Goal: Task Accomplishment & Management: Use online tool/utility

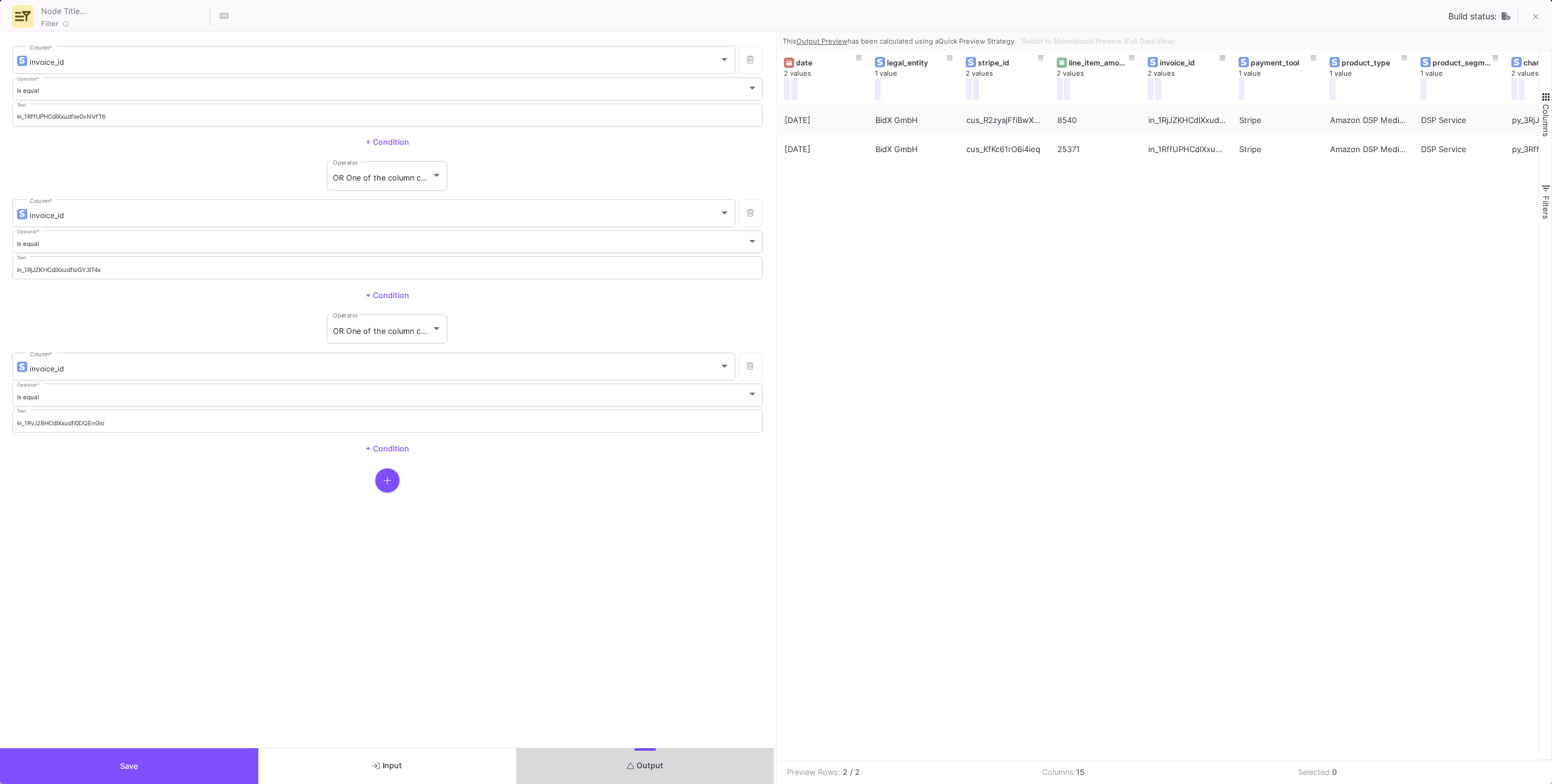
click at [682, 770] on button "Output" at bounding box center [645, 766] width 258 height 36
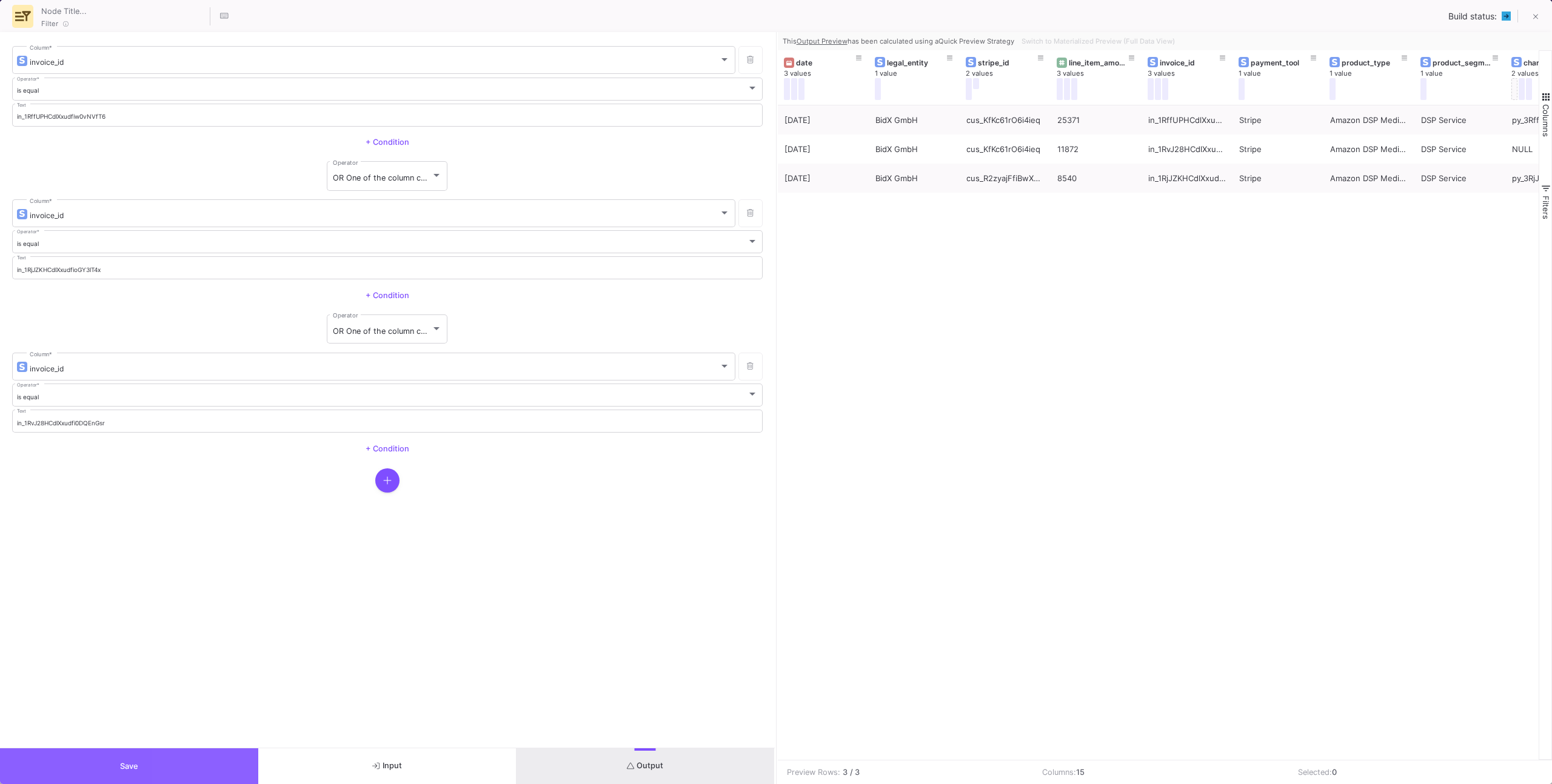
click at [232, 750] on button "Save" at bounding box center [129, 766] width 258 height 36
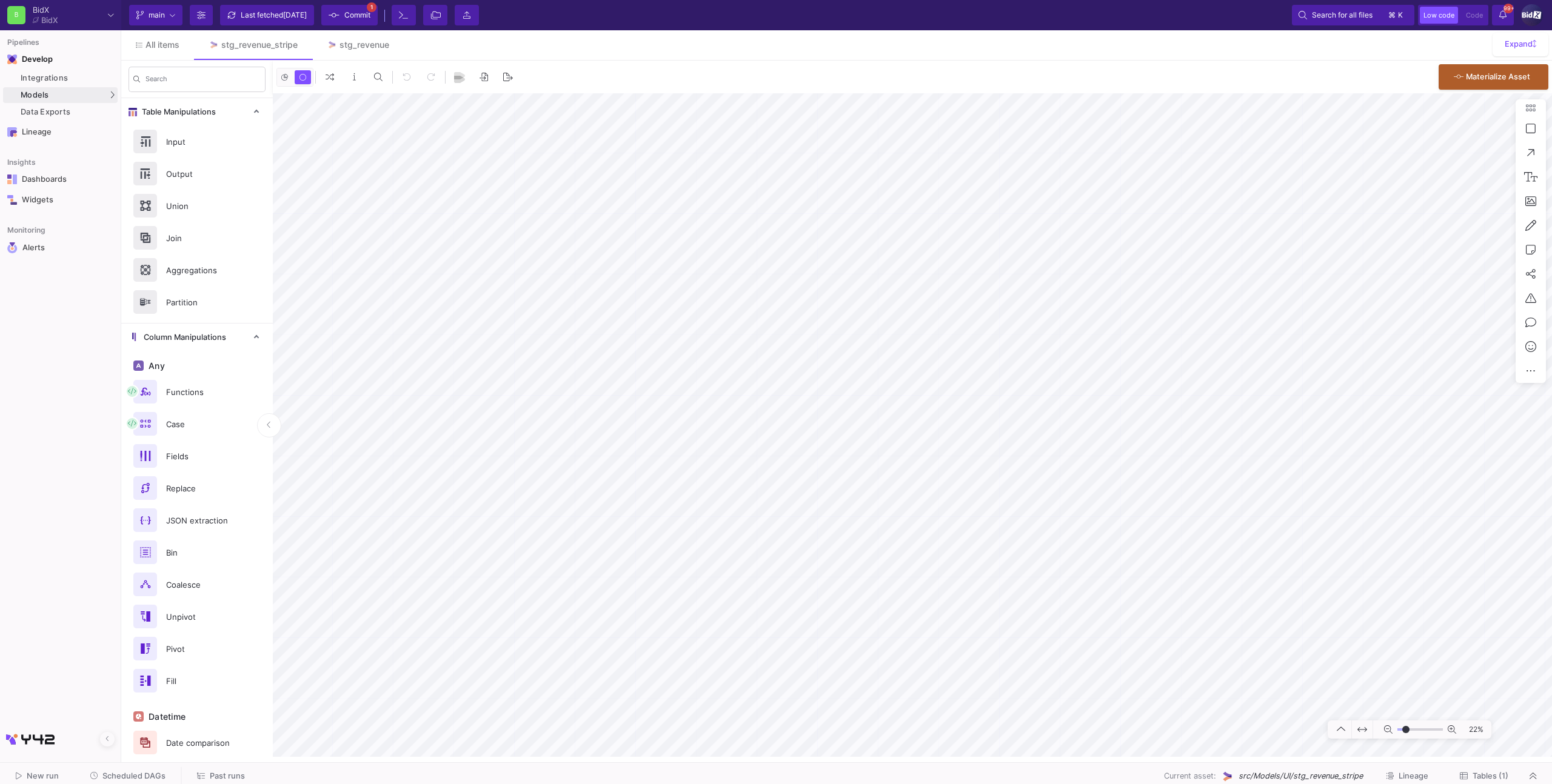
type input "2"
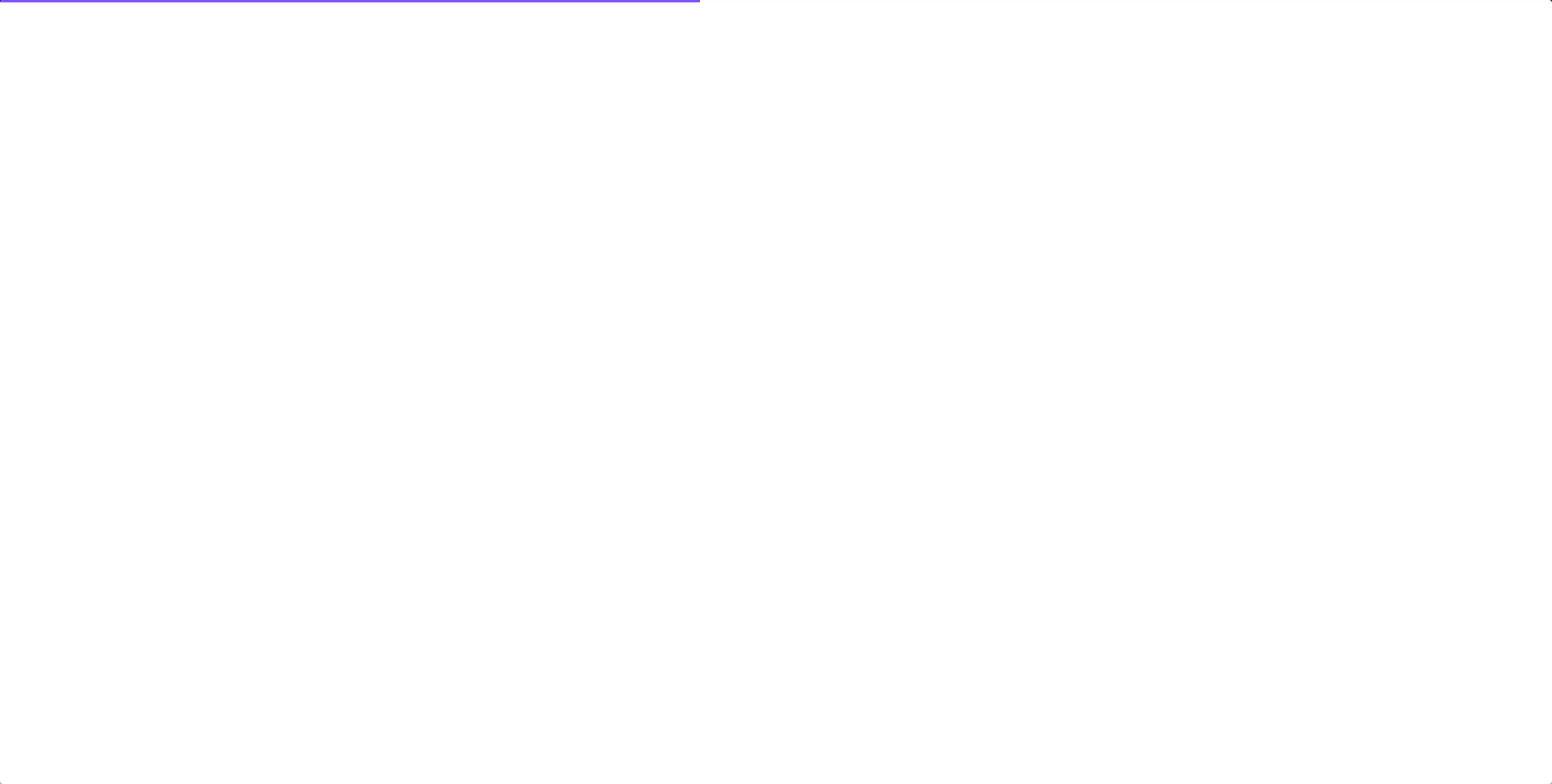
click at [993, 474] on div at bounding box center [776, 392] width 1552 height 784
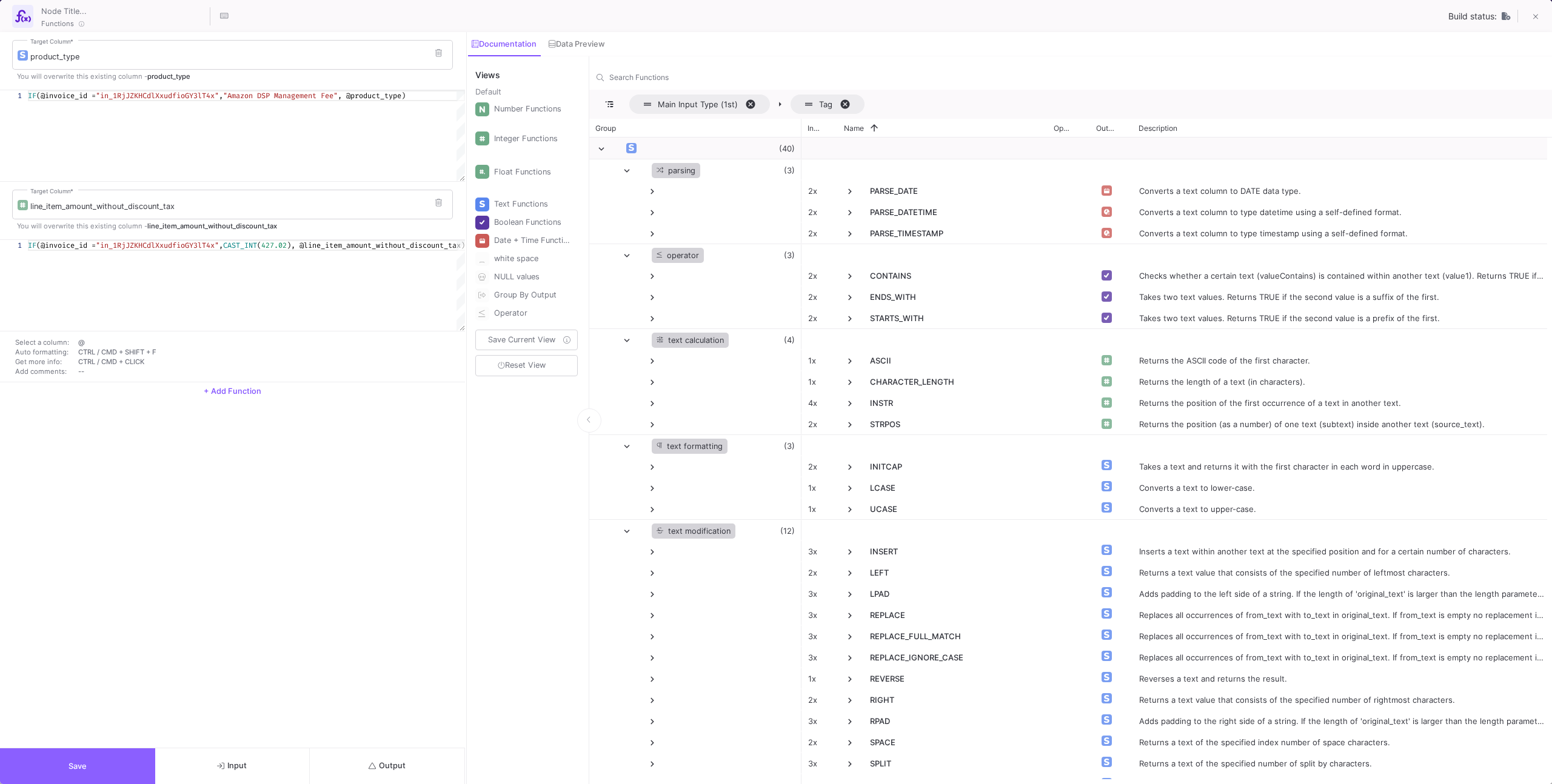
click at [107, 752] on button "Save" at bounding box center [78, 766] width 155 height 36
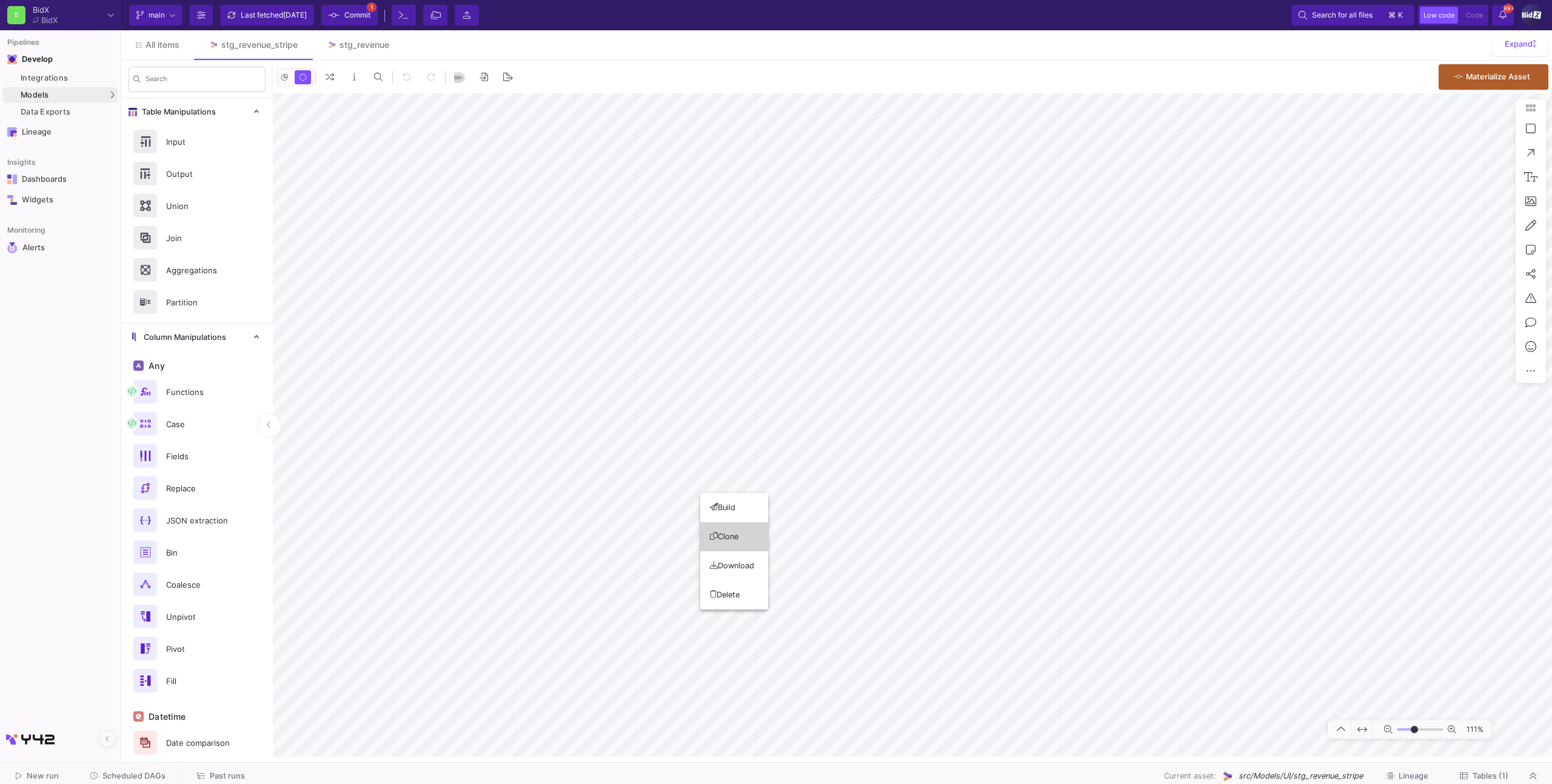
click at [723, 533] on button "Clone" at bounding box center [734, 536] width 68 height 29
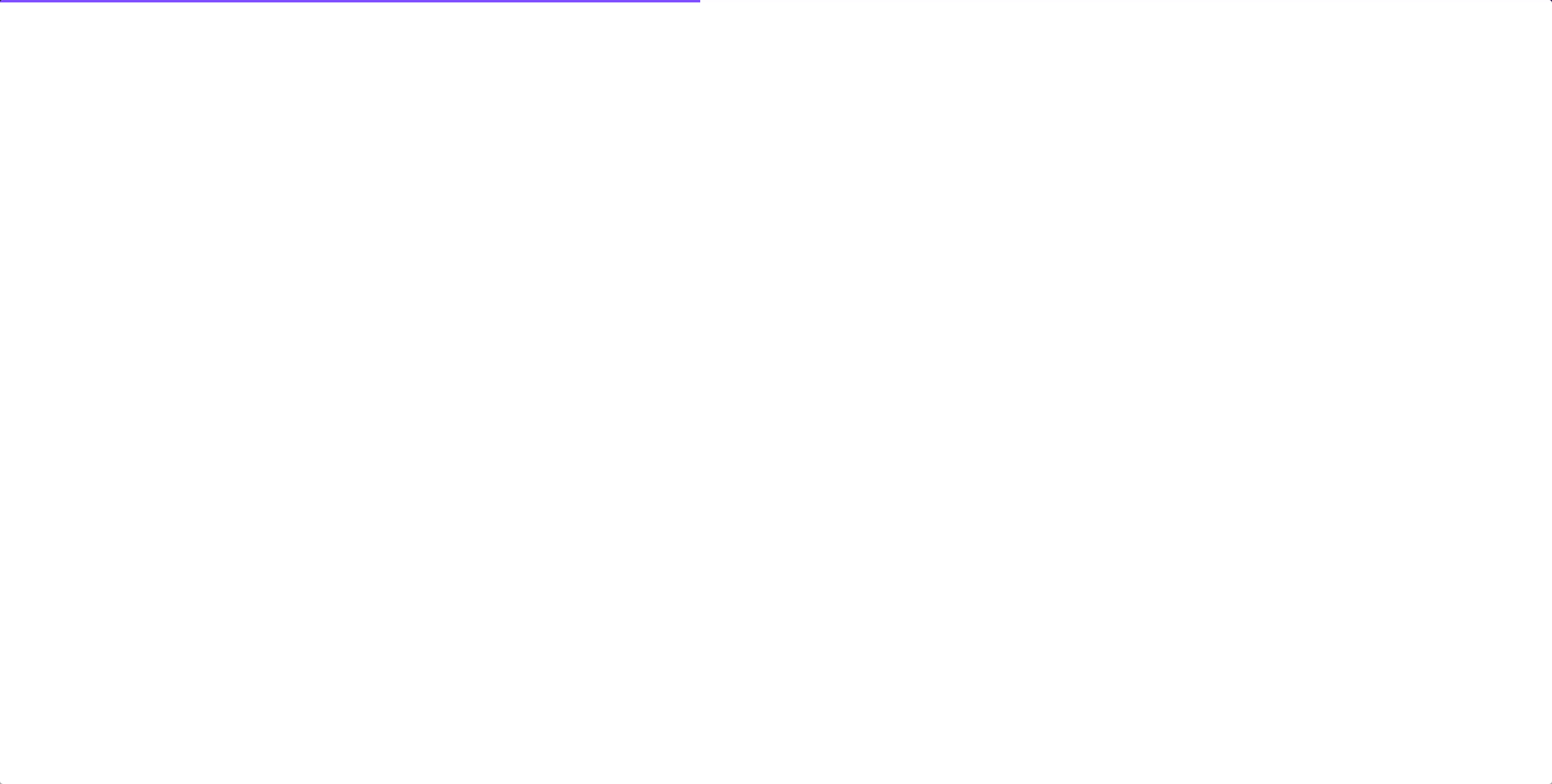
click at [756, 578] on div at bounding box center [776, 392] width 1552 height 784
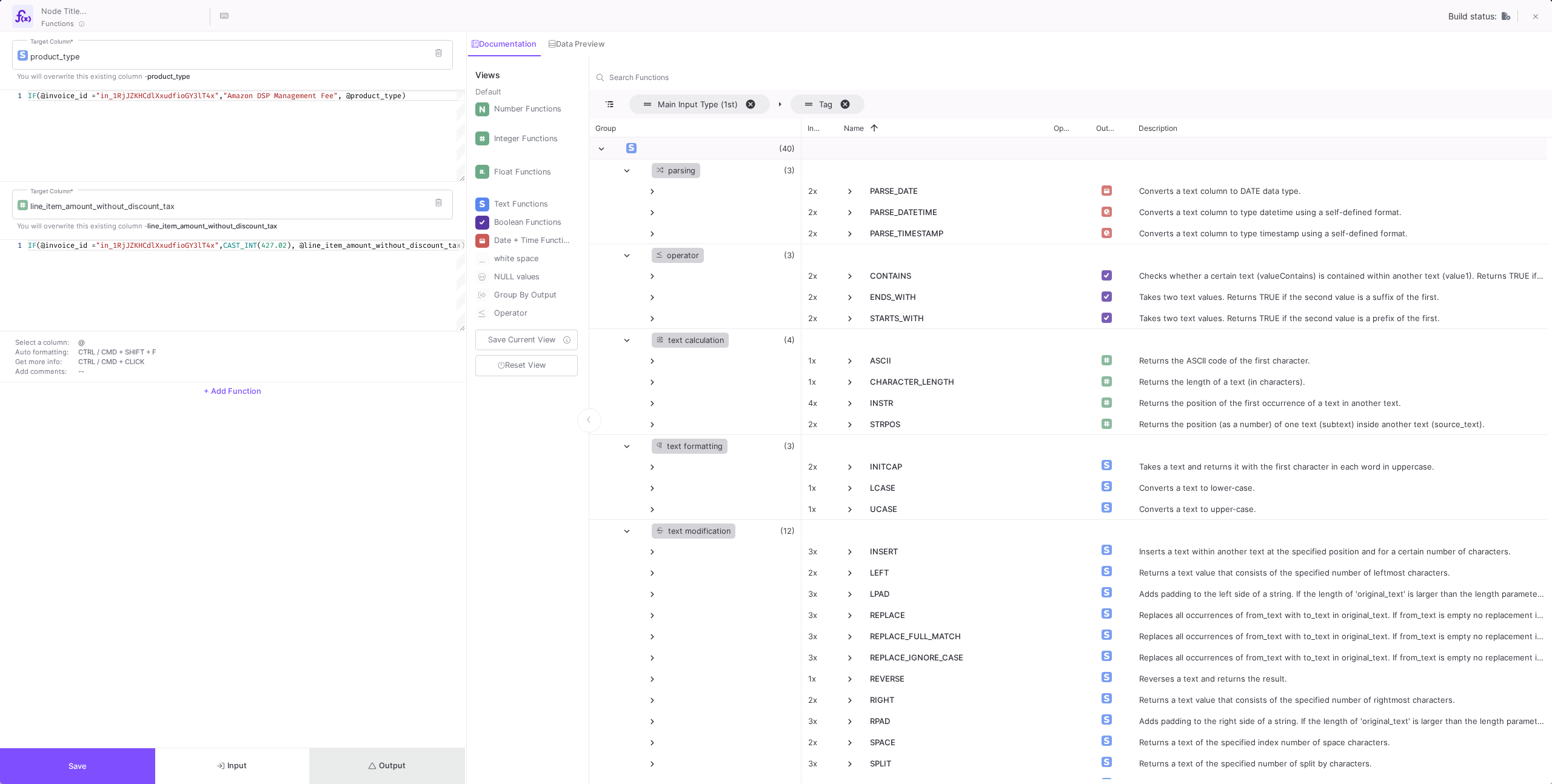
click at [381, 761] on span "Output" at bounding box center [387, 765] width 37 height 9
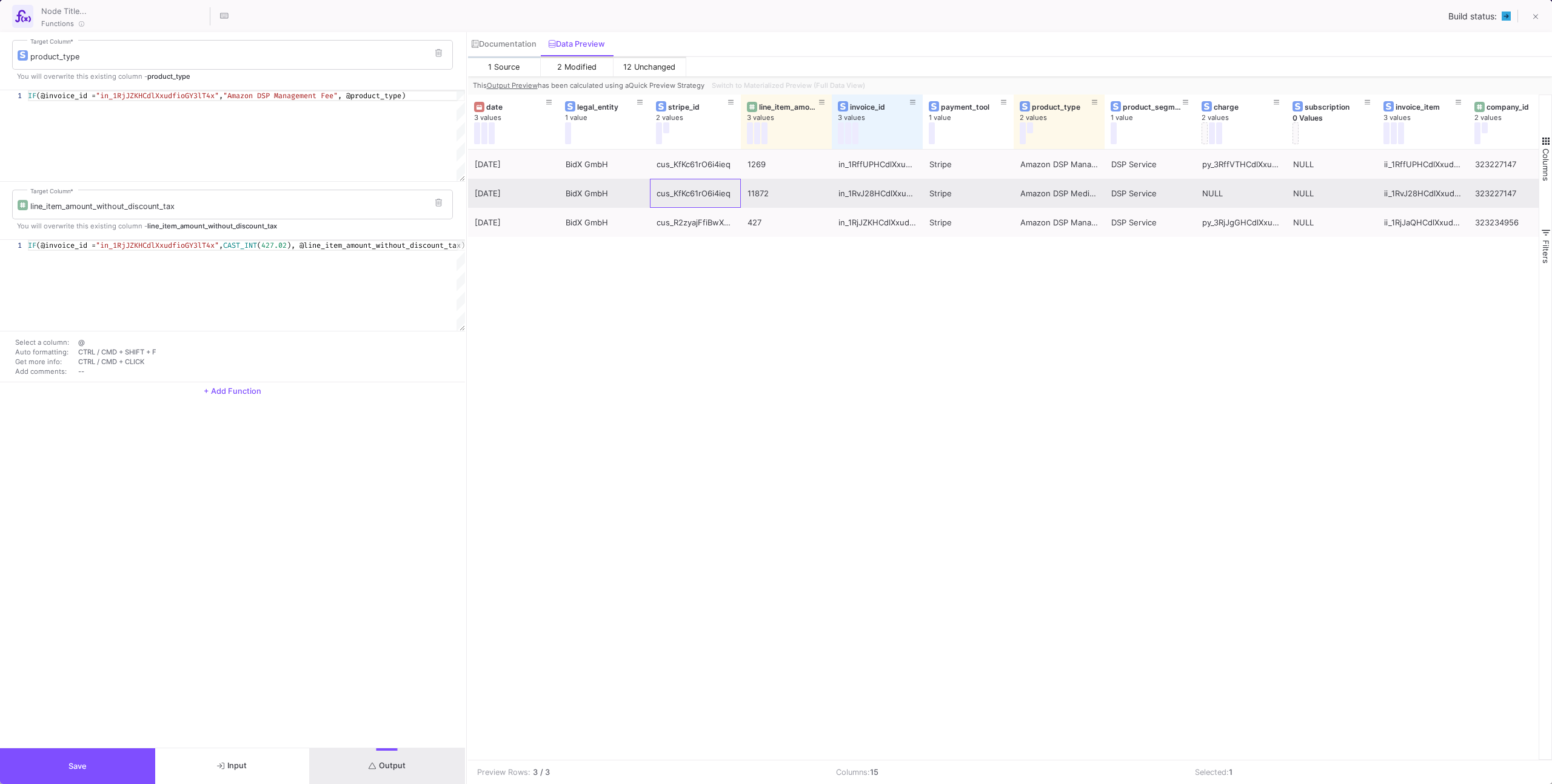
click at [674, 188] on div "cus_KfKc61rO6i4ieq" at bounding box center [695, 193] width 78 height 28
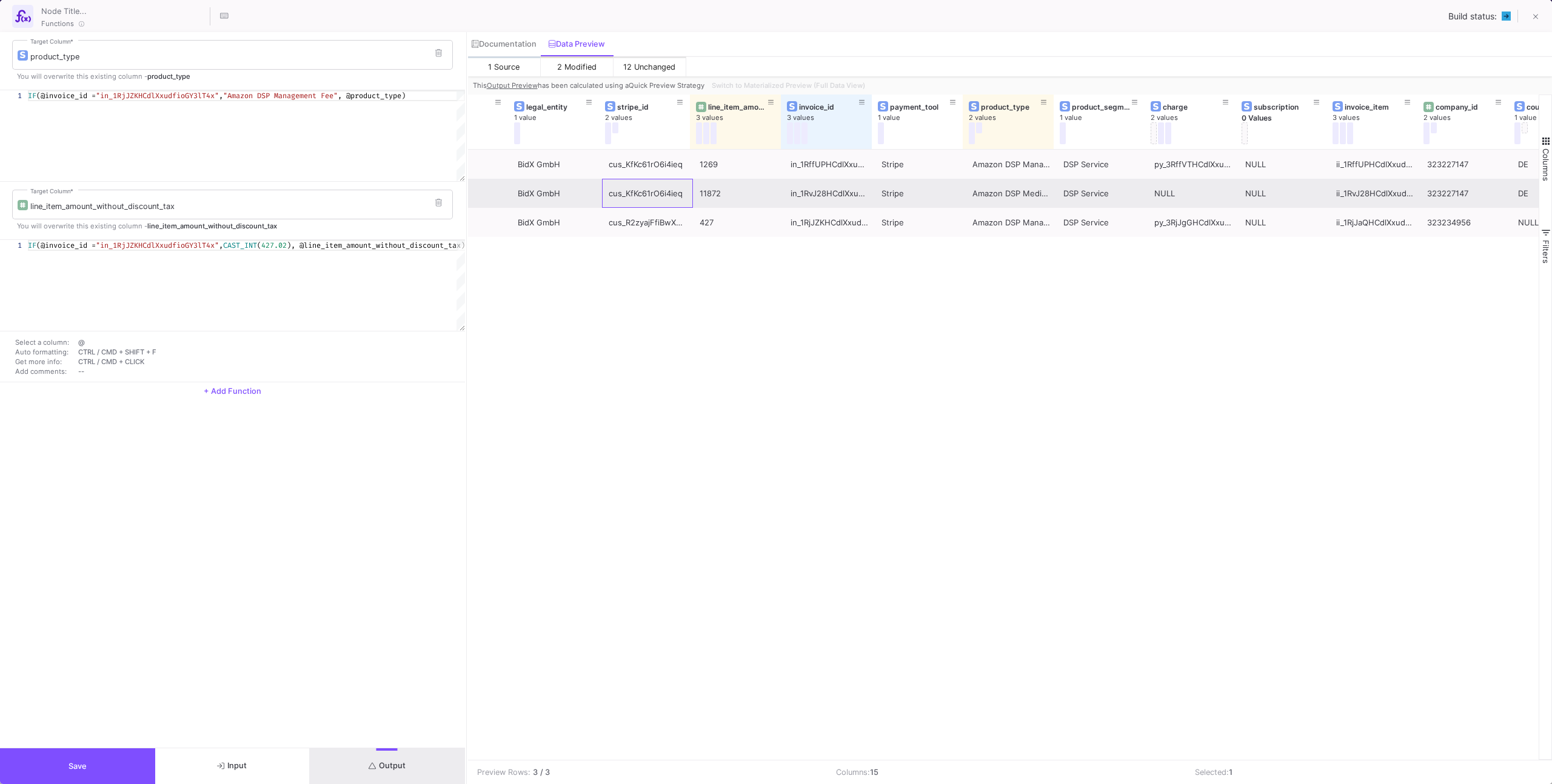
scroll to position [0, 51]
click at [808, 198] on div "in_1RvJ28HCdlXxudfi0DQEnGsr" at bounding box center [826, 193] width 78 height 28
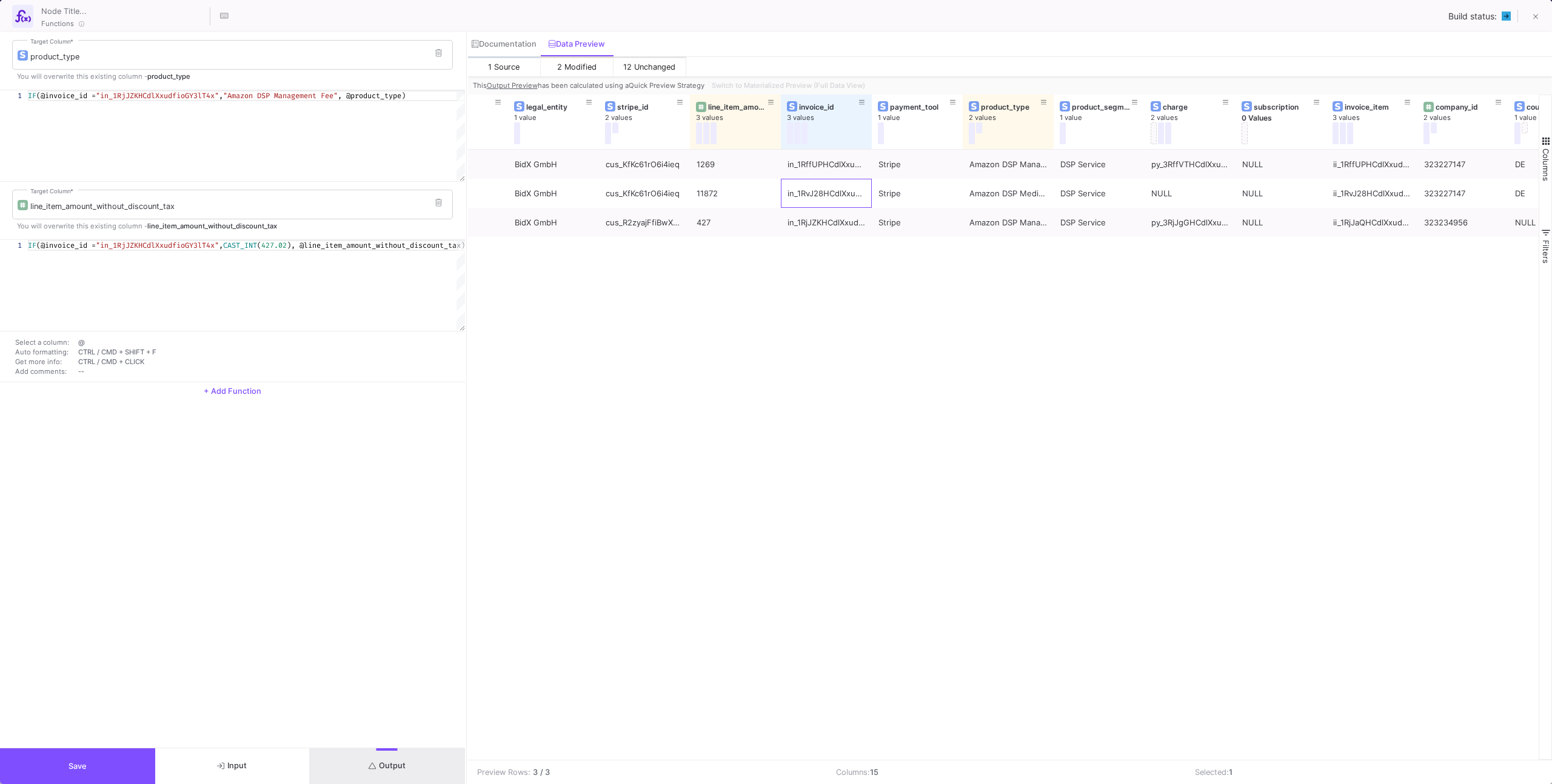
click at [187, 98] on span ""in_1RjJZKHCdlXxudfioGY3lT4x"" at bounding box center [157, 96] width 123 height 10
paste textarea "vJ28HCdlXxudfi0DQEnGsr"
type textarea "IF(@invoice_id = "in_1RvJ28HCdlXxudfi0DQEnGsr", "Amazon DSP Management Fee", @p…"
click at [707, 396] on div "[DATE] BidX GmbH cus_KfKc61rO6i4ieq 1269 in_1RffUPHCdlXxudfiw0vNVfT6 Stripe Ama…" at bounding box center [1003, 454] width 1071 height 611
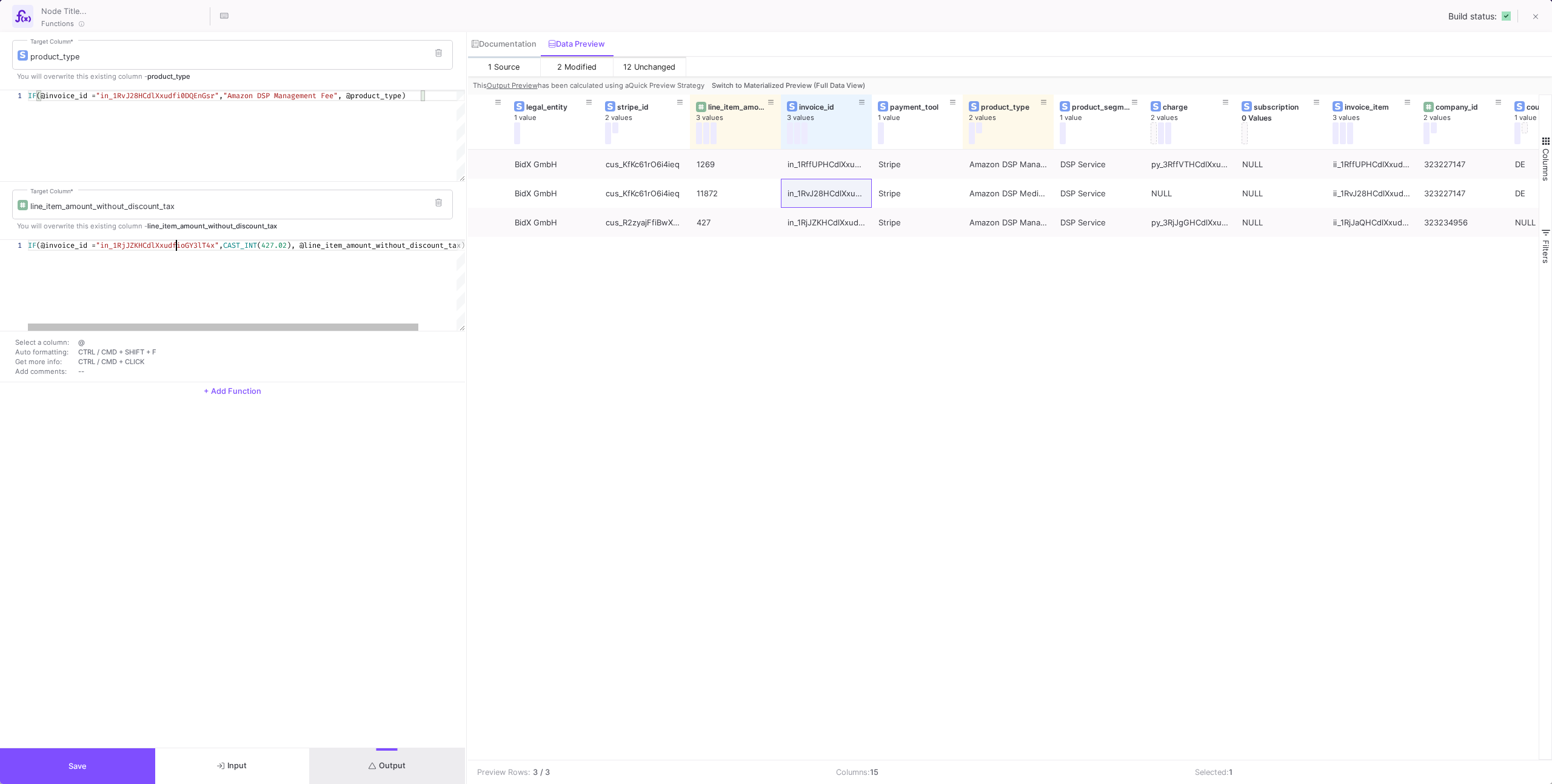
scroll to position [0, 458]
click at [176, 246] on div "1 IF (@invoice_id = "in_1RjJZKHCdlXxudfioGY3lT4x" , CAST_INT ( 427.02 ), @line_…" at bounding box center [232, 285] width 465 height 91
paste textarea "vJ28HCdlXxudfi0DQEnGsr"
click at [712, 316] on div "[DATE] BidX GmbH cus_KfKc61rO6i4ieq 1269 in_1RffUPHCdlXxudfiw0vNVfT6 Stripe Ama…" at bounding box center [1003, 454] width 1071 height 611
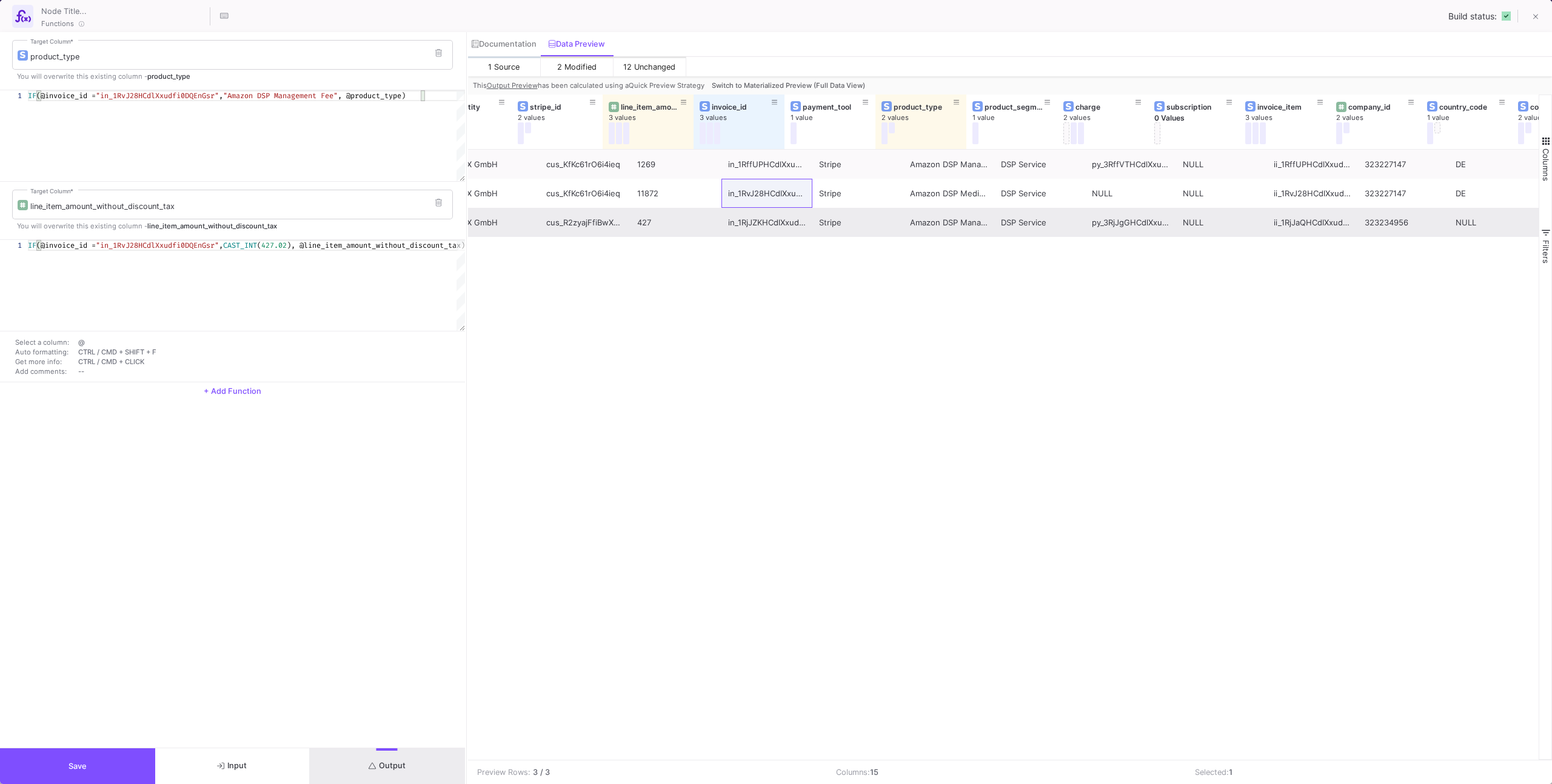
scroll to position [0, 145]
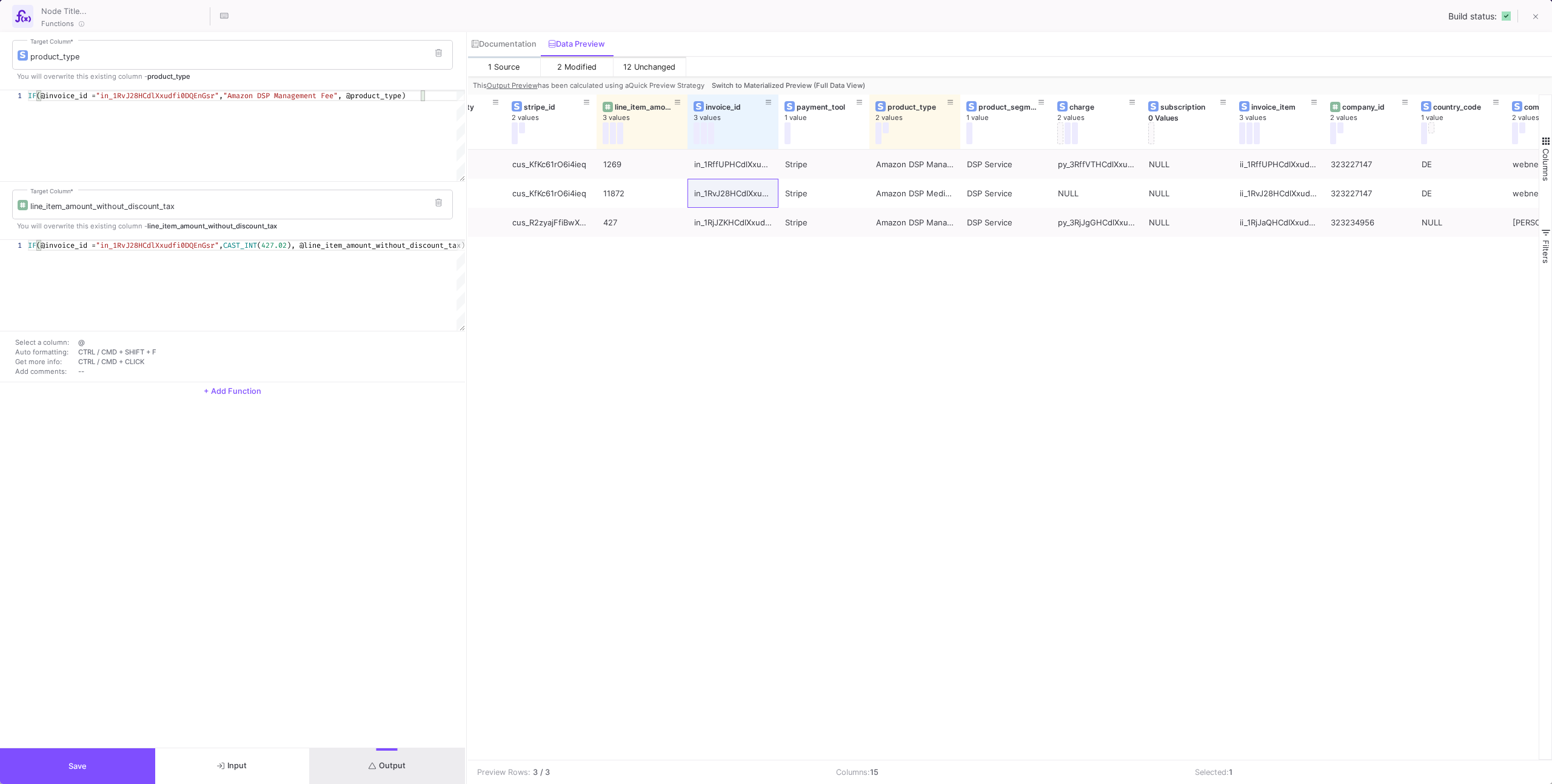
click at [283, 245] on span "427.02" at bounding box center [274, 245] width 26 height 10
drag, startPoint x: 299, startPoint y: 245, endPoint x: 288, endPoint y: 246, distance: 11.0
drag, startPoint x: 303, startPoint y: 245, endPoint x: 288, endPoint y: 246, distance: 15.0
paste textarea "593,60"
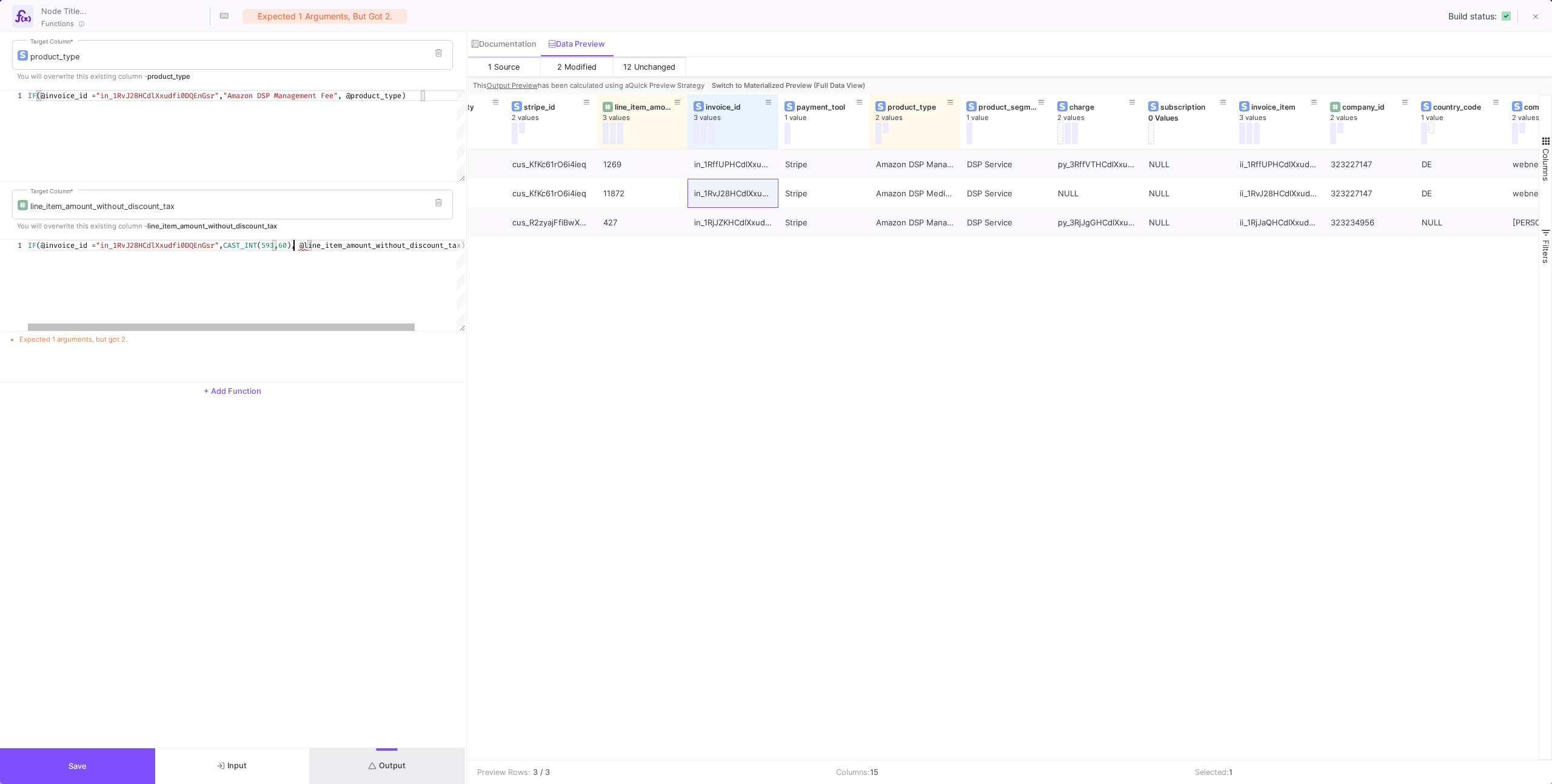
drag, startPoint x: 293, startPoint y: 245, endPoint x: 312, endPoint y: 247, distance: 19.1
type textarea "IF(@invoice_id = "in_1RvJ28HCdlXxudfi0DQEnGsr", CAST_INT(593.60), @line_item_am…"
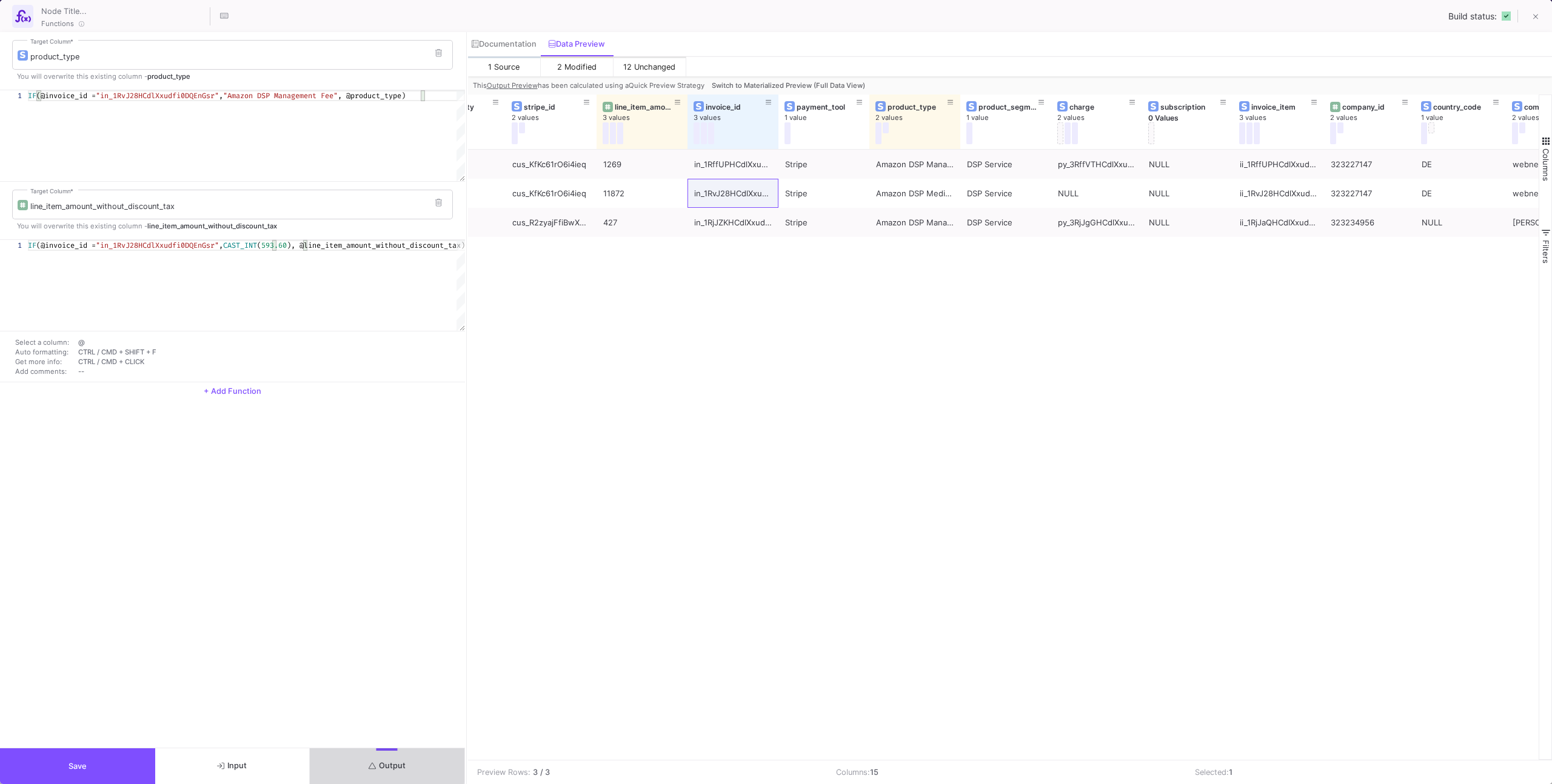
drag, startPoint x: 384, startPoint y: 763, endPoint x: 381, endPoint y: 740, distance: 23.2
click at [384, 763] on span "Output" at bounding box center [387, 765] width 37 height 9
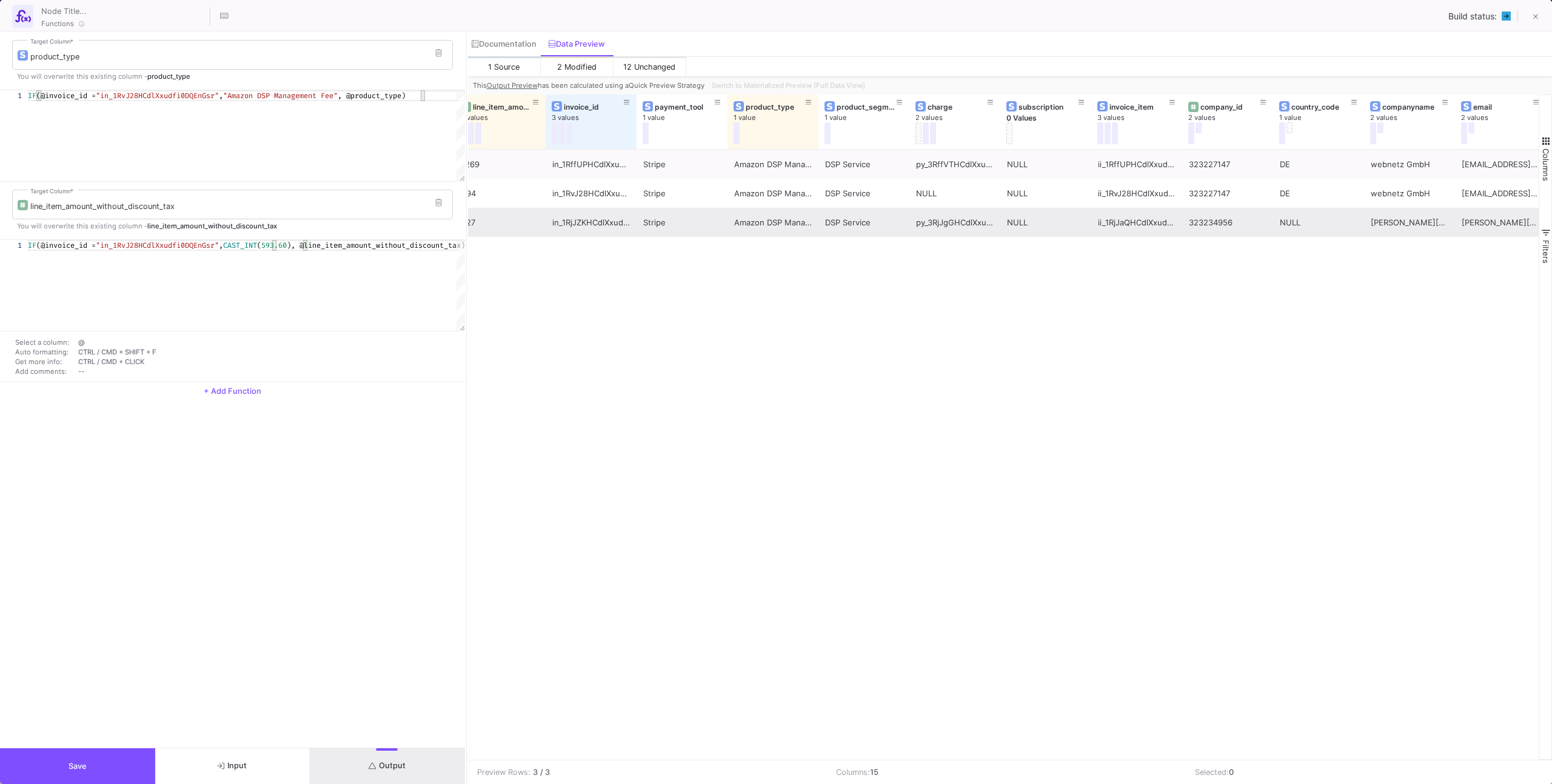
scroll to position [0, 0]
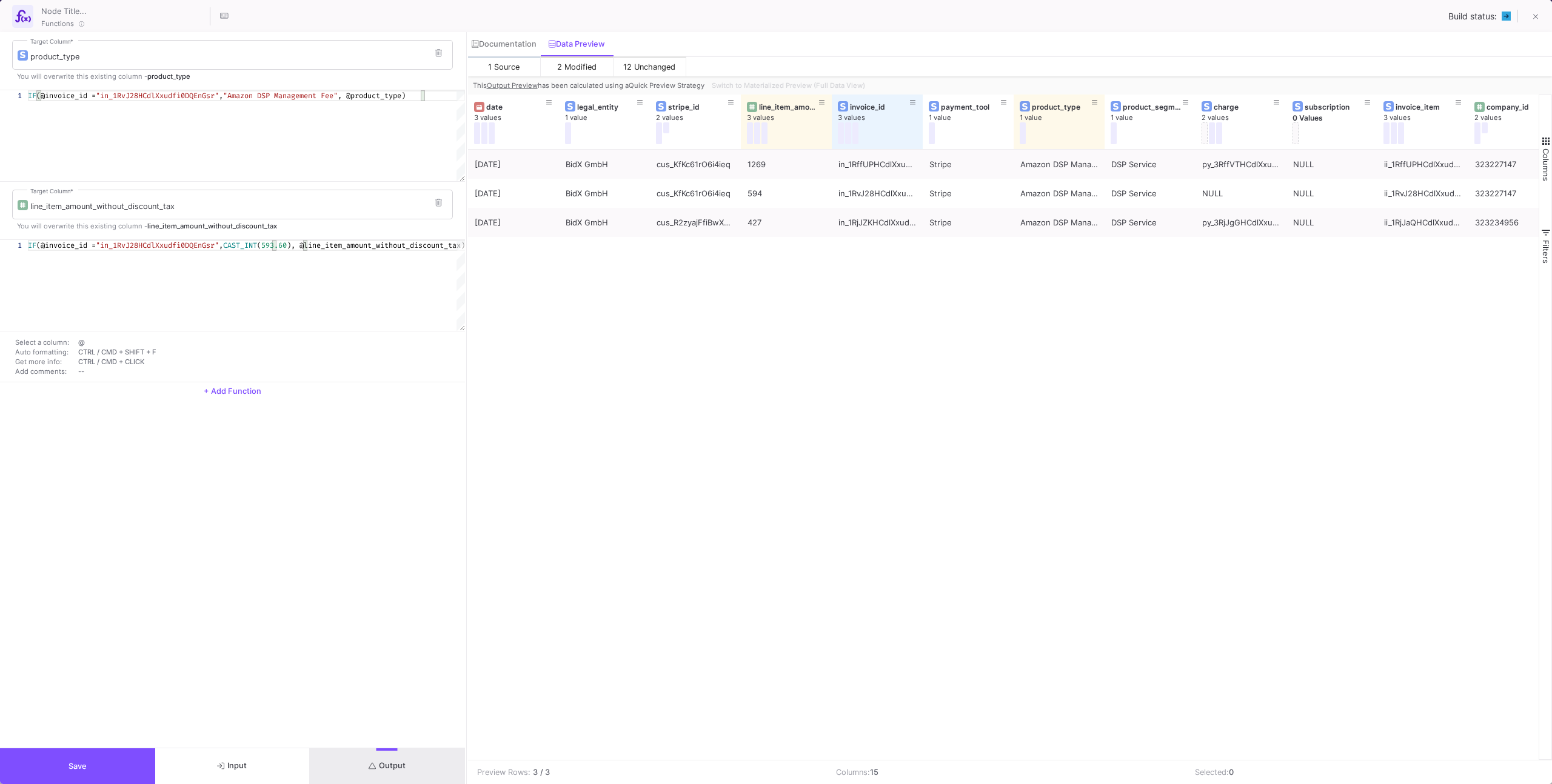
click at [137, 758] on button "Save" at bounding box center [78, 766] width 155 height 36
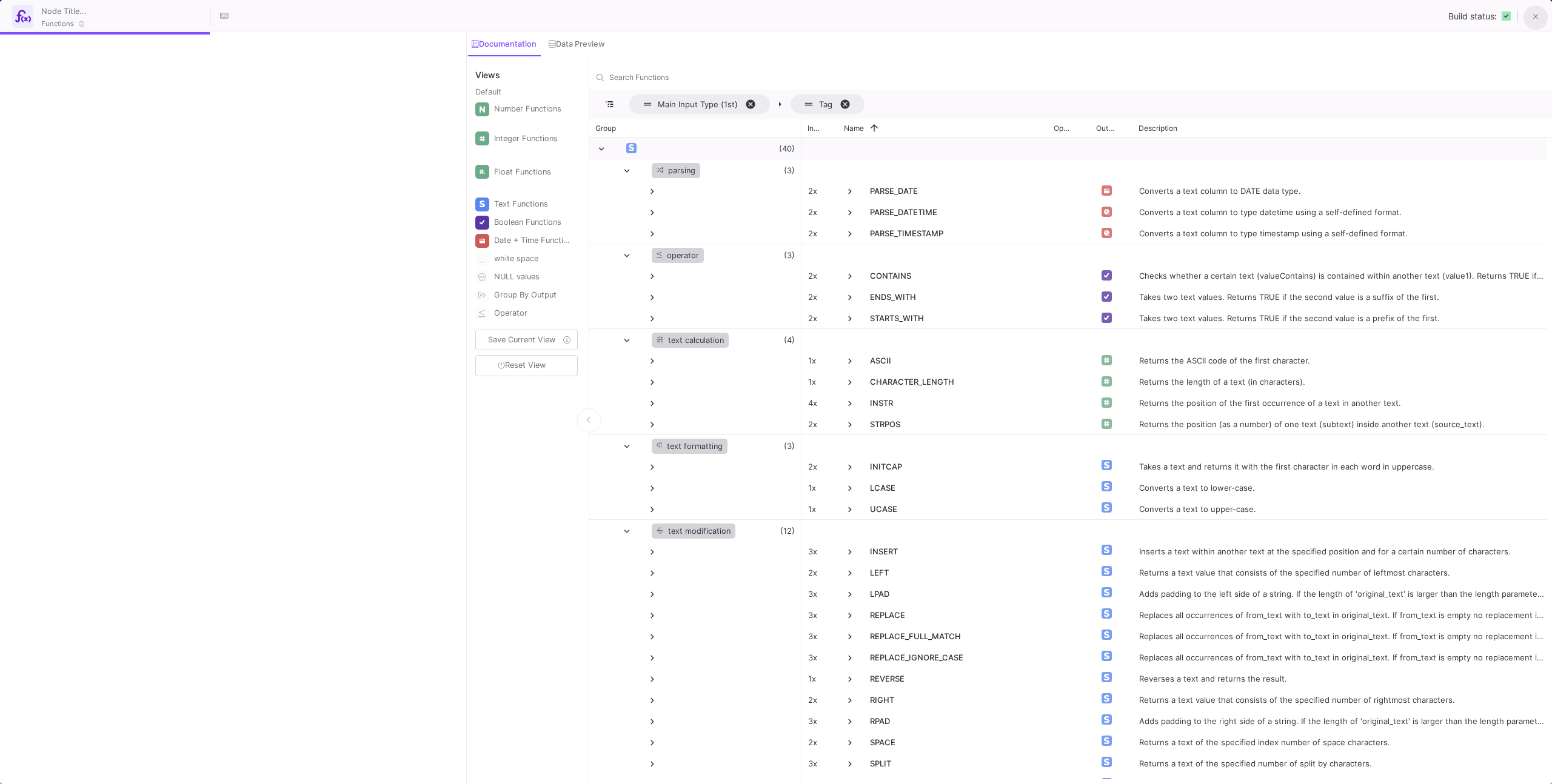
drag, startPoint x: 1527, startPoint y: 15, endPoint x: 1517, endPoint y: 17, distance: 10.2
click at [1527, 15] on button at bounding box center [1535, 17] width 24 height 24
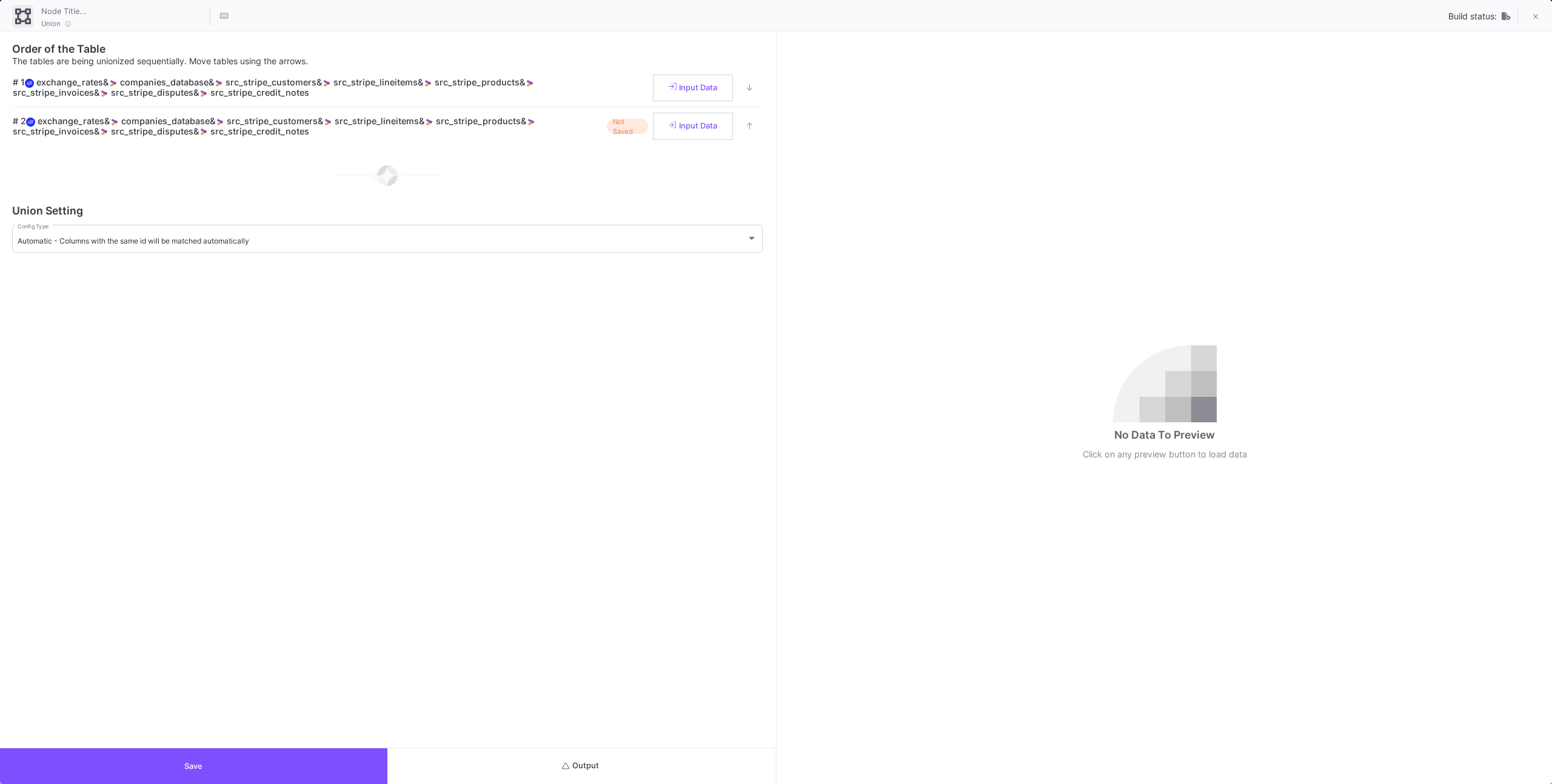
click at [358, 752] on button "Save" at bounding box center [193, 766] width 388 height 36
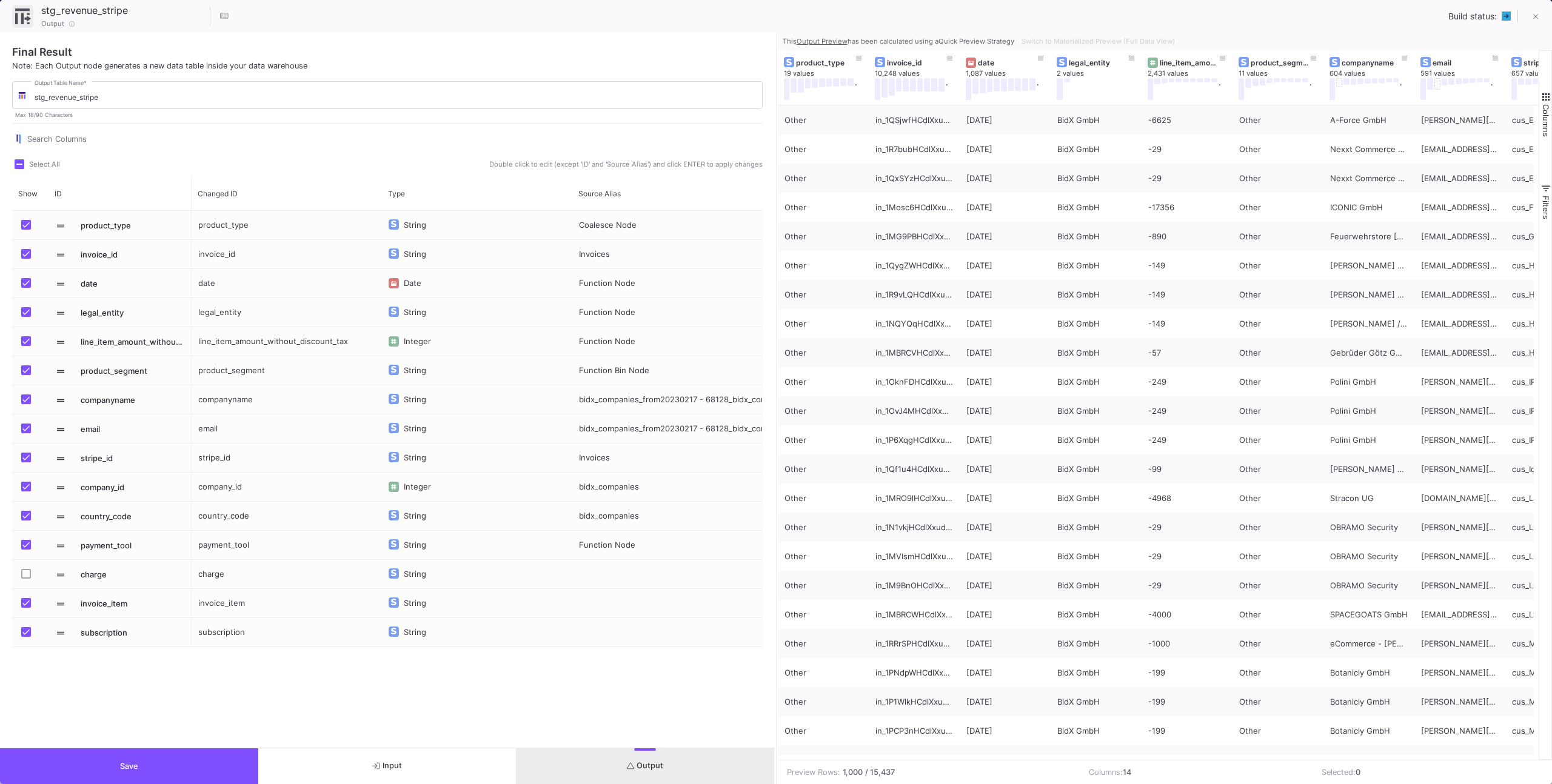
click at [207, 759] on button "Save" at bounding box center [129, 766] width 258 height 36
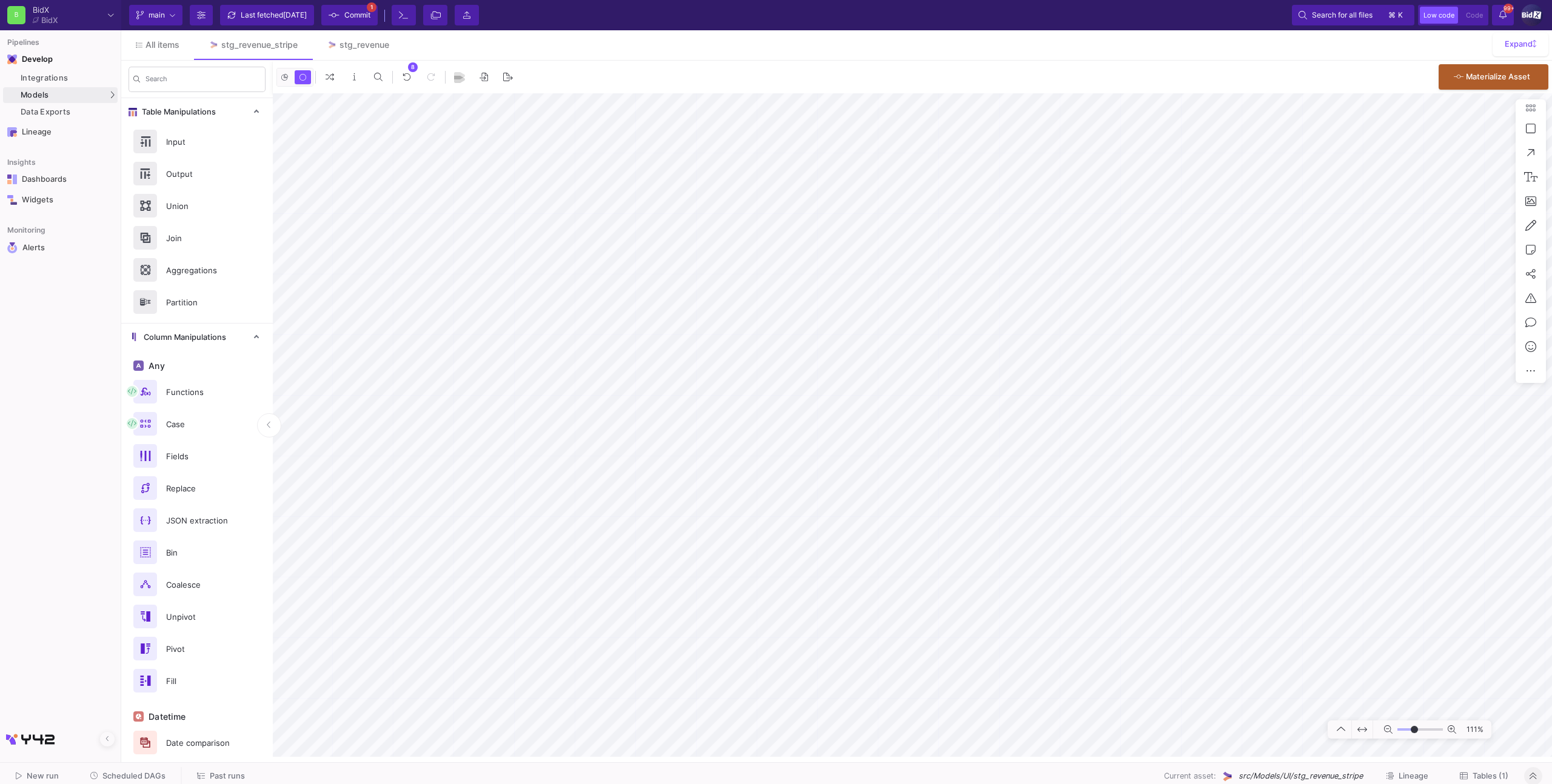
type input "-9"
click at [377, 8] on button "Commit 1" at bounding box center [350, 15] width 56 height 21
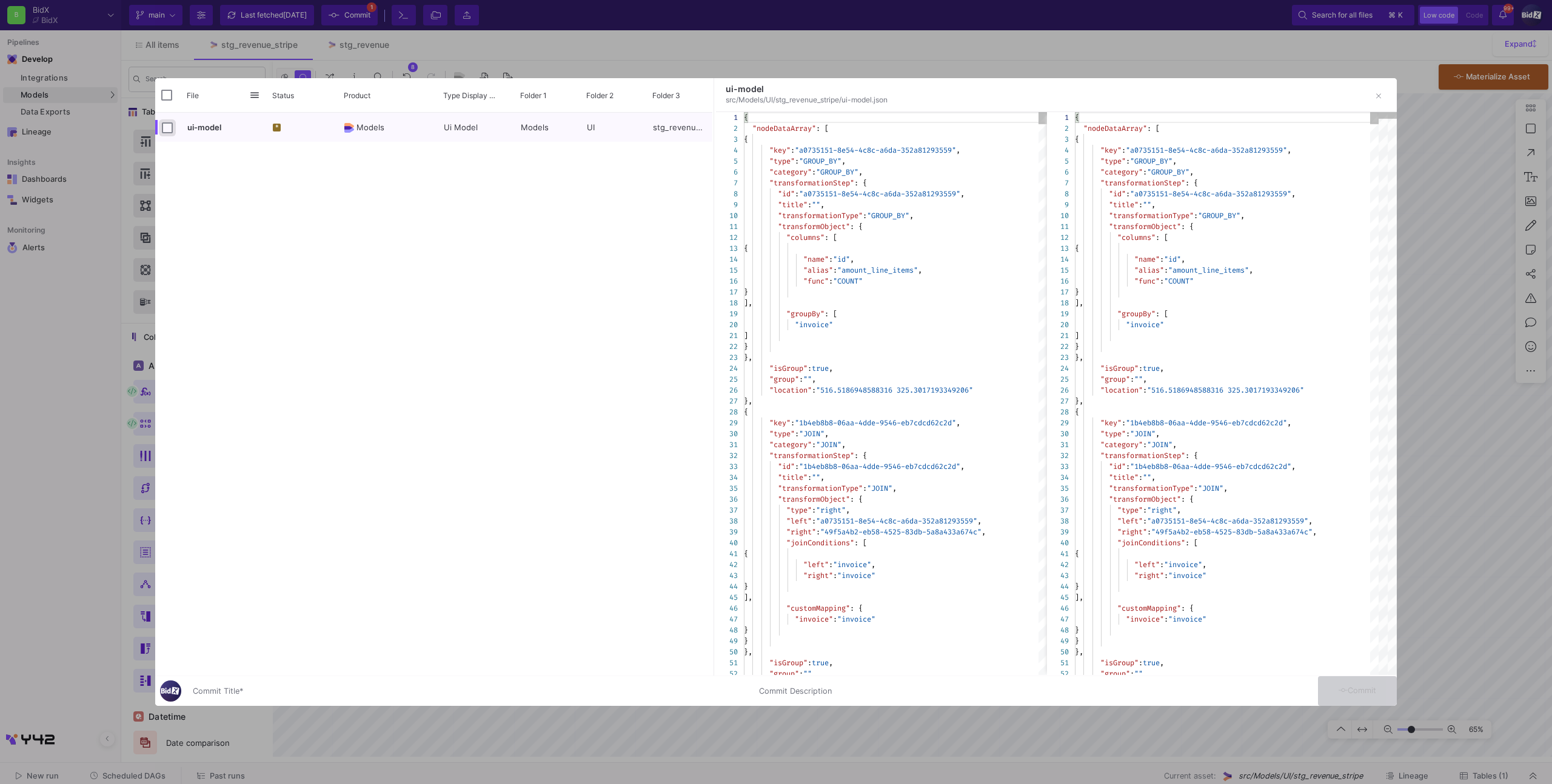
click at [172, 131] on input "Press Space to toggle row selection (unchecked)" at bounding box center [167, 127] width 11 height 11
checkbox input "true"
click at [274, 674] on div "ui-model * Models Ui Model Models UI stg_revenue_stripe" at bounding box center [434, 393] width 557 height 563
click at [273, 688] on input "Commit Title *" at bounding box center [468, 691] width 551 height 10
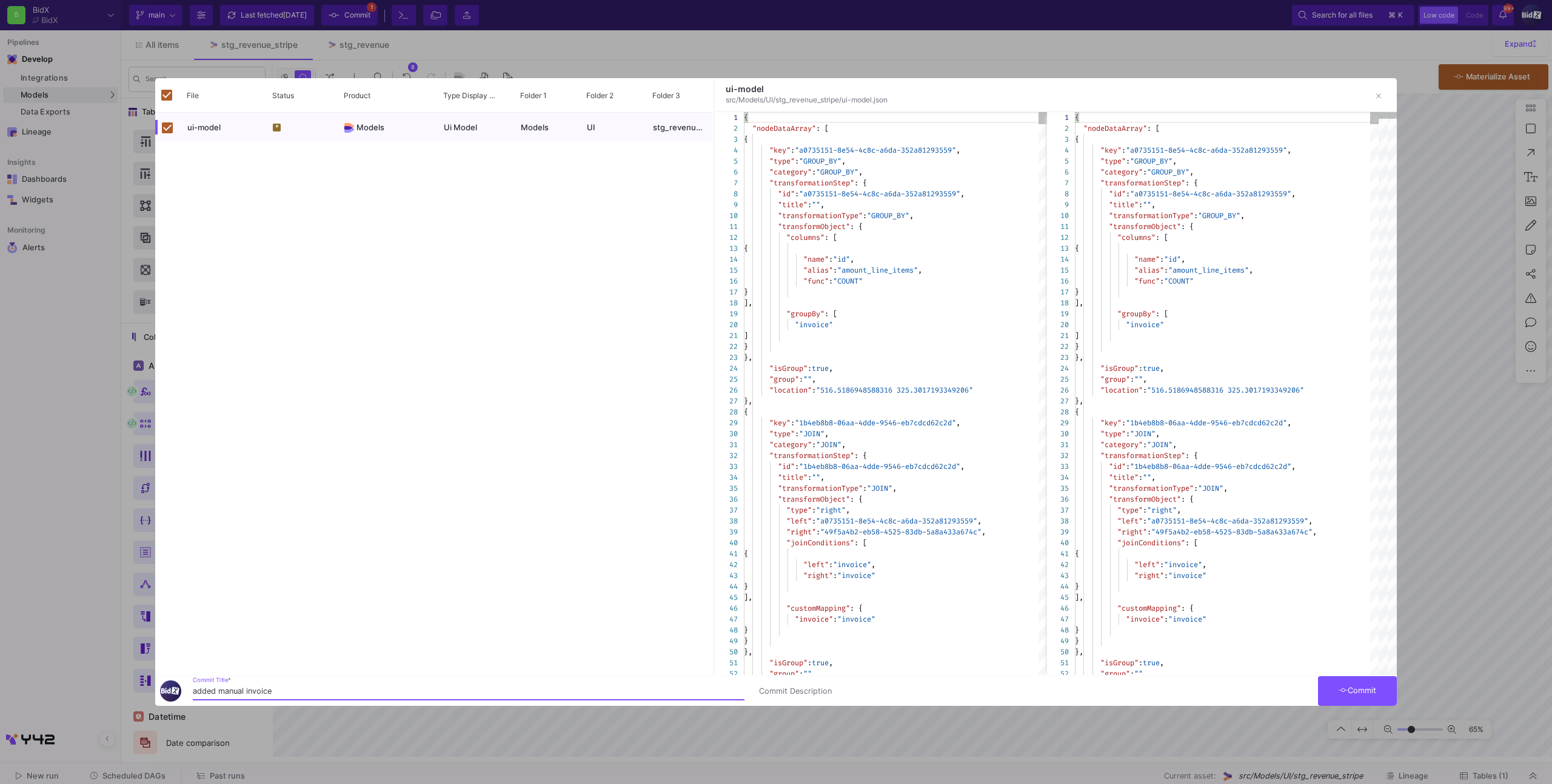
type input "added manual invoice"
click at [1348, 687] on span "Commit" at bounding box center [1358, 690] width 38 height 9
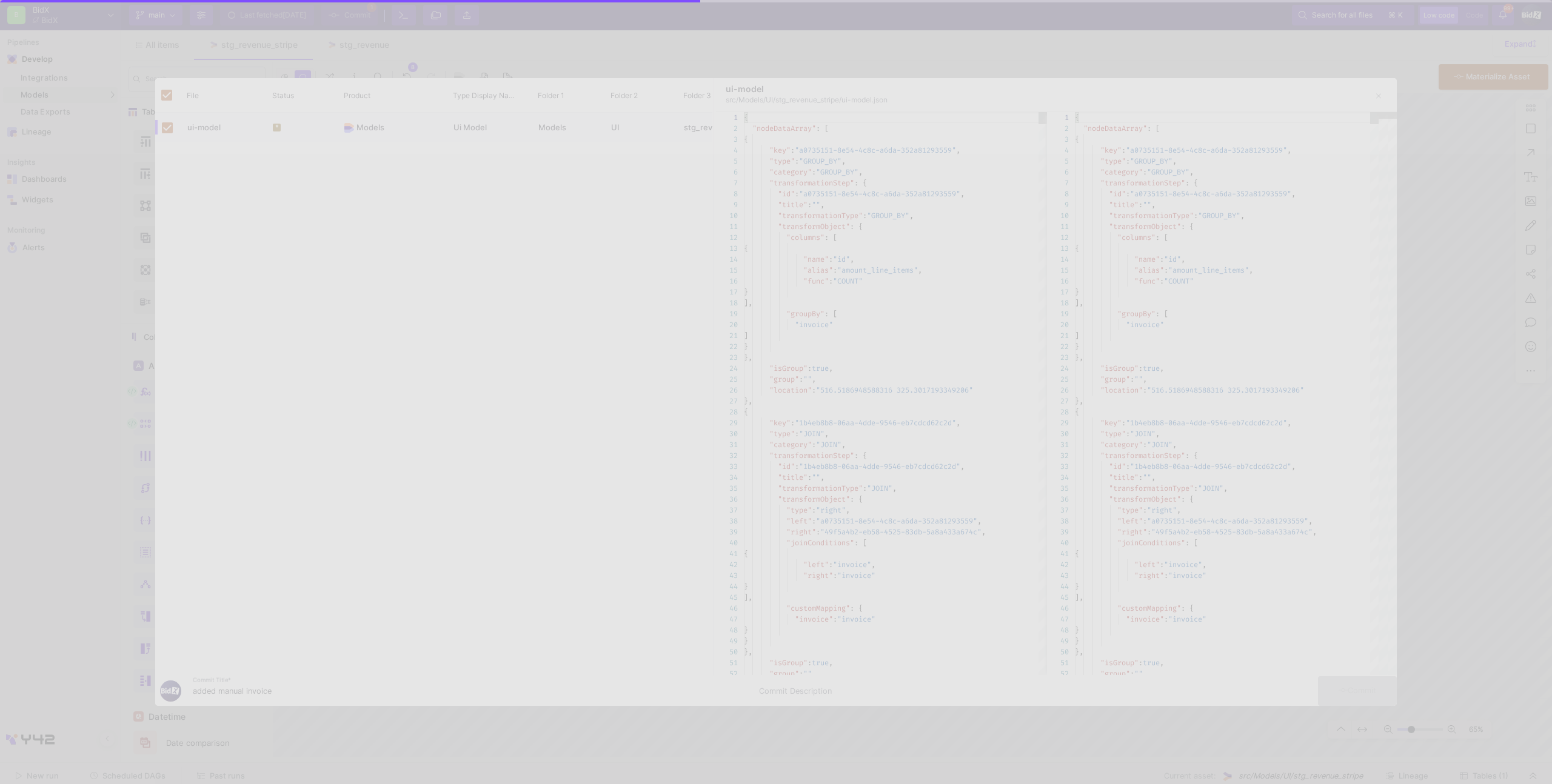
checkbox input "false"
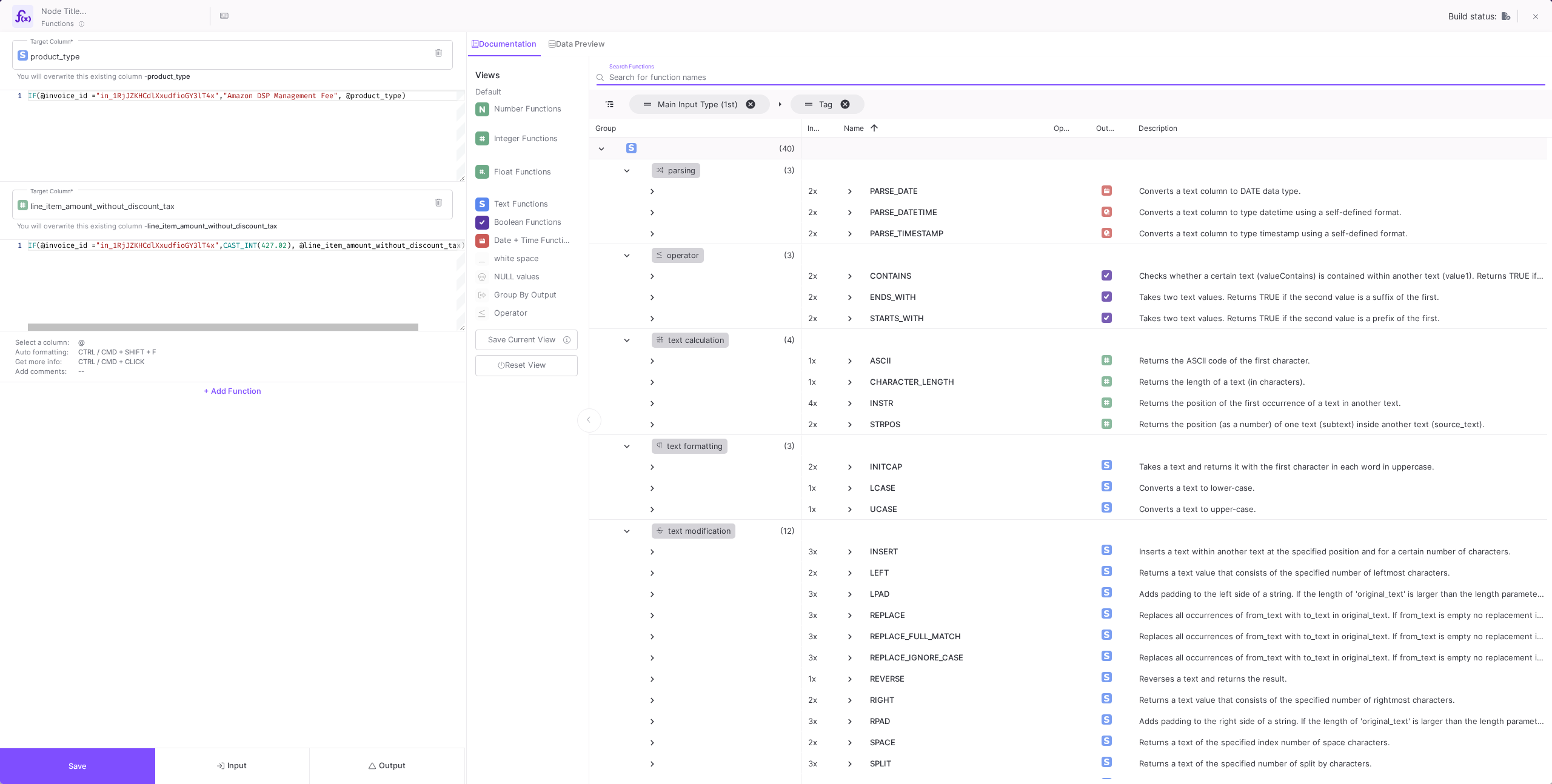
click at [337, 759] on button "Output" at bounding box center [388, 766] width 155 height 36
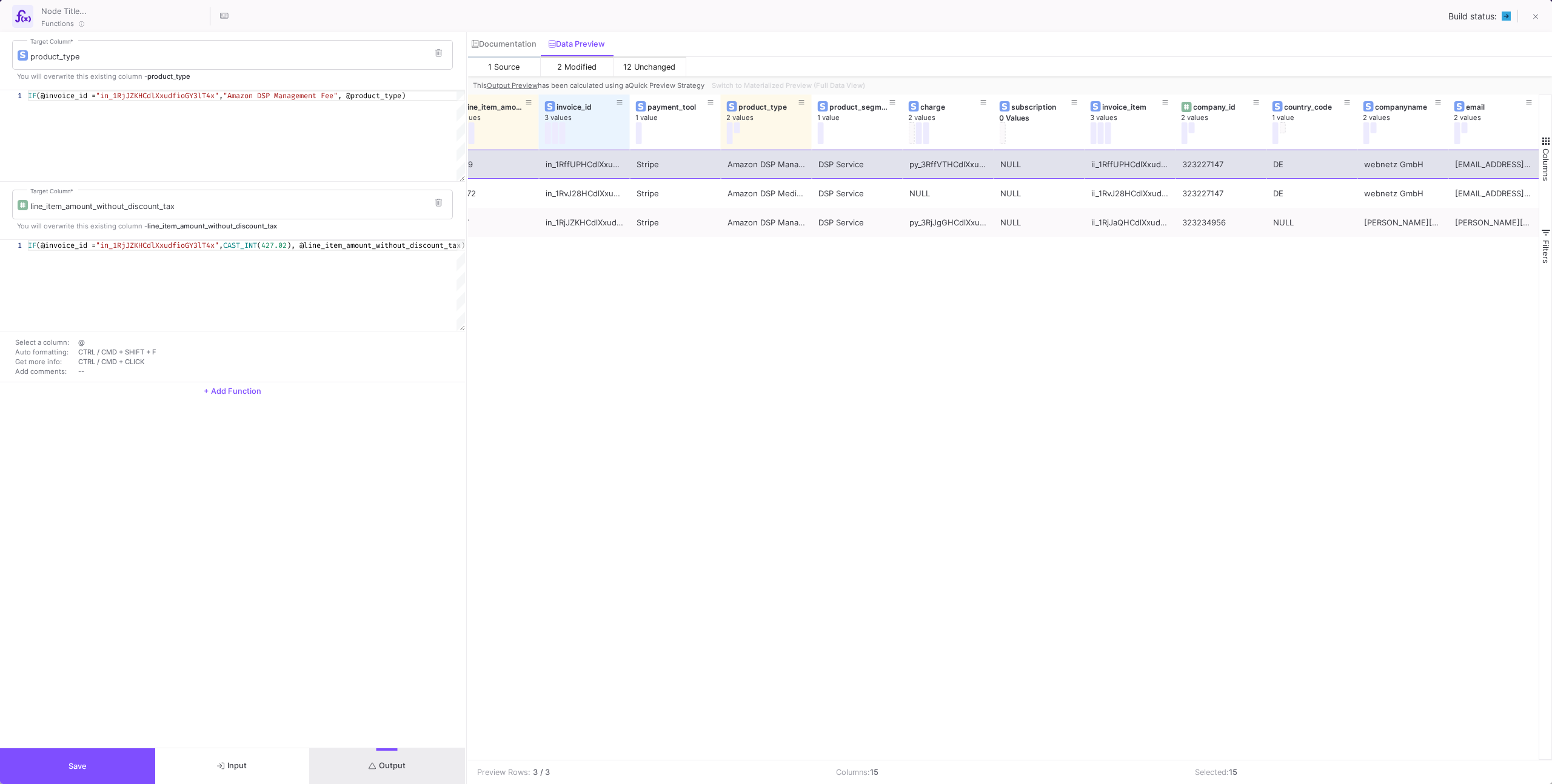
drag, startPoint x: 512, startPoint y: 161, endPoint x: 1525, endPoint y: 169, distance: 1013.0
click at [1525, 169] on div "[DATE] BidX GmbH cus_KfKc61rO6i4ieq 1269 in_1RffUPHCdlXxudfiw0vNVfT6 Stripe Ama…" at bounding box center [857, 164] width 1364 height 29
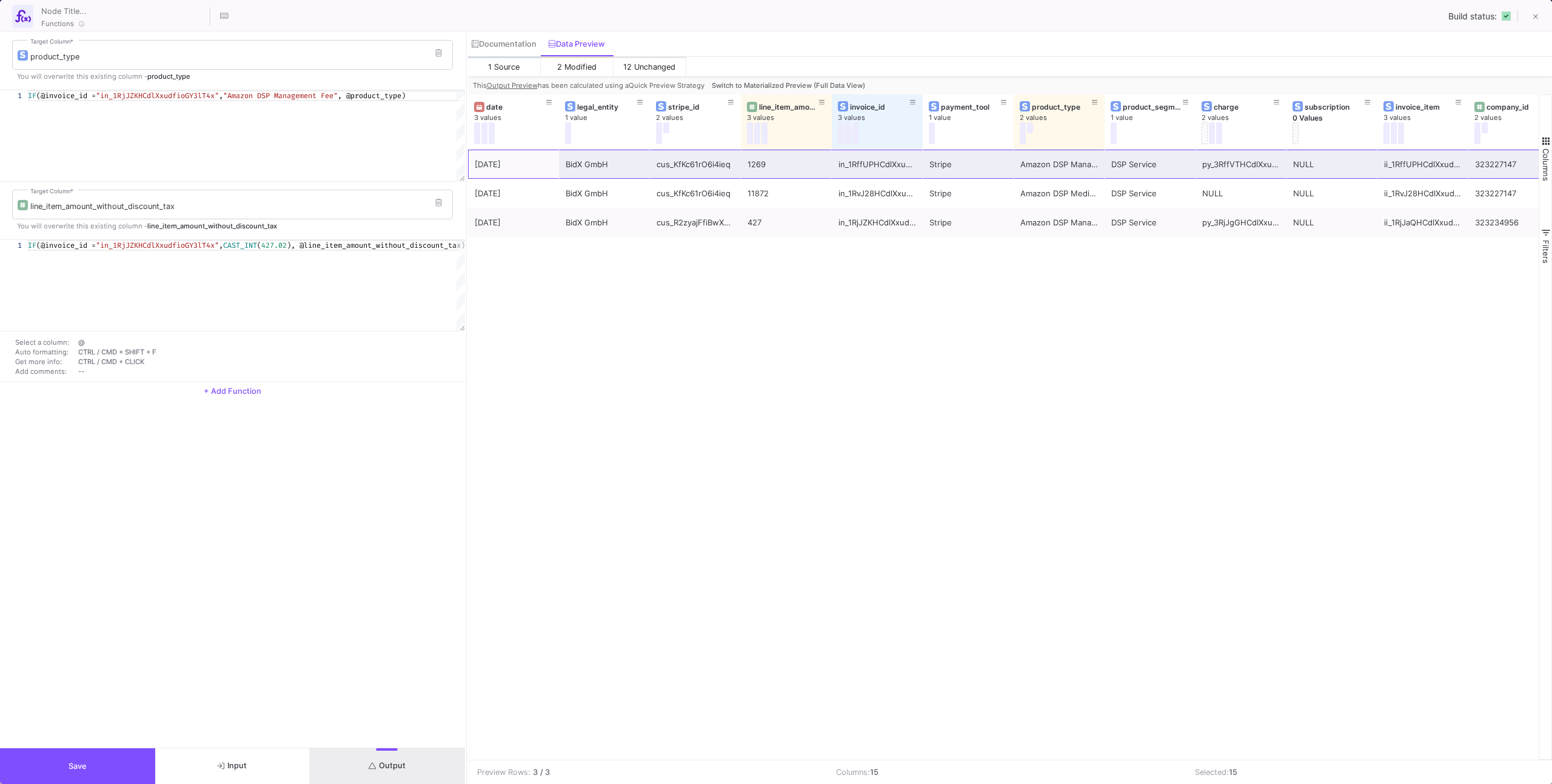
click at [112, 774] on button "Save" at bounding box center [78, 766] width 155 height 36
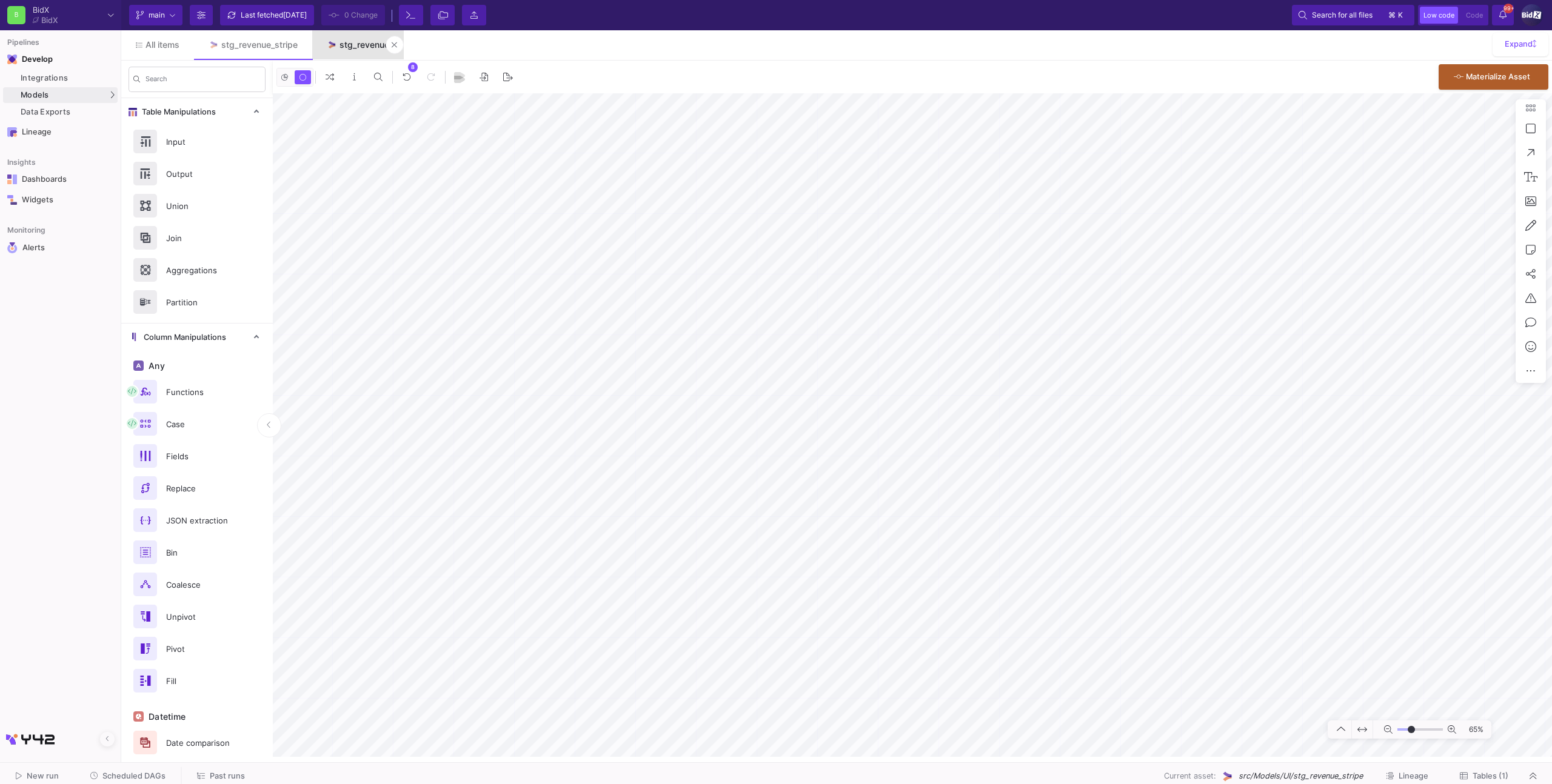
click at [351, 48] on div "stg_revenue" at bounding box center [364, 45] width 50 height 10
type input "-9"
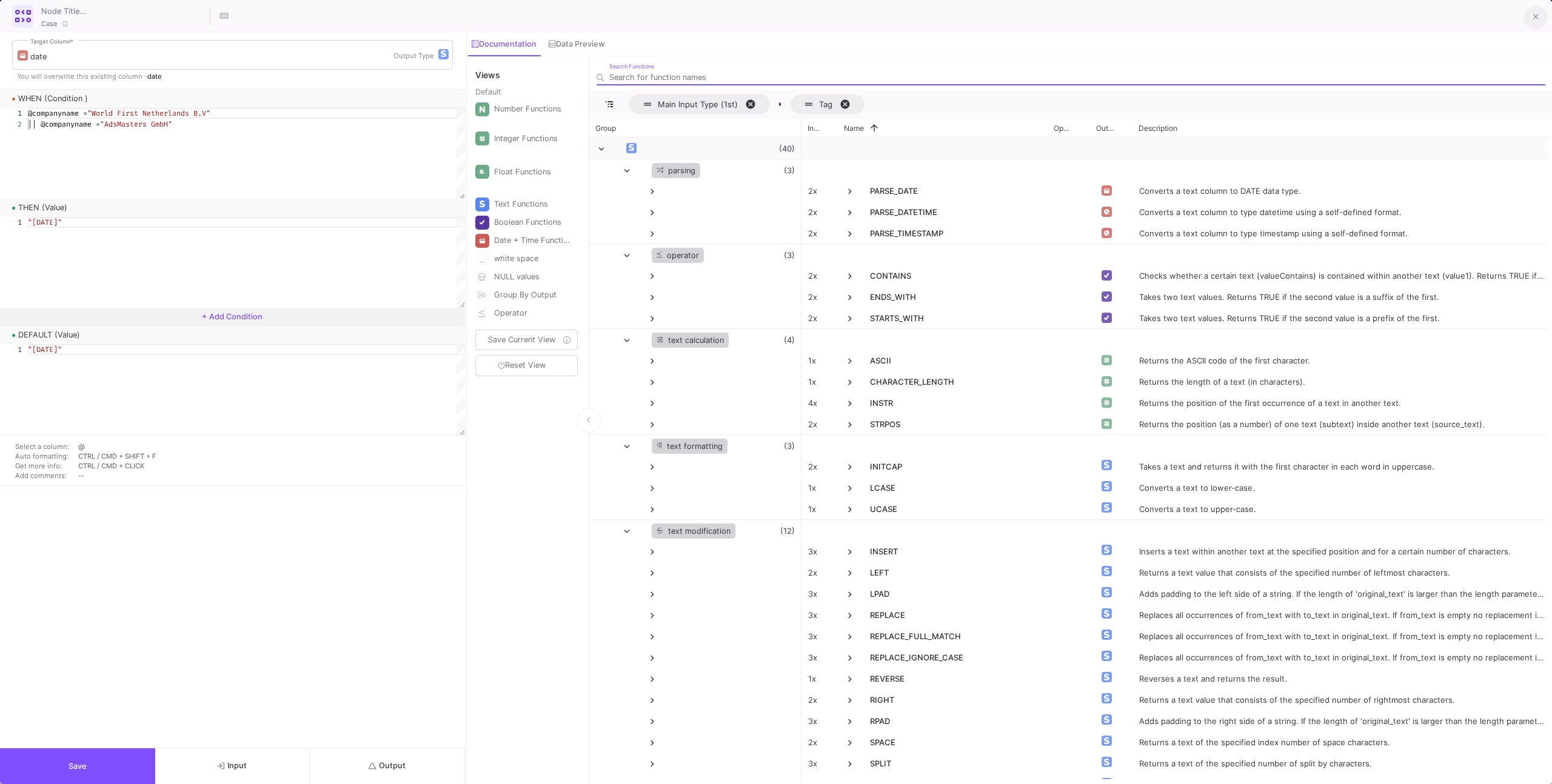
click at [1530, 15] on button at bounding box center [1535, 17] width 24 height 24
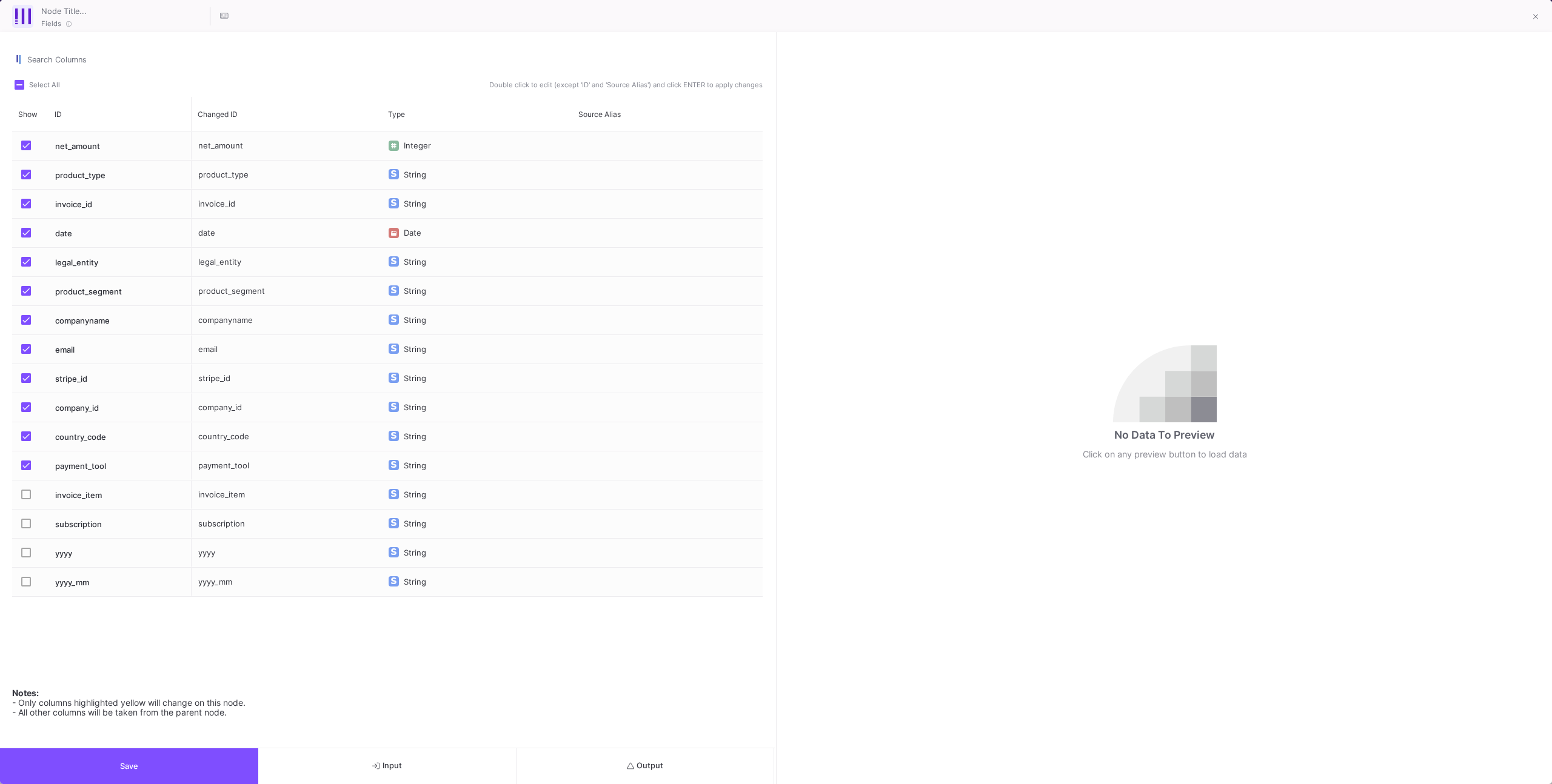
click at [573, 760] on button "Output" at bounding box center [645, 766] width 258 height 36
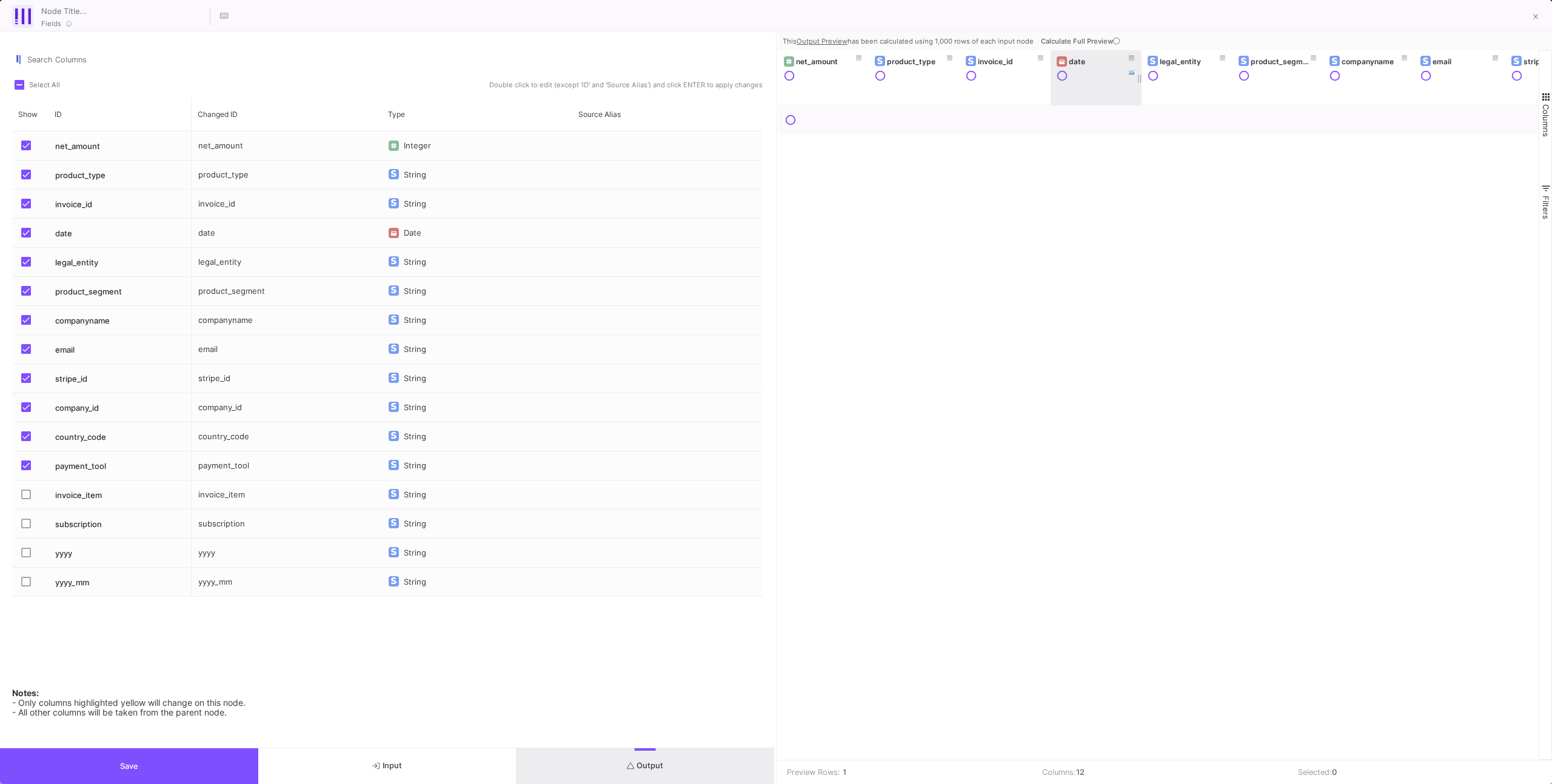
click at [1095, 36] on button "Calculate Full Preview" at bounding box center [1081, 41] width 86 height 18
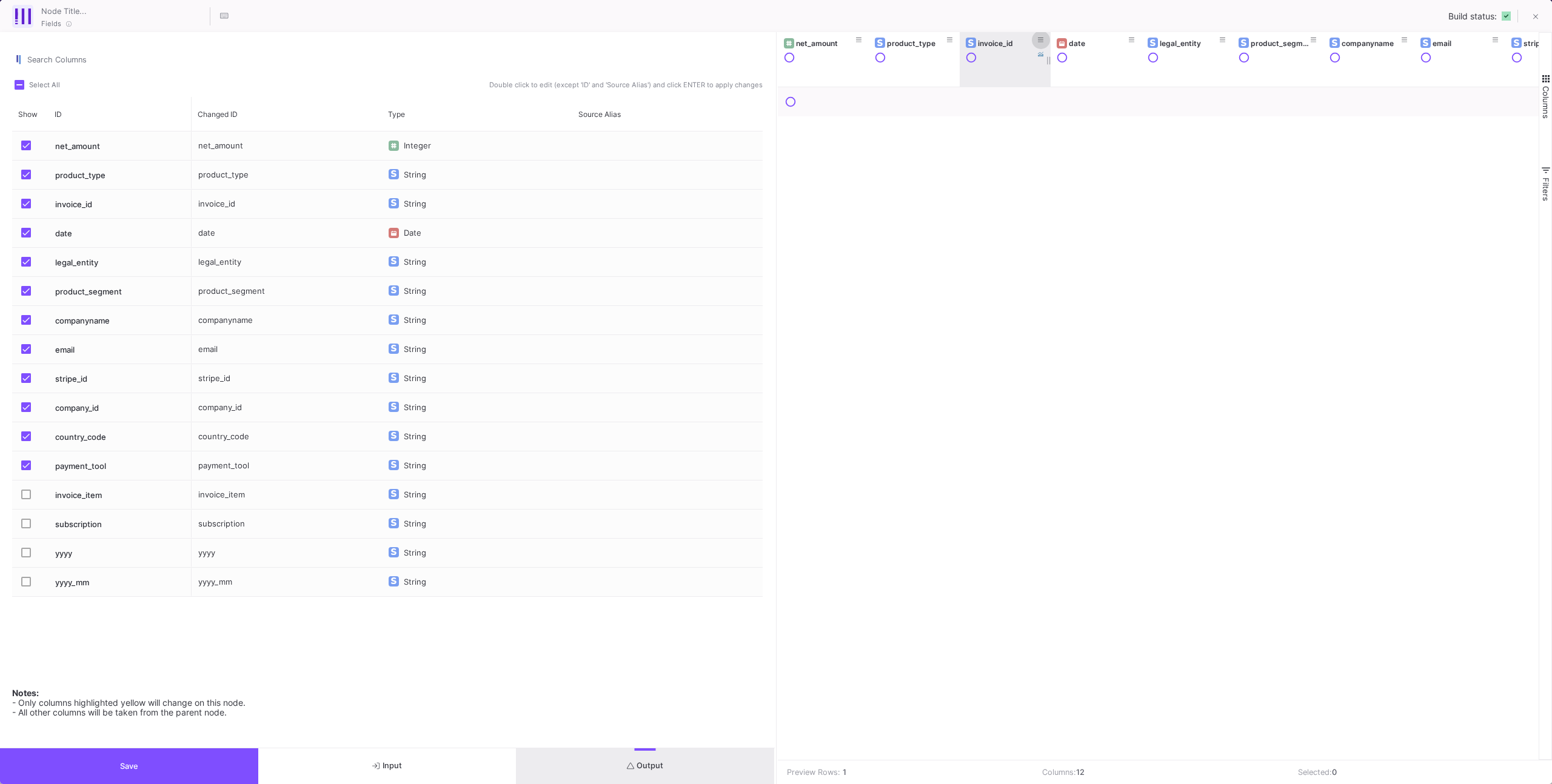
click at [1038, 37] on icon at bounding box center [1040, 40] width 6 height 7
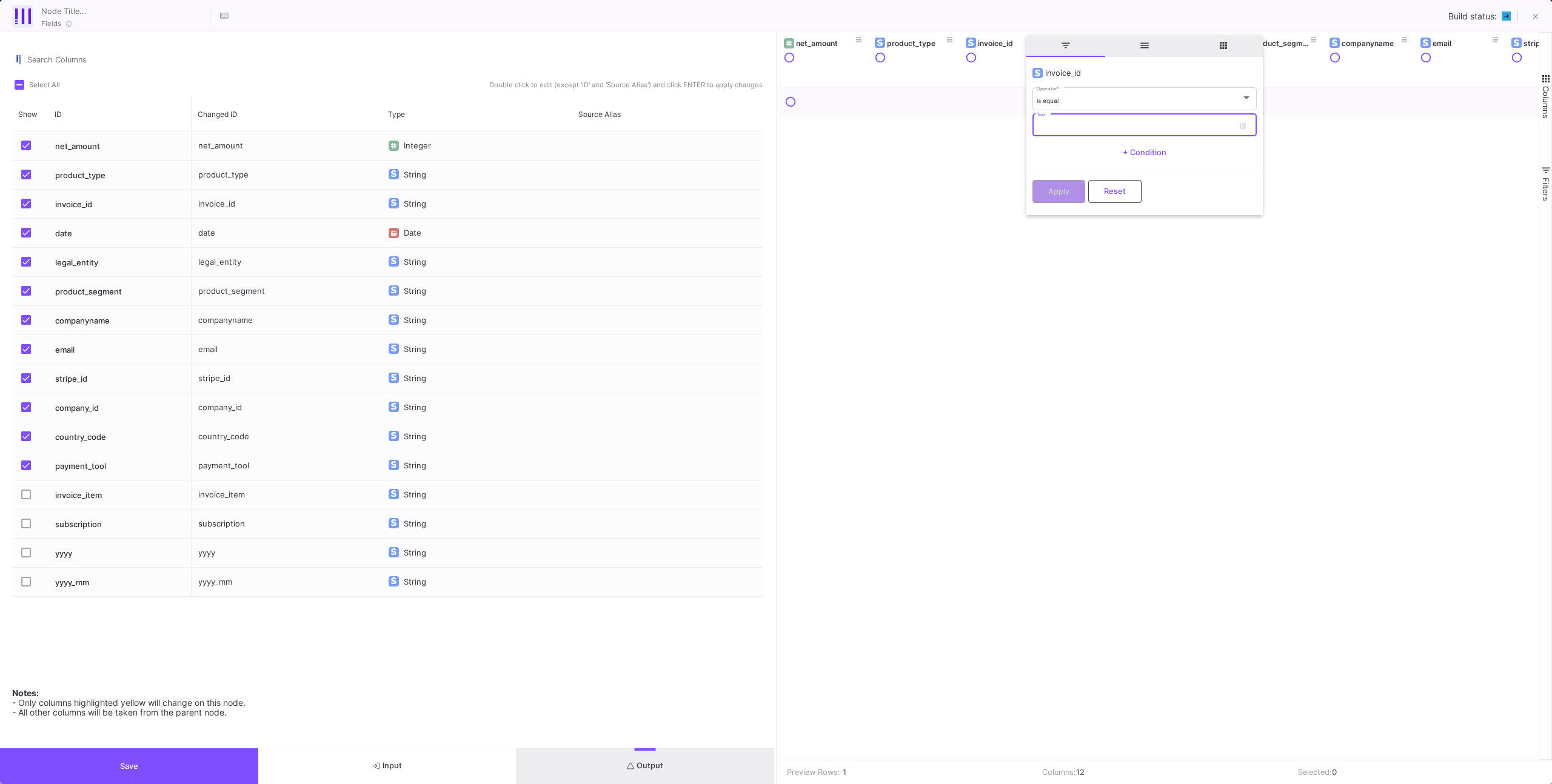
click at [1049, 126] on input "Text" at bounding box center [1135, 127] width 197 height 8
paste input "in_1RffUPHCdlXxudfiw0vNVfT6"
type input "in_1RffUPHCdlXxudfiw0vNVfT6"
click at [1052, 178] on div "Apply Reset" at bounding box center [1144, 188] width 224 height 37
click at [1052, 183] on button "Apply" at bounding box center [1059, 190] width 53 height 23
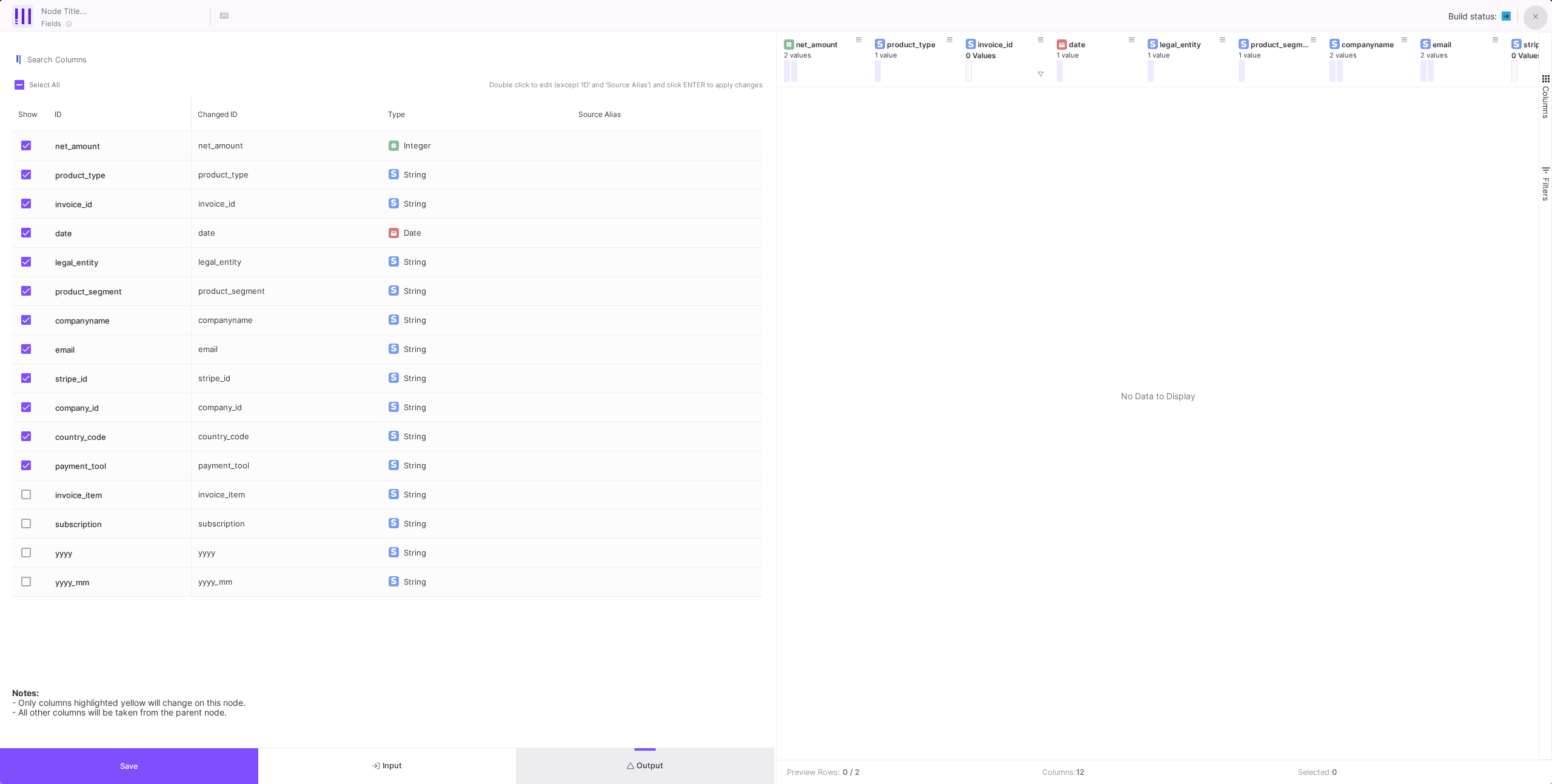
click at [1541, 17] on button at bounding box center [1535, 17] width 24 height 24
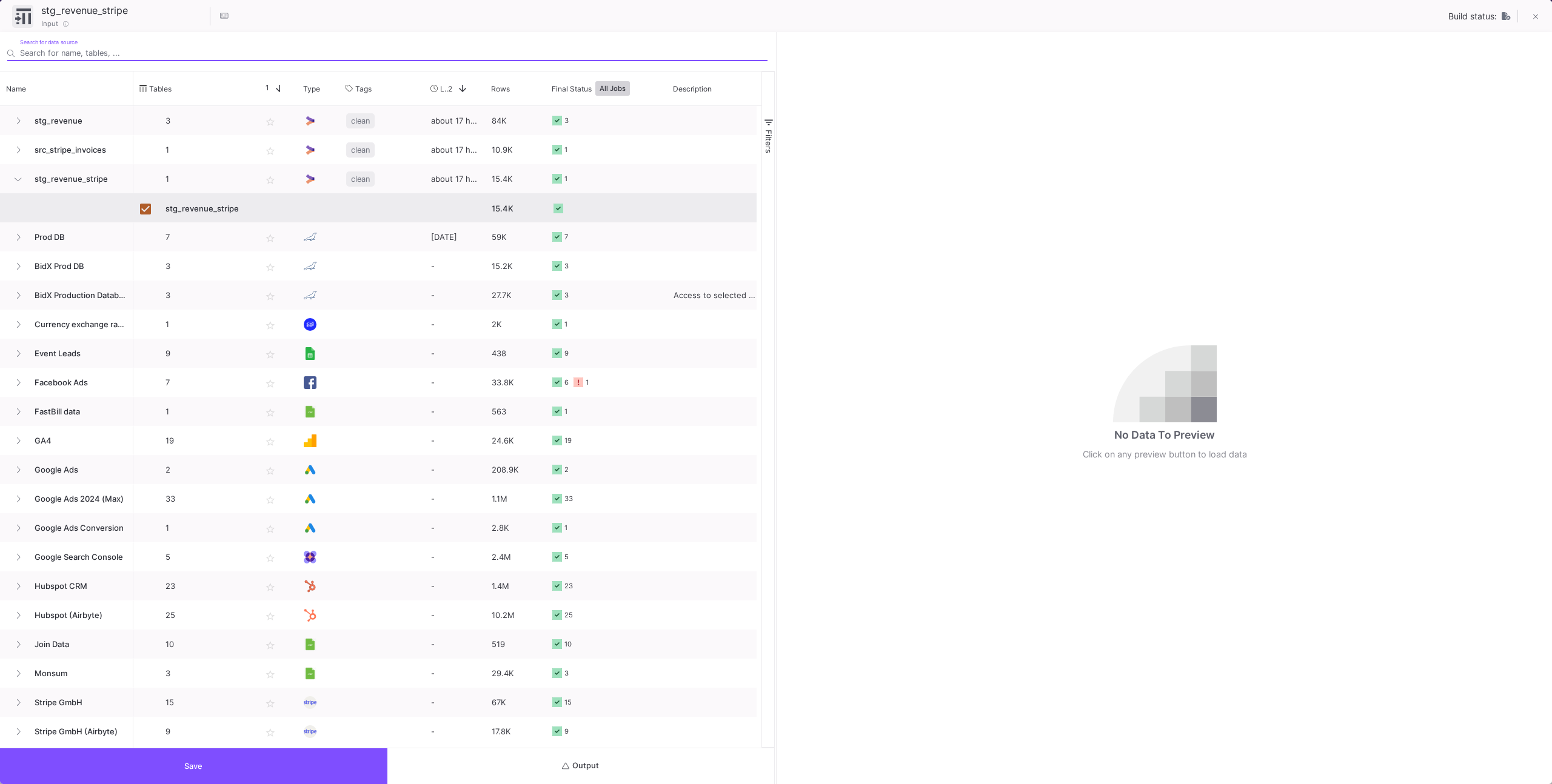
click at [632, 756] on button "Output" at bounding box center [581, 766] width 388 height 36
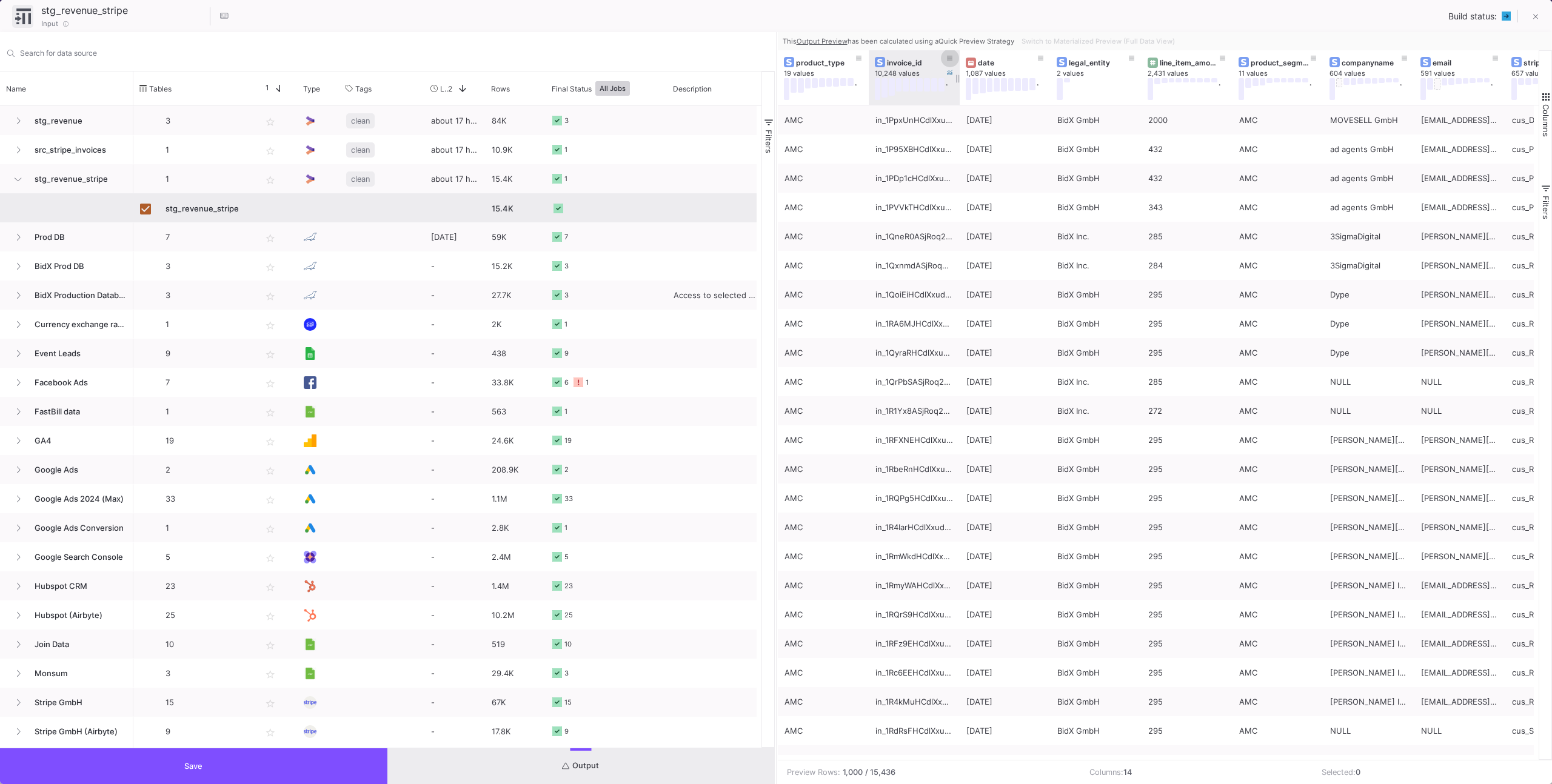
click at [955, 58] on button at bounding box center [950, 58] width 18 height 18
type input "in_1RffUPHCdlXxudfiw0vNVfT6"
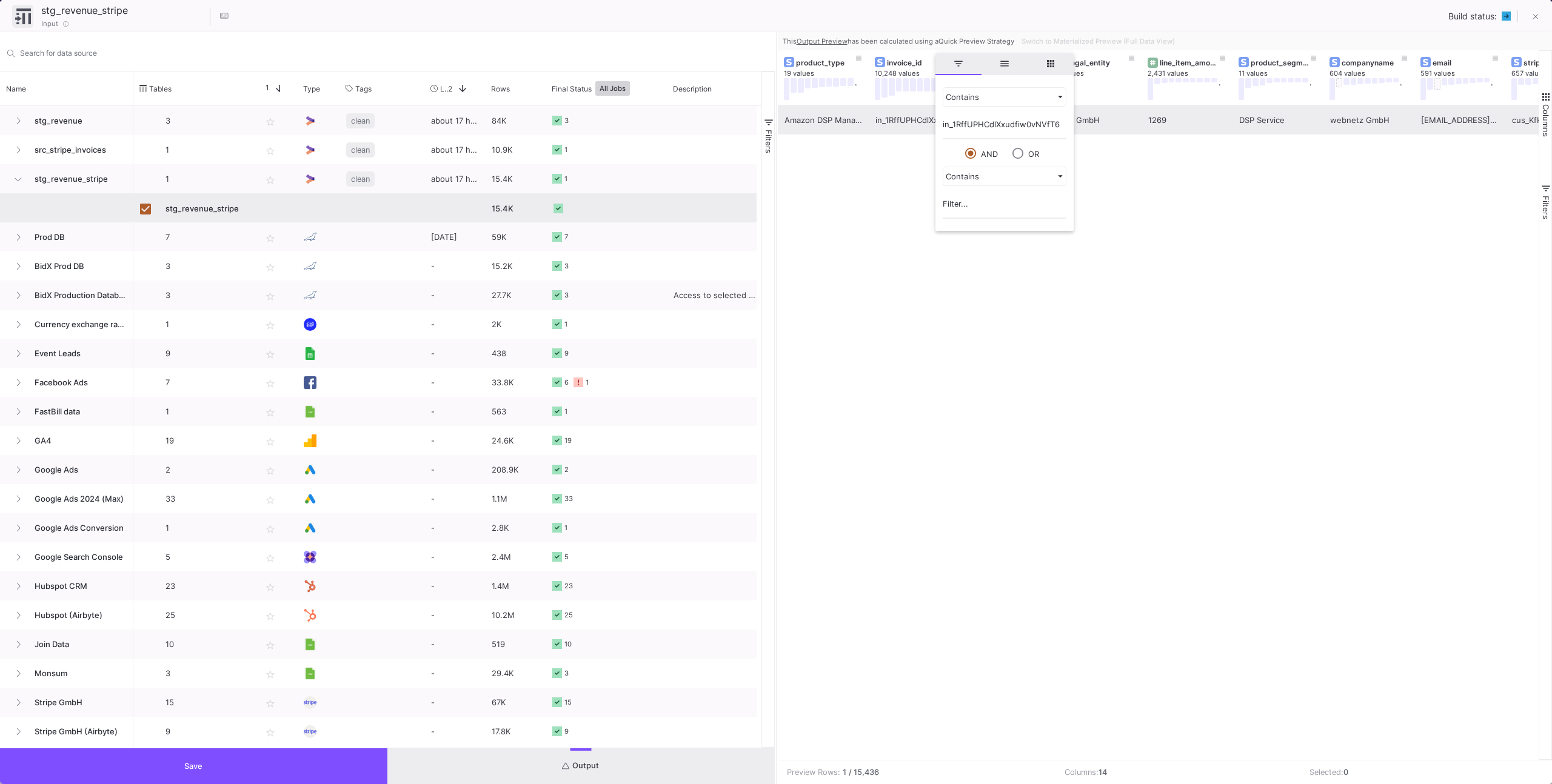
click at [886, 126] on div "in_1RffUPHCdlXxudfiw0vNVfT6" at bounding box center [914, 120] width 78 height 28
click at [911, 172] on div "Amazon DSP Management Fee in_1RffUPHCdlXxudfiw0vNVfT6 [DATE] BidX GmbH 1269 DSP…" at bounding box center [1158, 433] width 761 height 654
drag, startPoint x: 939, startPoint y: 183, endPoint x: 990, endPoint y: 105, distance: 93.2
click at [939, 183] on div "in_1RffUPHCdlXxudfiw0vNVfT6 1269 DSP Service webnetz GmbH [EMAIL_ADDRESS][DOMAI…" at bounding box center [1158, 433] width 761 height 654
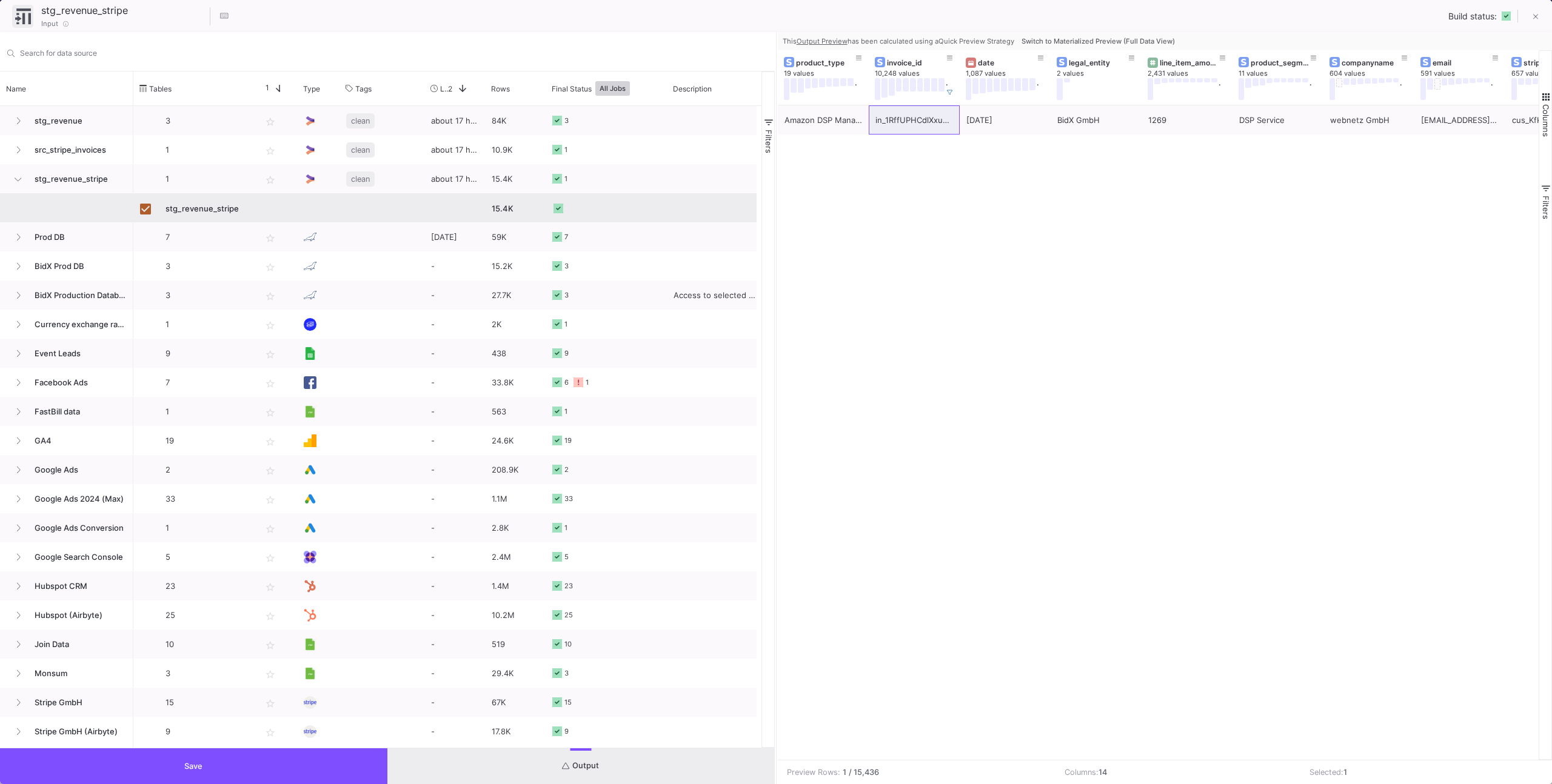
drag, startPoint x: 1534, startPoint y: 18, endPoint x: 1461, endPoint y: 38, distance: 75.7
click at [1533, 18] on icon at bounding box center [1535, 17] width 6 height 8
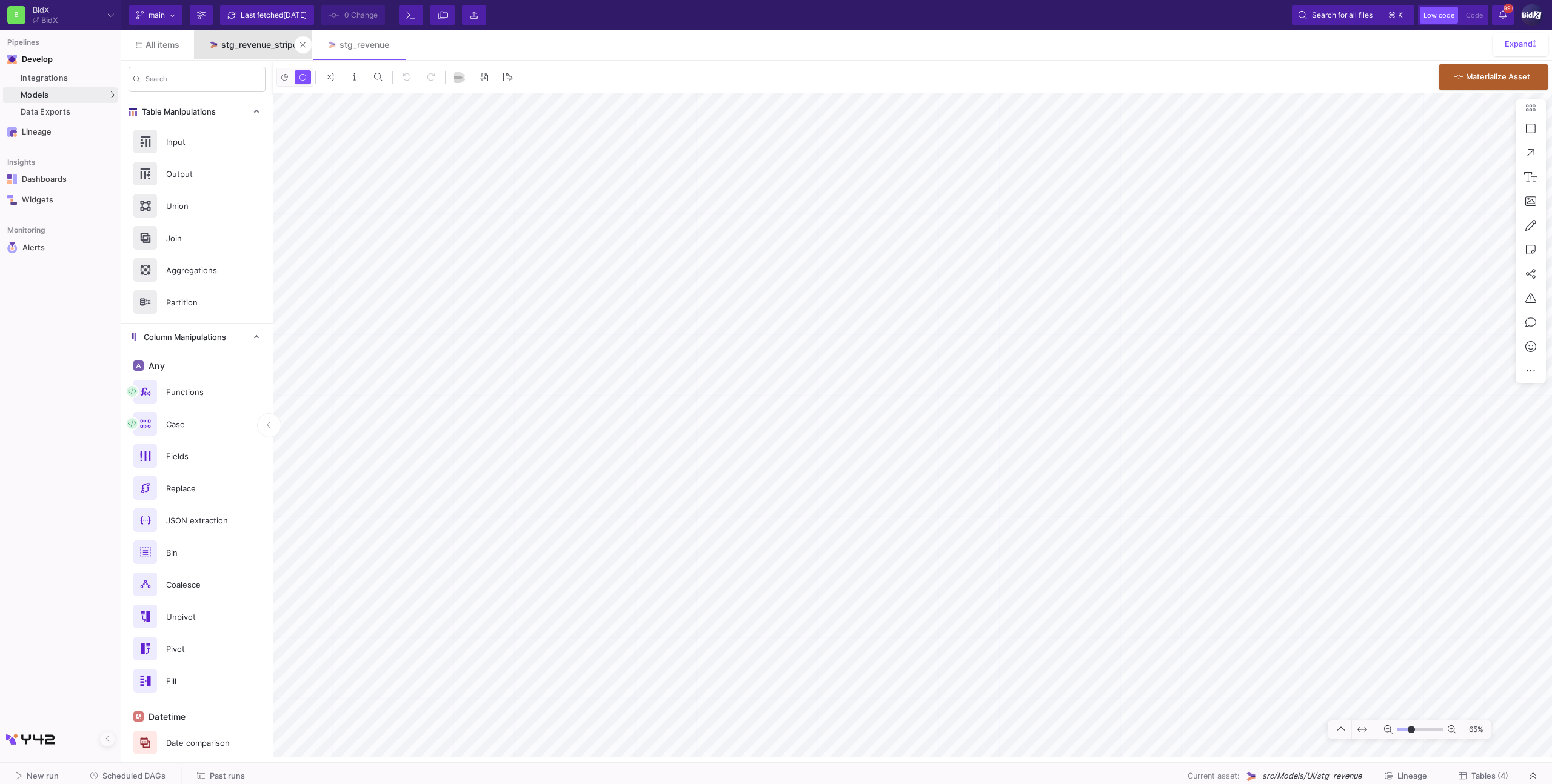
click at [263, 50] on link "stg_revenue_stripe" at bounding box center [253, 45] width 118 height 29
type input "-5"
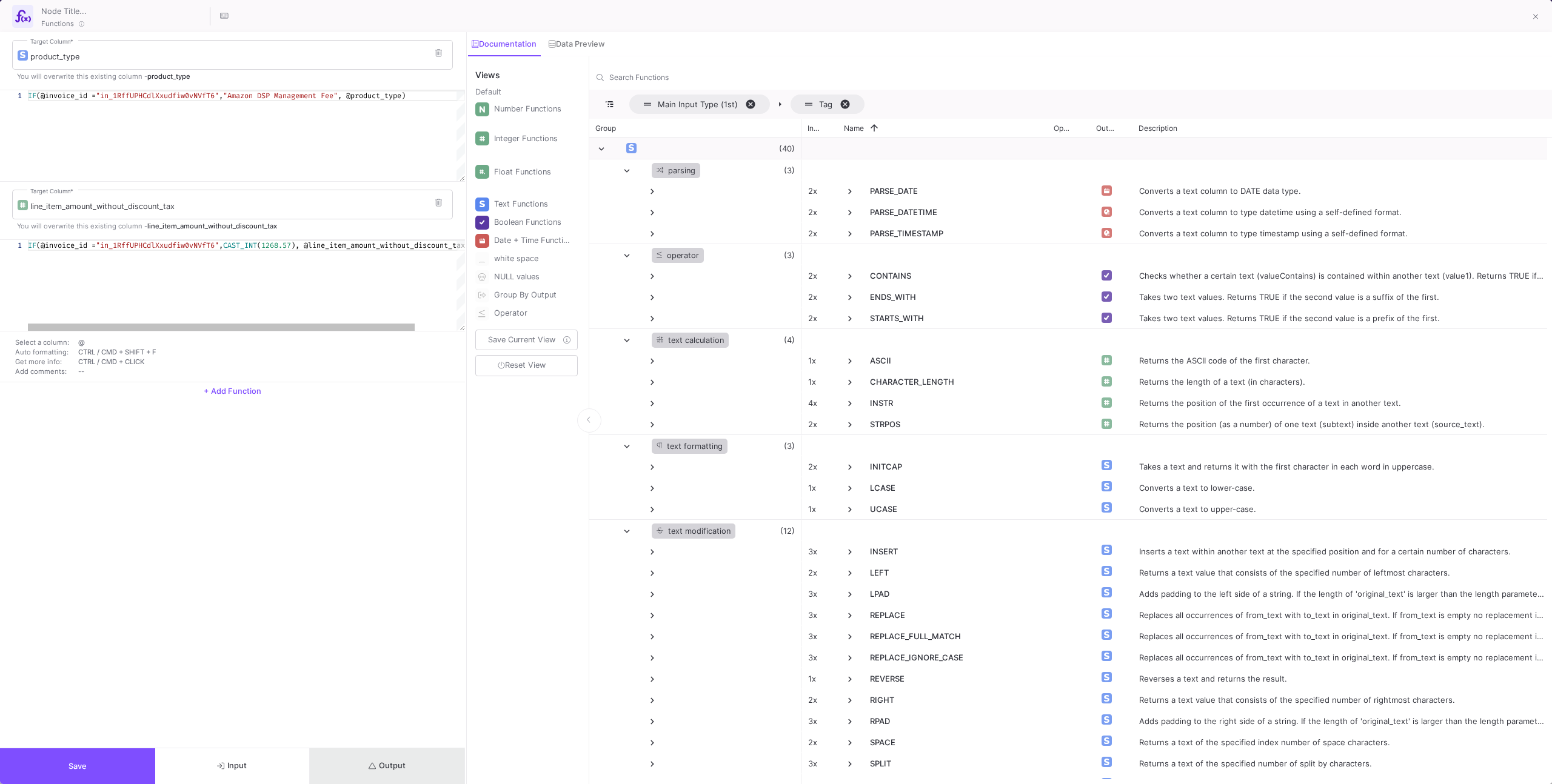
click at [380, 772] on button "Output" at bounding box center [388, 766] width 155 height 36
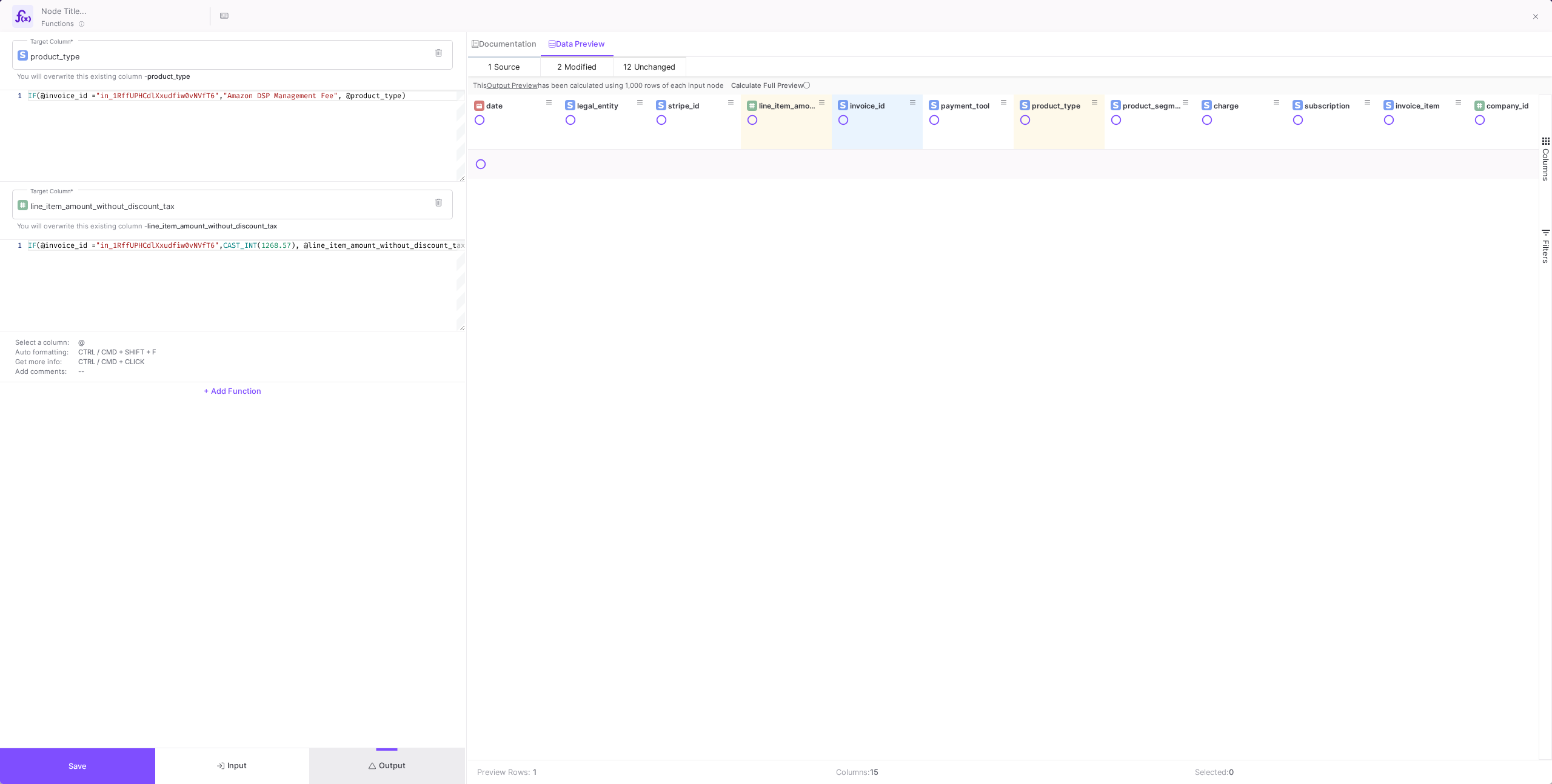
click at [803, 81] on fa-icon at bounding box center [807, 85] width 7 height 8
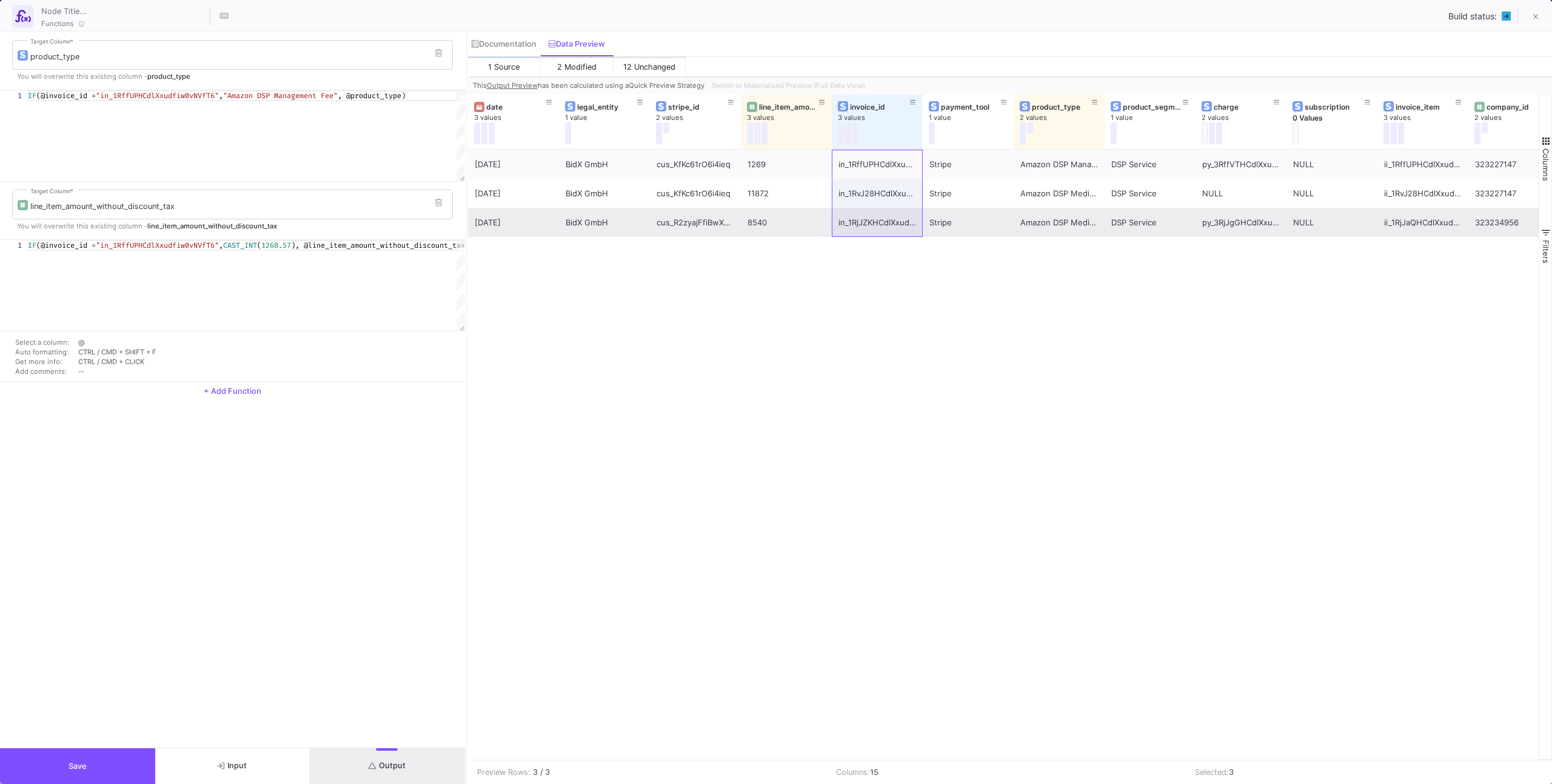
drag, startPoint x: 874, startPoint y: 164, endPoint x: 868, endPoint y: 220, distance: 56.3
click at [868, 220] on div "[DATE] BidX GmbH cus_KfKc61rO6i4ieq 1269 in_1RffUPHCdlXxudfiw0vNVfT6 Stripe Ama…" at bounding box center [1150, 193] width 1364 height 88
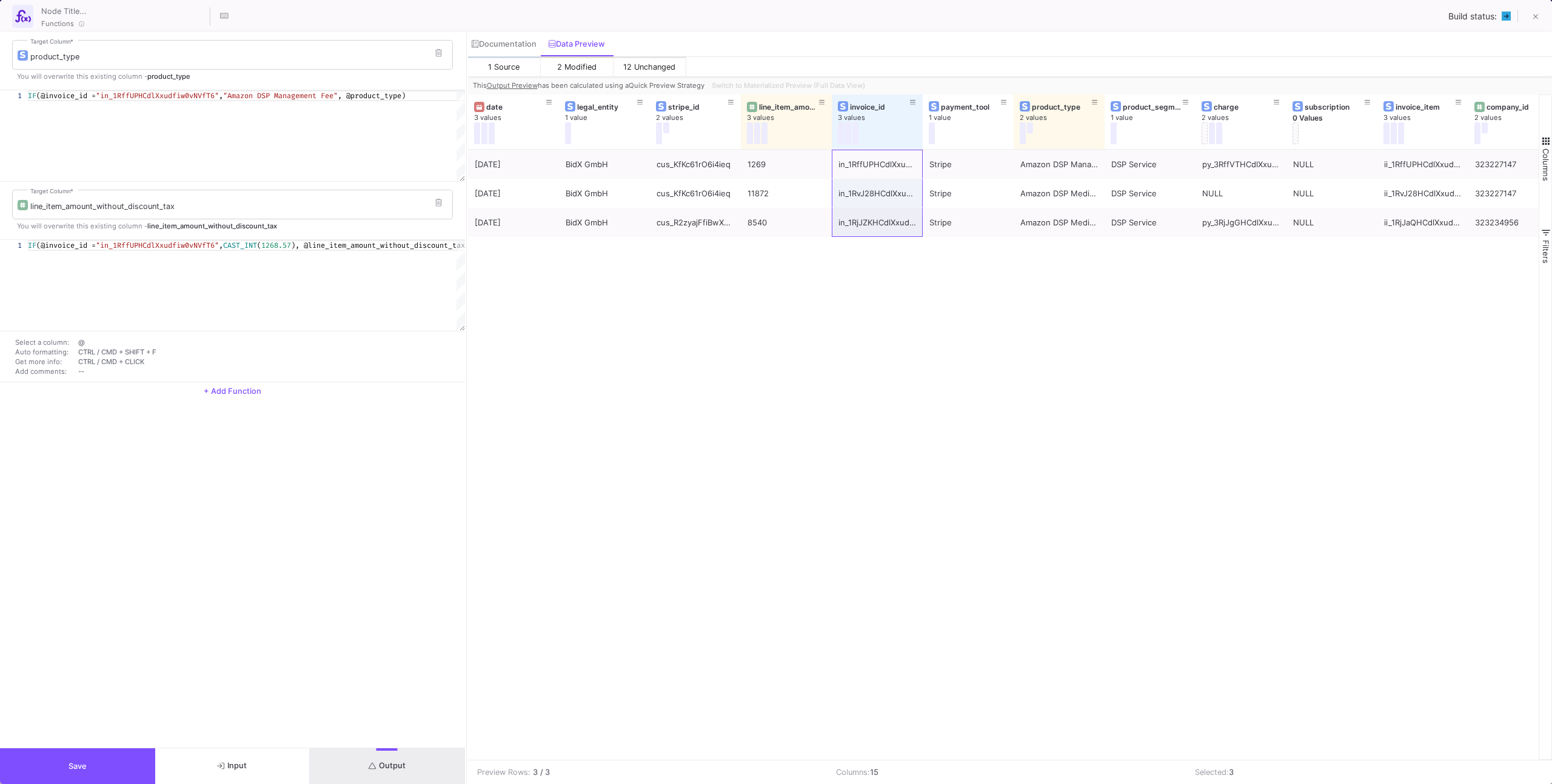
drag, startPoint x: 127, startPoint y: 759, endPoint x: 165, endPoint y: 729, distance: 48.4
click at [127, 758] on button "Save" at bounding box center [78, 766] width 155 height 36
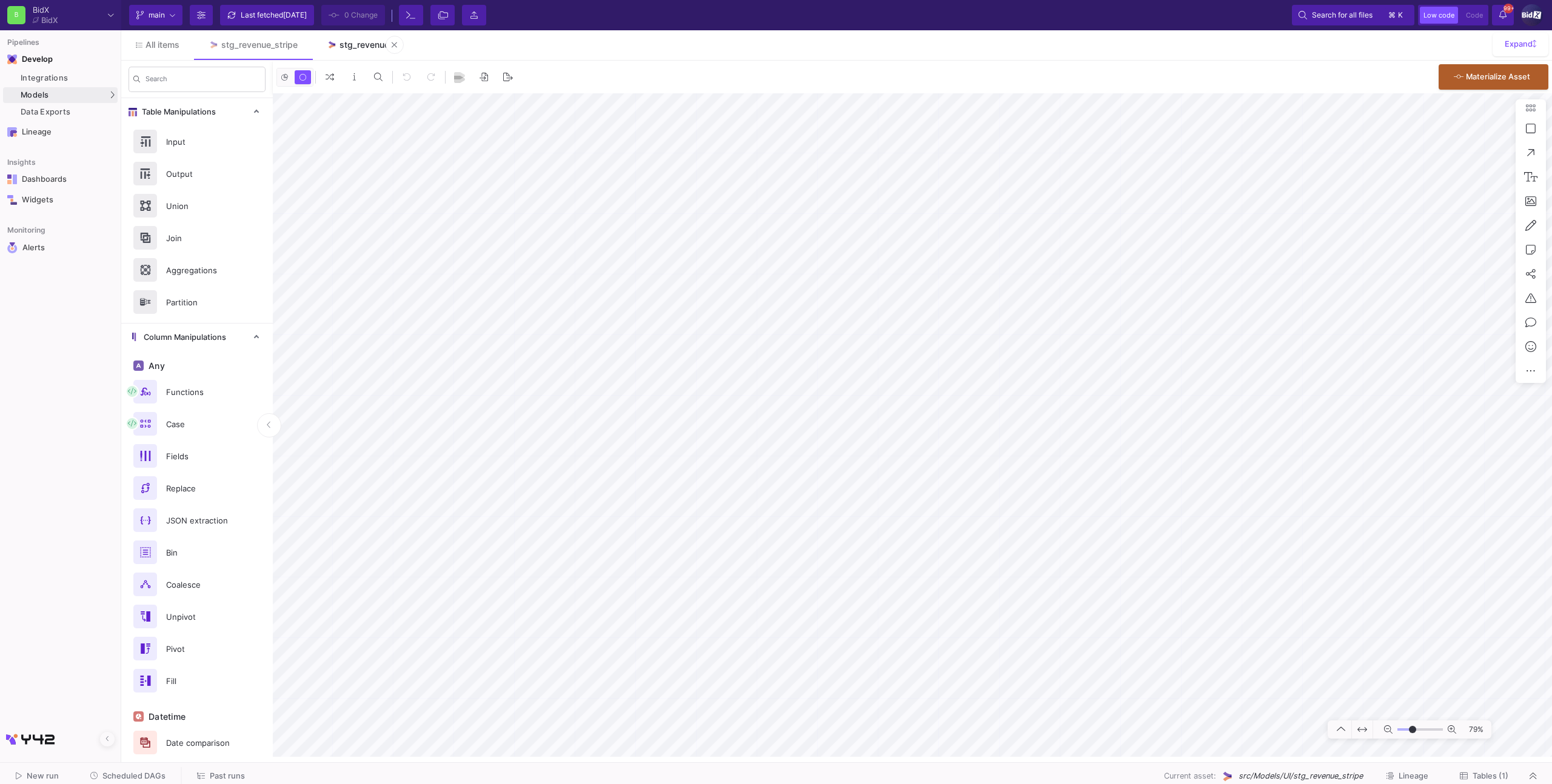
click at [364, 49] on div "stg_revenue" at bounding box center [364, 45] width 50 height 10
type input "-9"
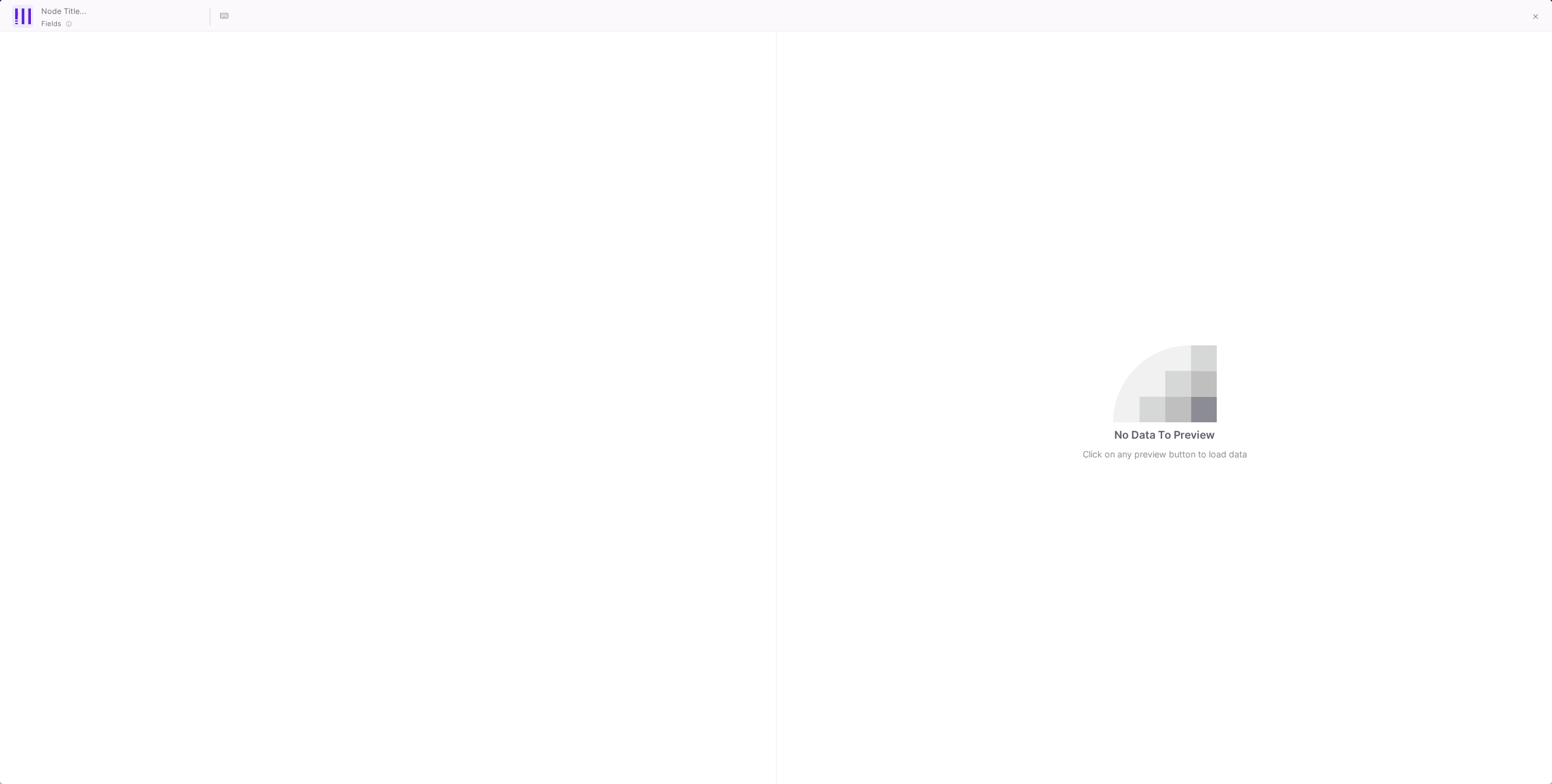
checkbox input "true"
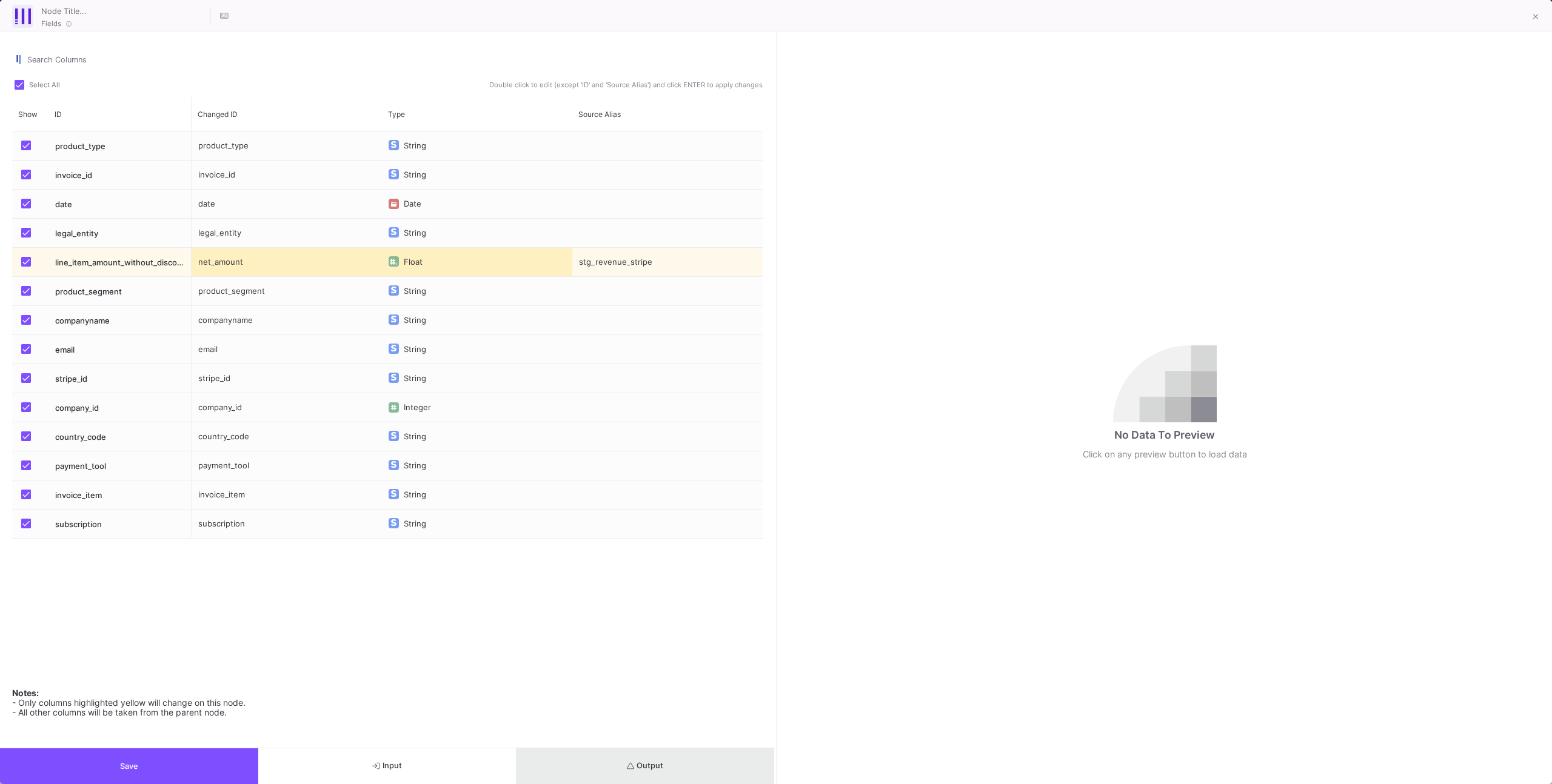
click at [615, 765] on button "Output" at bounding box center [645, 766] width 258 height 36
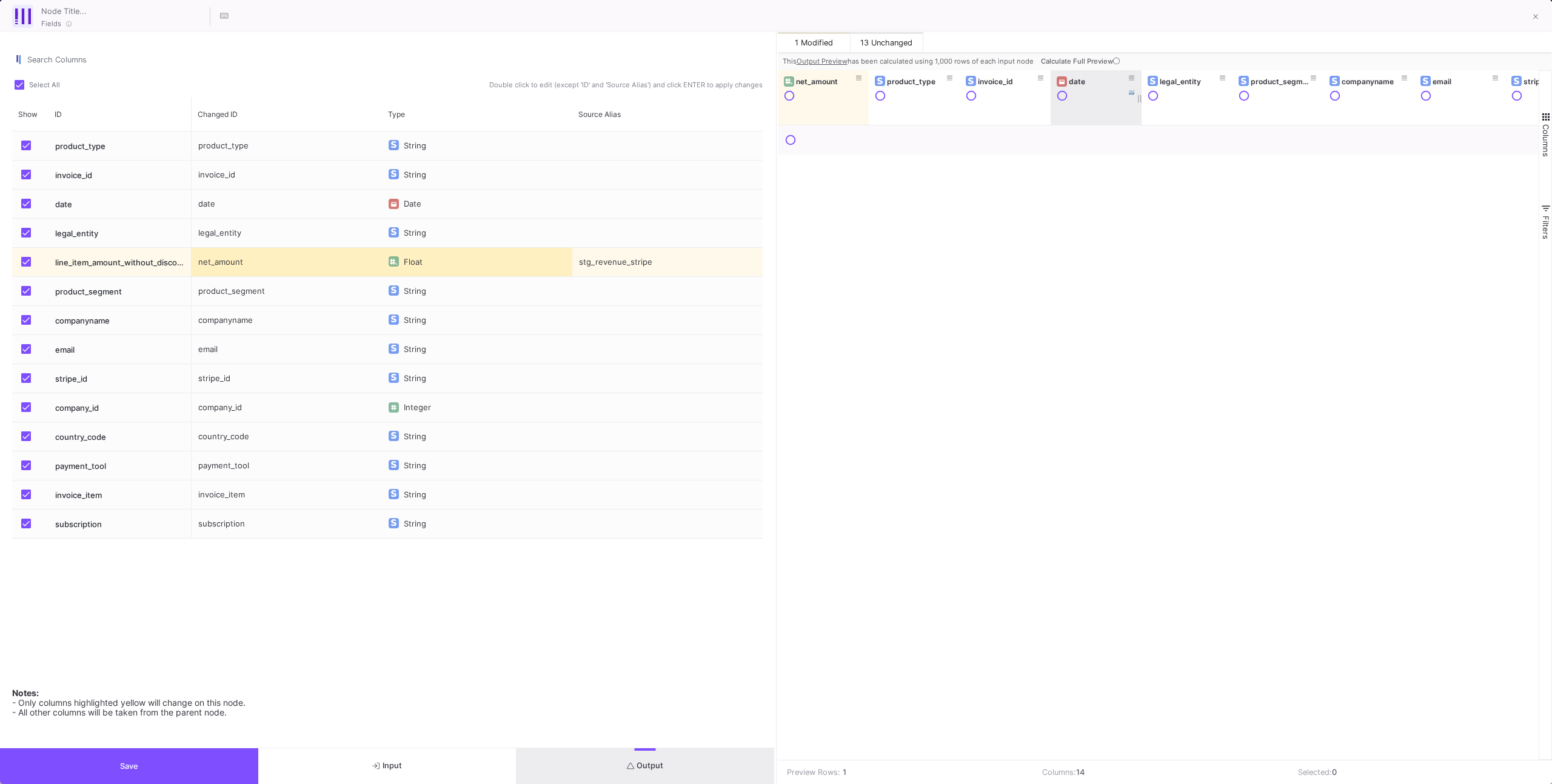
click at [1055, 70] on div "date" at bounding box center [1096, 97] width 91 height 55
click at [1059, 64] on span "Calculate Full Preview" at bounding box center [1081, 61] width 81 height 8
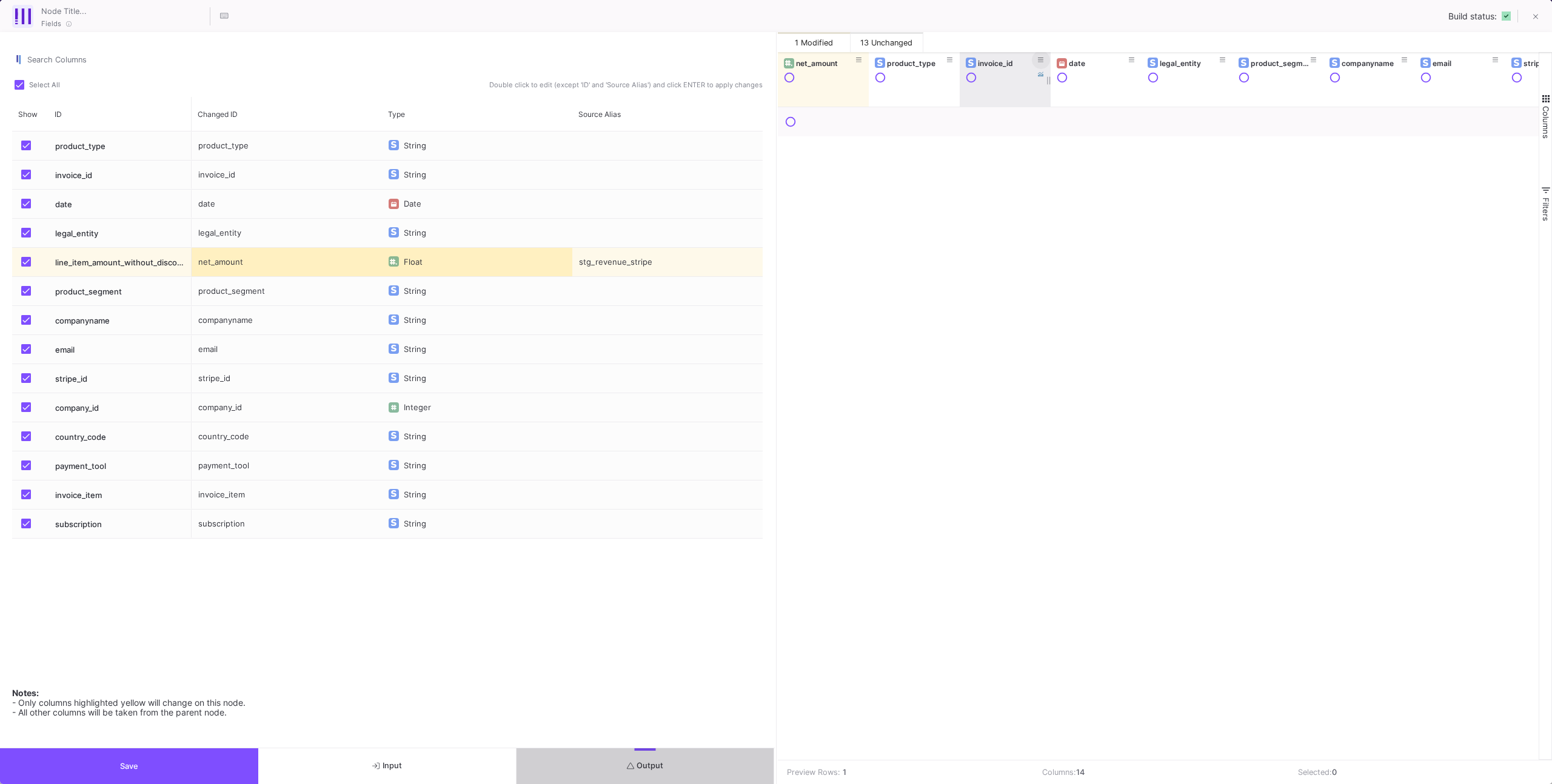
click at [1040, 61] on icon at bounding box center [1040, 60] width 6 height 7
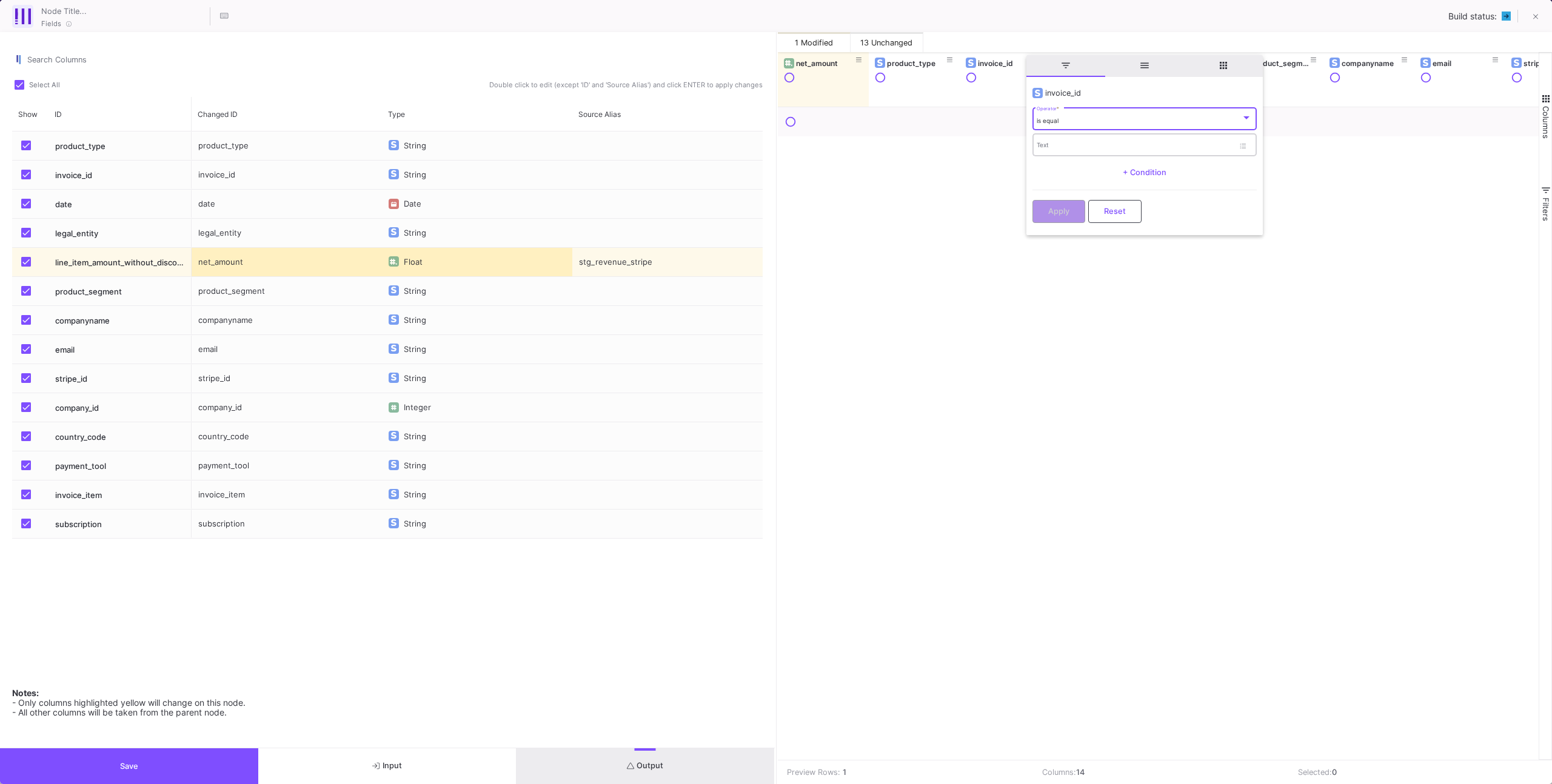
click at [1052, 151] on div "Text" at bounding box center [1135, 145] width 197 height 25
paste input "in_1RvJ28HCdlXxudfi0DQEnGsr"
type input "in_1RvJ28HCdlXxudfi0DQEnGsr"
click at [1053, 207] on span "Apply" at bounding box center [1059, 211] width 21 height 9
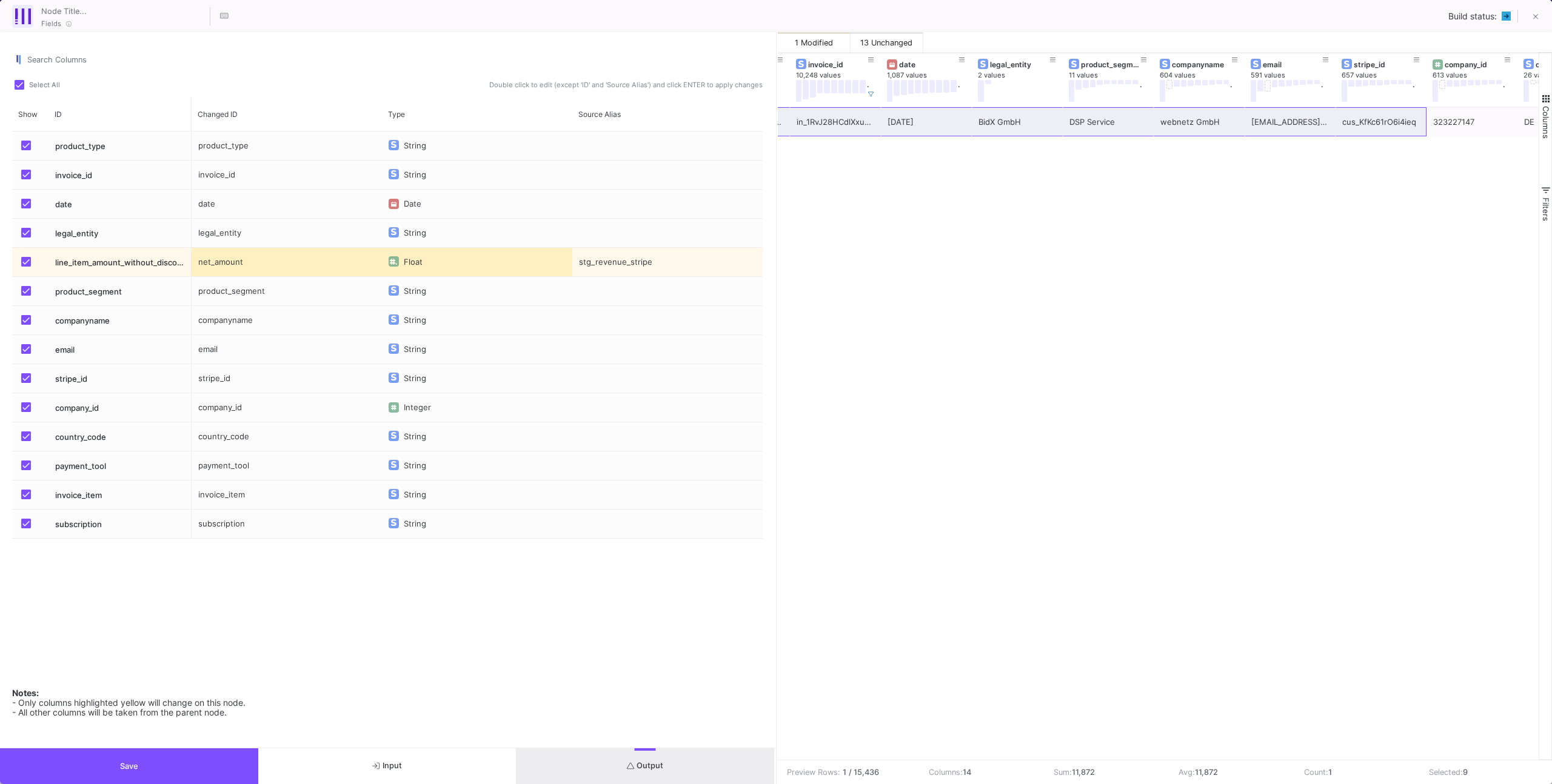
scroll to position [0, 169]
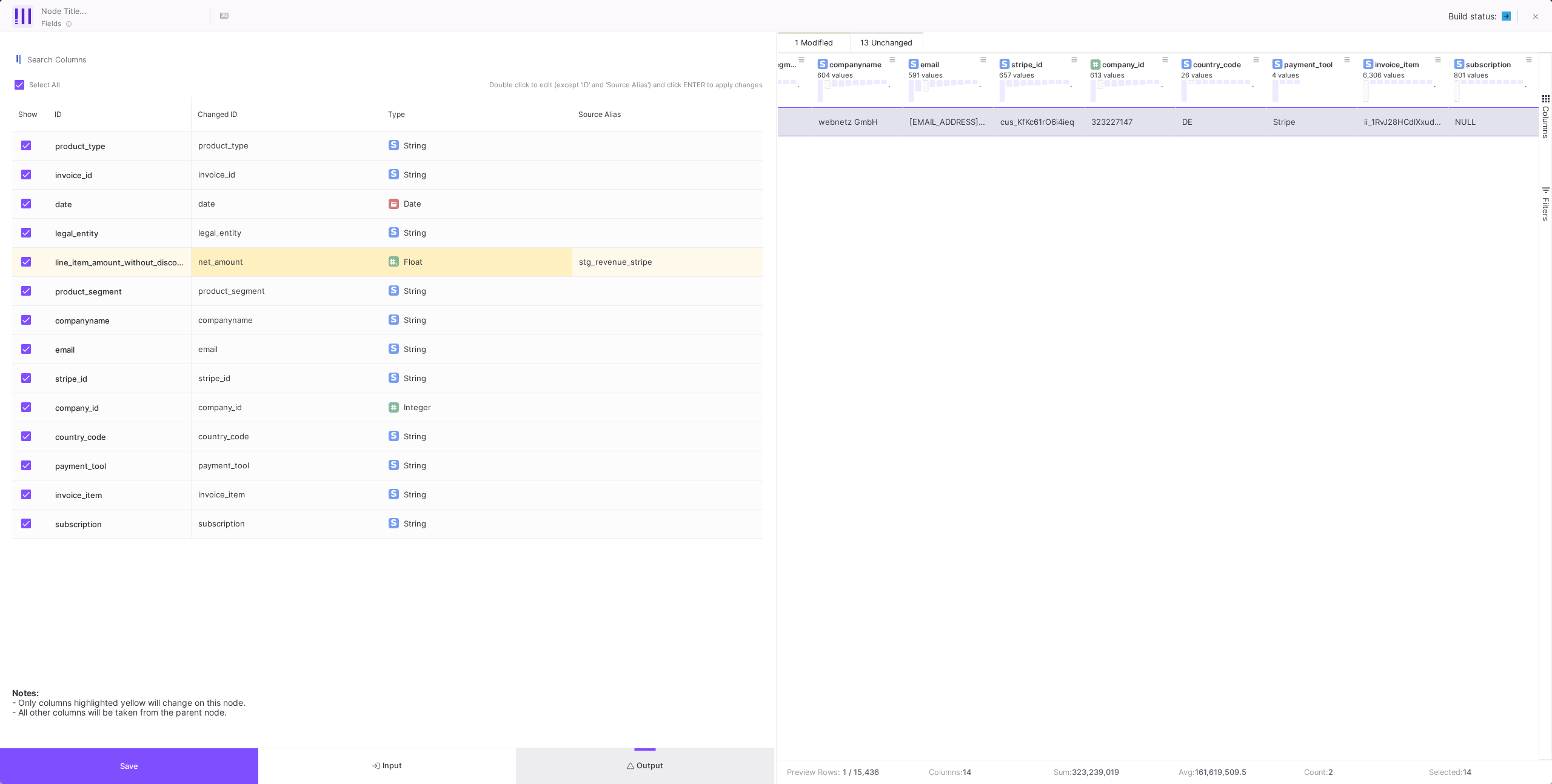
drag, startPoint x: 840, startPoint y: 126, endPoint x: 1486, endPoint y: 131, distance: 646.0
click at [1486, 131] on div "11872 BidX GmbH DSP Service webnetz GmbH [EMAIL_ADDRESS][DOMAIN_NAME] cus_KfKc6…" at bounding box center [902, 121] width 1273 height 29
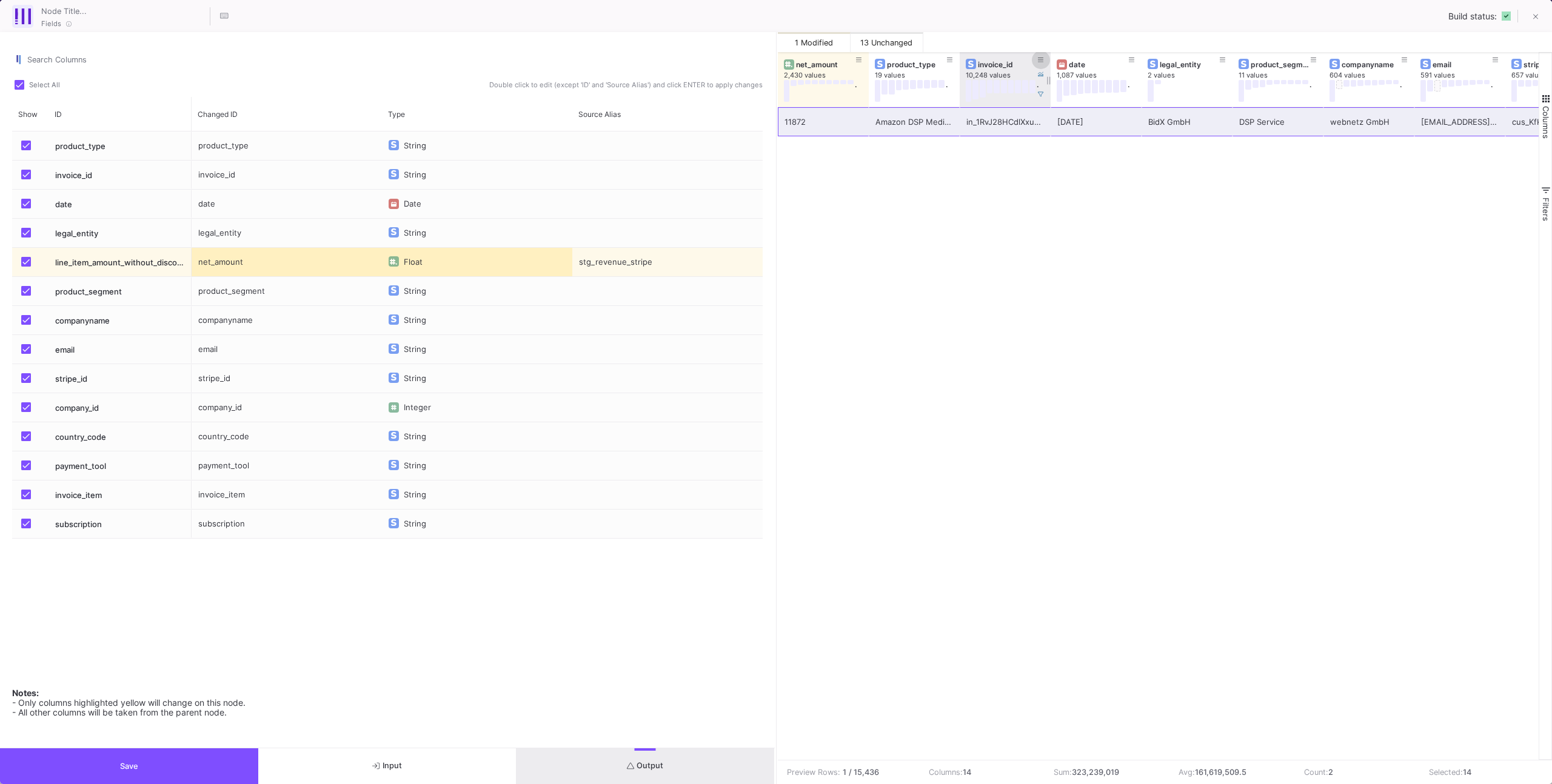
click at [1043, 57] on button at bounding box center [1040, 60] width 18 height 18
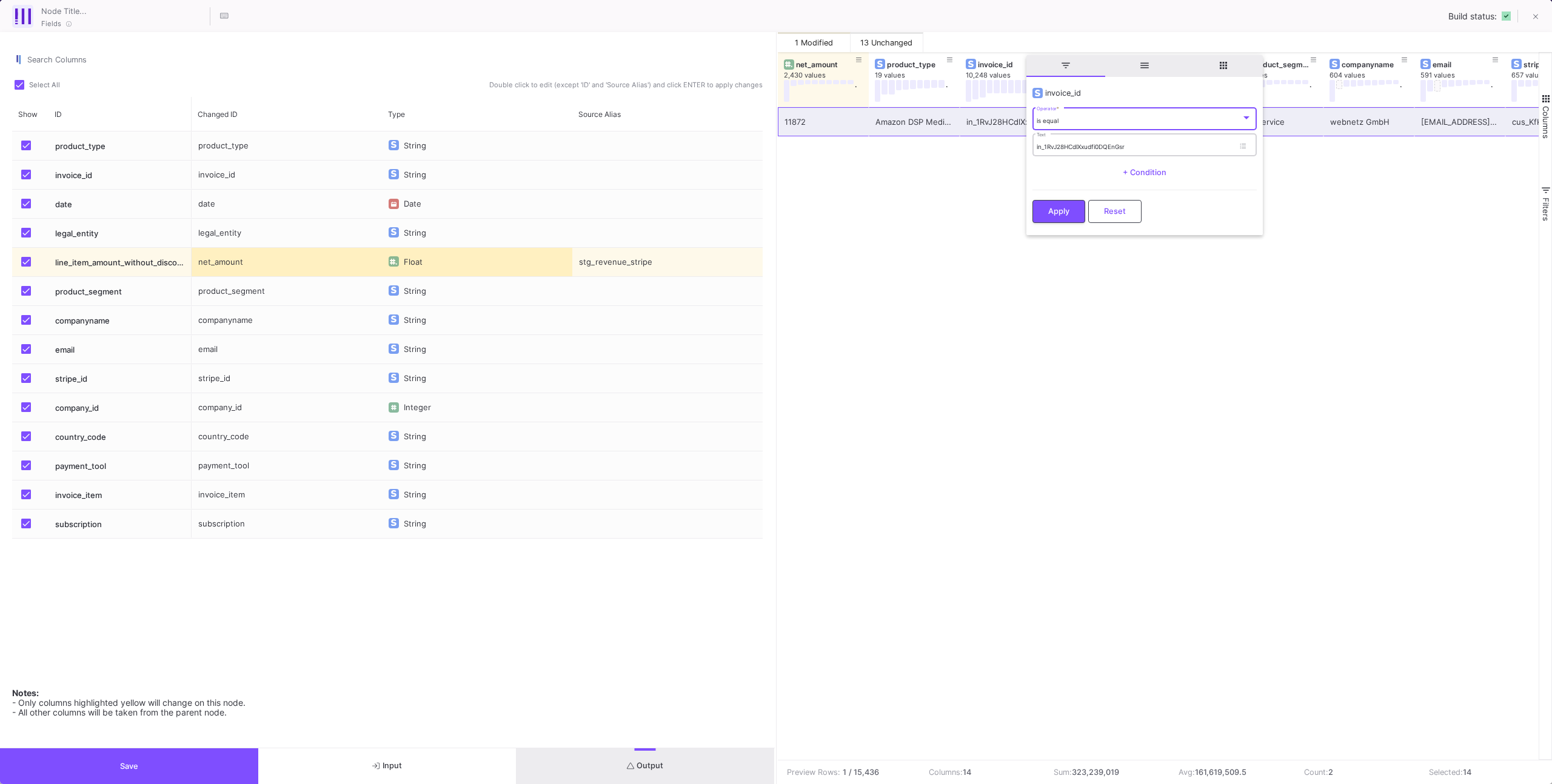
click at [1059, 142] on div "in_1RvJ28HCdlXxudfi0DQEnGsr Text" at bounding box center [1135, 145] width 197 height 25
click at [1059, 149] on input "in_1RvJ28HCdlXxudfi0DQEnGsr" at bounding box center [1135, 147] width 197 height 8
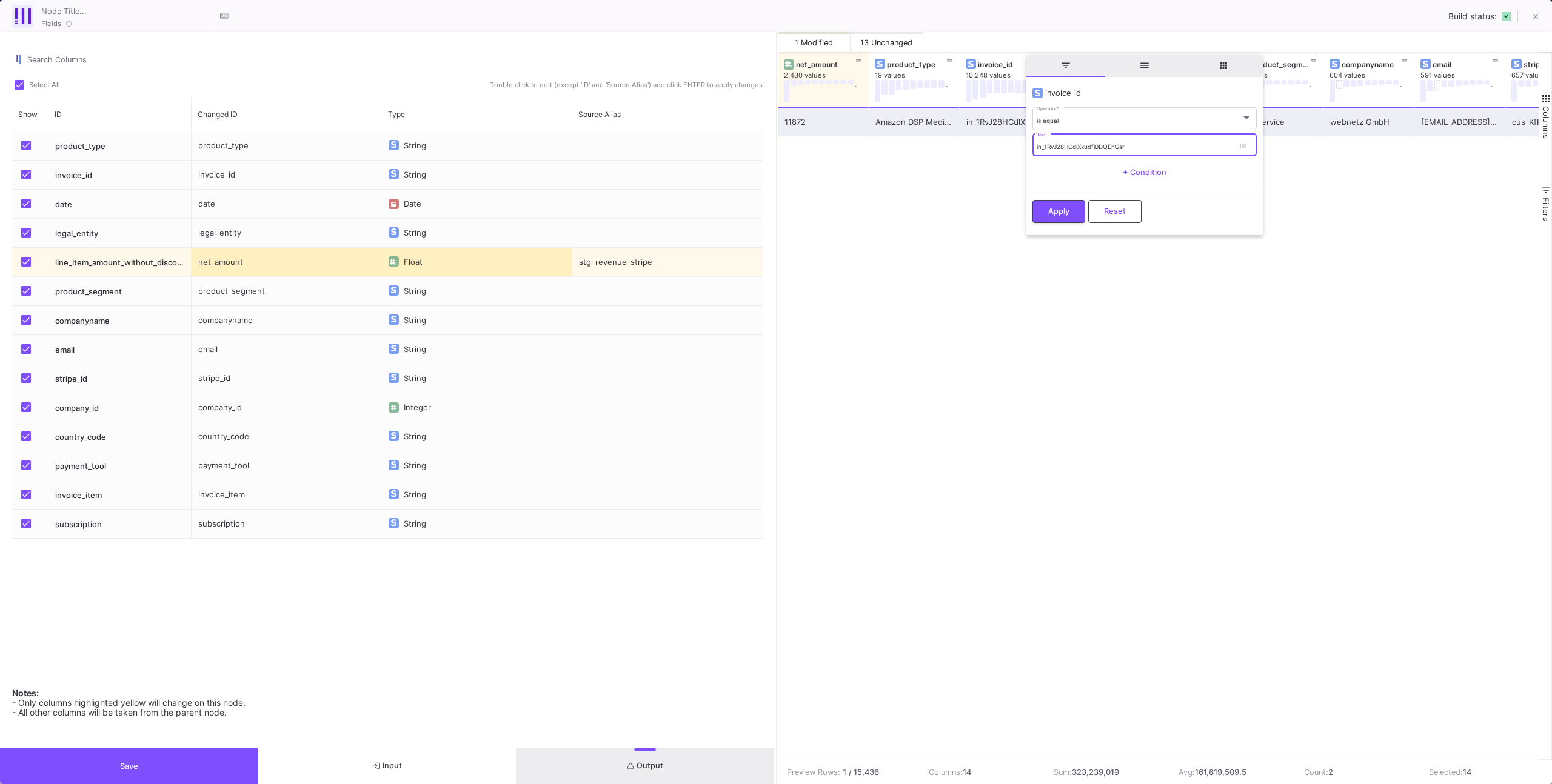
click at [1059, 149] on input "in_1RvJ28HCdlXxudfi0DQEnGsr" at bounding box center [1135, 147] width 197 height 8
paste input "jJZKHCdlXxudfioGY3lT4x"
type input "in_1RjJZKHCdlXxudfioGY3lT4x"
click at [1065, 209] on span "Apply" at bounding box center [1059, 211] width 21 height 9
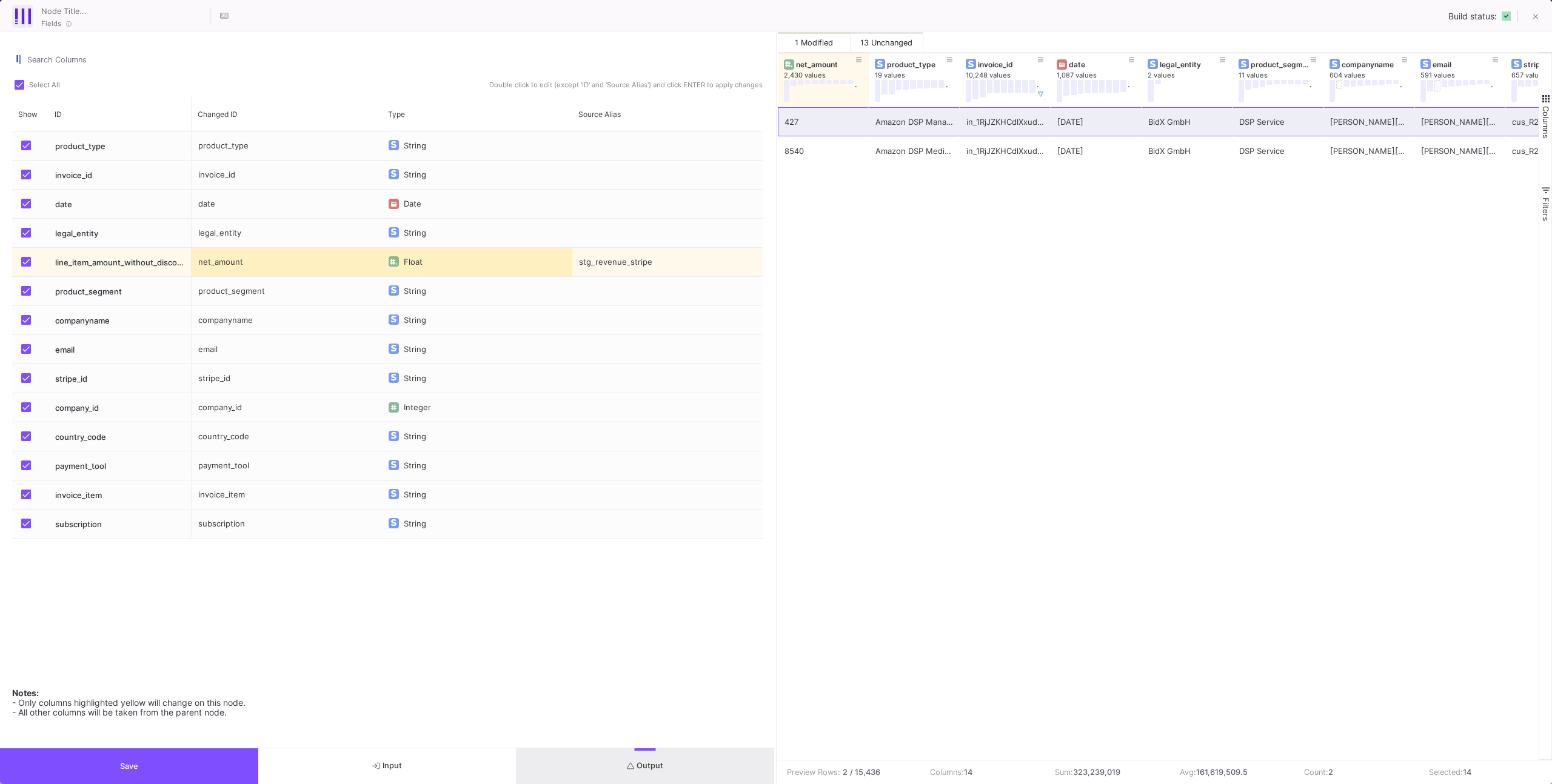
click at [897, 192] on div "427 Amazon DSP Management Fee in_1RjJZKHCdlXxudfioGY3lT4x [DATE] BidX GmbH DSP …" at bounding box center [1158, 434] width 761 height 653
click at [900, 201] on div "427 BidX GmbH DSP Service [PERSON_NAME][EMAIL_ADDRESS][PERSON_NAME][DOMAIN_NAME…" at bounding box center [1158, 434] width 761 height 653
drag, startPoint x: 811, startPoint y: 61, endPoint x: 897, endPoint y: 60, distance: 86.0
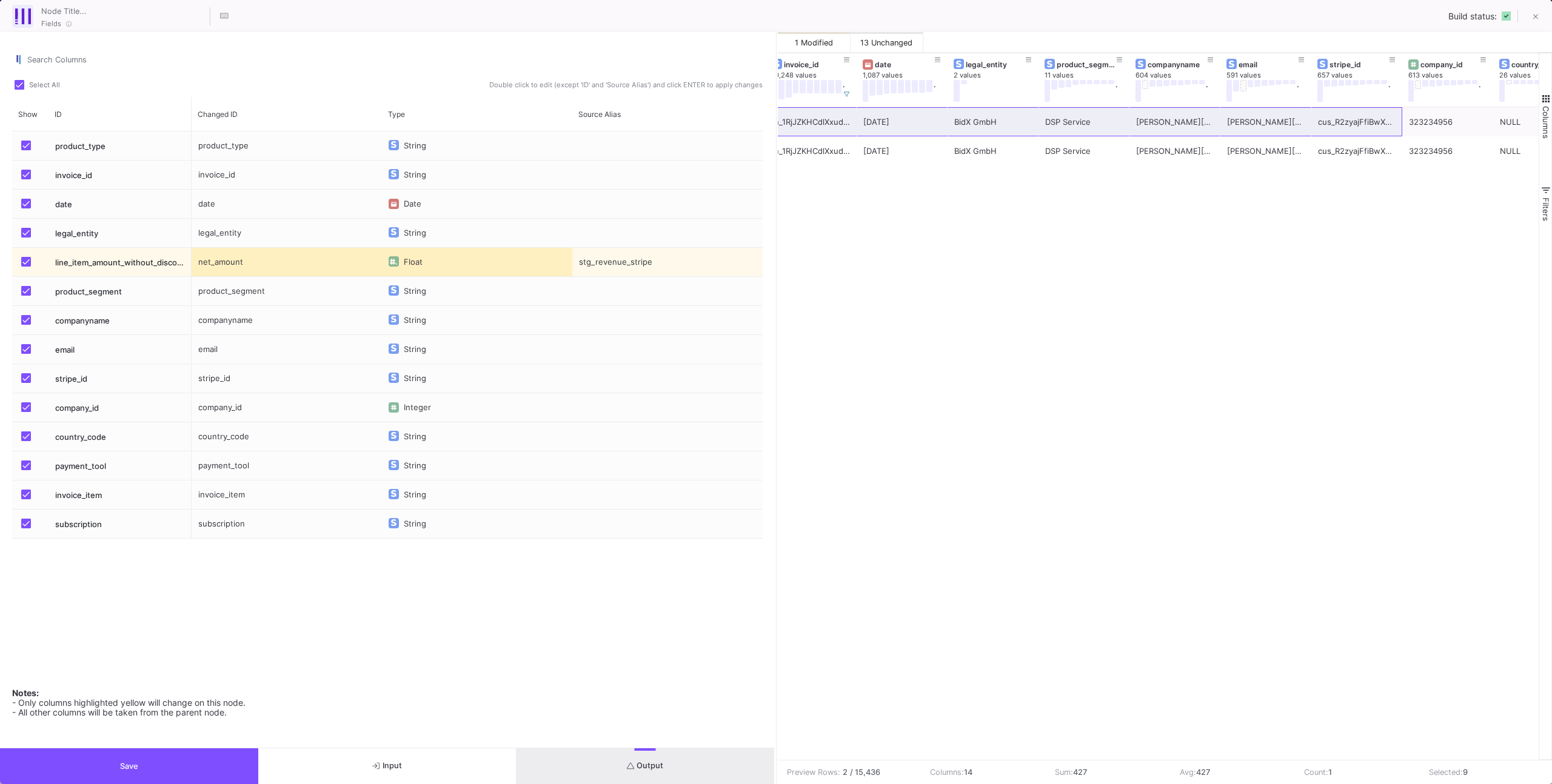
scroll to position [0, 291]
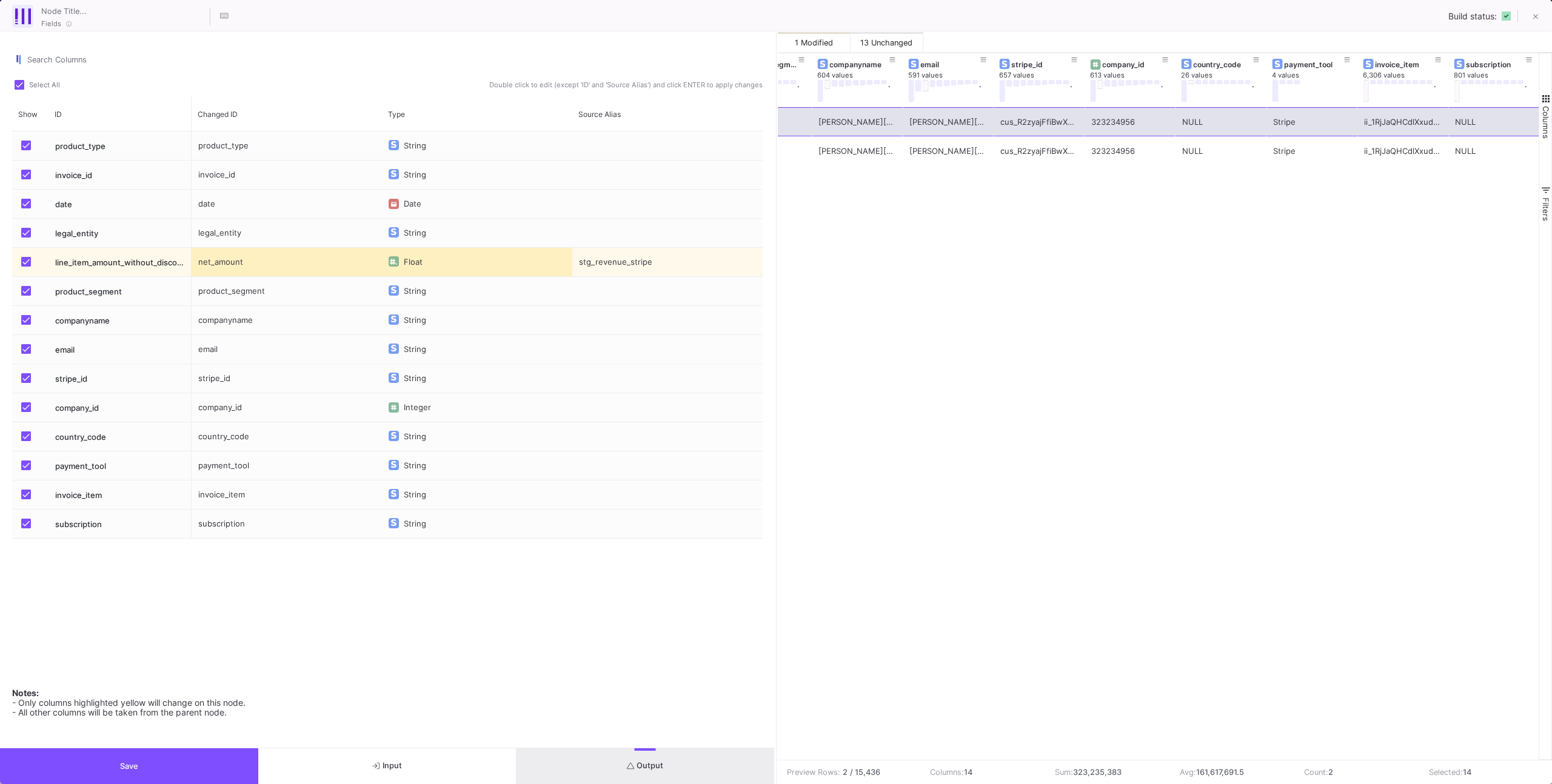
drag, startPoint x: 818, startPoint y: 120, endPoint x: 1509, endPoint y: 120, distance: 691.0
click at [1509, 120] on div "BidX GmbH DSP Service [PERSON_NAME][EMAIL_ADDRESS][PERSON_NAME][DOMAIN_NAME] [P…" at bounding box center [902, 121] width 1273 height 29
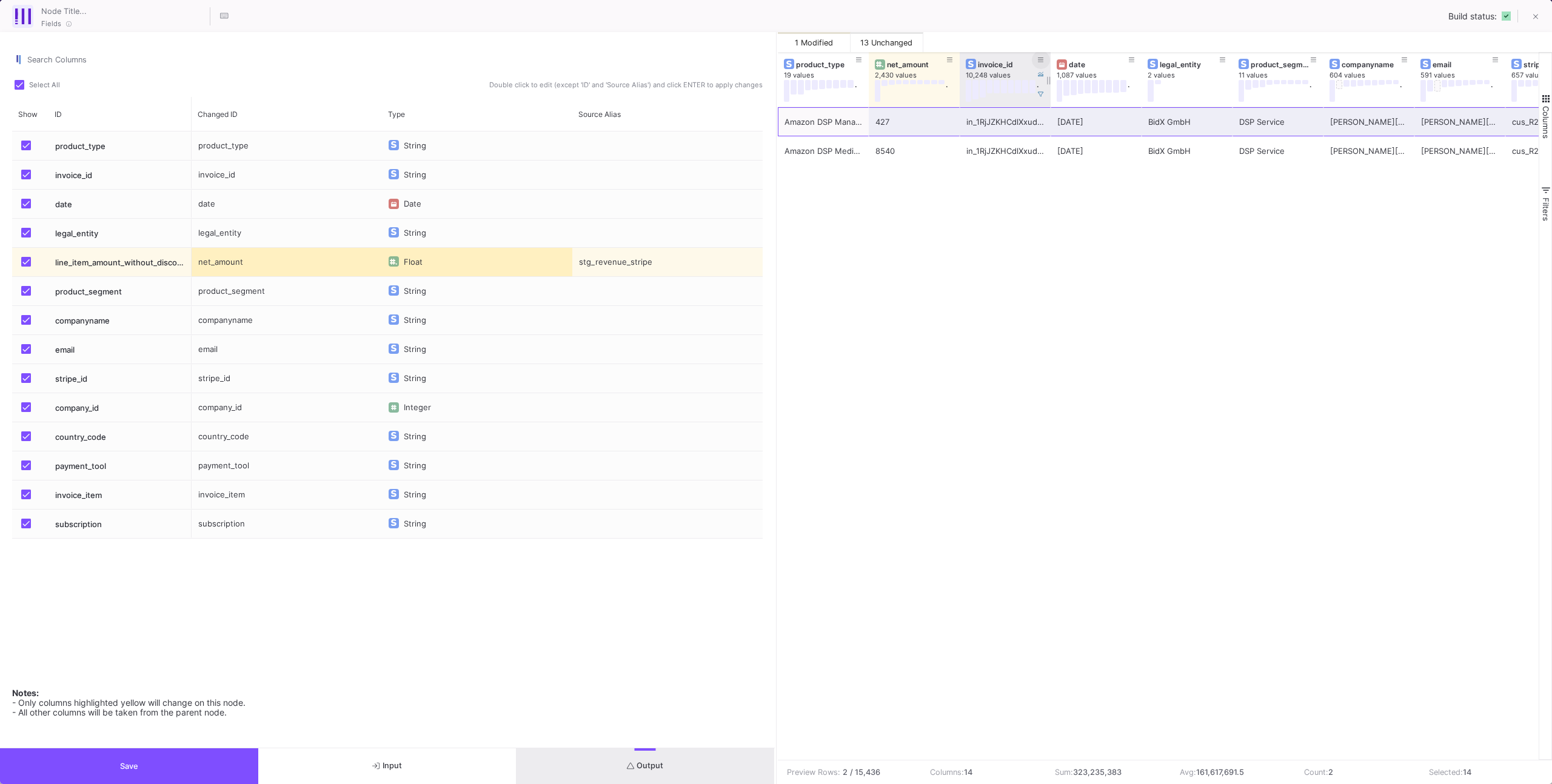
click at [1040, 61] on icon at bounding box center [1040, 60] width 6 height 7
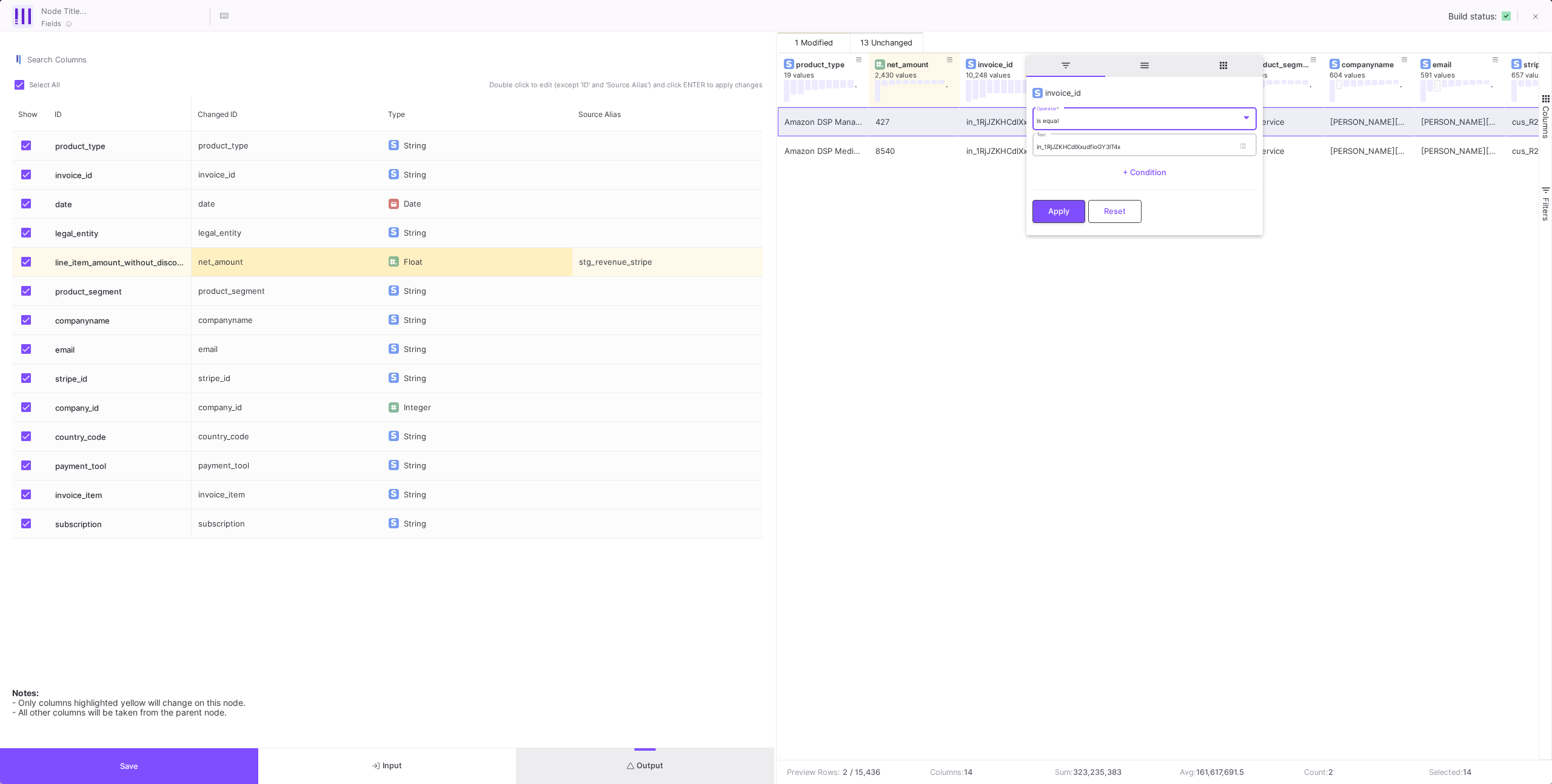
click at [1048, 140] on div "in_1RjJZKHCdlXxudfioGY3lT4x Text" at bounding box center [1135, 145] width 197 height 25
click at [1048, 145] on input "in_1RjJZKHCdlXxudfioGY3lT4x" at bounding box center [1135, 147] width 197 height 8
paste input "vJ28HCdlXxudfi0DQEnGsr"
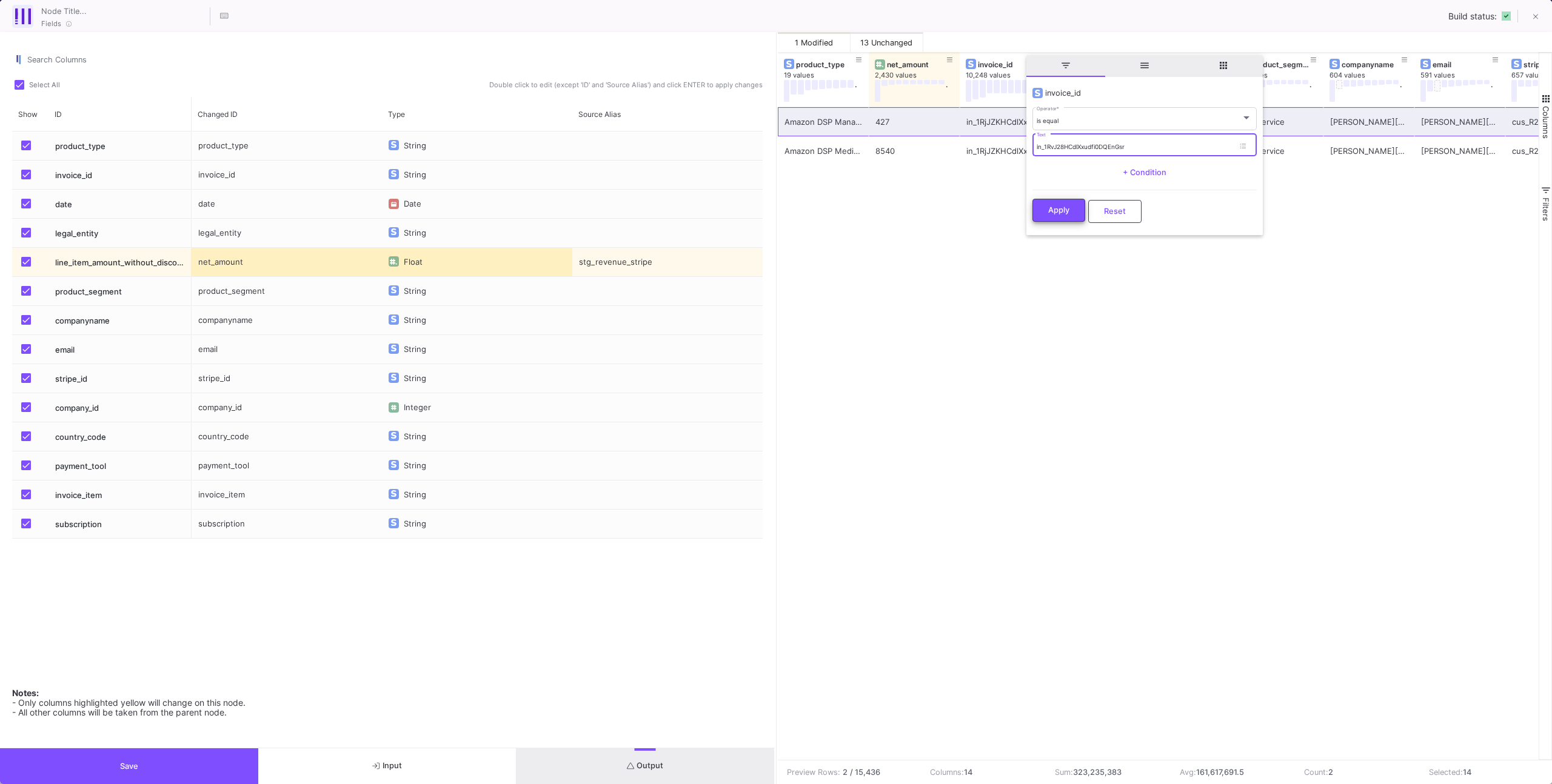
type input "in_1RvJ28HCdlXxudfi0DQEnGsr"
click at [1084, 212] on div "Apply Reset" at bounding box center [1144, 208] width 224 height 37
click at [1078, 212] on button "Apply" at bounding box center [1059, 211] width 53 height 23
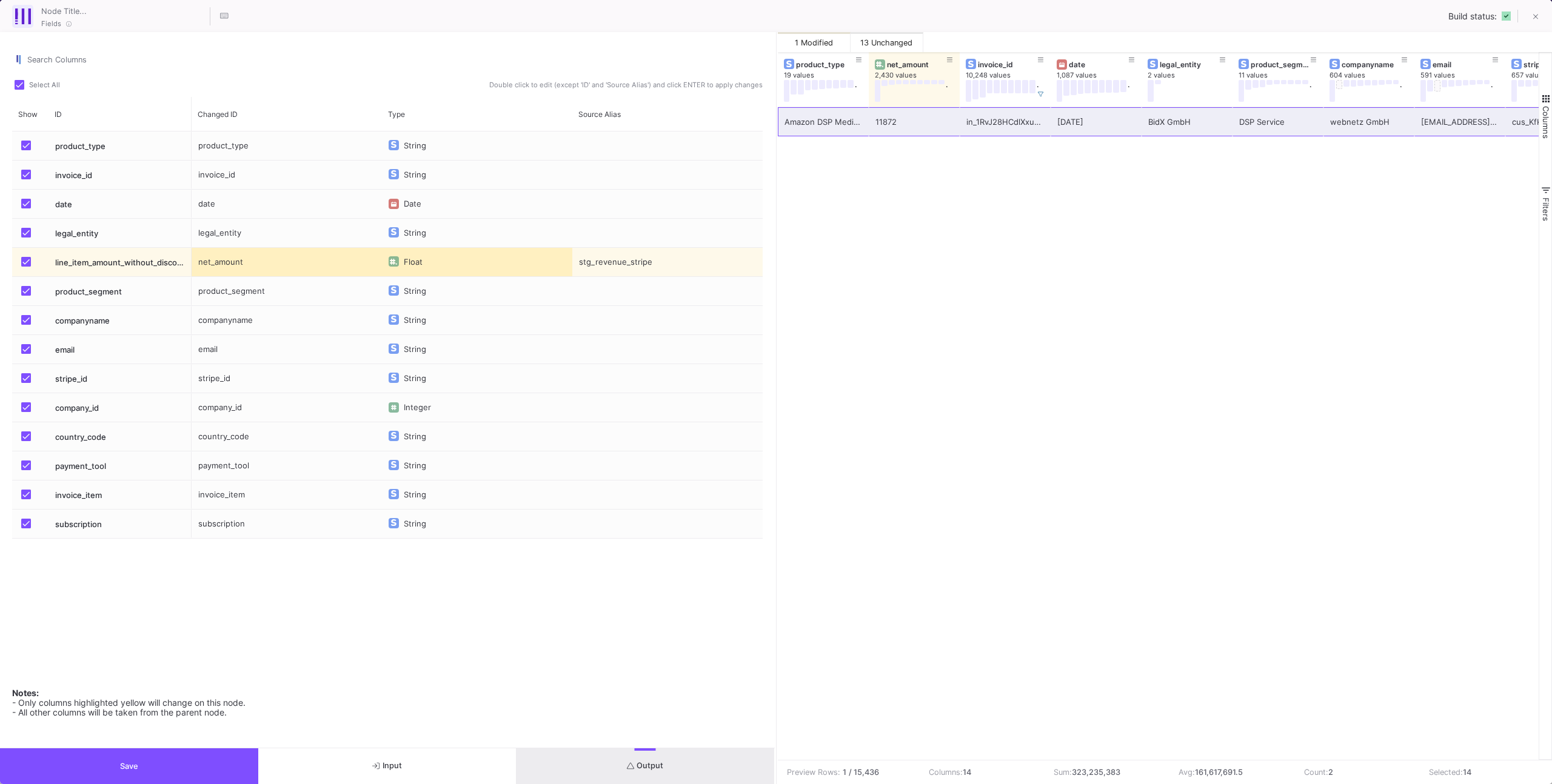
click at [1074, 212] on div "Amazon DSP Media Budget 11872 in_1RvJ28HCdlXxudfi0DQEnGsr [DATE] BidX GmbH DSP …" at bounding box center [1158, 434] width 761 height 653
drag, startPoint x: 236, startPoint y: 766, endPoint x: 245, endPoint y: 749, distance: 19.2
click at [236, 765] on button "Save" at bounding box center [129, 766] width 258 height 36
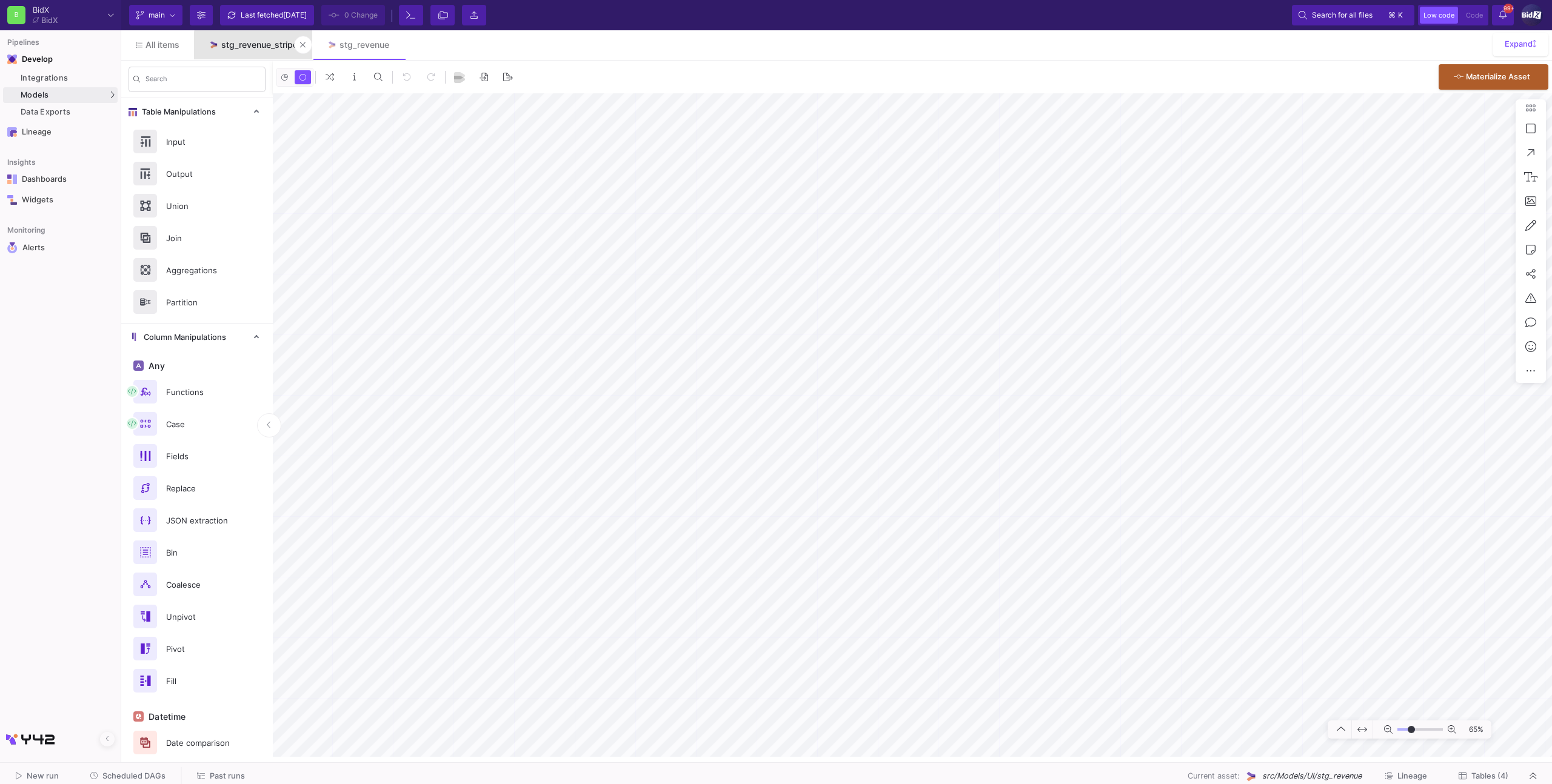
click at [262, 50] on link "stg_revenue_stripe" at bounding box center [253, 45] width 118 height 29
type input "-31"
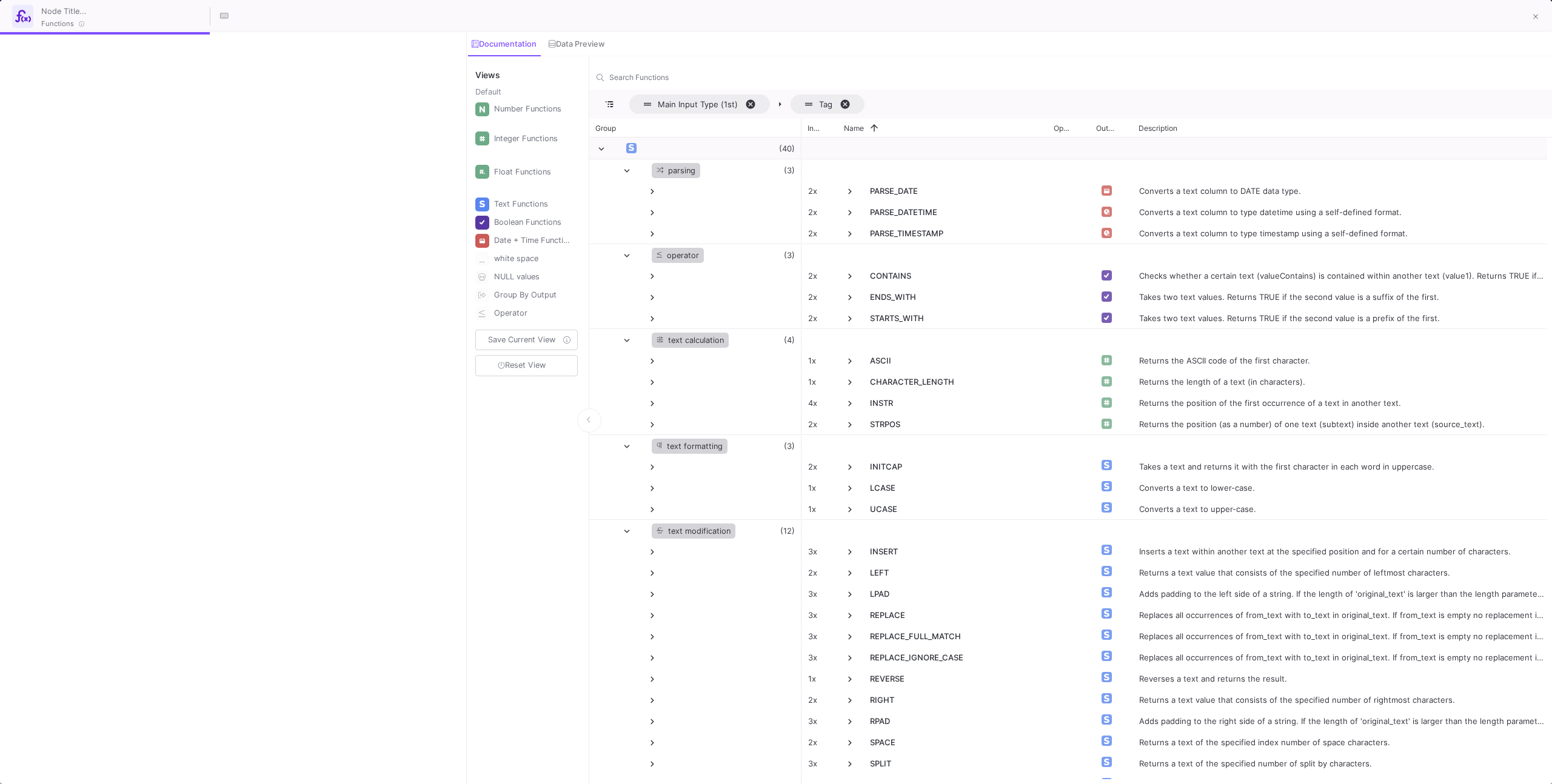
click at [449, 767] on div at bounding box center [232, 408] width 465 height 752
click at [443, 768] on div at bounding box center [232, 408] width 465 height 752
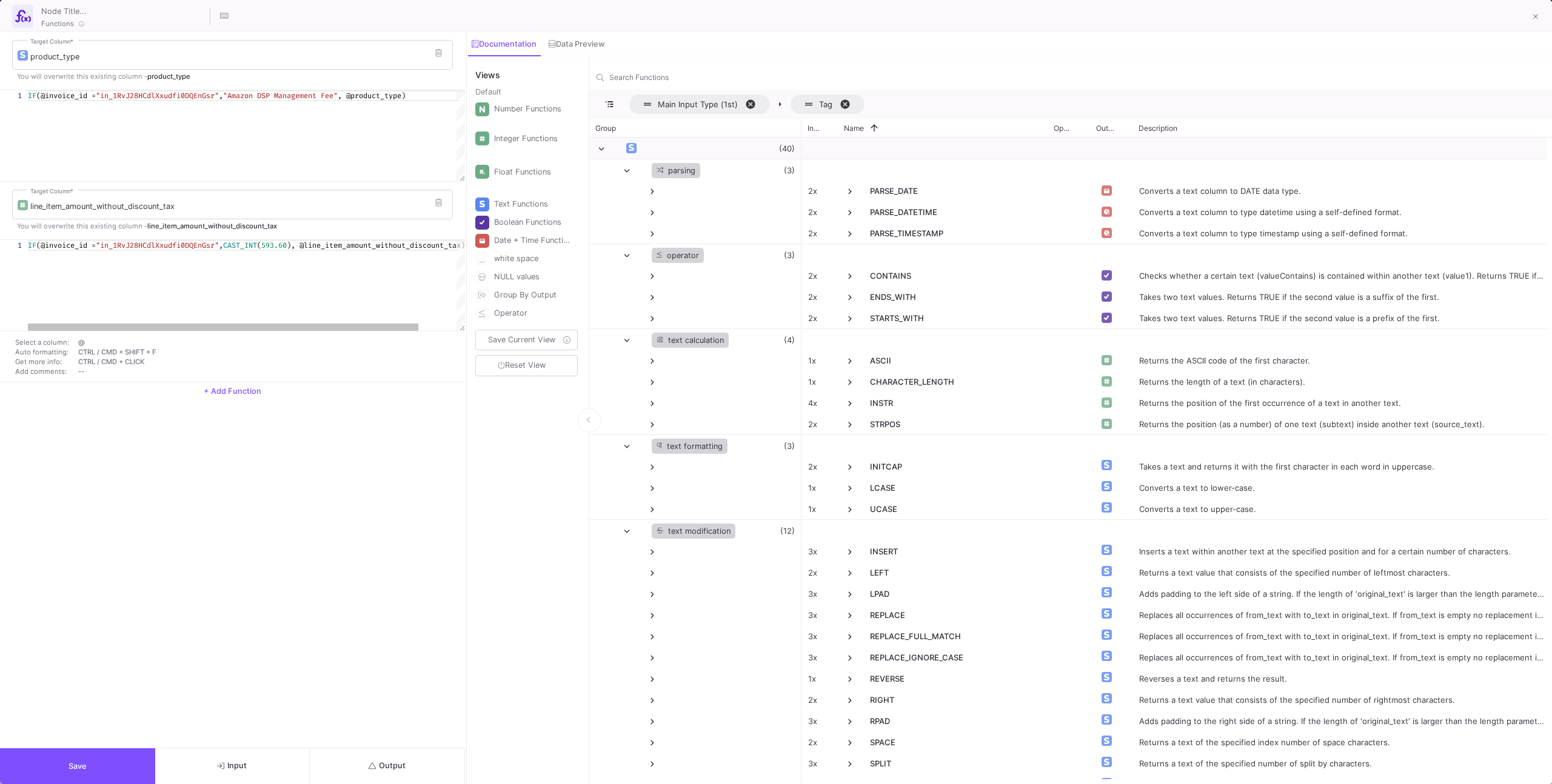
click at [436, 768] on button "Output" at bounding box center [388, 766] width 155 height 36
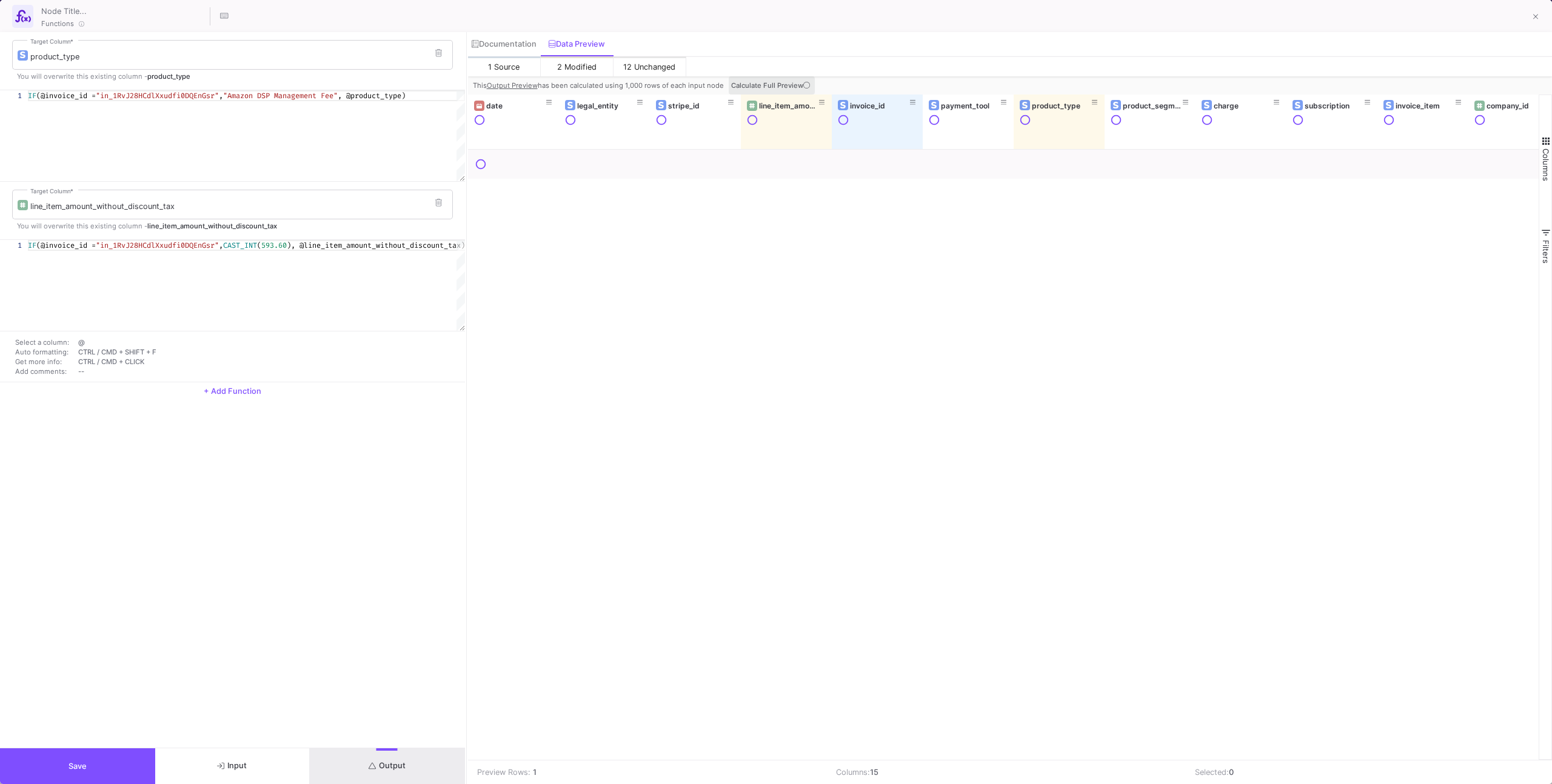
click at [784, 83] on span "Calculate Full Preview" at bounding box center [772, 85] width 81 height 8
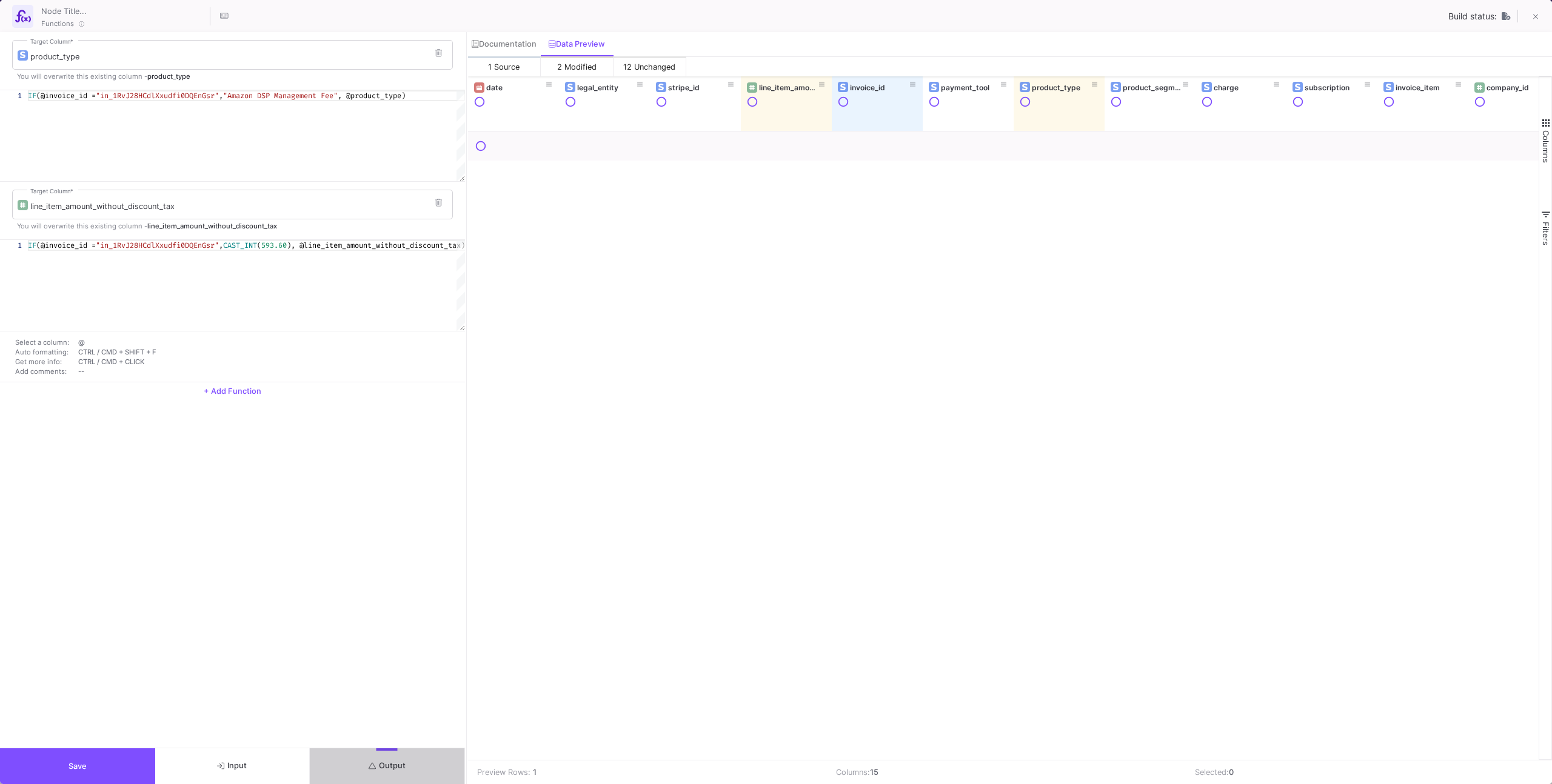
click at [76, 756] on button "Save" at bounding box center [78, 766] width 155 height 36
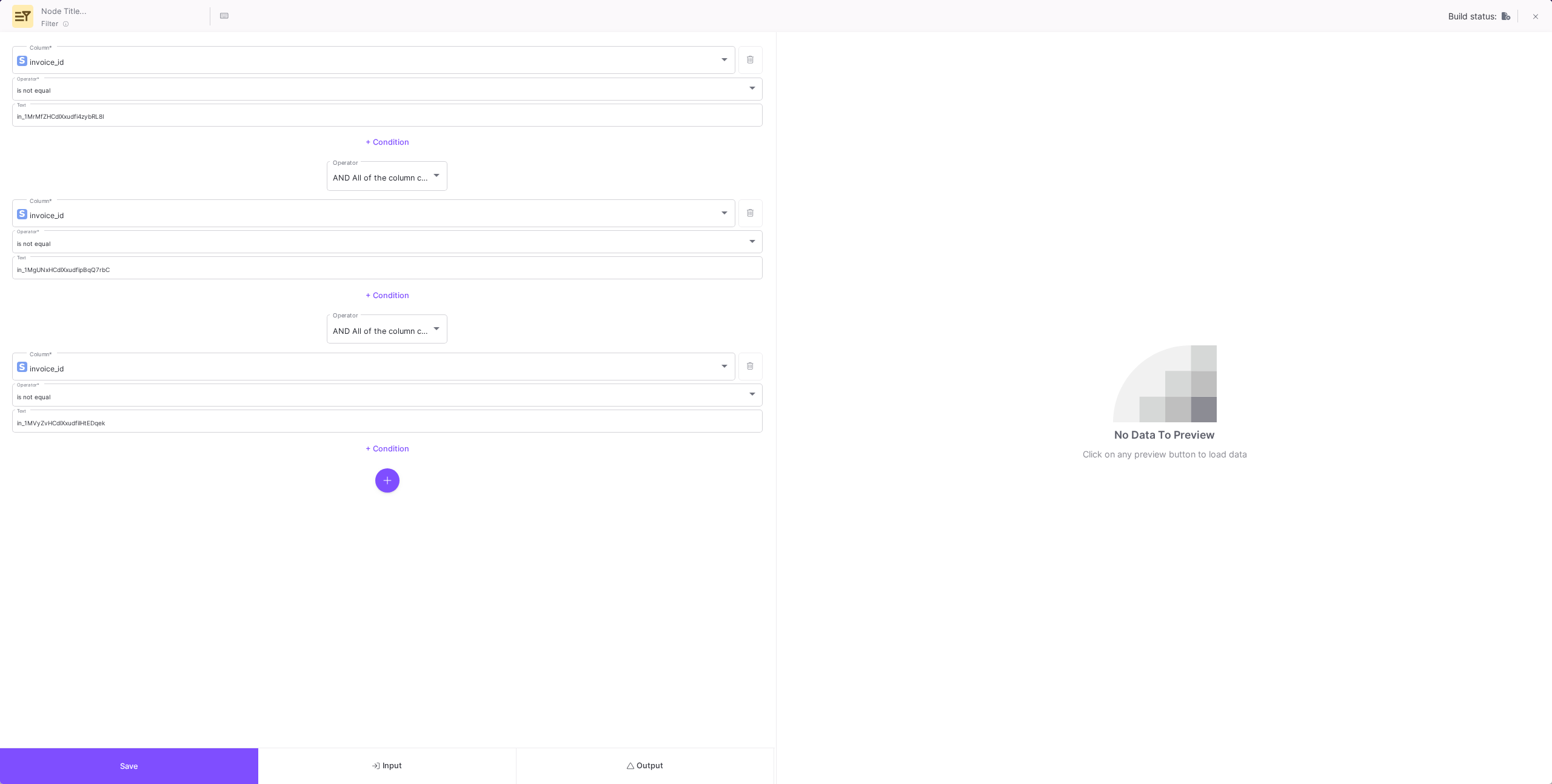
click at [609, 765] on button "Output" at bounding box center [645, 766] width 258 height 36
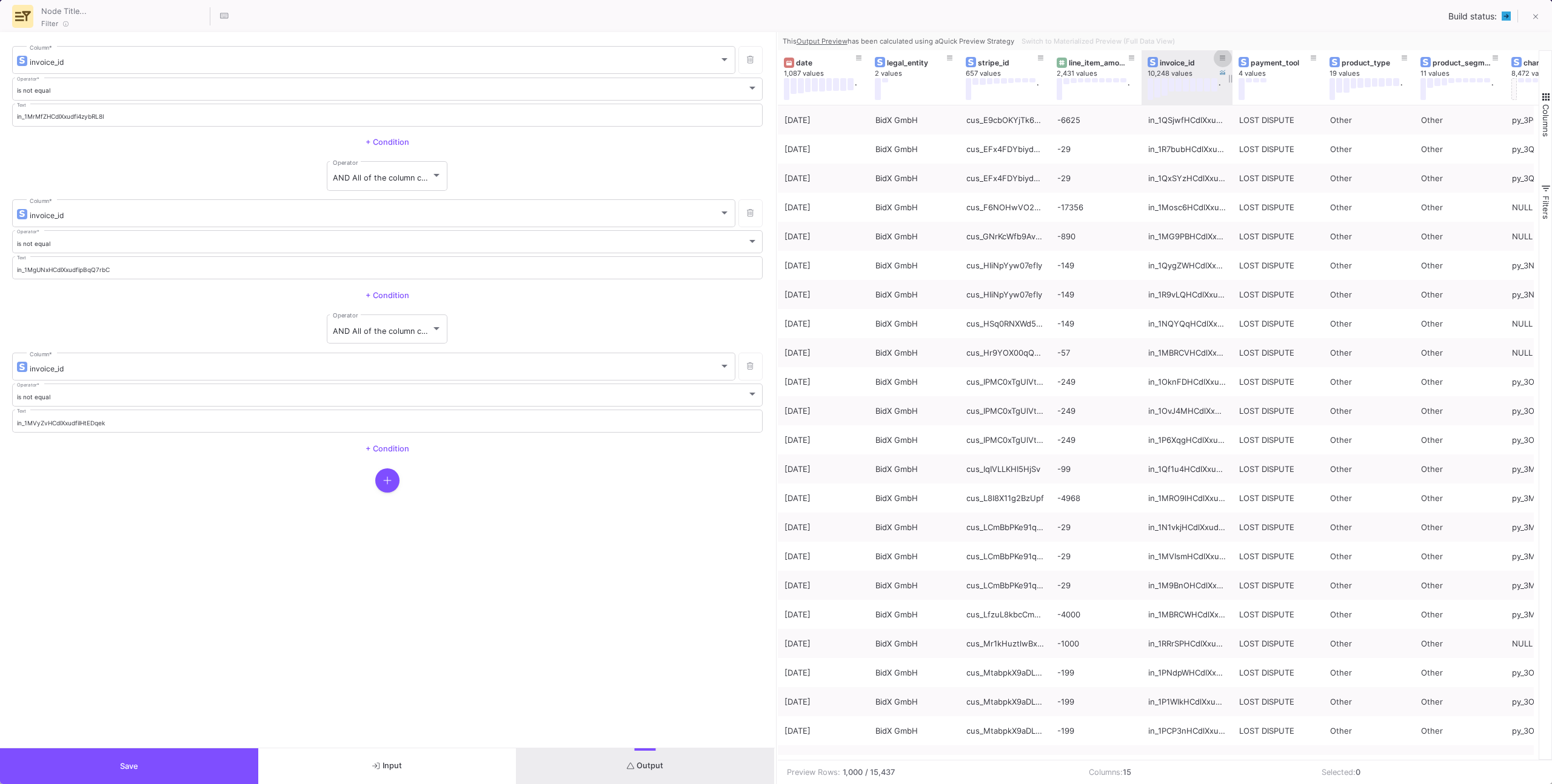
click at [1225, 58] on icon at bounding box center [1222, 58] width 6 height 5
type input "in_1RvJ28HCdlXxudfi0DQEnGsr"
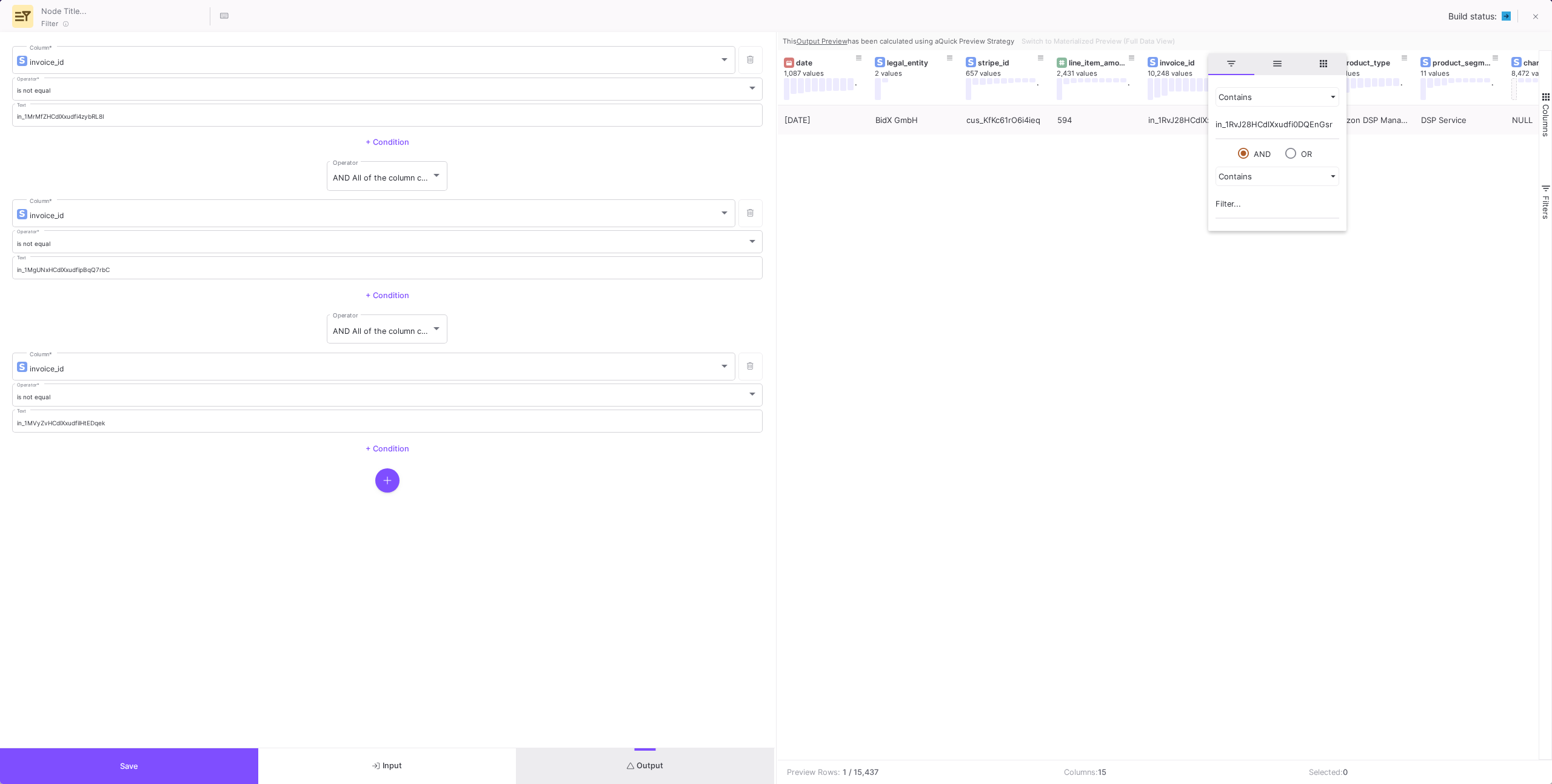
click at [1129, 227] on div "[DATE] BidX GmbH cus_KfKc61rO6i4ieq 594 in_1RvJ28HCdlXxudfi0DQEnGsr Stripe Amaz…" at bounding box center [1158, 433] width 761 height 654
click at [1090, 114] on div "594" at bounding box center [1096, 120] width 78 height 28
click at [1535, 24] on button at bounding box center [1535, 17] width 24 height 24
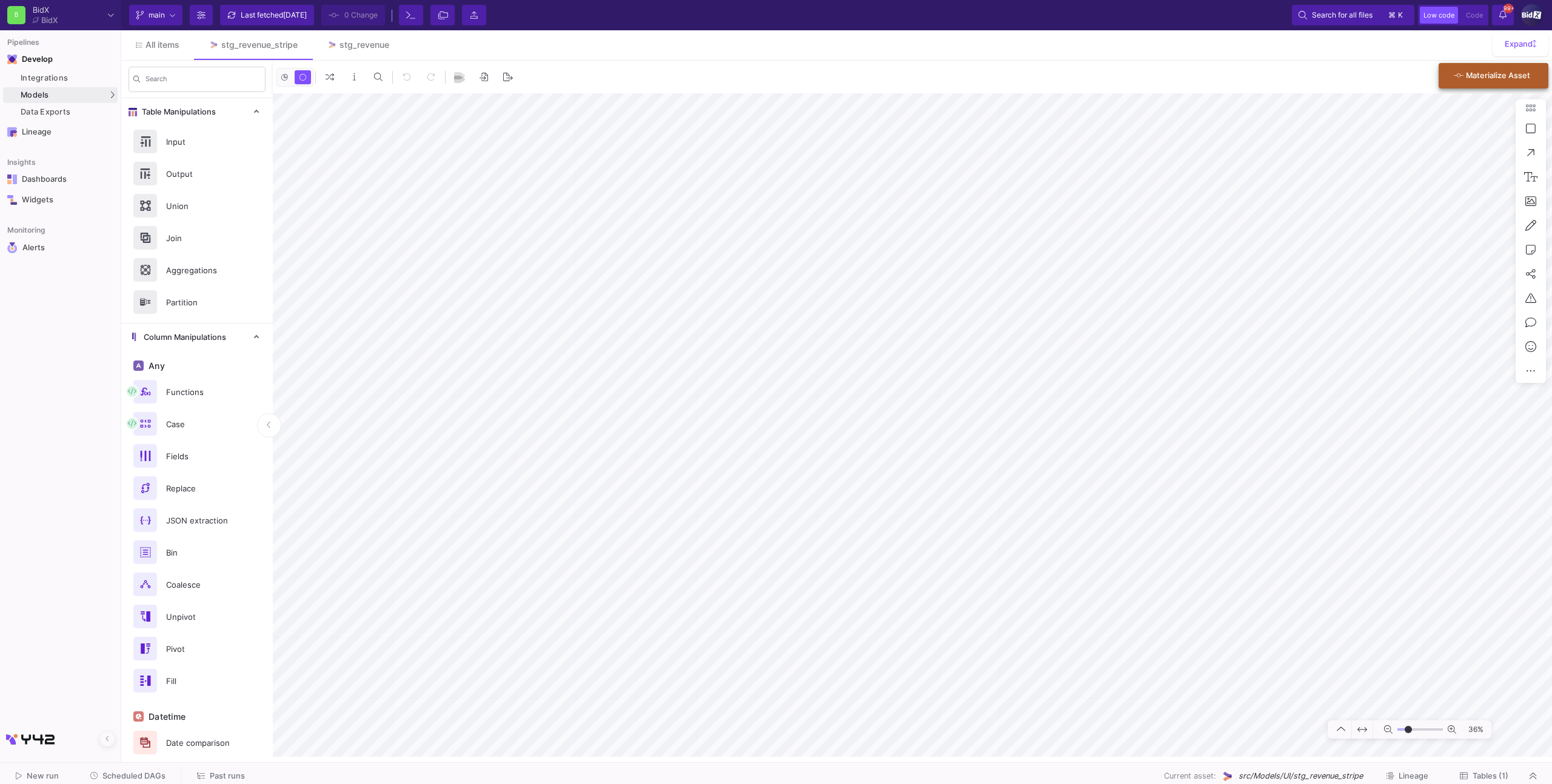
type input "-13"
drag, startPoint x: 342, startPoint y: 44, endPoint x: 350, endPoint y: 54, distance: 12.8
click at [344, 45] on div "stg_revenue" at bounding box center [364, 45] width 50 height 10
type input "-9"
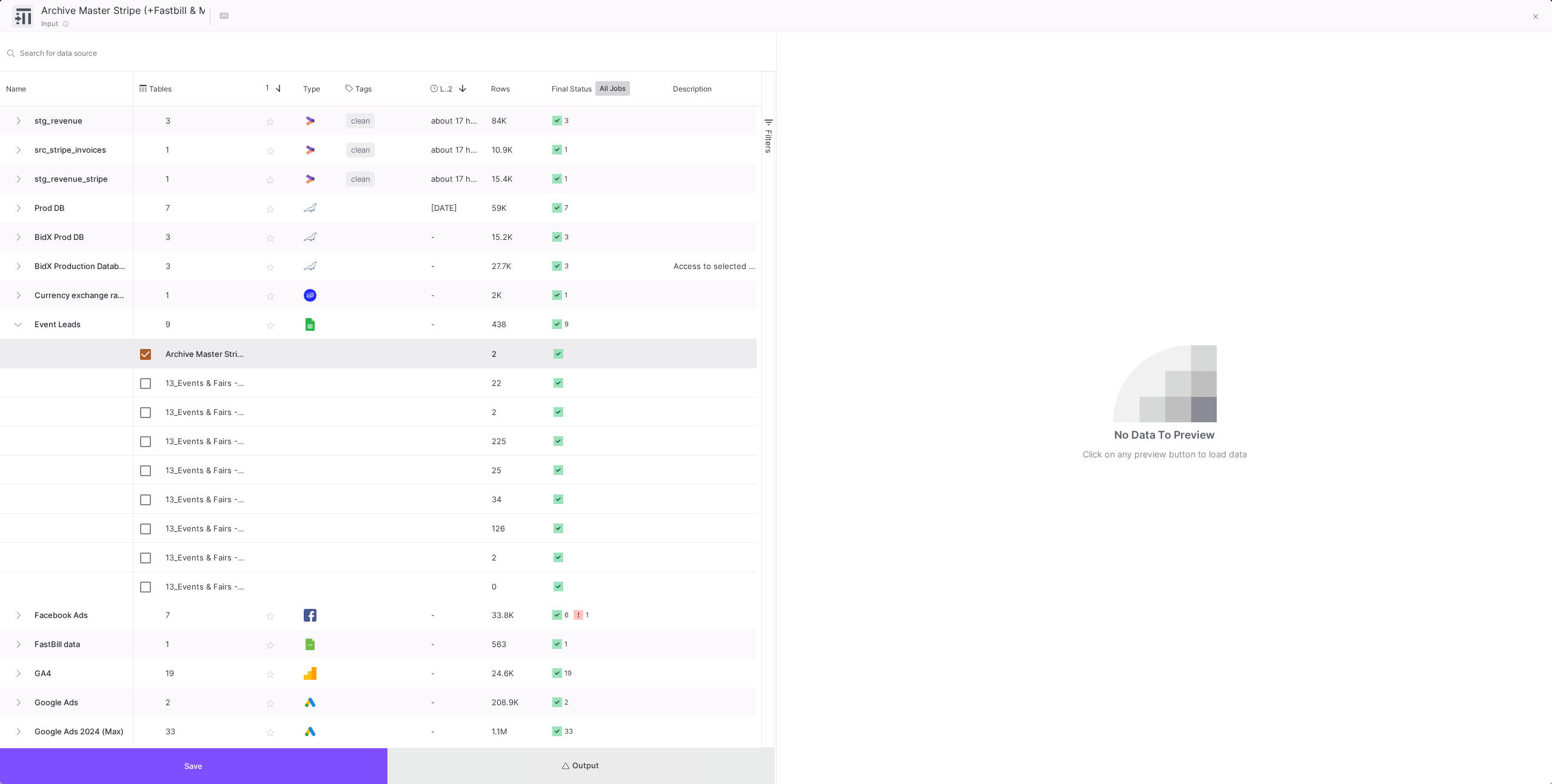
click at [604, 763] on button "Output" at bounding box center [581, 766] width 388 height 36
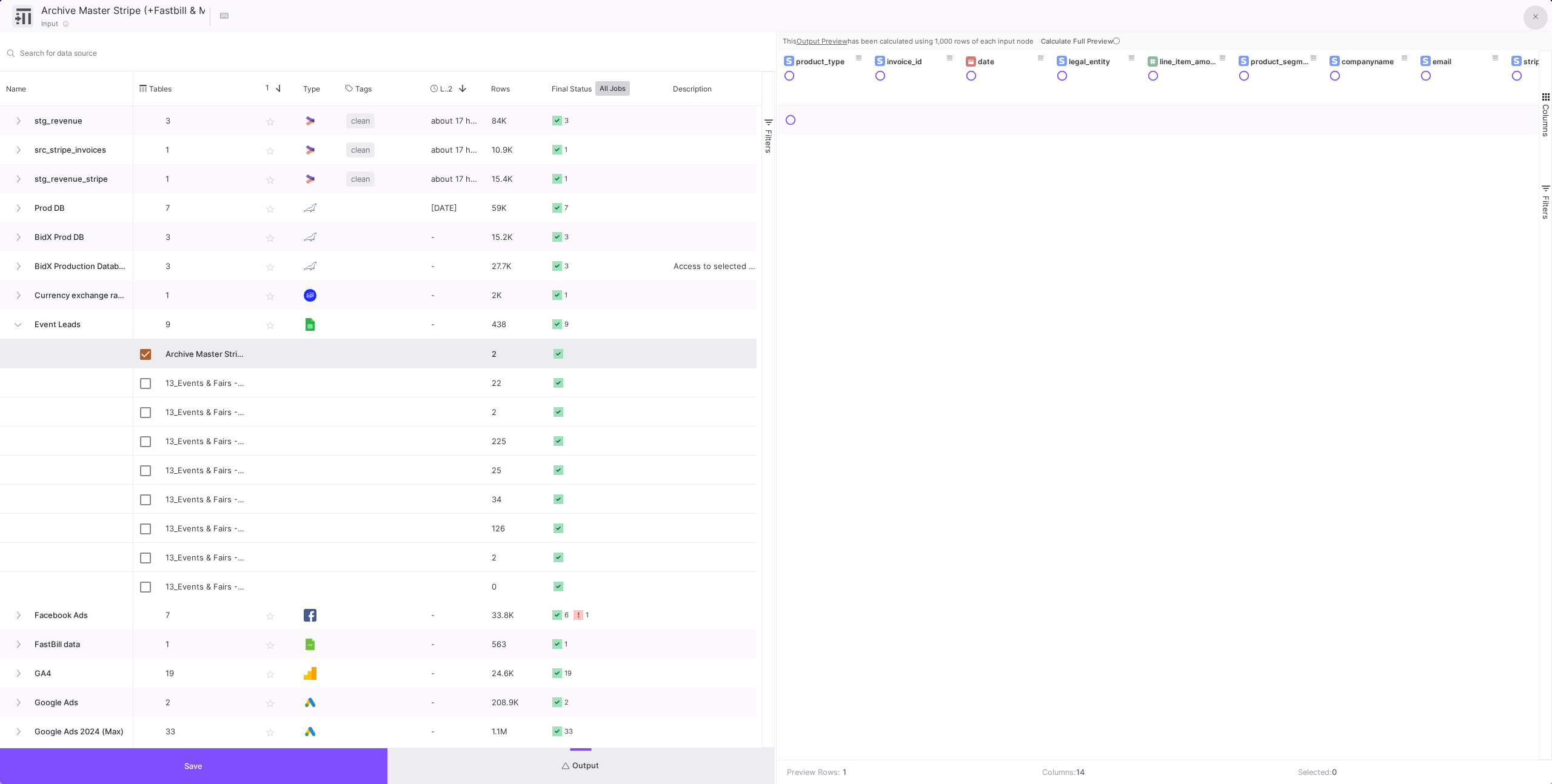
click at [1535, 9] on button at bounding box center [1535, 17] width 24 height 24
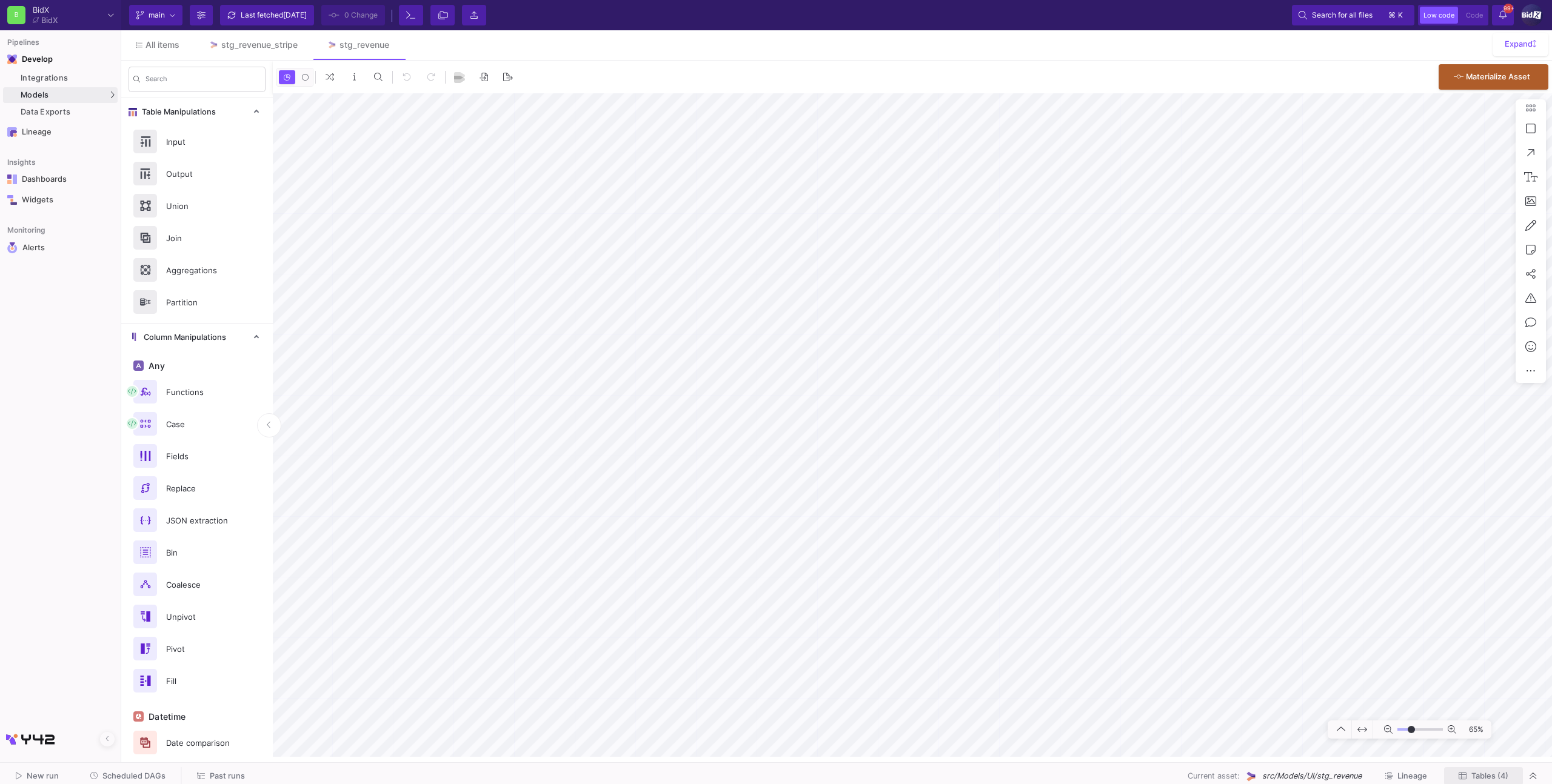
click at [1484, 772] on span "Tables (4)" at bounding box center [1489, 776] width 37 height 9
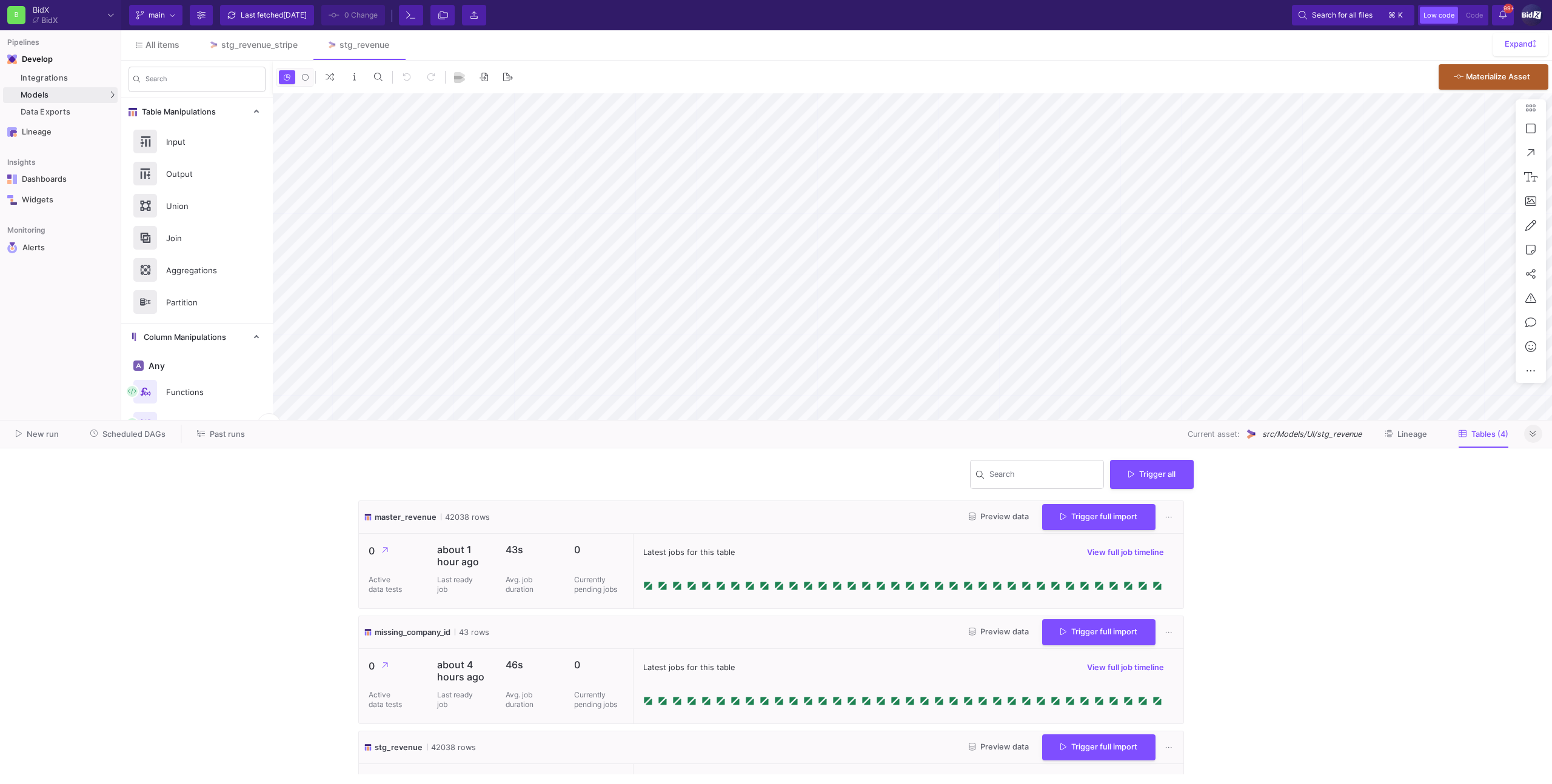
click at [1536, 432] on button at bounding box center [1533, 434] width 18 height 18
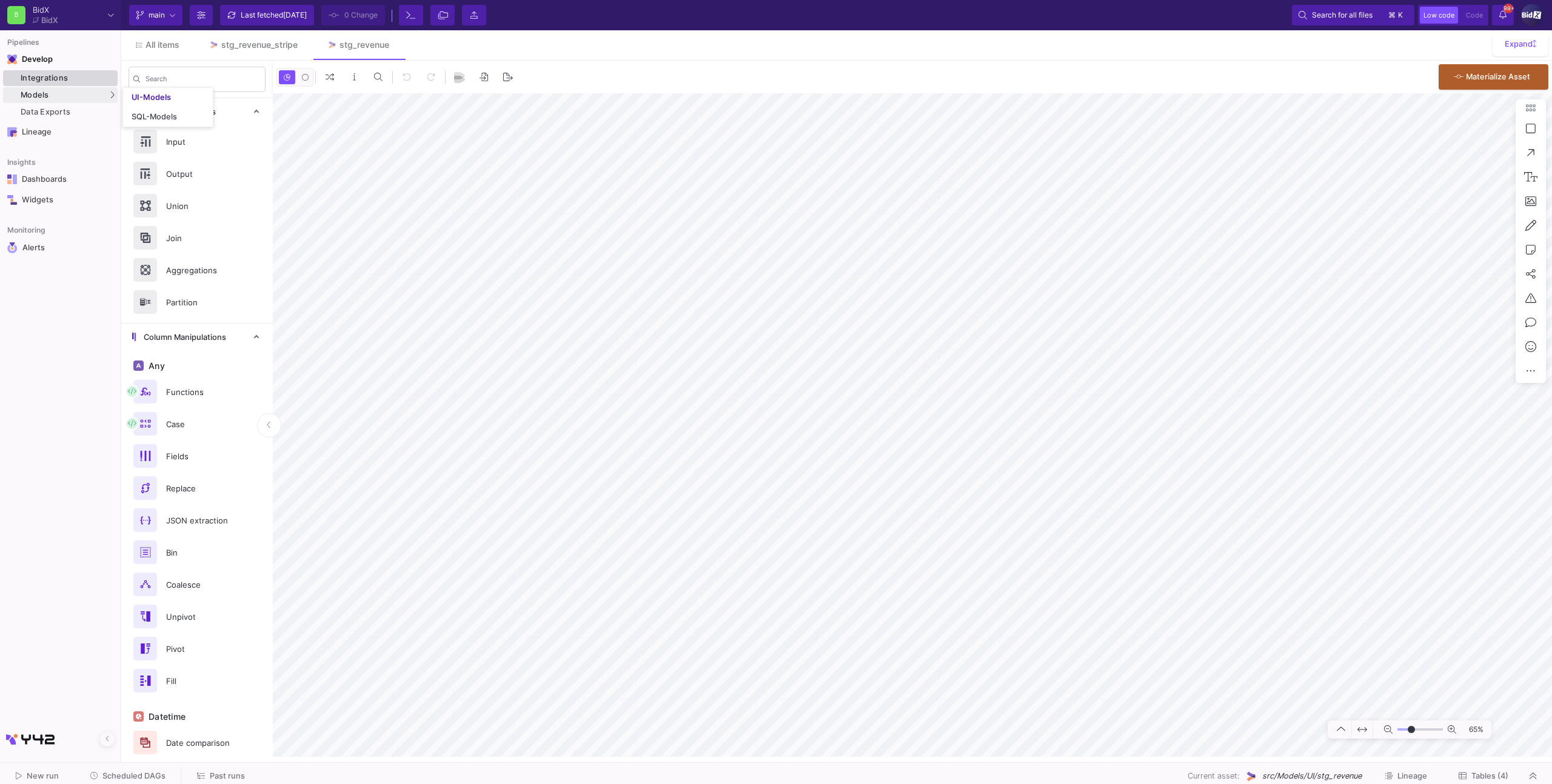
click at [76, 78] on div "Integrations" at bounding box center [68, 78] width 94 height 10
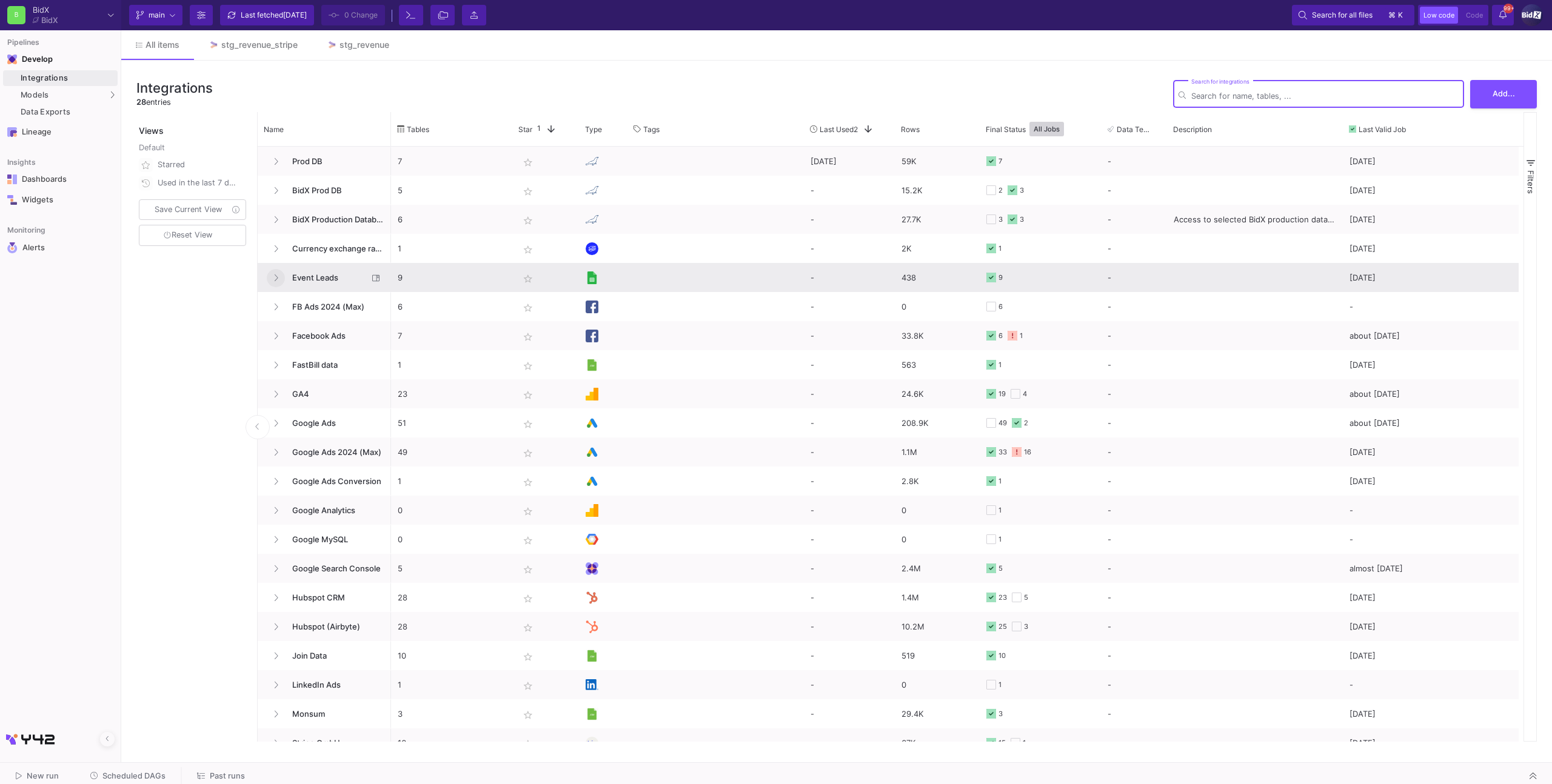
click at [278, 278] on icon at bounding box center [276, 278] width 5 height 8
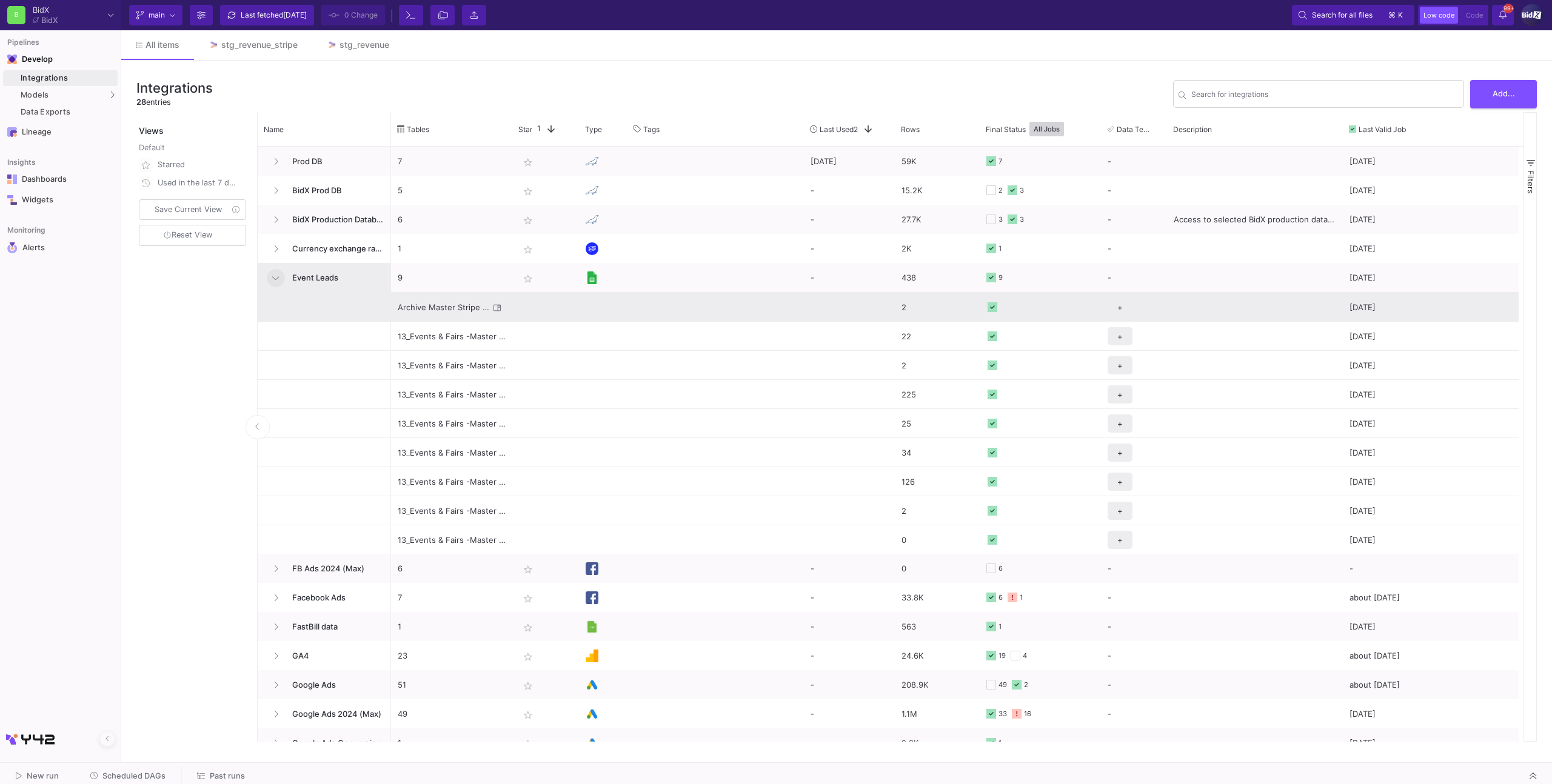
click at [433, 307] on div "Archive Master Stripe (+Fastbill & Monsum) Revenue Customer Reporting-src_manua…" at bounding box center [443, 307] width 92 height 28
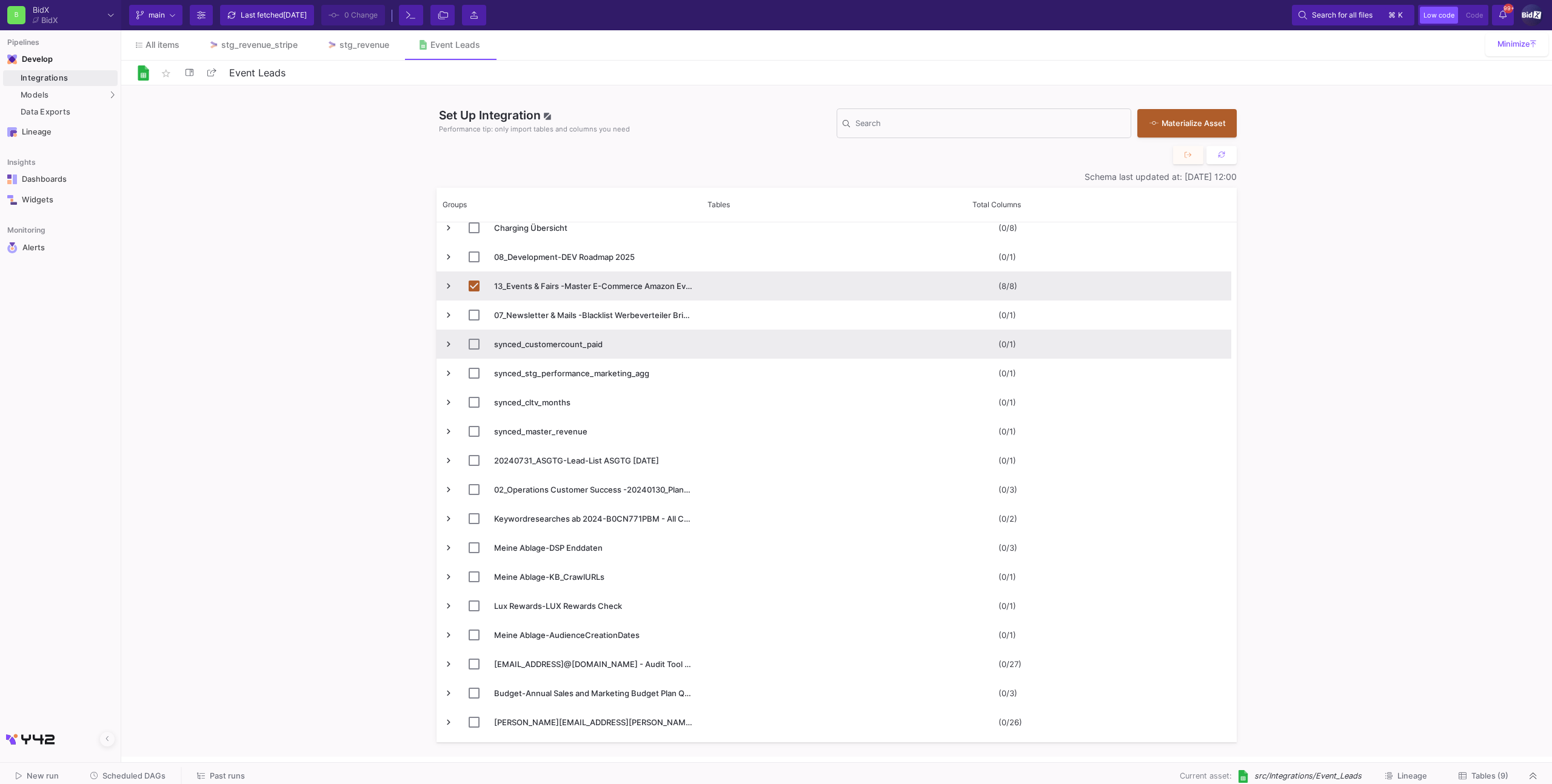
scroll to position [415, 0]
click at [443, 286] on span "Press SPACE to deselect this row." at bounding box center [448, 287] width 11 height 11
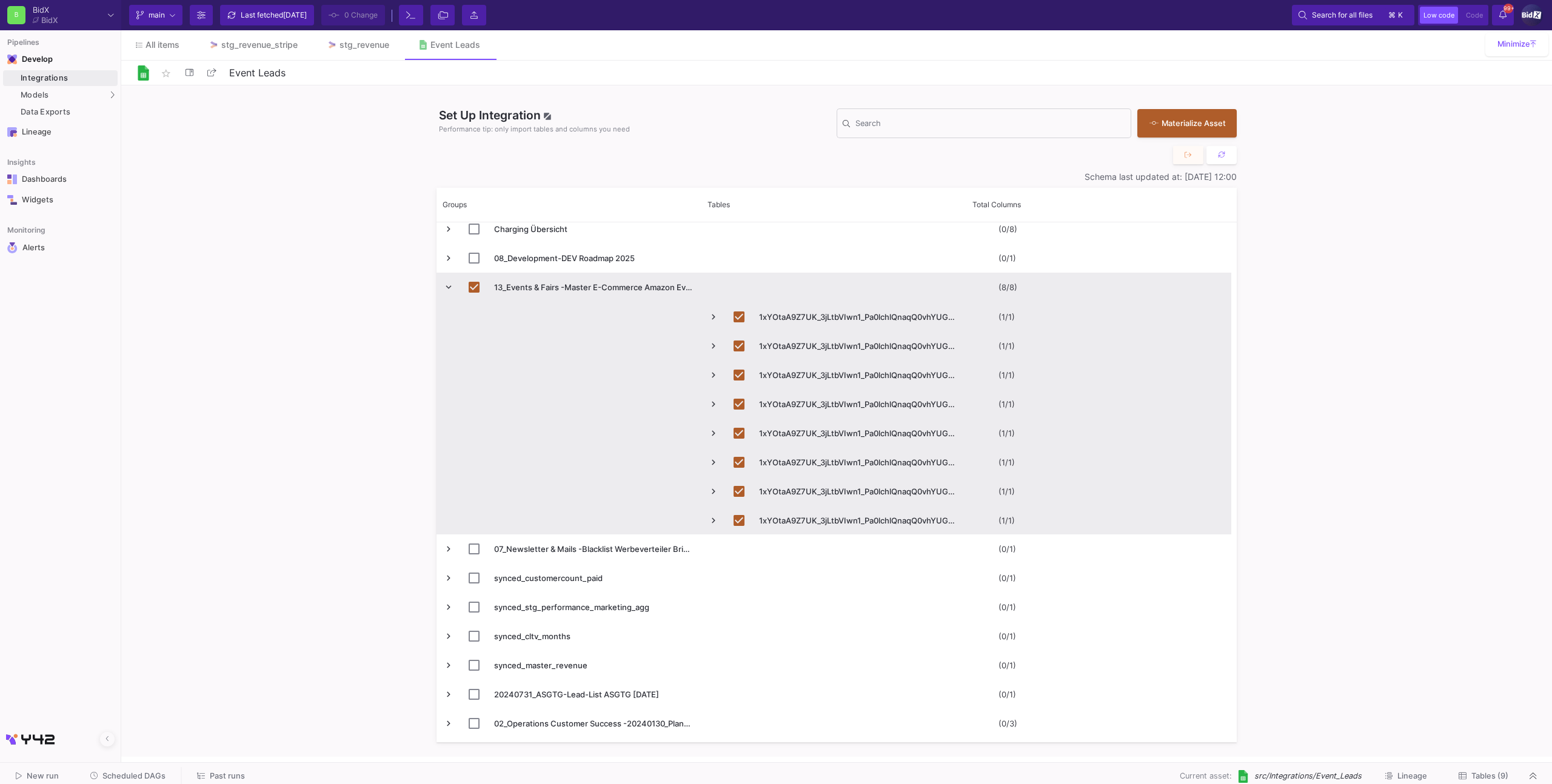
click at [448, 287] on span "Press SPACE to deselect this row." at bounding box center [448, 287] width 11 height 11
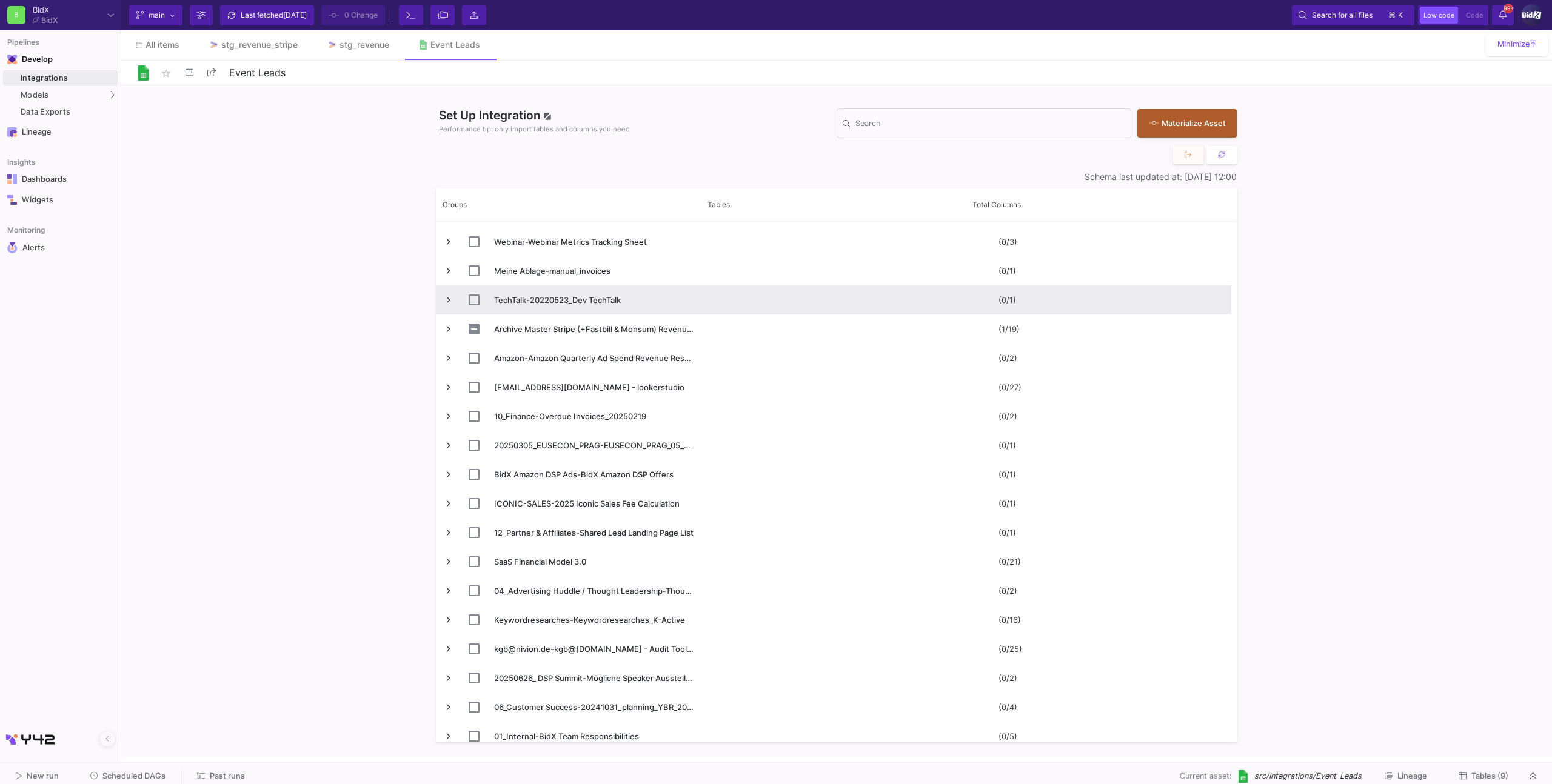
scroll to position [954, 0]
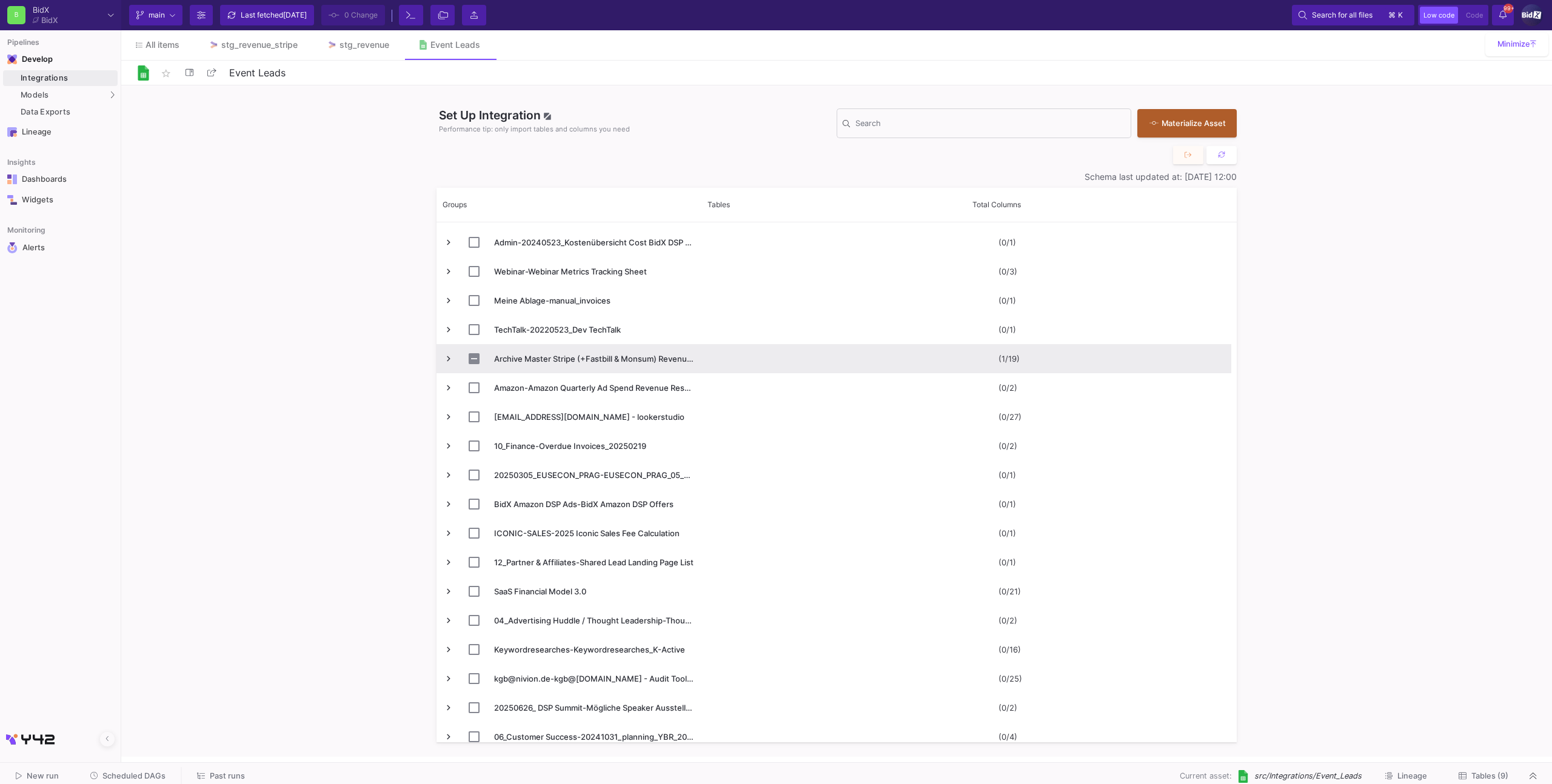
click at [449, 357] on span "Press SPACE to select this row." at bounding box center [448, 359] width 11 height 11
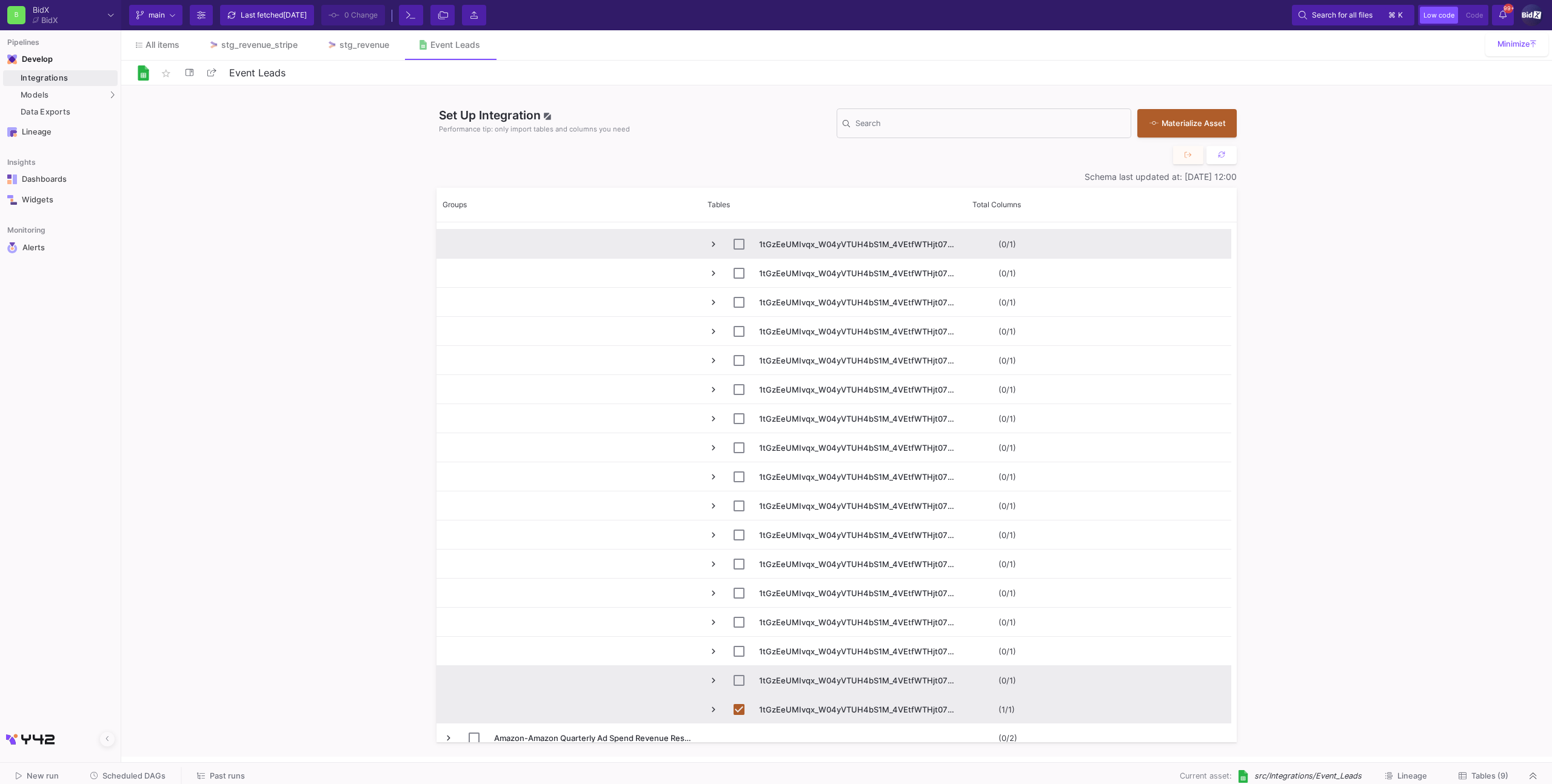
scroll to position [1385, 0]
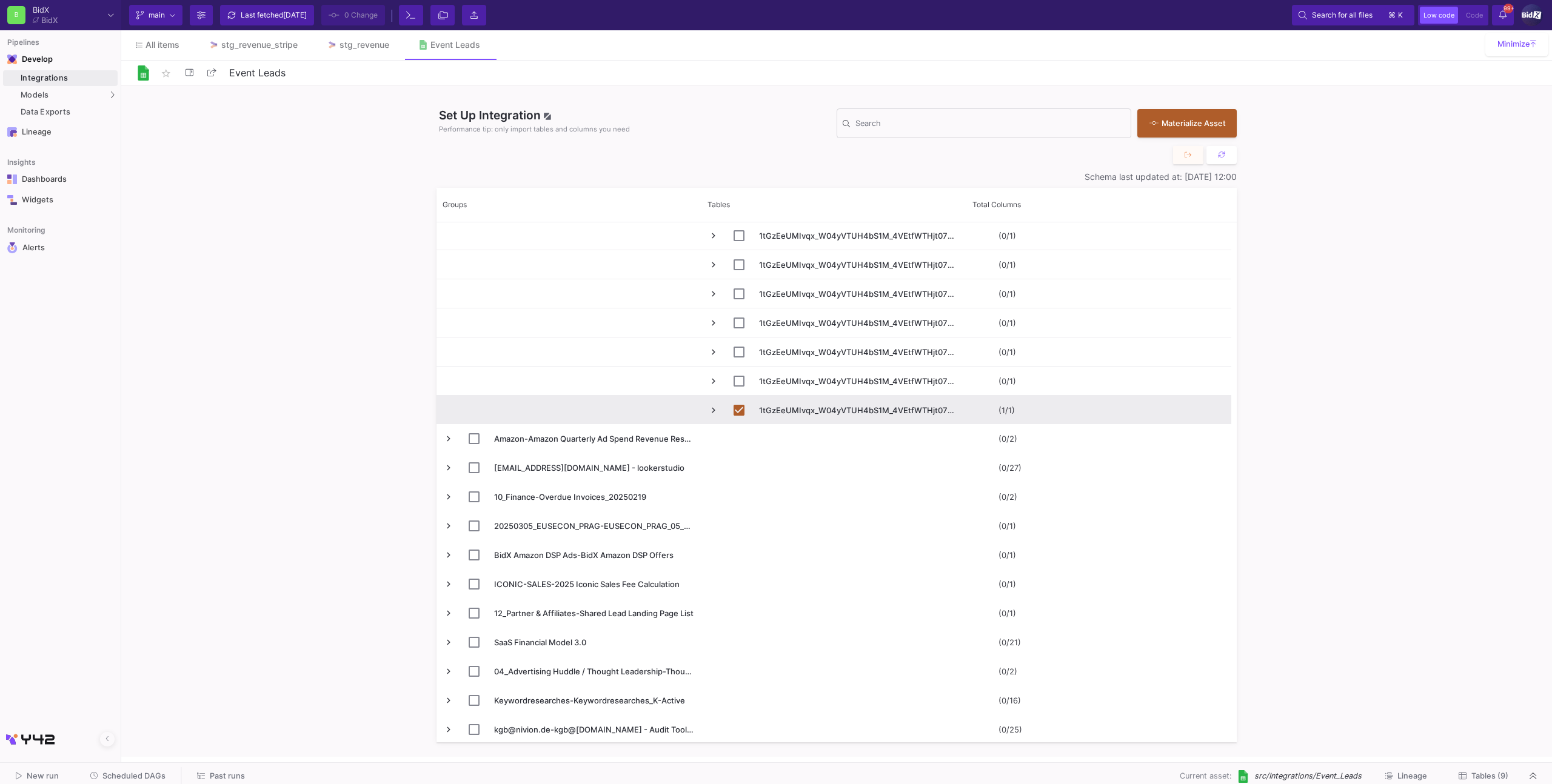
click at [1478, 772] on span "Tables (9)" at bounding box center [1489, 776] width 37 height 9
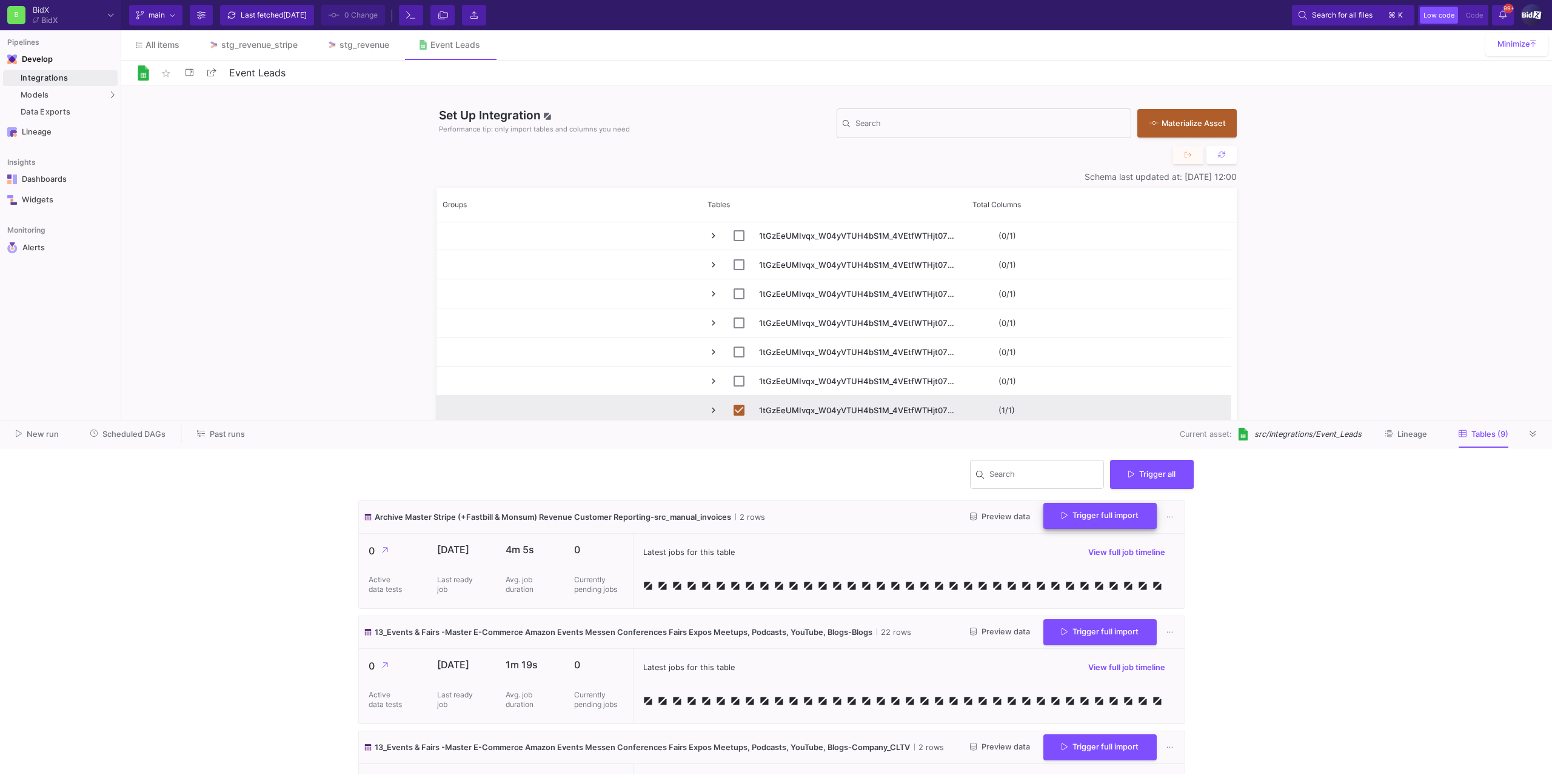
click at [1067, 519] on span "Trigger full import" at bounding box center [1099, 515] width 77 height 9
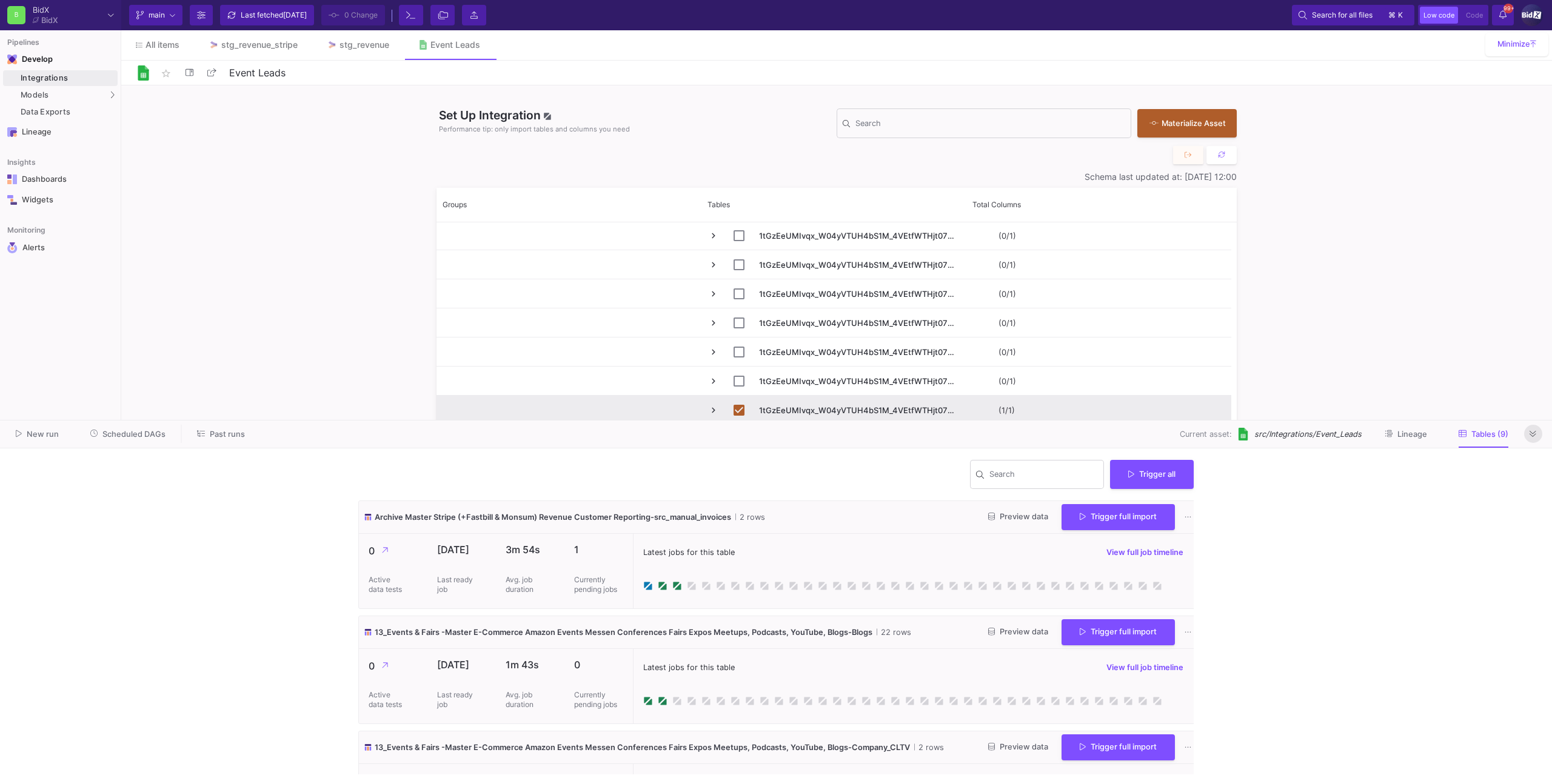
click at [1531, 435] on icon at bounding box center [1533, 435] width 7 height 8
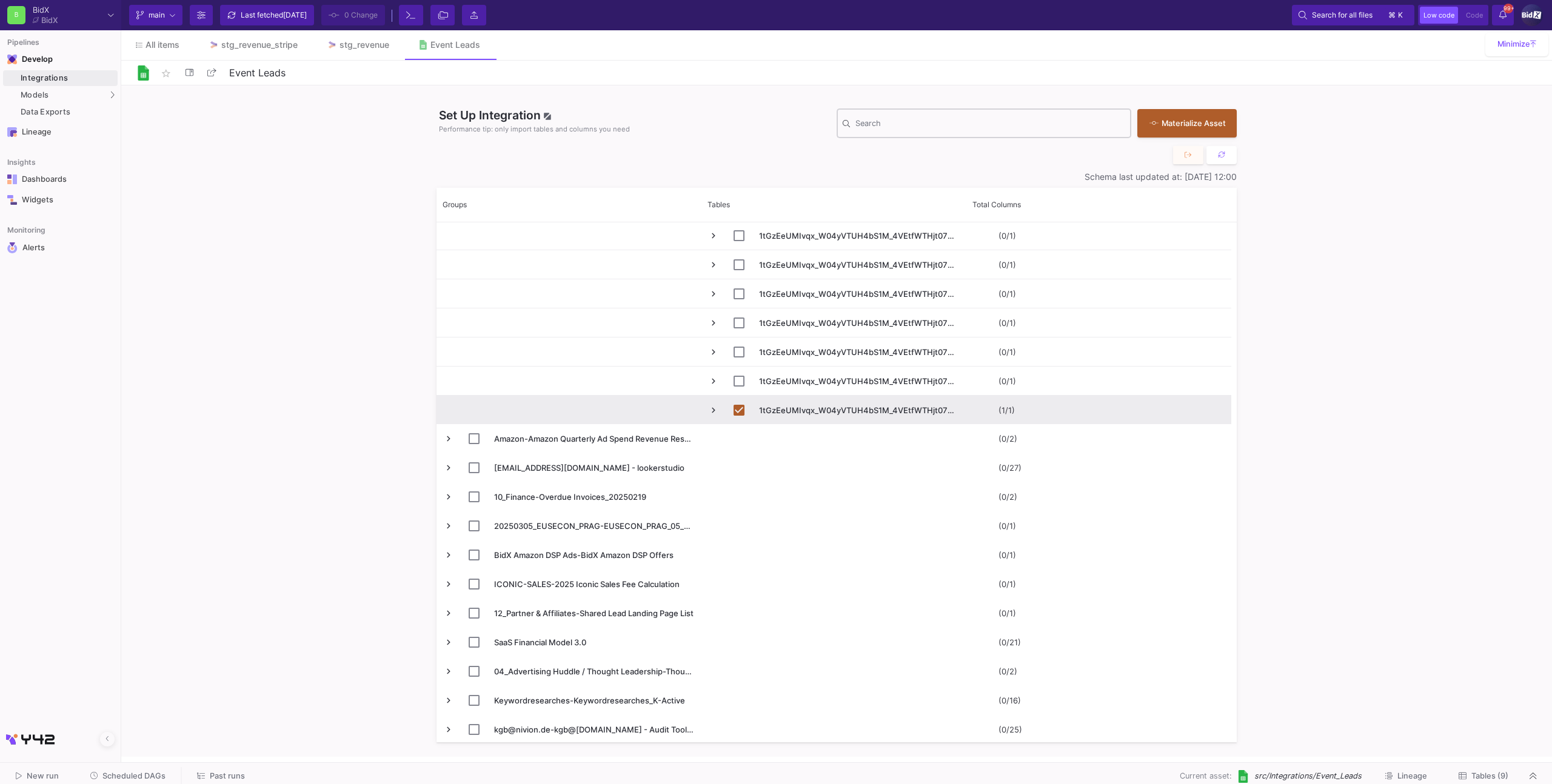
click at [921, 125] on input "Search" at bounding box center [990, 126] width 269 height 10
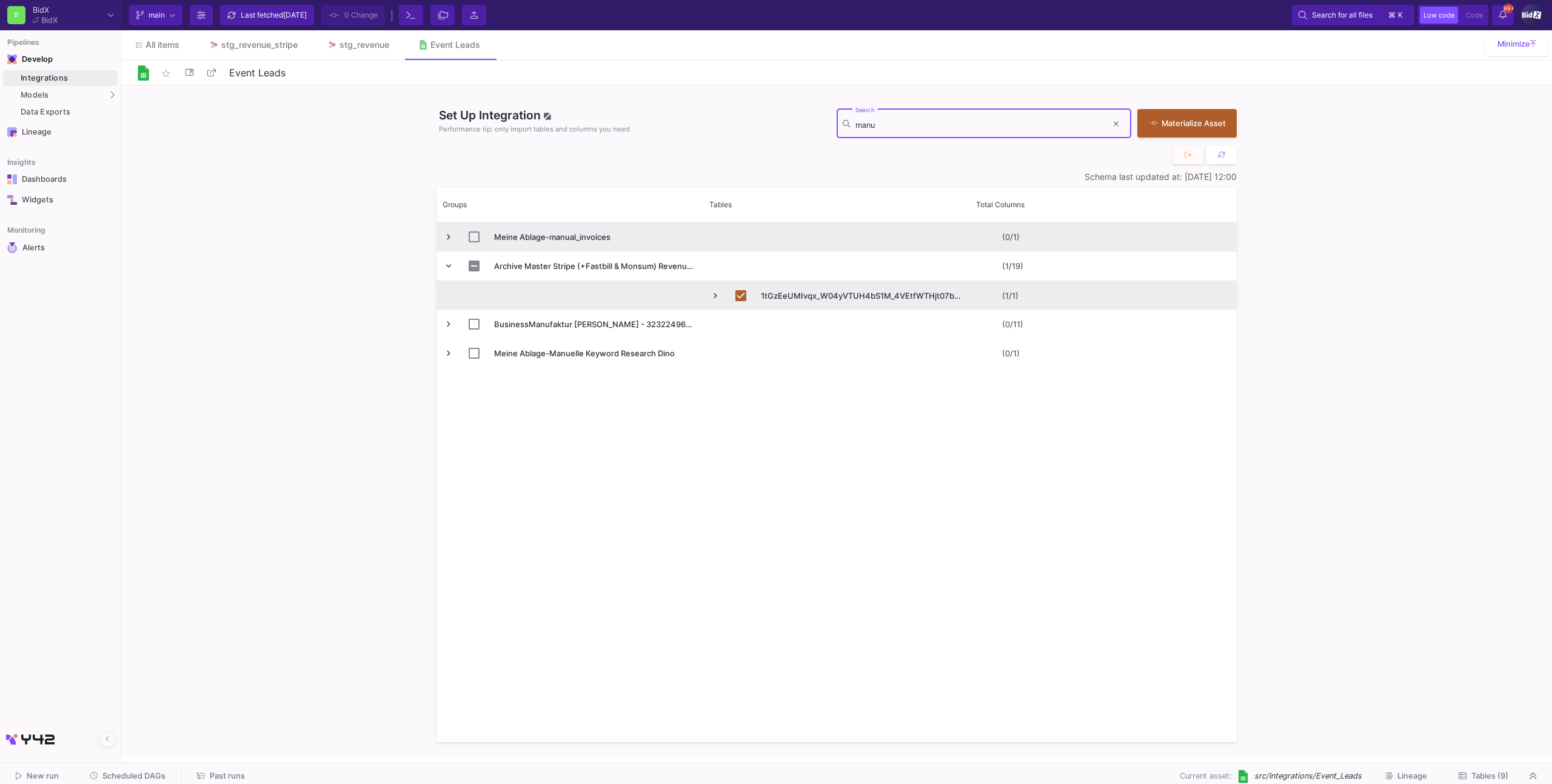
type input "manu"
click at [445, 233] on span "Press SPACE to select this row." at bounding box center [448, 236] width 11 height 11
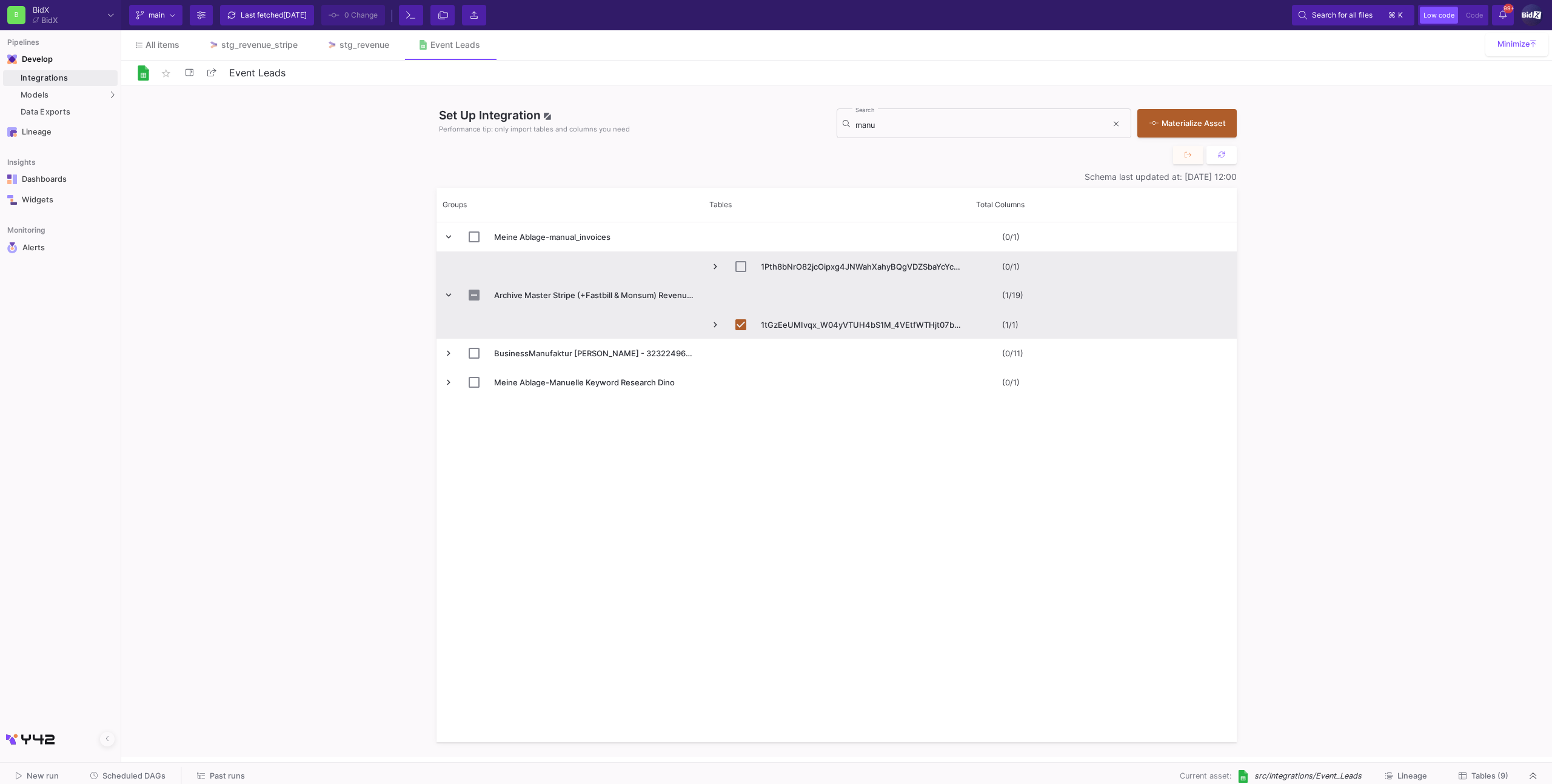
click at [737, 273] on span "Press SPACE to select this row." at bounding box center [748, 267] width 26 height 28
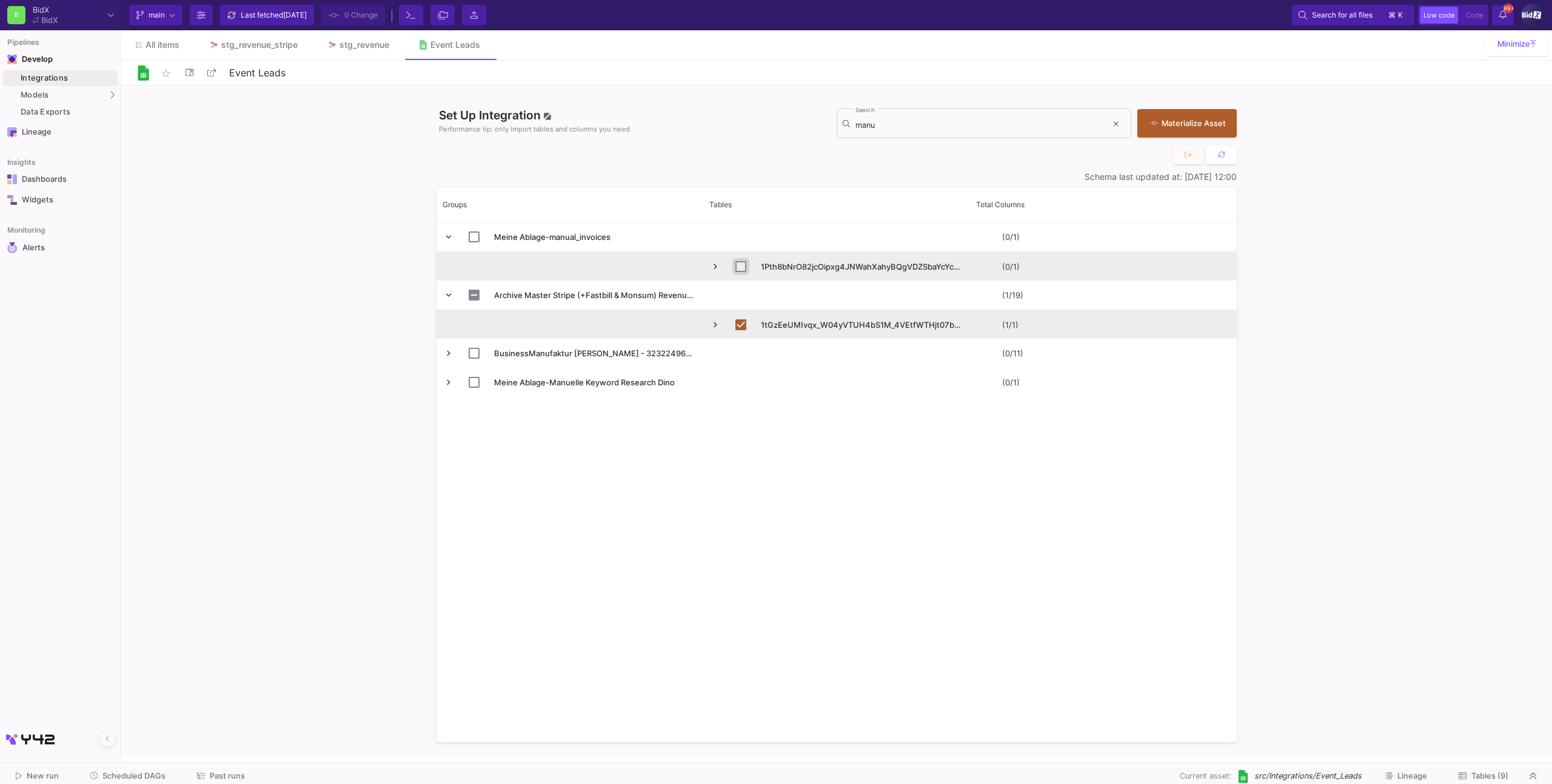
click at [743, 268] on input "Press Space to toggle row selection (unchecked)" at bounding box center [740, 266] width 11 height 11
checkbox input "true"
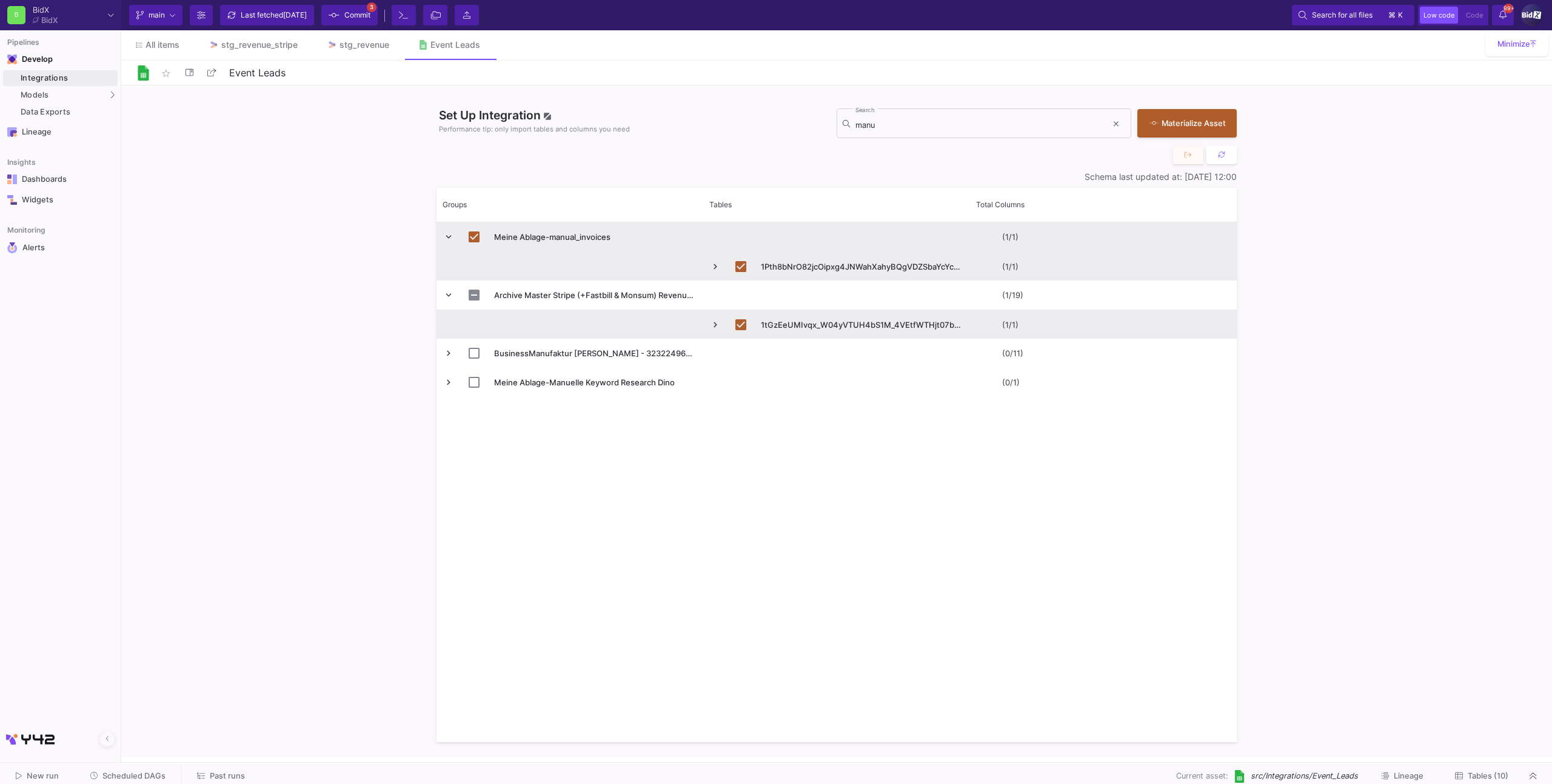
click at [1464, 769] on button "Tables (10)" at bounding box center [1482, 777] width 83 height 19
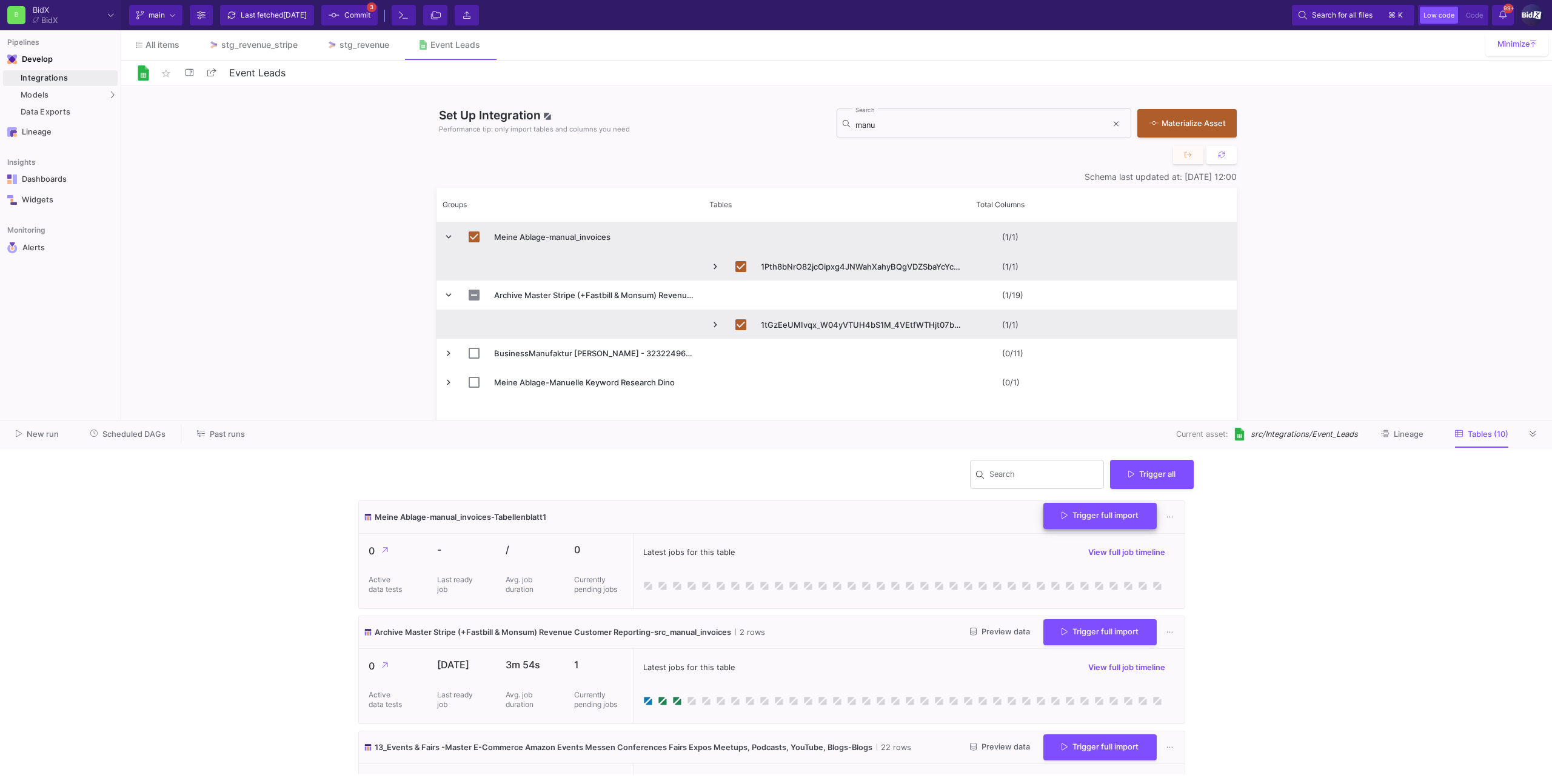
click at [1088, 520] on span "Trigger full import" at bounding box center [1099, 515] width 77 height 9
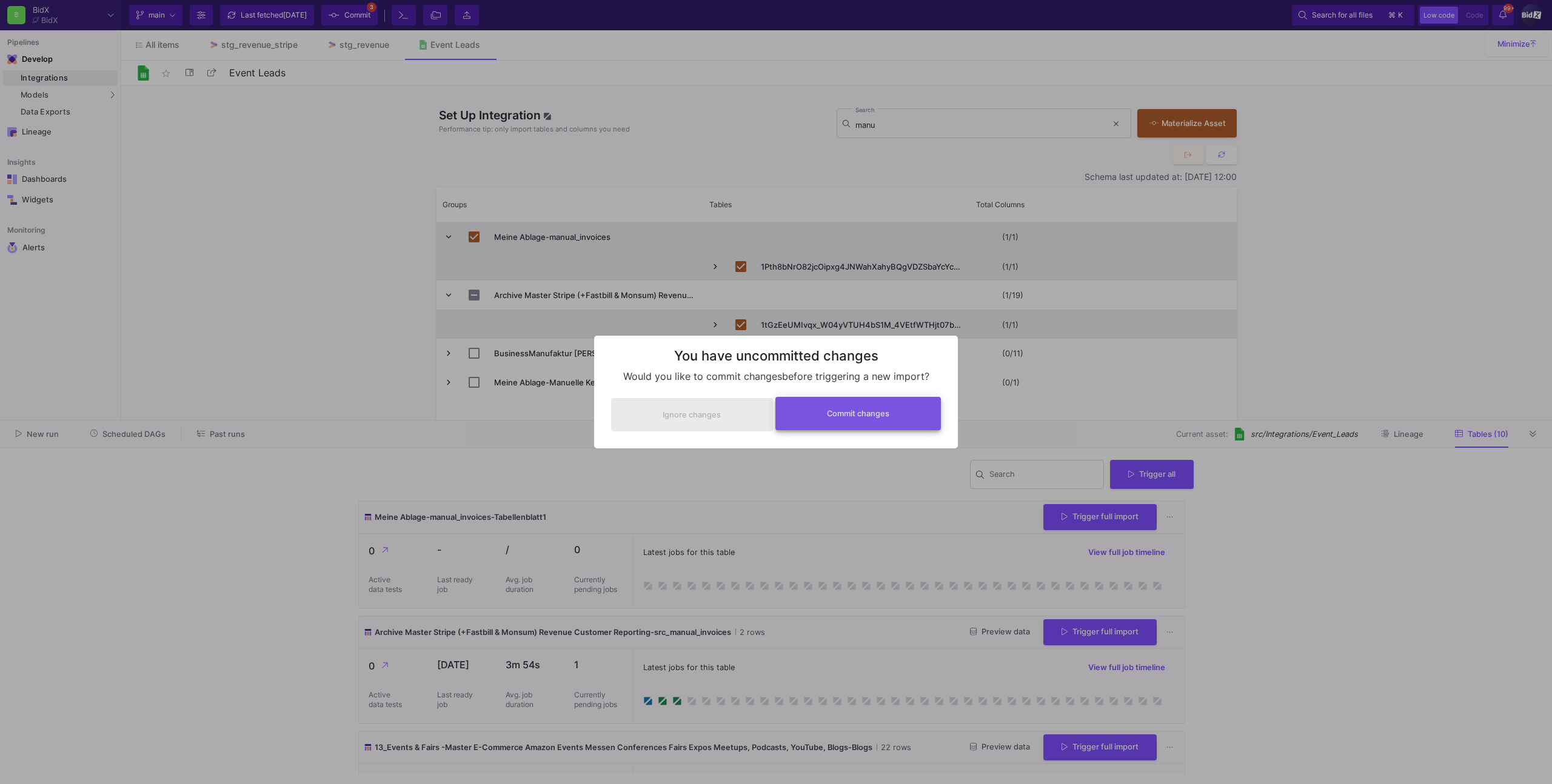
click at [907, 421] on button "Commit changes" at bounding box center [858, 413] width 166 height 33
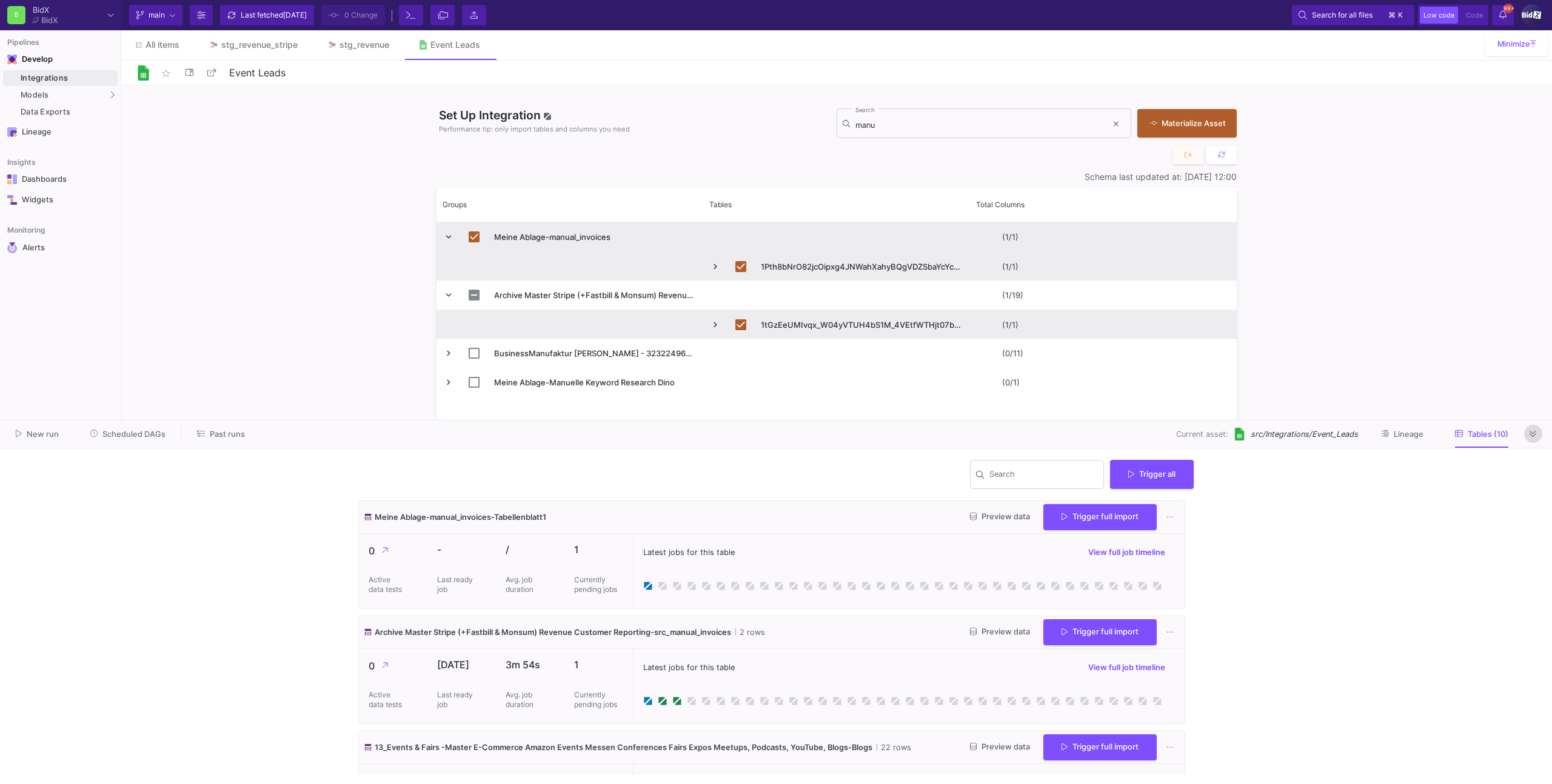
click at [1536, 433] on button at bounding box center [1533, 434] width 18 height 18
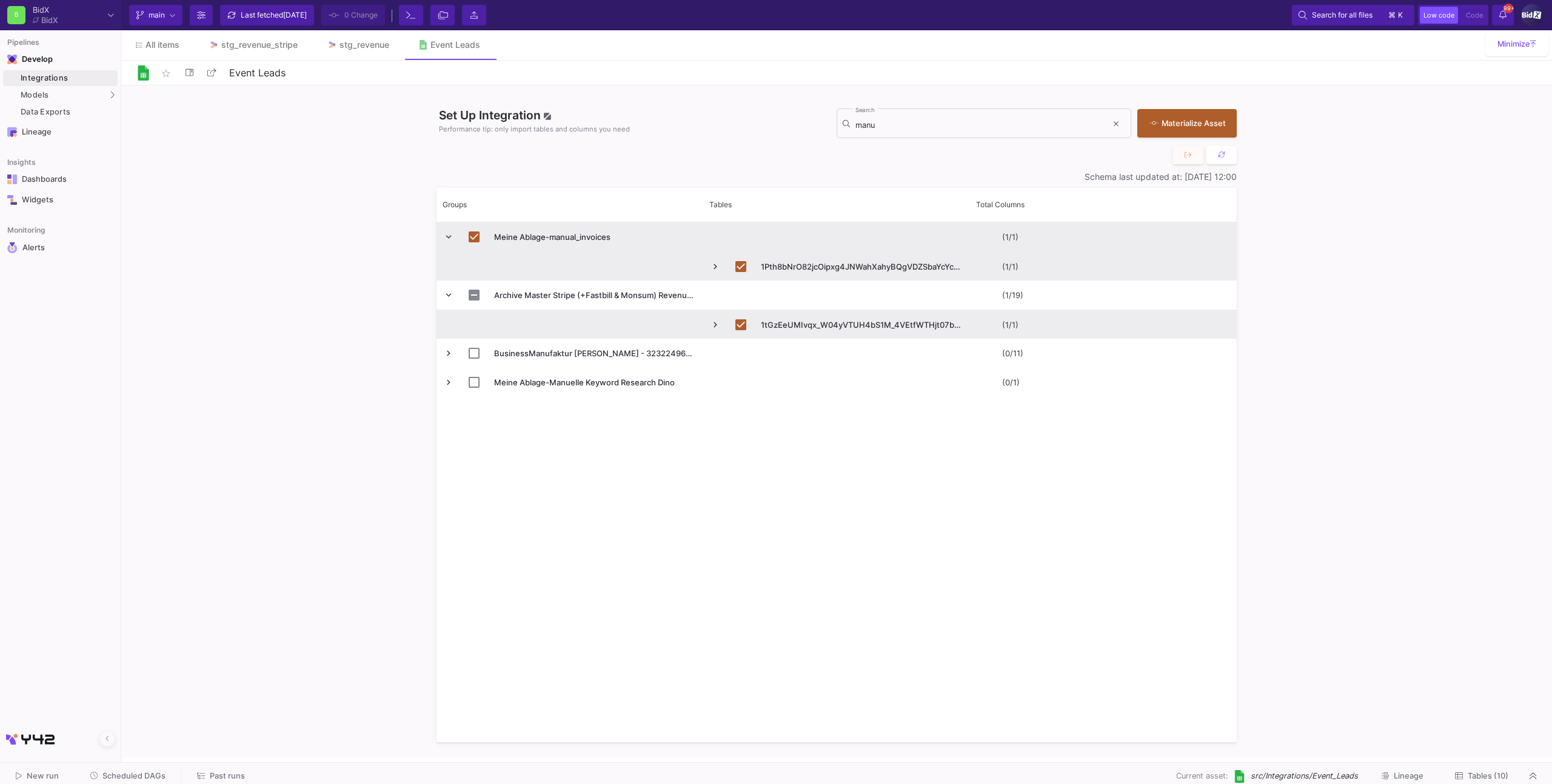
click at [1443, 349] on div "Set Up Integration Performance tip: only import tables and columns you need man…" at bounding box center [836, 421] width 1431 height 672
click at [359, 55] on link "stg_revenue" at bounding box center [358, 45] width 92 height 29
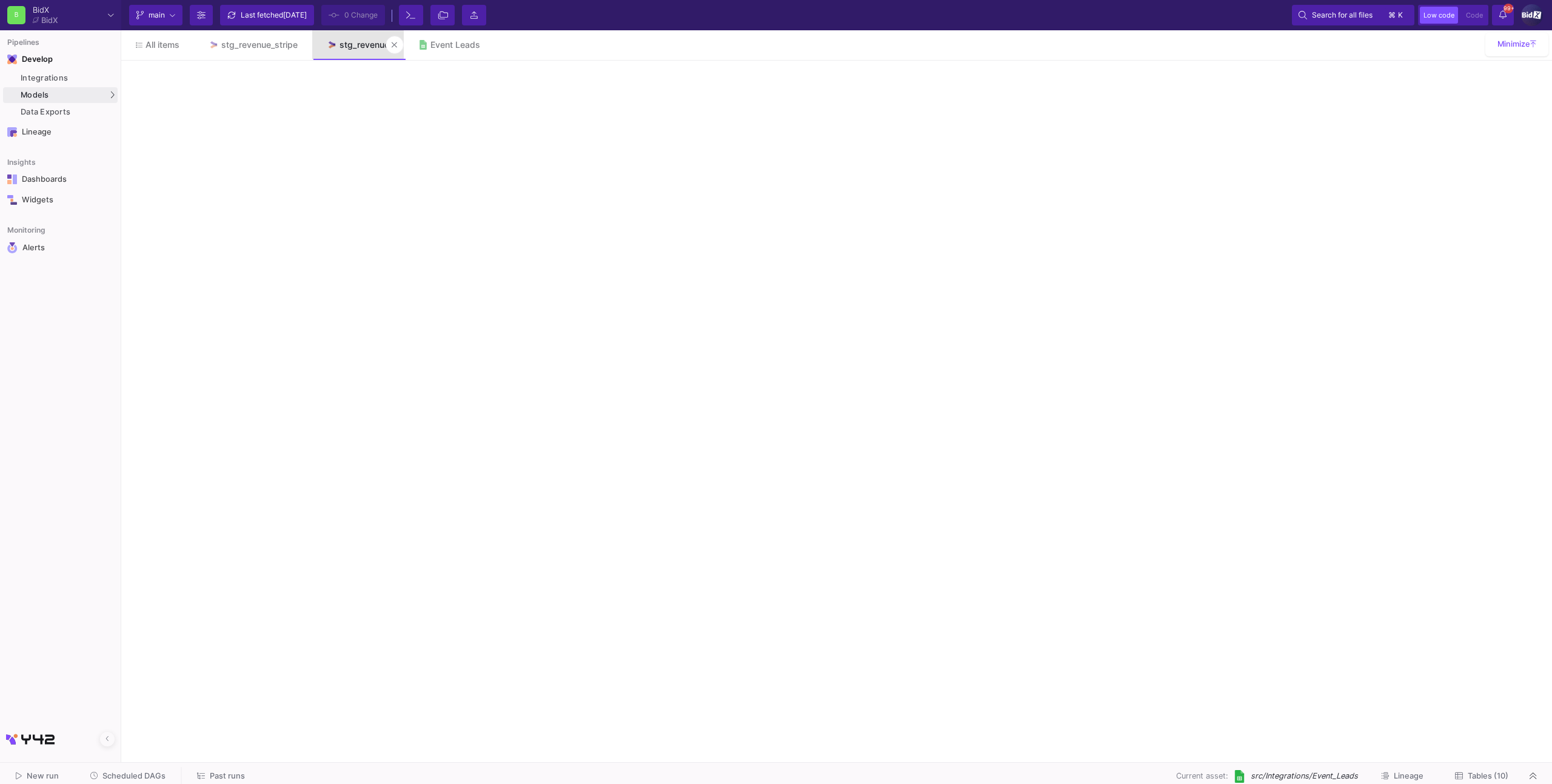
click at [349, 47] on div "stg_revenue" at bounding box center [364, 45] width 50 height 10
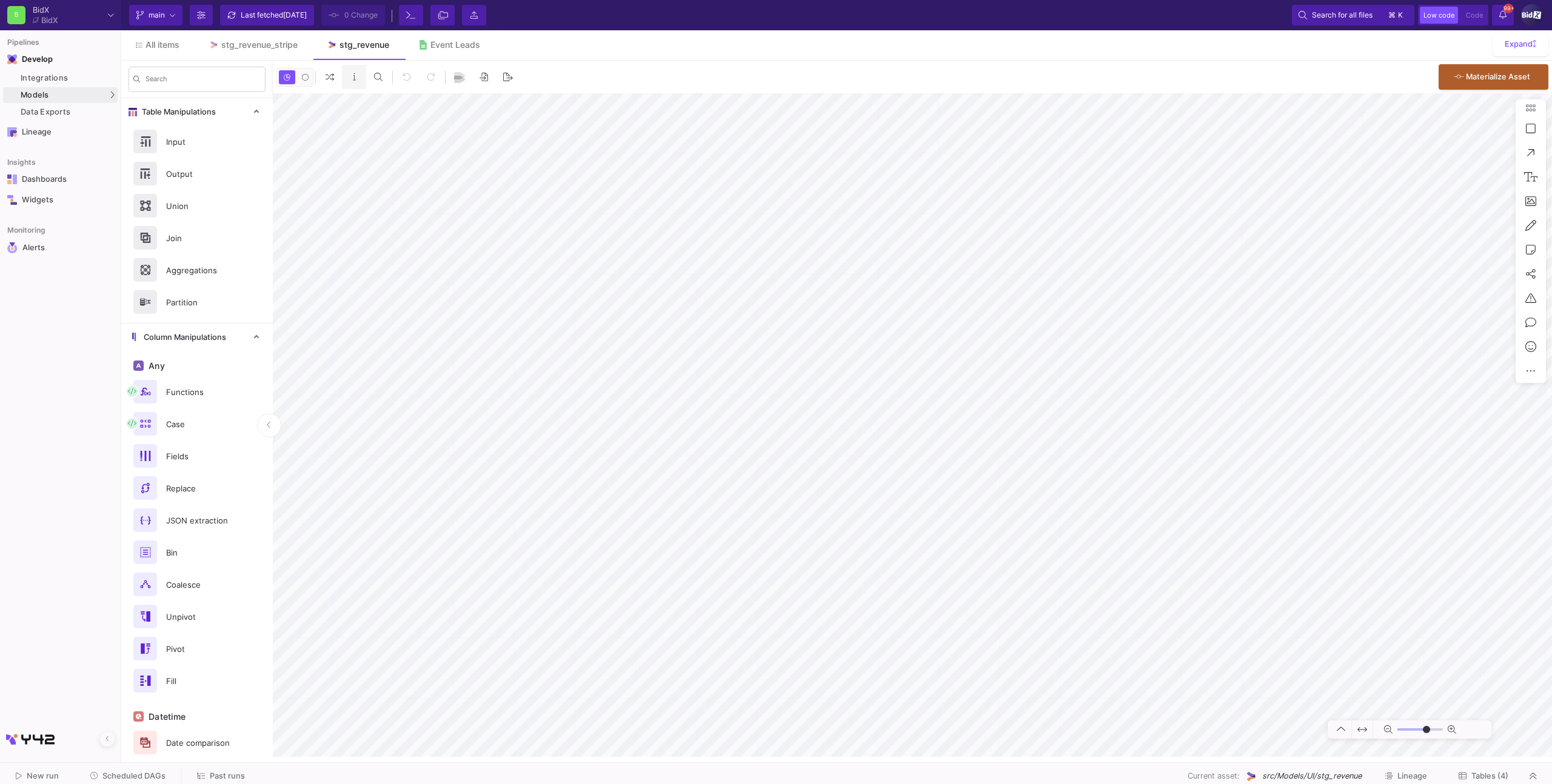
type input "-9"
click at [440, 49] on div "Event Leads" at bounding box center [455, 45] width 50 height 10
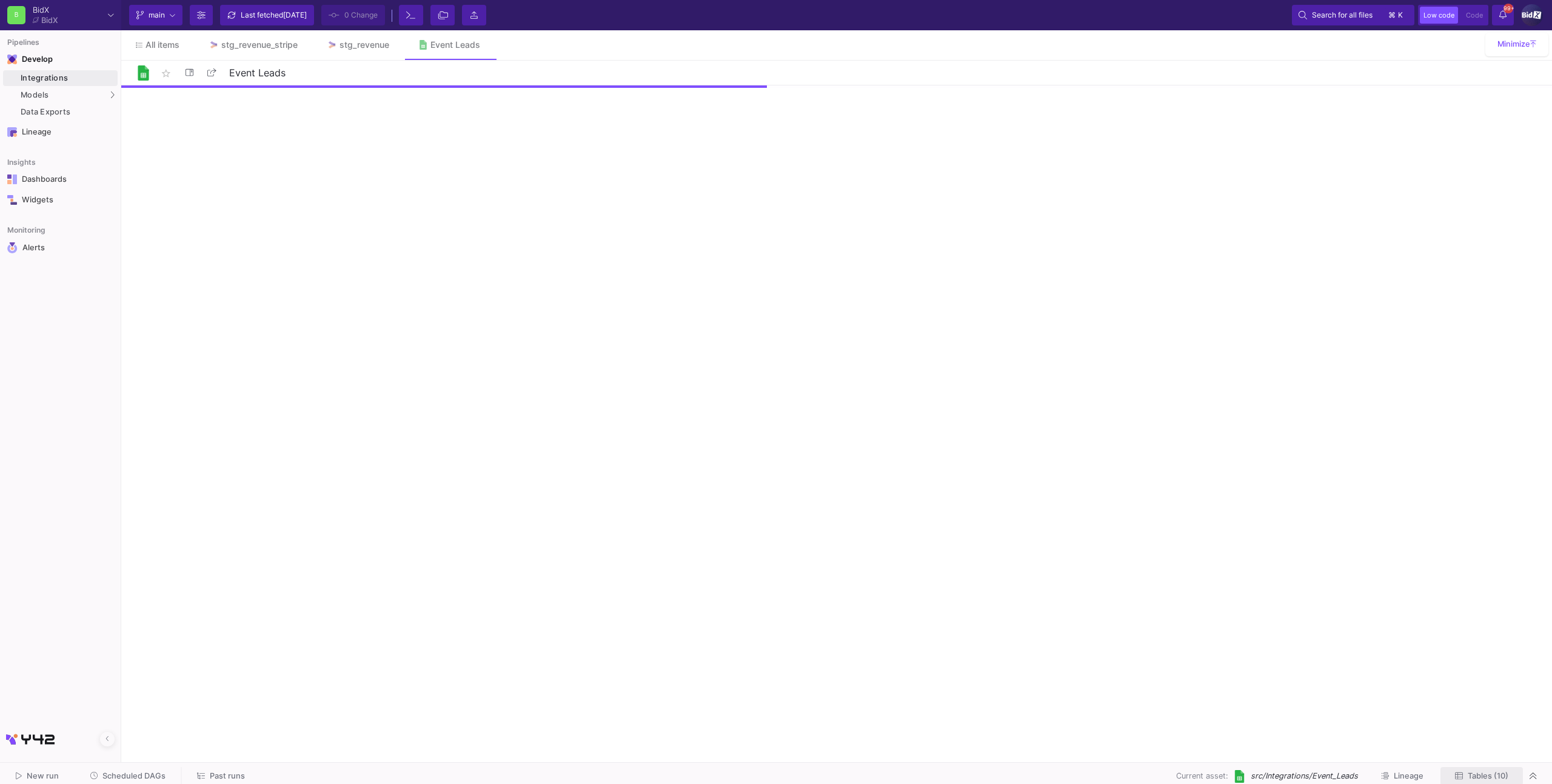
click at [1488, 774] on span "Tables (10)" at bounding box center [1488, 776] width 40 height 9
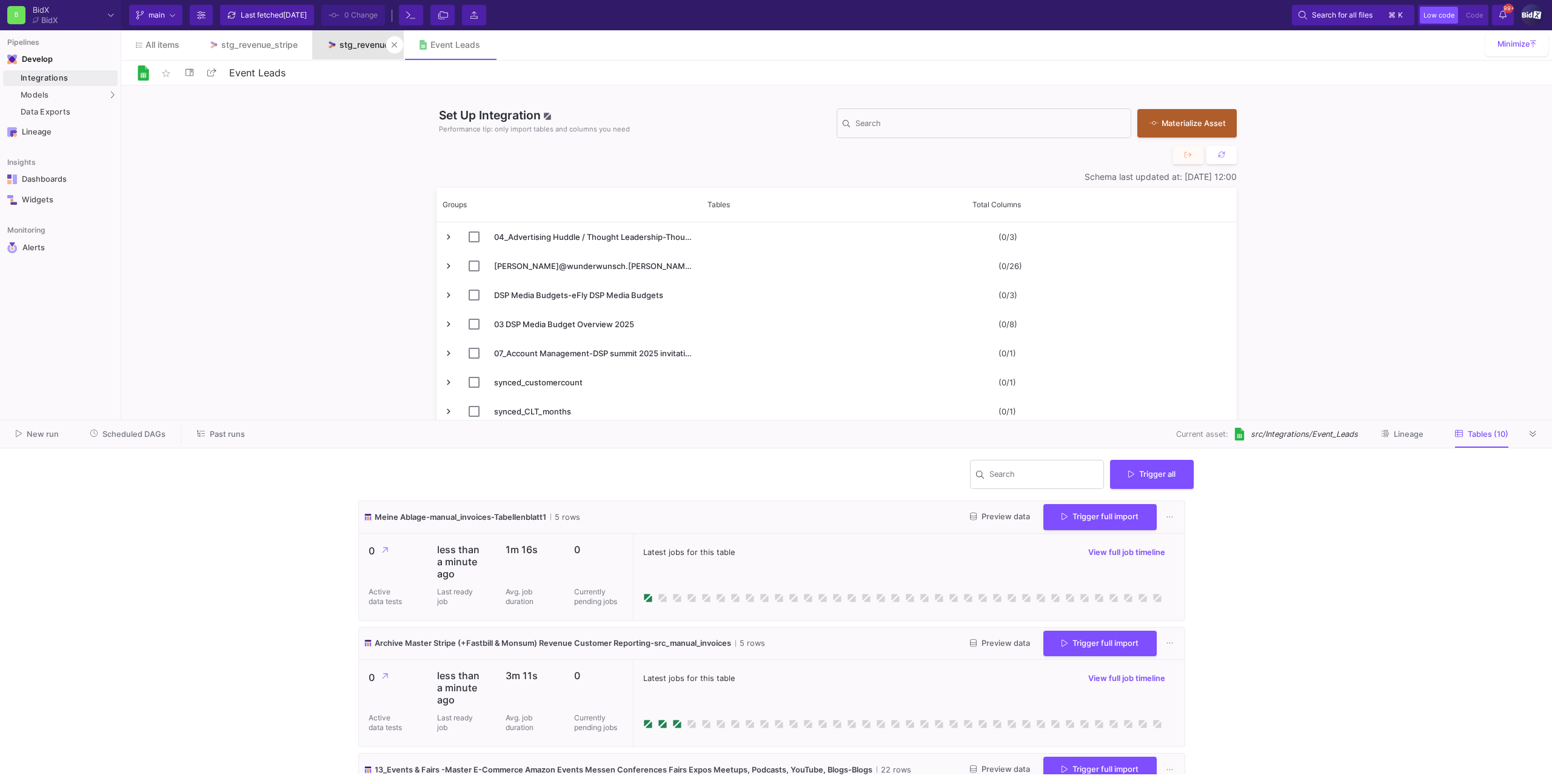
click at [350, 50] on link "stg_revenue" at bounding box center [358, 45] width 92 height 29
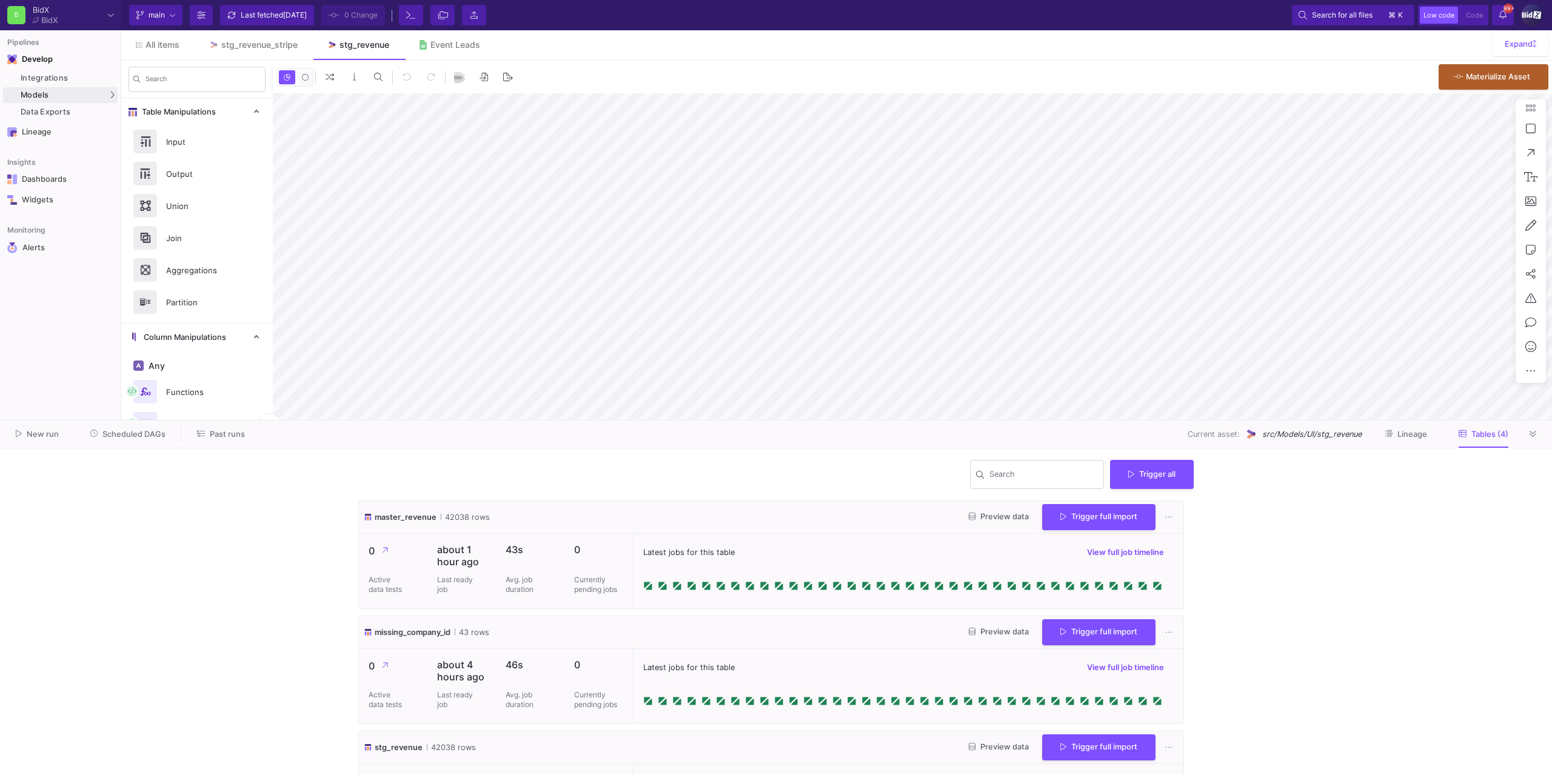
type input "-9"
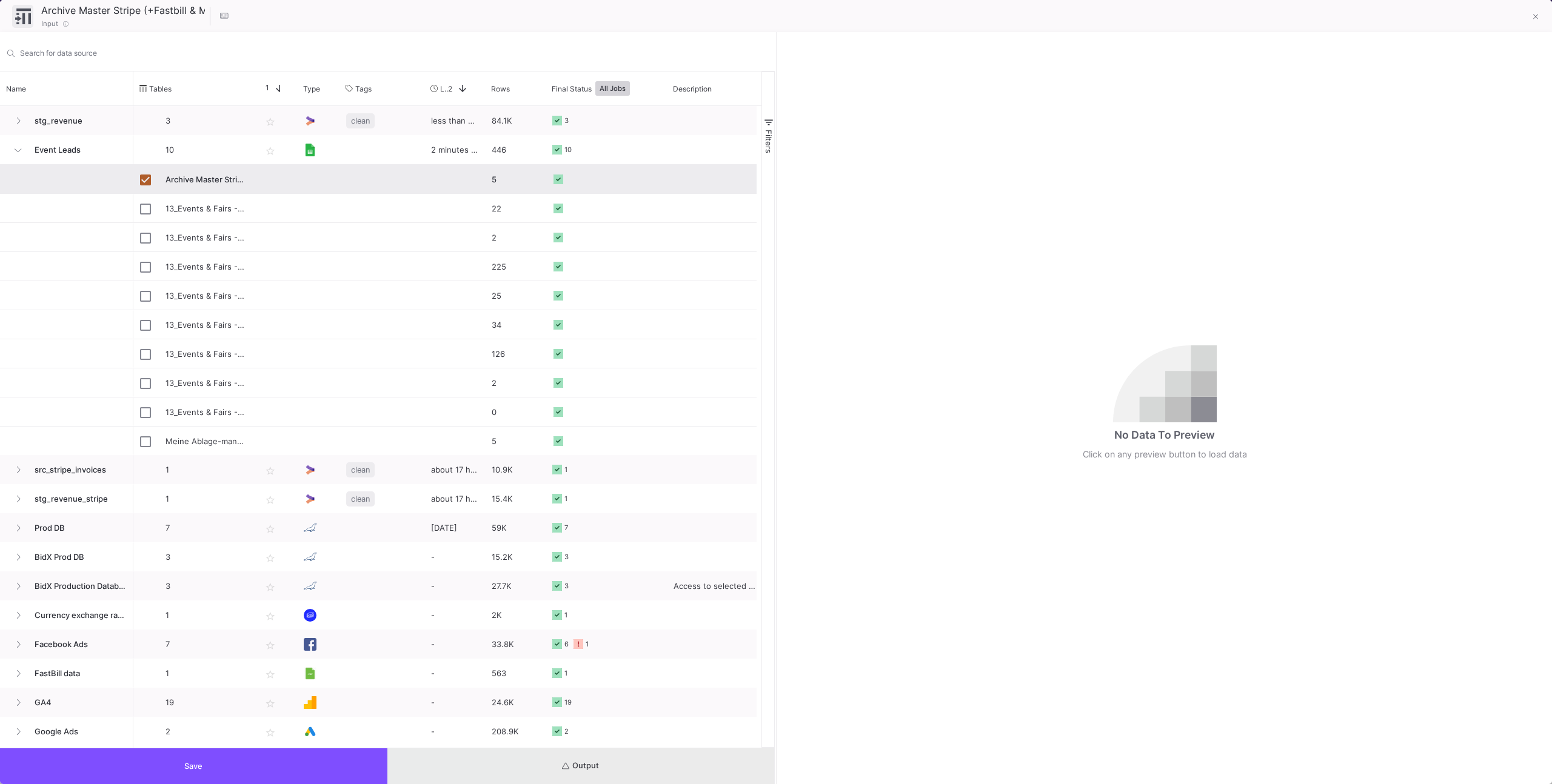
click at [665, 758] on button "Output" at bounding box center [581, 766] width 388 height 36
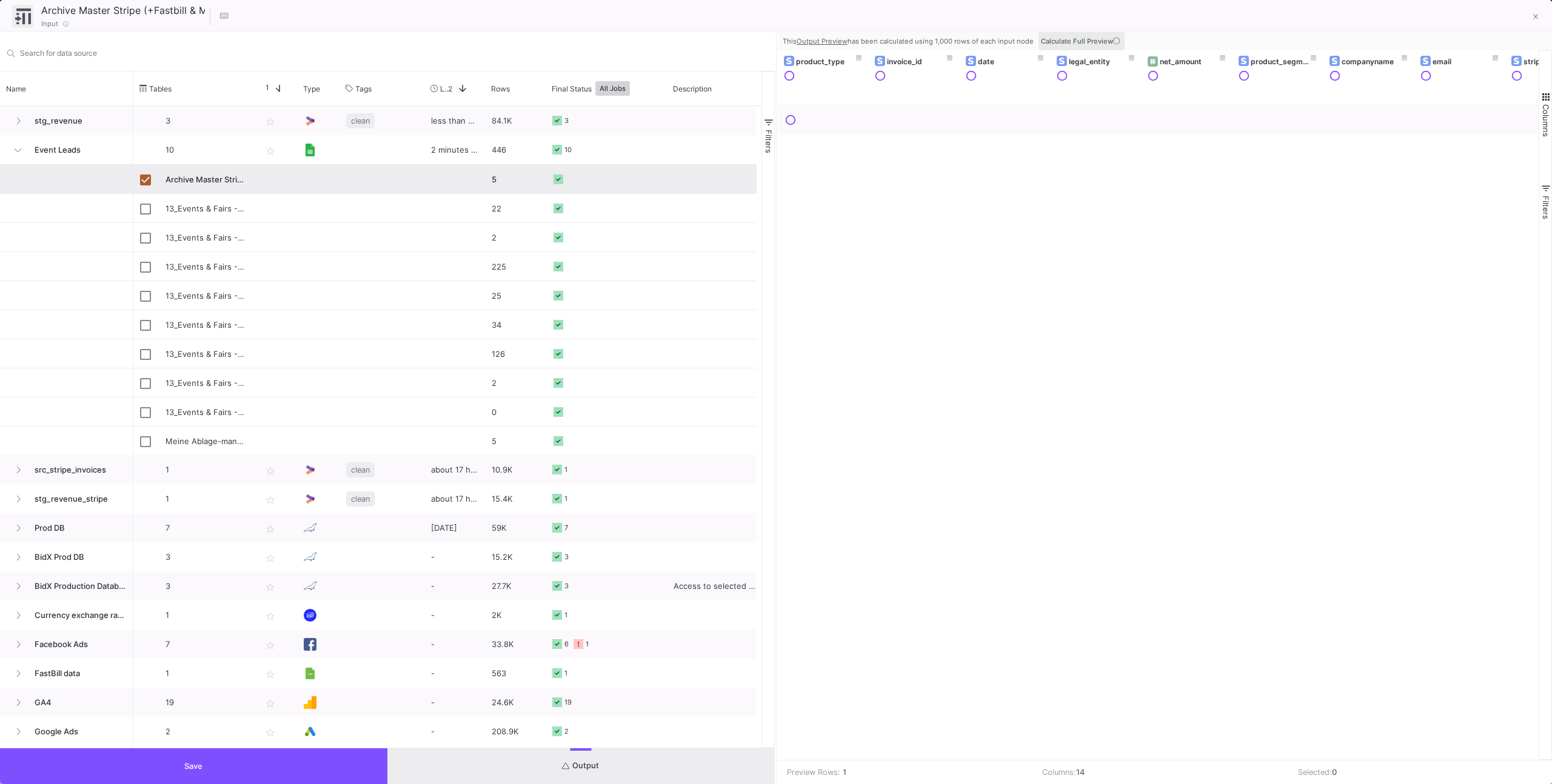
click at [1073, 40] on span "Calculate Full Preview" at bounding box center [1081, 41] width 81 height 8
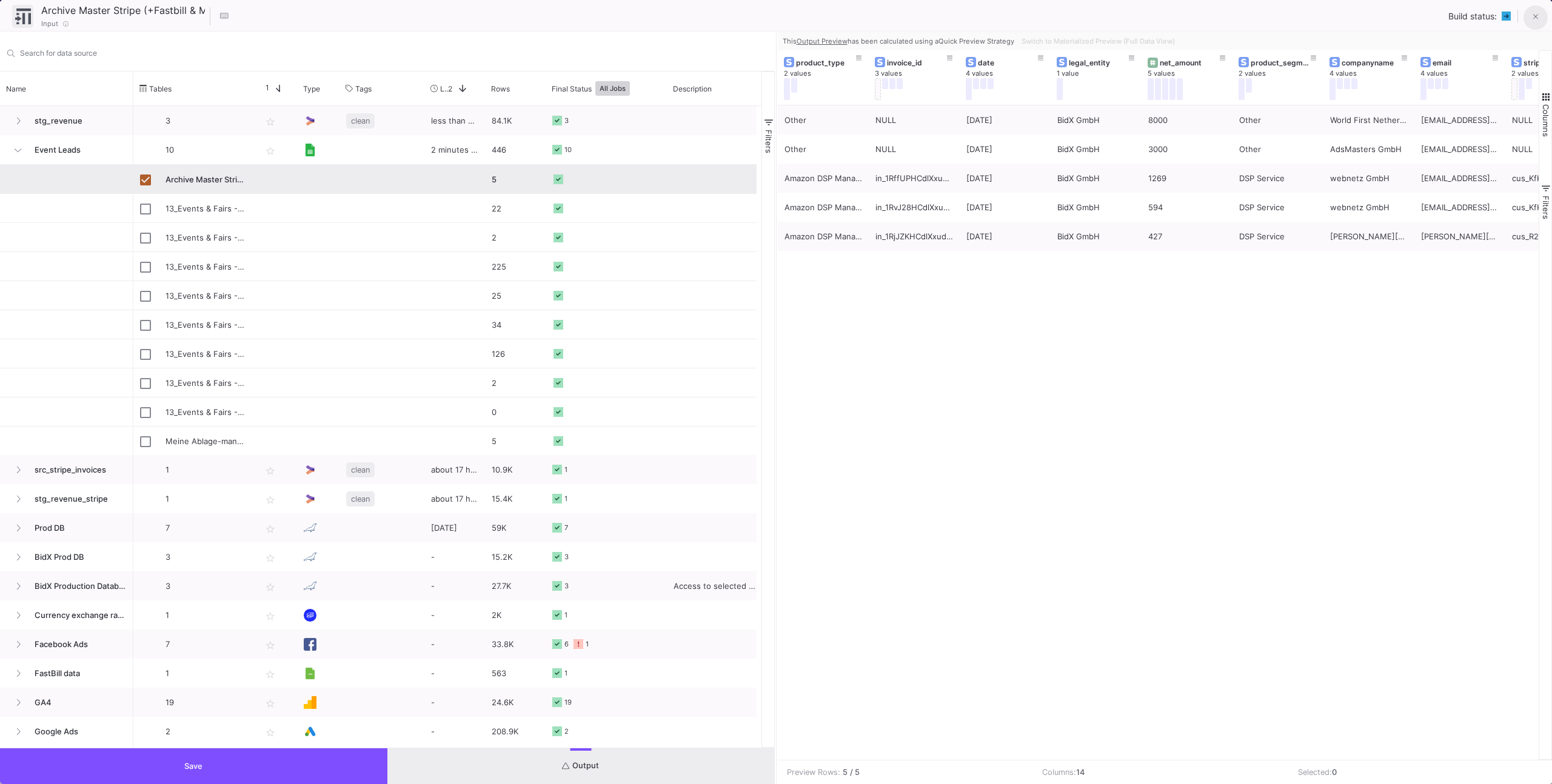
drag, startPoint x: 1540, startPoint y: 15, endPoint x: 1523, endPoint y: 22, distance: 18.4
click at [1540, 15] on button at bounding box center [1535, 17] width 24 height 24
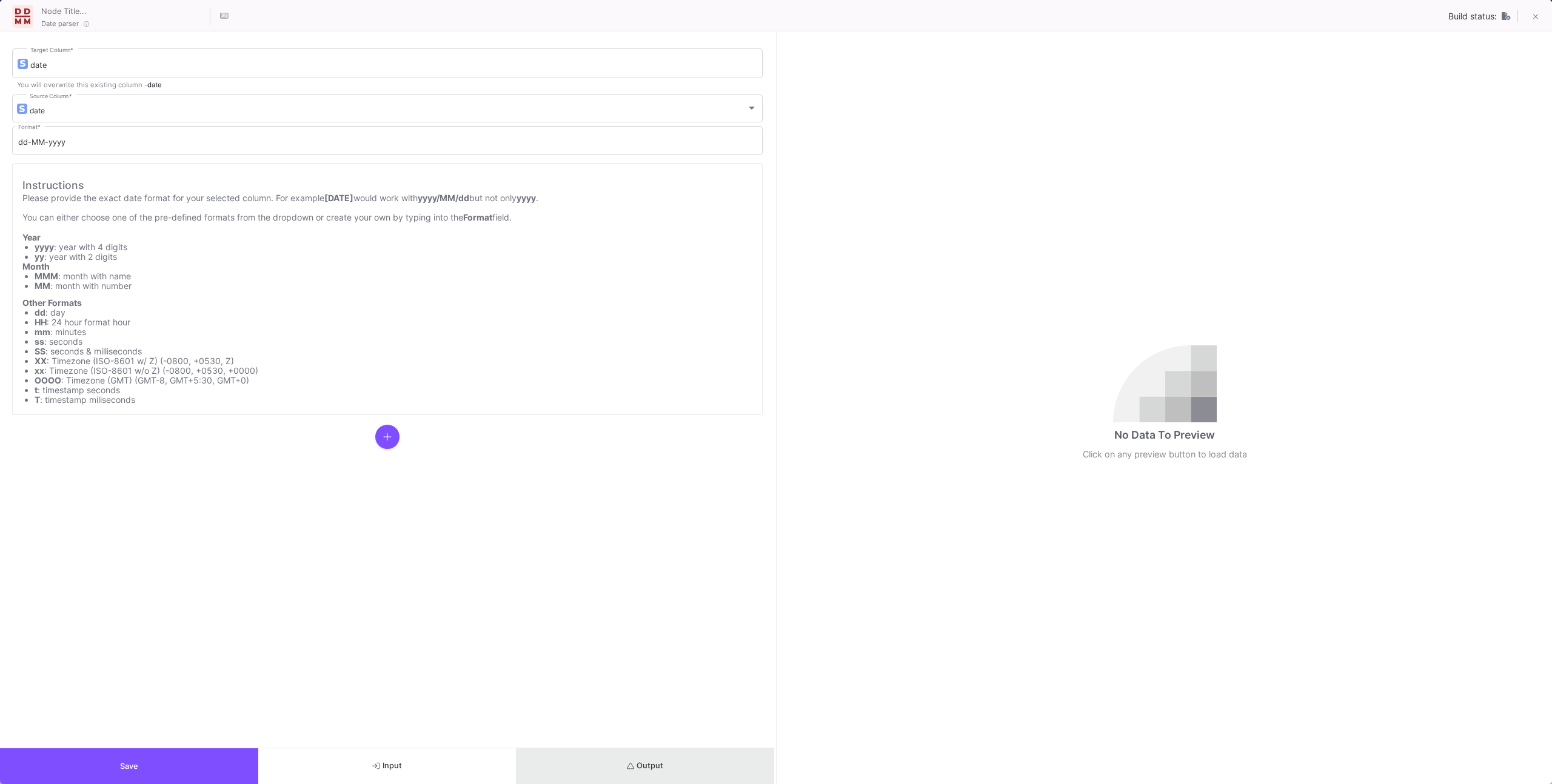
click at [636, 771] on button "Output" at bounding box center [645, 766] width 258 height 36
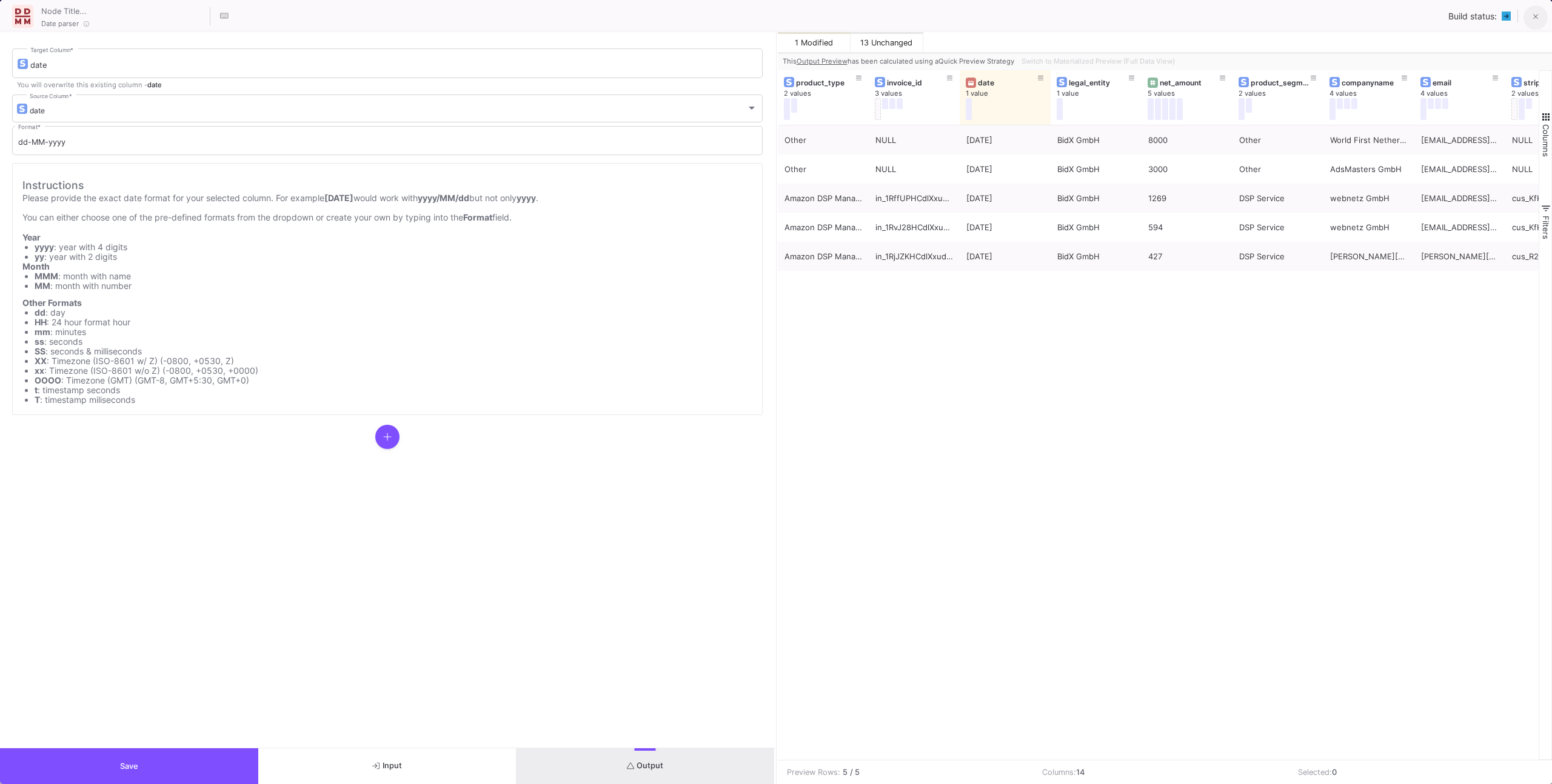
click at [1528, 17] on button at bounding box center [1535, 17] width 24 height 24
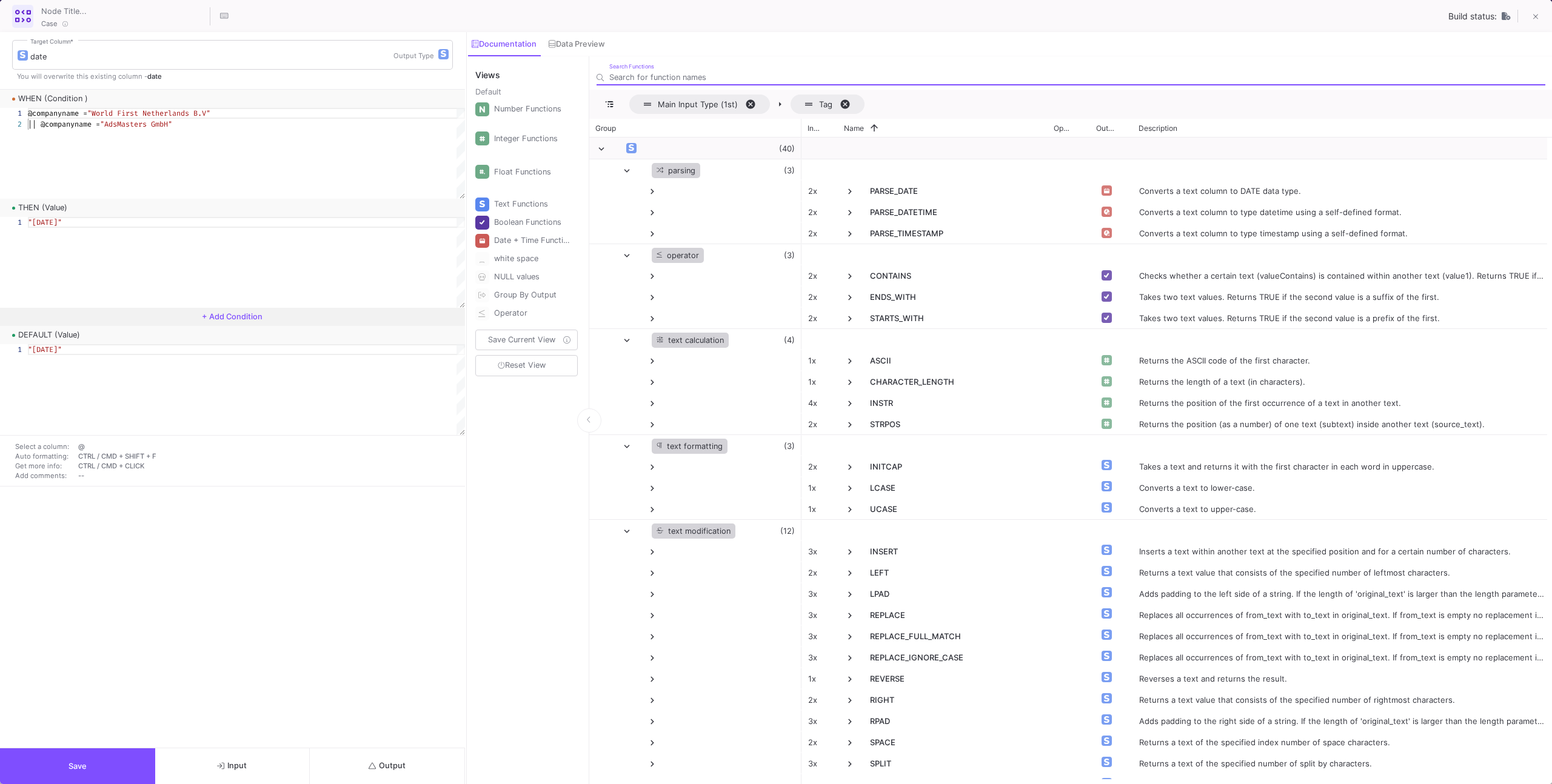
click at [392, 756] on button "Output" at bounding box center [388, 766] width 155 height 36
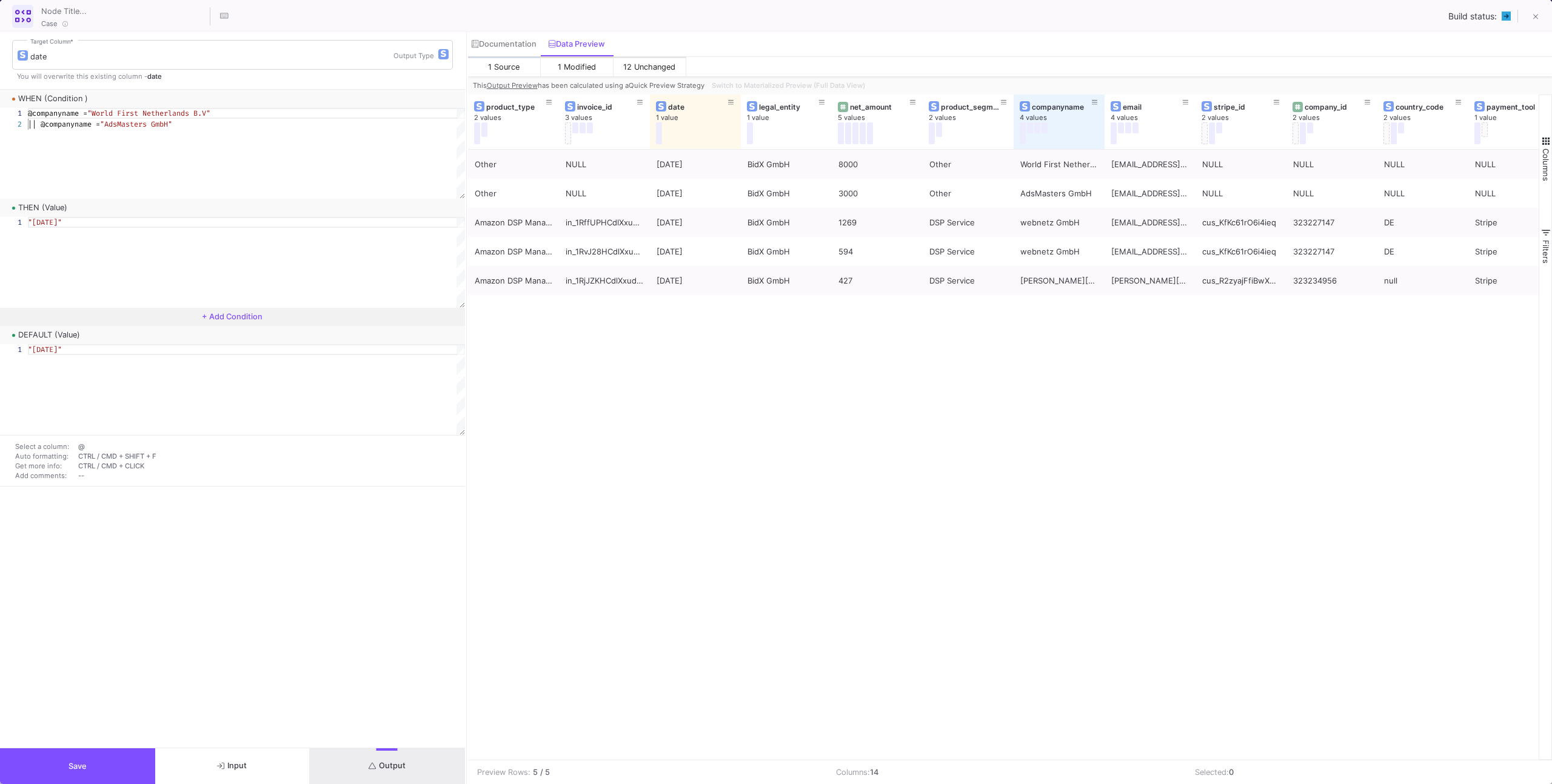
scroll to position [0, 51]
drag, startPoint x: 74, startPoint y: 351, endPoint x: 53, endPoint y: 349, distance: 21.1
click at [55, 349] on span ""[DATE]"" at bounding box center [45, 349] width 34 height 10
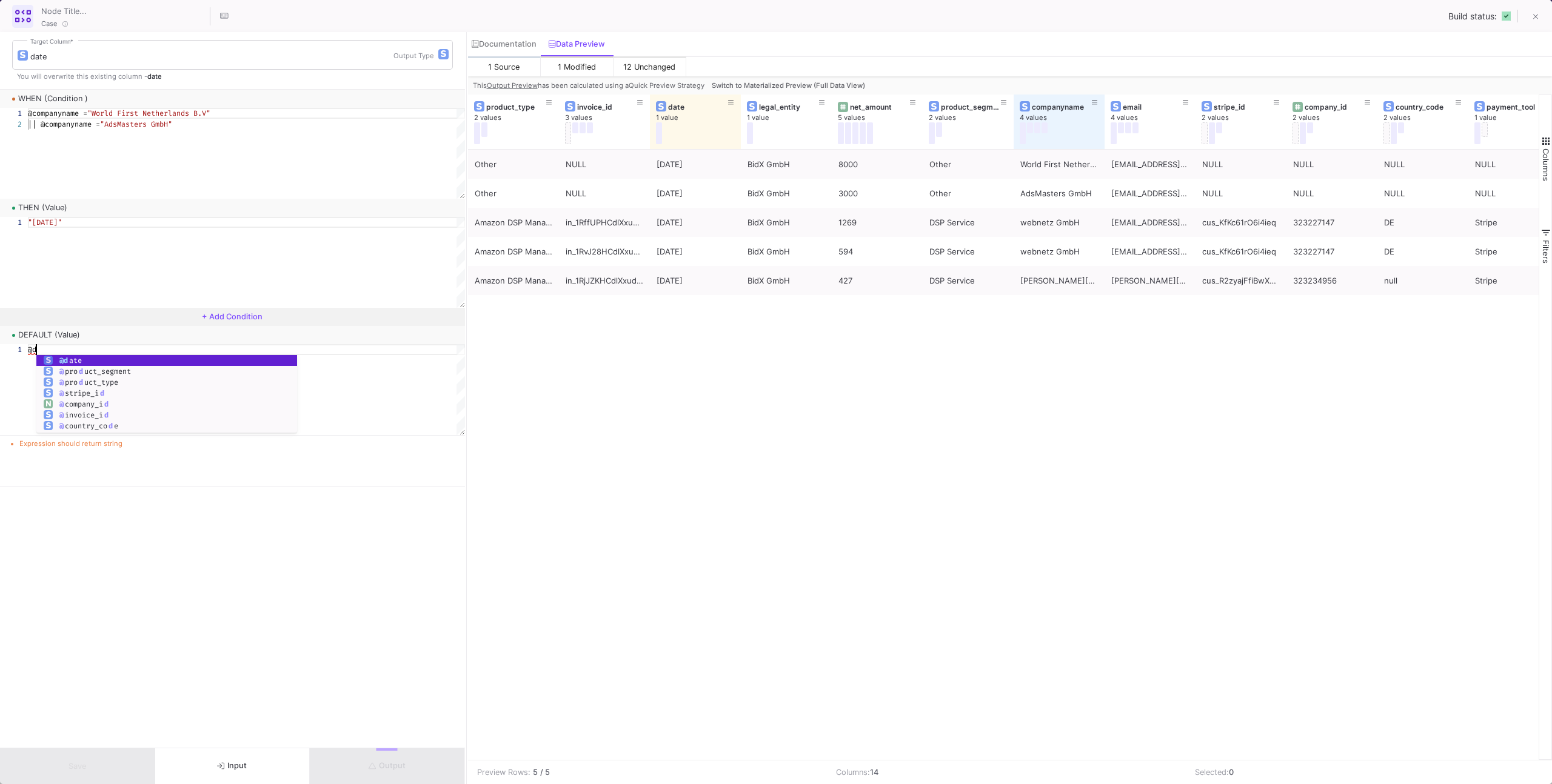
scroll to position [0, 12]
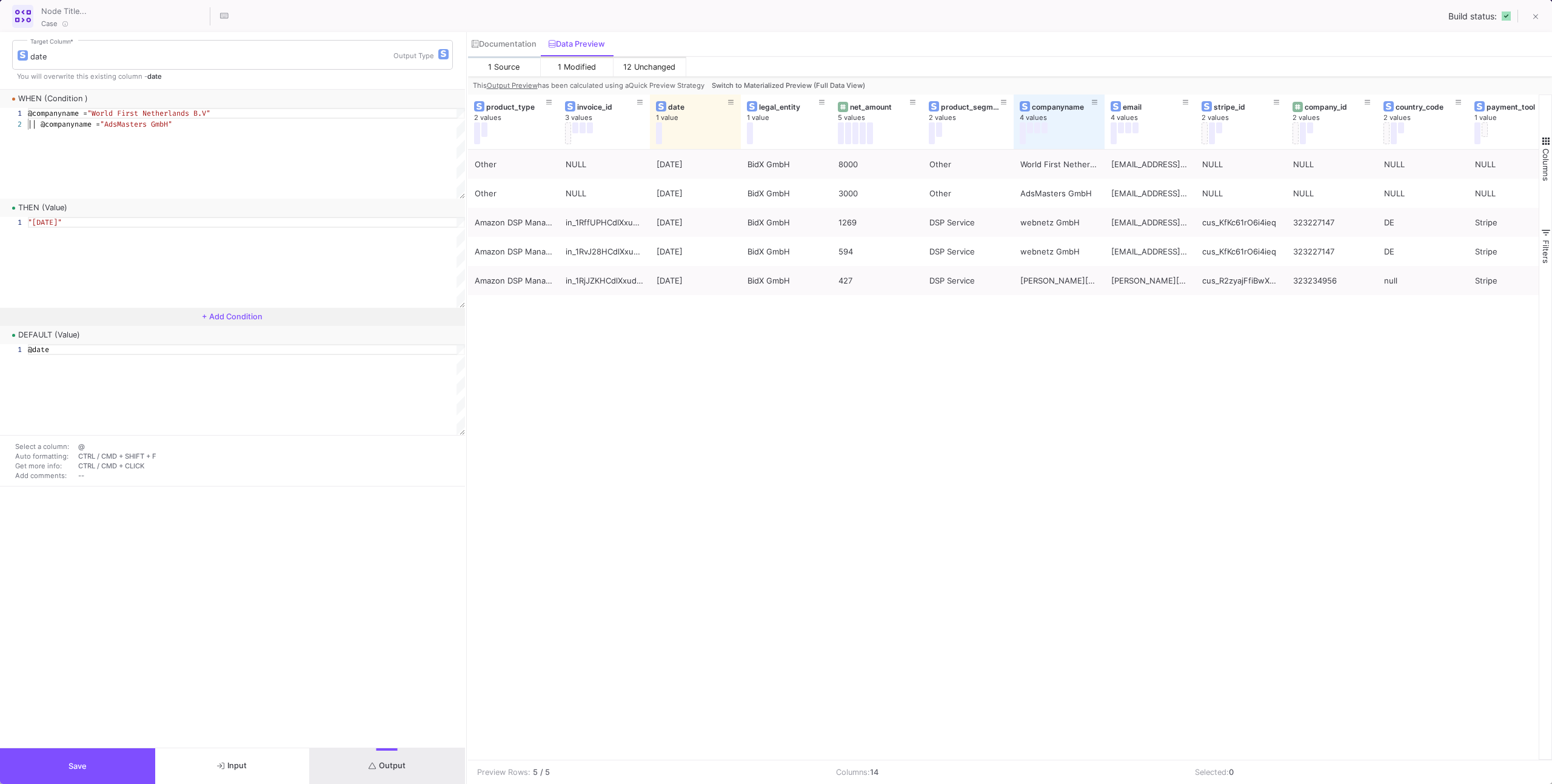
type textarea "@date"
drag, startPoint x: 373, startPoint y: 754, endPoint x: 368, endPoint y: 693, distance: 61.2
click at [373, 753] on button "Output" at bounding box center [388, 766] width 155 height 36
click at [1540, 16] on button at bounding box center [1535, 17] width 24 height 24
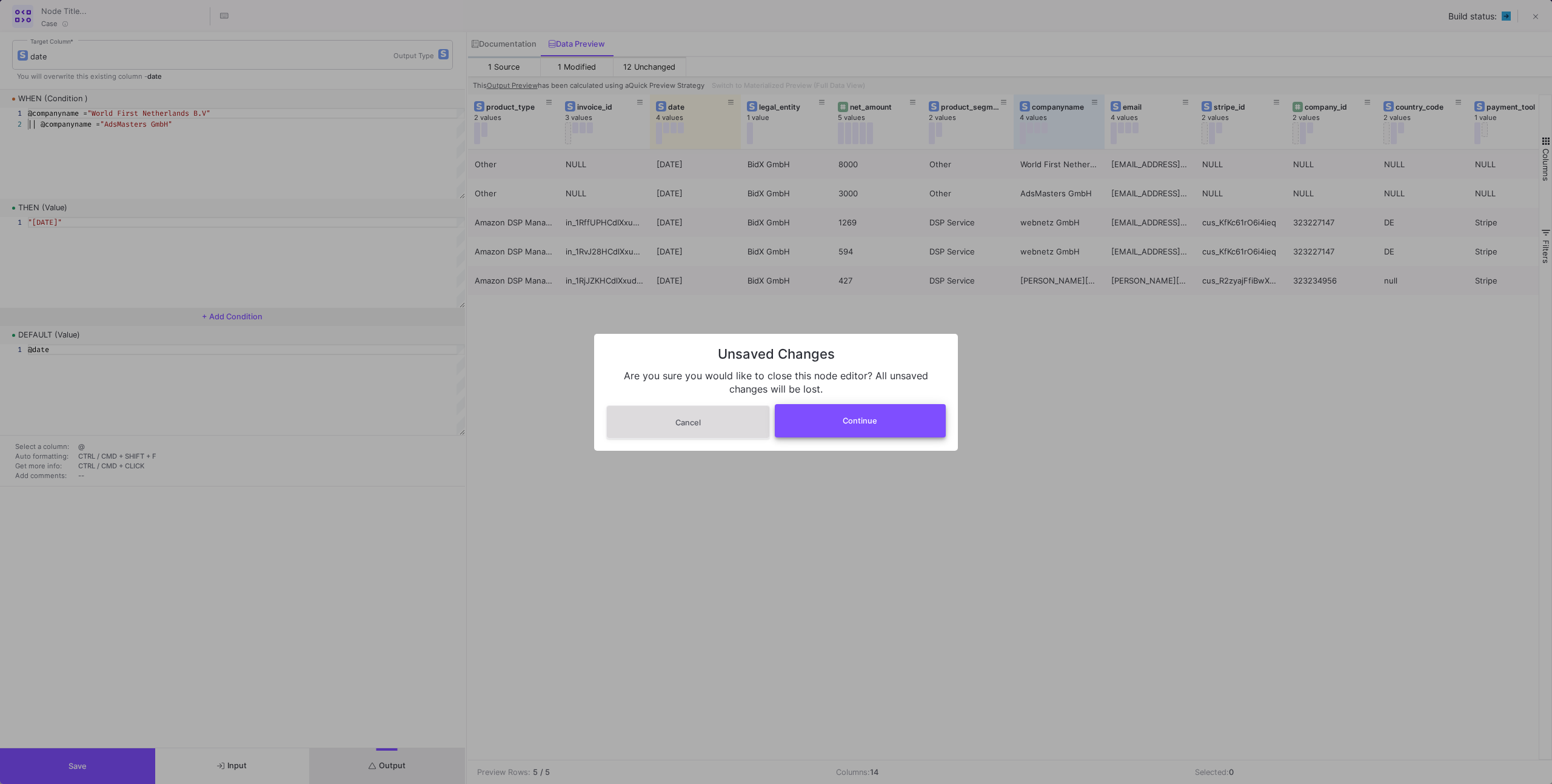
click at [883, 425] on button "Continue" at bounding box center [860, 421] width 172 height 33
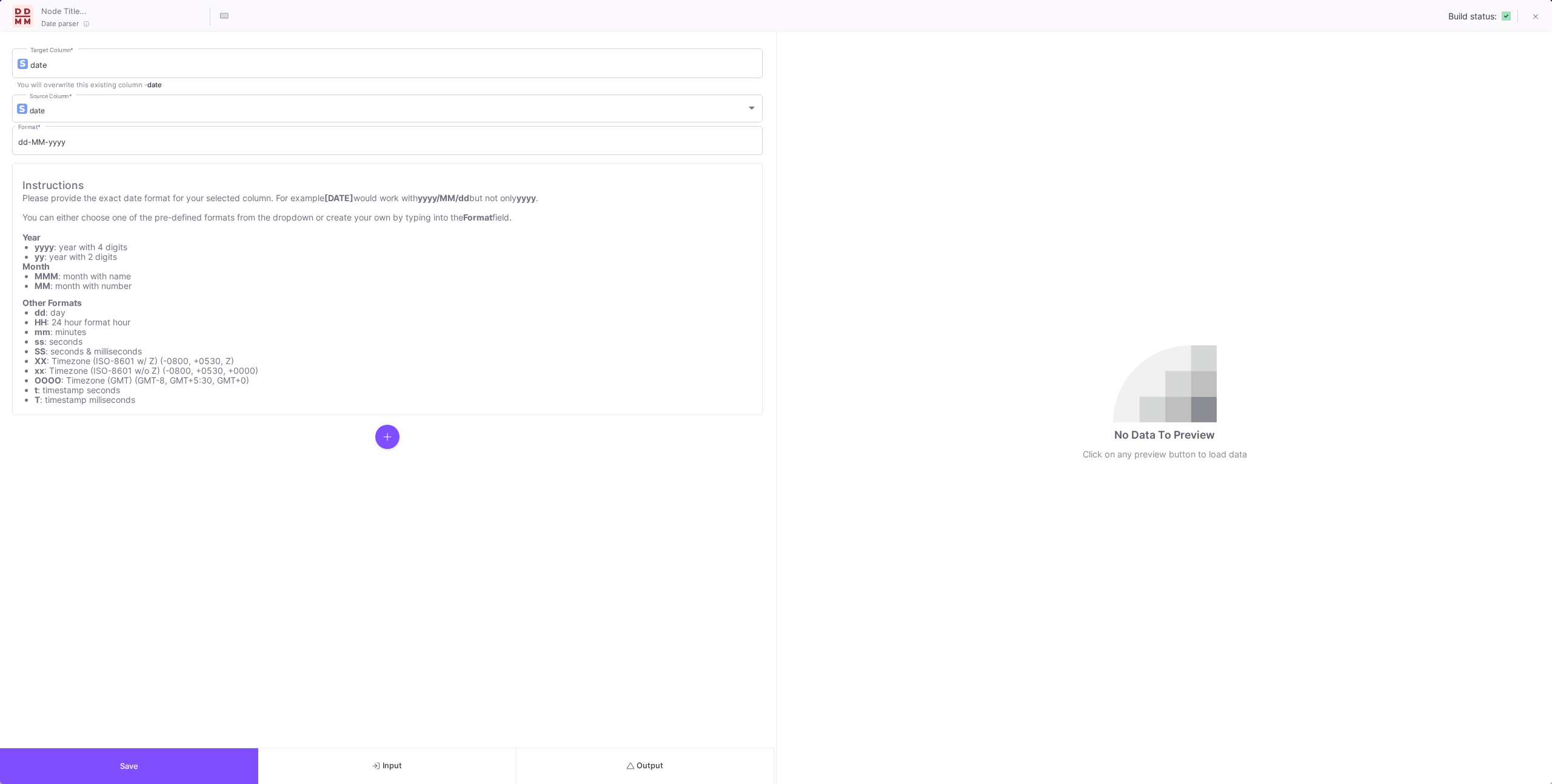
click at [590, 773] on button "Output" at bounding box center [645, 766] width 258 height 36
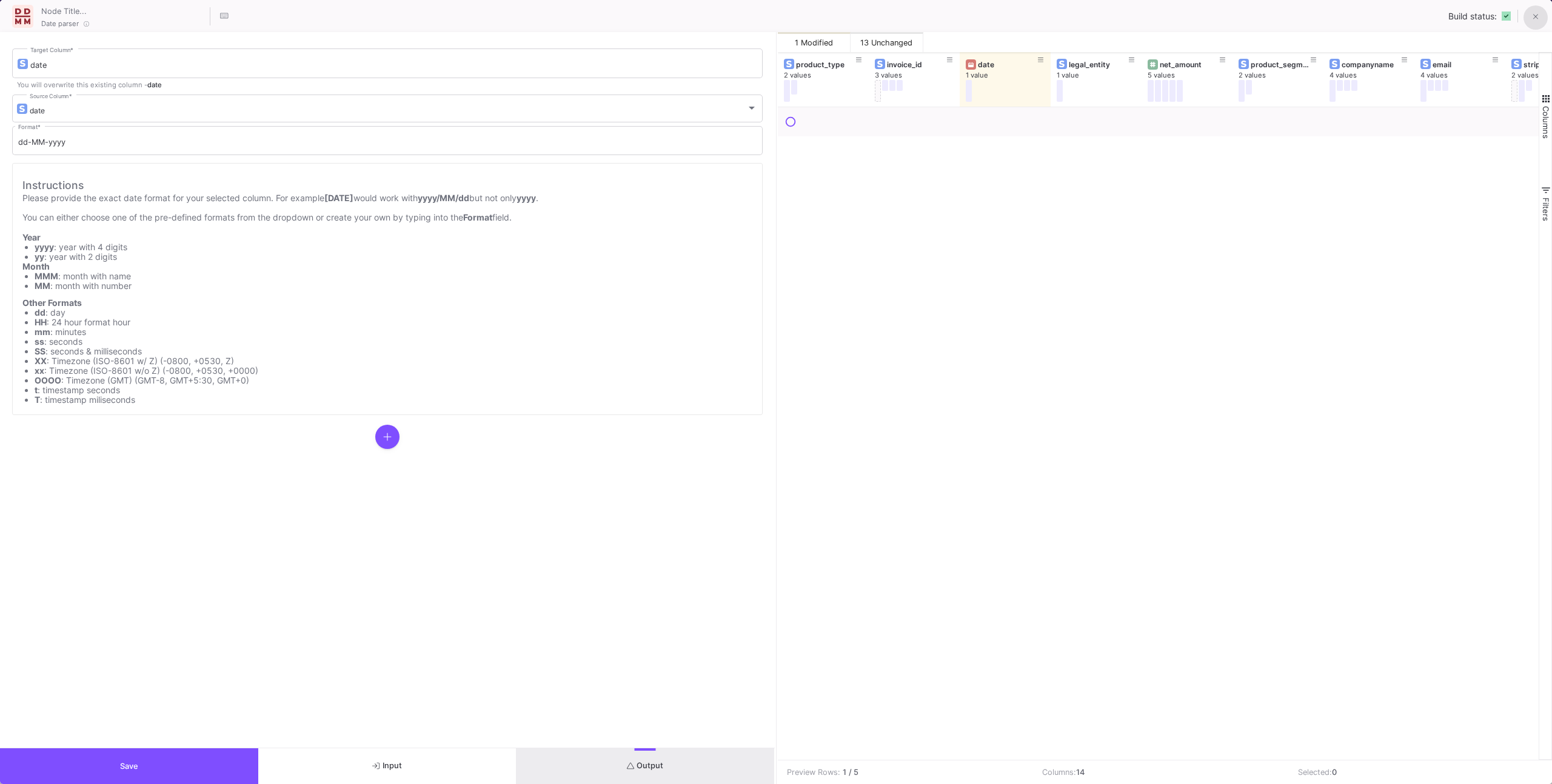
click at [1539, 12] on button at bounding box center [1535, 17] width 24 height 24
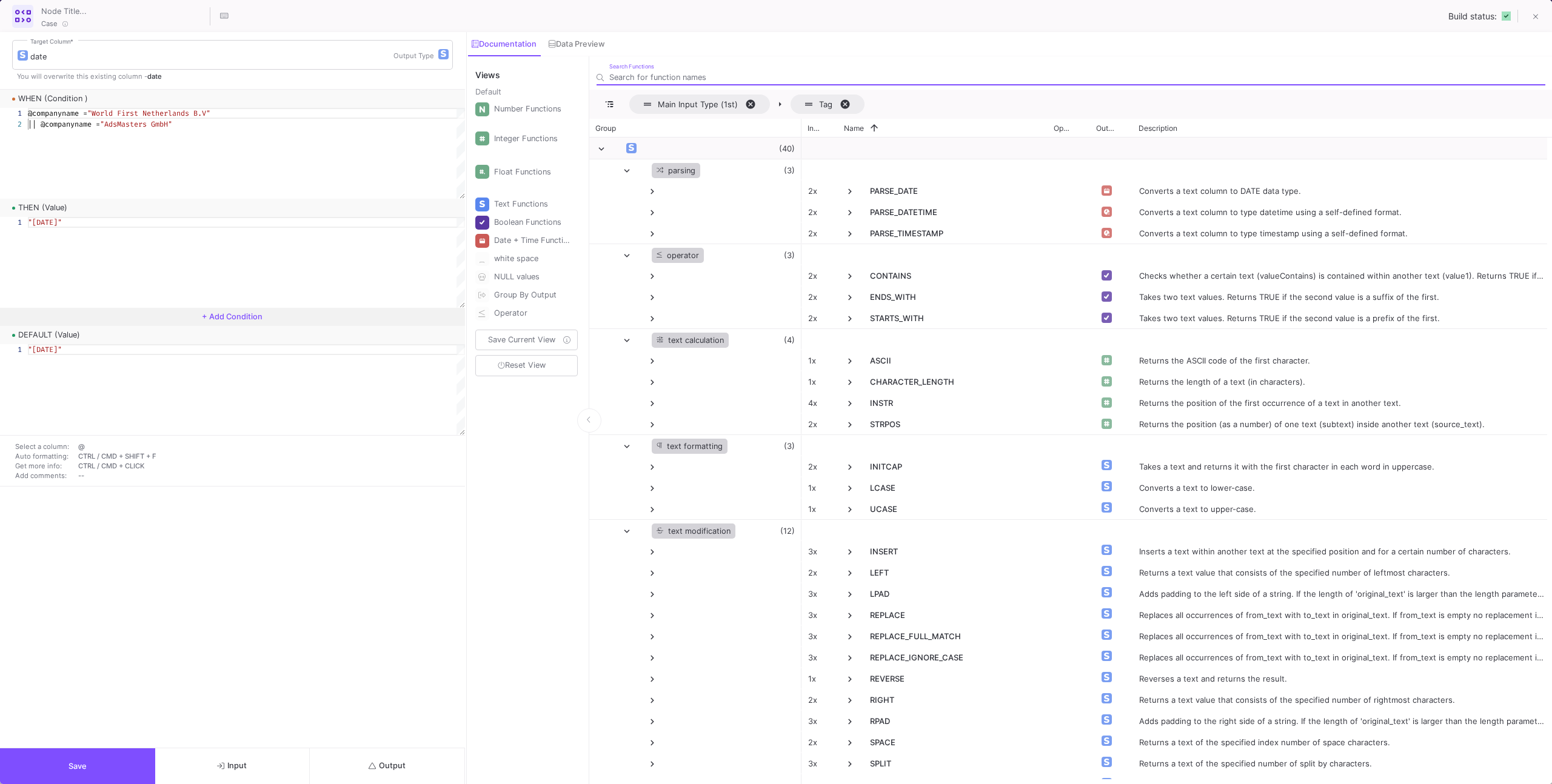
click at [167, 199] on div ""[DATE]"" at bounding box center [246, 154] width 437 height 91
click at [165, 356] on div ""[DATE]"" at bounding box center [246, 390] width 437 height 91
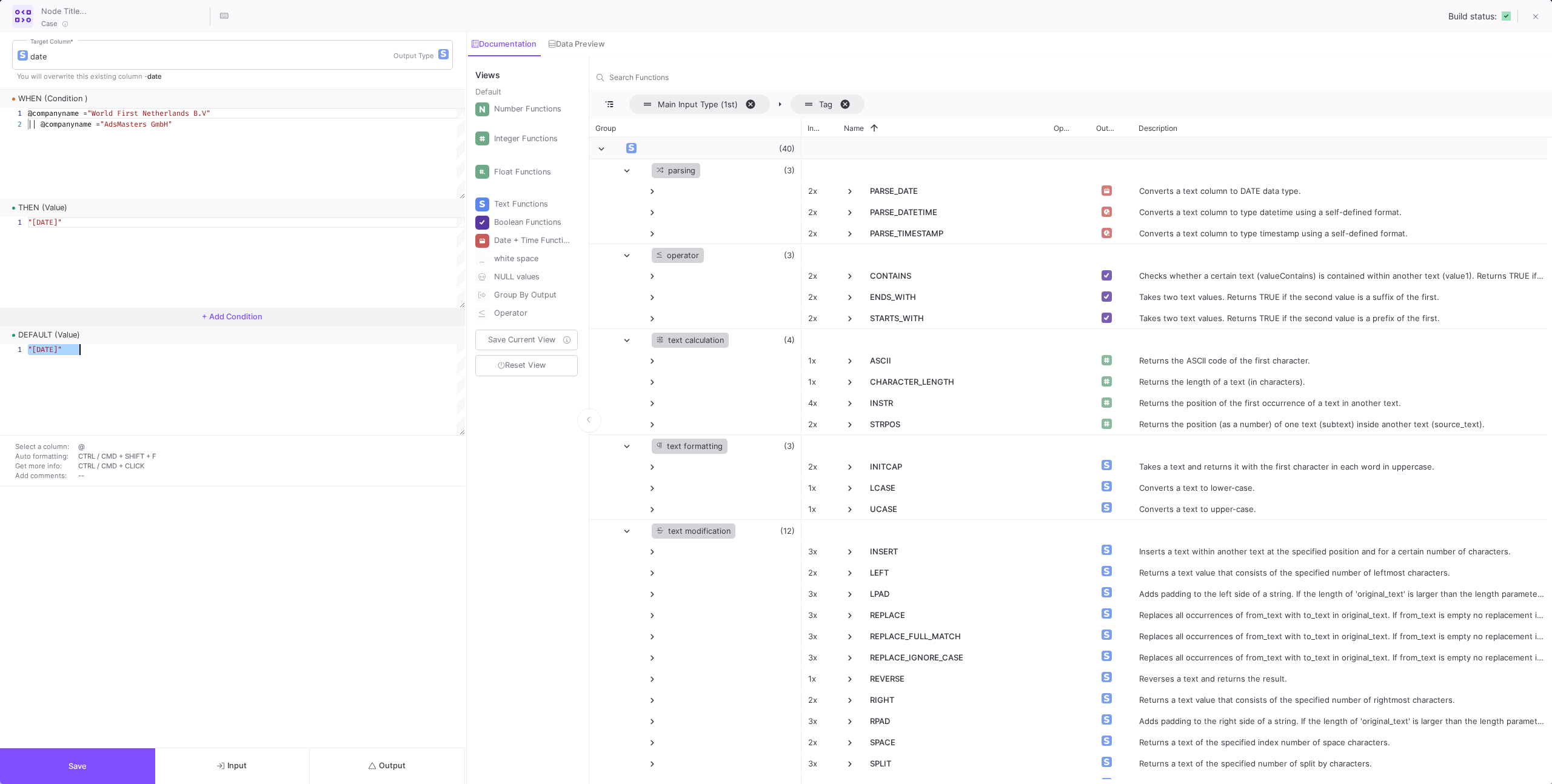
scroll to position [0, 3]
type textarea "@date"
click at [69, 758] on button "Save" at bounding box center [78, 766] width 155 height 36
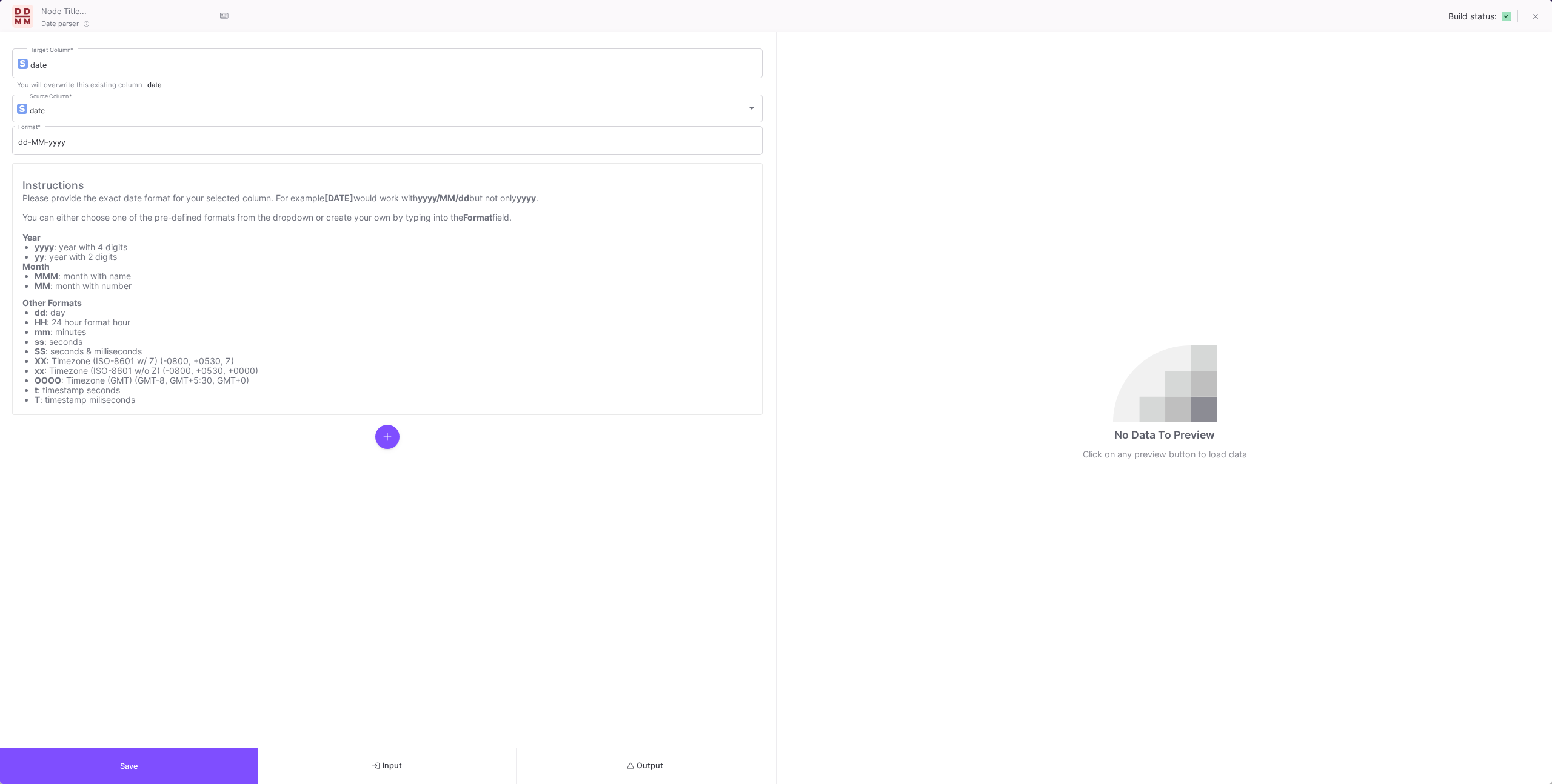
click at [492, 763] on button "Input" at bounding box center [387, 766] width 258 height 36
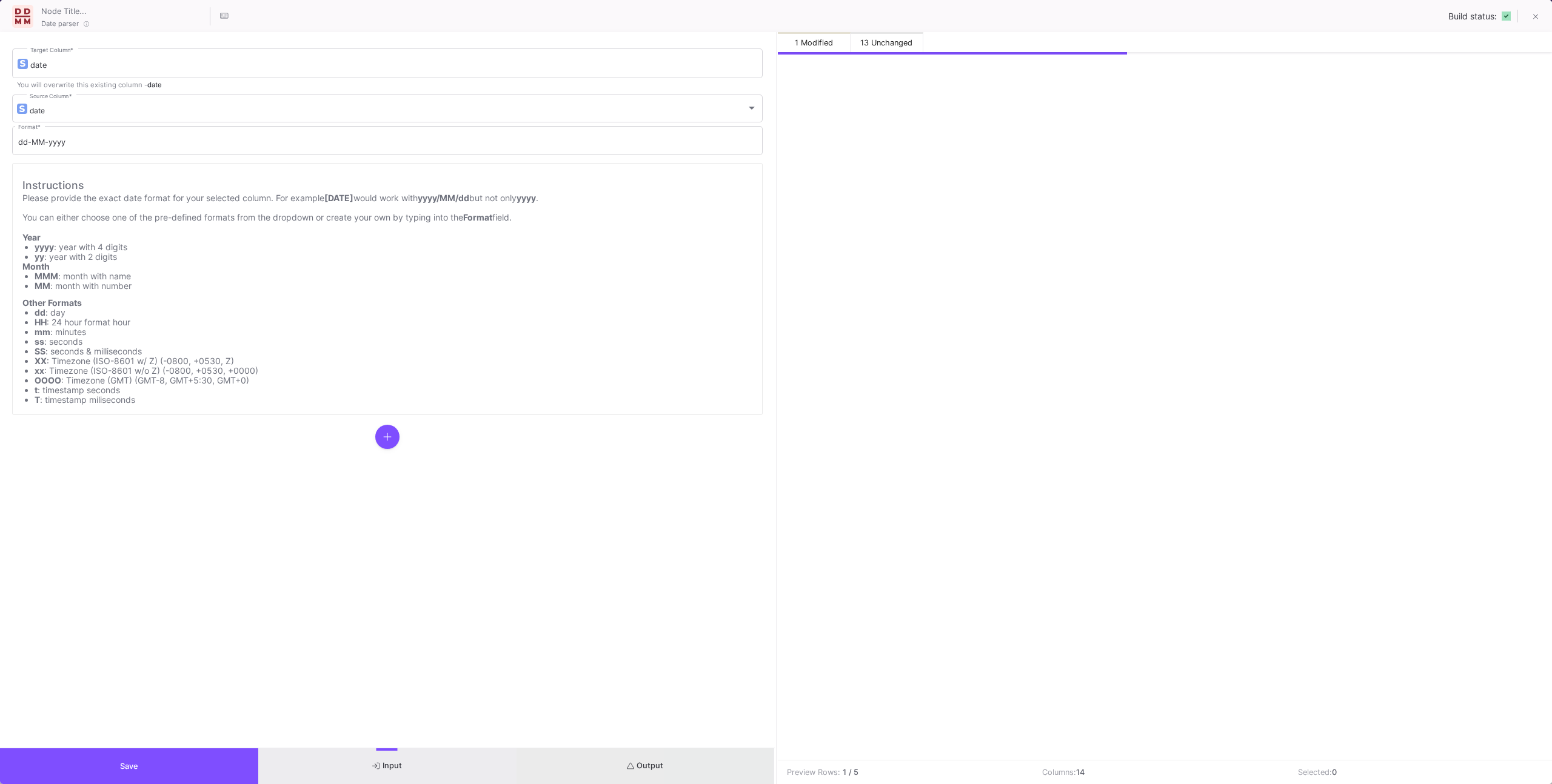
click at [565, 760] on button "Output" at bounding box center [645, 766] width 258 height 36
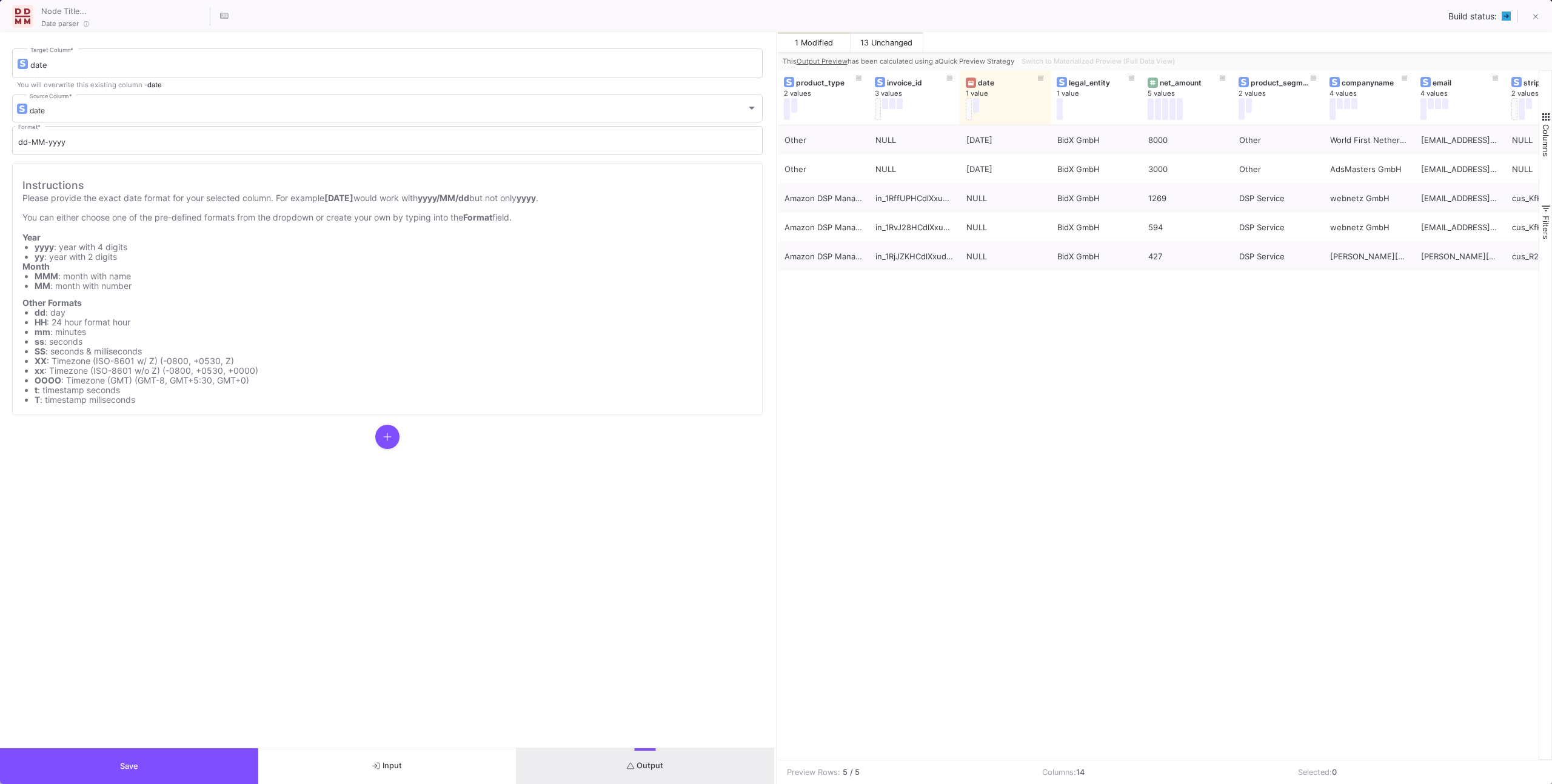
drag, startPoint x: 1532, startPoint y: 19, endPoint x: 1420, endPoint y: 30, distance: 112.5
click at [1533, 19] on icon at bounding box center [1535, 17] width 6 height 8
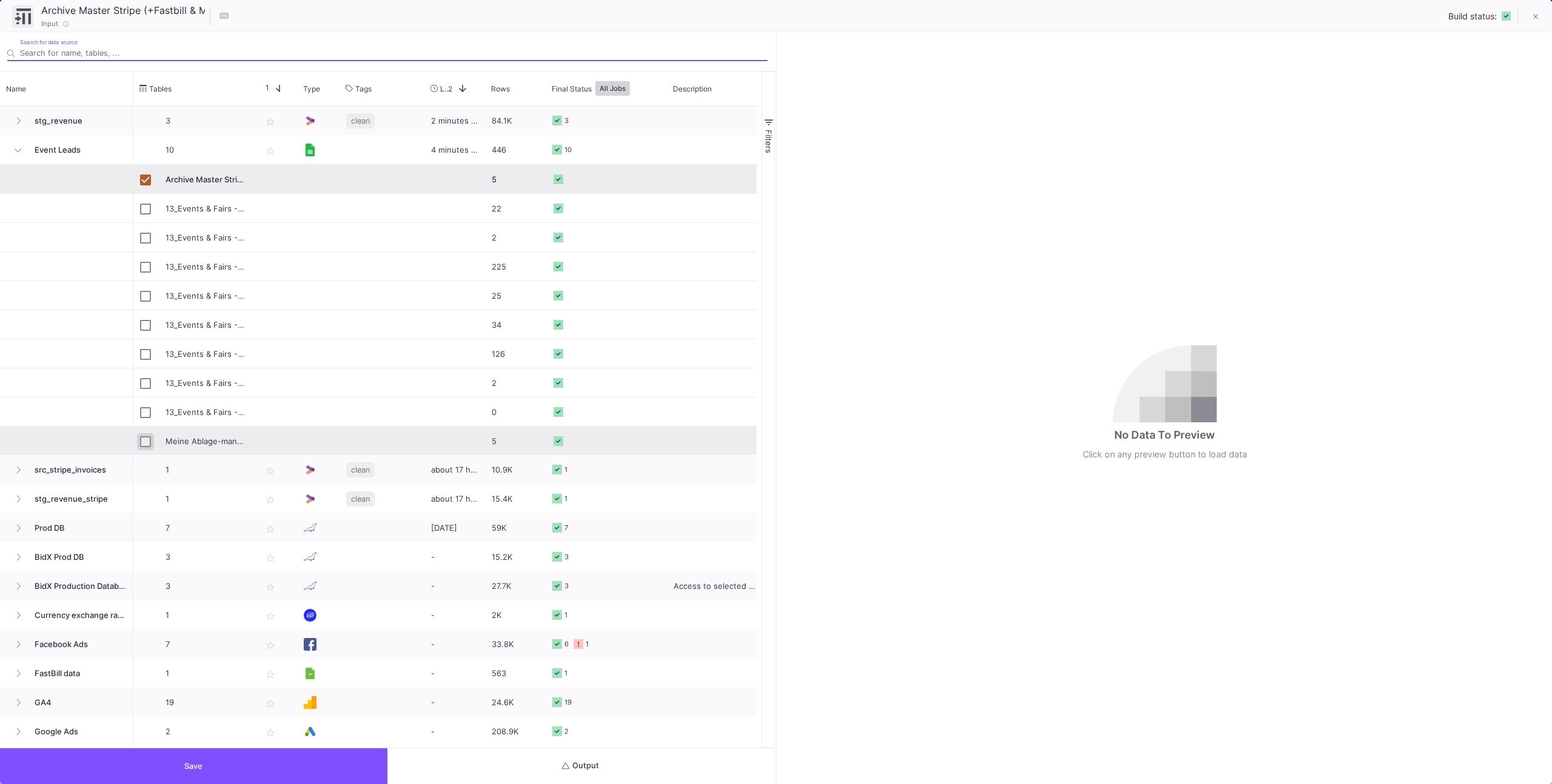
click at [149, 442] on input "Press Space to toggle row selection (unchecked)" at bounding box center [145, 441] width 11 height 11
checkbox input "true"
checkbox input "false"
type input "Meine Ablage-manual_invoices-Tabellenblatt1"
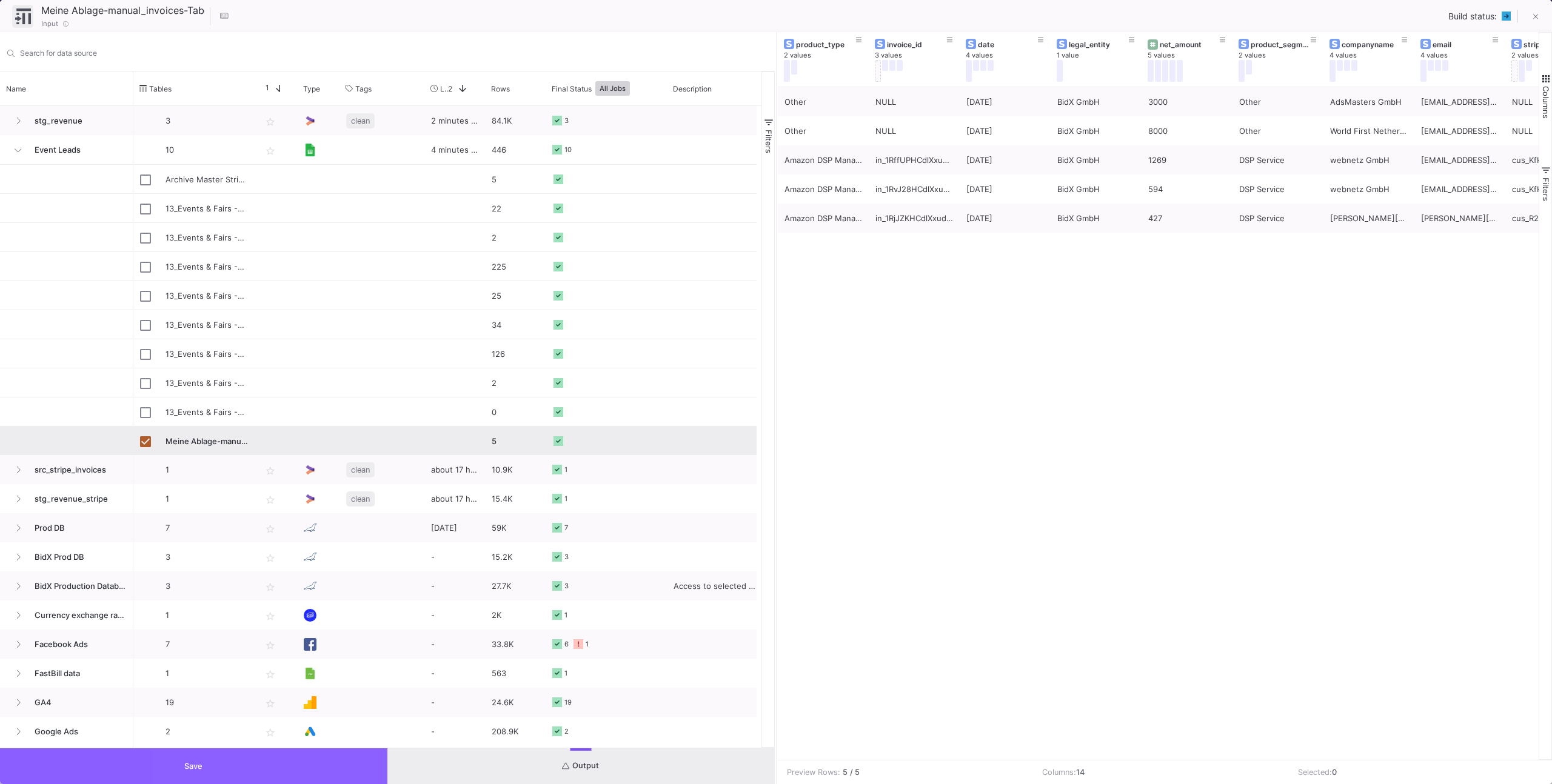
drag, startPoint x: 370, startPoint y: 762, endPoint x: 463, endPoint y: 667, distance: 132.9
click at [371, 761] on button "Save" at bounding box center [193, 766] width 388 height 36
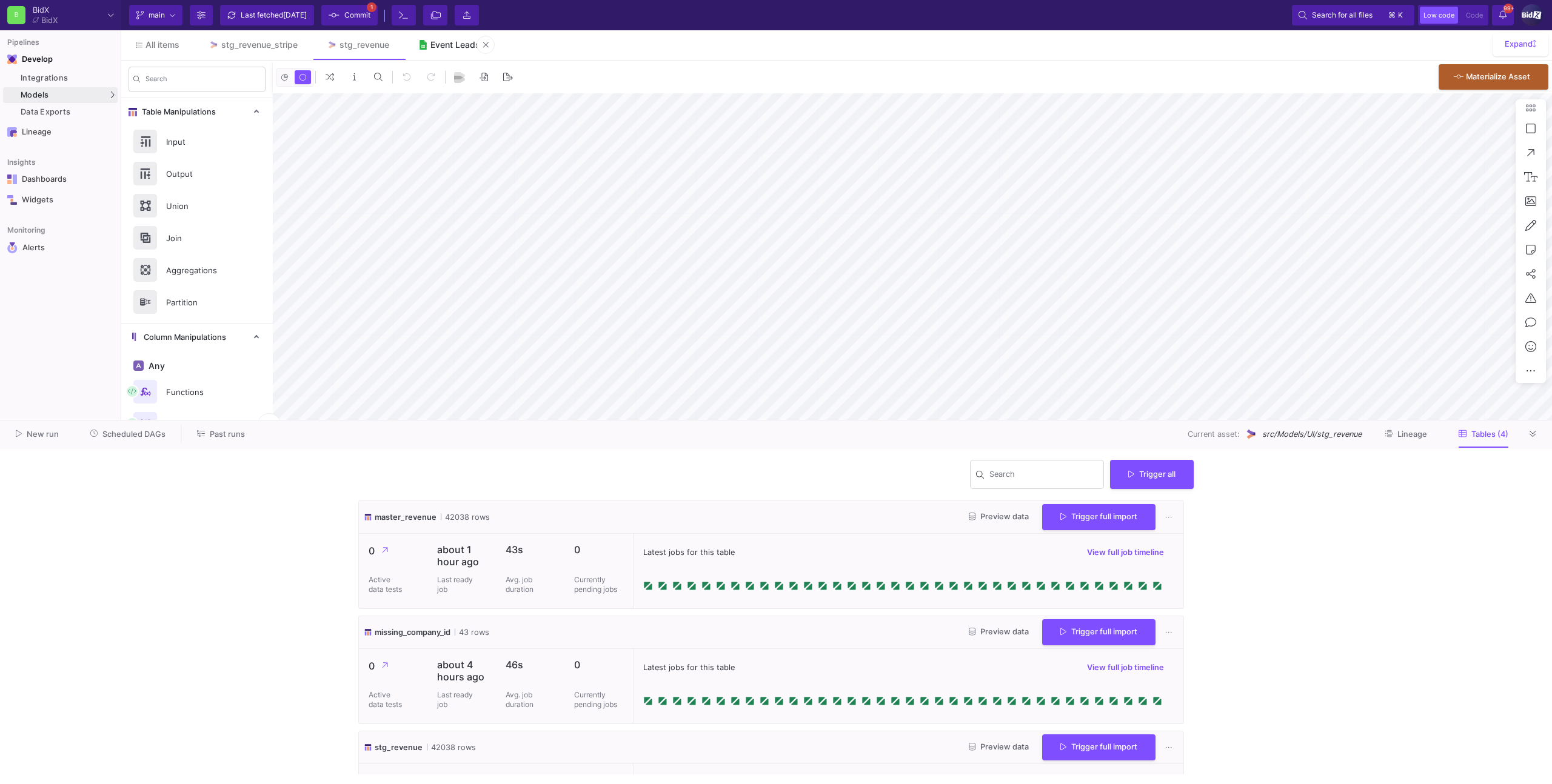
click at [431, 42] on link "Event Leads" at bounding box center [450, 45] width 92 height 29
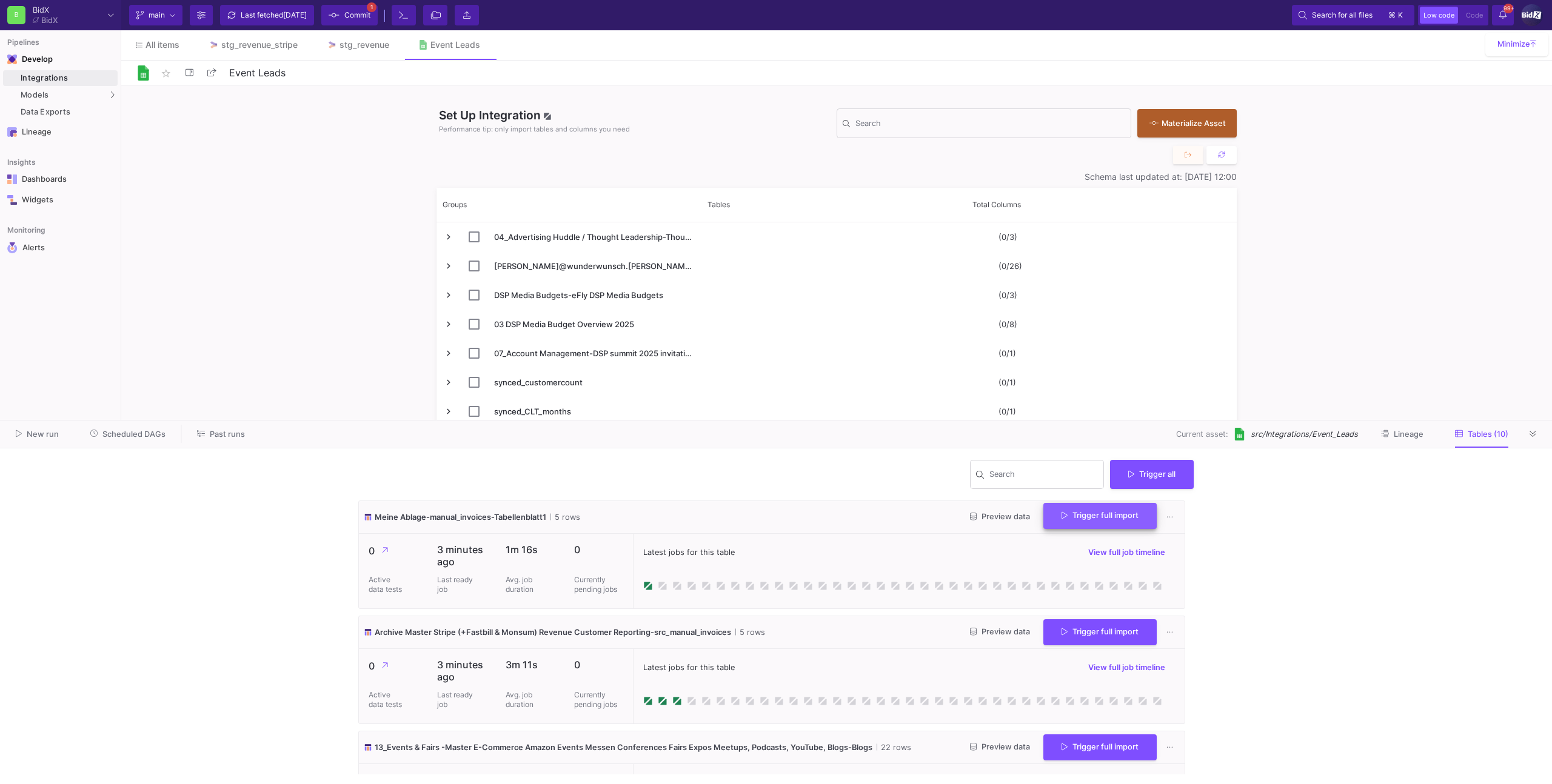
click at [1082, 522] on button "Trigger full import" at bounding box center [1099, 516] width 113 height 26
click at [1528, 432] on button at bounding box center [1533, 434] width 18 height 18
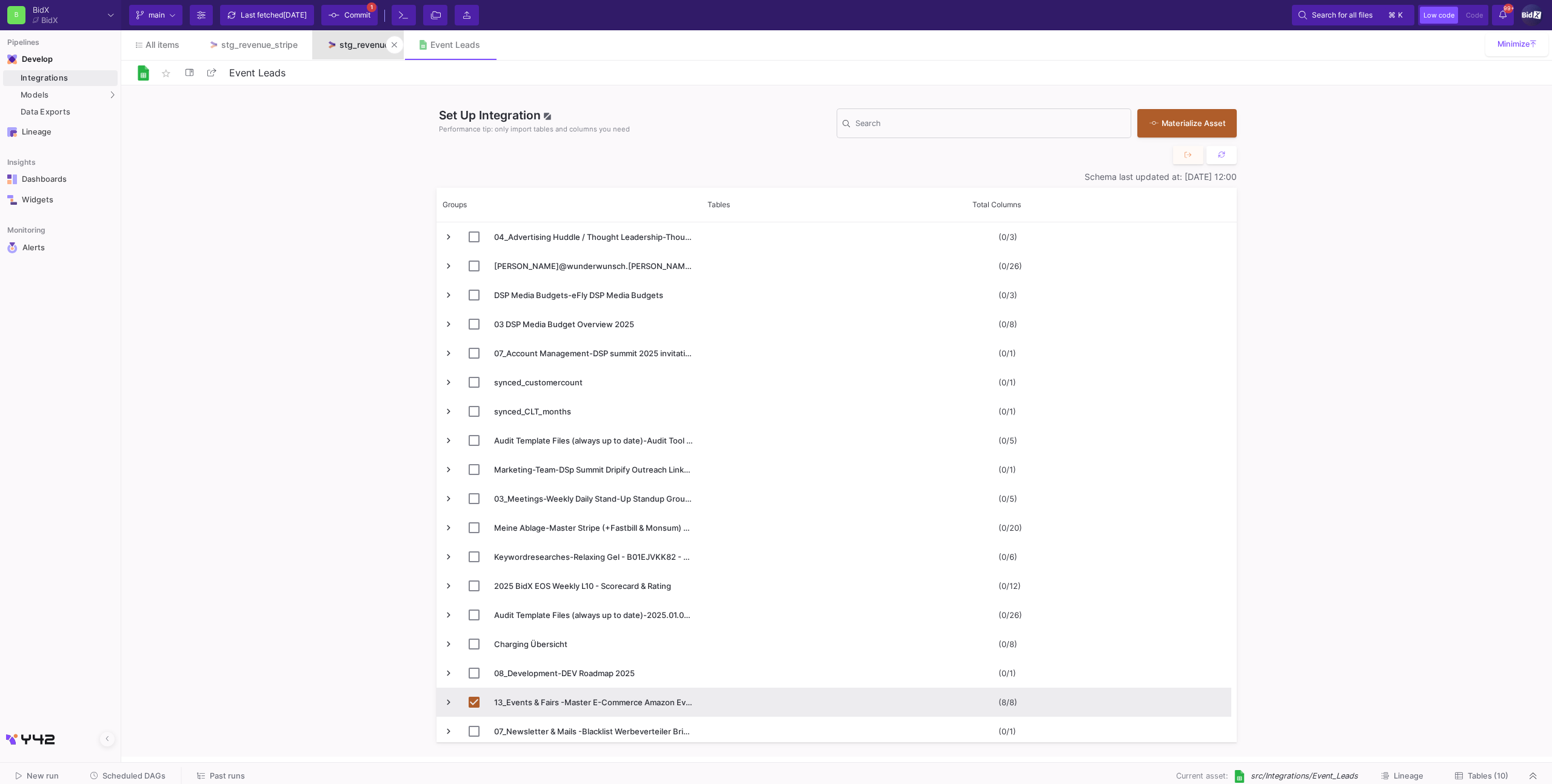
click at [355, 46] on div "stg_revenue" at bounding box center [364, 45] width 50 height 10
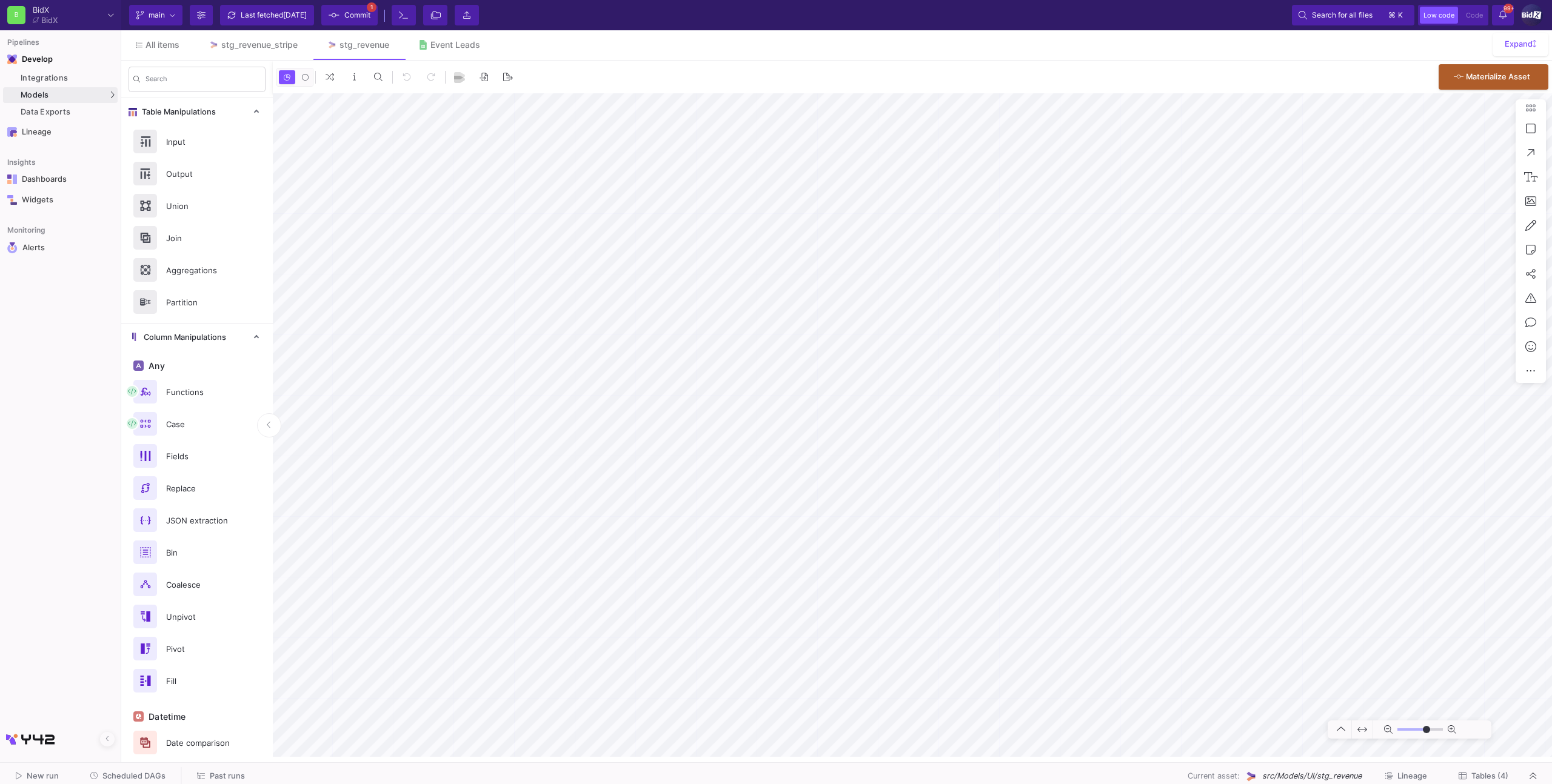
type input "-9"
click at [453, 42] on div "Event Leads" at bounding box center [455, 45] width 50 height 10
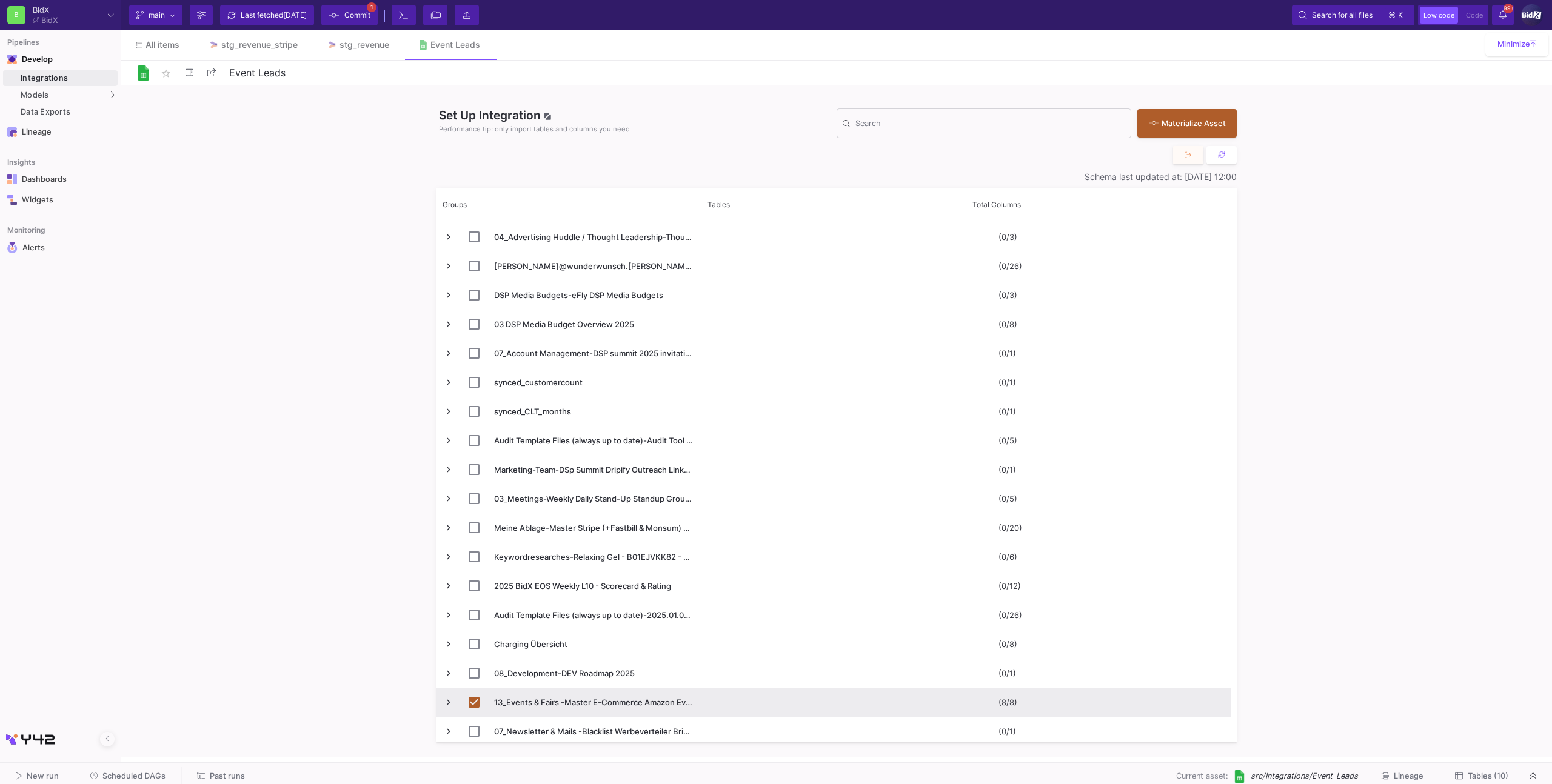
click at [1476, 765] on div "New run Scheduled DAGs Past runs Current asset: src/Integrations/Event_Leads Li…" at bounding box center [776, 776] width 1552 height 27
click at [1483, 772] on span "Tables (10)" at bounding box center [1488, 776] width 40 height 9
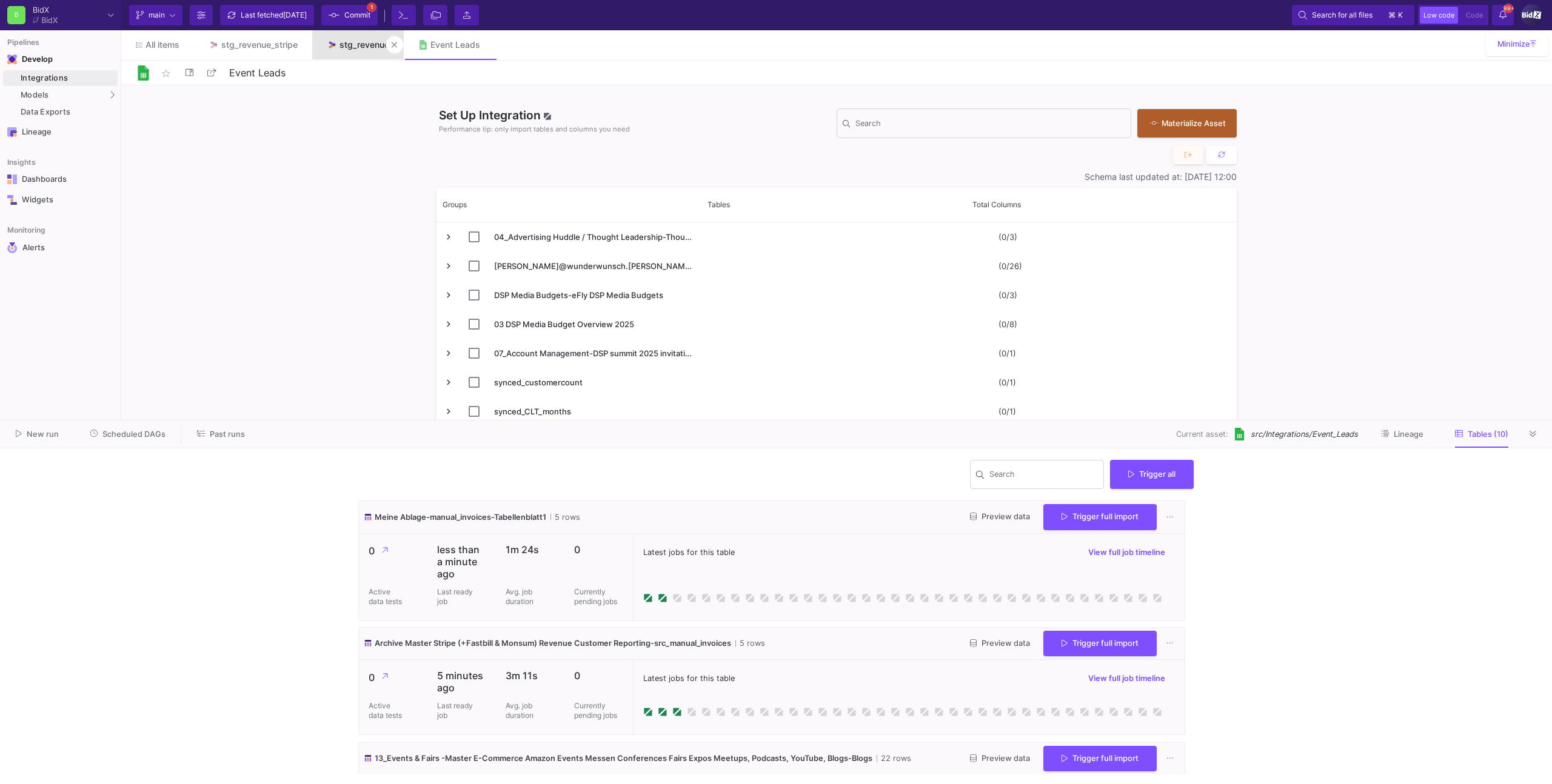
drag, startPoint x: 340, startPoint y: 45, endPoint x: 347, endPoint y: 51, distance: 9.2
click at [342, 45] on div "stg_revenue" at bounding box center [364, 45] width 50 height 10
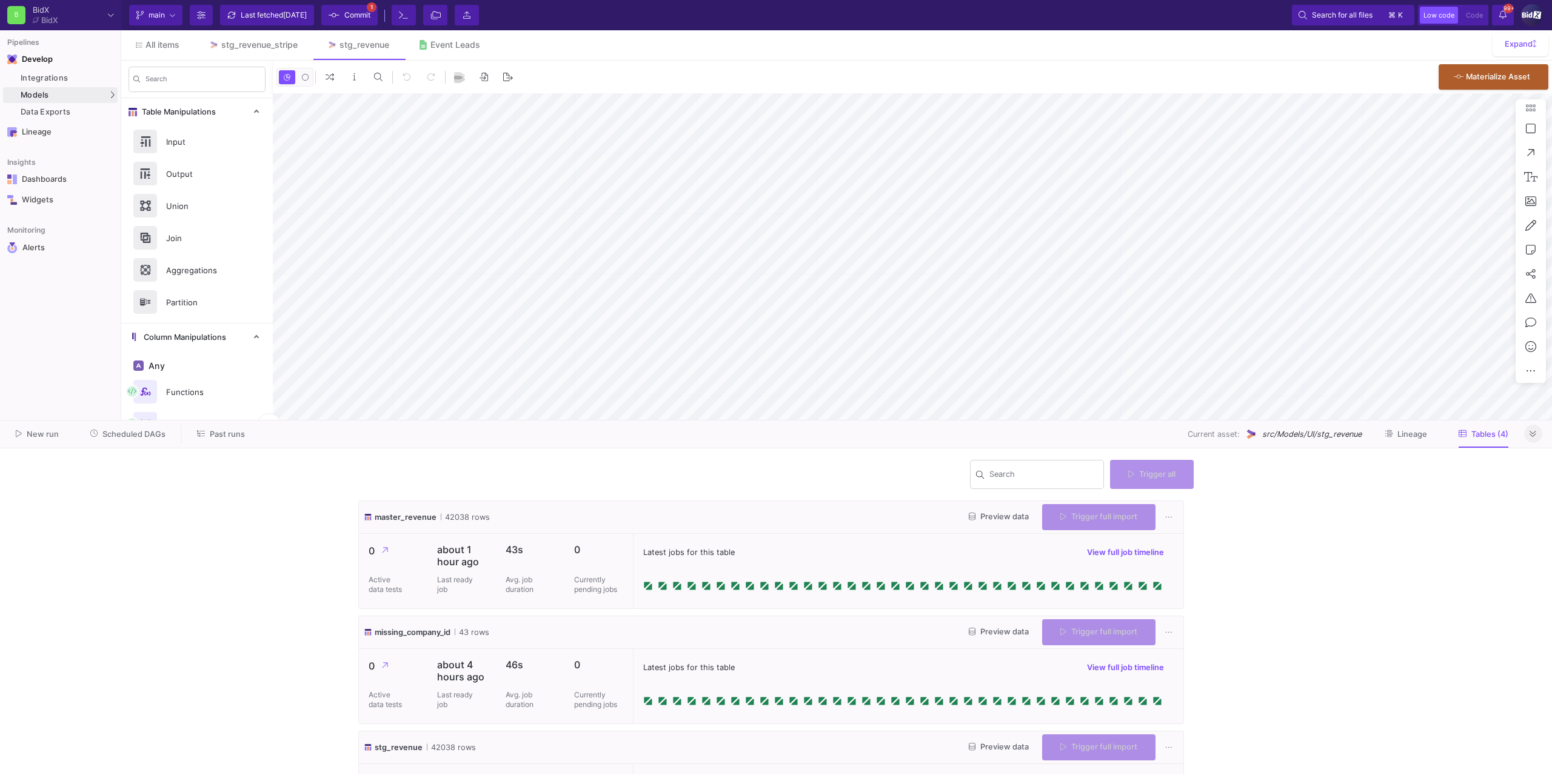
click at [1536, 435] on button at bounding box center [1533, 434] width 18 height 18
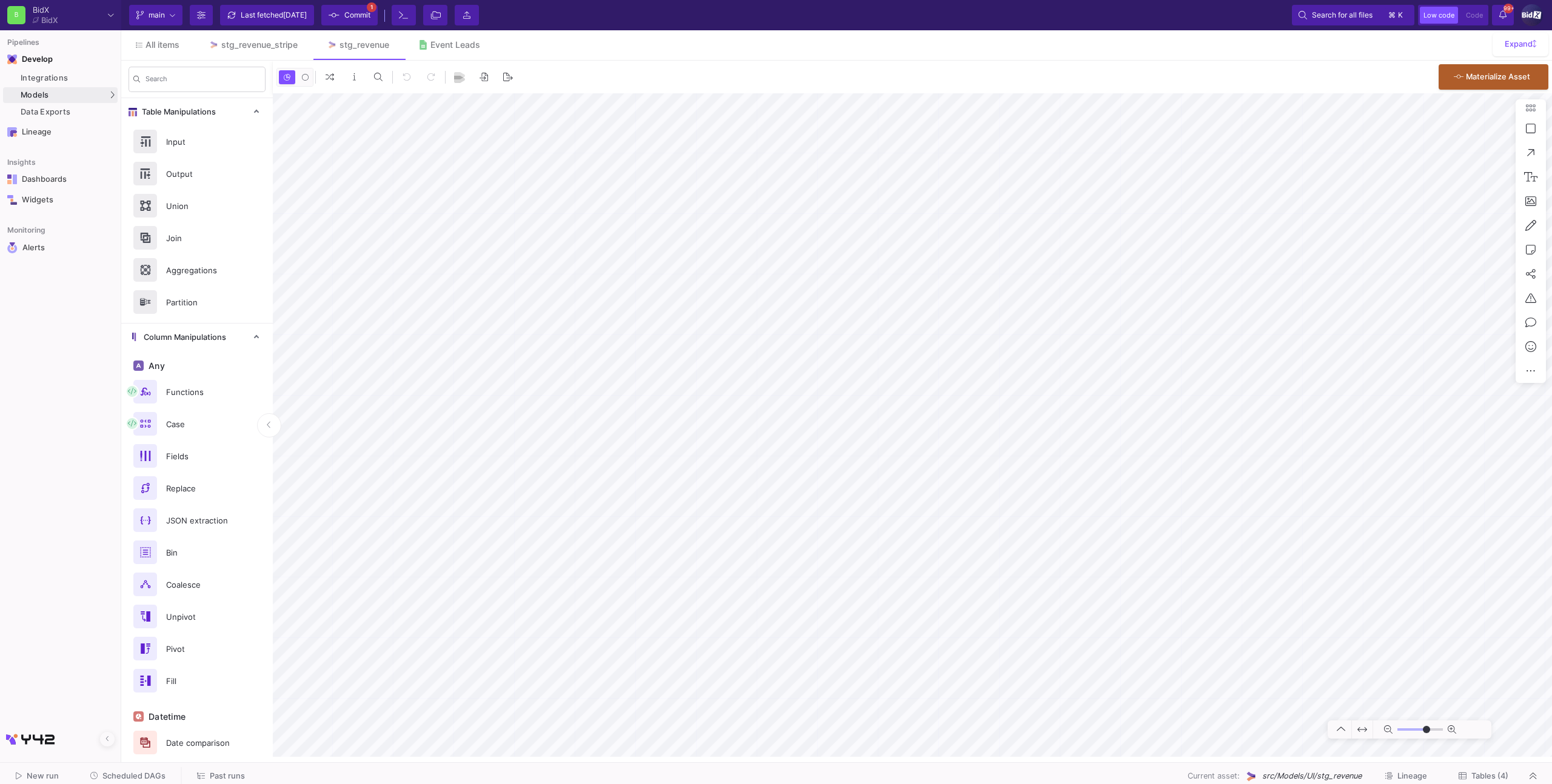
type input "-9"
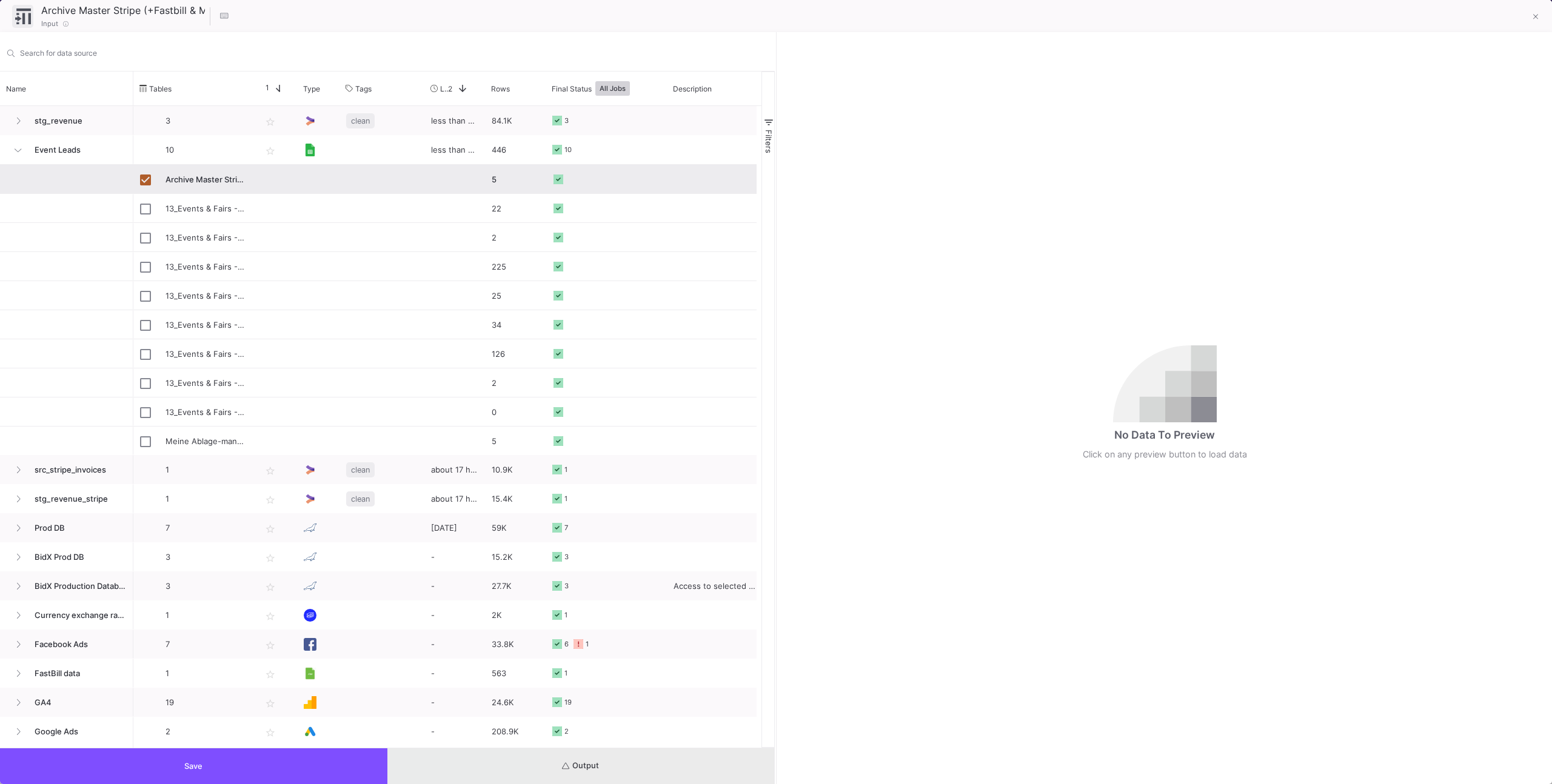
click at [667, 777] on button "Output" at bounding box center [581, 766] width 388 height 36
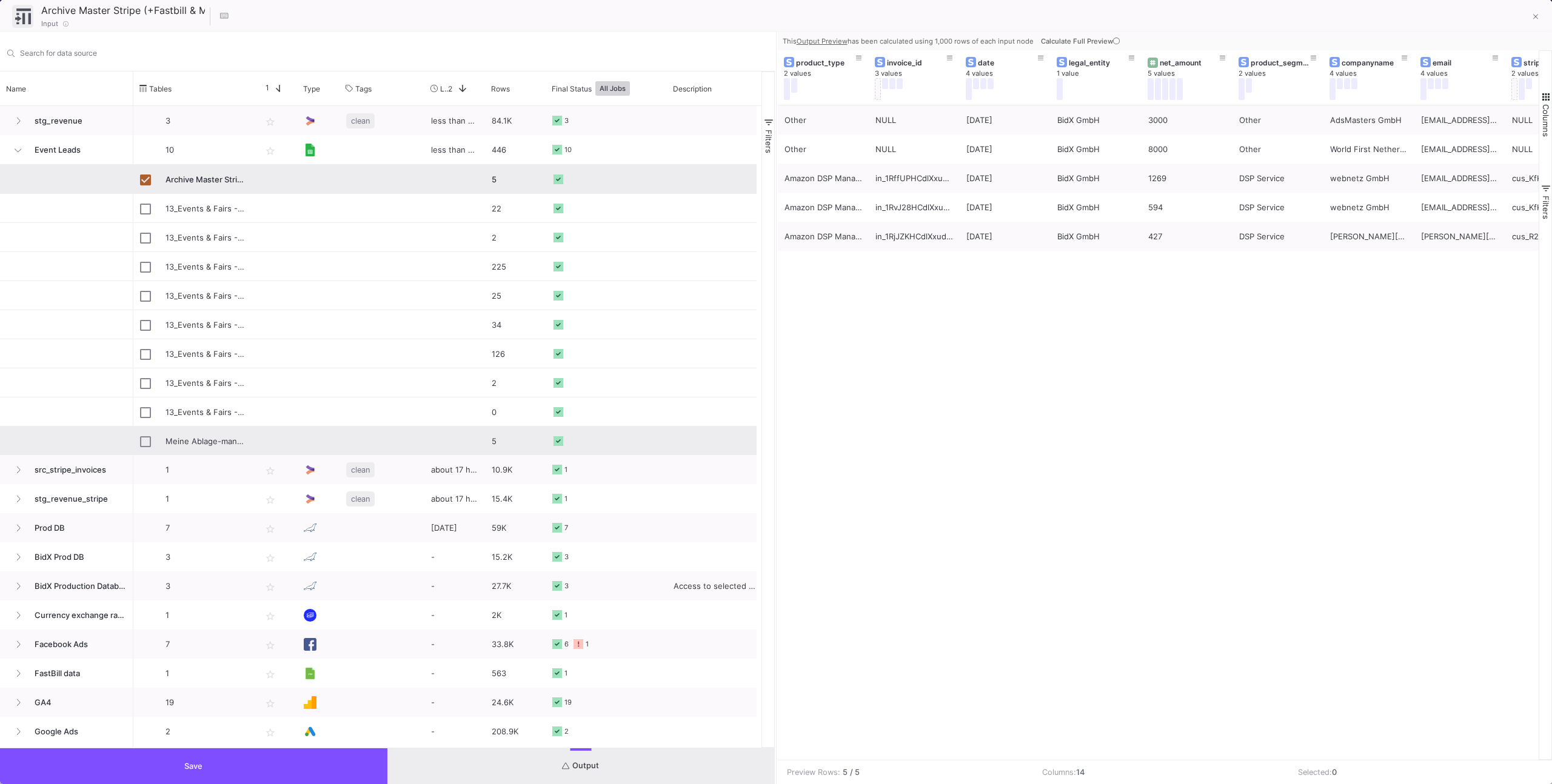
click at [240, 426] on div "Meine Ablage-manual_invoices-Tabellenblatt1" at bounding box center [193, 440] width 121 height 28
type input "Meine Ablage-manual_invoices-Tabellenblatt1"
checkbox input "false"
checkbox input "true"
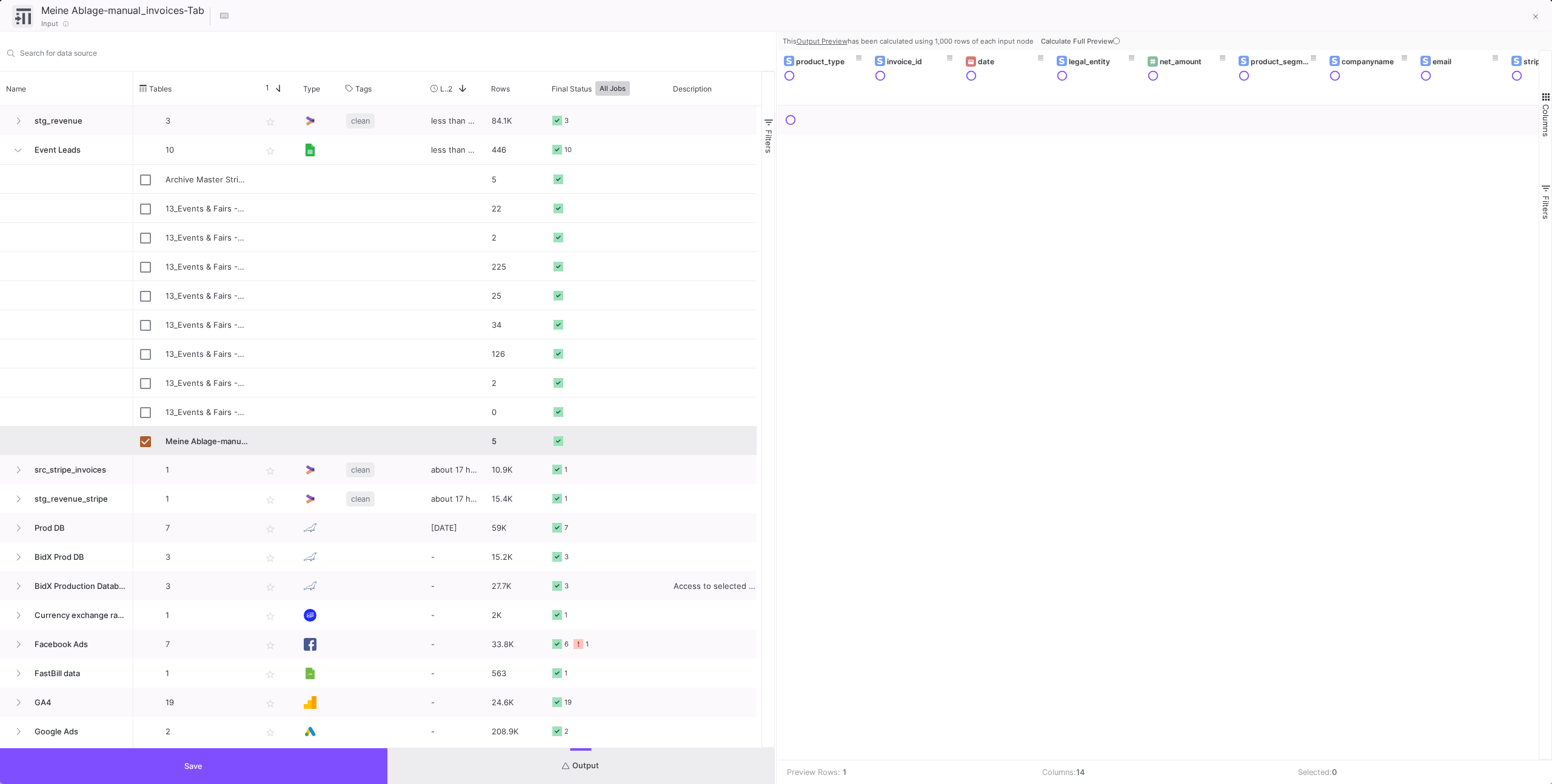
click at [1067, 49] on button "Calculate Full Preview" at bounding box center [1081, 41] width 86 height 18
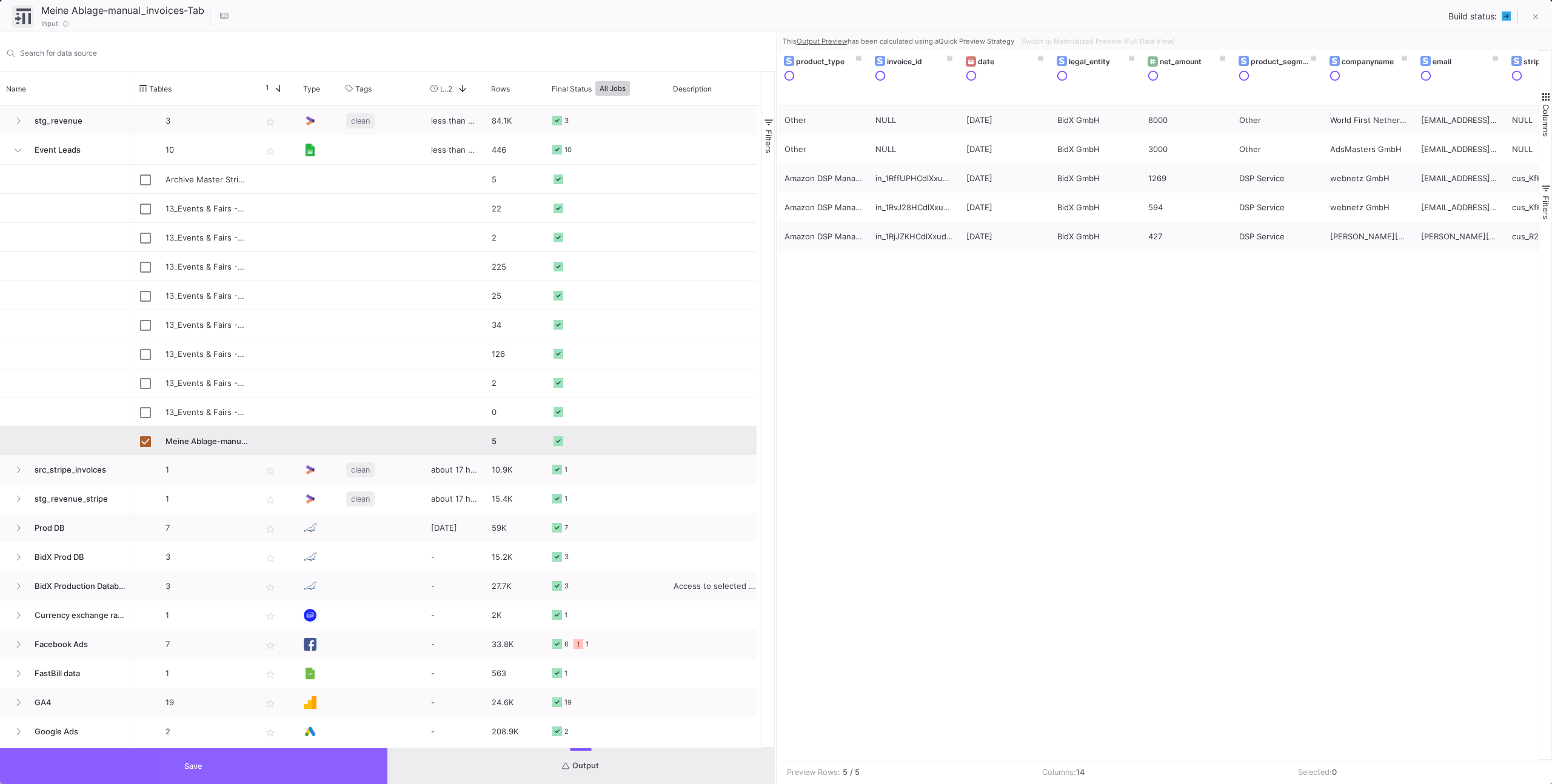
click at [338, 765] on button "Save" at bounding box center [193, 766] width 388 height 36
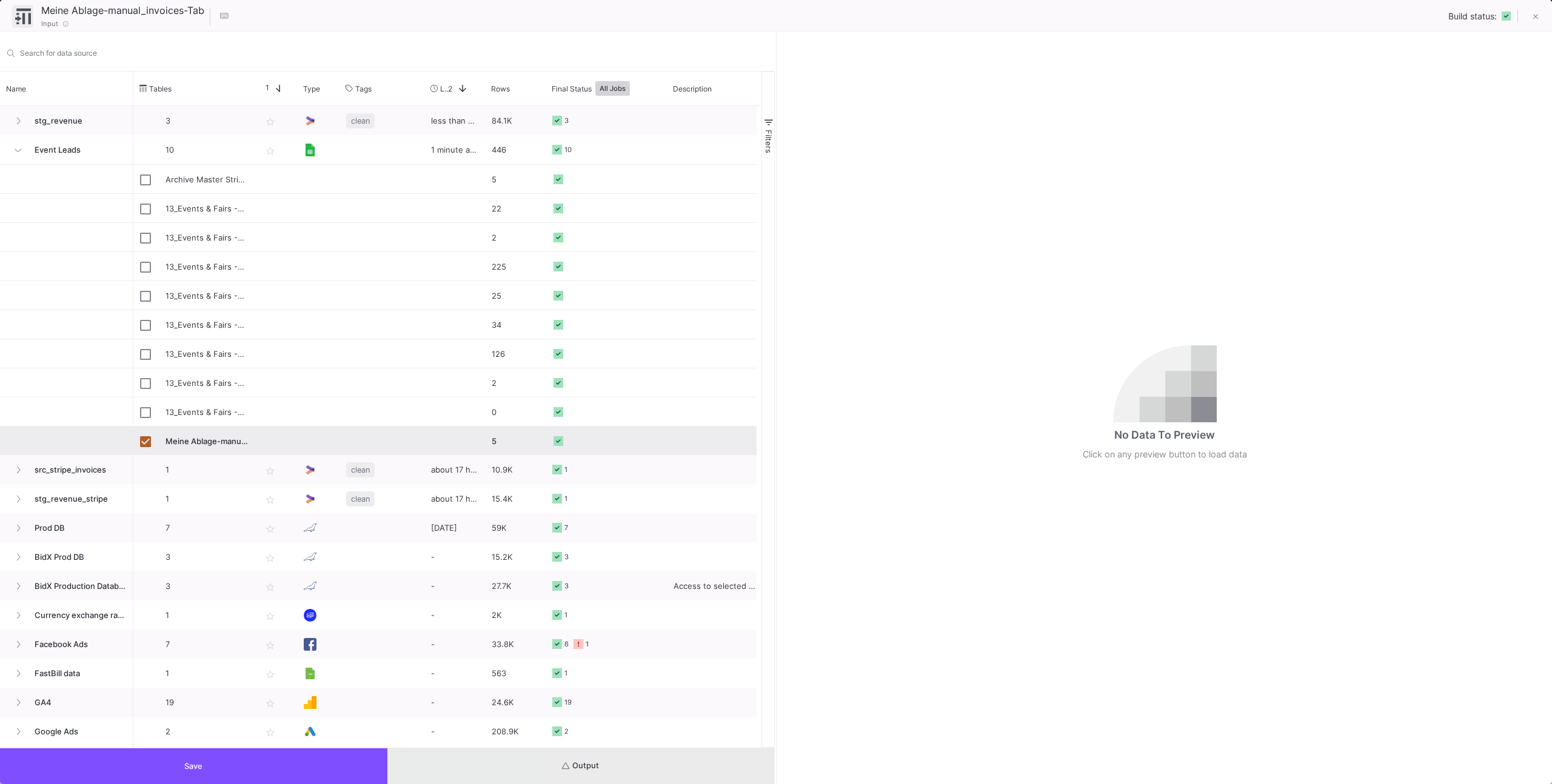
click at [665, 750] on button "Output" at bounding box center [581, 766] width 388 height 36
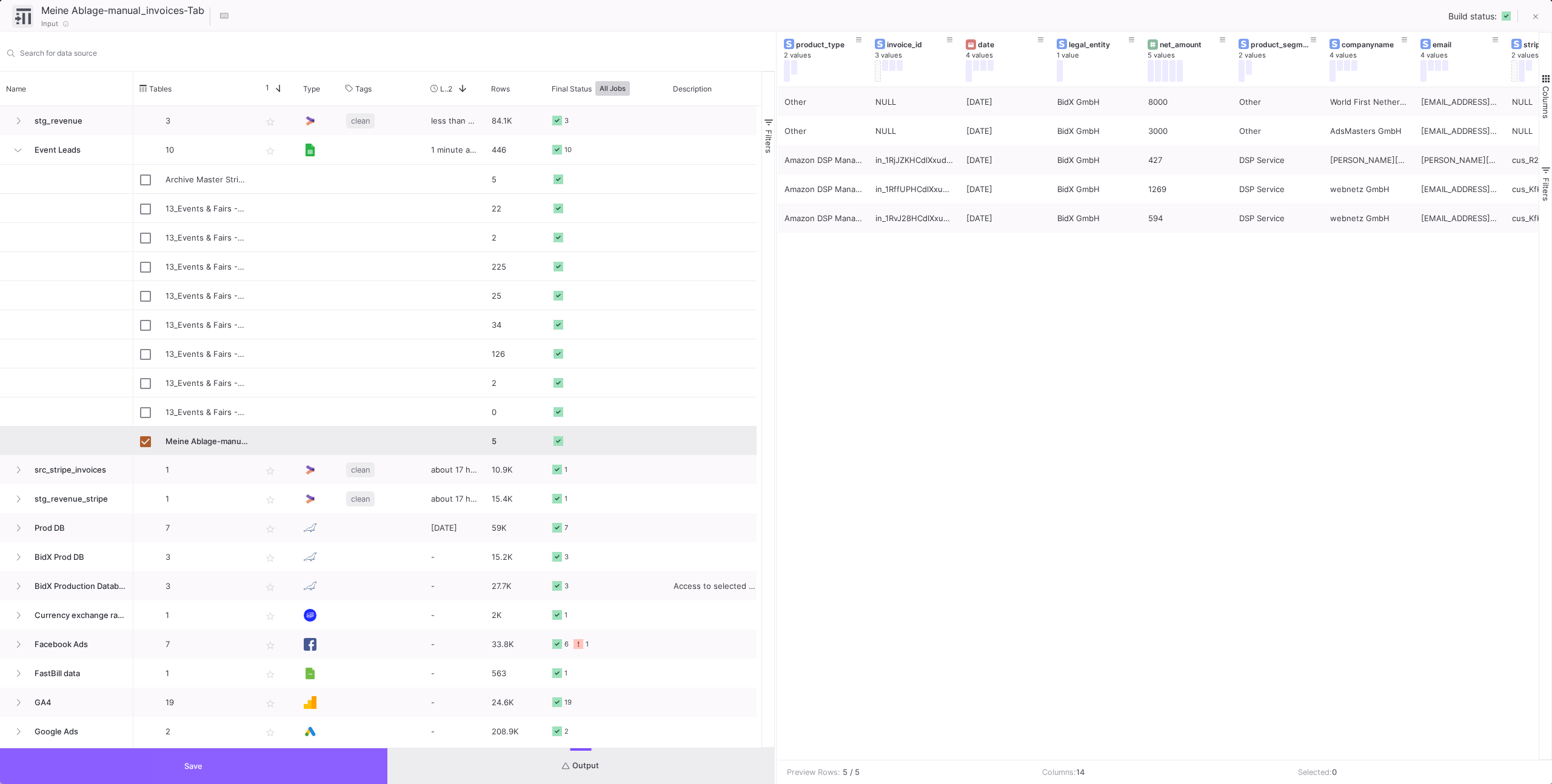
click at [353, 776] on button "Save" at bounding box center [193, 766] width 388 height 36
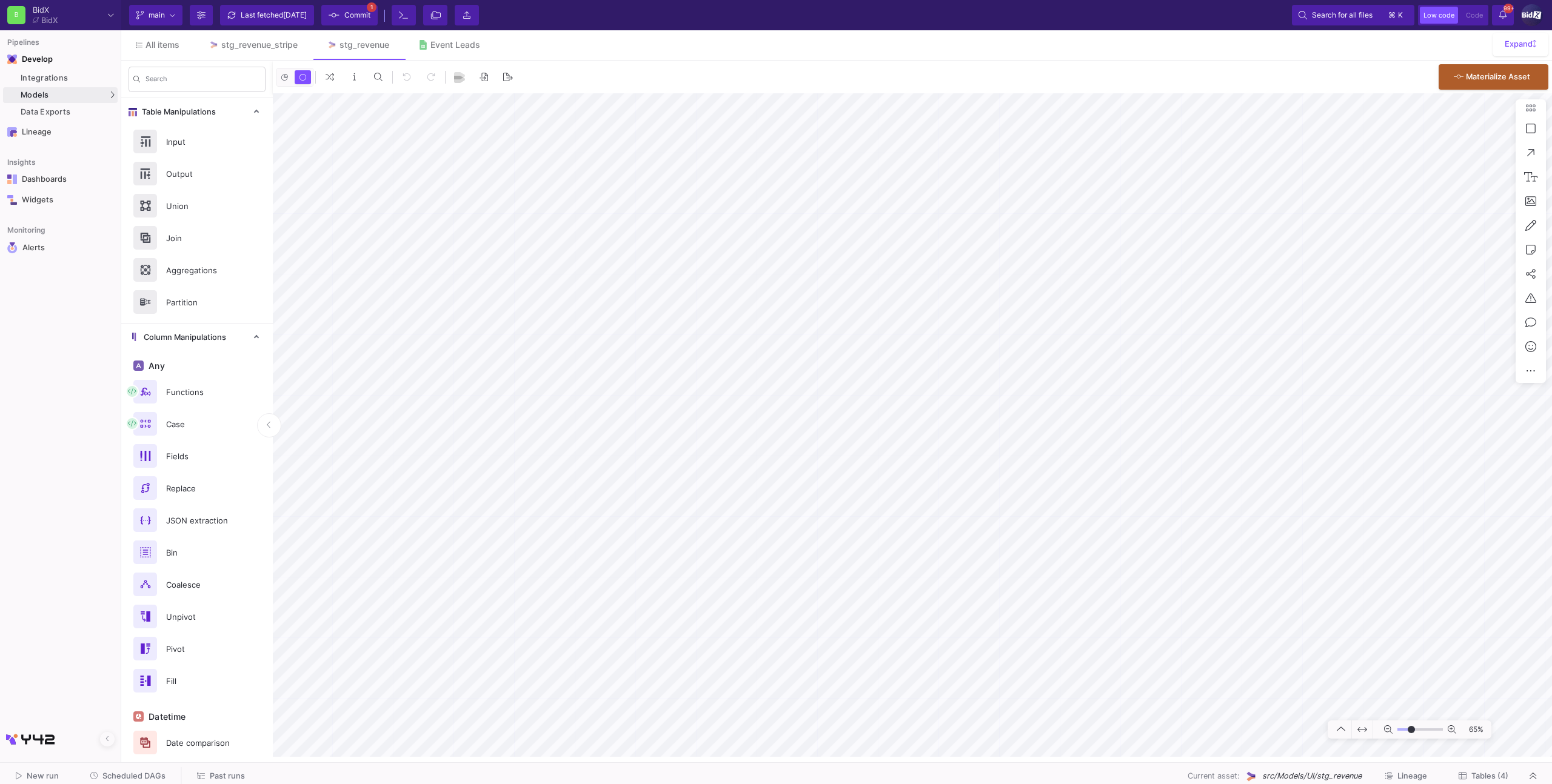
type input "3"
click at [569, 402] on textarea "manual input of invoices such as DSP Summit Sponsorings, etc." at bounding box center [530, 382] width 129 height 66
click at [560, 404] on textarea "manual input of invoices such as DSP Summit Sponsorings, etc." at bounding box center [530, 382] width 129 height 66
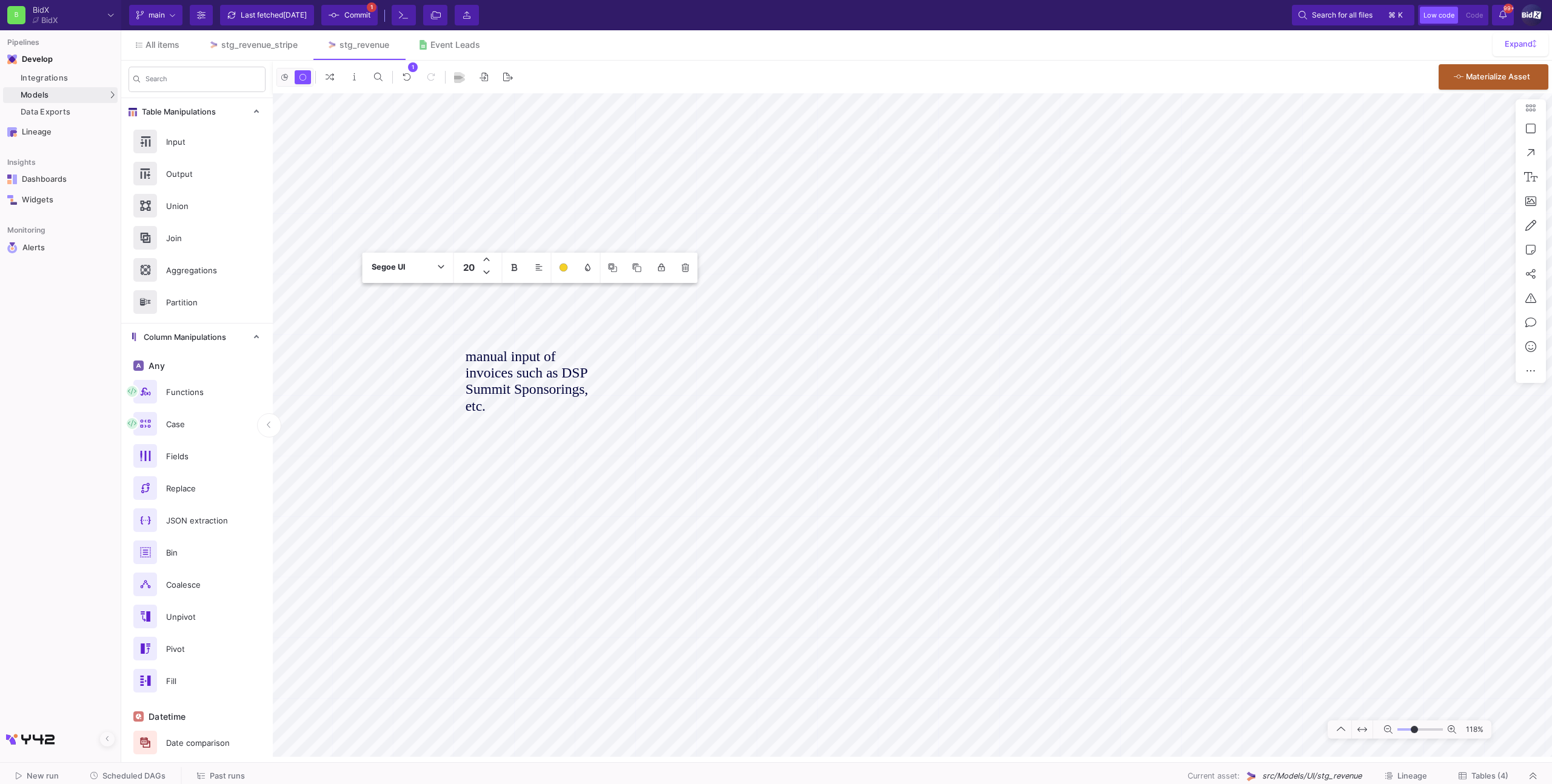
click at [560, 404] on textarea "manual input of invoices such as DSP Summit Sponsorings, etc." at bounding box center [530, 382] width 129 height 66
click at [572, 404] on textarea "manual input of invoices such as DSP Summit Sponsorings, etc." at bounding box center [530, 382] width 129 height 66
type textarea "manual input of invoices such as DSP Summit Sponsorings, manual DSP Management …"
click at [528, 425] on textarea "manual input of invoices such as DSP Summit Sponsorings, manual DSP Management …" at bounding box center [530, 398] width 129 height 99
click at [545, 431] on textarea "manual input of invoices such as DSP Summit Sponsorings, manual DSP Management …" at bounding box center [533, 393] width 129 height 99
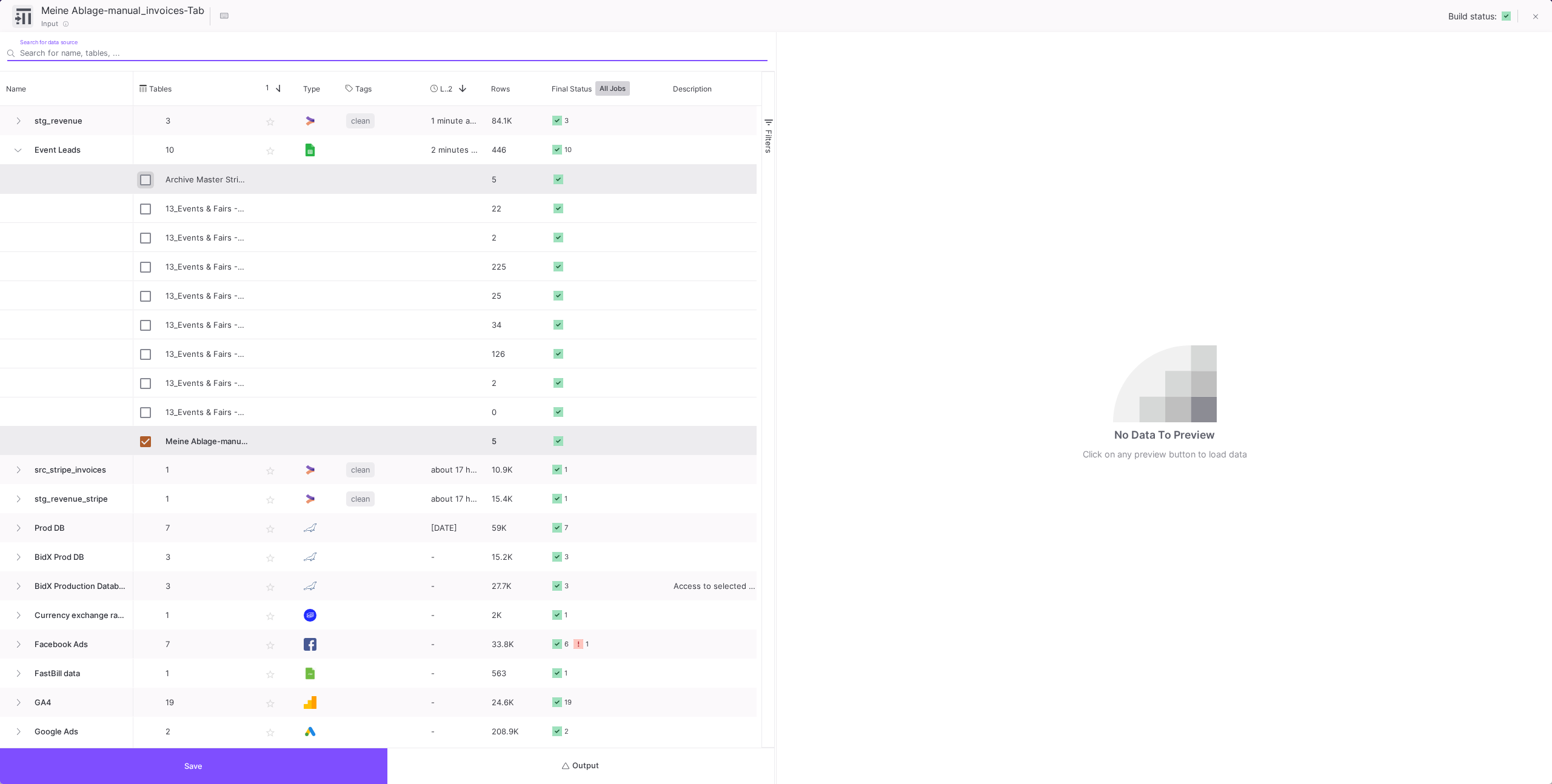
click at [150, 181] on input "Press Space to toggle row selection (unchecked)" at bounding box center [145, 179] width 11 height 11
checkbox input "true"
checkbox input "false"
type input "Archive Master Stripe (+Fastbill & Monsum) Revenue Customer Reporting-src_manua…"
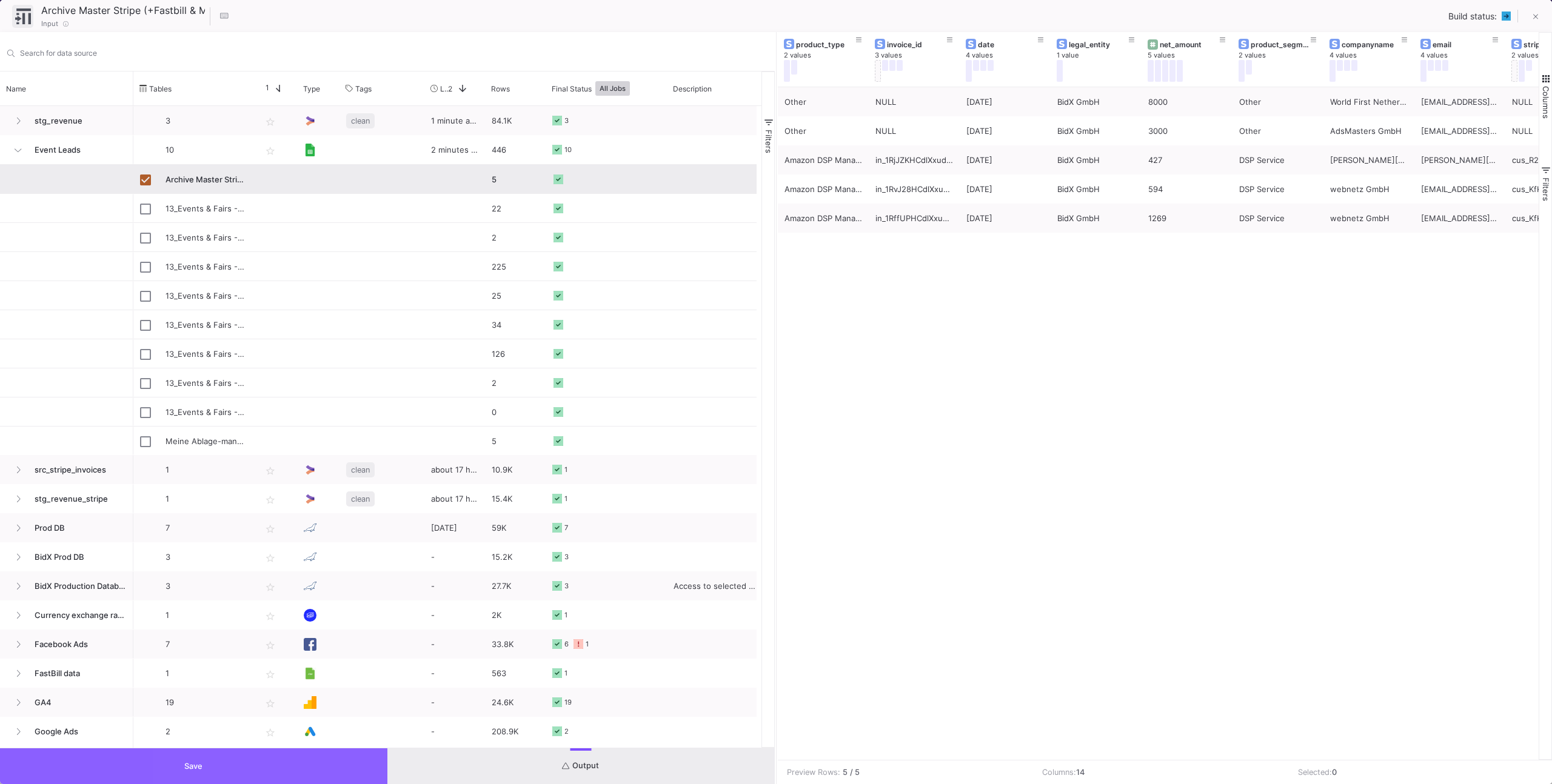
click at [335, 772] on button "Save" at bounding box center [193, 766] width 388 height 36
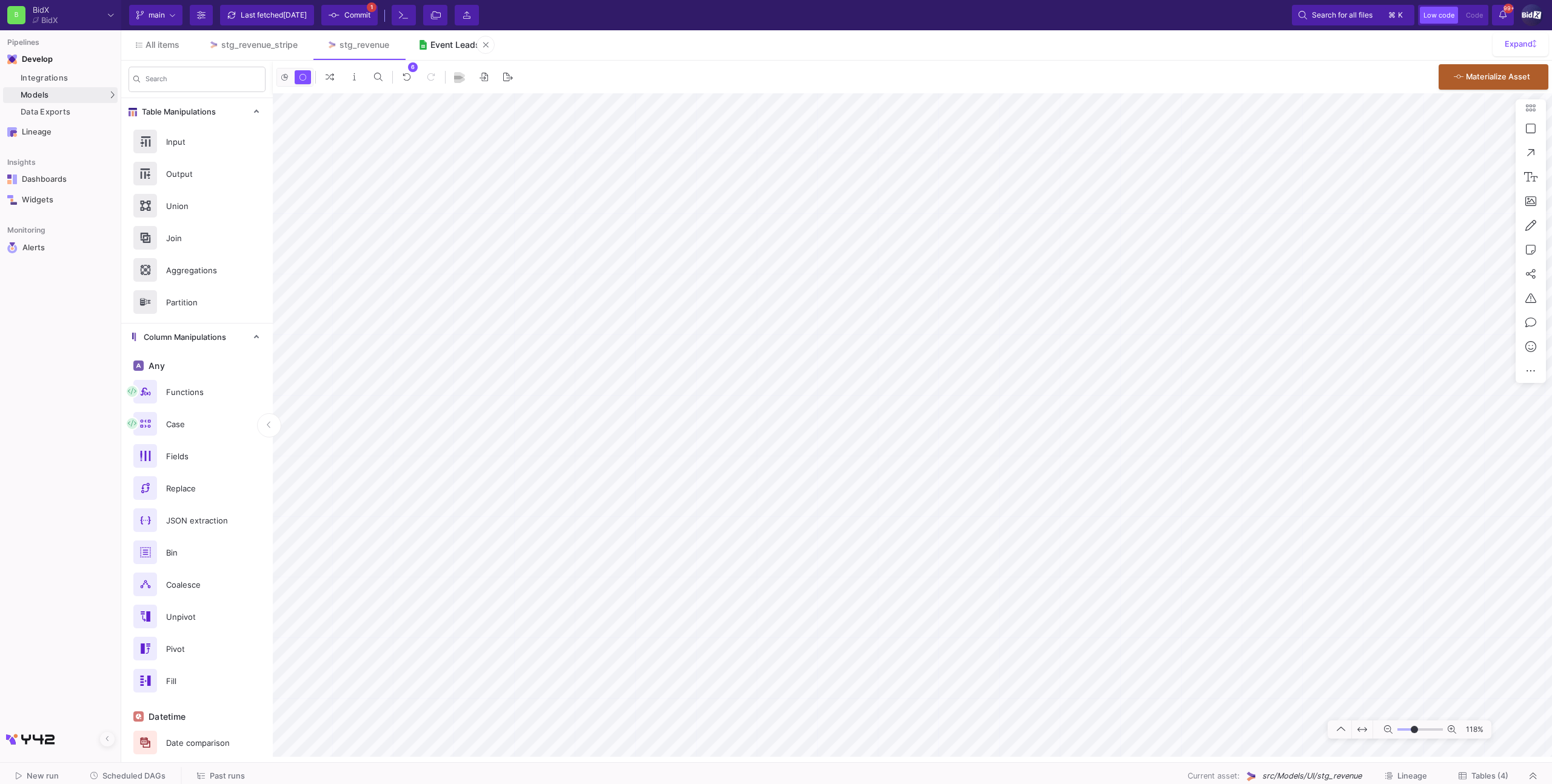
click at [438, 51] on link "Event Leads" at bounding box center [450, 45] width 92 height 29
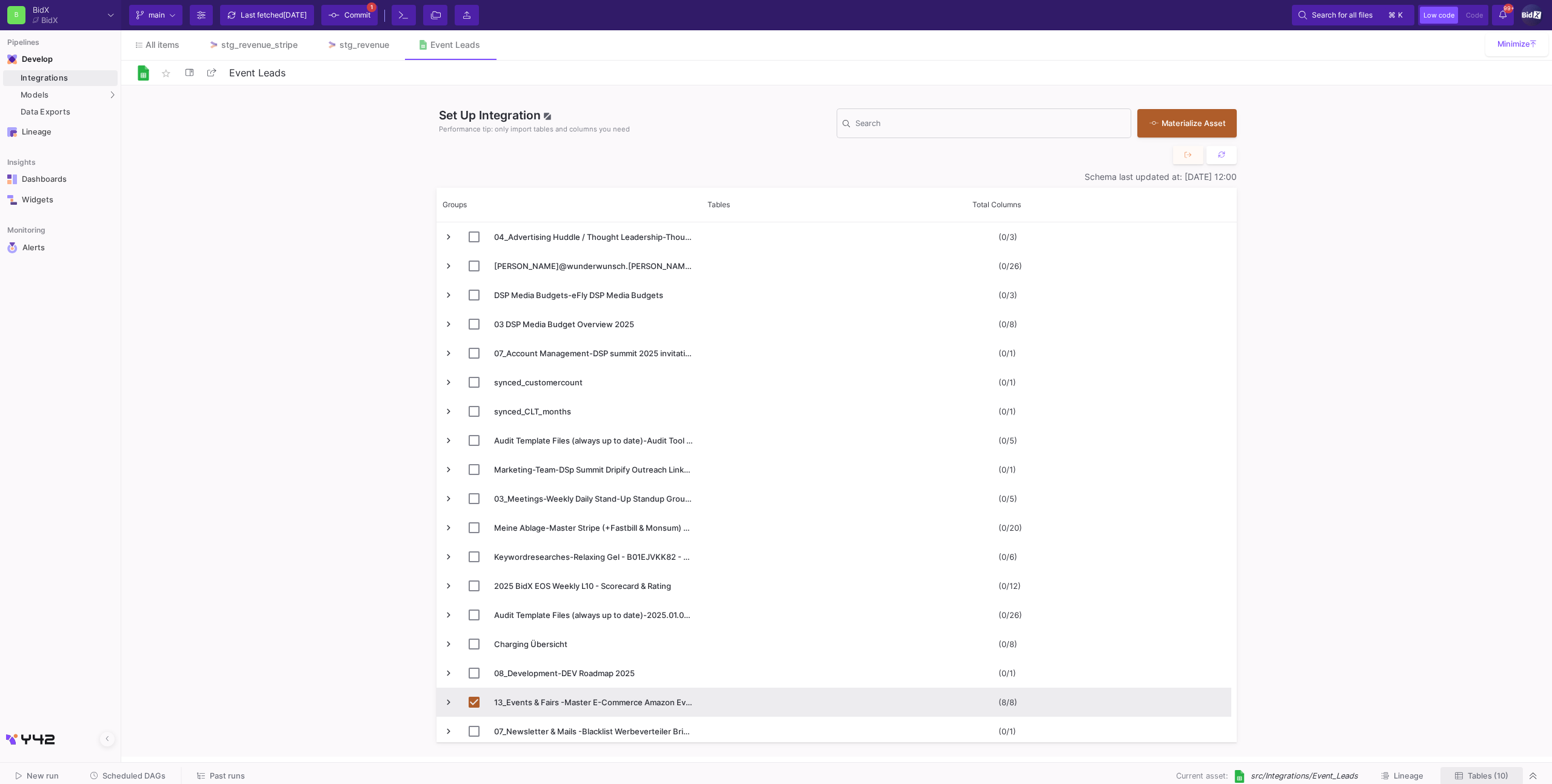
click at [1468, 775] on span "Tables (10)" at bounding box center [1488, 776] width 40 height 9
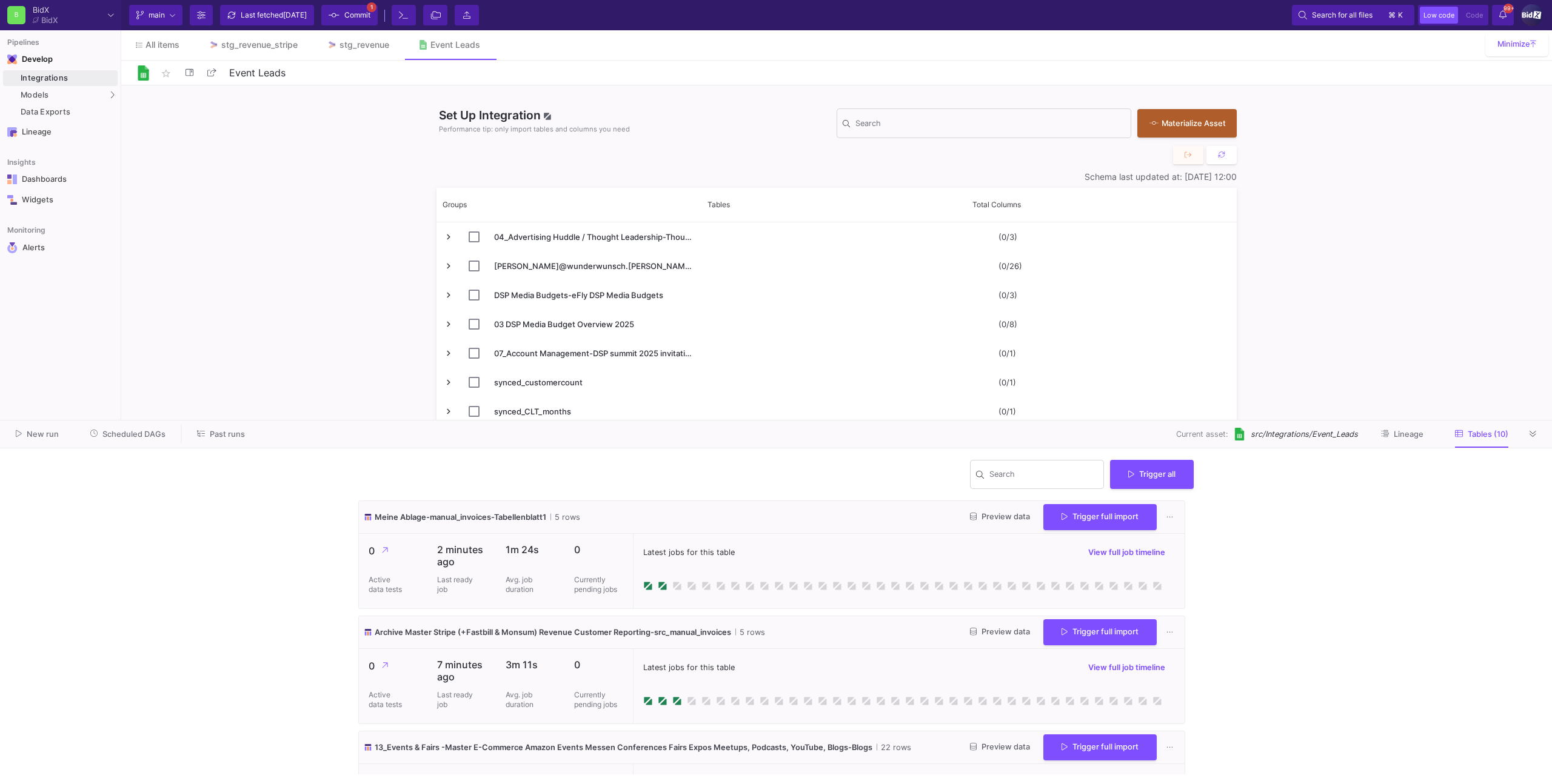
click at [1073, 643] on button "Trigger full import" at bounding box center [1099, 633] width 113 height 26
click at [1535, 434] on icon at bounding box center [1533, 434] width 7 height 6
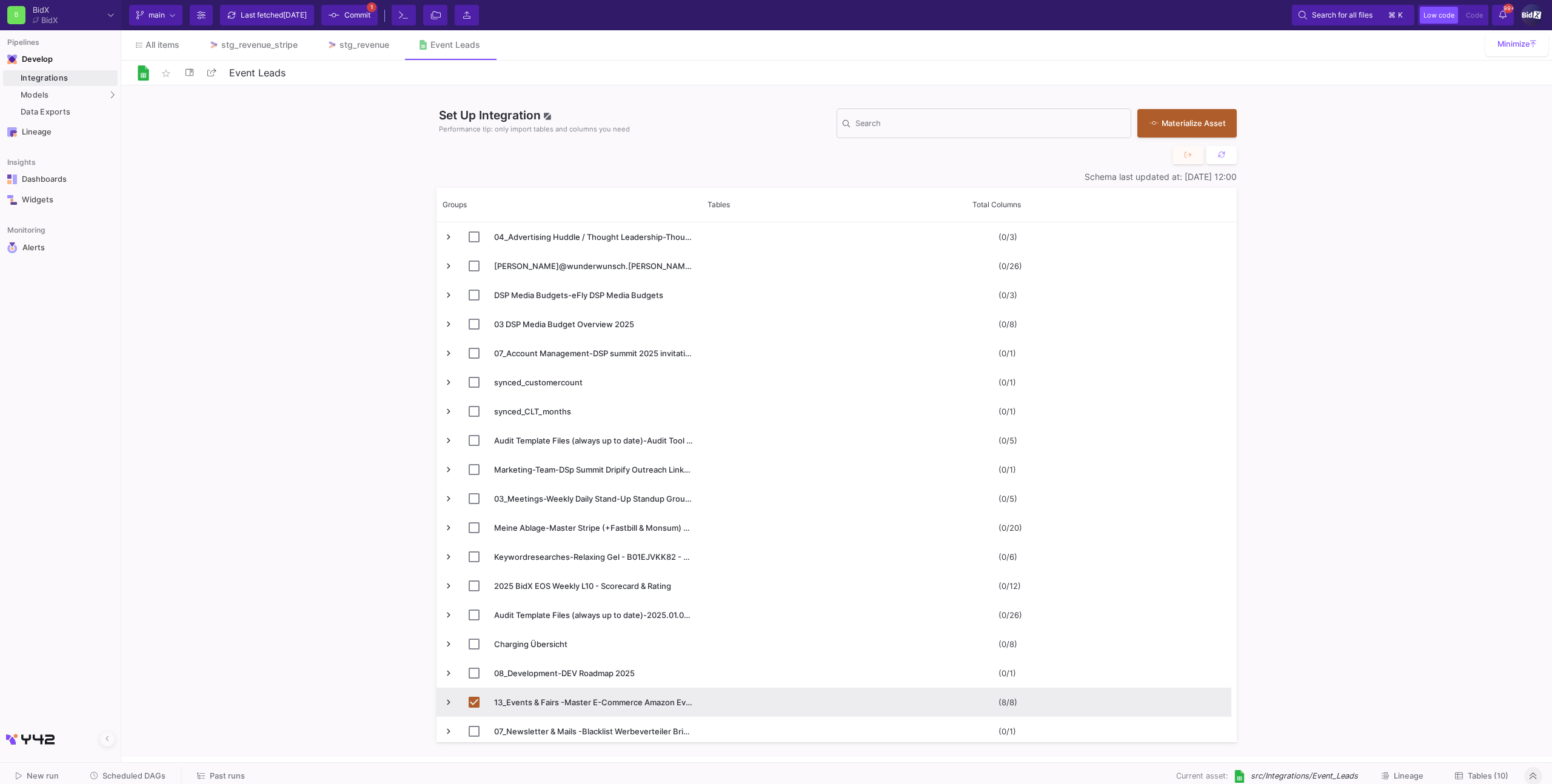
click at [333, 15] on button "Commit 1" at bounding box center [350, 15] width 56 height 21
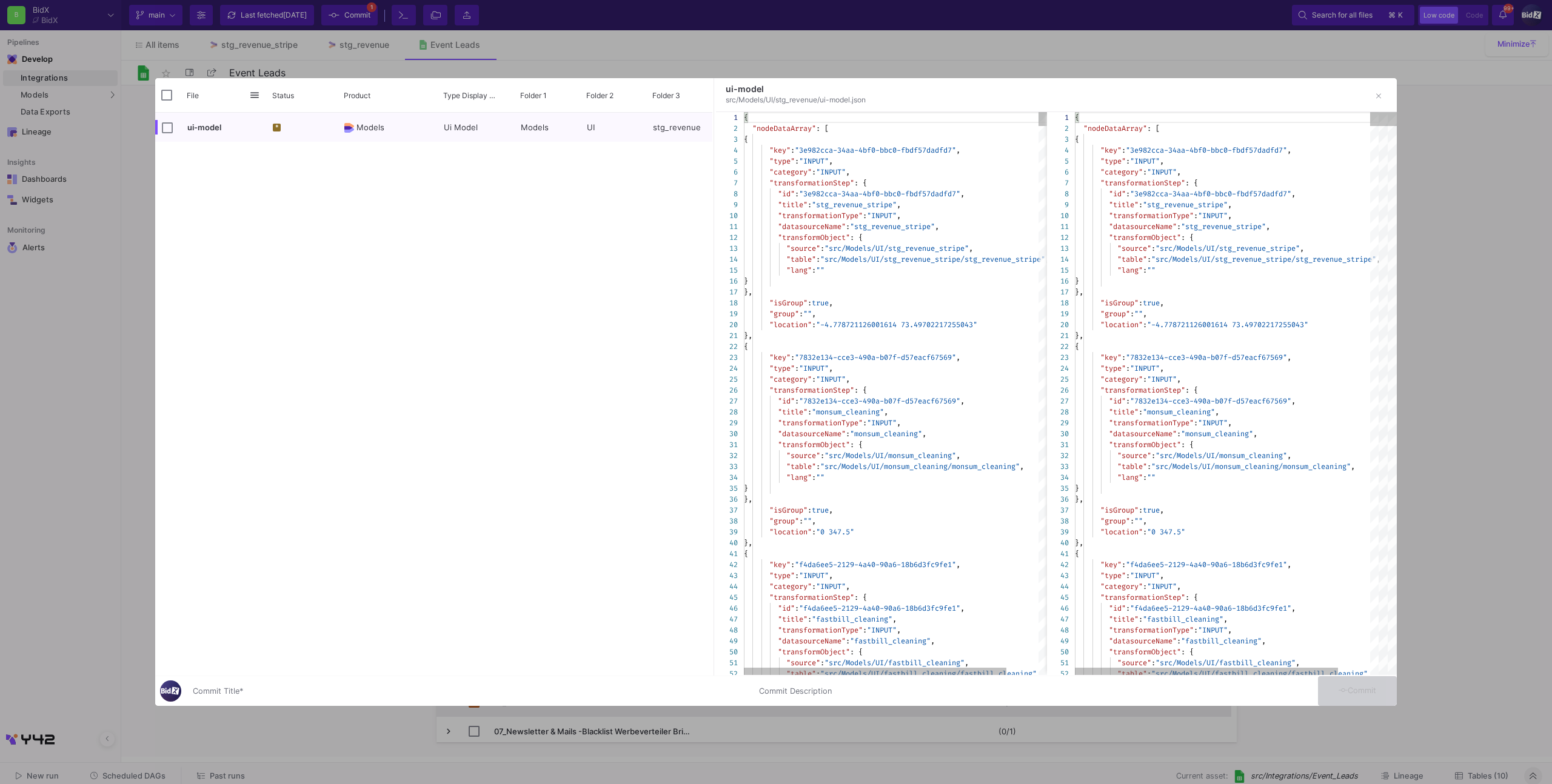
click at [360, 36] on div at bounding box center [776, 392] width 1552 height 784
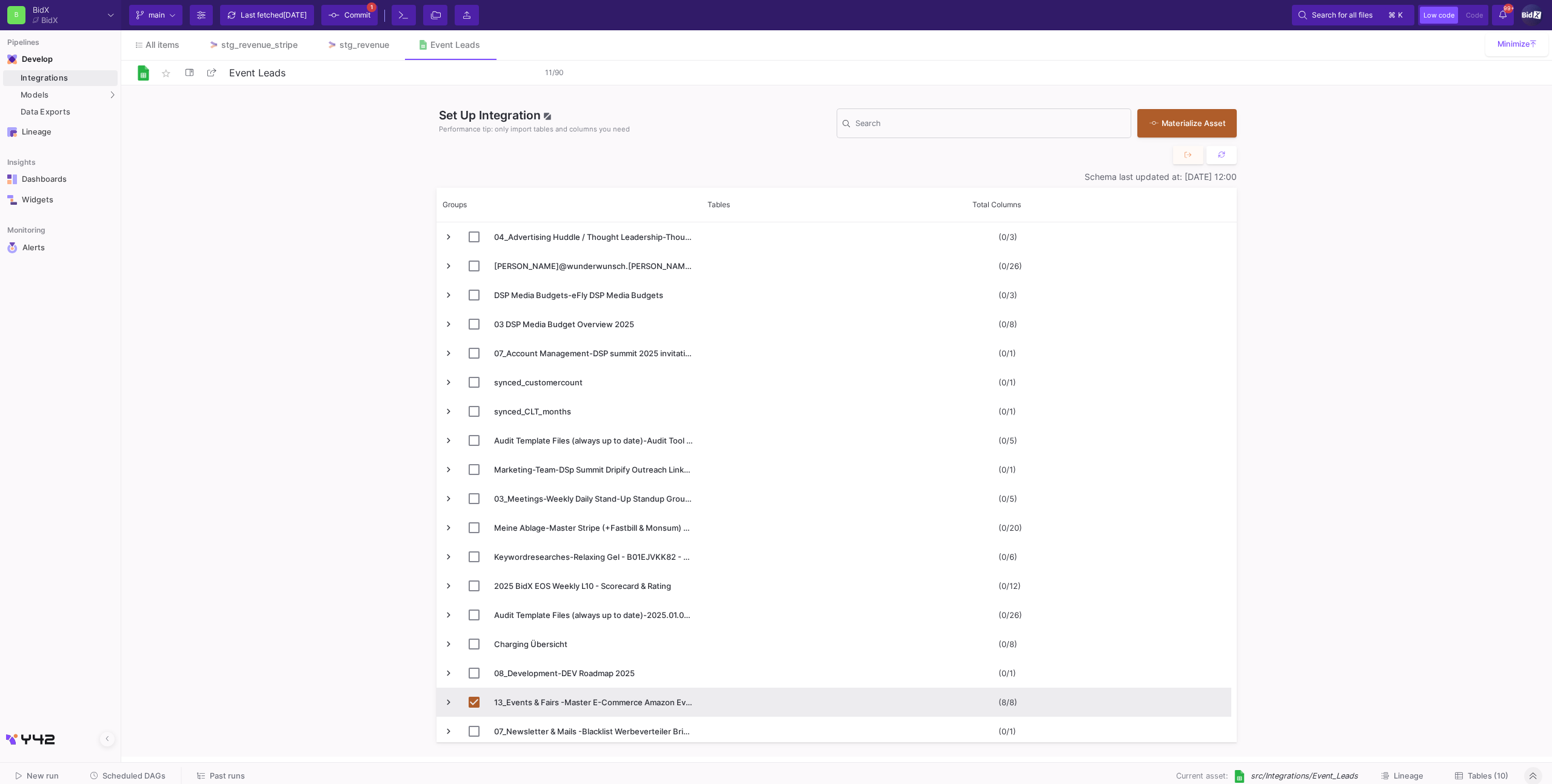
drag, startPoint x: 345, startPoint y: 65, endPoint x: 356, endPoint y: 49, distance: 19.4
click at [346, 64] on input "Event Leads" at bounding box center [384, 72] width 316 height 16
click at [356, 49] on div "stg_revenue" at bounding box center [364, 45] width 50 height 10
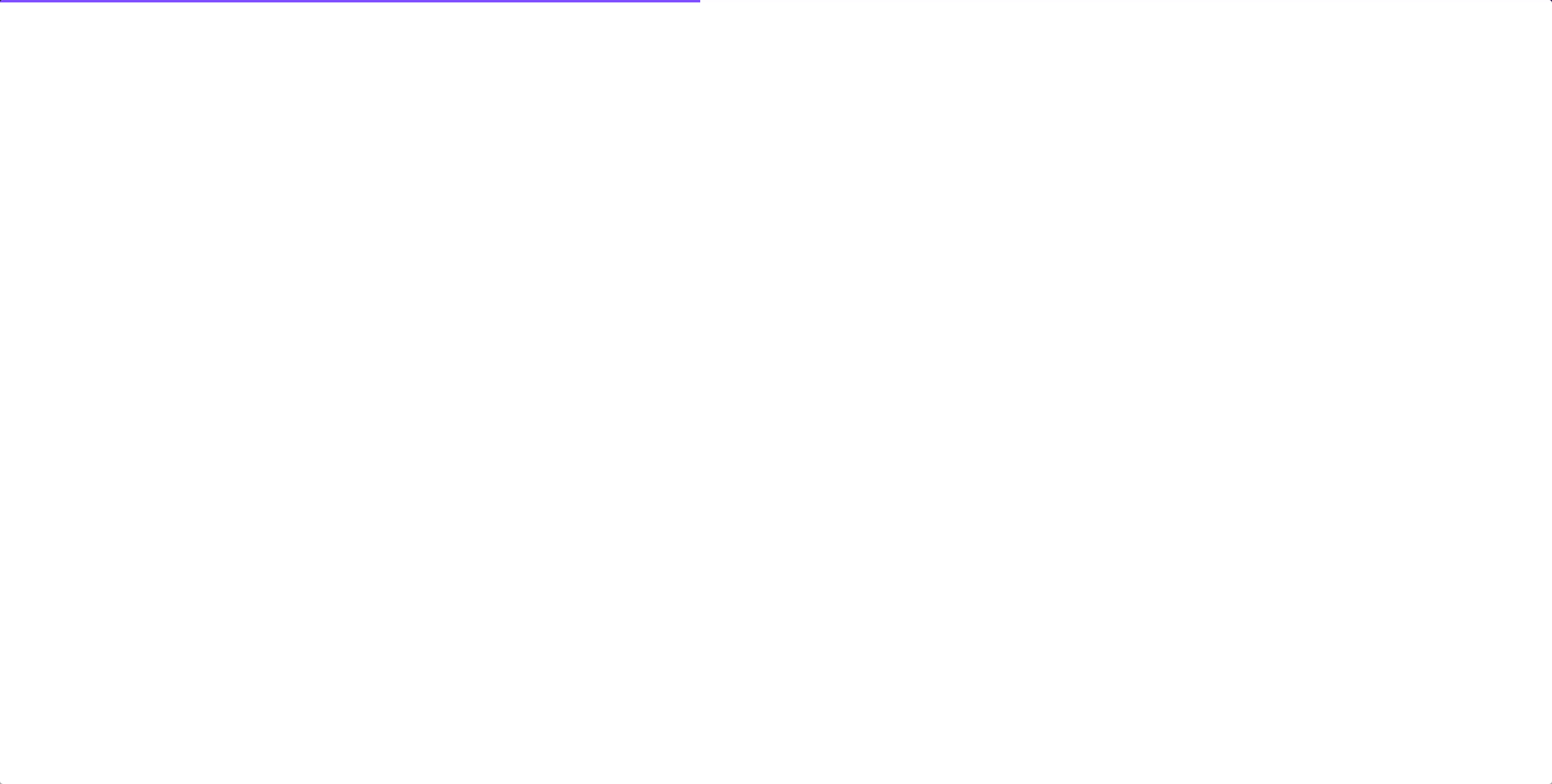
type input "-9"
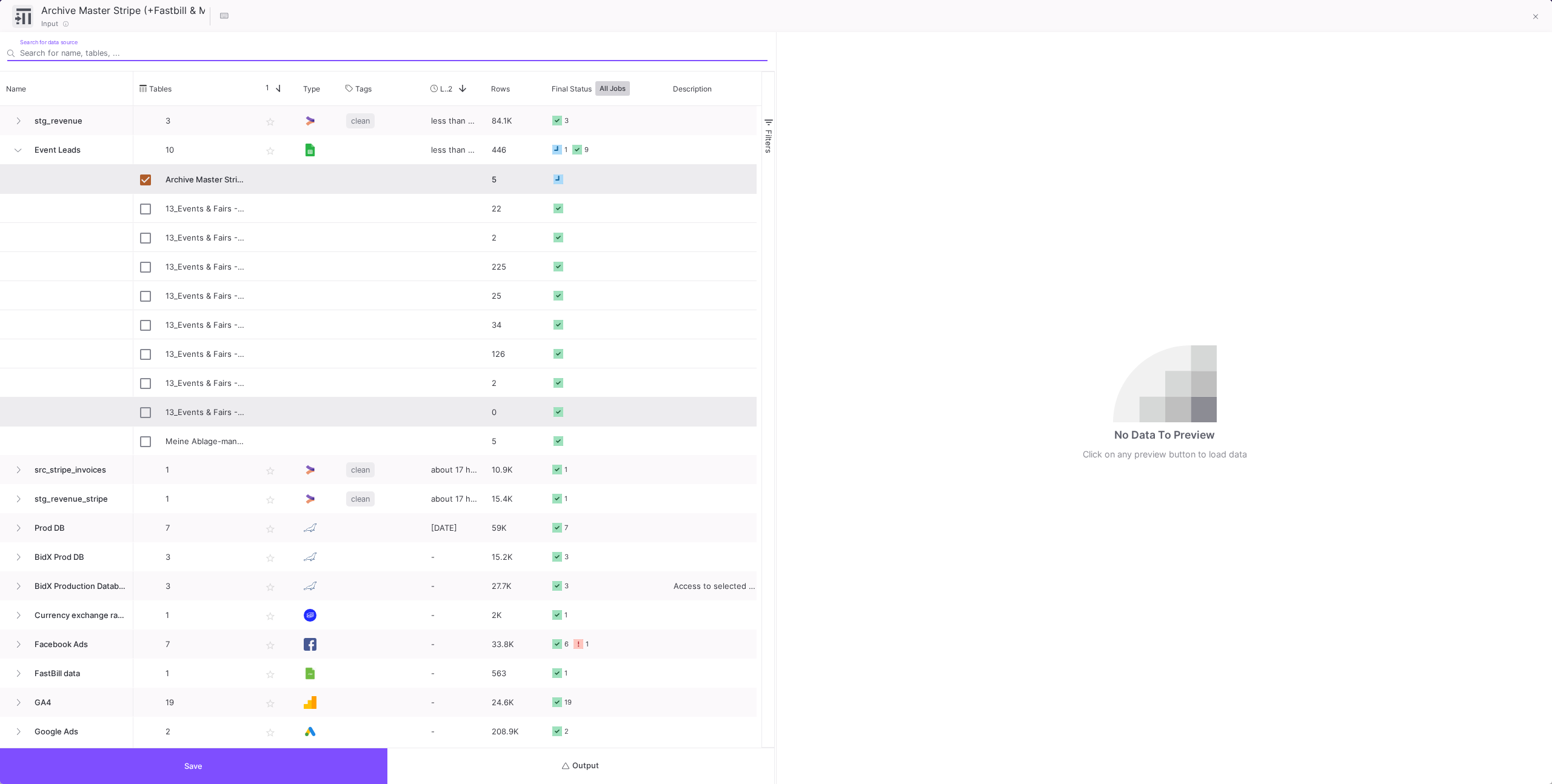
click at [282, 421] on div "Press SPACE to select this row." at bounding box center [275, 411] width 42 height 28
type input "13_Events & Fairs -Master E-Commerce Amazon Events Messen Conferences Fairs Exp…"
checkbox input "false"
checkbox input "true"
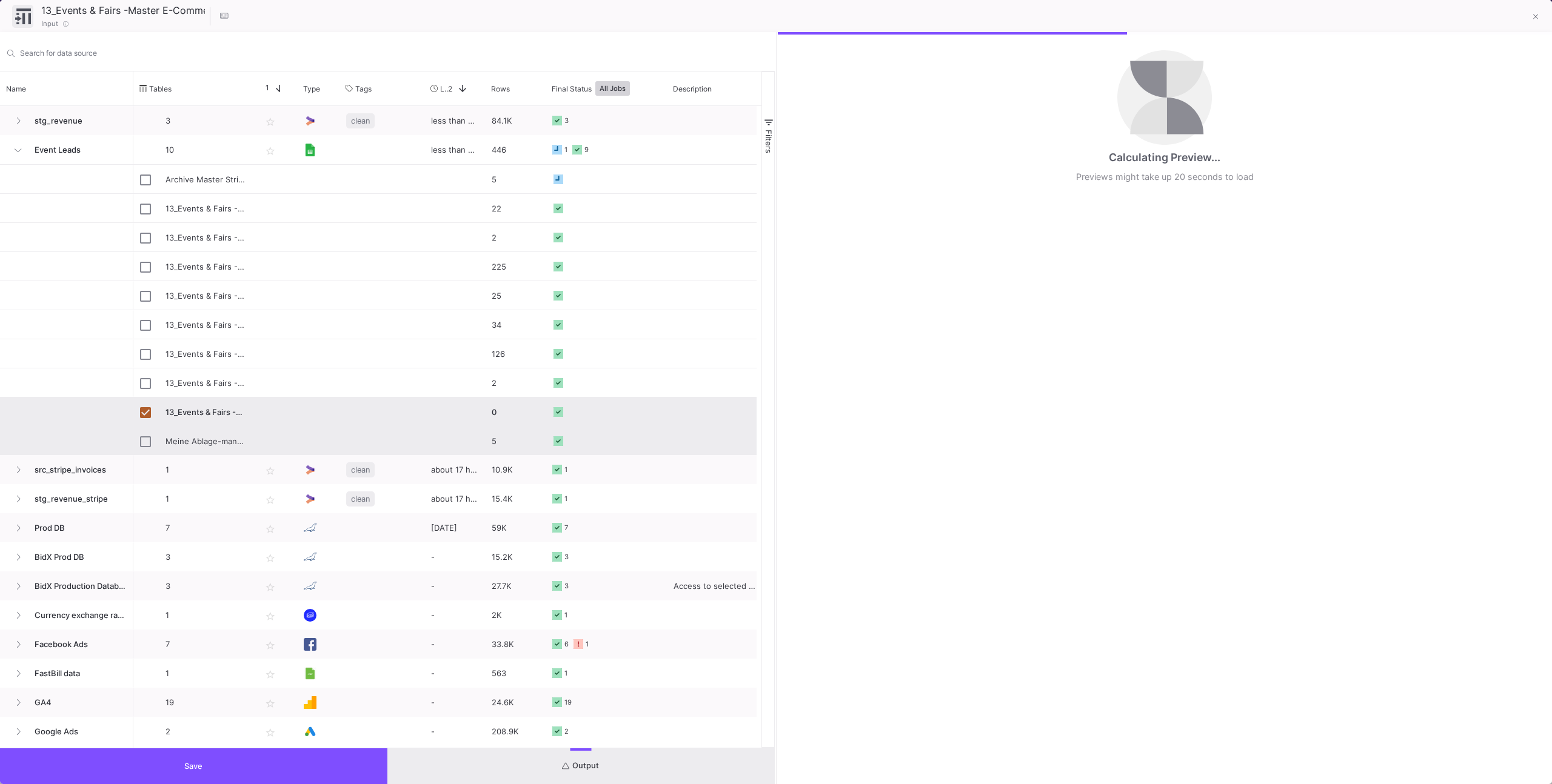
click at [279, 428] on div "Press SPACE to select this row." at bounding box center [275, 440] width 42 height 28
type input "Meine Ablage-manual_invoices-Tabellenblatt1"
checkbox input "false"
checkbox input "true"
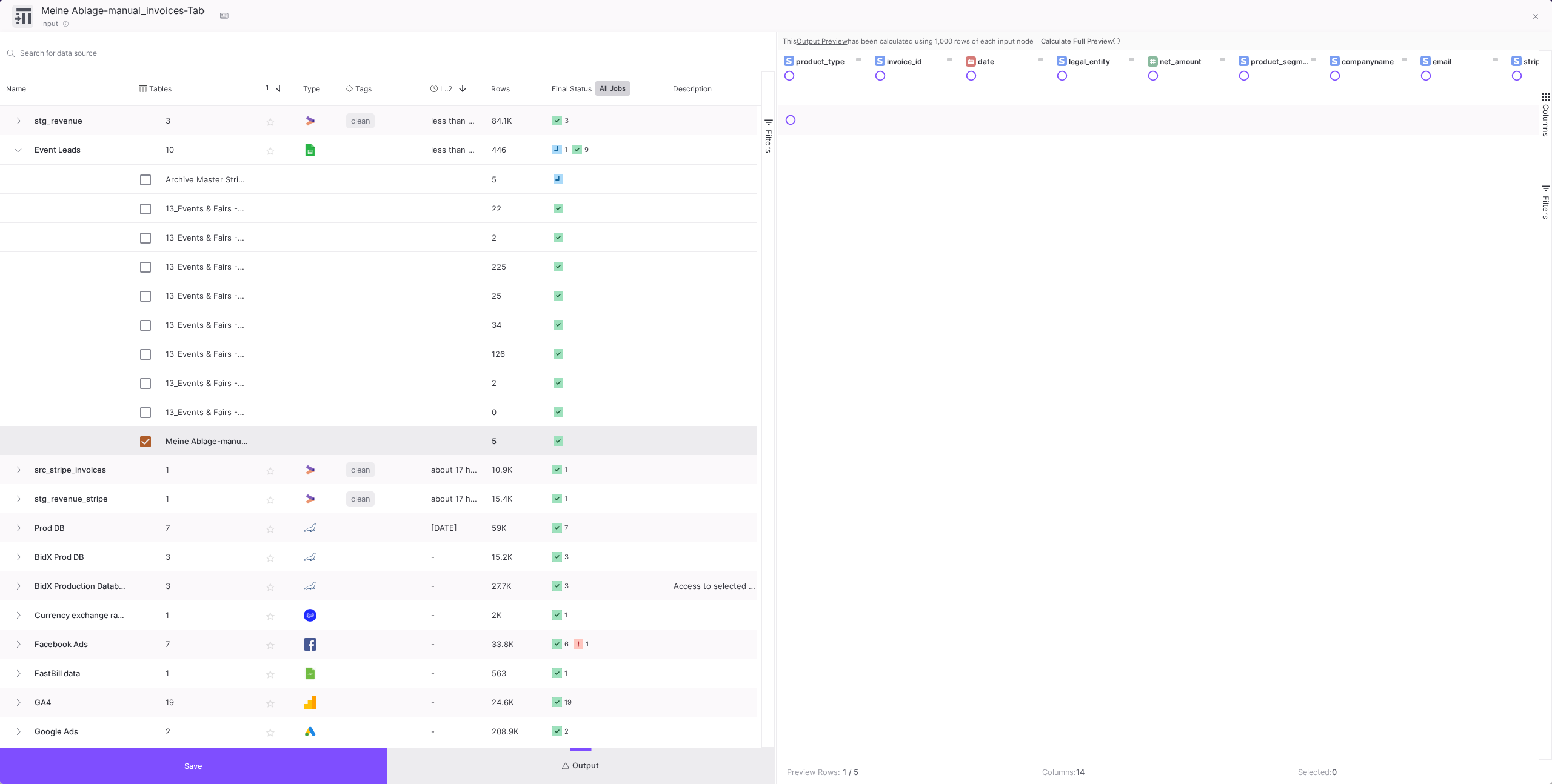
click at [351, 764] on button "Save" at bounding box center [193, 766] width 388 height 36
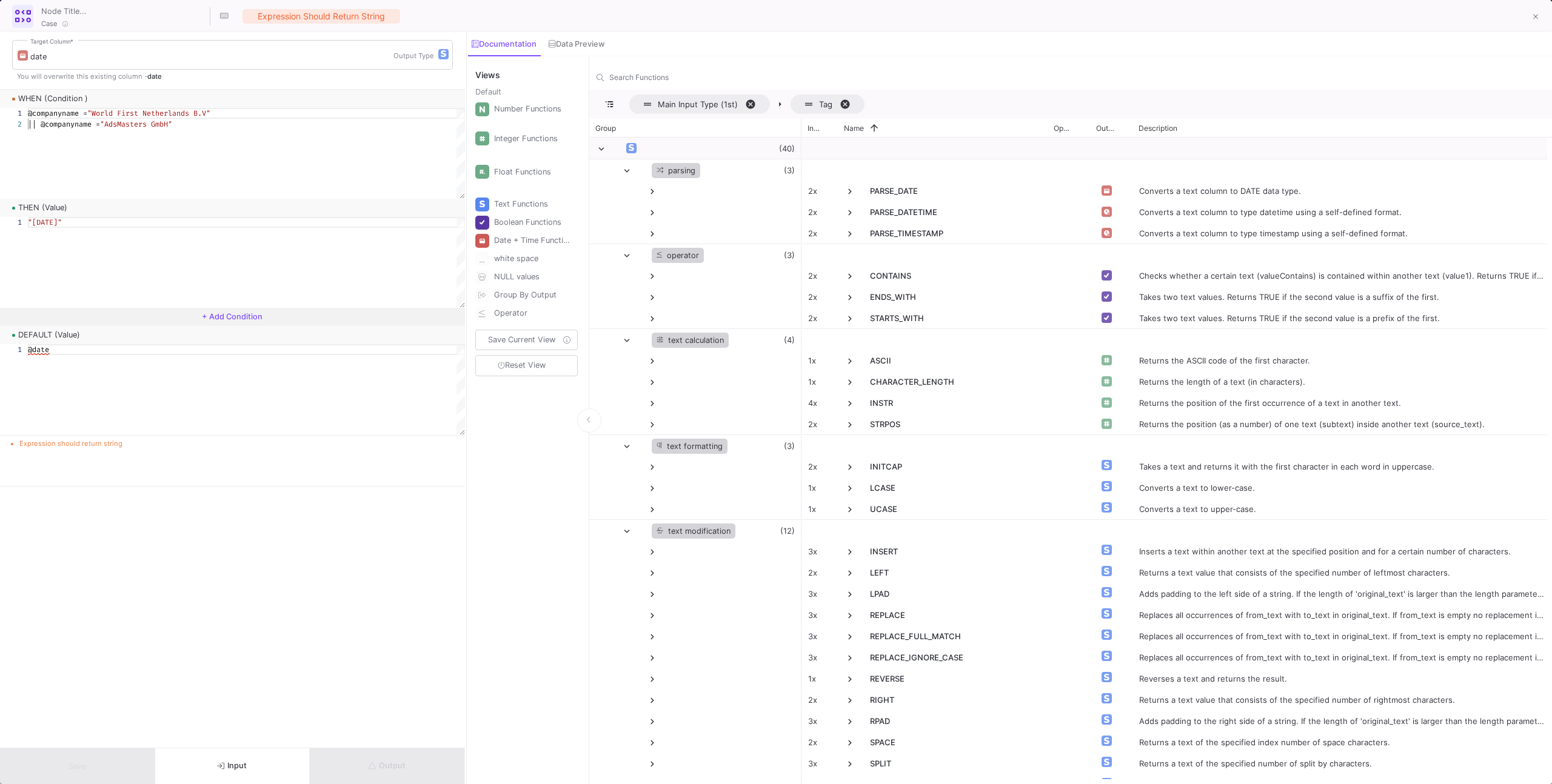
click at [429, 761] on div "Output" at bounding box center [388, 766] width 155 height 36
click at [424, 762] on div "Output" at bounding box center [388, 766] width 155 height 36
click at [1527, 18] on button at bounding box center [1535, 17] width 24 height 24
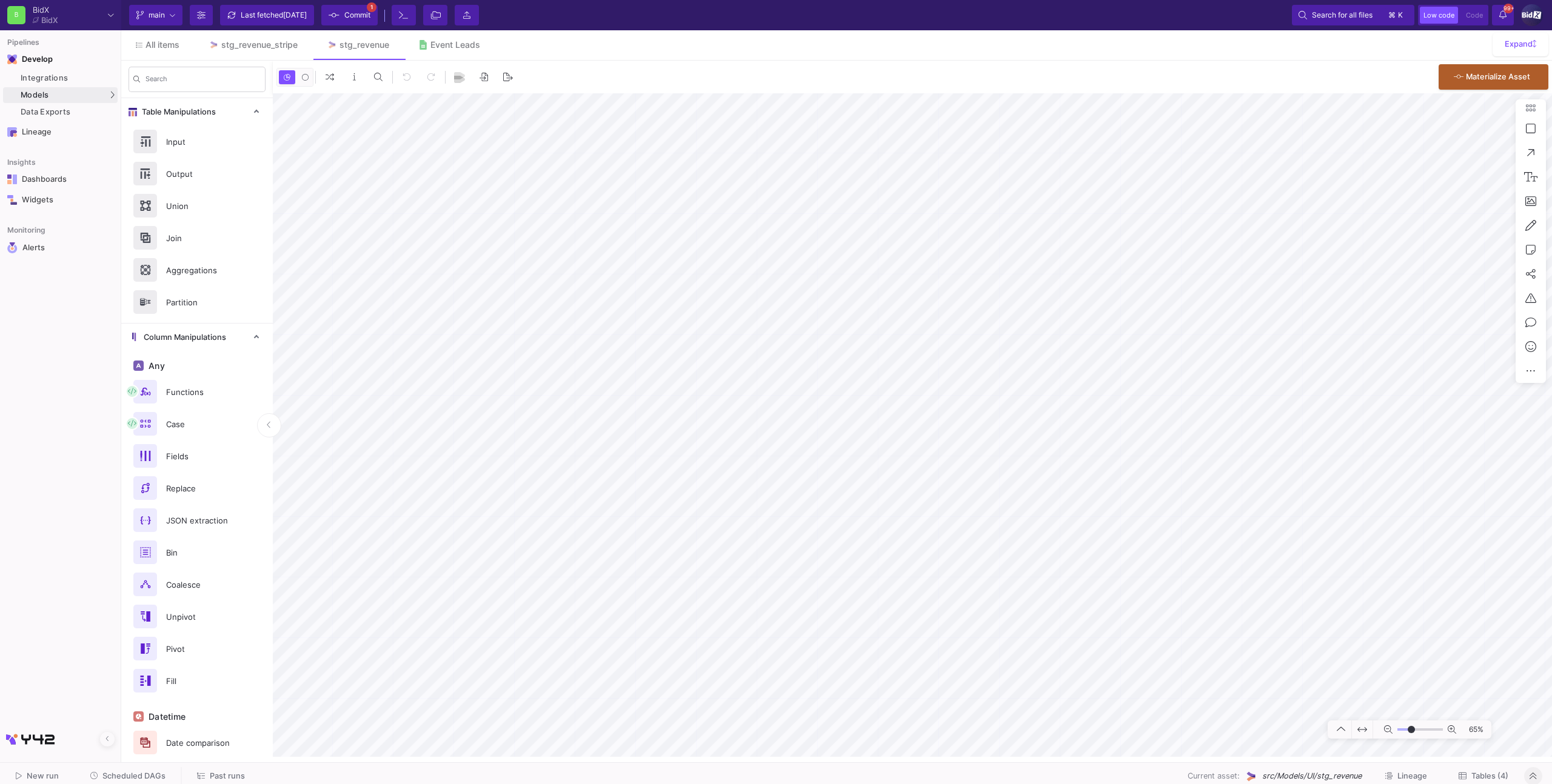
type input "-6"
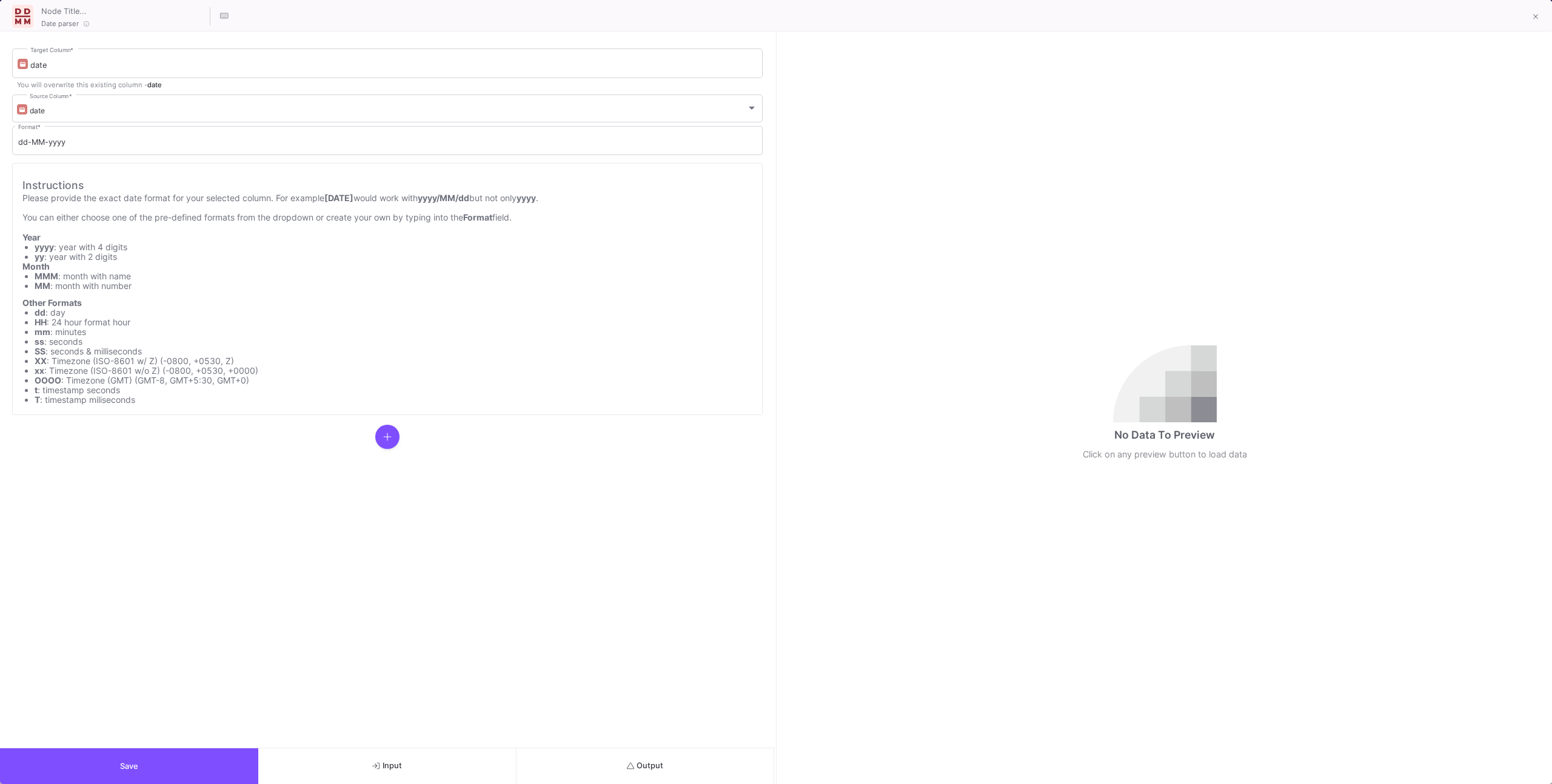
drag, startPoint x: 609, startPoint y: 764, endPoint x: 604, endPoint y: 719, distance: 45.3
click at [610, 762] on button "Output" at bounding box center [645, 766] width 258 height 36
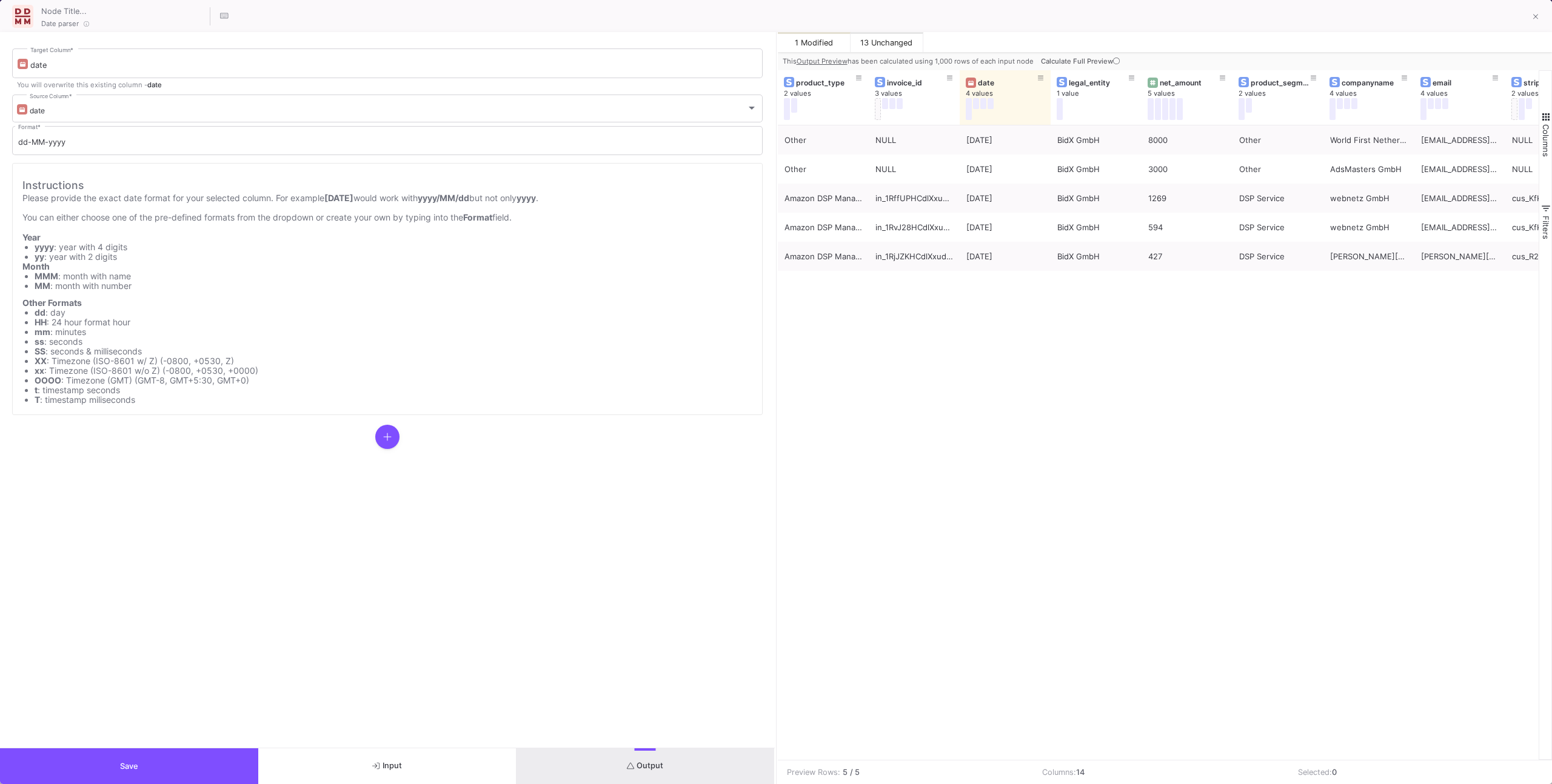
click at [233, 756] on button "Save" at bounding box center [129, 766] width 258 height 36
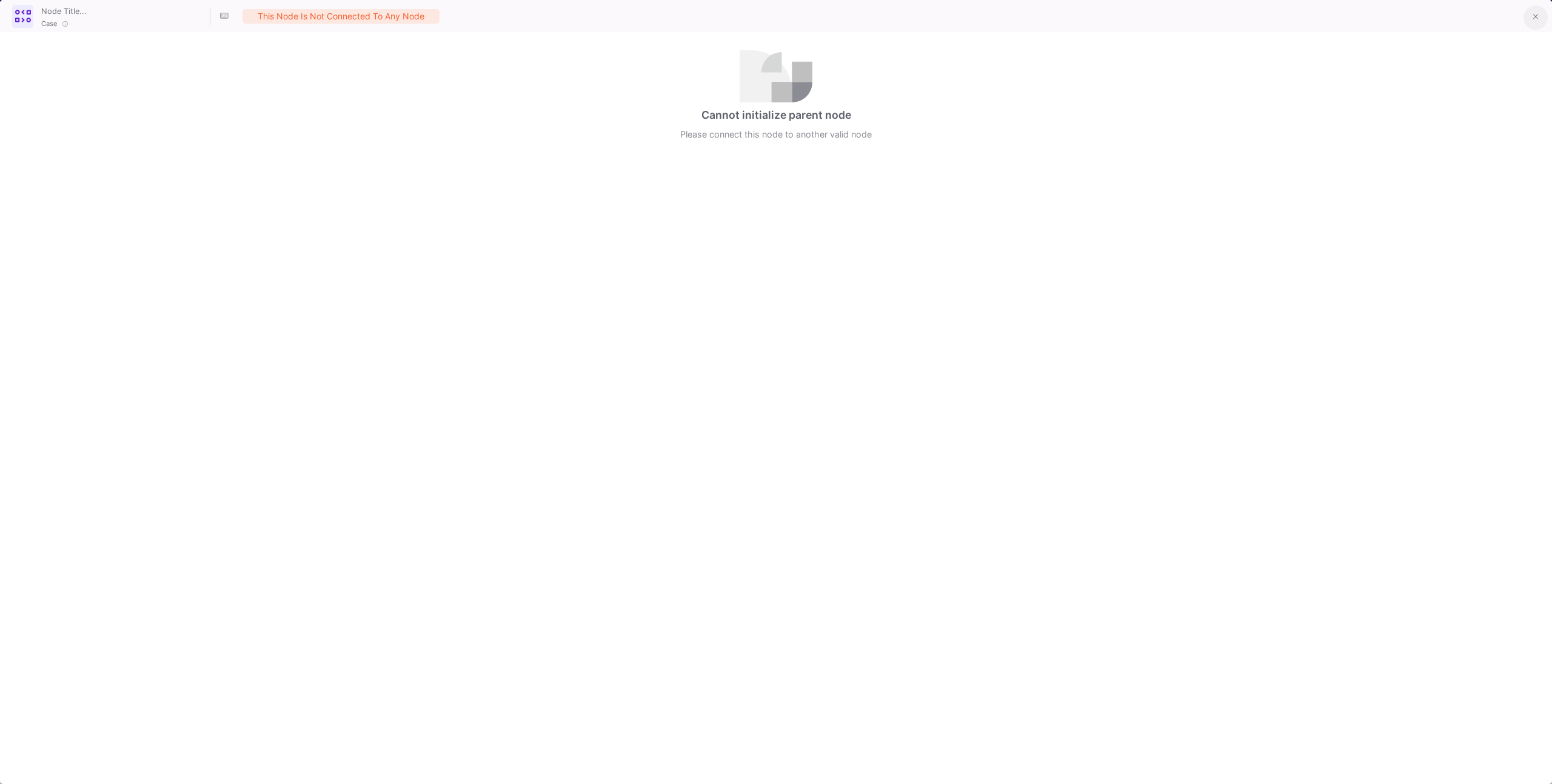
drag, startPoint x: 1532, startPoint y: 15, endPoint x: 1526, endPoint y: 19, distance: 7.2
click at [1532, 15] on button at bounding box center [1535, 17] width 24 height 24
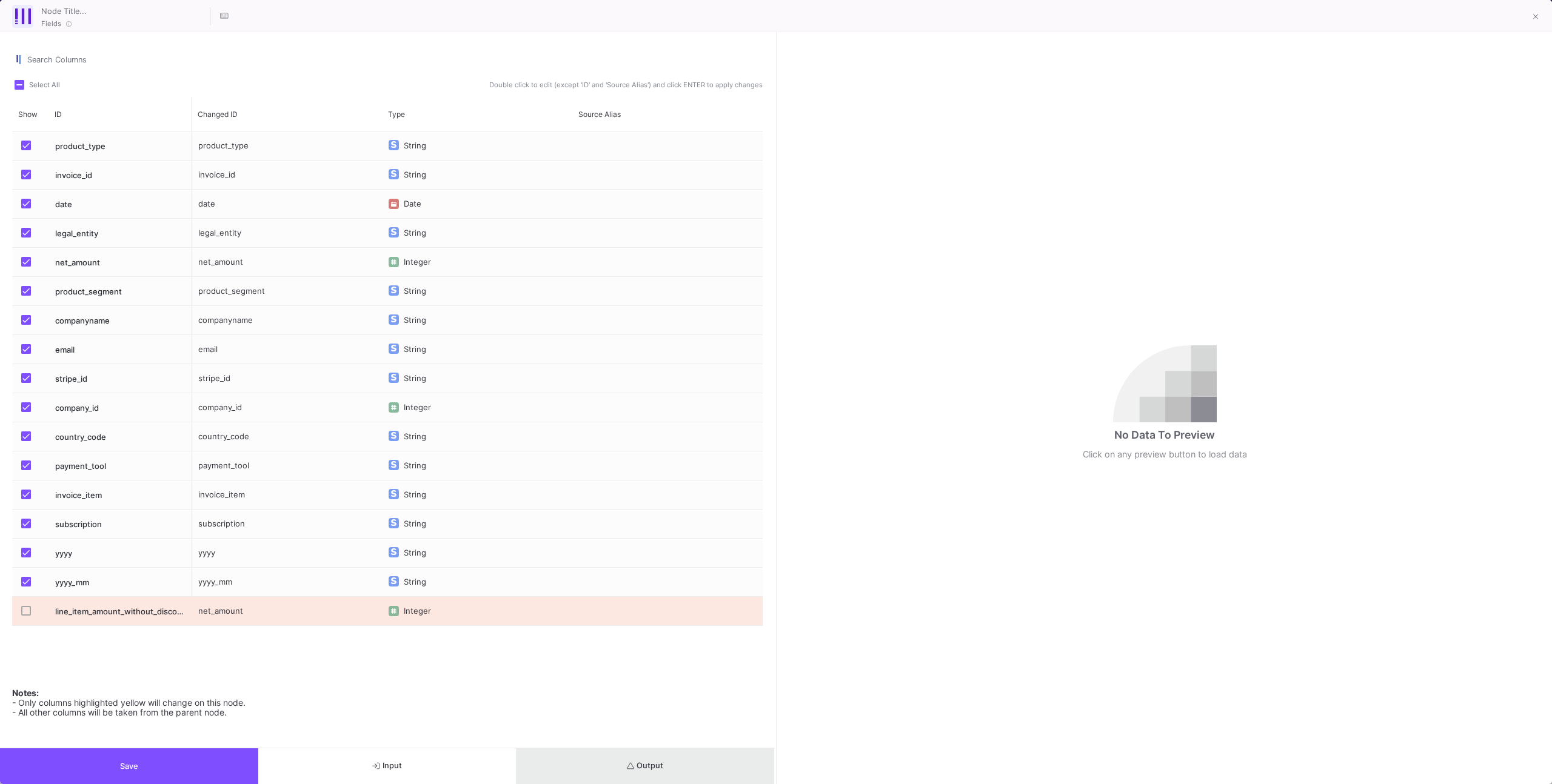
click at [644, 770] on span "Output" at bounding box center [645, 765] width 37 height 9
drag, startPoint x: 1535, startPoint y: 19, endPoint x: 1529, endPoint y: 21, distance: 6.3
drag, startPoint x: 1530, startPoint y: 19, endPoint x: 1525, endPoint y: 24, distance: 7.1
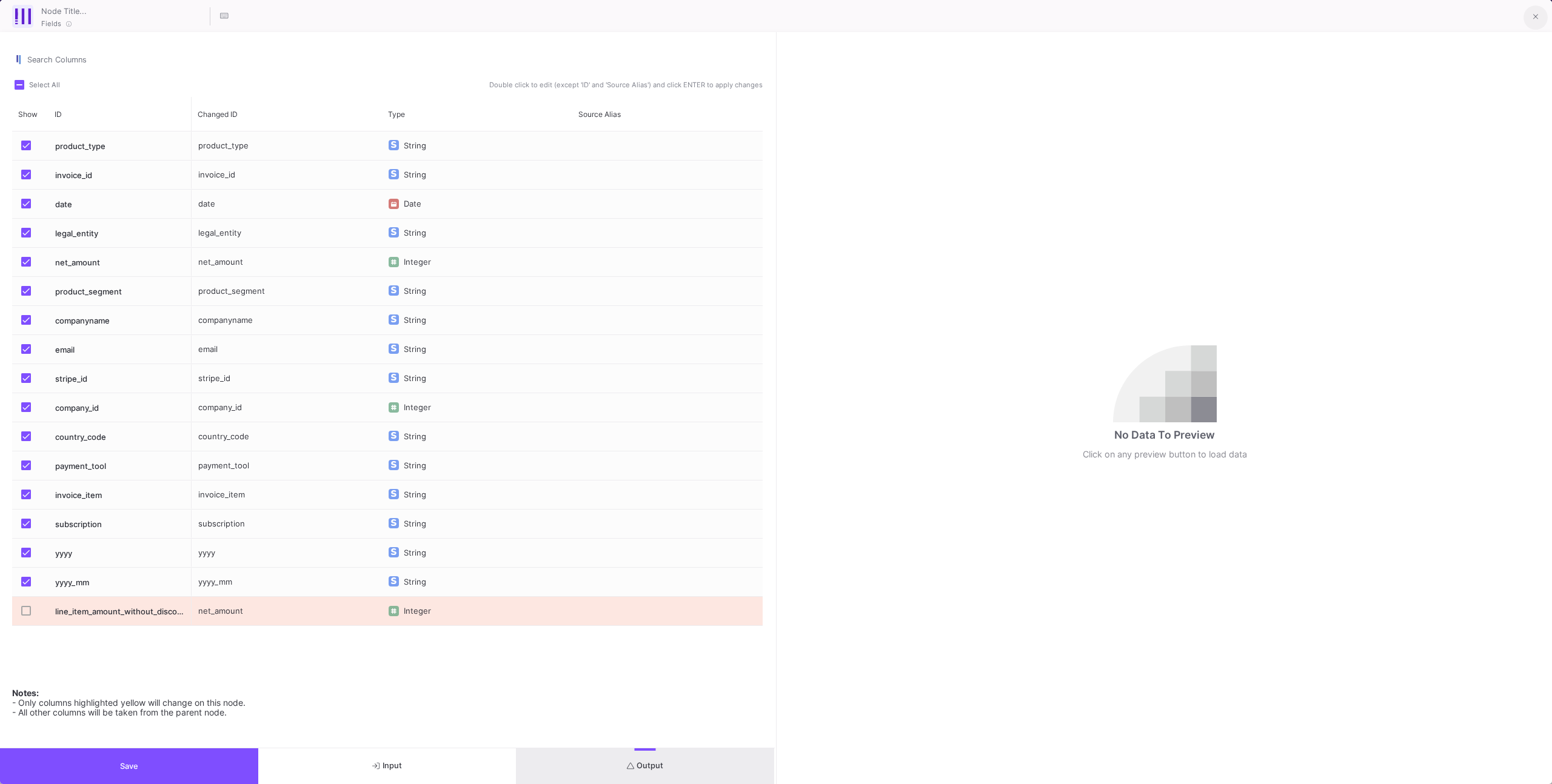
click at [1530, 19] on button at bounding box center [1535, 17] width 24 height 24
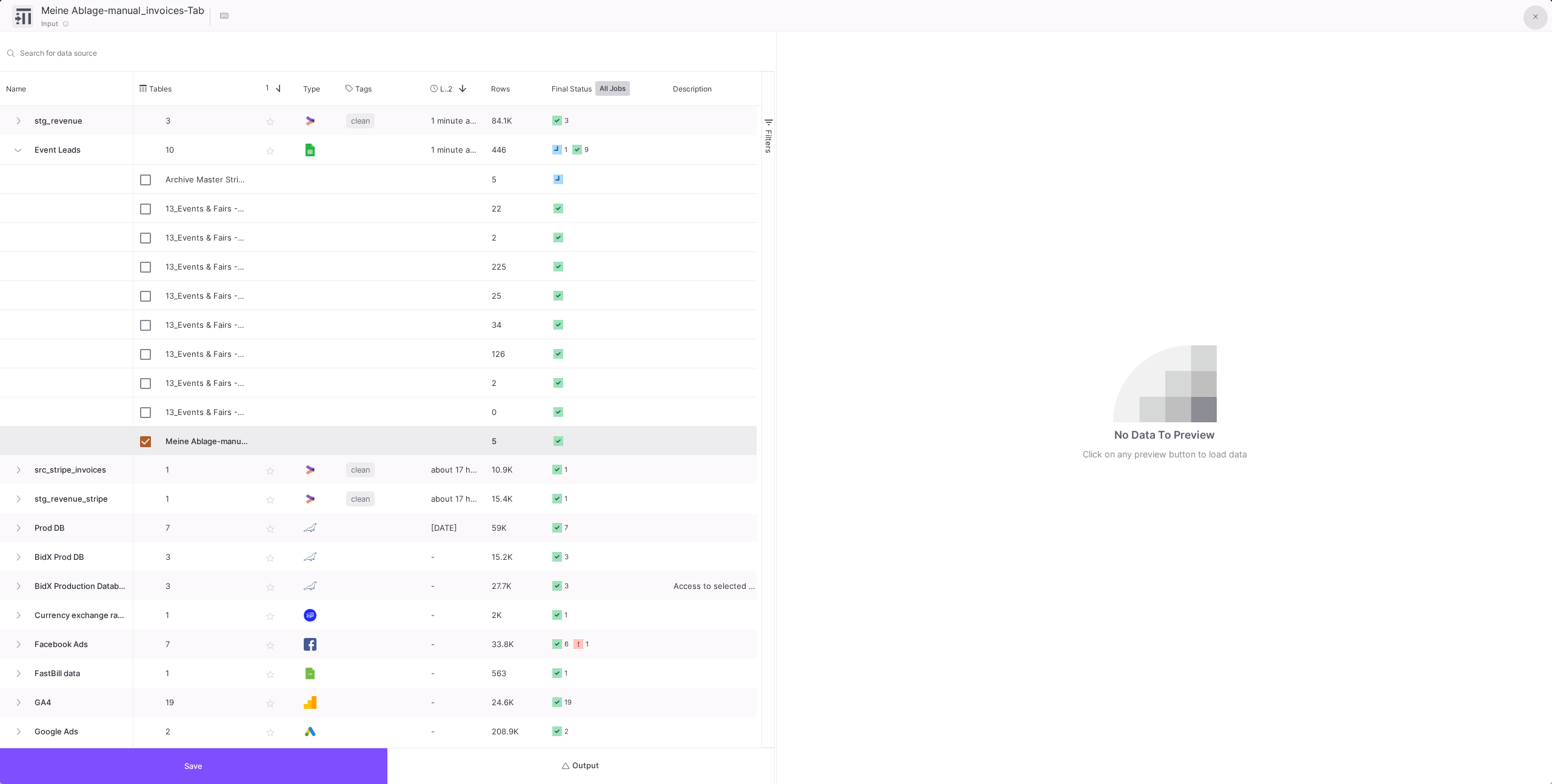
click at [1538, 17] on button at bounding box center [1535, 17] width 24 height 24
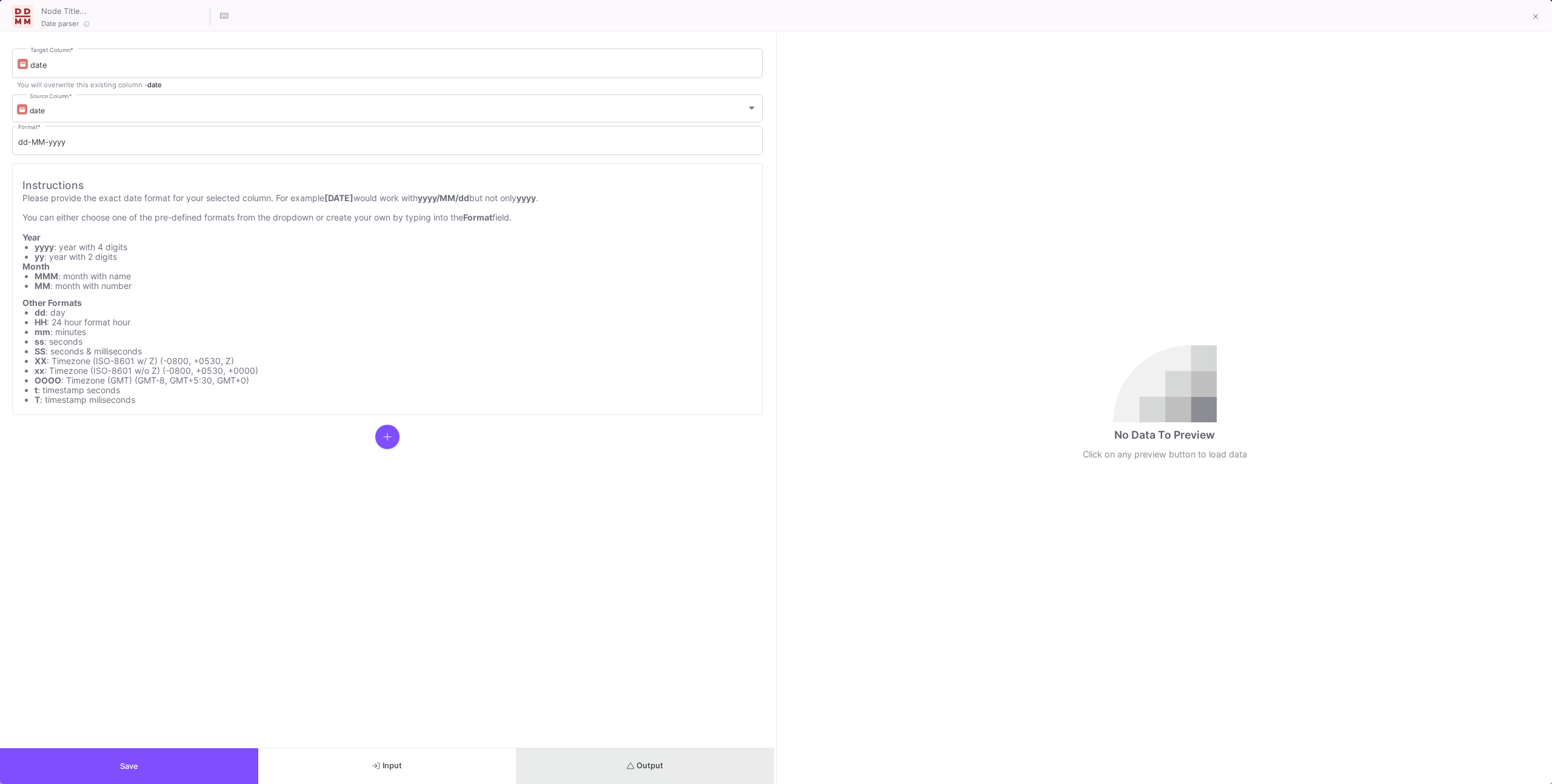
click at [699, 762] on button "Output" at bounding box center [645, 766] width 258 height 36
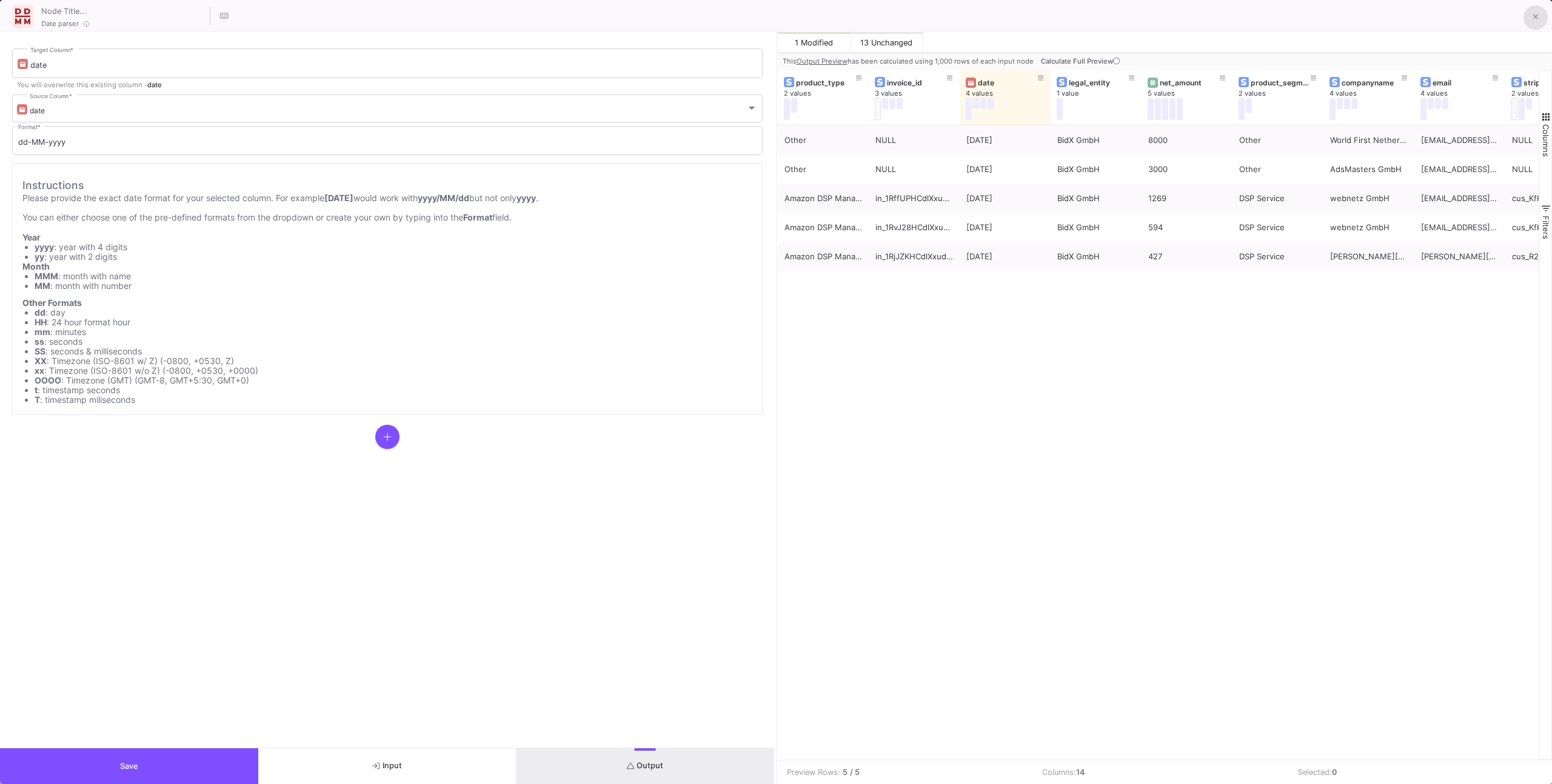
click at [1535, 19] on icon at bounding box center [1535, 17] width 6 height 8
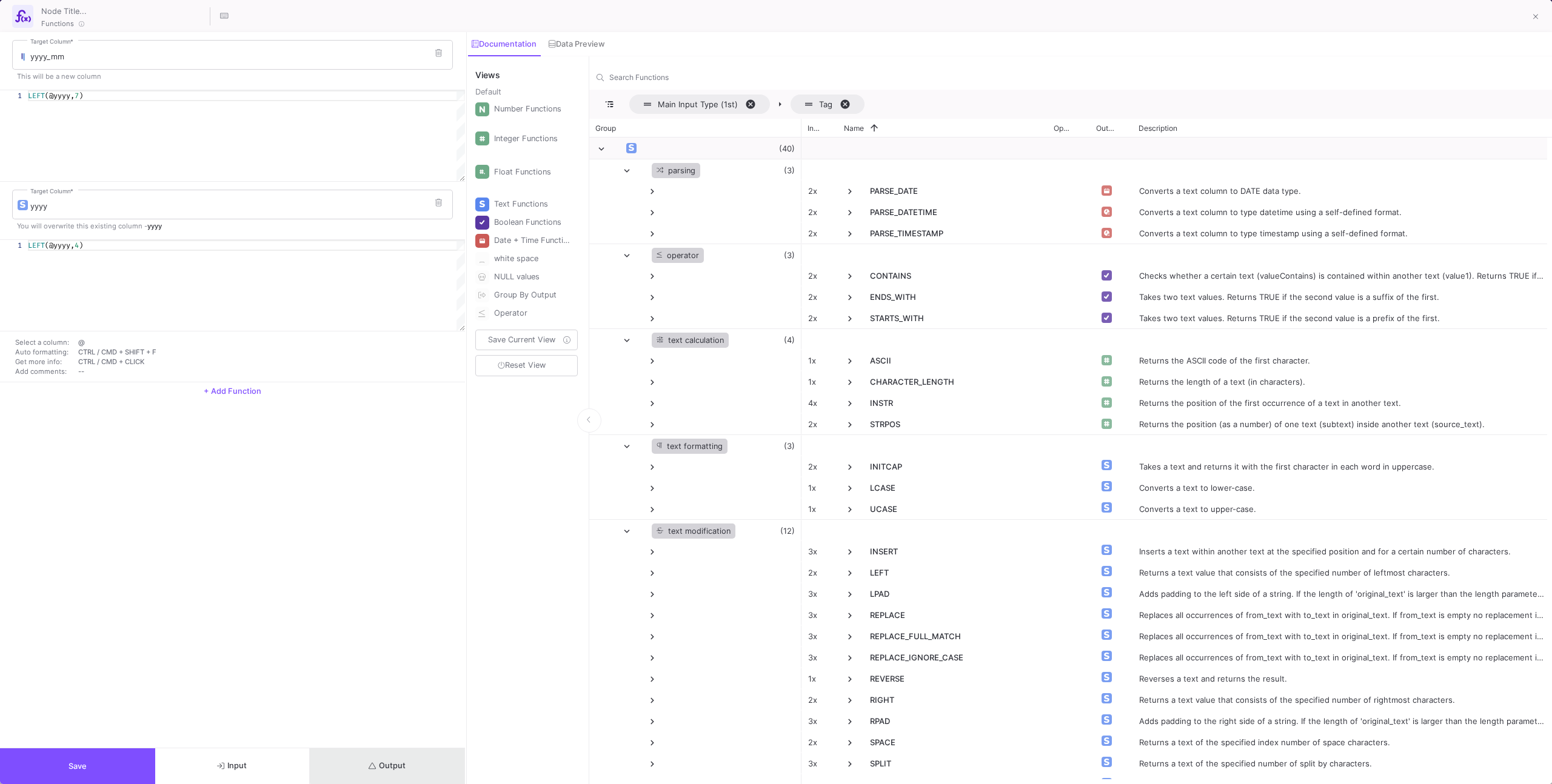
click at [407, 756] on button "Output" at bounding box center [388, 766] width 155 height 36
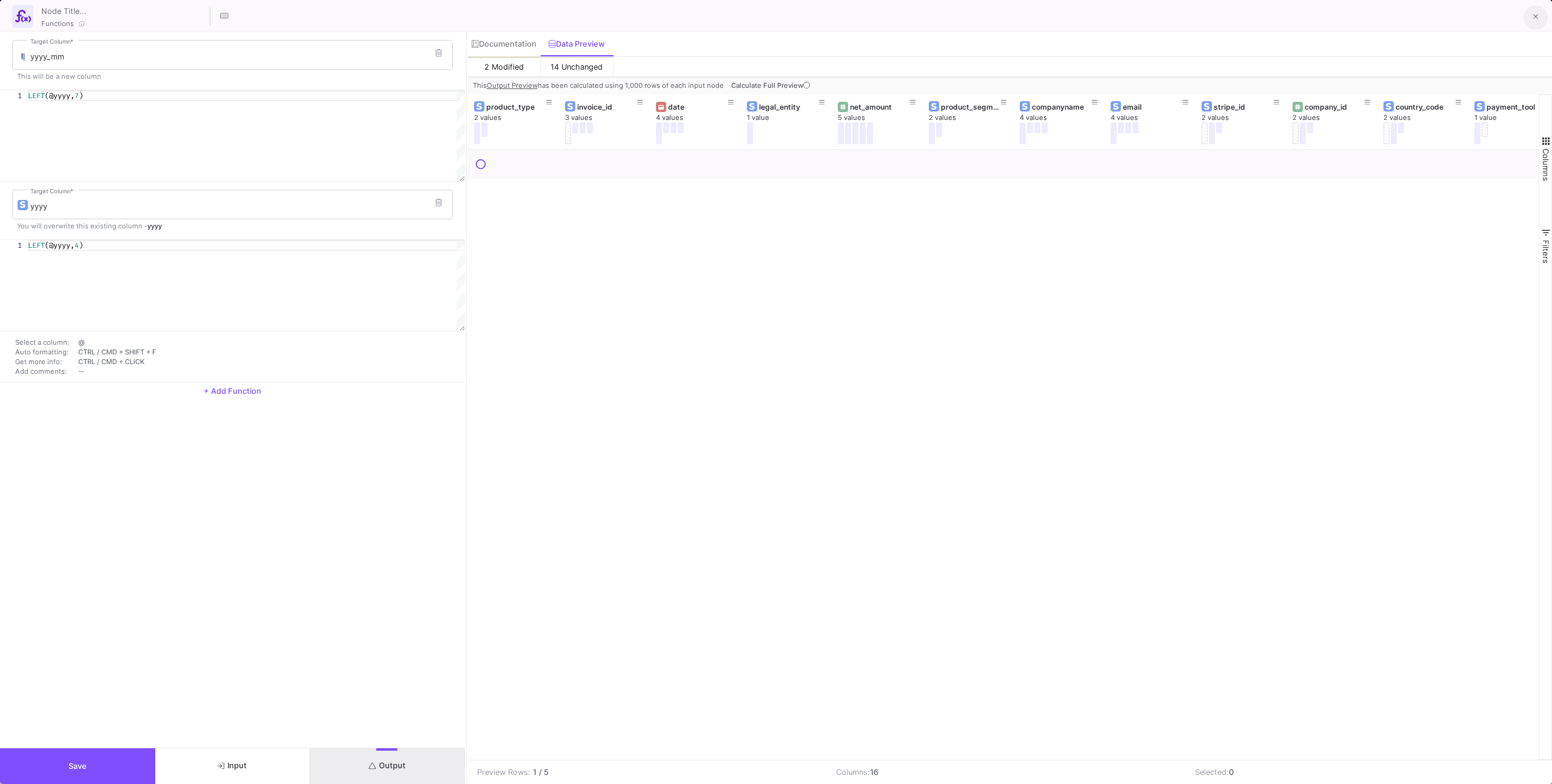
click at [1530, 12] on button at bounding box center [1535, 17] width 24 height 24
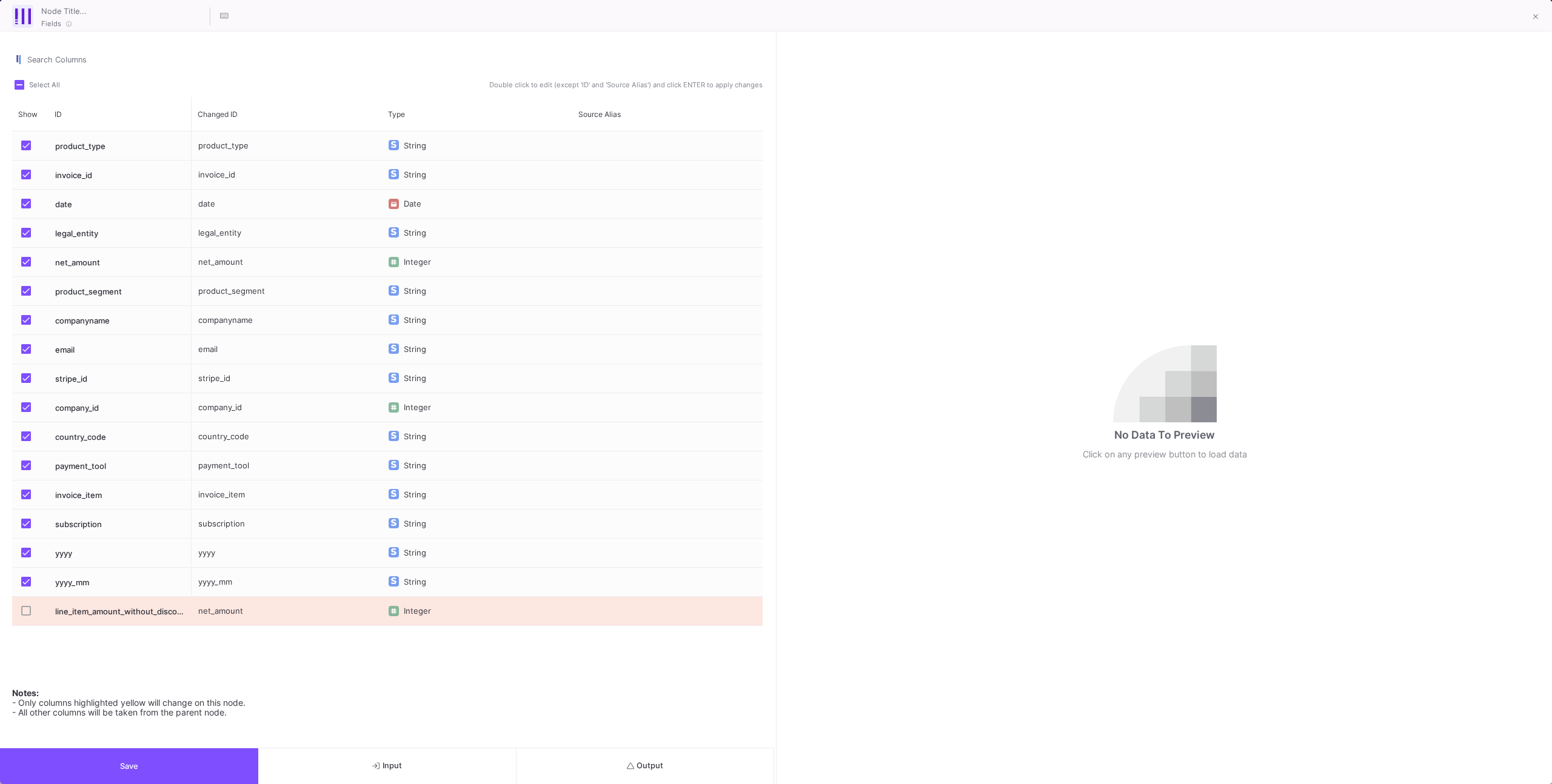
click at [235, 767] on button "Save" at bounding box center [129, 766] width 258 height 36
click at [1533, 20] on icon at bounding box center [1535, 17] width 6 height 8
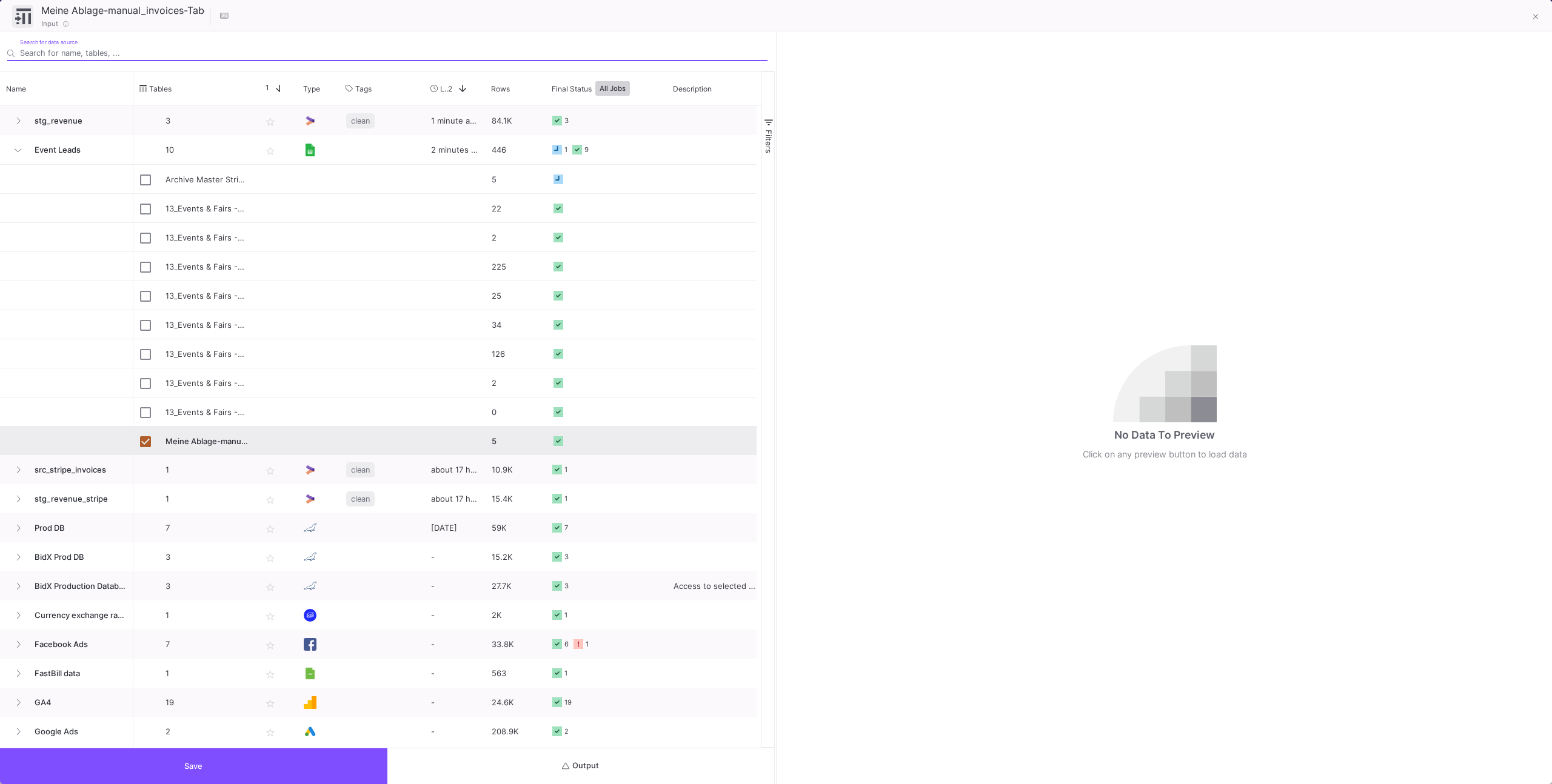
click at [669, 773] on button "Output" at bounding box center [581, 766] width 388 height 36
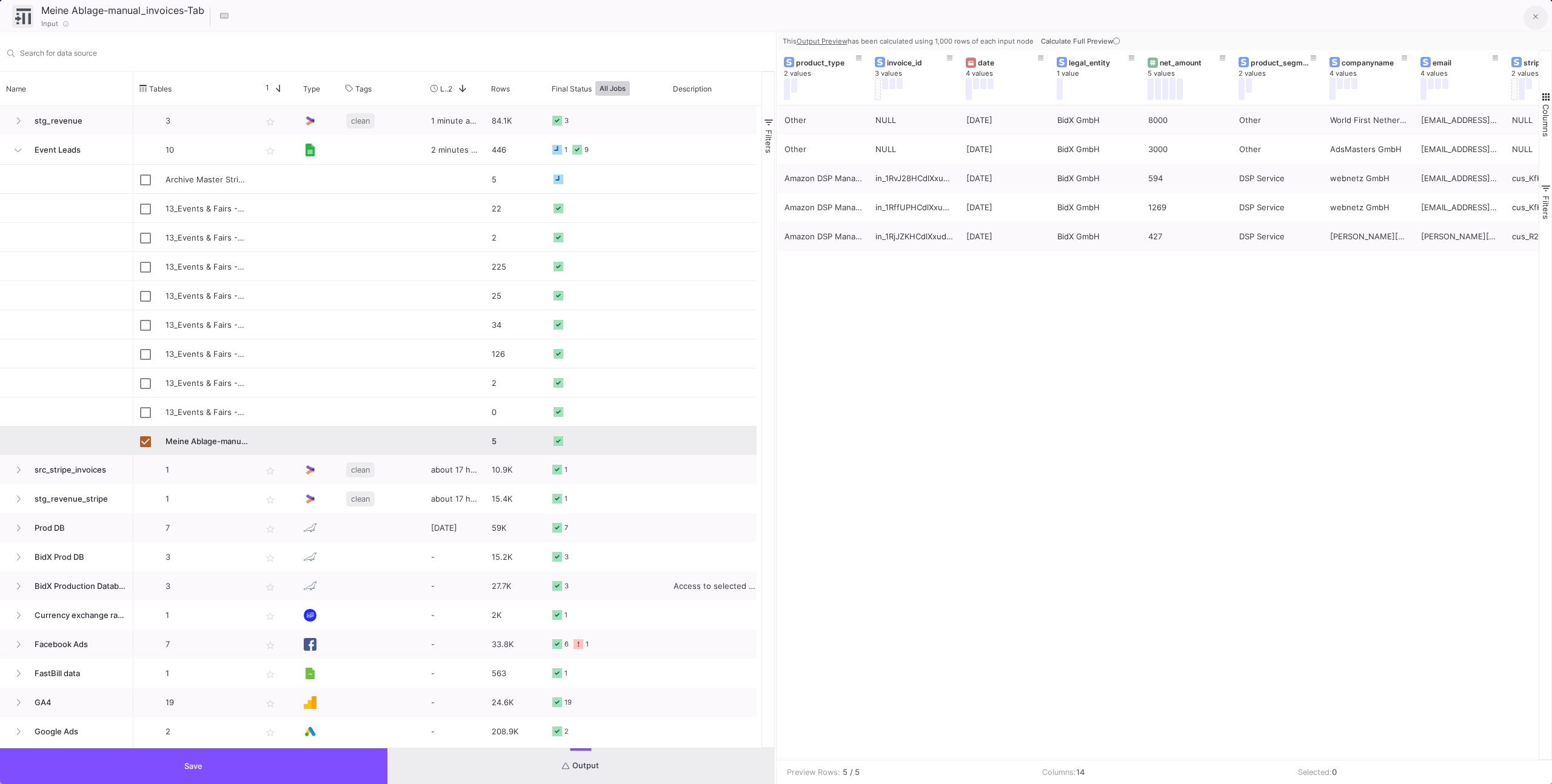
click at [1528, 13] on button at bounding box center [1535, 17] width 24 height 24
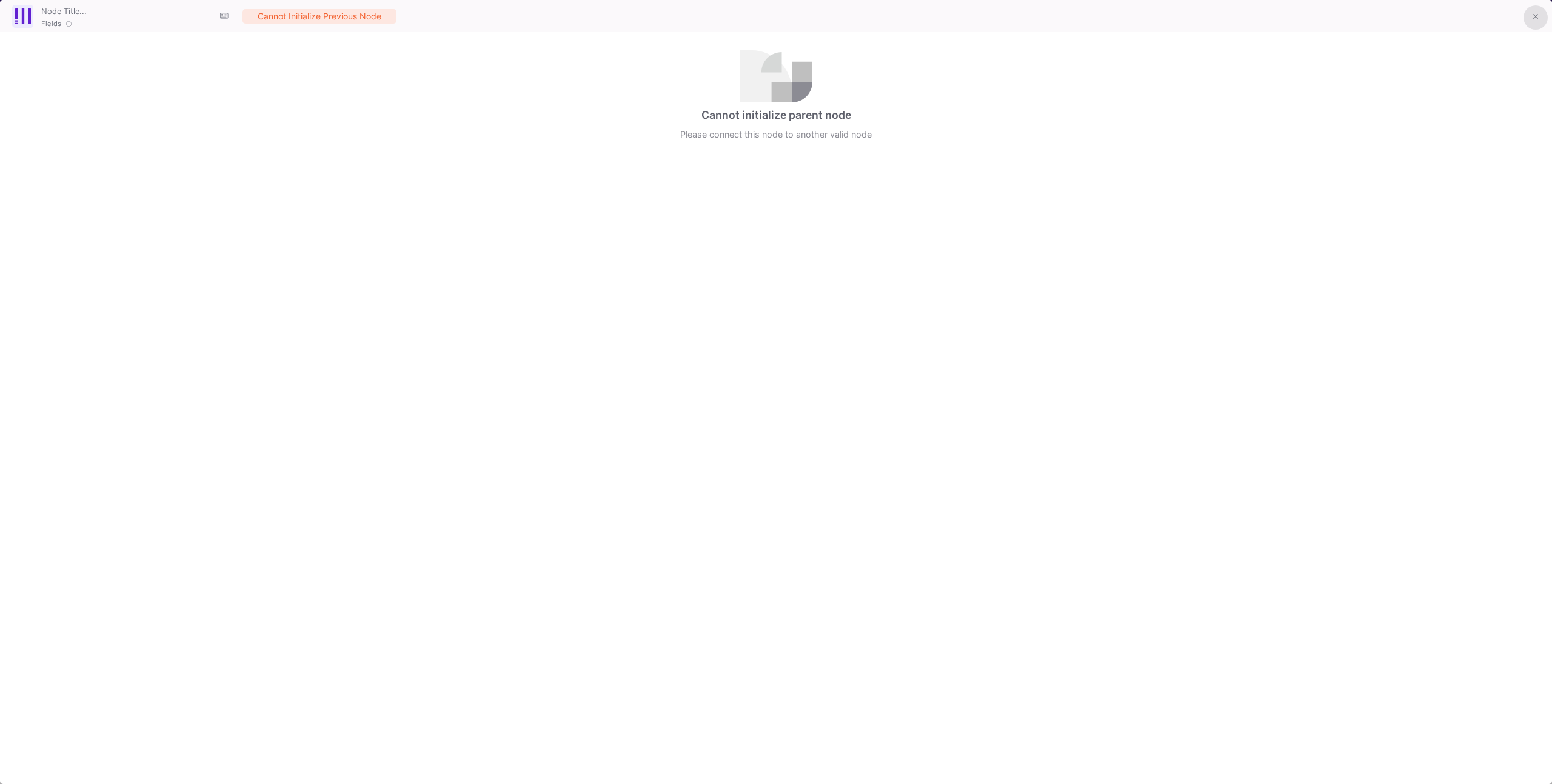
click at [1530, 21] on button at bounding box center [1535, 17] width 24 height 24
click at [1521, 19] on div at bounding box center [1534, 17] width 29 height 26
click at [1535, 16] on icon at bounding box center [1535, 17] width 6 height 8
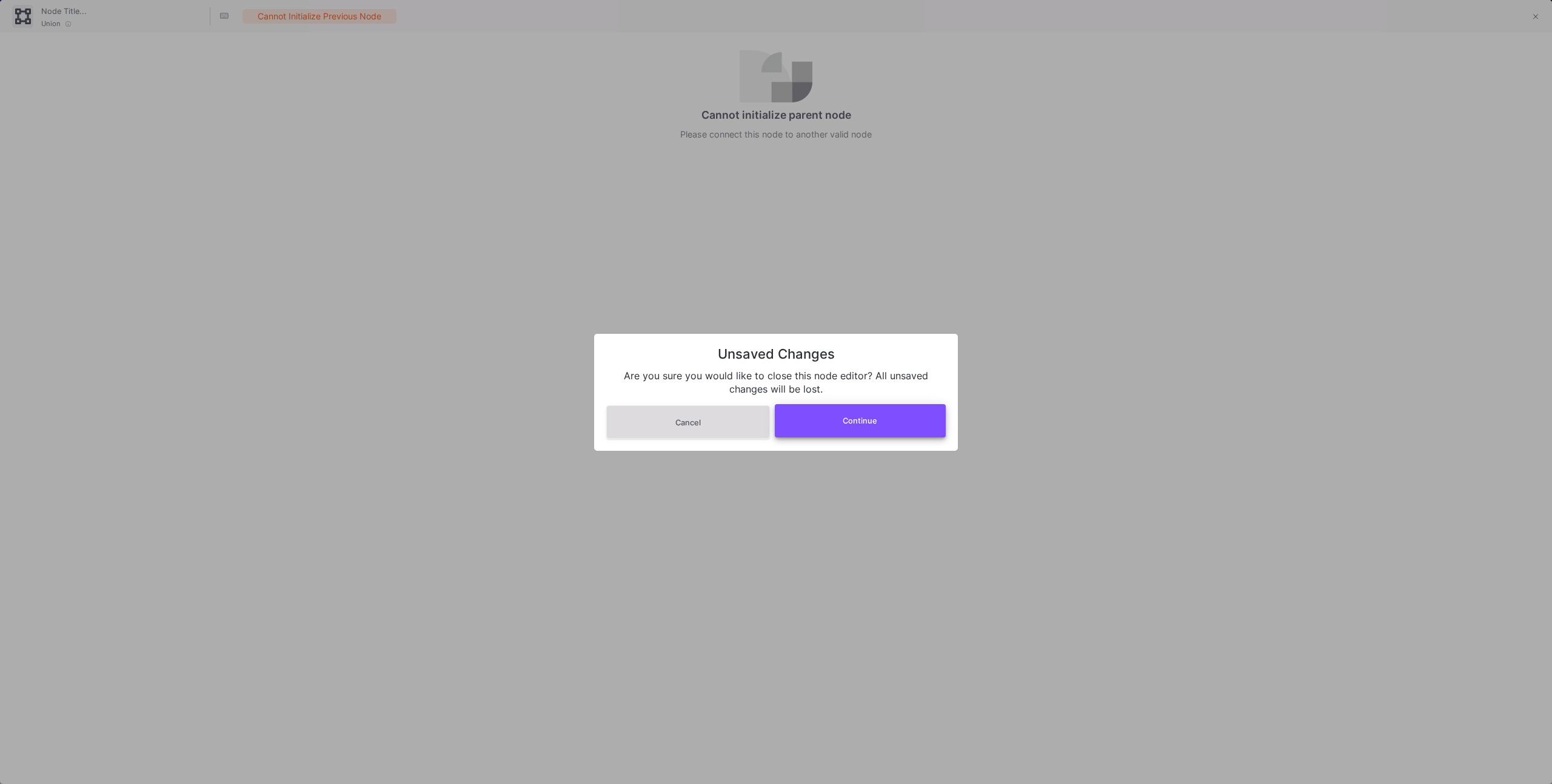
click at [901, 427] on button "Continue" at bounding box center [860, 421] width 172 height 33
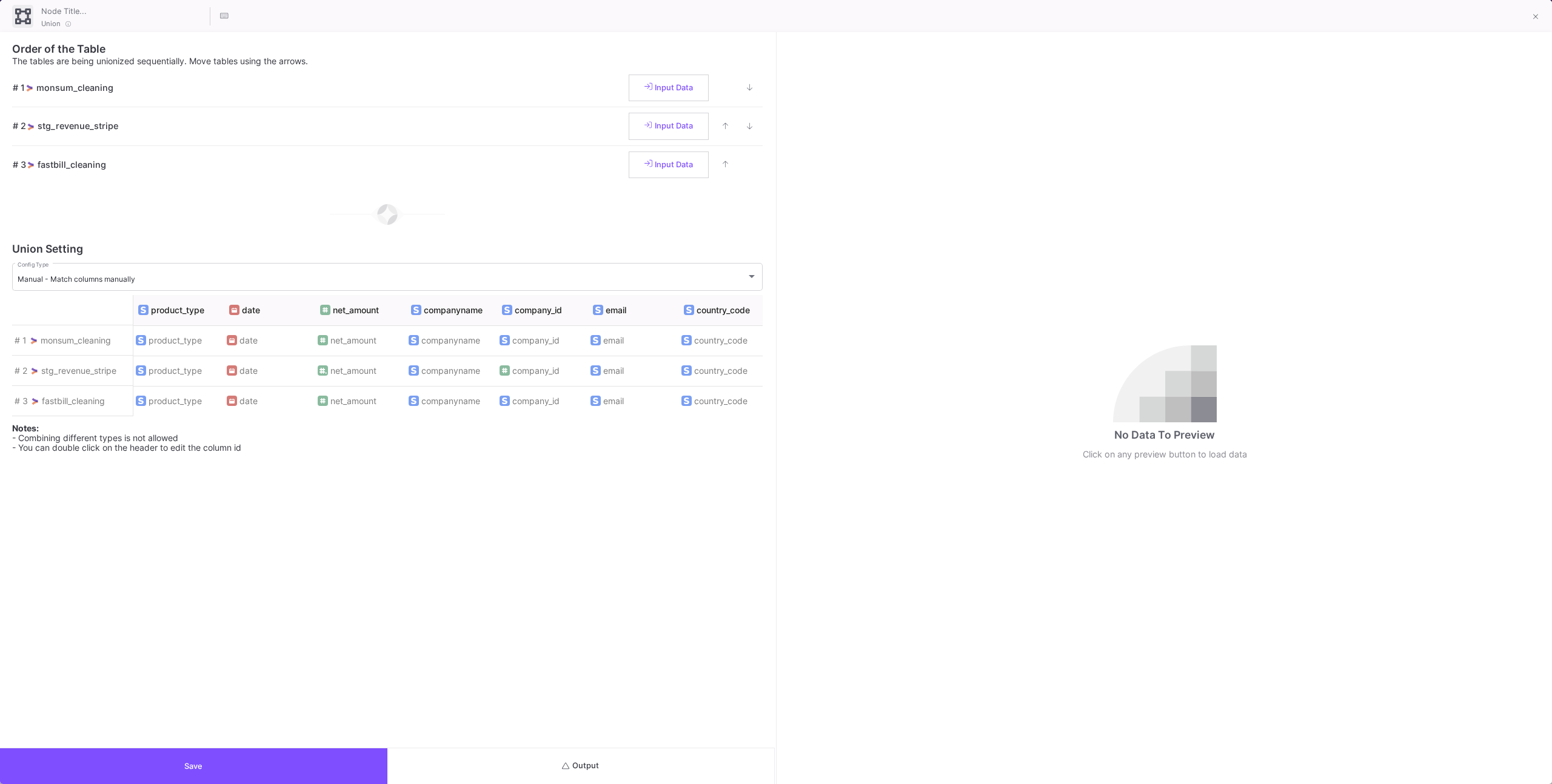
drag, startPoint x: 663, startPoint y: 770, endPoint x: 664, endPoint y: 686, distance: 84.0
click at [664, 766] on button "Output" at bounding box center [581, 766] width 388 height 36
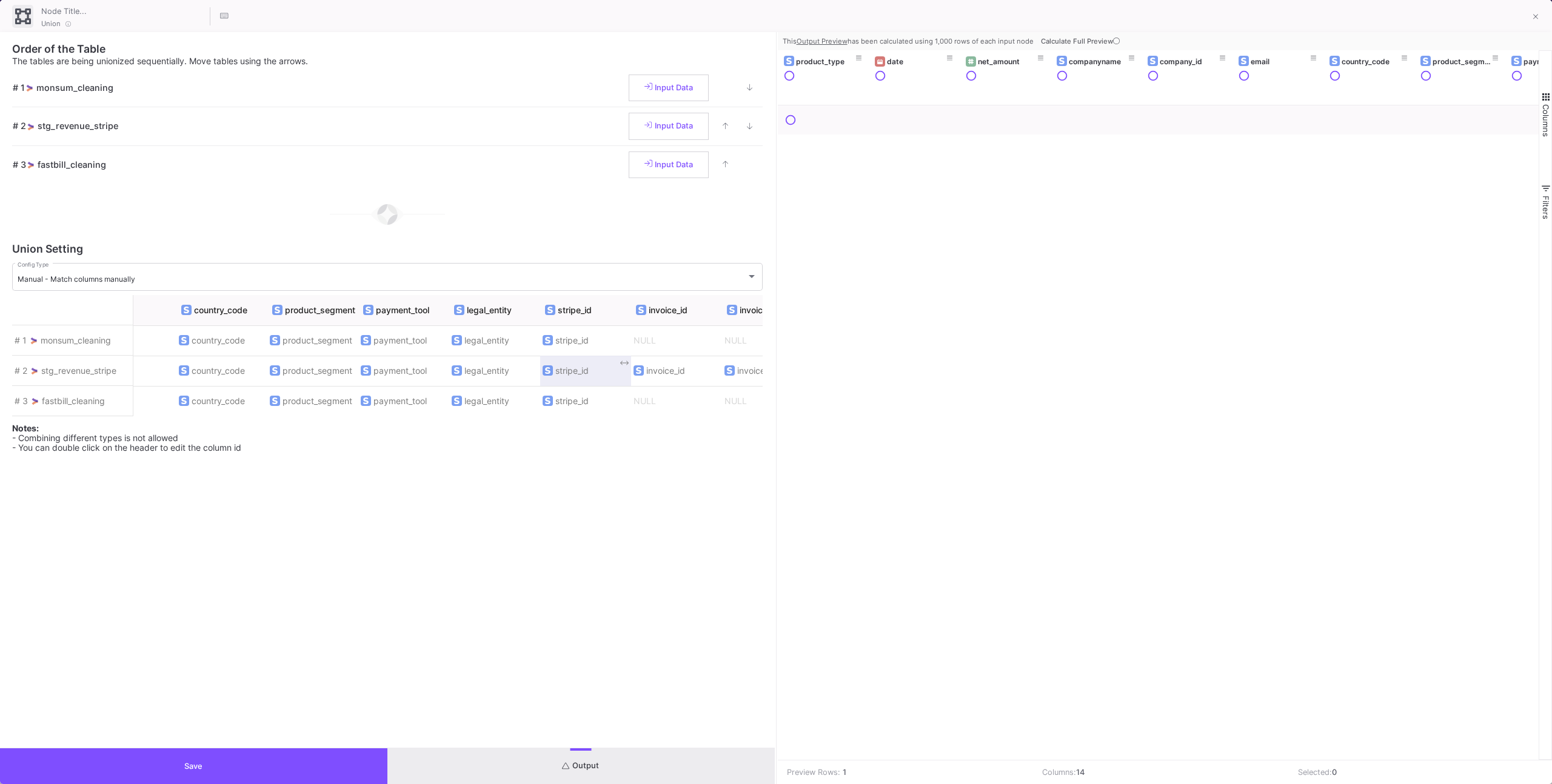
scroll to position [0, 649]
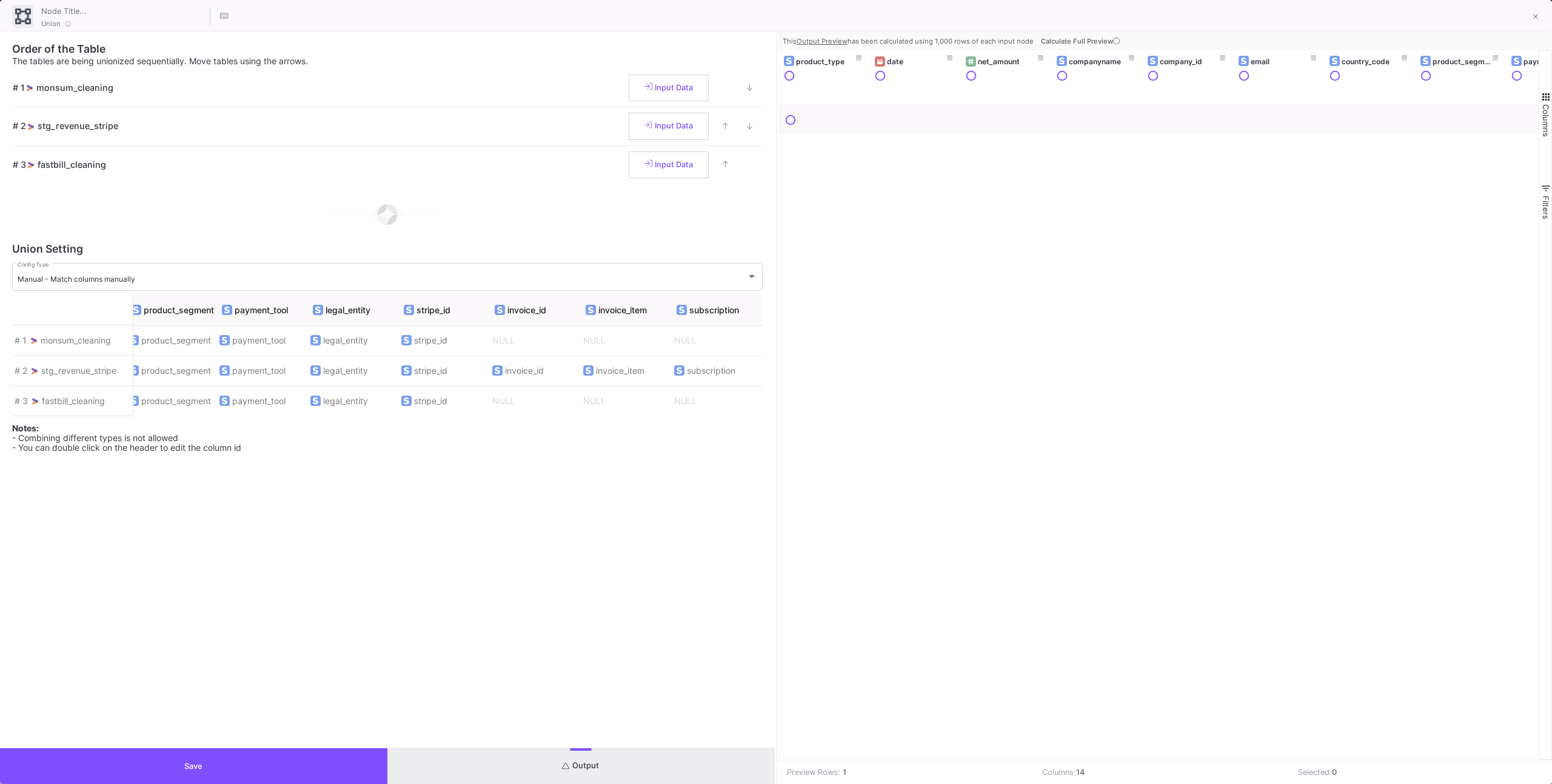
click at [1078, 38] on span "Calculate Full Preview" at bounding box center [1081, 41] width 81 height 8
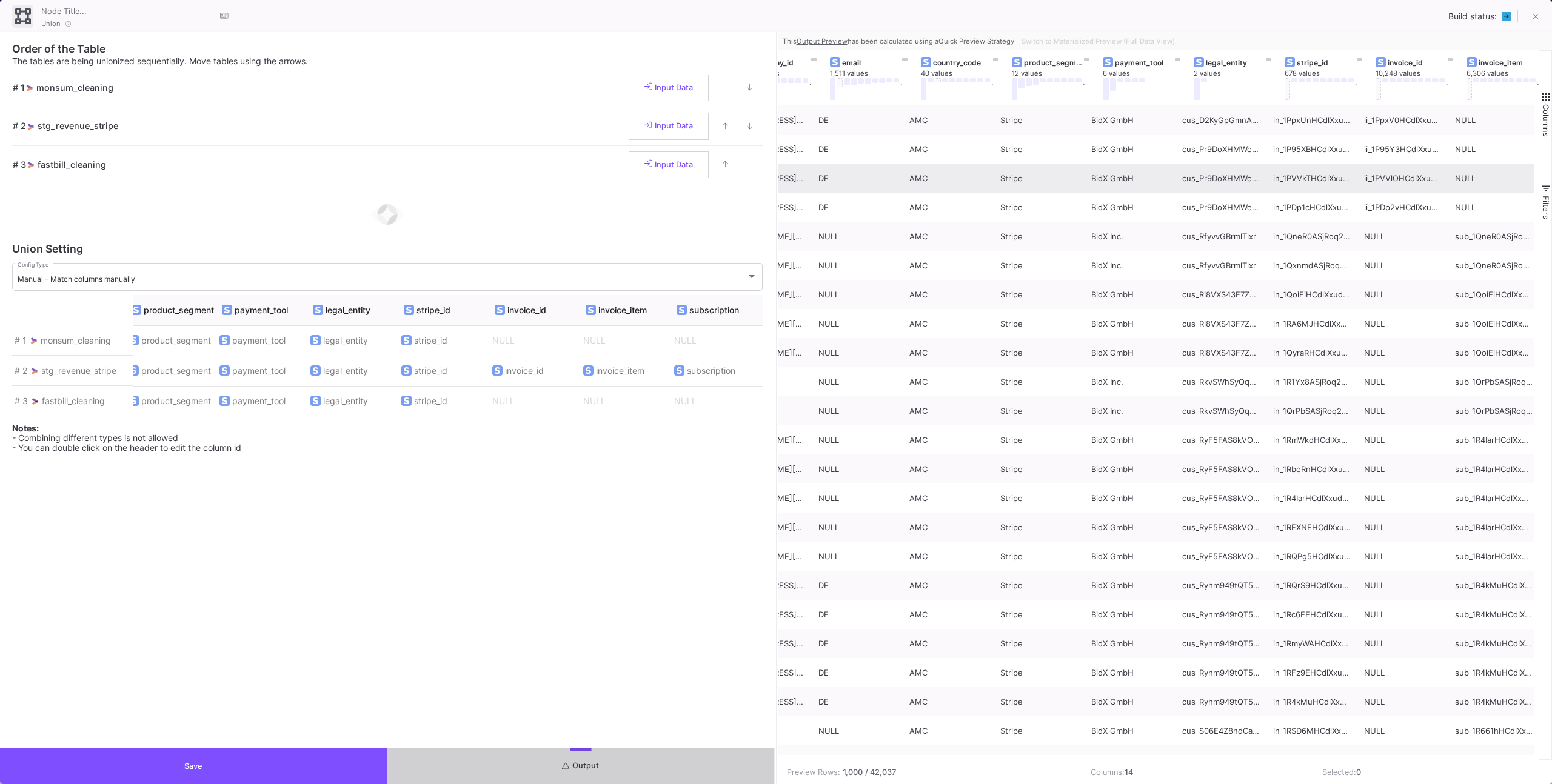
scroll to position [0, 0]
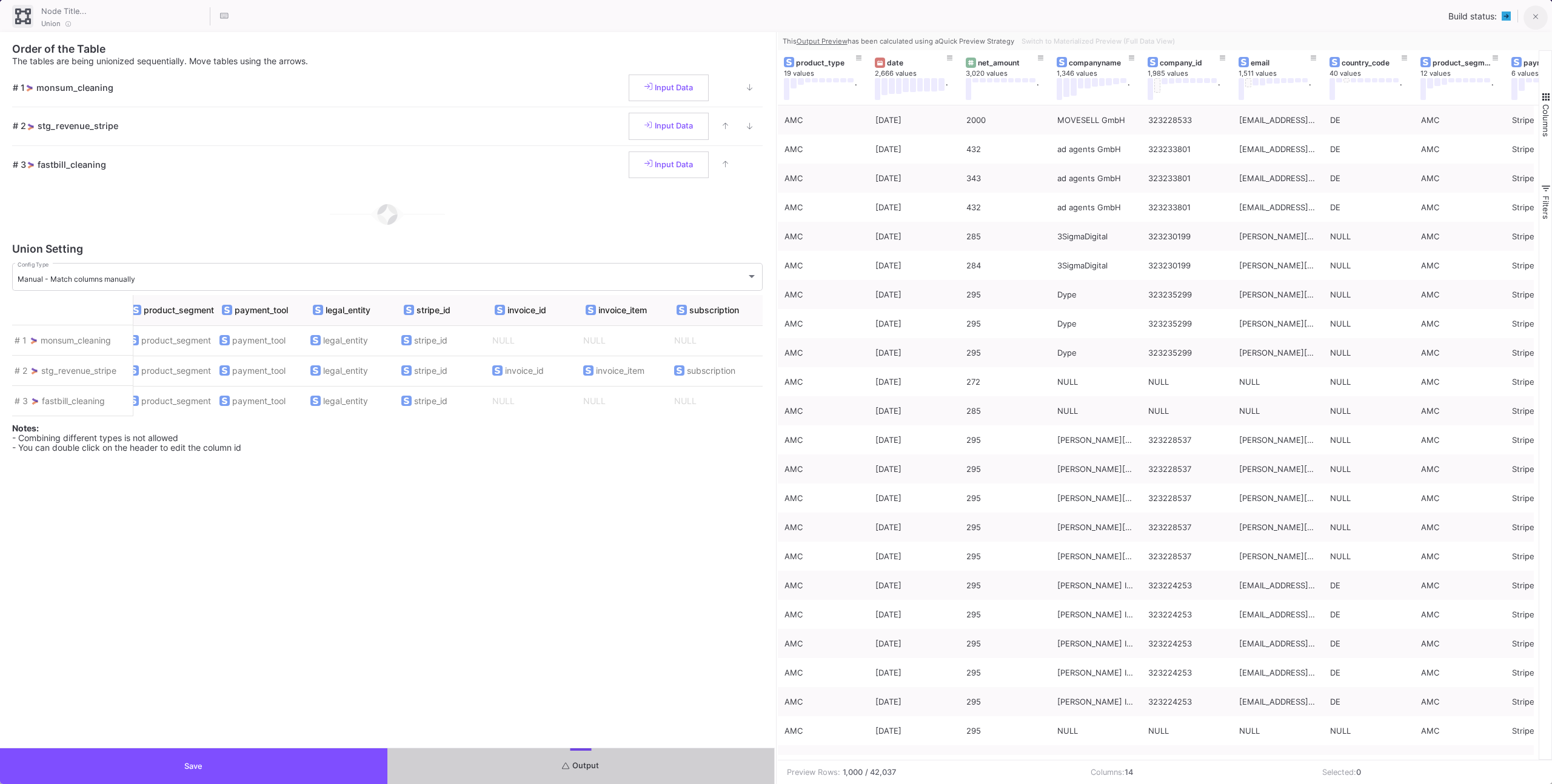
click at [1527, 21] on button at bounding box center [1535, 17] width 24 height 24
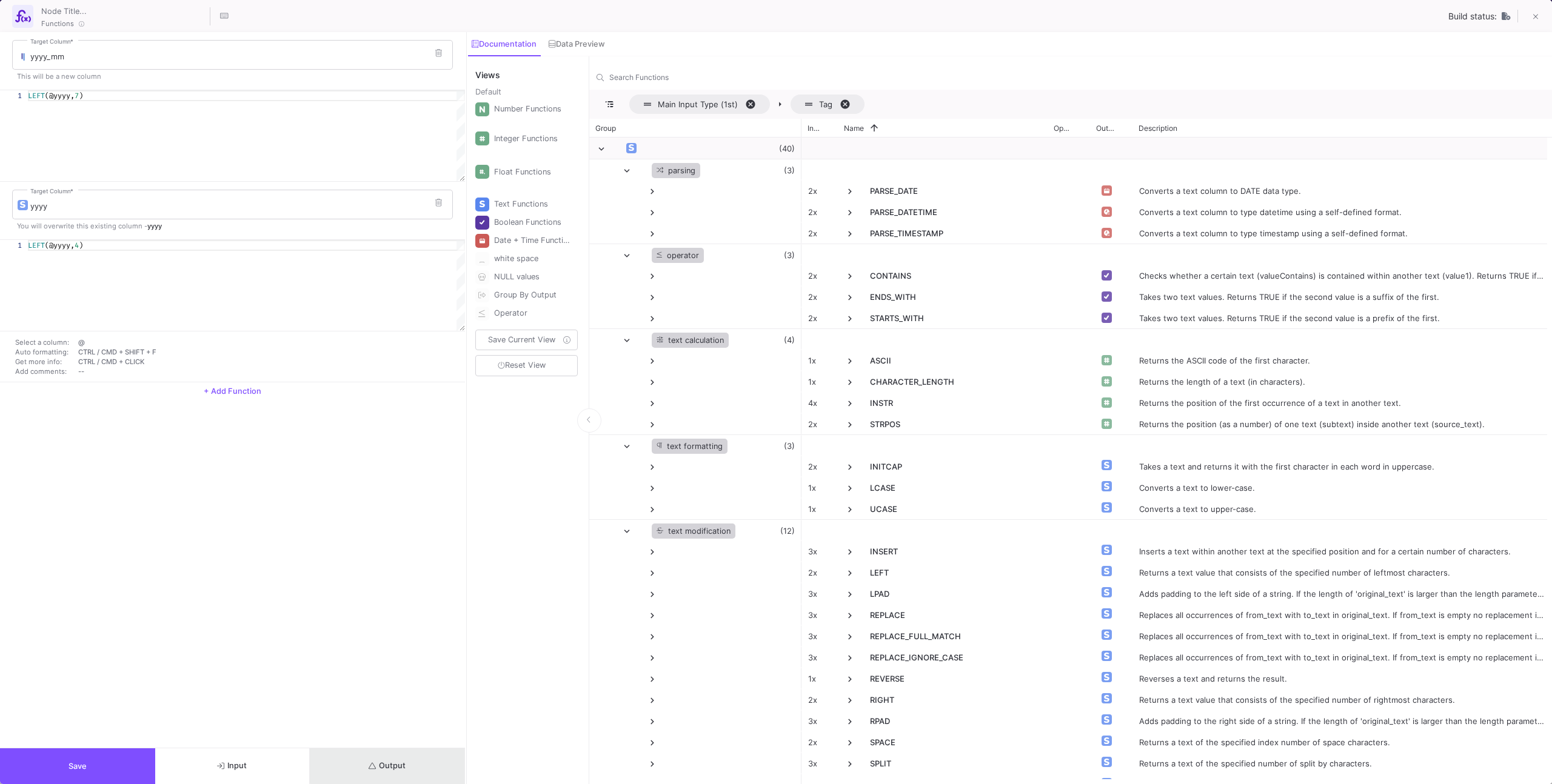
click at [414, 753] on button "Output" at bounding box center [388, 766] width 155 height 36
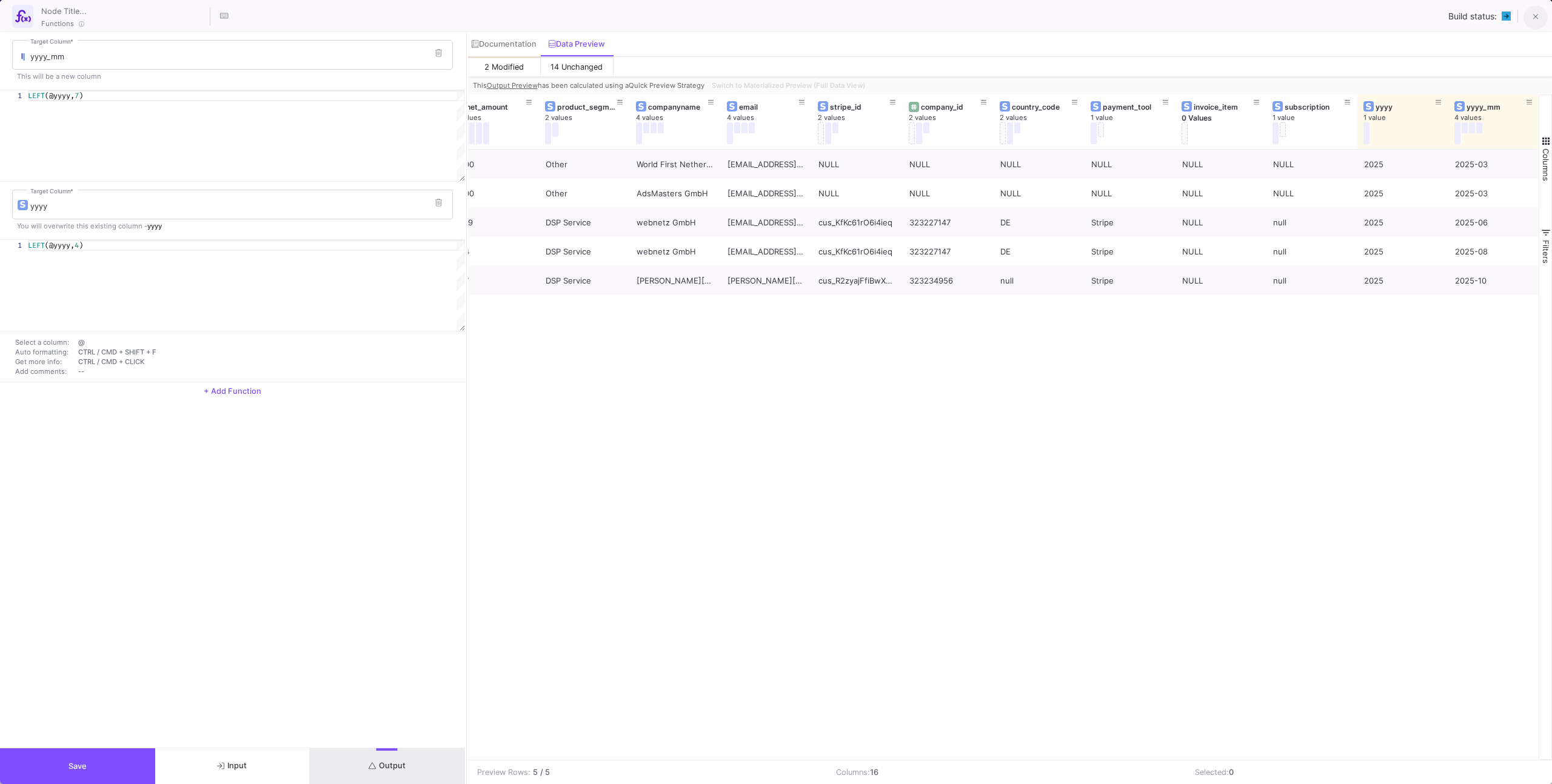
click at [1529, 12] on button at bounding box center [1535, 17] width 24 height 24
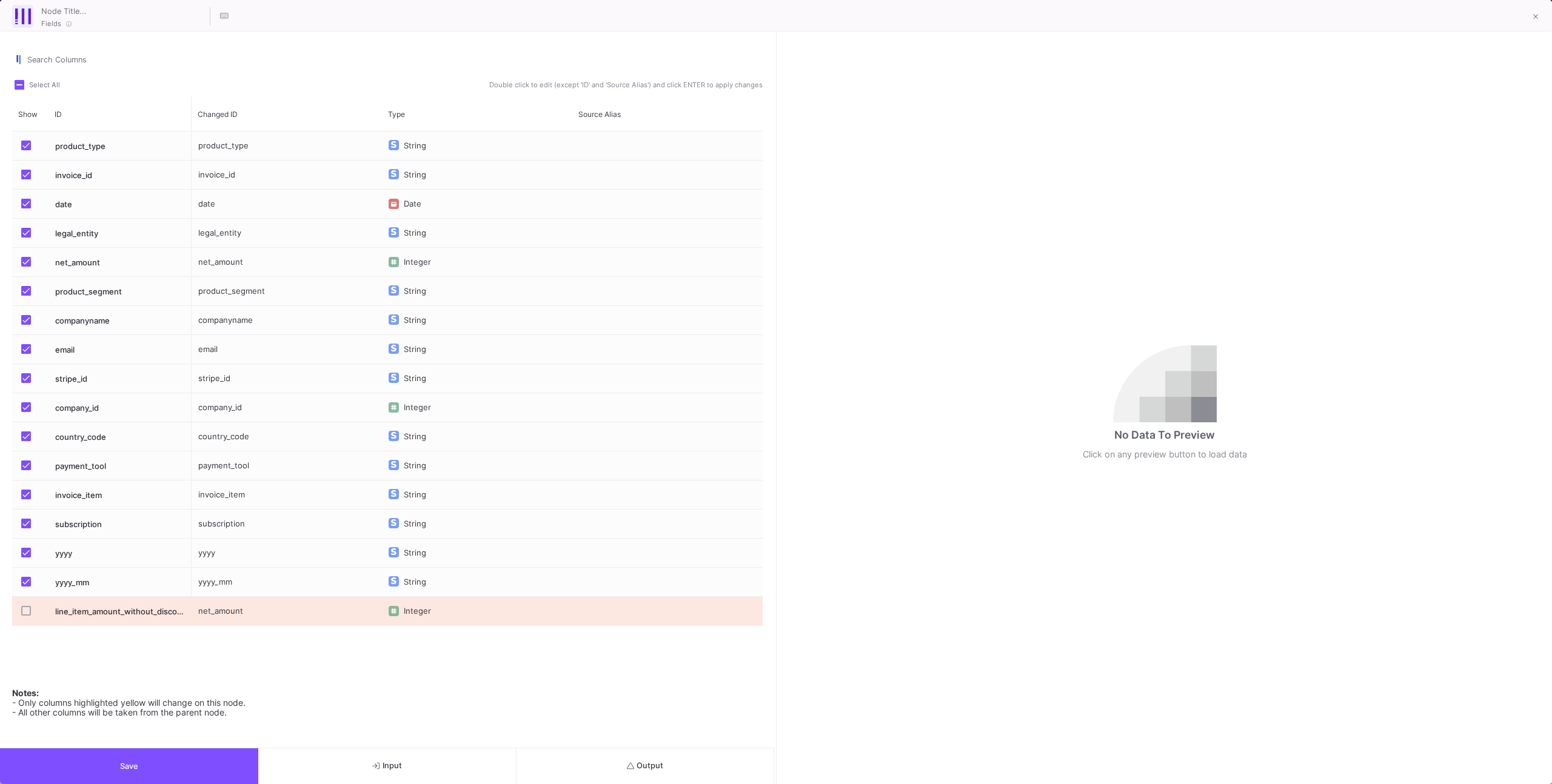
click at [31, 608] on span "Press SPACE to select this row." at bounding box center [26, 611] width 10 height 10
click at [26, 615] on input "Press SPACE to select this row." at bounding box center [26, 615] width 1 height 1
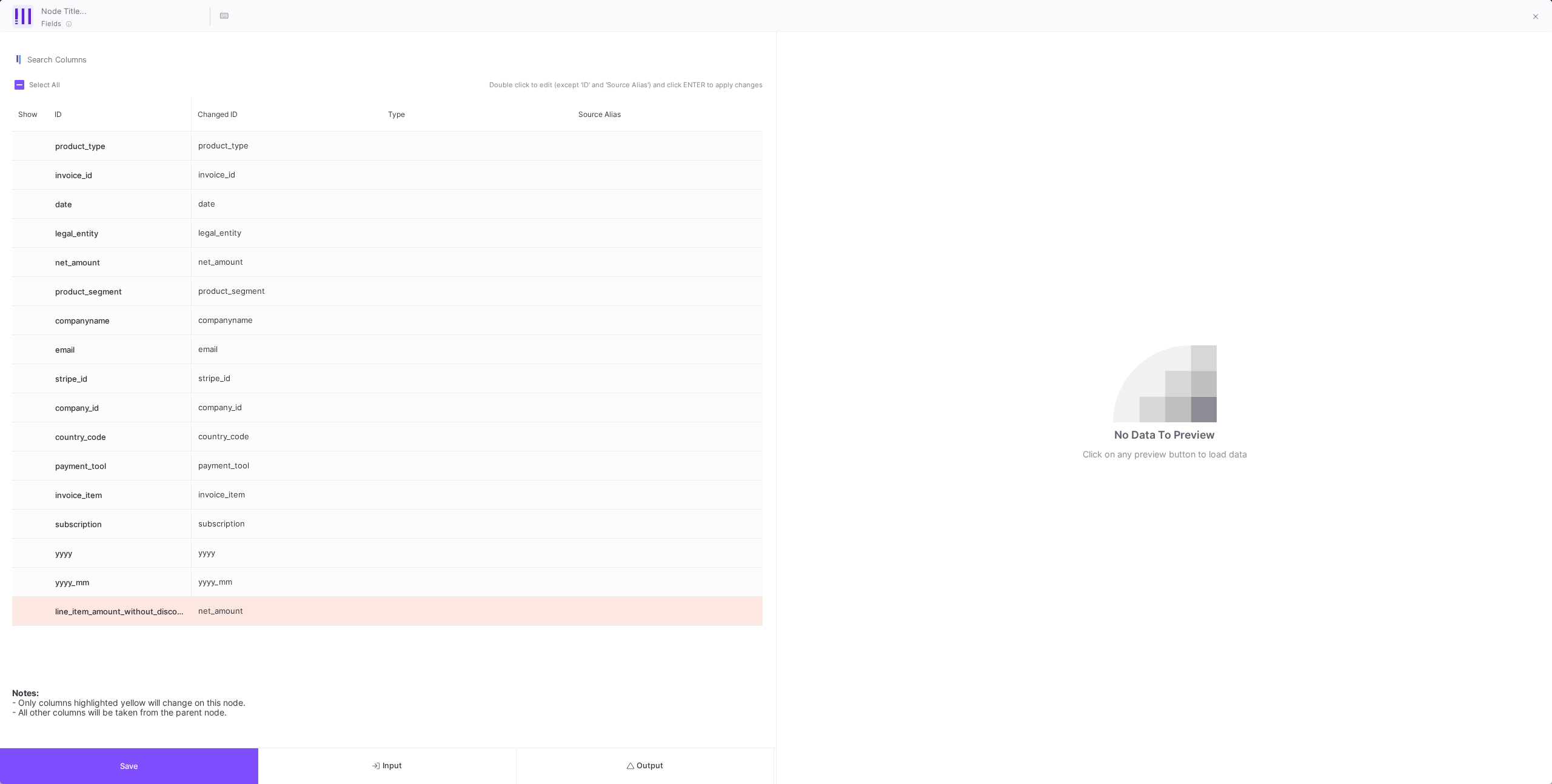
checkbox input "true"
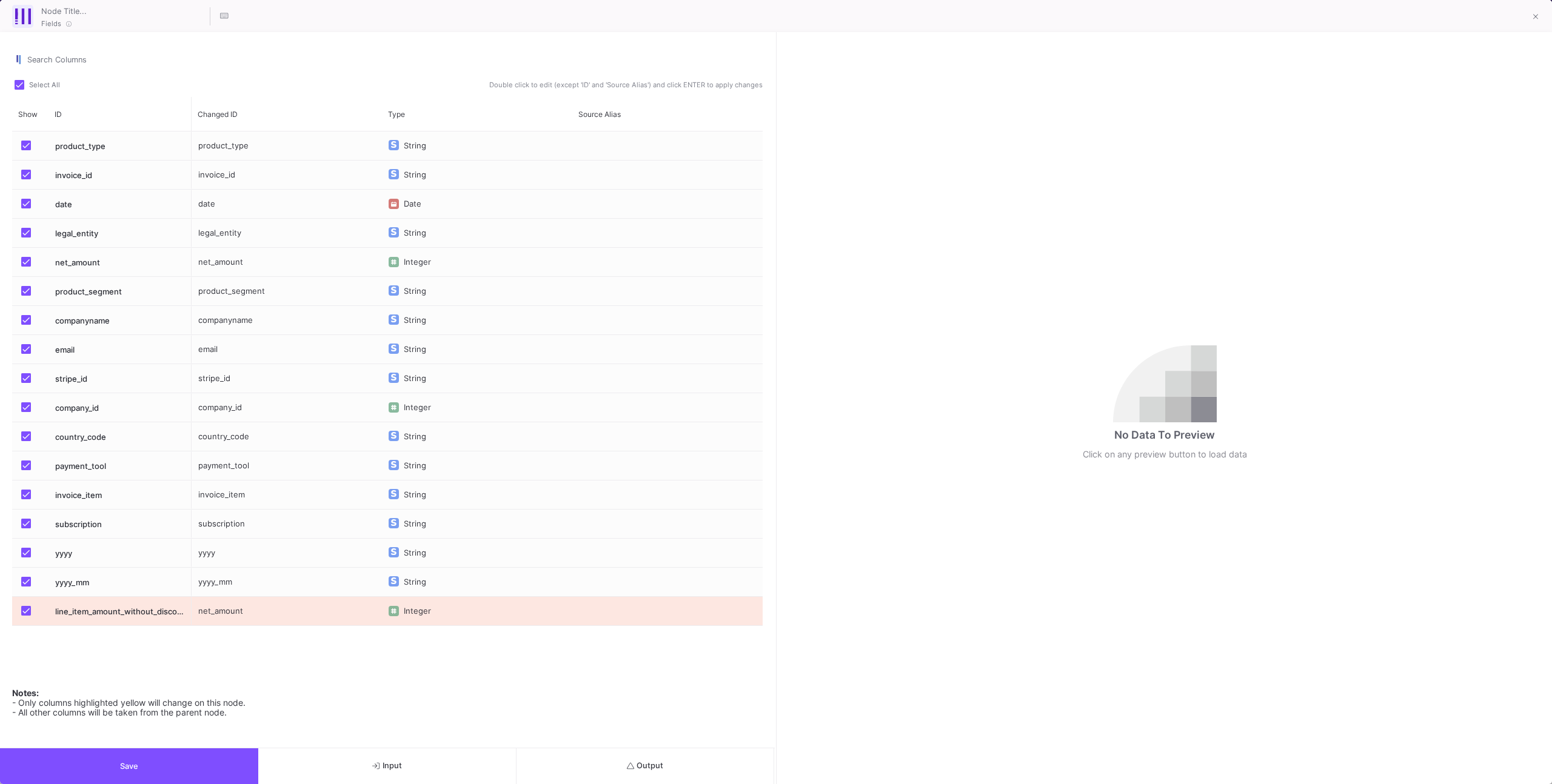
click at [611, 770] on button "Output" at bounding box center [645, 766] width 258 height 36
click at [28, 608] on span "Press SPACE to select this row." at bounding box center [26, 611] width 10 height 10
click at [26, 615] on input "Press SPACE to select this row." at bounding box center [26, 615] width 1 height 1
checkbox input "false"
click at [203, 744] on div "Search Columns Select All Double click to edit (except 'ID' and 'Source Alias')…" at bounding box center [387, 390] width 774 height 715
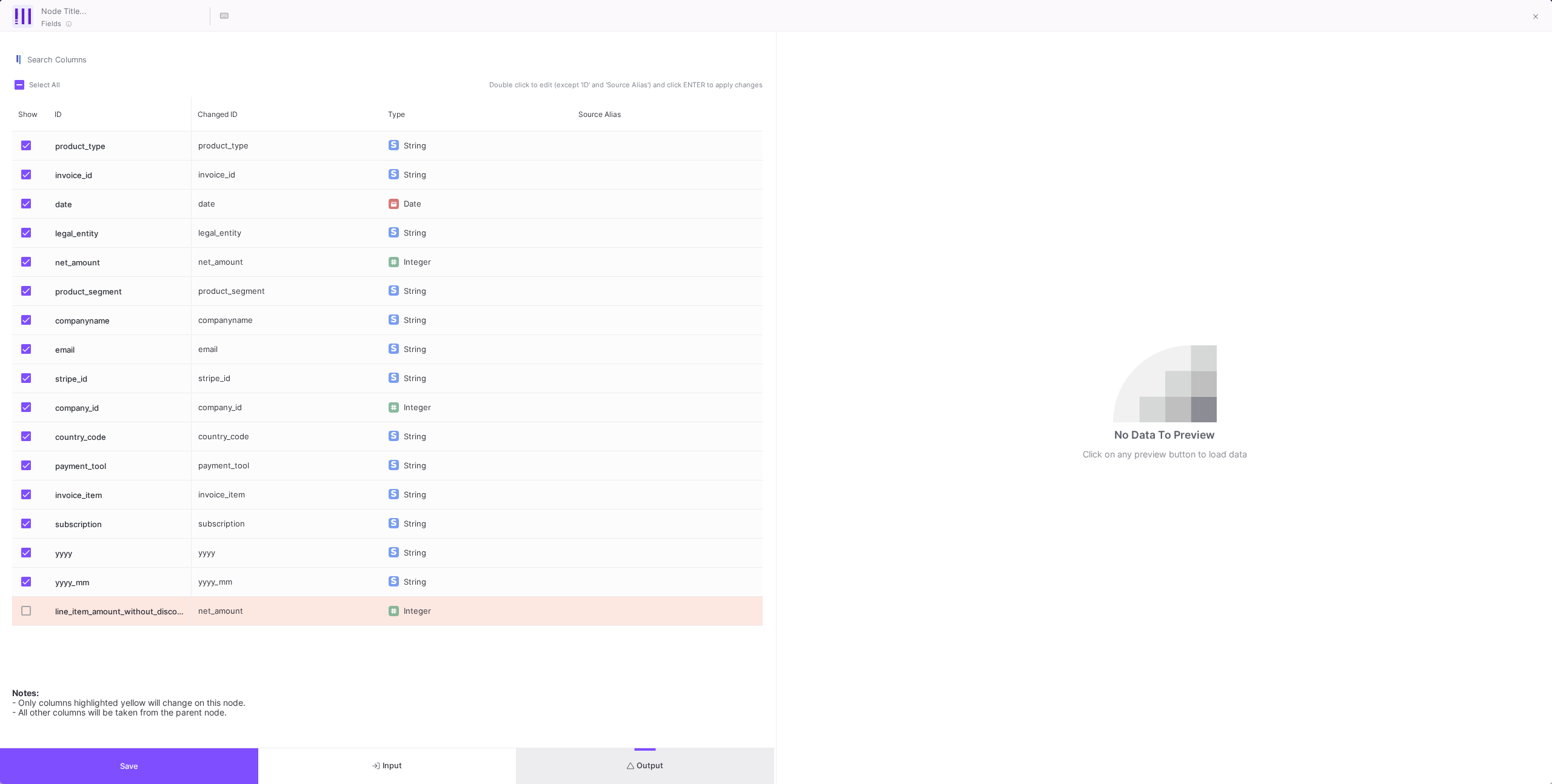
click at [203, 763] on button "Save" at bounding box center [129, 766] width 258 height 36
click at [1530, 20] on button at bounding box center [1535, 17] width 24 height 24
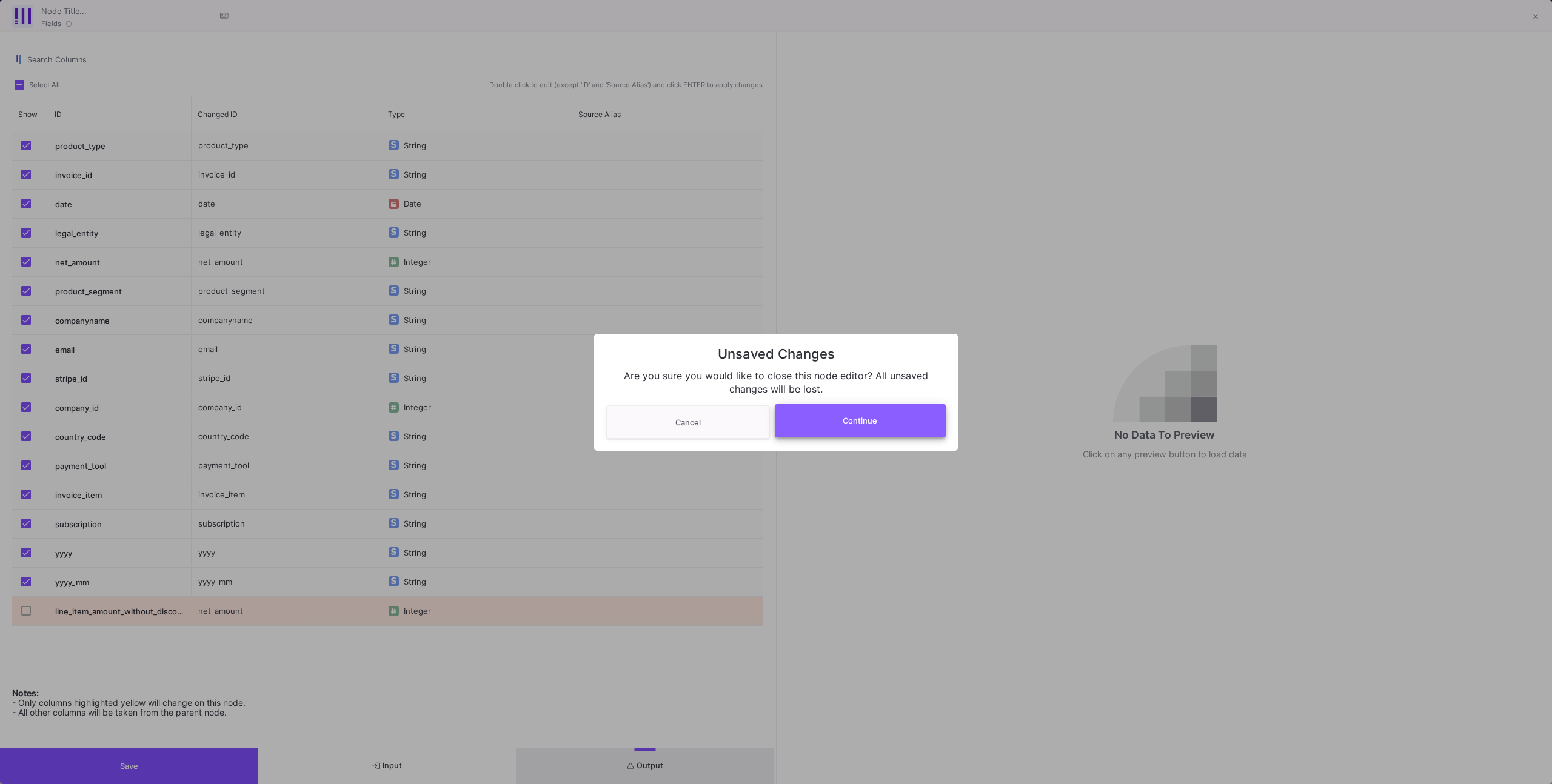
click at [944, 411] on button "Continue" at bounding box center [860, 421] width 172 height 33
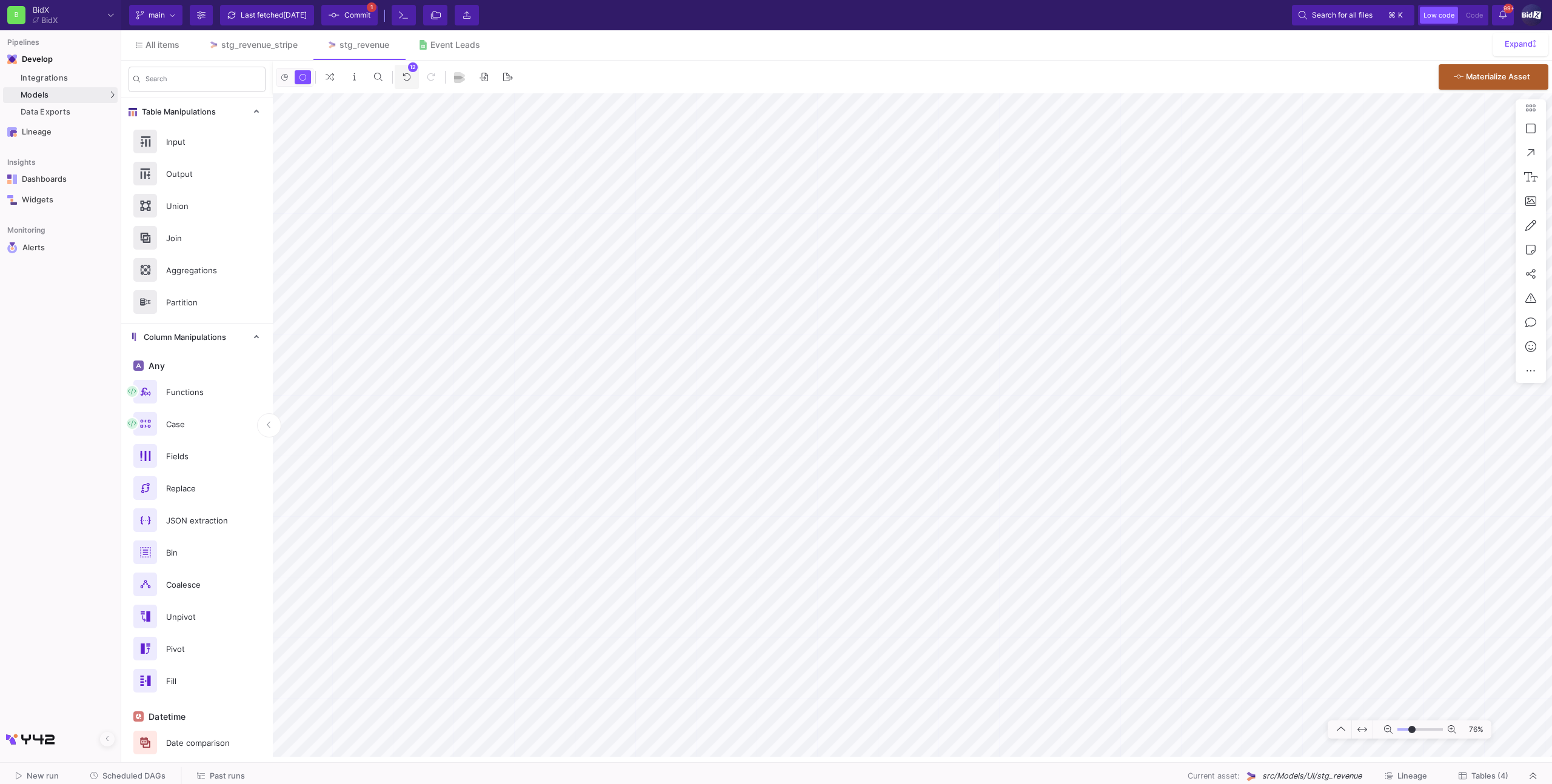
click at [408, 81] on fa-icon at bounding box center [407, 77] width 8 height 10
click at [408, 81] on icon at bounding box center [407, 77] width 8 height 8
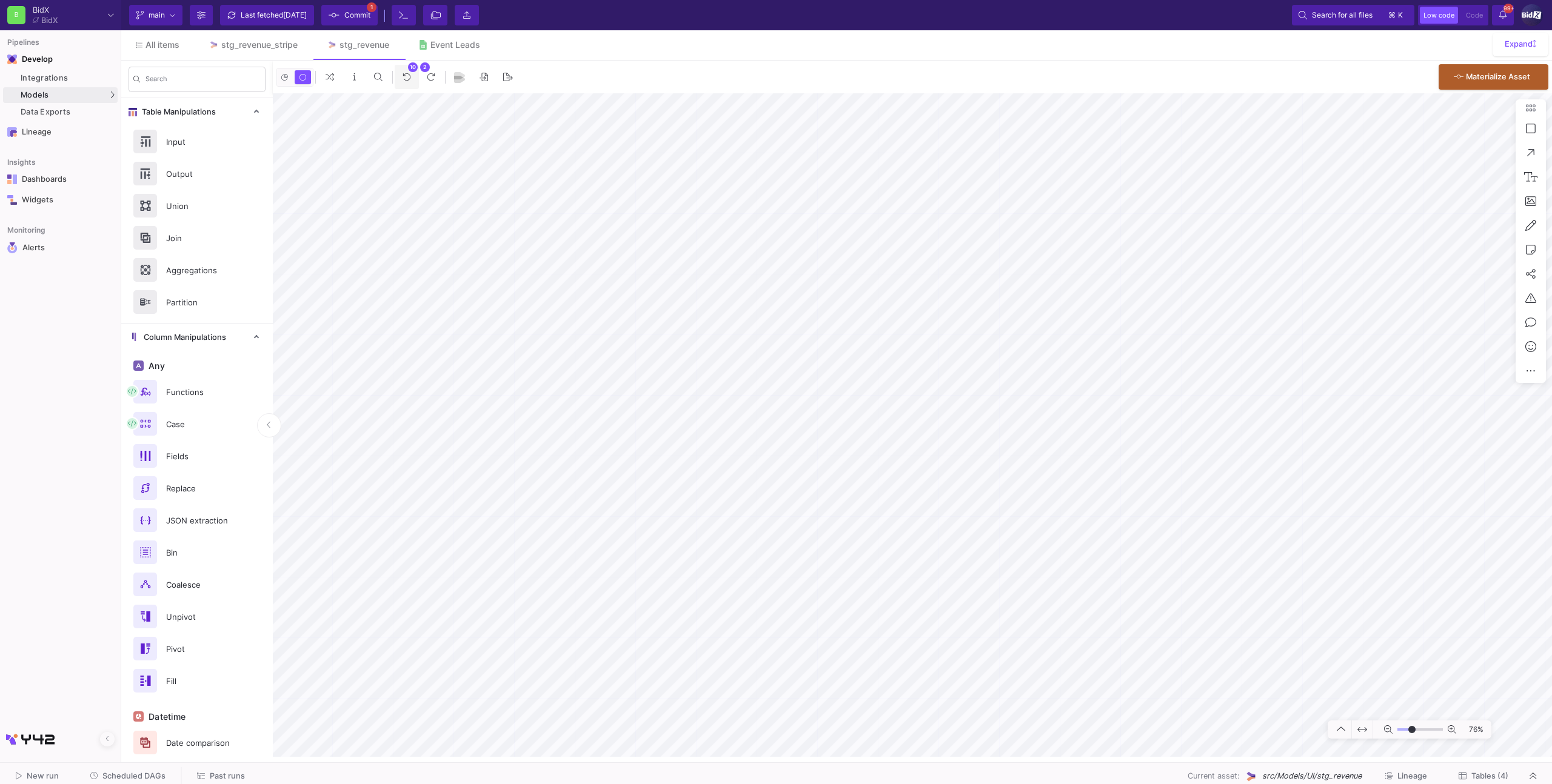
click at [408, 81] on icon at bounding box center [407, 77] width 8 height 8
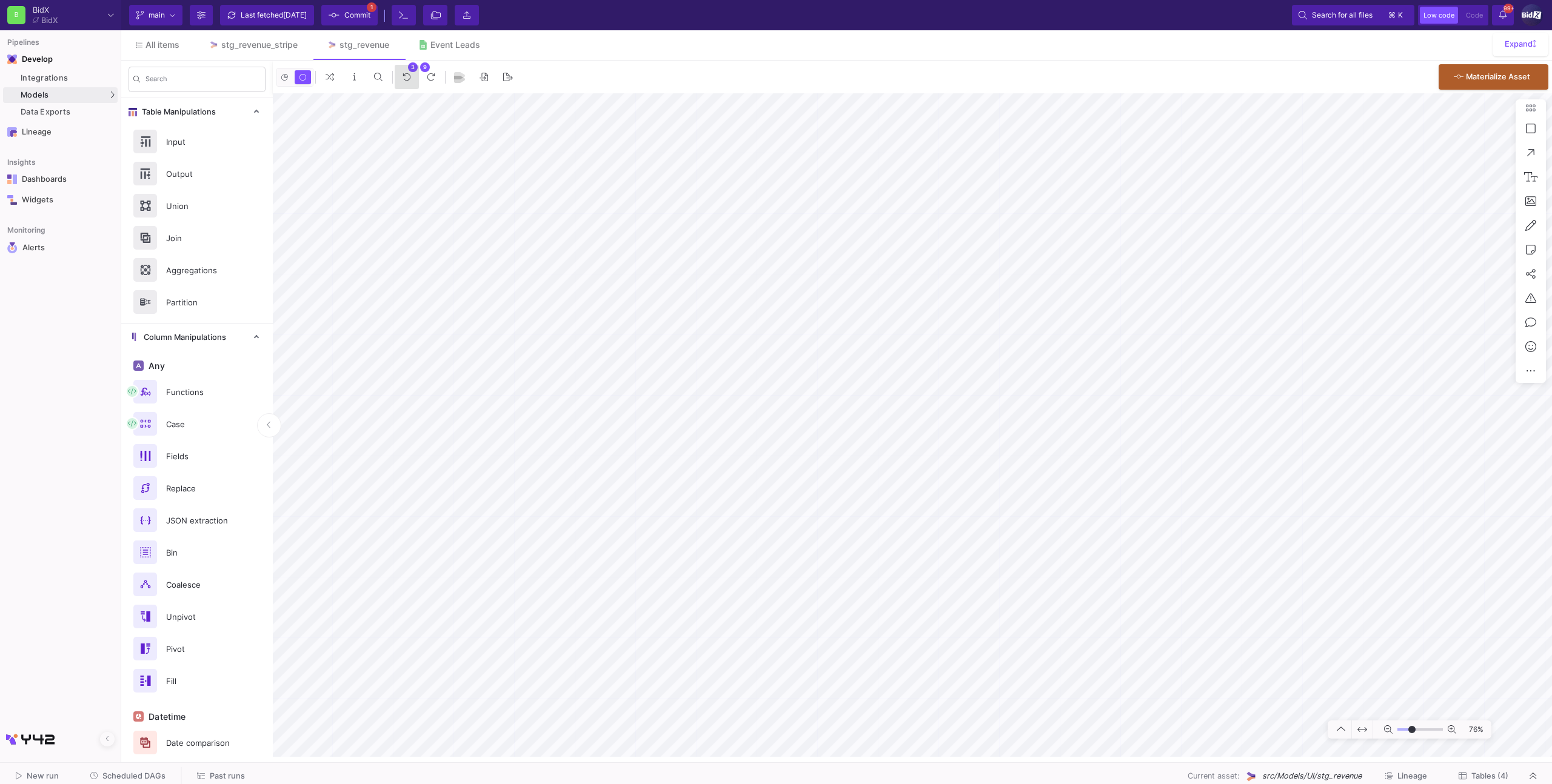
click at [408, 81] on icon at bounding box center [407, 77] width 8 height 8
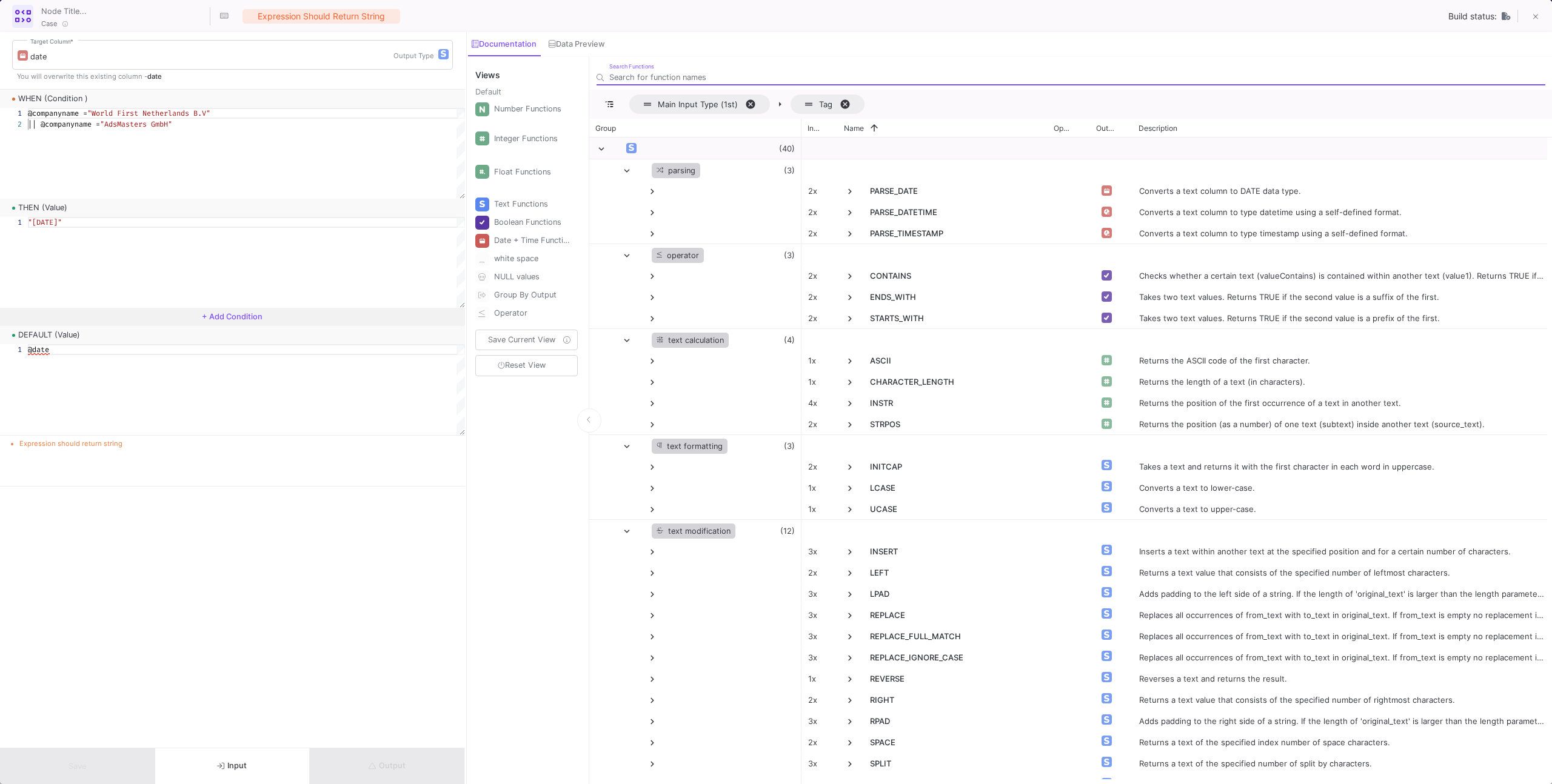
click at [263, 199] on div "@date" at bounding box center [246, 154] width 437 height 91
click at [448, 57] on div "date Target Column * Output Type" at bounding box center [232, 54] width 440 height 31
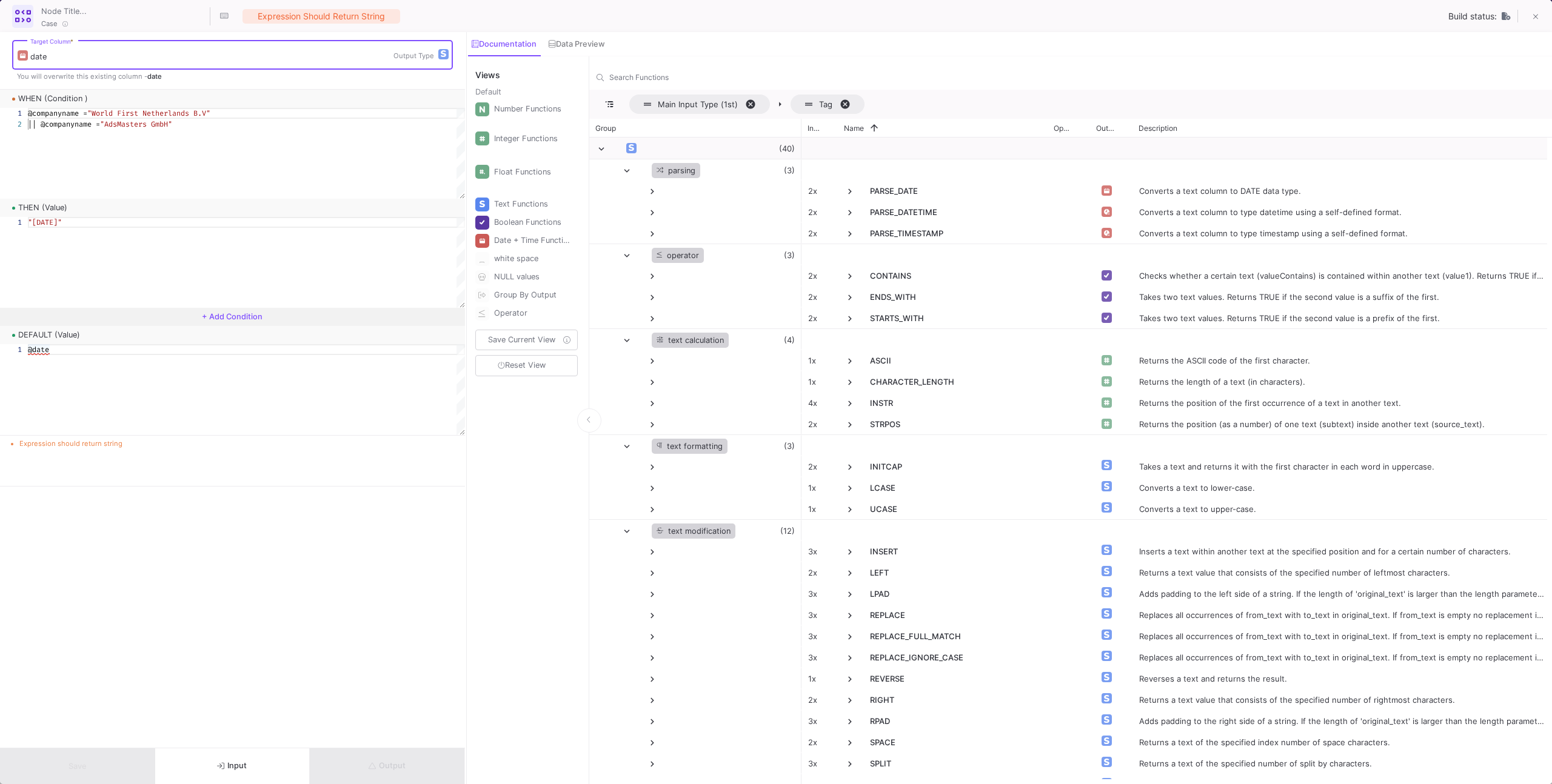
click at [441, 56] on img "button" at bounding box center [443, 54] width 6 height 7
click at [465, 173] on span "date" at bounding box center [469, 160] width 17 height 29
click at [273, 292] on div ""[DATE]"" at bounding box center [246, 263] width 437 height 91
click at [1534, 19] on icon at bounding box center [1535, 17] width 6 height 6
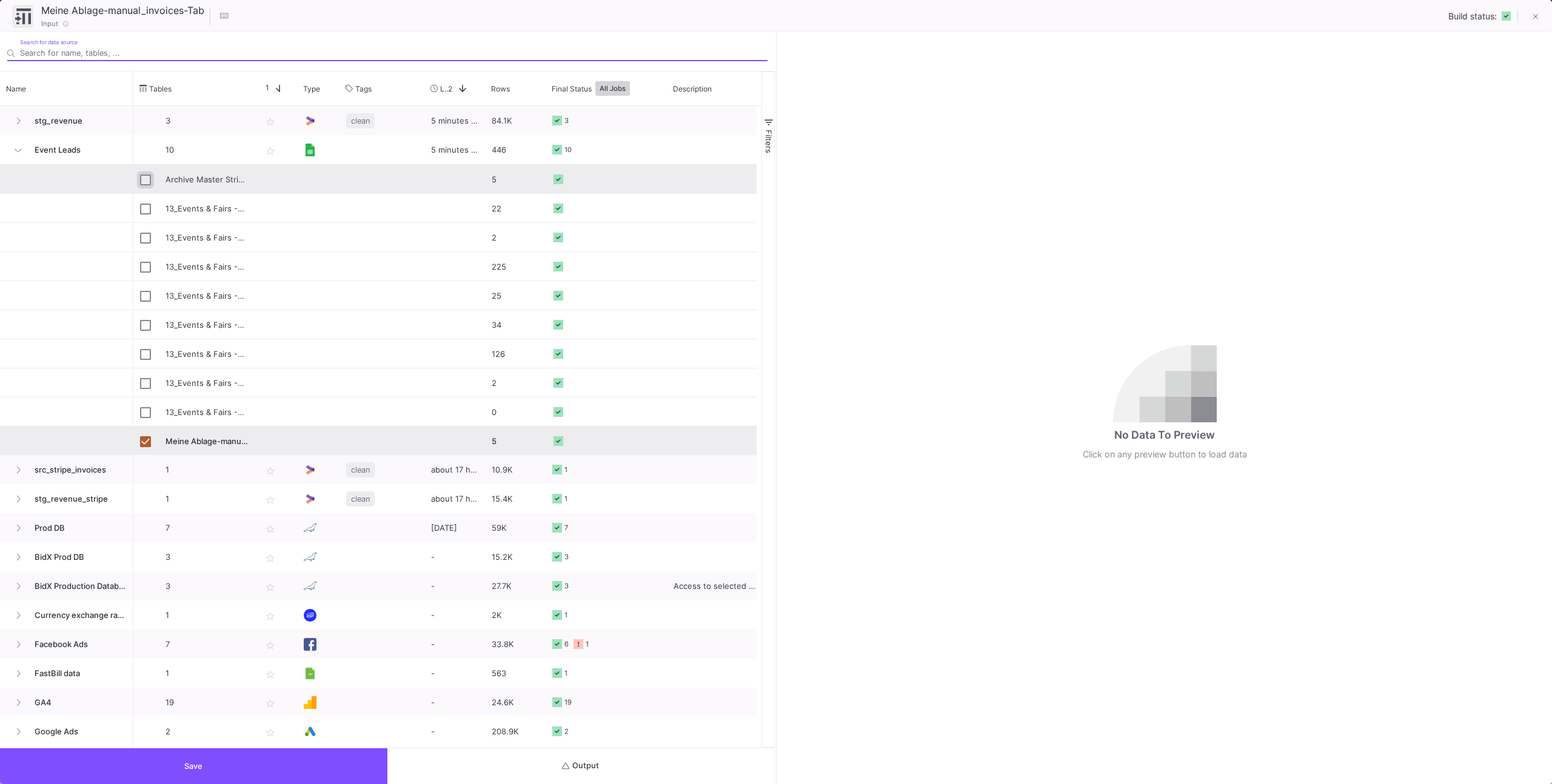
click at [145, 182] on input "Press Space to toggle row selection (unchecked)" at bounding box center [145, 179] width 11 height 11
checkbox input "true"
checkbox input "false"
type input "Archive Master Stripe (+Fastbill & Monsum) Revenue Customer Reporting-src_manua…"
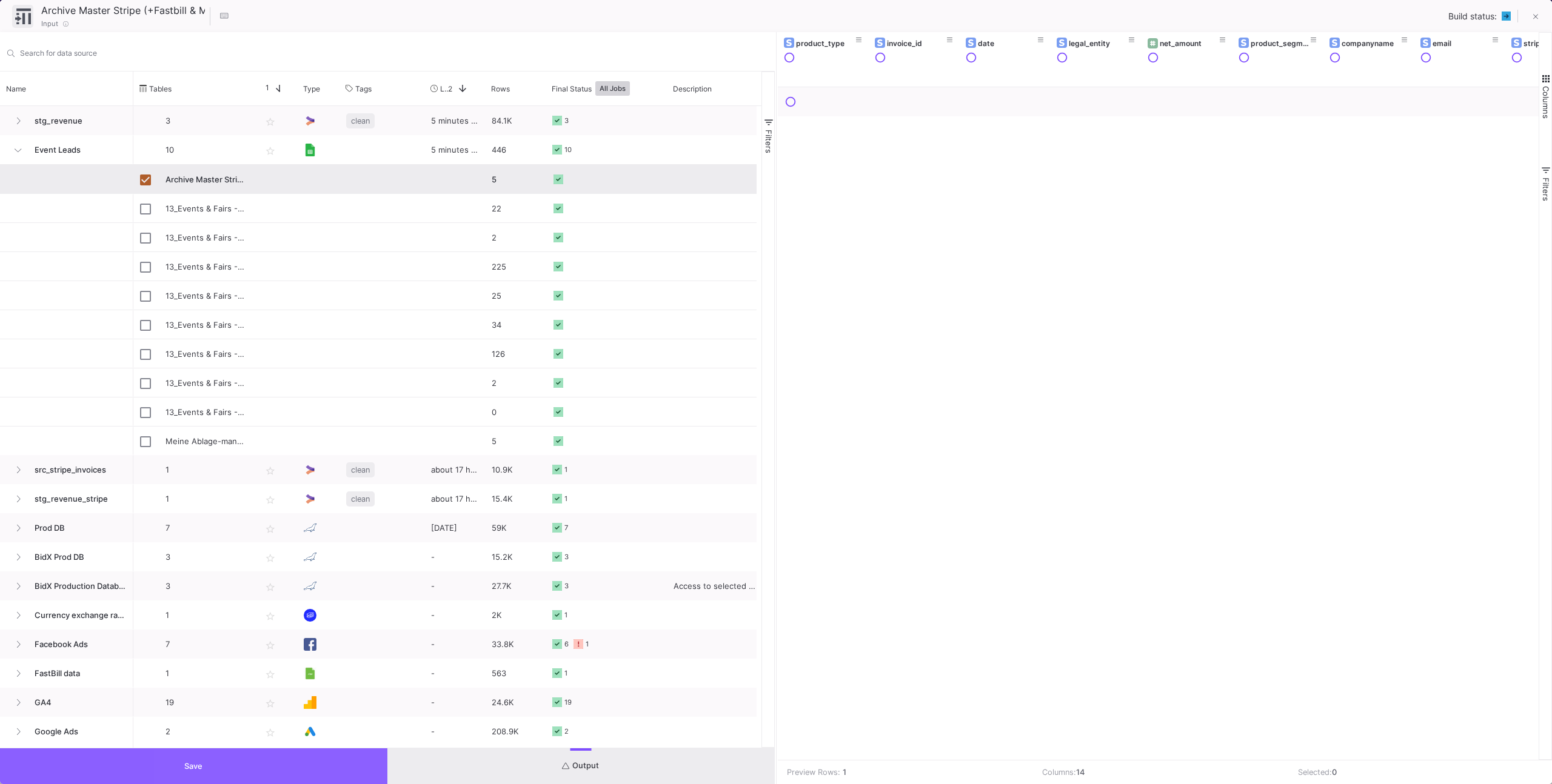
click at [333, 769] on button "Save" at bounding box center [193, 766] width 388 height 36
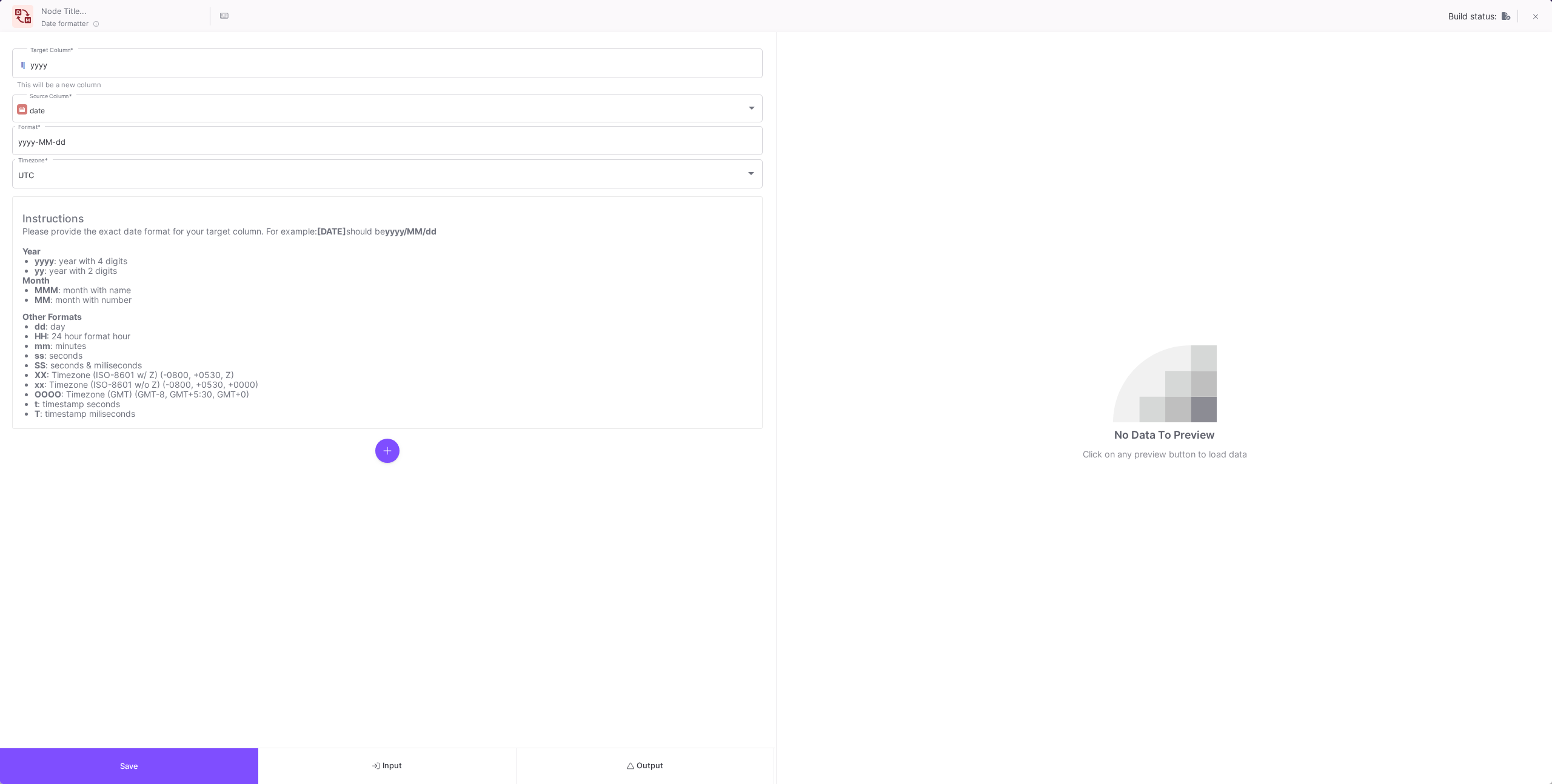
click at [607, 774] on button "Output" at bounding box center [645, 766] width 258 height 36
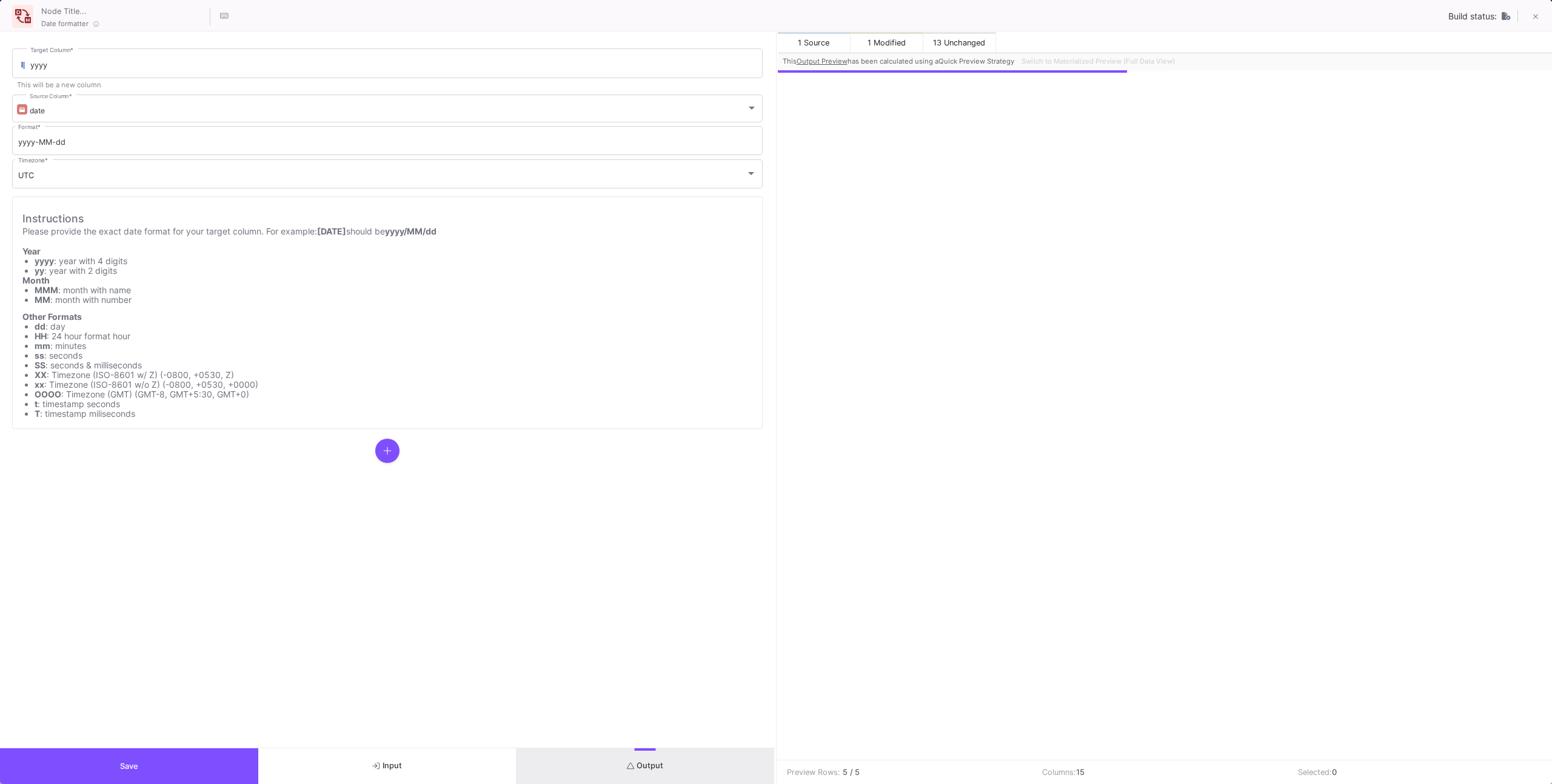
scroll to position [0, 602]
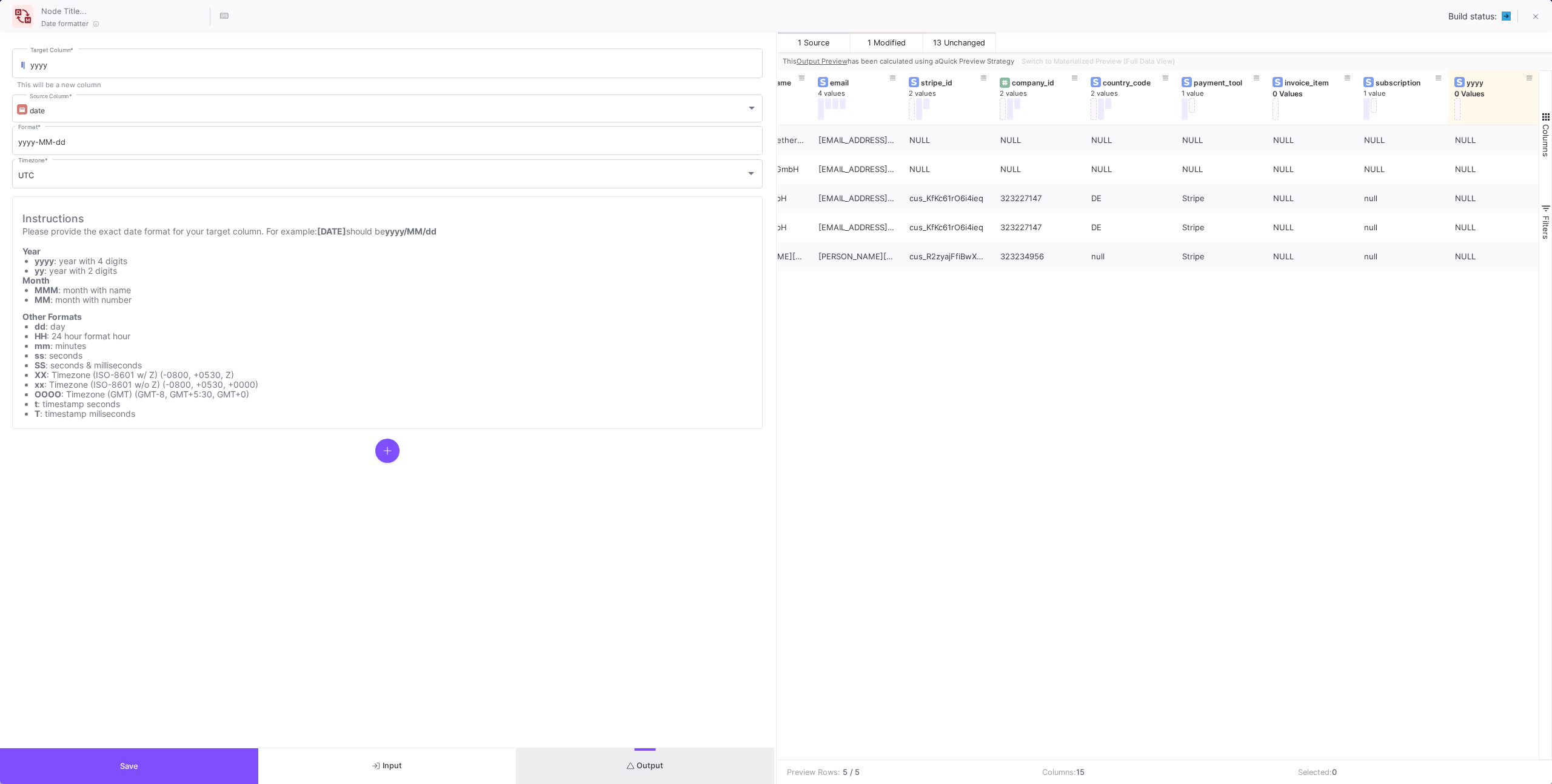
click at [194, 762] on button "Save" at bounding box center [129, 766] width 258 height 36
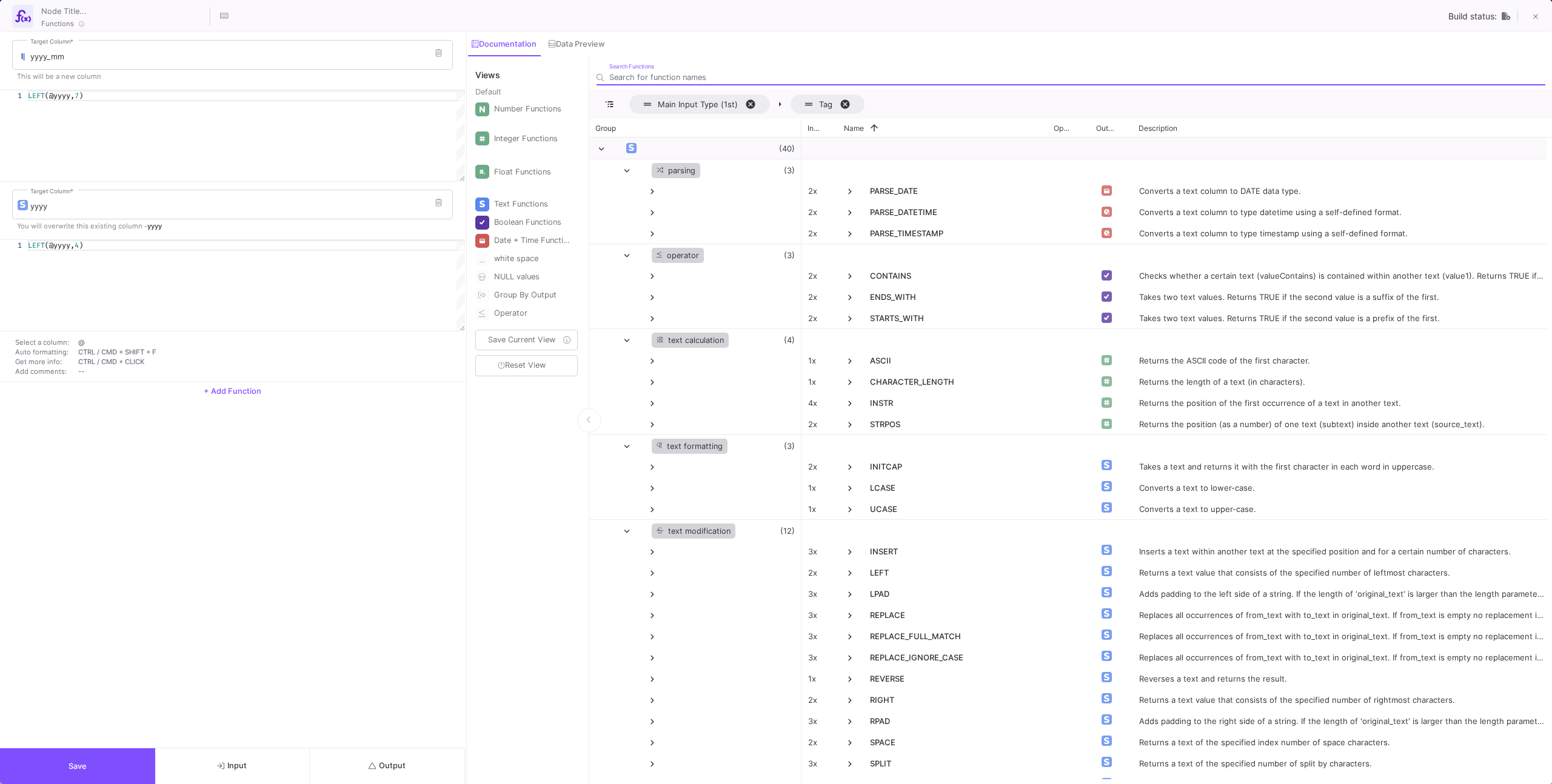
click at [114, 767] on button "Save" at bounding box center [78, 766] width 155 height 36
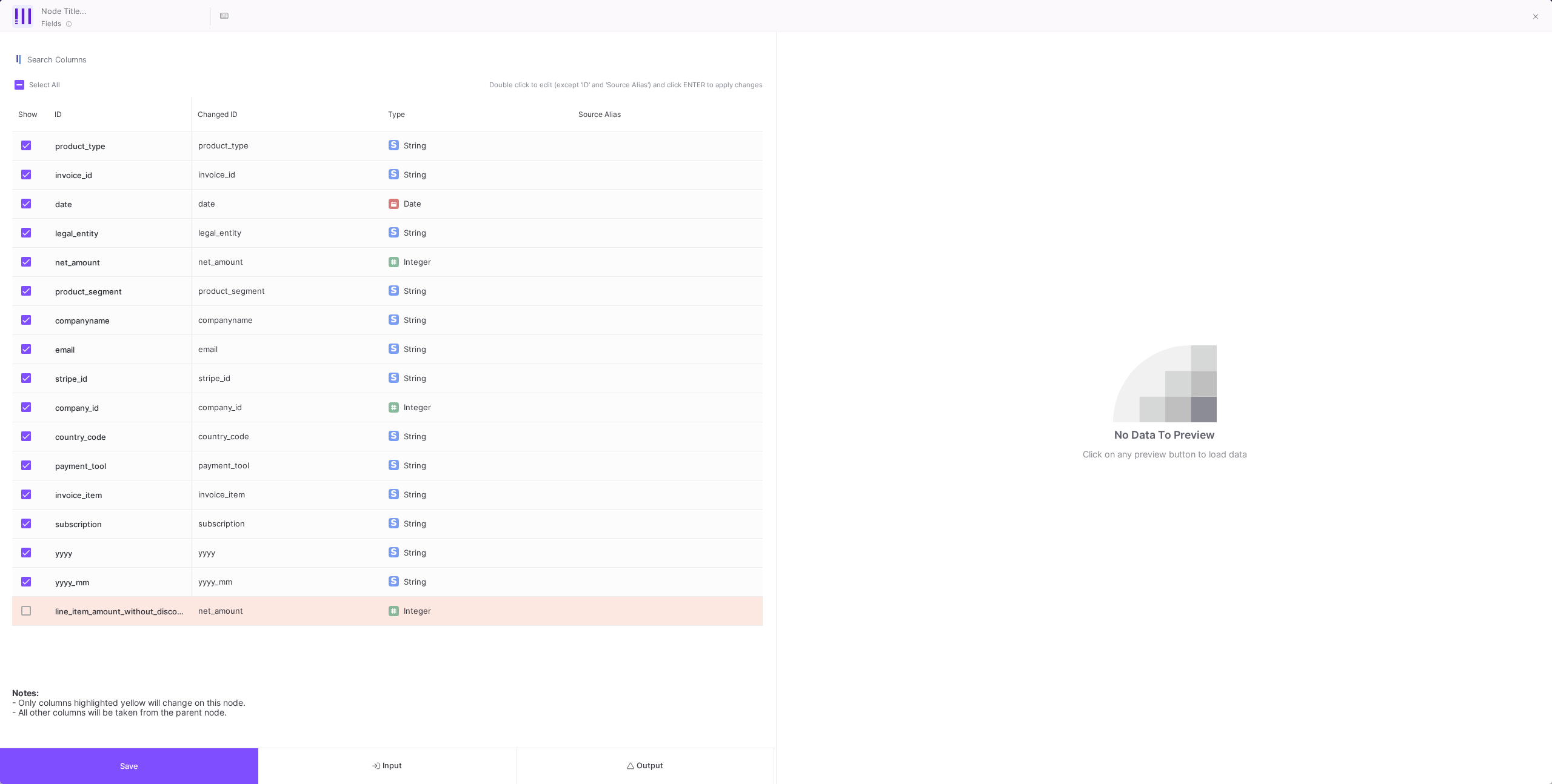
click at [167, 770] on button "Save" at bounding box center [129, 766] width 258 height 36
drag, startPoint x: 1523, startPoint y: 23, endPoint x: 1539, endPoint y: 16, distance: 17.5
click at [1539, 16] on button at bounding box center [1535, 17] width 24 height 24
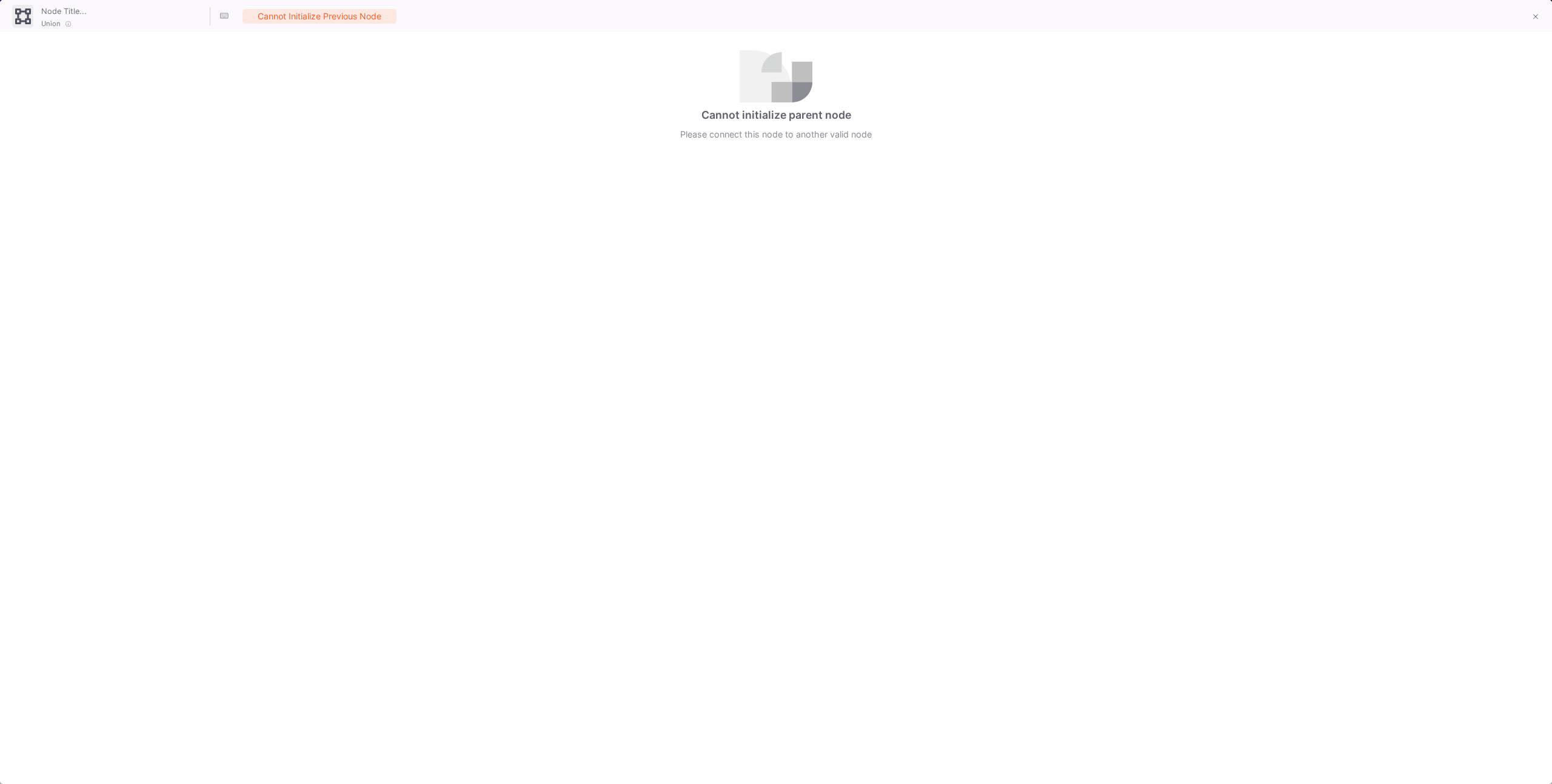
click at [1531, 21] on button at bounding box center [1535, 17] width 24 height 24
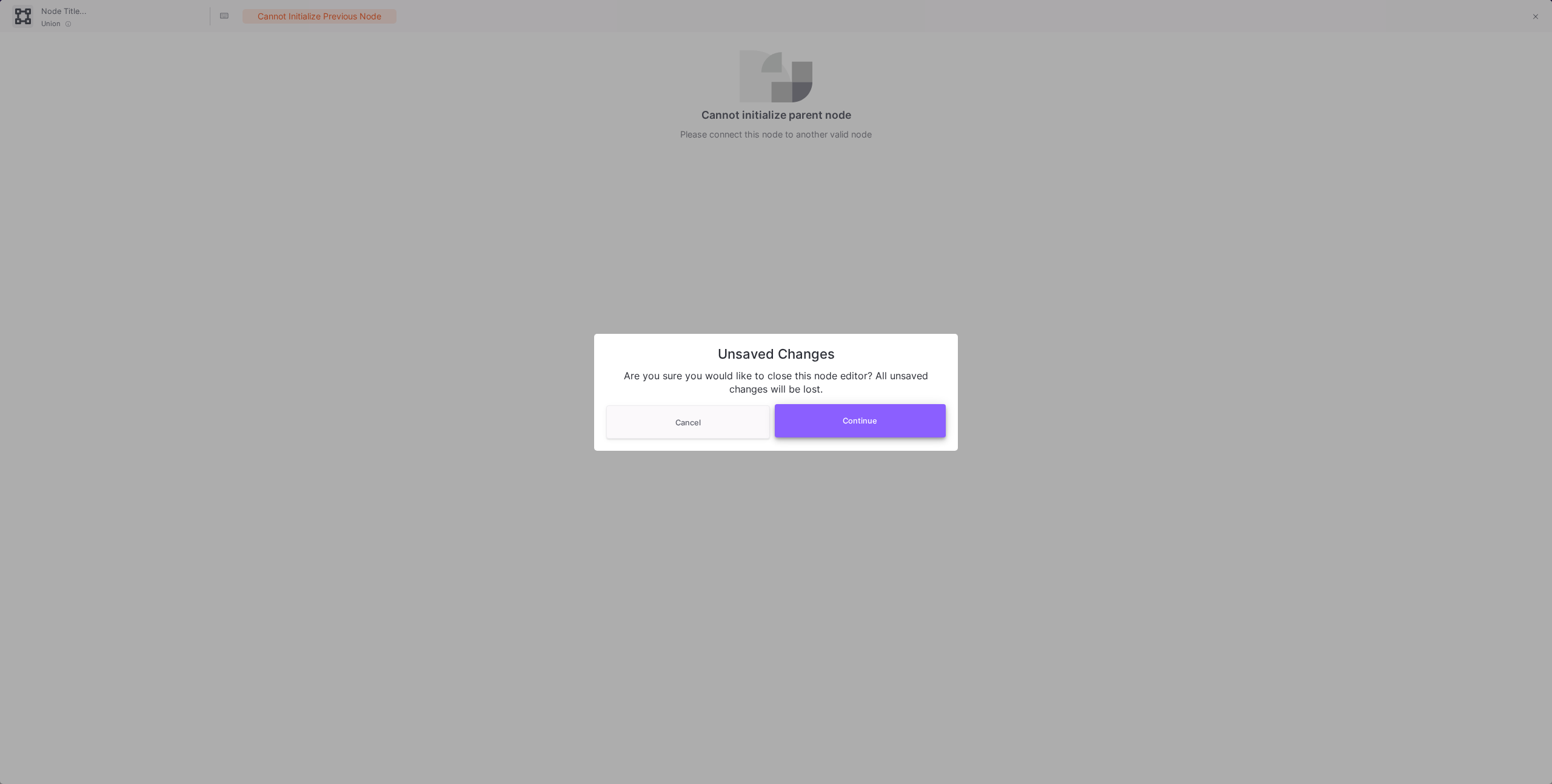
click at [822, 417] on button "Continue" at bounding box center [860, 421] width 172 height 33
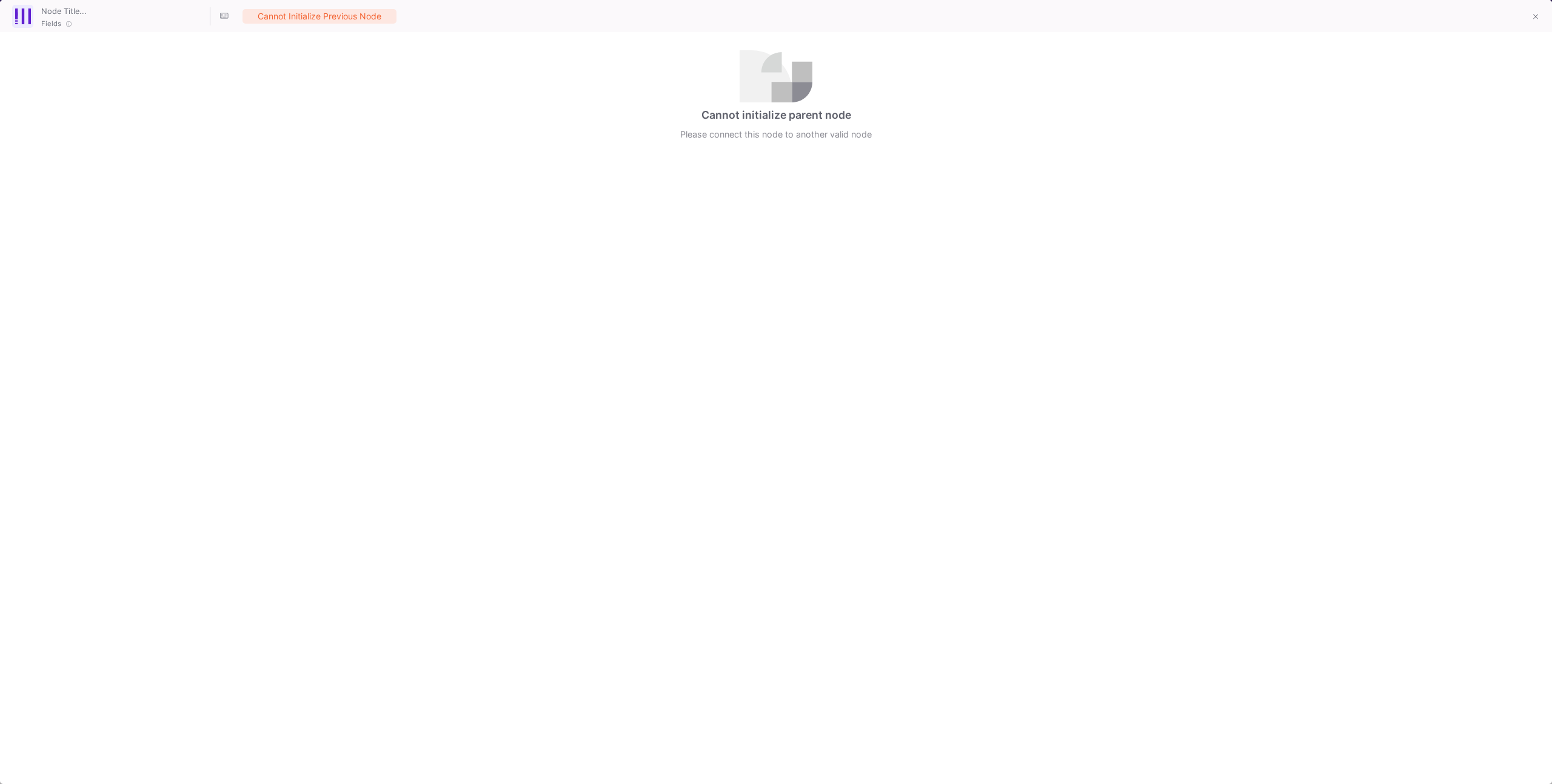
drag, startPoint x: 1542, startPoint y: 22, endPoint x: 1532, endPoint y: 19, distance: 10.4
click at [1540, 21] on body "B BidX BidX Current branch main Branch Options Last fetched 6 Aug 2025 Commit 1…" at bounding box center [776, 392] width 1552 height 784
click at [1530, 19] on button at bounding box center [1535, 17] width 24 height 24
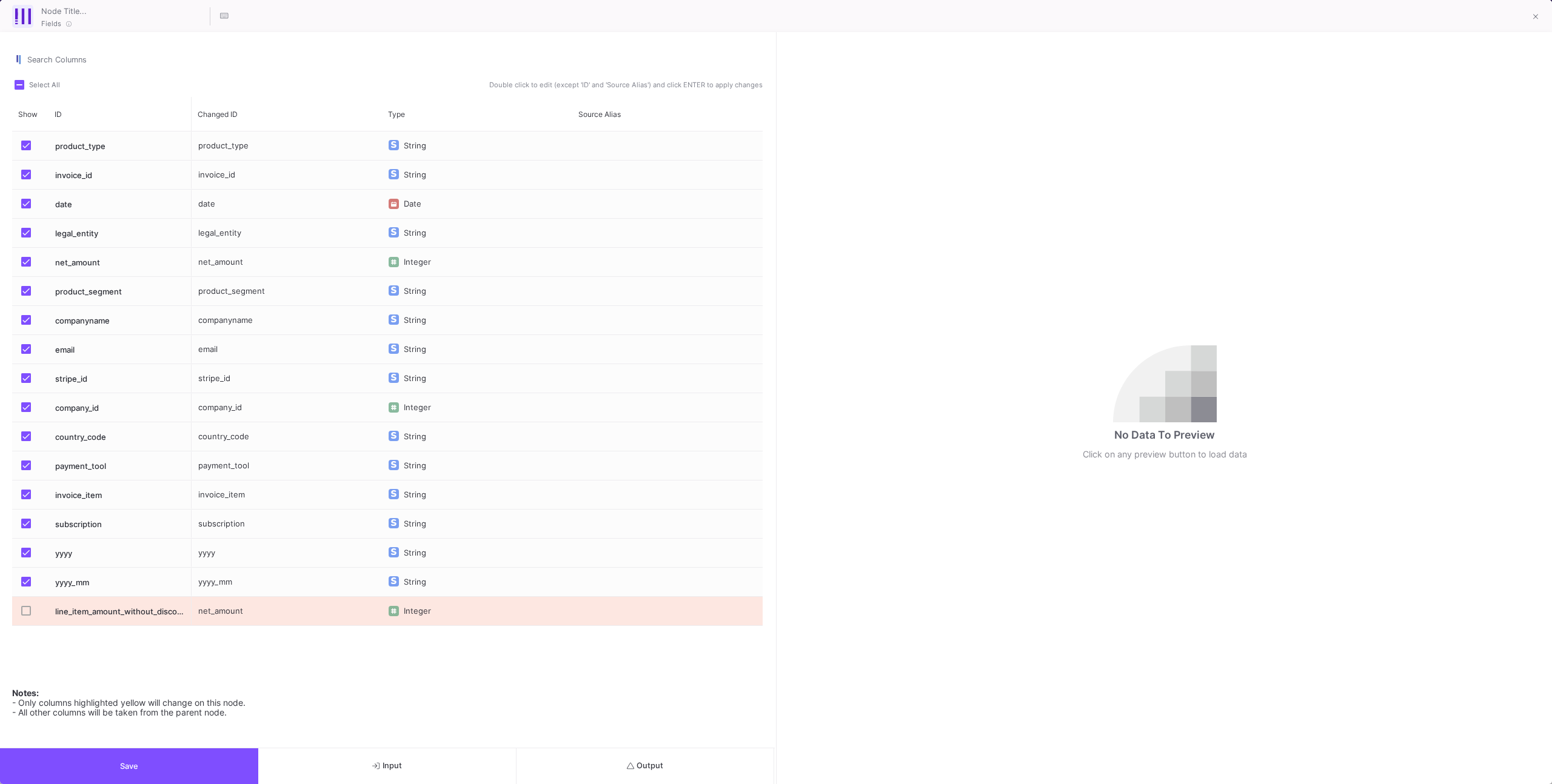
click at [288, 615] on div "net_amount" at bounding box center [287, 611] width 190 height 28
click at [287, 608] on input "net_amount" at bounding box center [286, 603] width 178 height 24
type input "net_amount2"
click at [283, 660] on div "product_type String invoice_id String date Date legal_entity String net_amount …" at bounding box center [477, 402] width 571 height 542
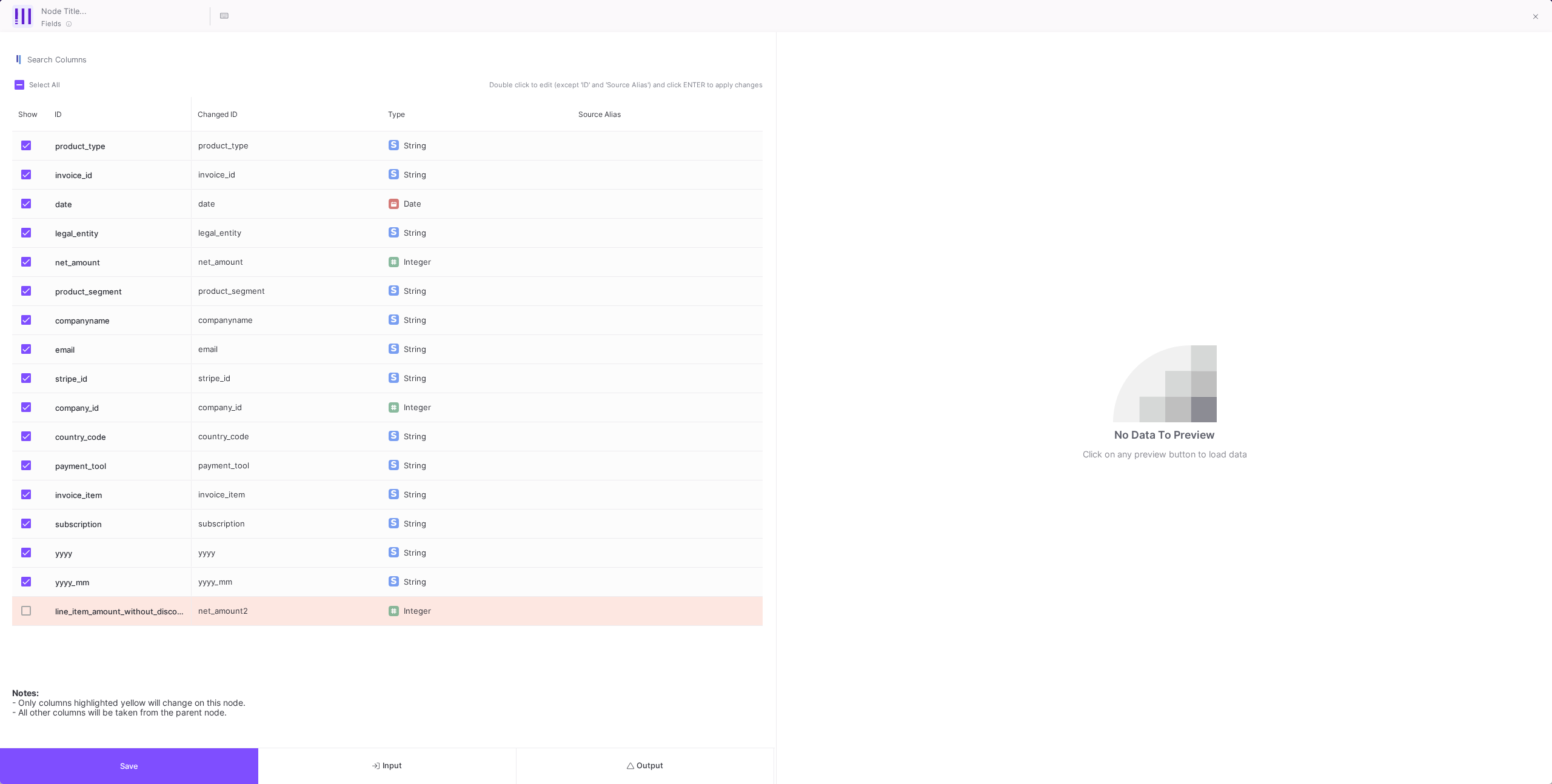
click at [32, 615] on label "Press SPACE to select this row." at bounding box center [30, 612] width 17 height 12
click at [26, 615] on input "Press SPACE to select this row." at bounding box center [26, 615] width 1 height 1
click at [578, 758] on button "Output" at bounding box center [645, 766] width 258 height 36
click at [25, 613] on span "Press SPACE to select this row." at bounding box center [26, 611] width 10 height 10
click at [26, 615] on input "Press SPACE to select this row." at bounding box center [26, 615] width 1 height 1
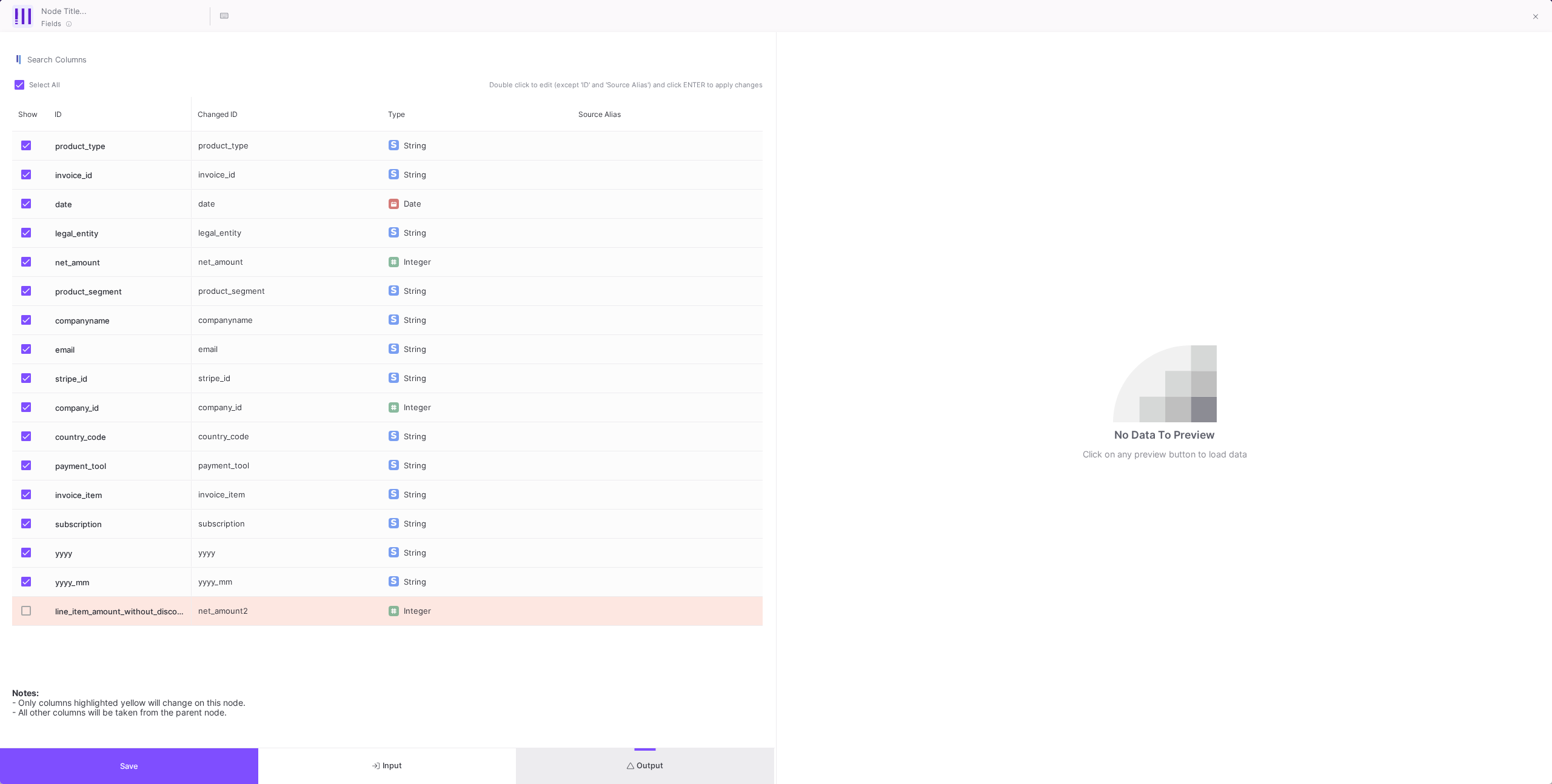
checkbox input "false"
click at [560, 746] on div "Search Columns Select All Double click to edit (except 'ID' and 'Source Alias')…" at bounding box center [387, 390] width 774 height 715
click at [569, 772] on button "Output" at bounding box center [645, 766] width 258 height 36
click at [433, 609] on div "Integer" at bounding box center [421, 611] width 33 height 29
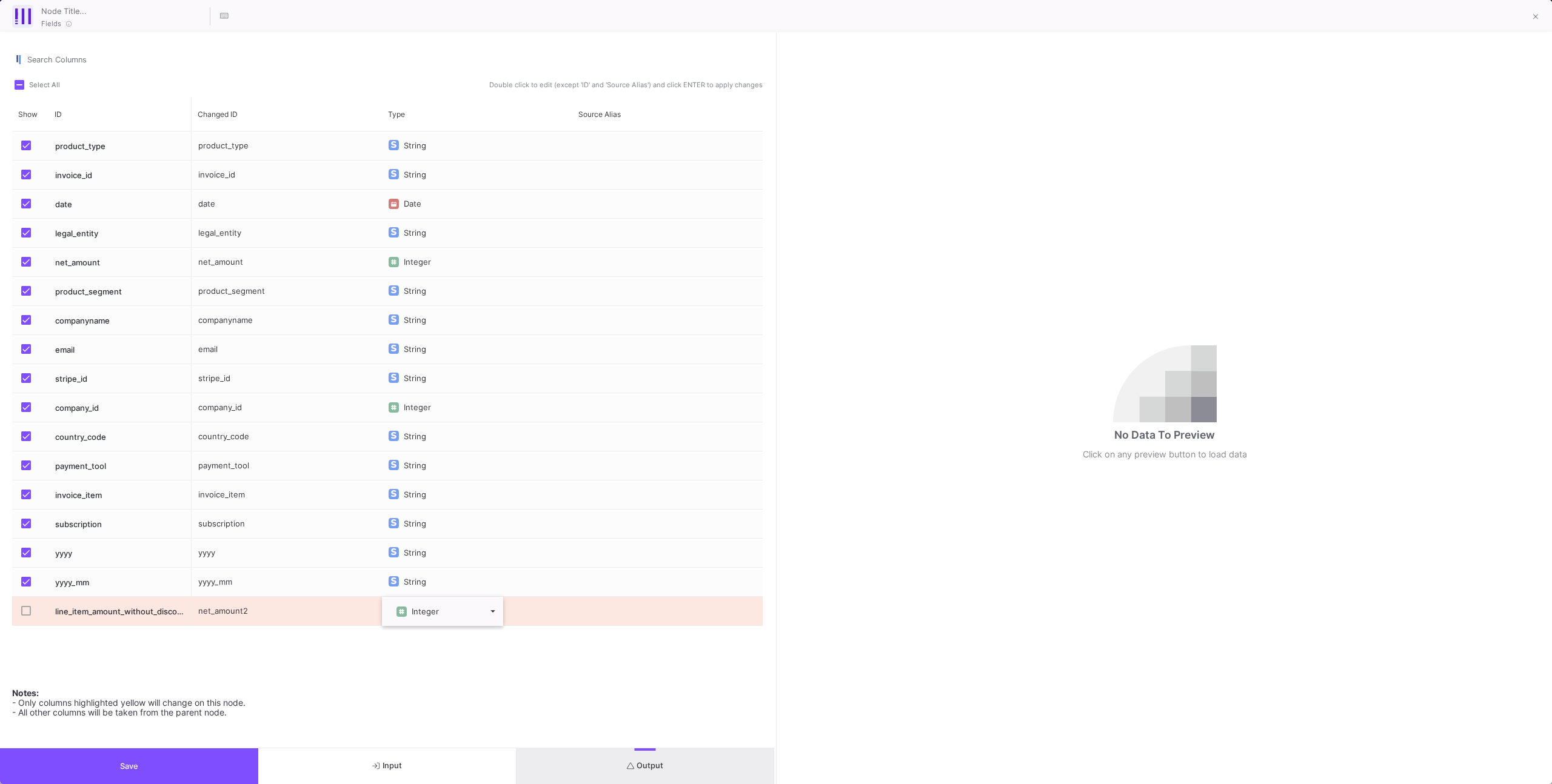
click at [492, 614] on span "Cell Editor" at bounding box center [471, 611] width 54 height 11
click at [493, 611] on span "Cell Editor" at bounding box center [471, 611] width 54 height 11
drag, startPoint x: 412, startPoint y: 608, endPoint x: 402, endPoint y: 612, distance: 10.8
click at [412, 608] on span "Integer" at bounding box center [425, 611] width 27 height 10
click at [402, 612] on img "Cell Editor" at bounding box center [402, 611] width 6 height 6
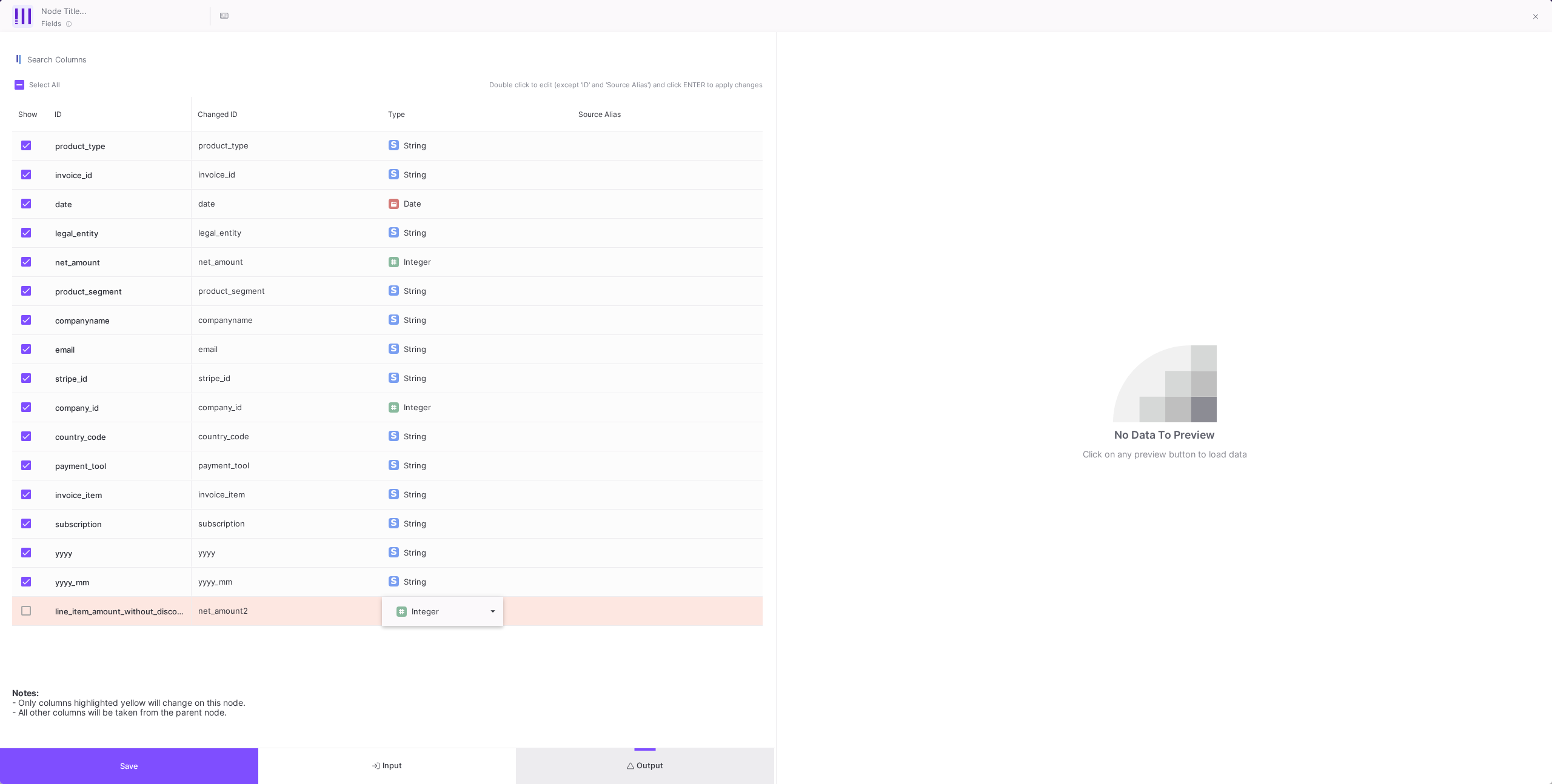
click at [407, 611] on div "Cell Editor" at bounding box center [402, 611] width 12 height 29
click at [405, 611] on div "Cell Editor" at bounding box center [402, 611] width 12 height 29
click at [354, 643] on div "product_type String invoice_id String date Date legal_entity String net_amount …" at bounding box center [477, 402] width 571 height 542
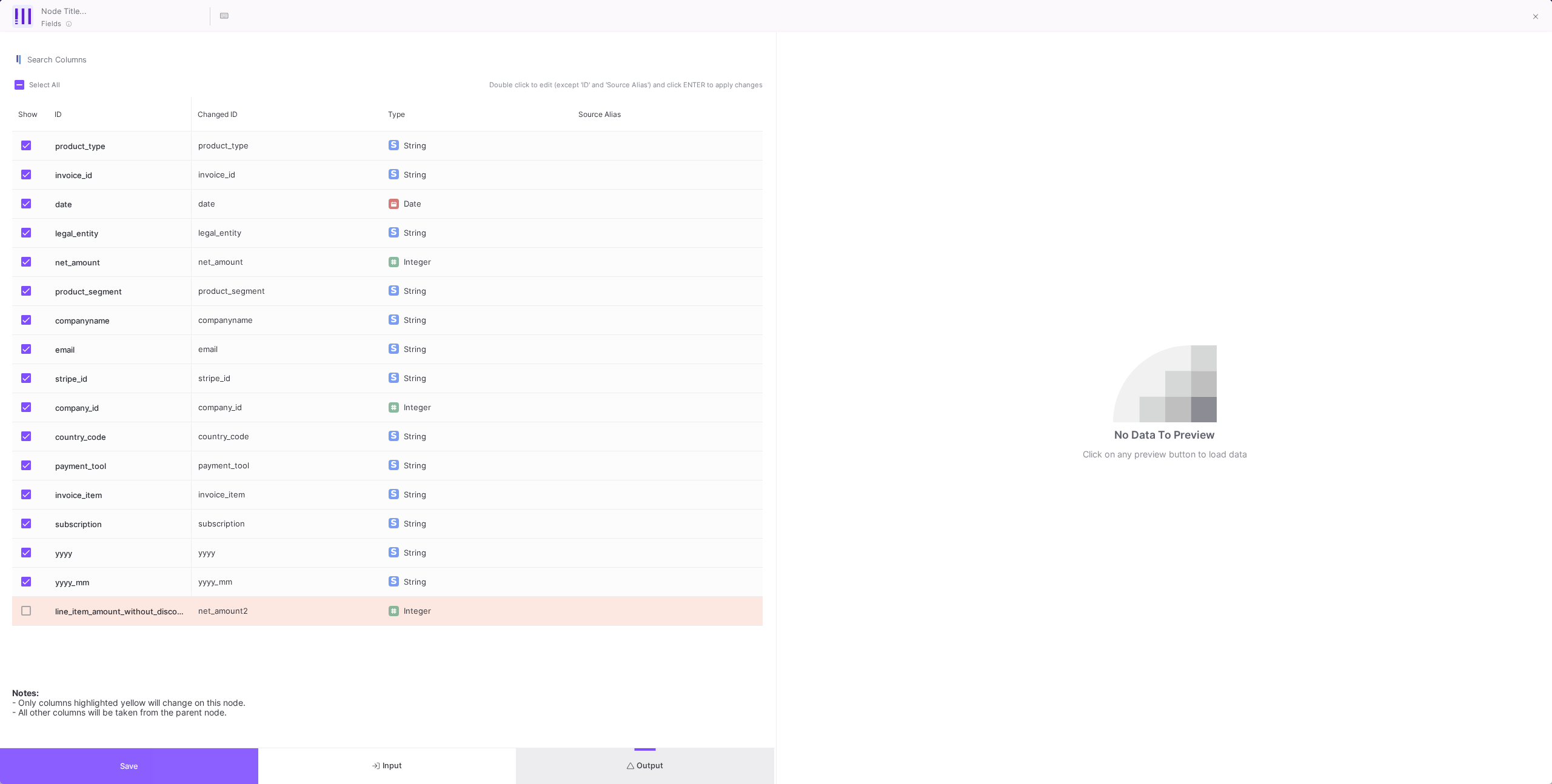
click at [212, 764] on button "Save" at bounding box center [129, 766] width 258 height 36
click at [1526, 21] on button at bounding box center [1535, 17] width 24 height 24
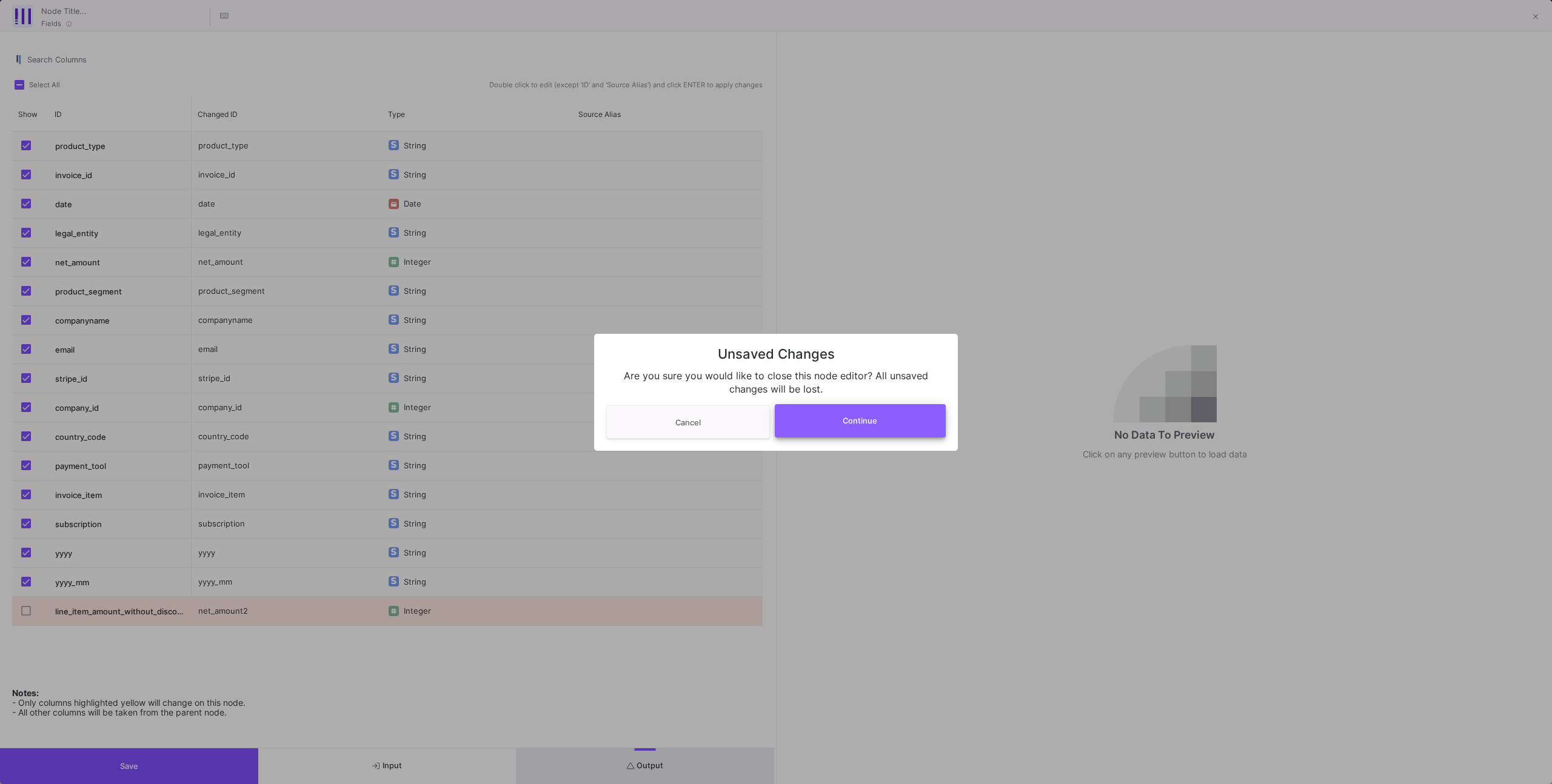
click at [849, 417] on span "Continue" at bounding box center [860, 421] width 35 height 9
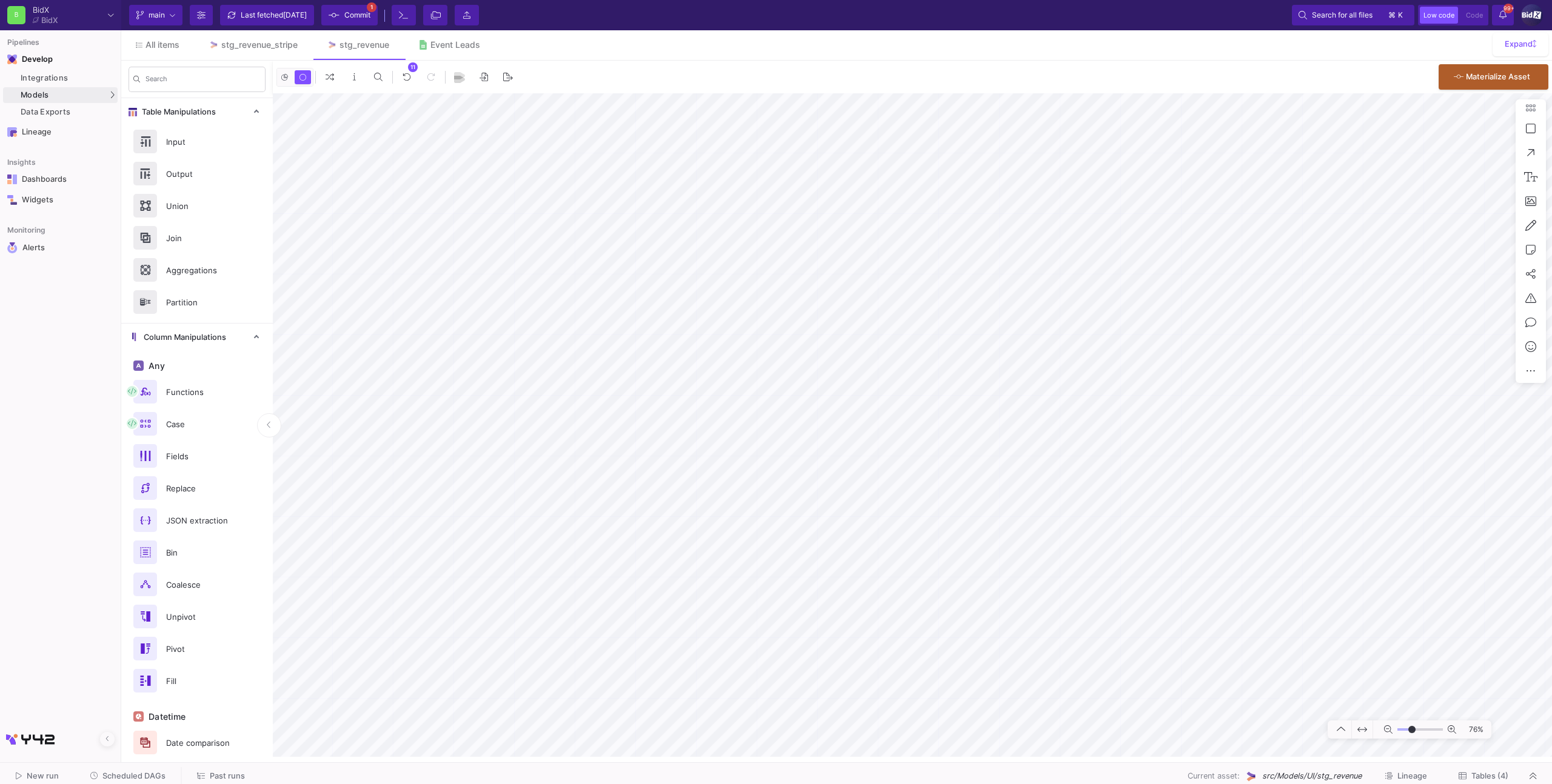
click at [359, 17] on span "Commit" at bounding box center [358, 15] width 26 height 18
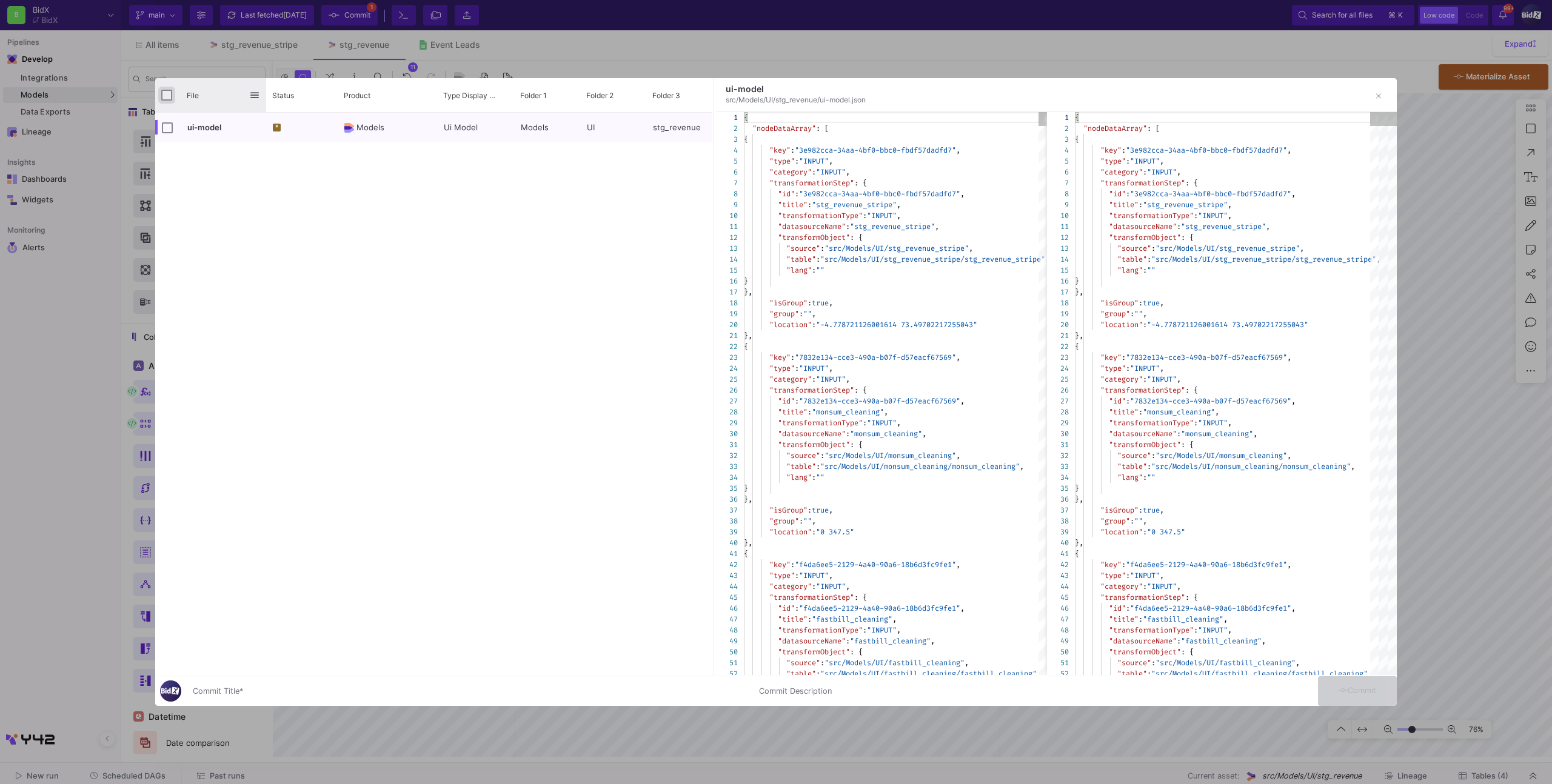
click at [167, 96] on input "Press Space to toggle all rows selection (unchecked)" at bounding box center [166, 95] width 11 height 11
checkbox input "true"
click at [320, 689] on input "Commit Title *" at bounding box center [468, 691] width 551 height 10
type input "x"
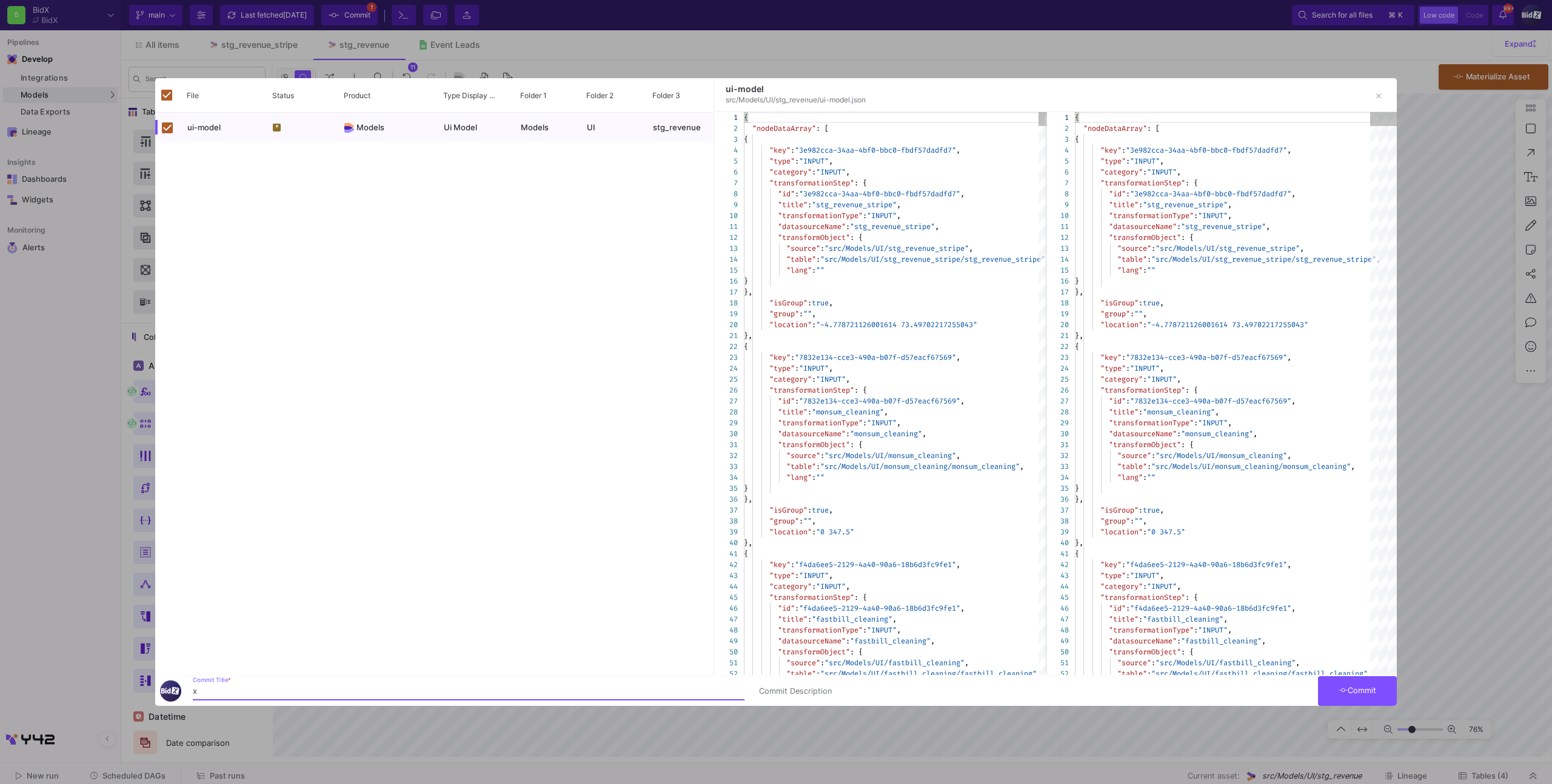
click at [1342, 679] on button "Commit" at bounding box center [1357, 691] width 79 height 30
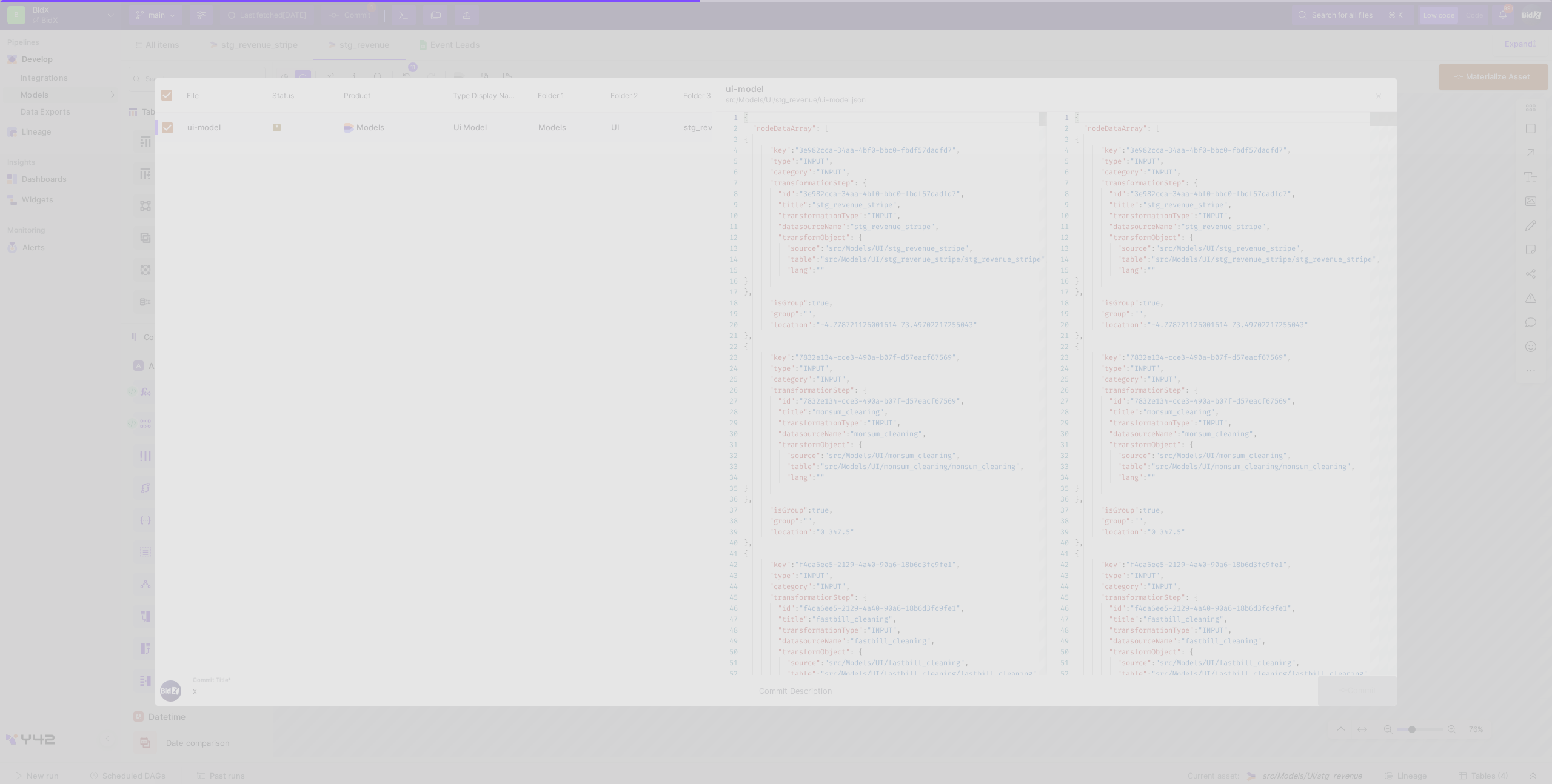
checkbox input "false"
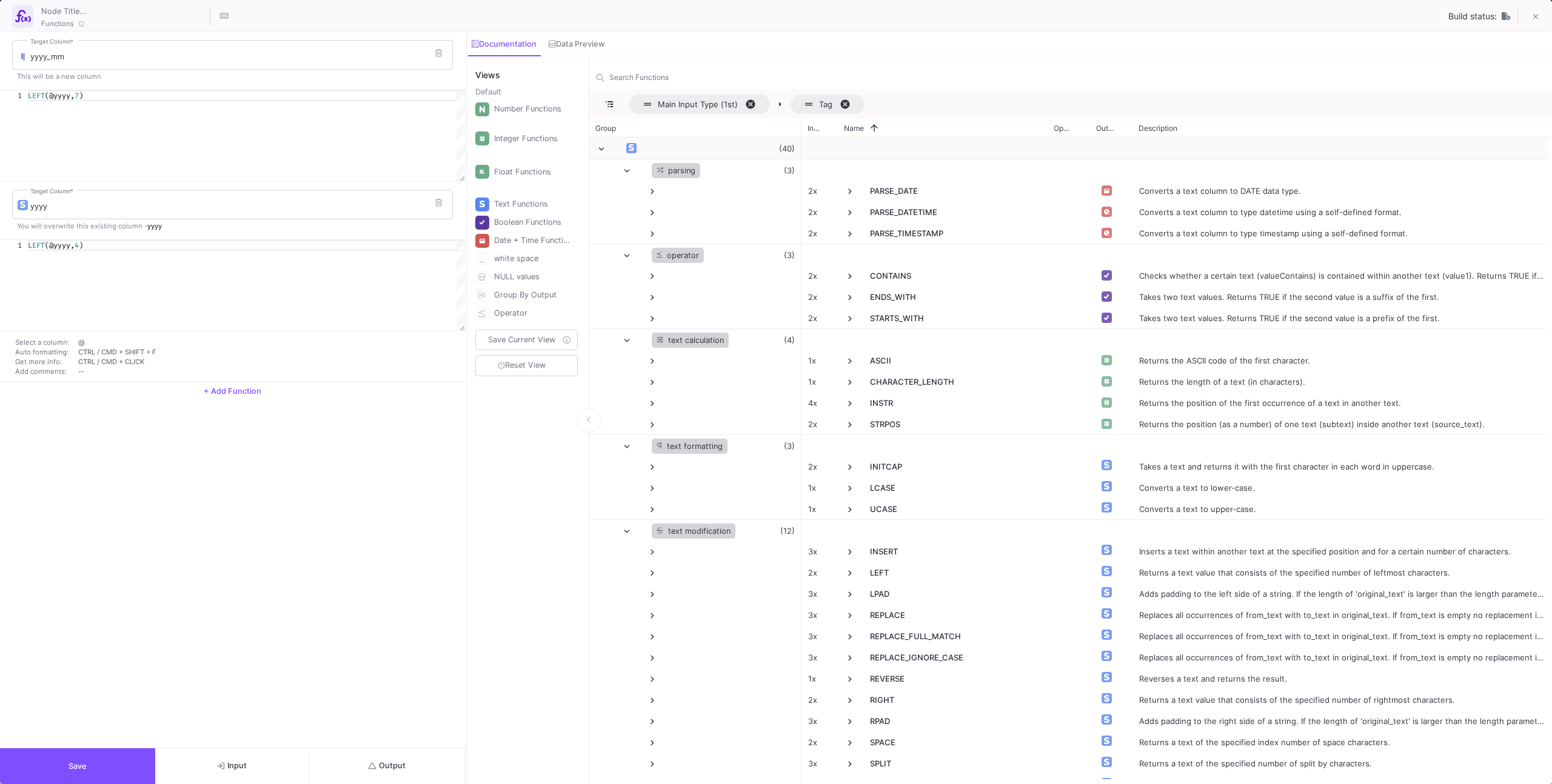
click at [420, 747] on div "yyyy_mm Target Column * This will be a new column 1 LEFT (@yyyy, 7 ) LEFT(@yyyy…" at bounding box center [232, 390] width 465 height 715
click at [417, 751] on button "Output" at bounding box center [388, 766] width 155 height 36
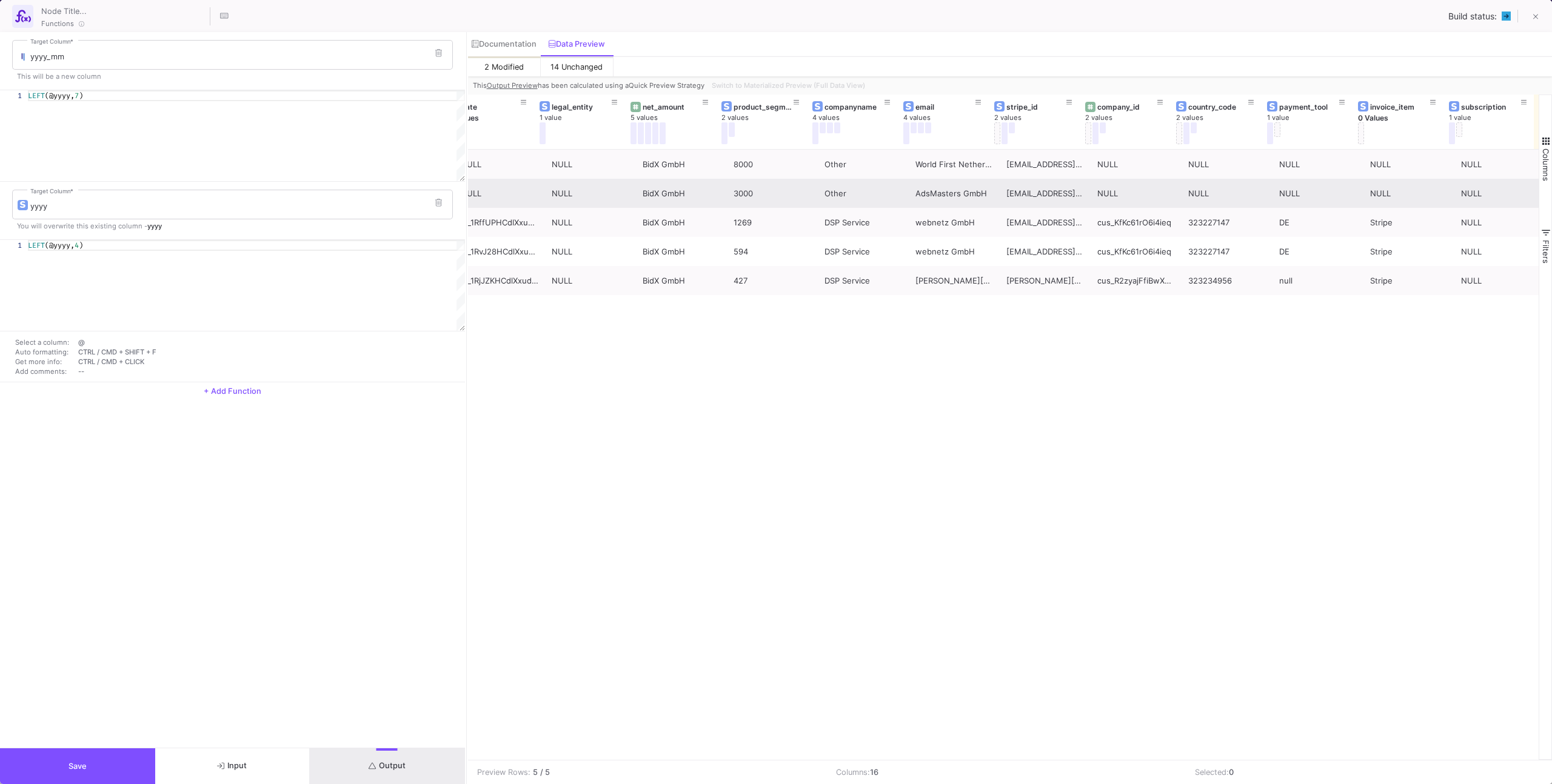
scroll to position [0, 0]
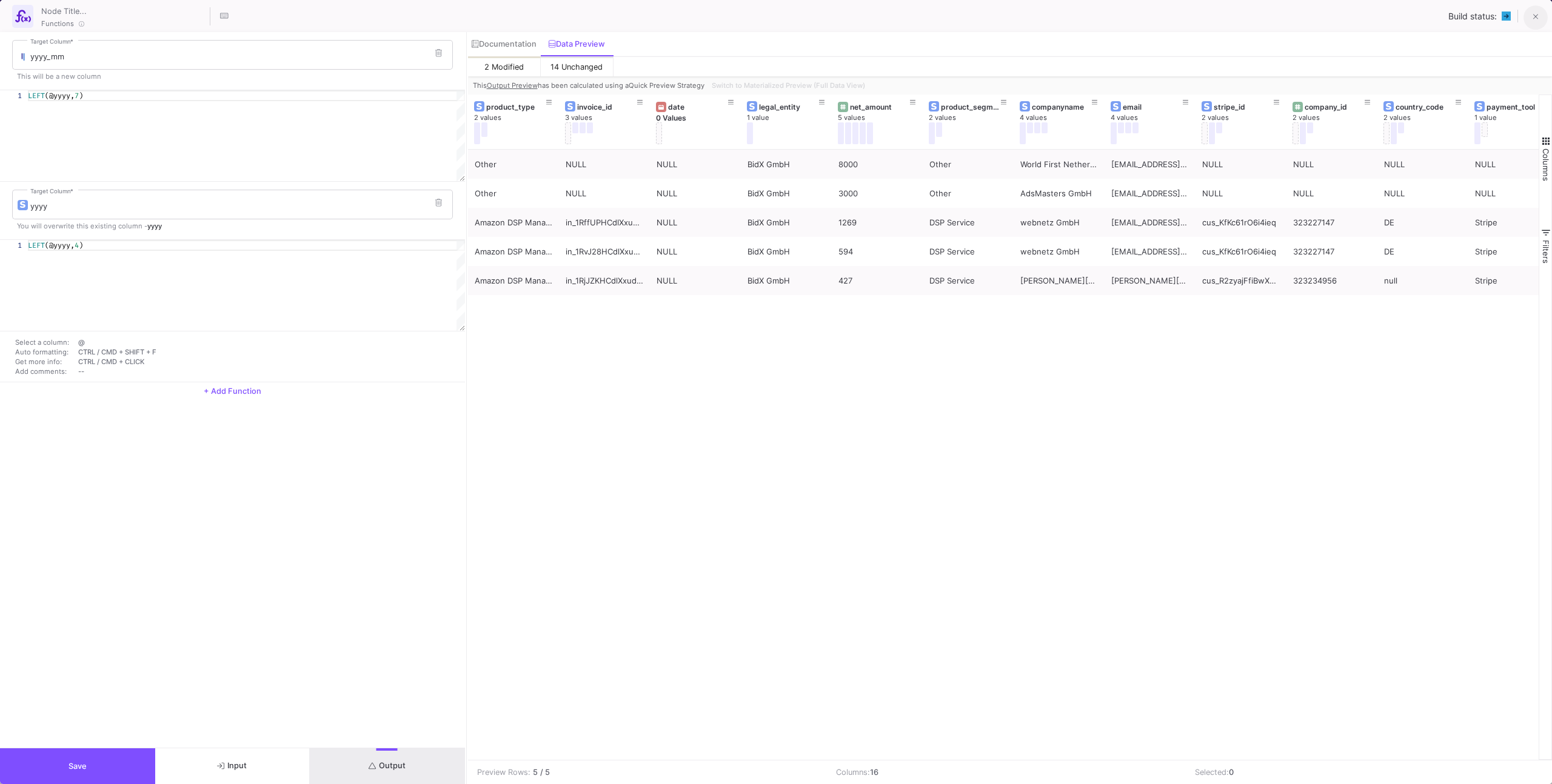
drag, startPoint x: 1524, startPoint y: 11, endPoint x: 1535, endPoint y: 11, distance: 11.0
click at [1524, 11] on div "Build status:" at bounding box center [1498, 17] width 101 height 26
click at [1536, 11] on span at bounding box center [1535, 16] width 6 height 12
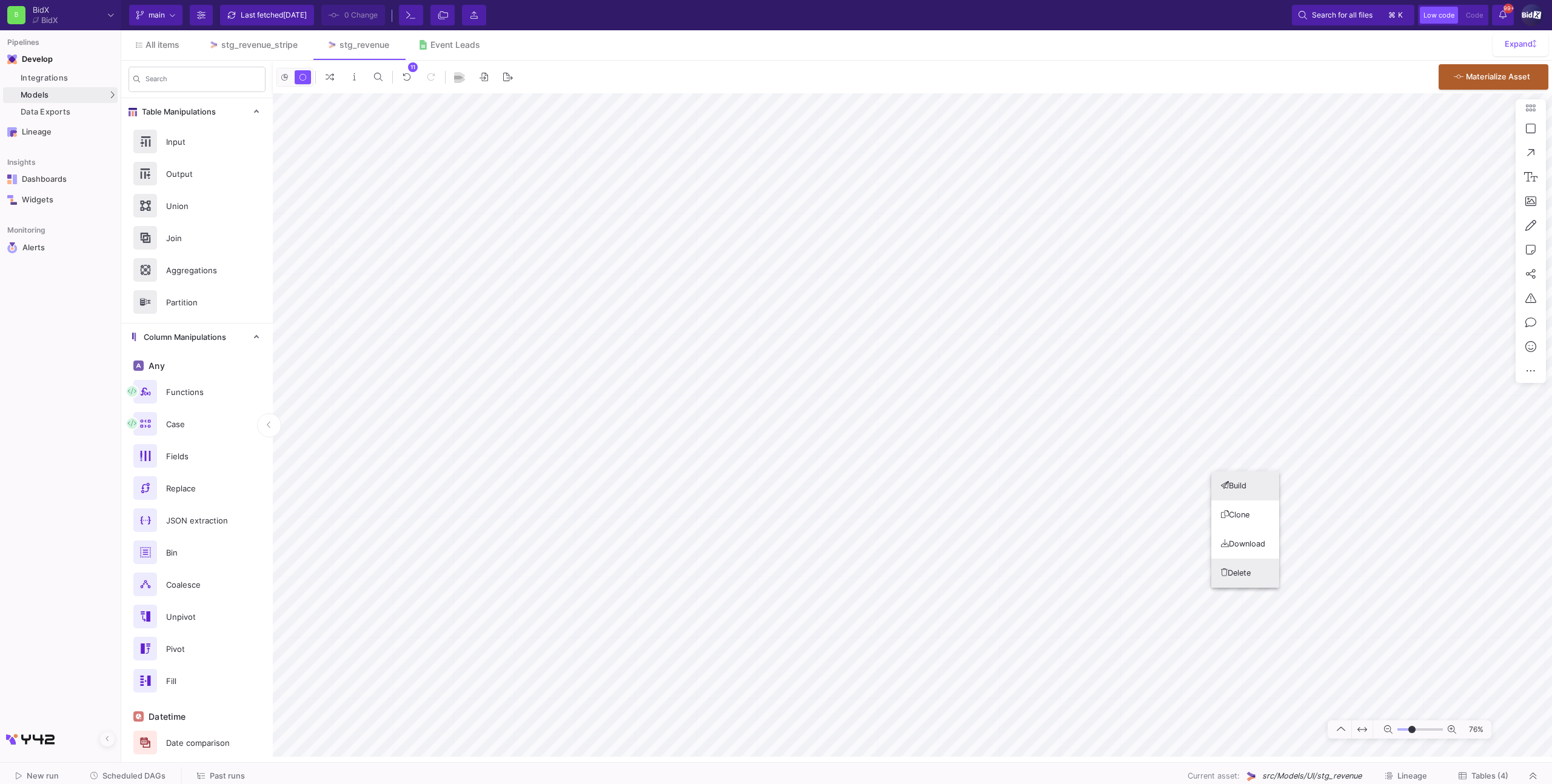
click at [1240, 569] on button "Delete" at bounding box center [1245, 573] width 68 height 29
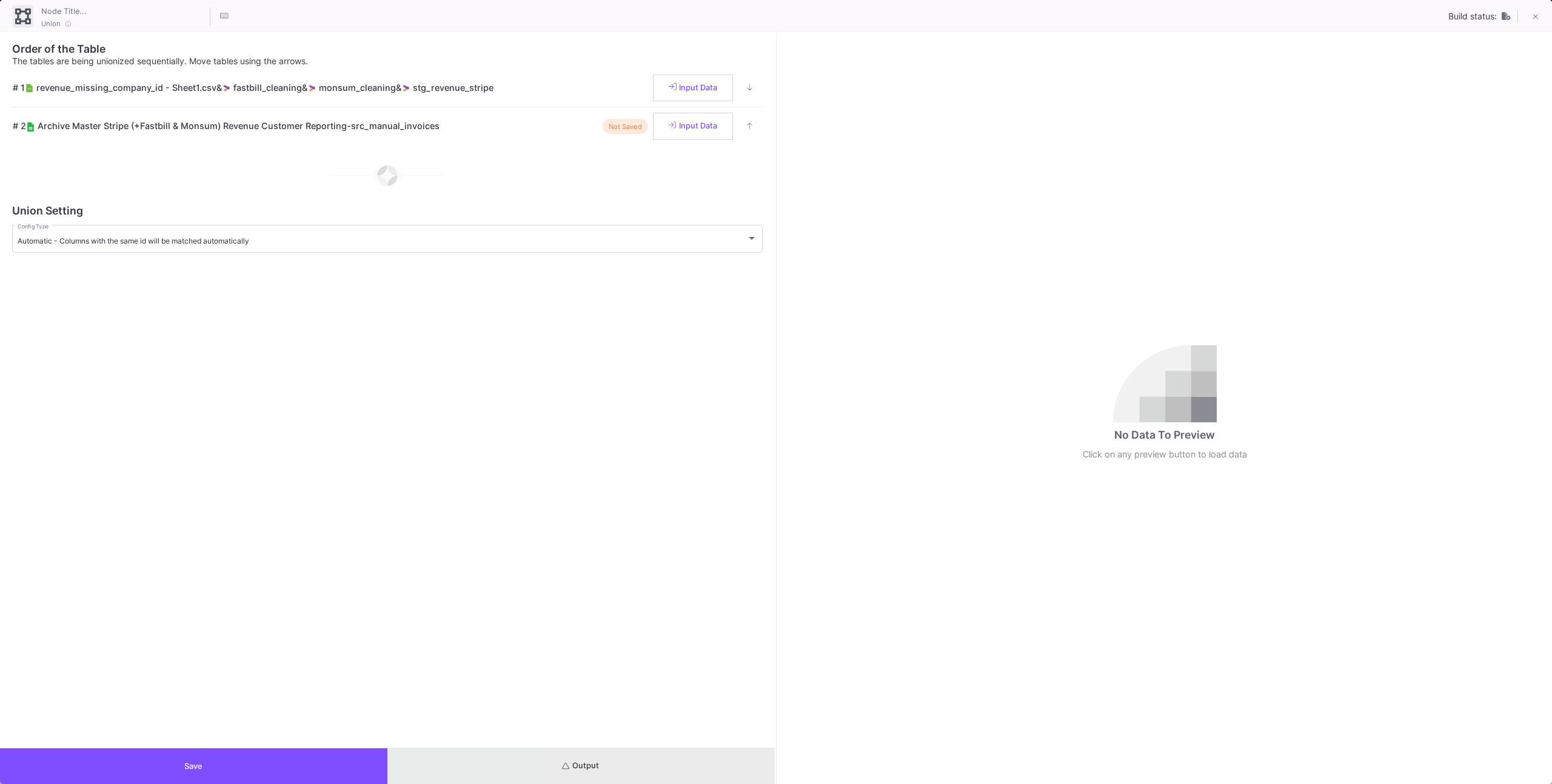
click at [688, 759] on button "Output" at bounding box center [581, 766] width 388 height 36
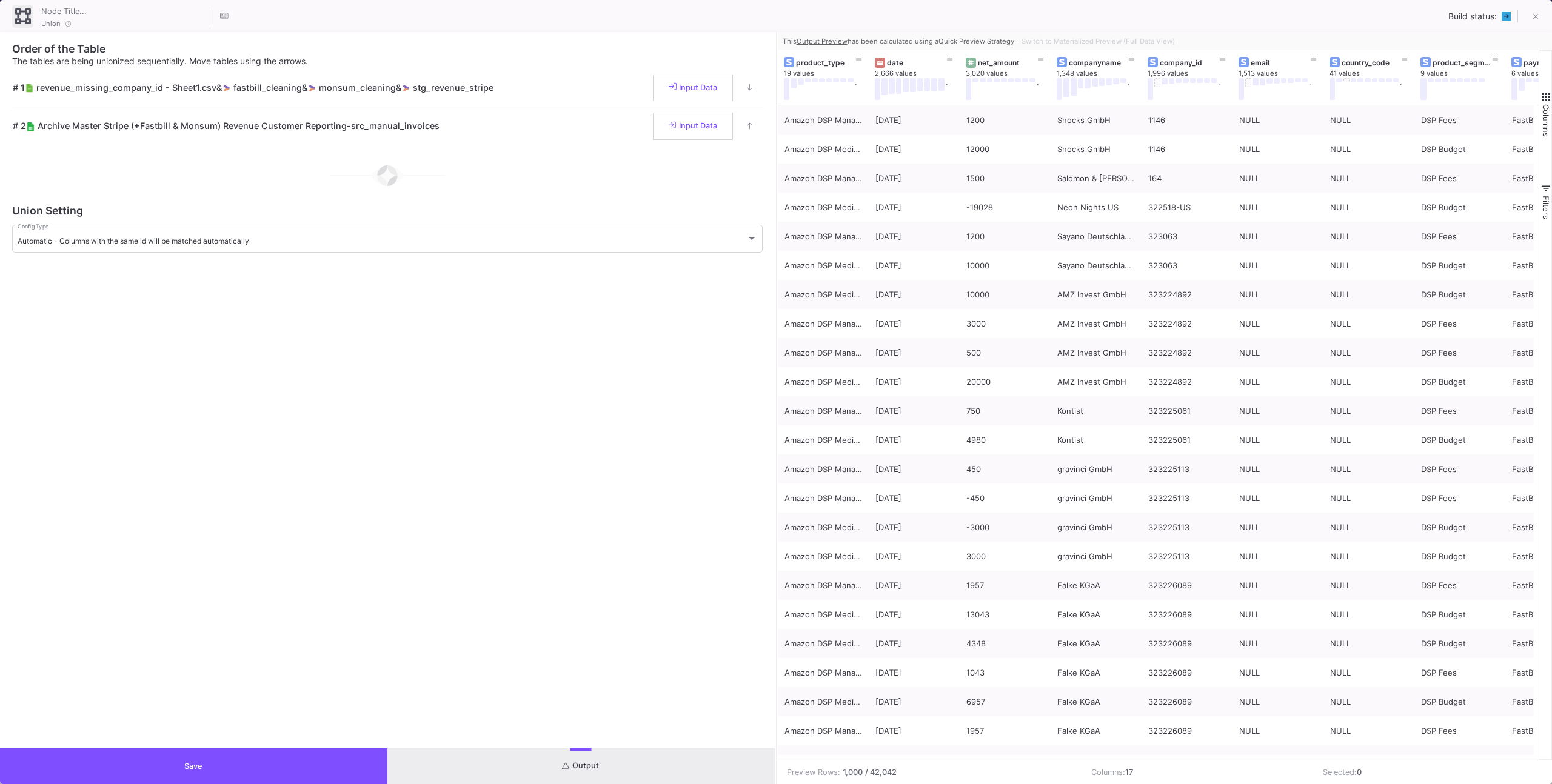
drag, startPoint x: 283, startPoint y: 772, endPoint x: 290, endPoint y: 765, distance: 9.9
click at [283, 772] on button "Save" at bounding box center [193, 766] width 388 height 36
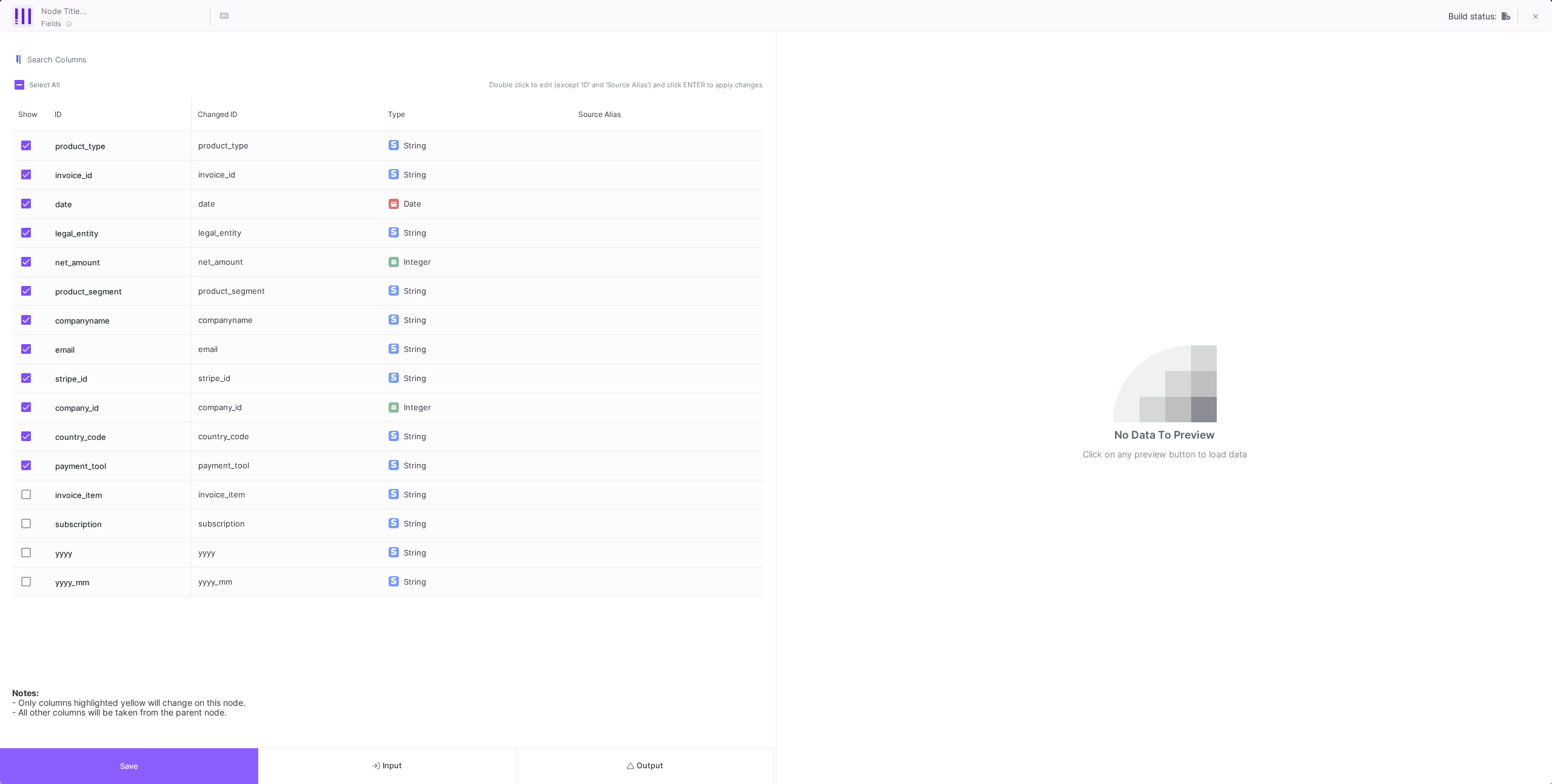
click at [211, 752] on button "Save" at bounding box center [129, 766] width 258 height 36
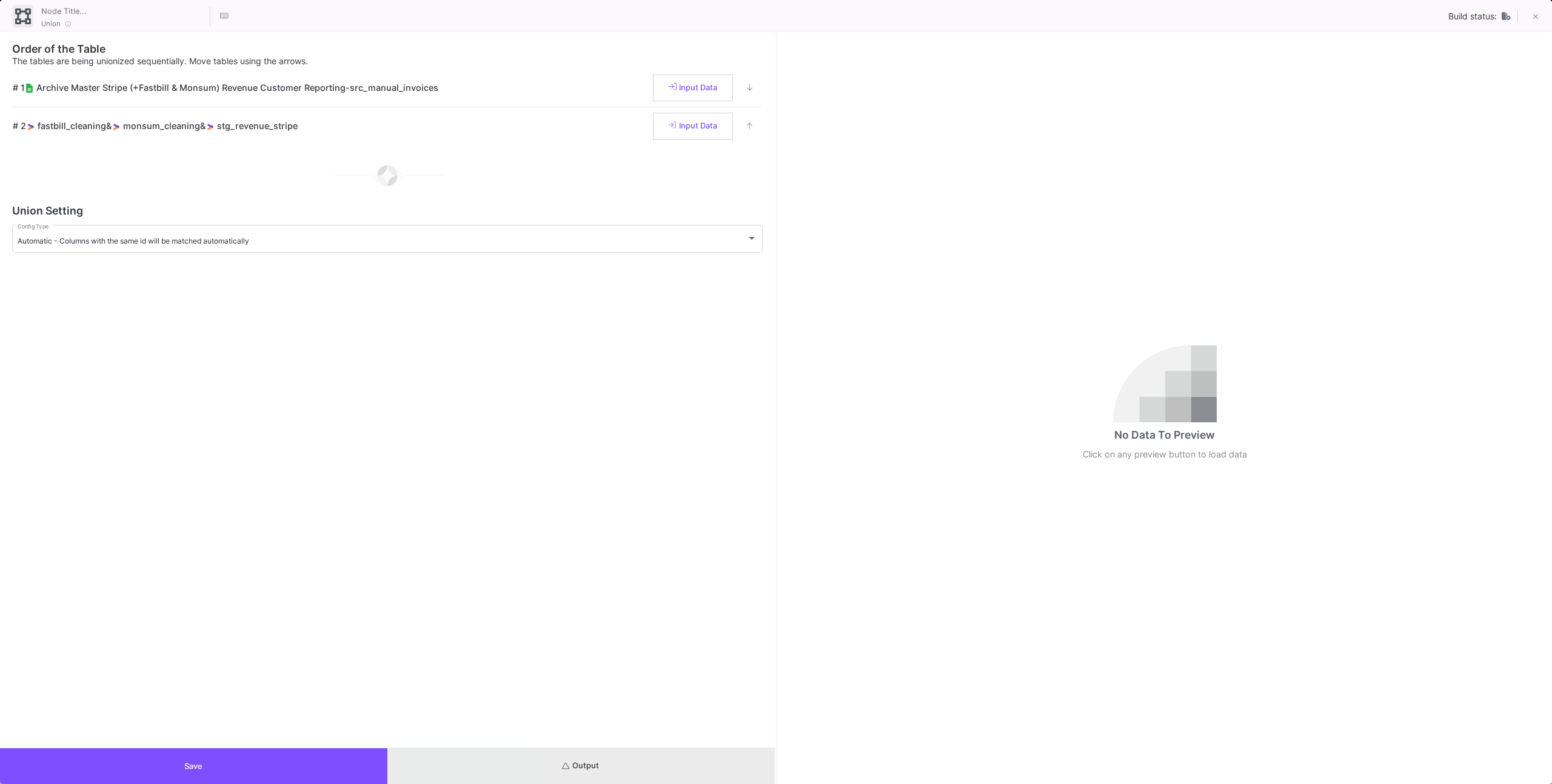
click at [693, 763] on button "Output" at bounding box center [581, 766] width 388 height 36
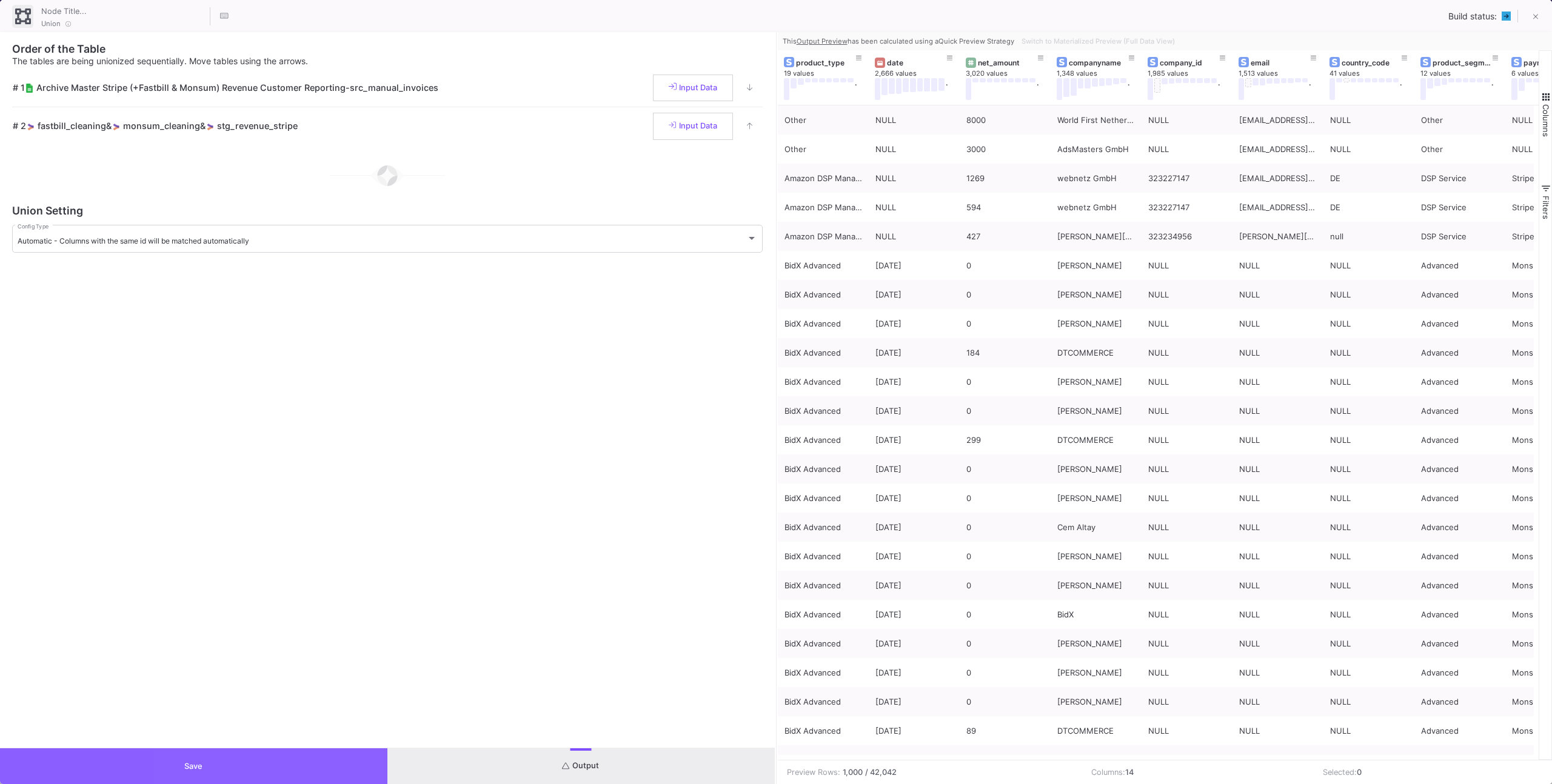
click at [342, 757] on button "Save" at bounding box center [193, 766] width 388 height 36
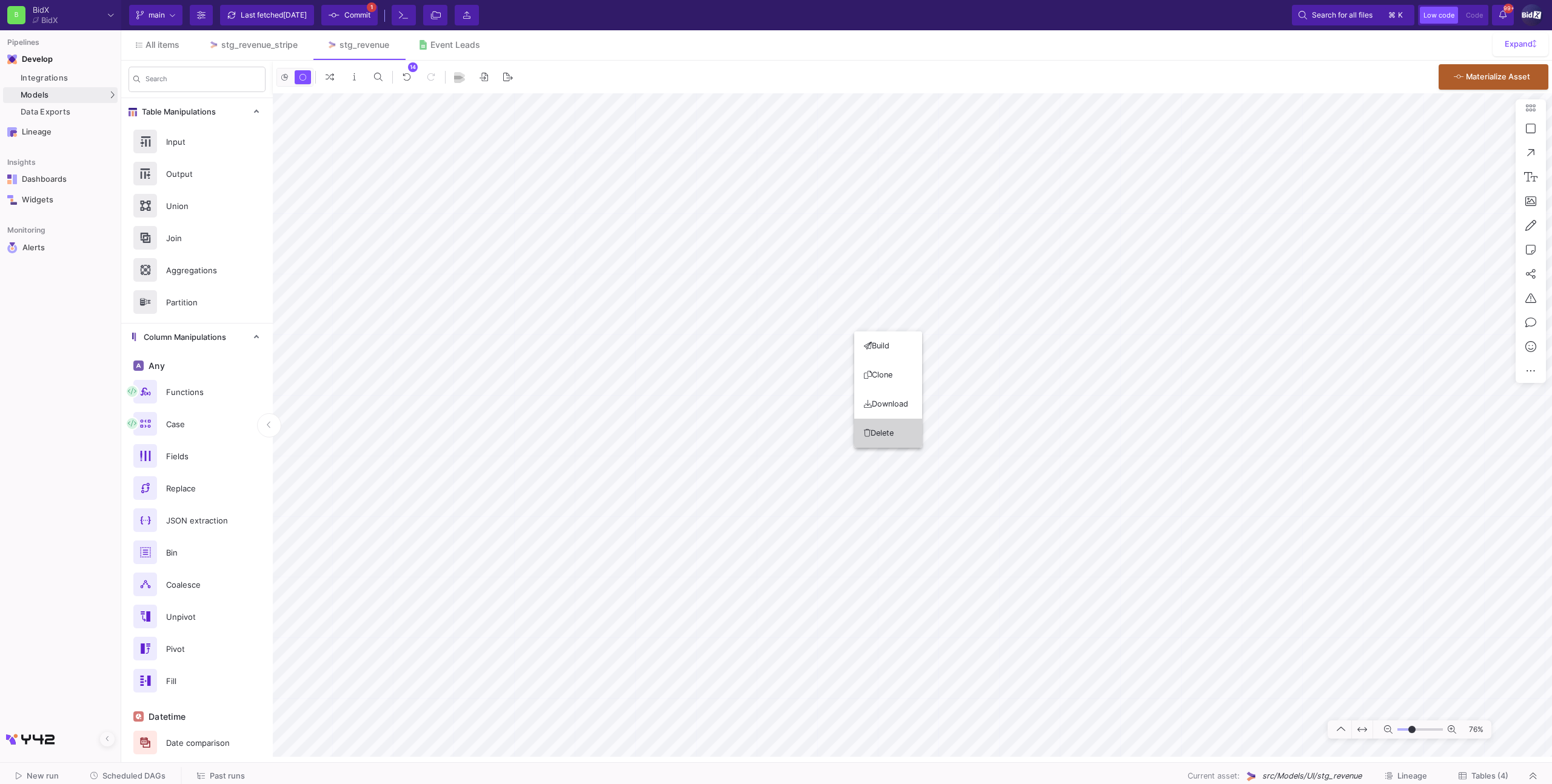
click at [880, 430] on button "Delete" at bounding box center [888, 433] width 68 height 29
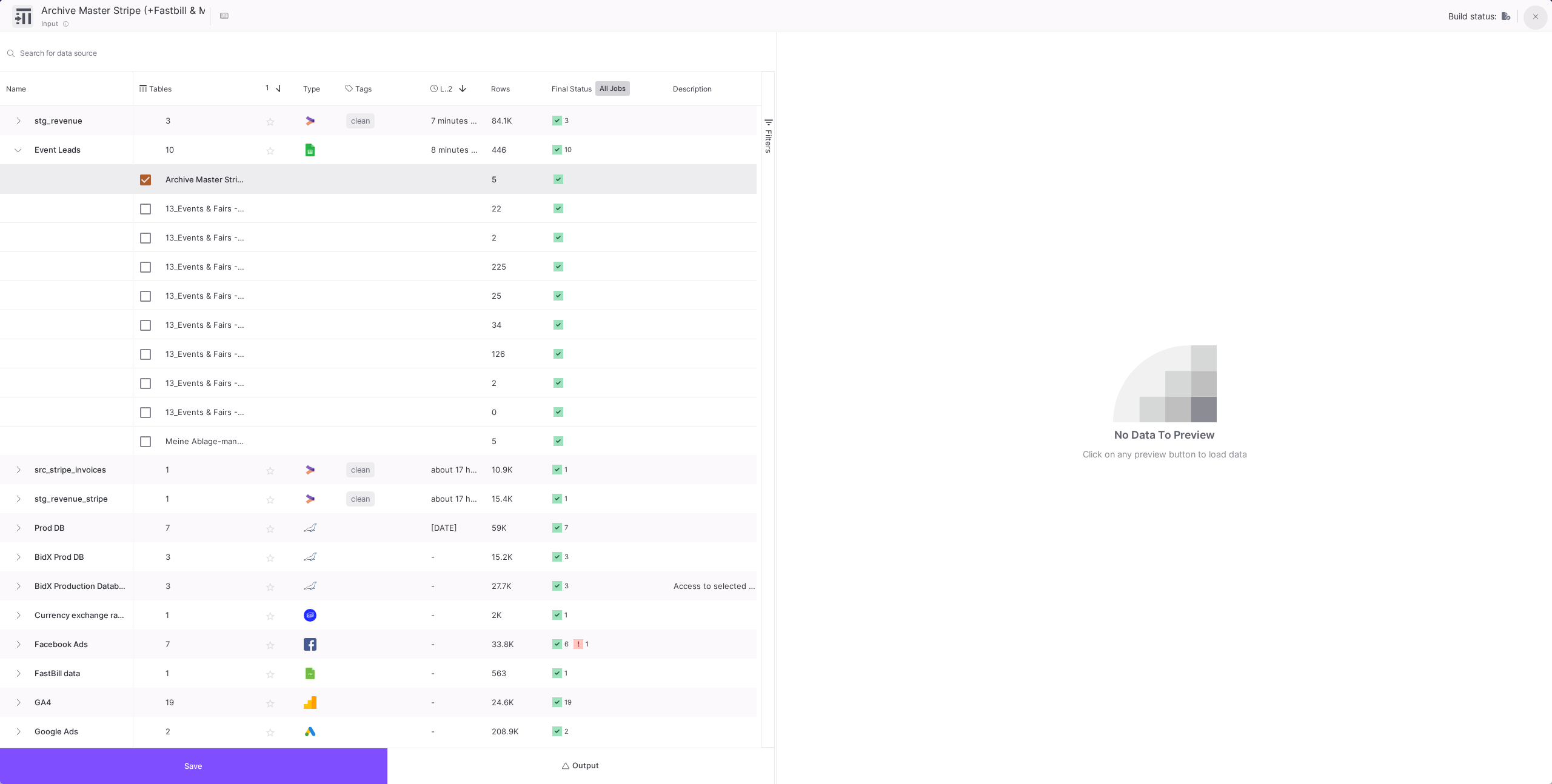
drag, startPoint x: 1536, startPoint y: 16, endPoint x: 1530, endPoint y: 17, distance: 6.1
click at [1536, 16] on icon at bounding box center [1535, 17] width 6 height 8
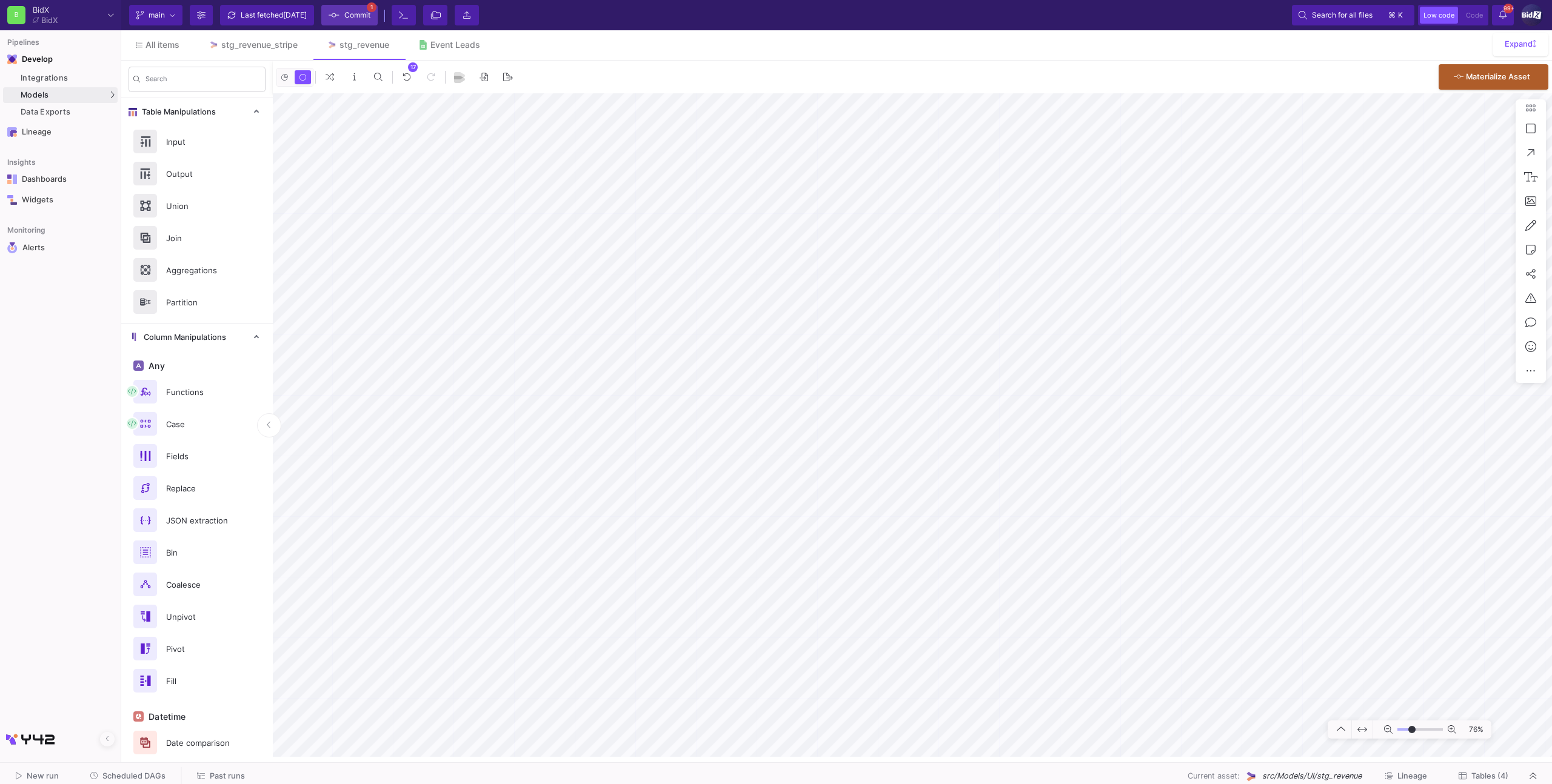
click at [360, 12] on span "Commit" at bounding box center [358, 15] width 26 height 18
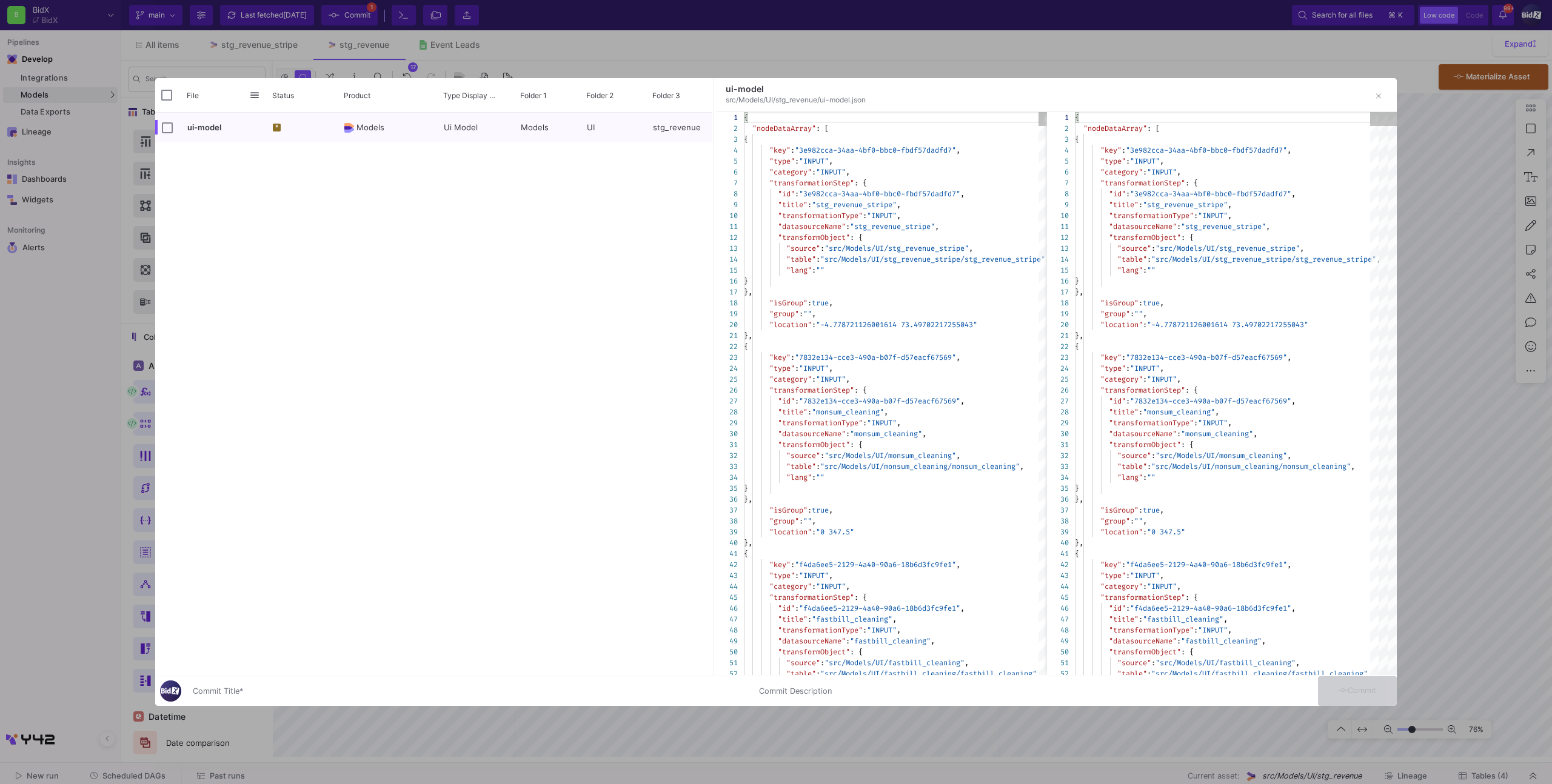
click at [268, 688] on input "Commit Title *" at bounding box center [468, 691] width 551 height 10
type input "x"
click at [163, 88] on div "File" at bounding box center [211, 95] width 111 height 34
click at [169, 101] on div "File" at bounding box center [211, 95] width 111 height 34
click at [171, 94] on input "Press Space to toggle all rows selection (unchecked)" at bounding box center [166, 95] width 11 height 11
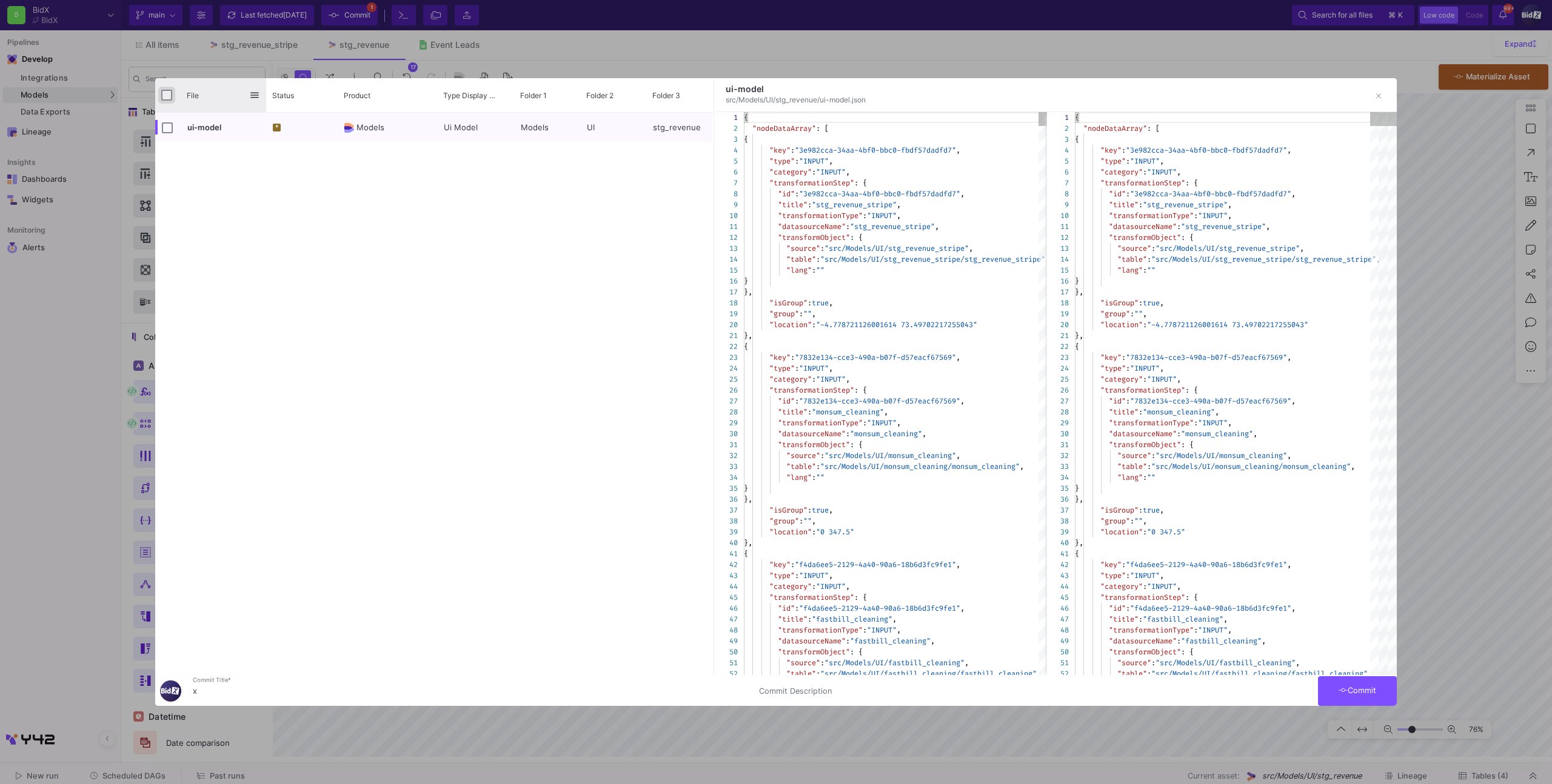
checkbox input "true"
click at [1362, 696] on button "Commit" at bounding box center [1357, 691] width 79 height 30
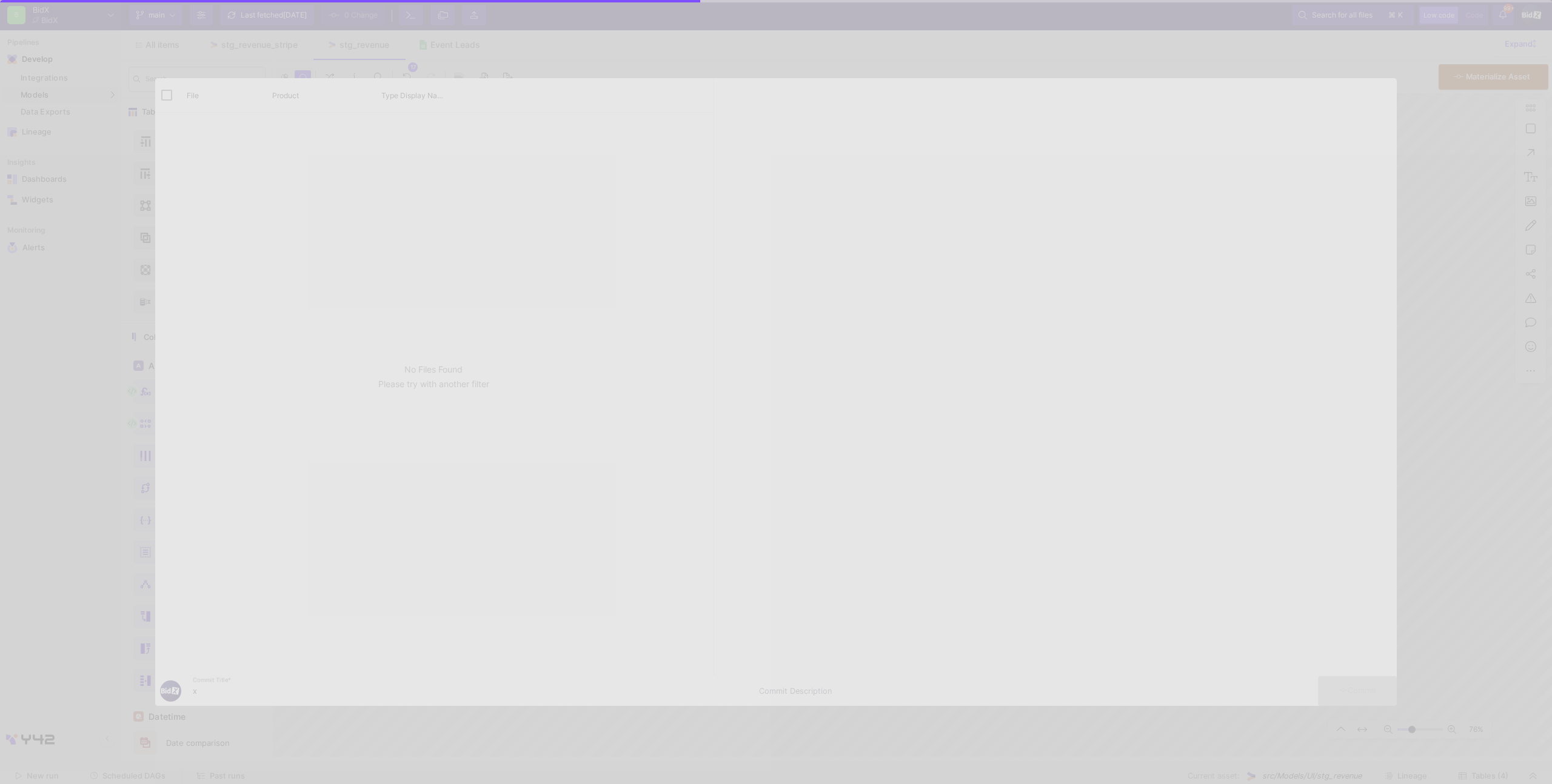
checkbox input "false"
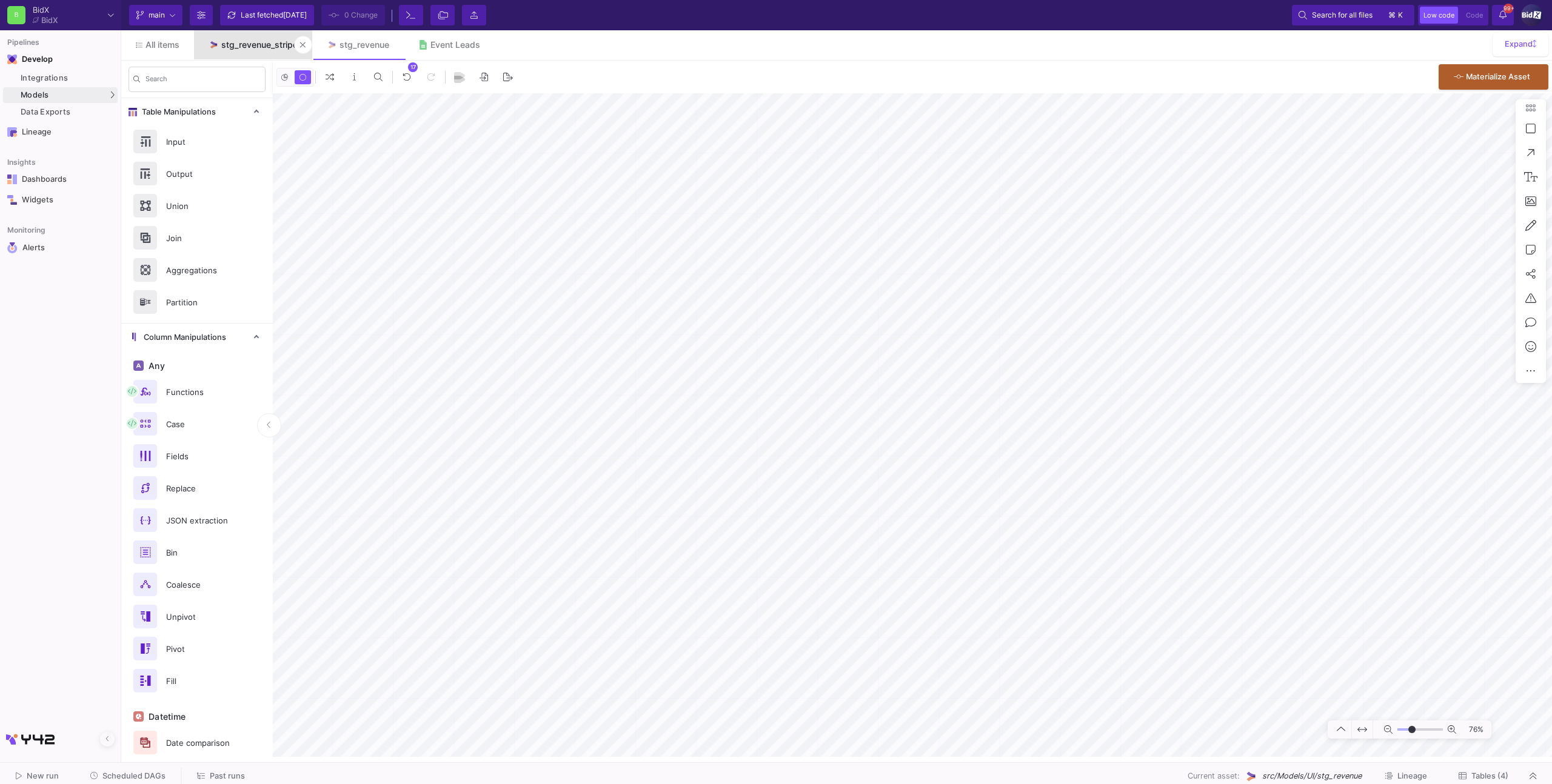
click at [232, 46] on div "stg_revenue_stripe" at bounding box center [259, 45] width 76 height 10
type input "-8"
click at [1071, 492] on button "Delete" at bounding box center [1068, 494] width 68 height 29
click at [1146, 506] on button "Delete" at bounding box center [1161, 511] width 68 height 29
click at [1239, 513] on icon at bounding box center [1240, 512] width 7 height 8
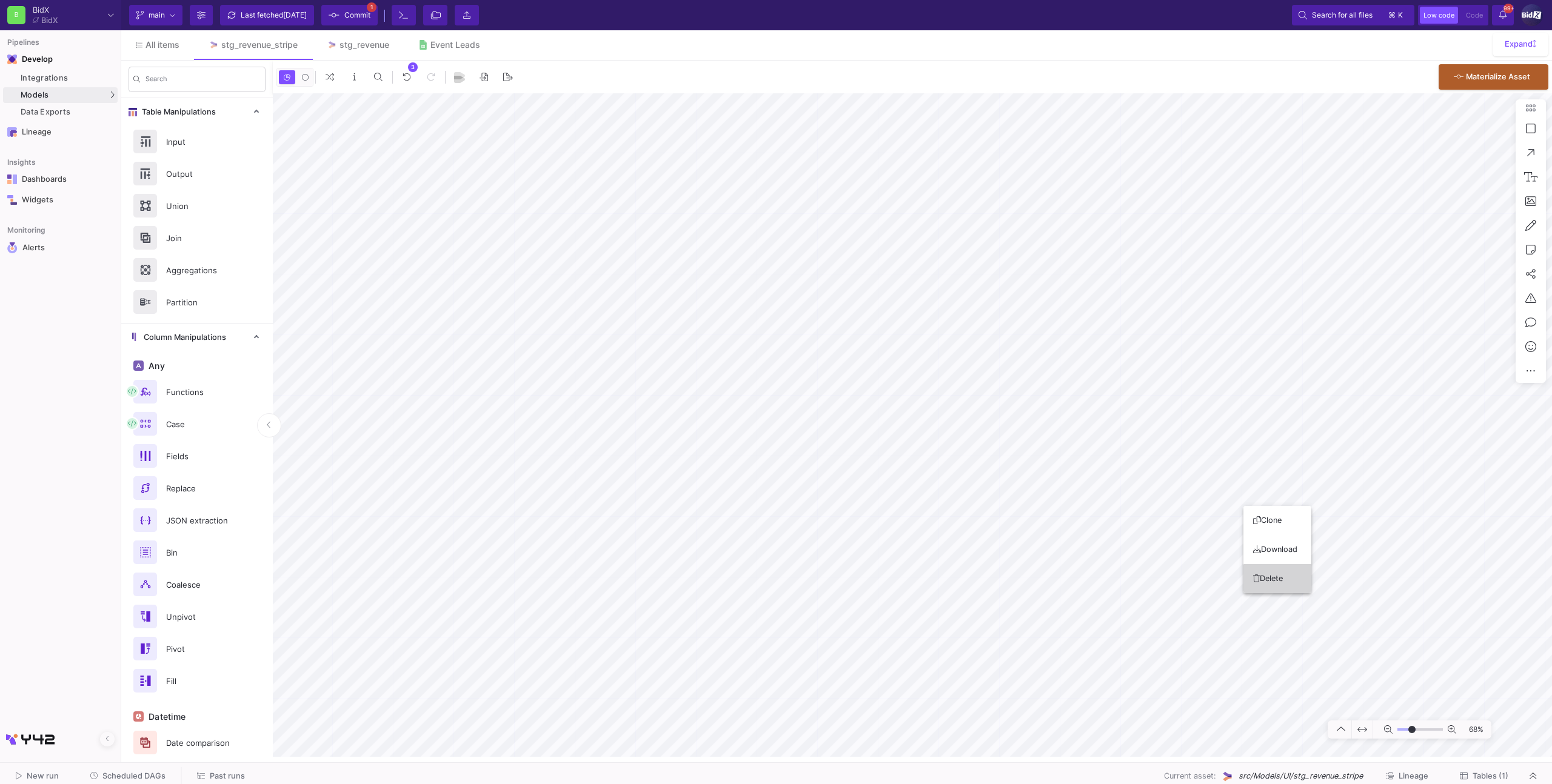
click at [1251, 577] on button "Delete" at bounding box center [1277, 578] width 68 height 29
click at [1208, 402] on button "Delete" at bounding box center [1225, 396] width 68 height 29
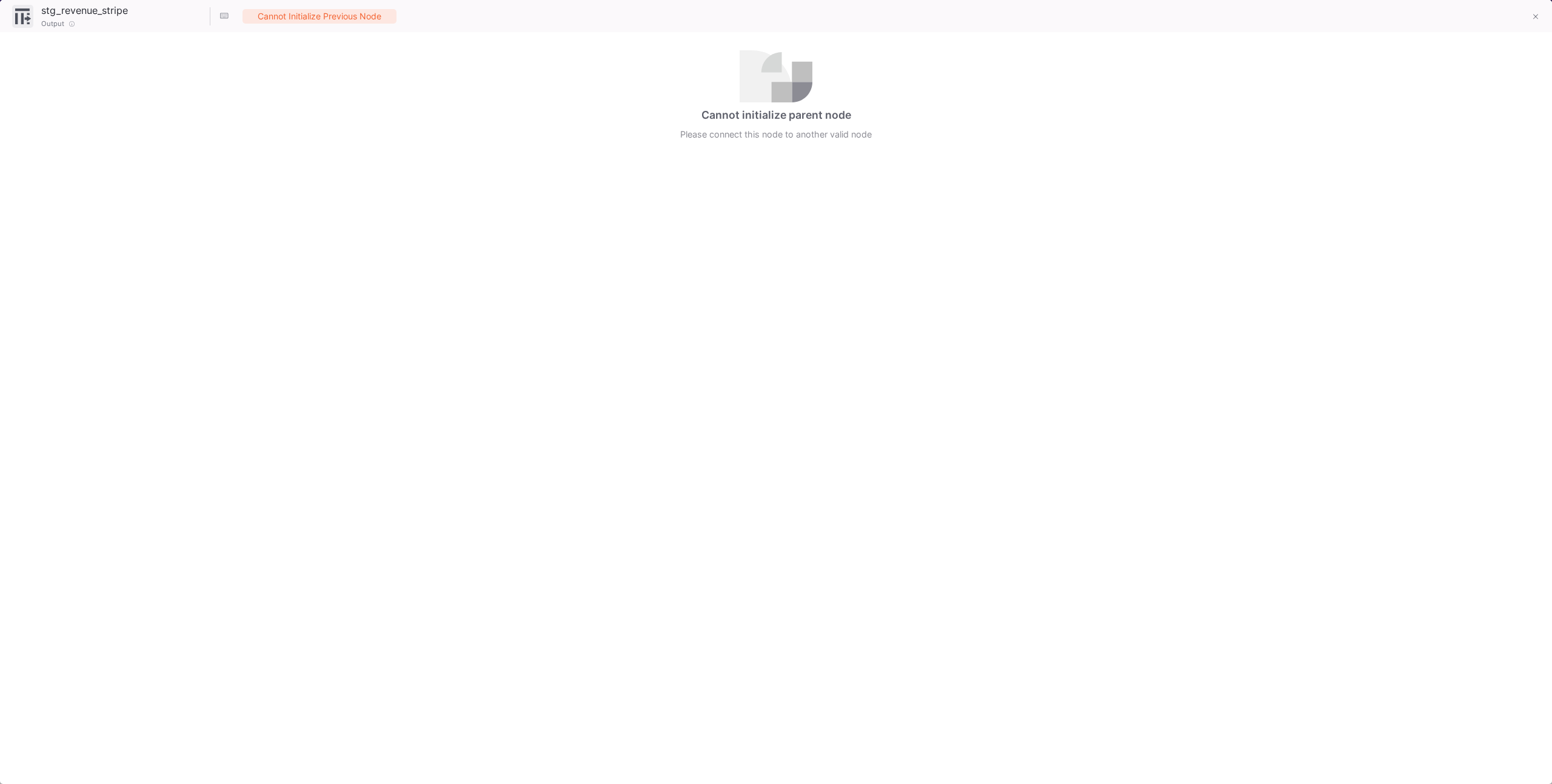
drag, startPoint x: 1532, startPoint y: 17, endPoint x: 1490, endPoint y: 55, distance: 56.6
click at [1532, 17] on button at bounding box center [1535, 17] width 24 height 24
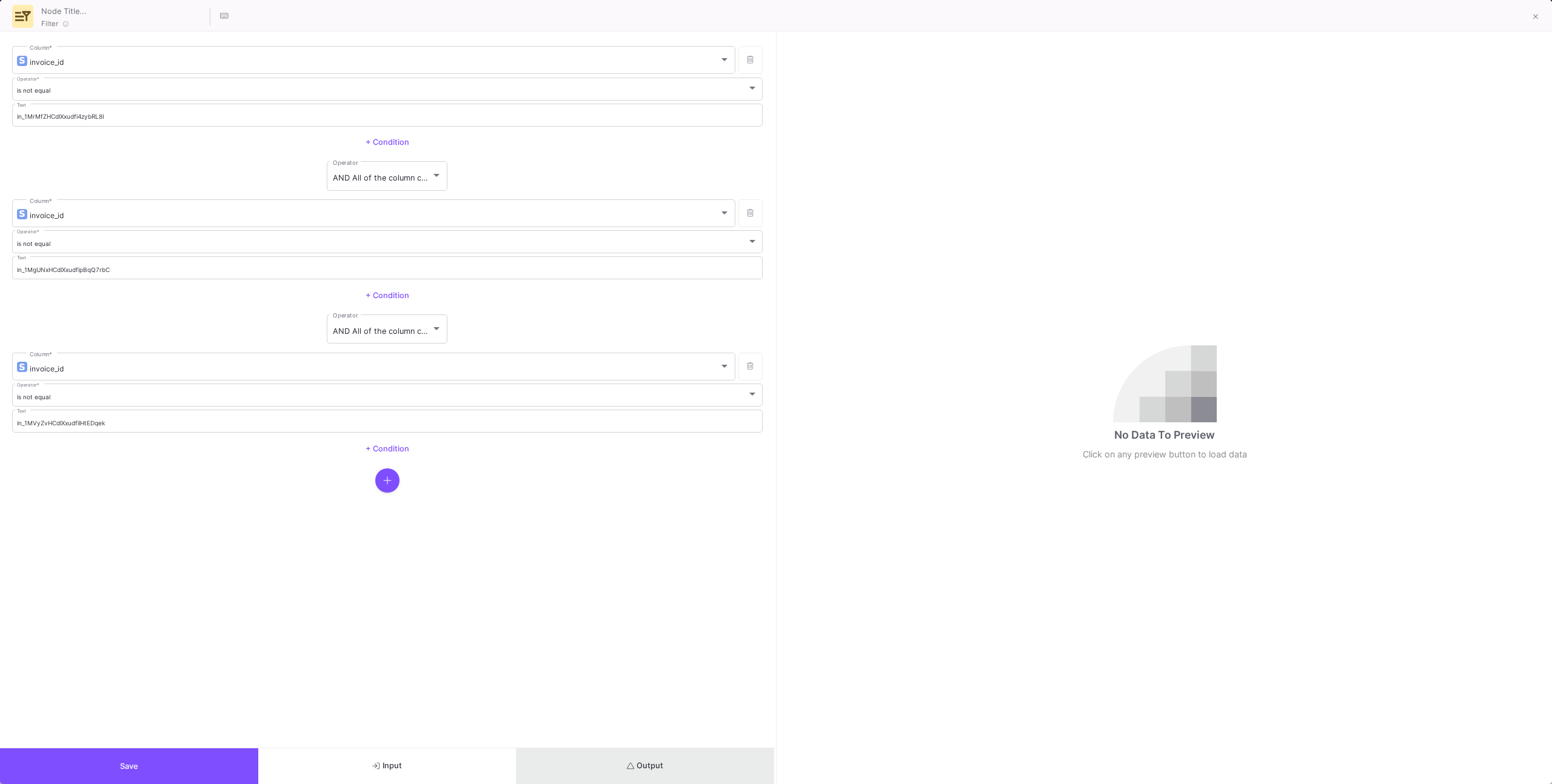
click at [621, 753] on button "Output" at bounding box center [645, 766] width 258 height 36
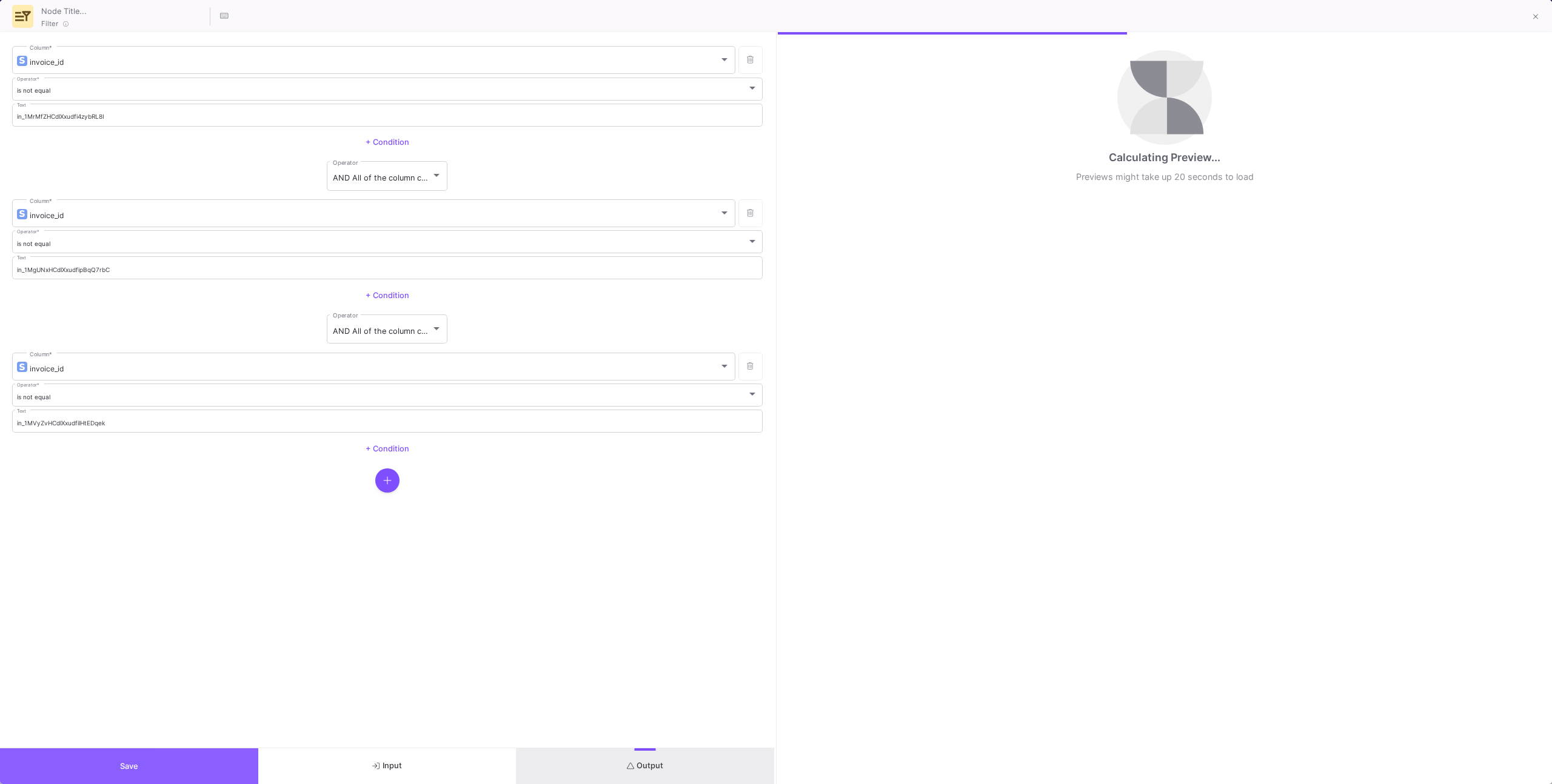
click at [243, 758] on button "Save" at bounding box center [129, 766] width 258 height 36
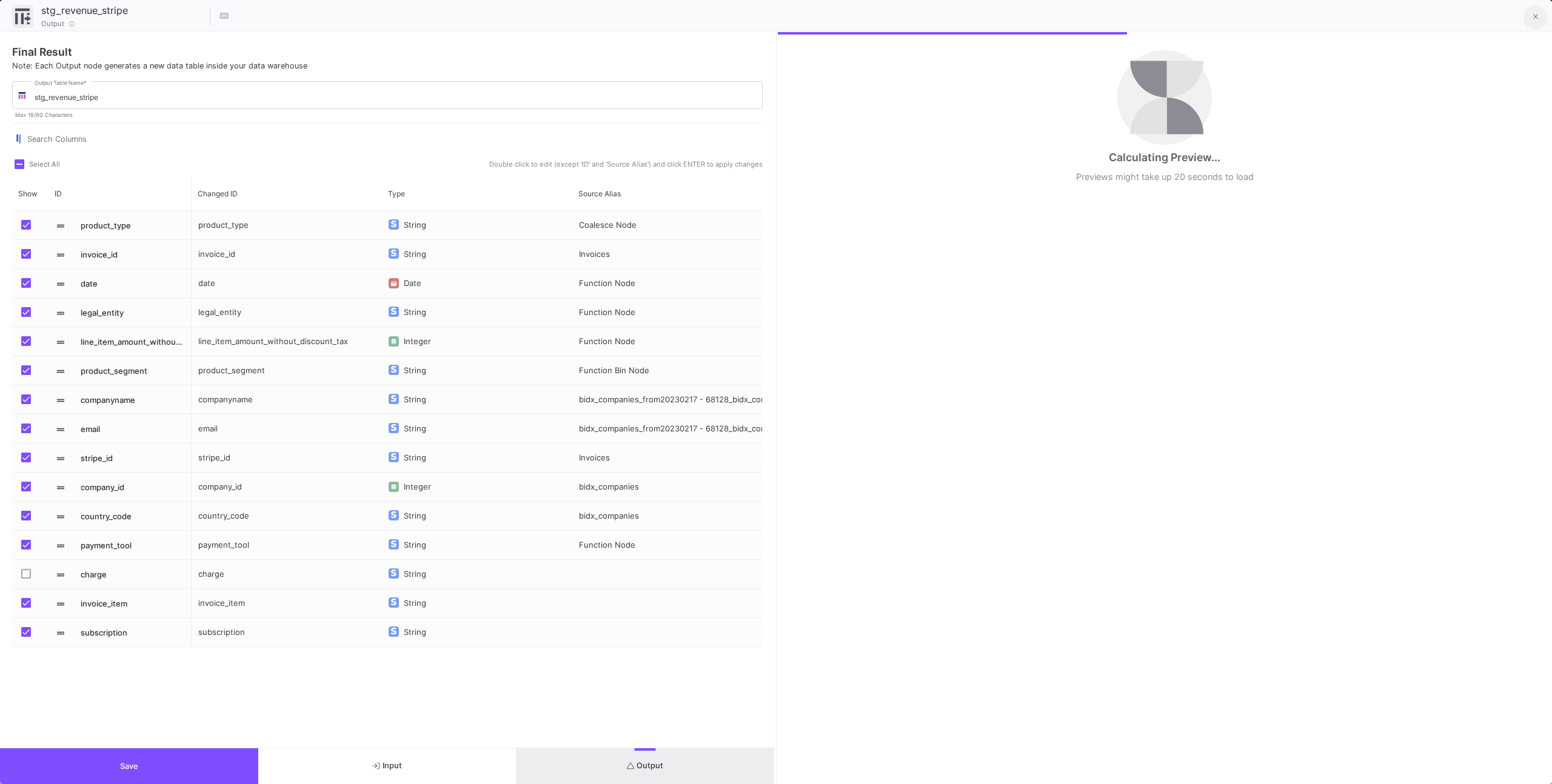
click at [1527, 21] on button at bounding box center [1535, 17] width 24 height 24
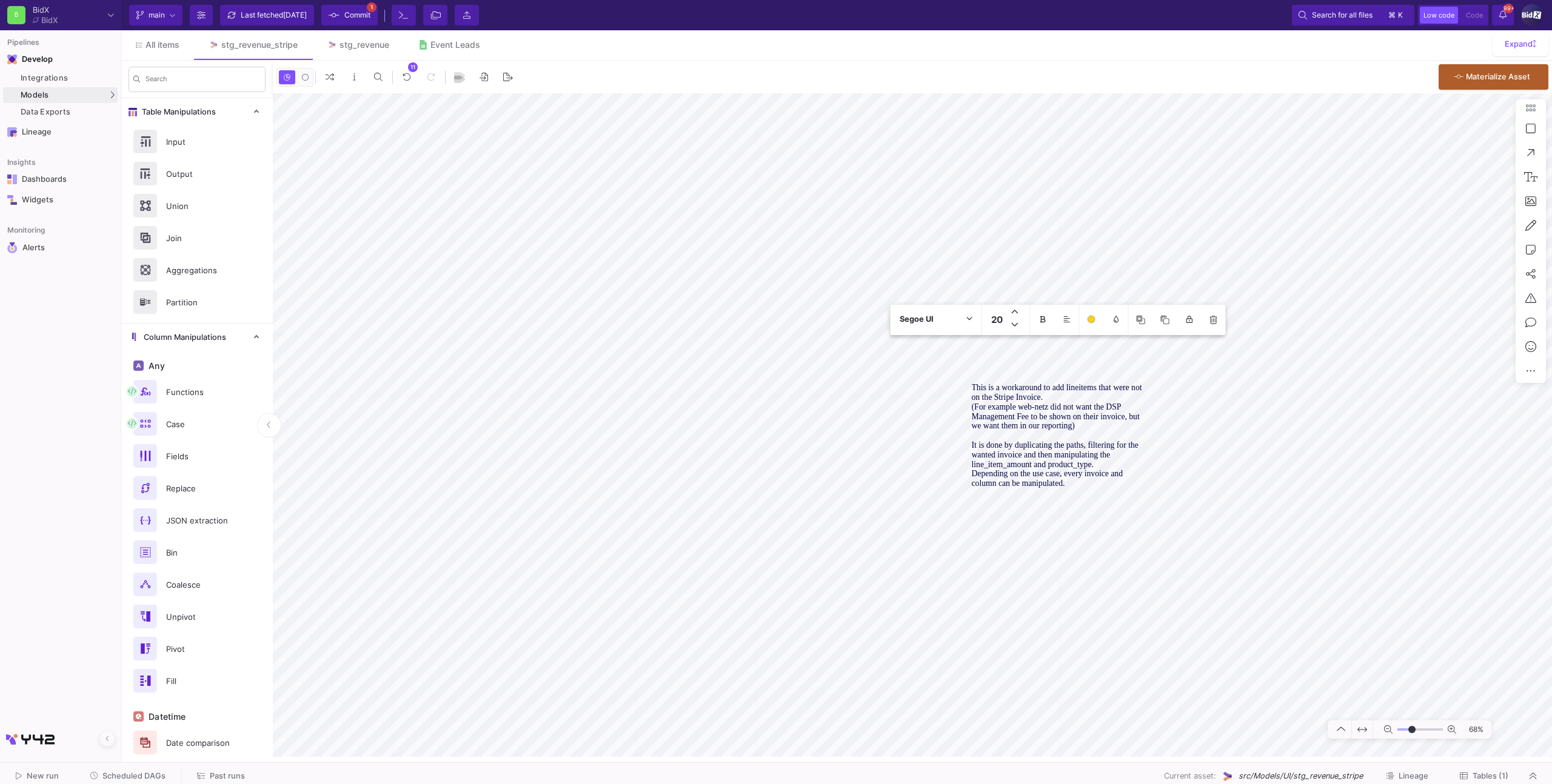
click at [1002, 402] on textarea "This is a workaround to add lineitems that were not on the Stripe Invoice. (For…" at bounding box center [1058, 436] width 173 height 106
click at [1031, 424] on textarea "This is a workaround to add lineitems that were not on the Stripe Invoice. (For…" at bounding box center [1058, 436] width 173 height 106
click at [1064, 438] on textarea "This is a workaround to add lineitems that were not on the Stripe Invoice. (For…" at bounding box center [1058, 436] width 173 height 106
paste textarea "https://docs.google.com/spreadsheets/d/1Pth8bNrO82jcOipxg4JNWahXahyBQgVDZSbaYcY…"
type textarea "To add manual invoices (i.e. for DSP Summit Sponsorings / manual DSP Management…"
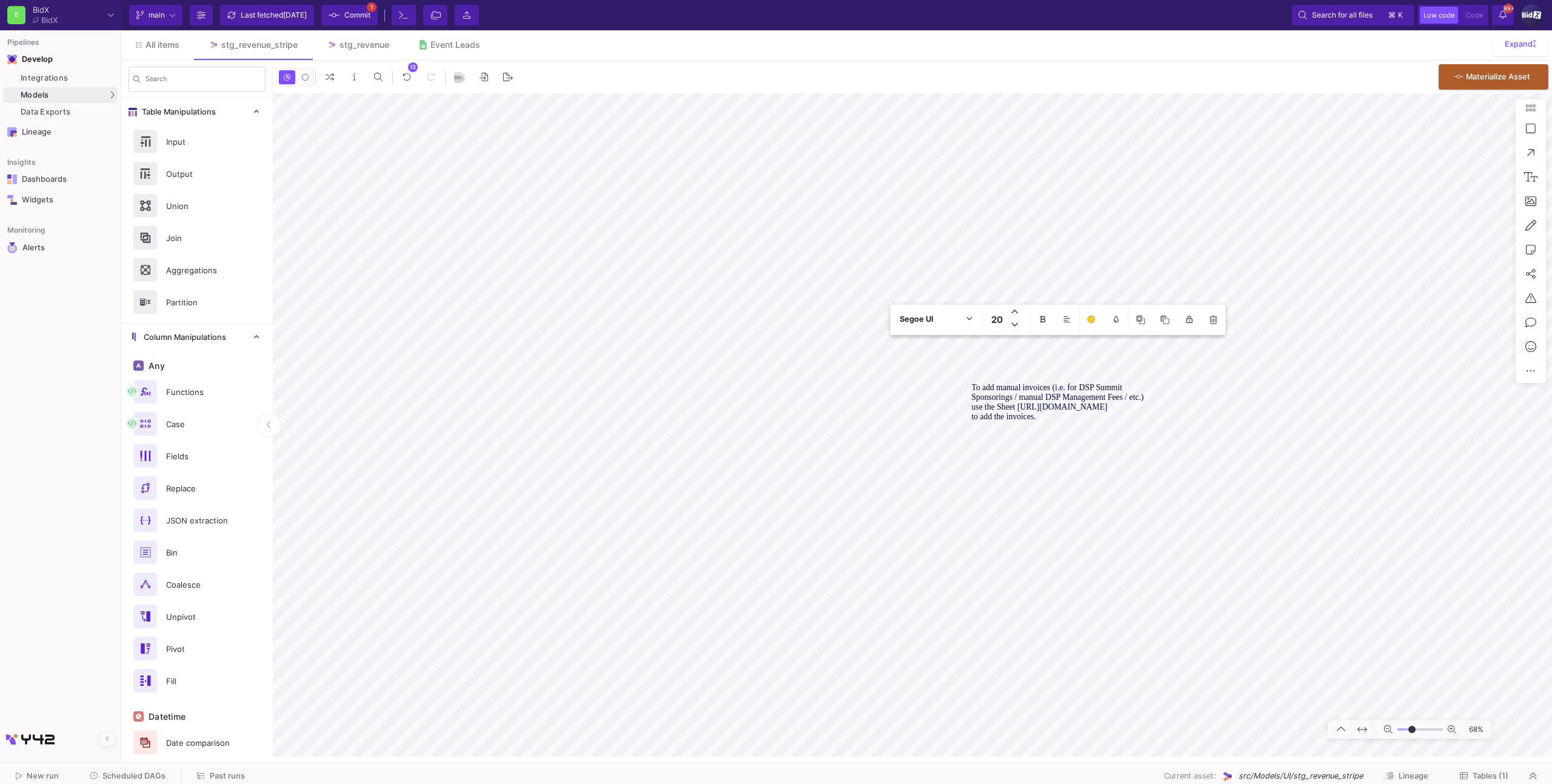
click at [1059, 447] on textarea "To add manual invoices (i.e. for DSP Summit Sponsorings / manual DSP Management…" at bounding box center [1058, 416] width 173 height 67
click at [1045, 444] on textarea "To add manual invoices (i.e. for DSP Summit Sponsorings / manual DSP Management…" at bounding box center [1044, 416] width 173 height 67
type input "2"
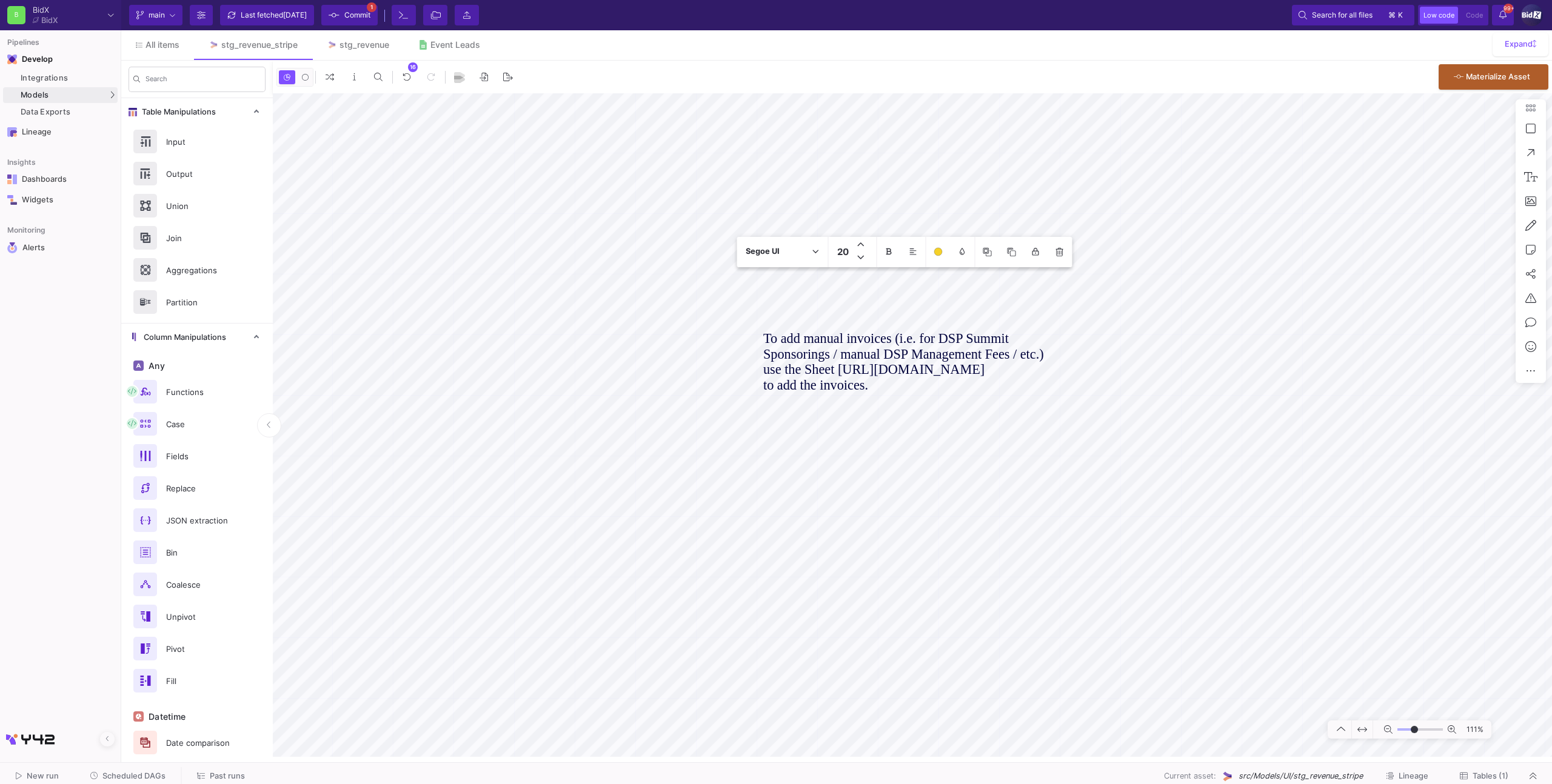
click at [893, 433] on textarea "To add manual invoices (i.e. for DSP Summit Sponsorings / manual DSP Management…" at bounding box center [903, 385] width 281 height 109
click at [897, 433] on textarea "To add manual invoices (i.e. for DSP Summit Sponsorings / manual DSP Management…" at bounding box center [903, 385] width 281 height 109
type textarea "To add manual invoices (i.e. for DSP Summit Sponsorings / manual DSP Management…"
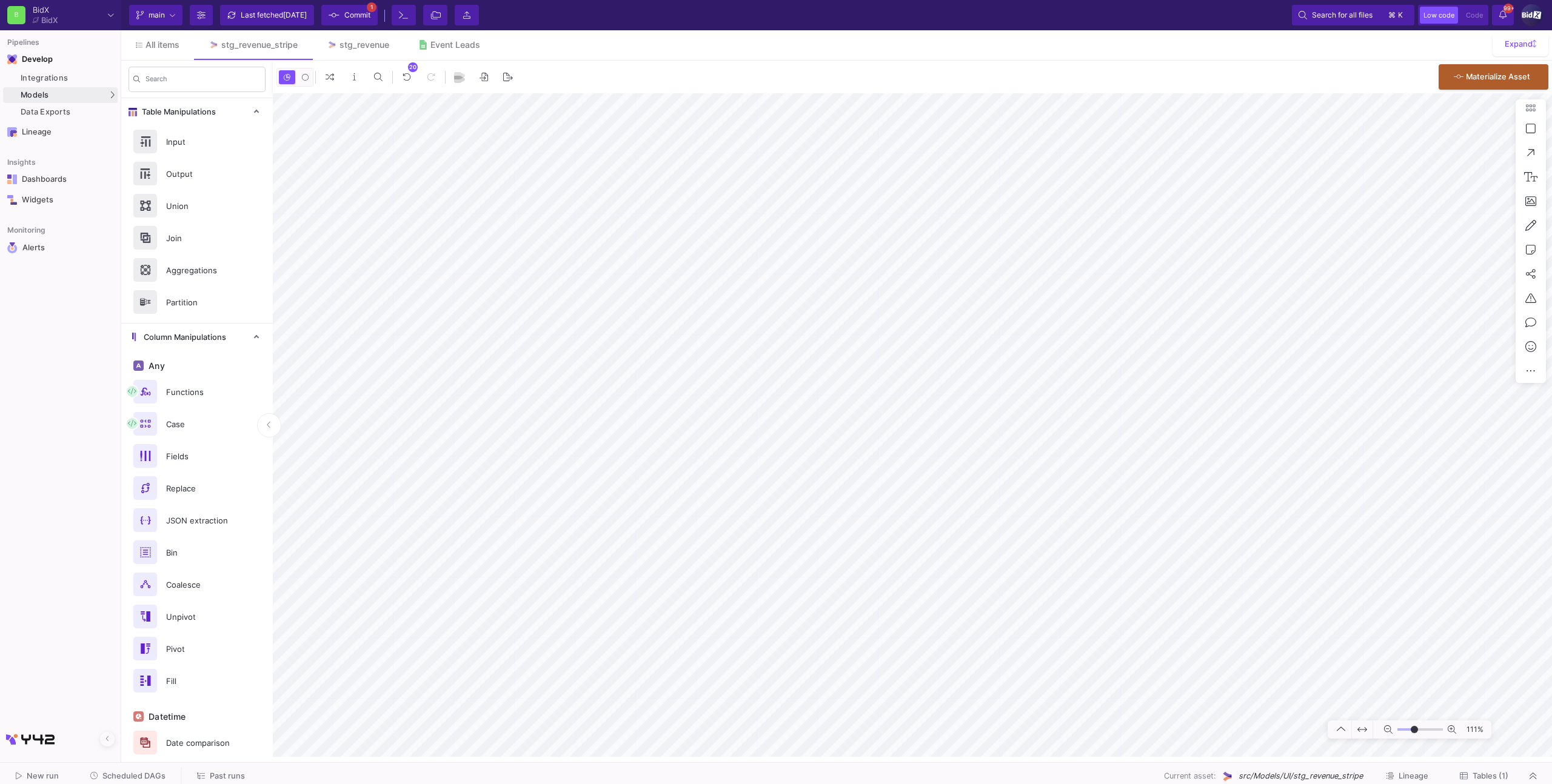
type input "1"
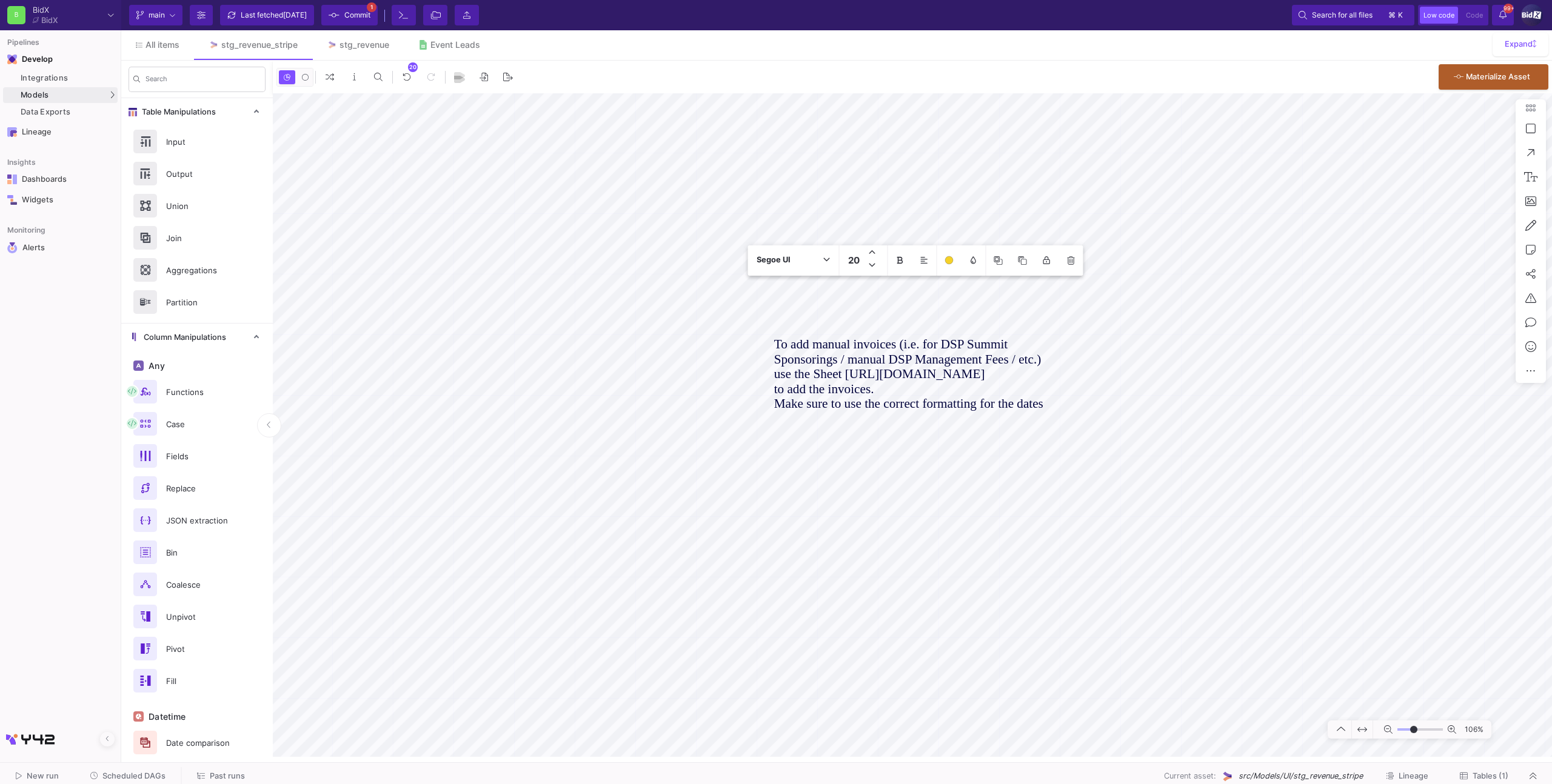
type textarea "To add manual invoices (i.e. for DSP Summit Sponsorings / manual DSP Management…"
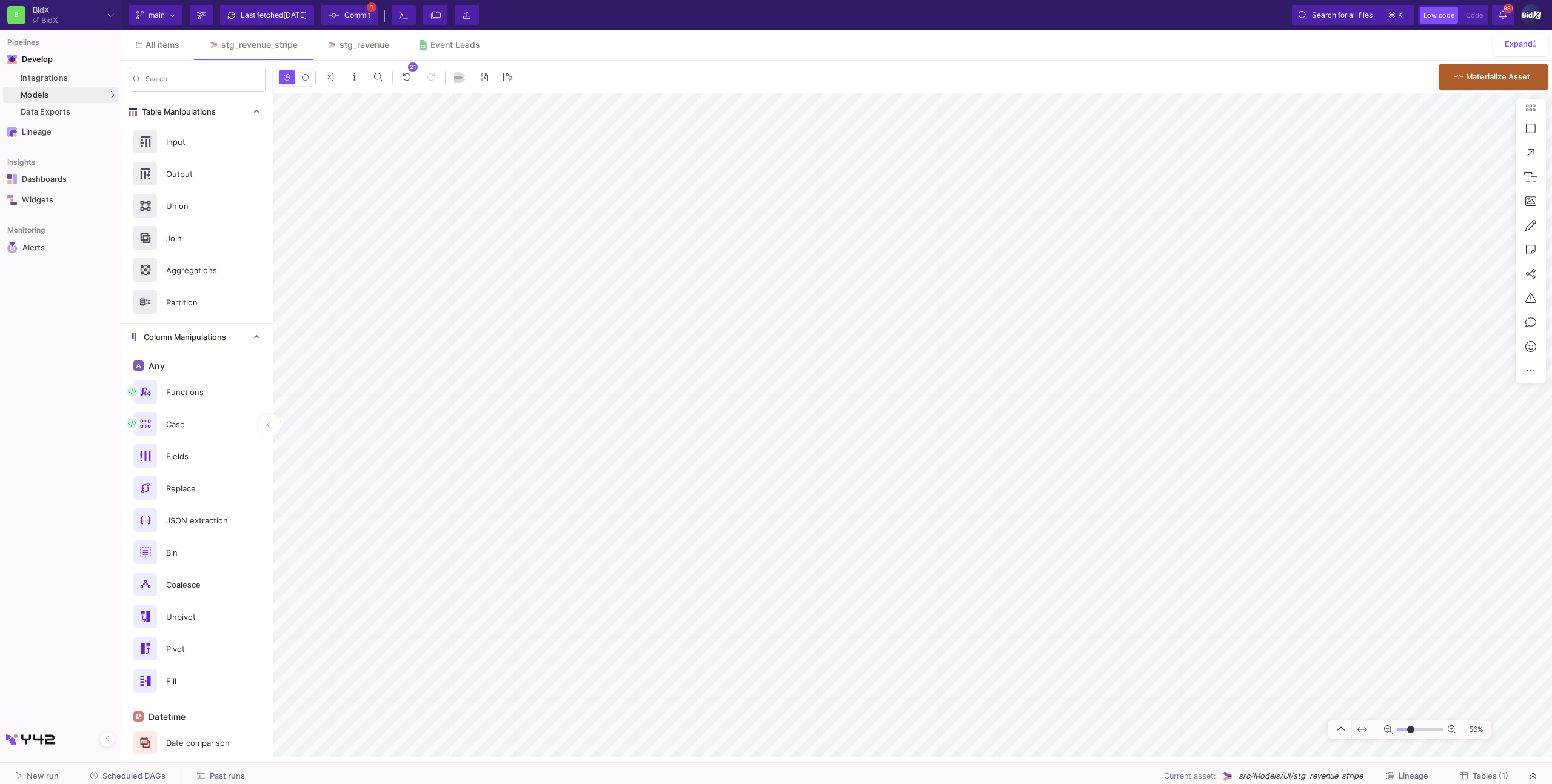
type input "-24"
click at [371, 50] on link "stg_revenue" at bounding box center [358, 45] width 92 height 29
type input "-14"
click at [369, 8] on span "Commit" at bounding box center [358, 15] width 26 height 18
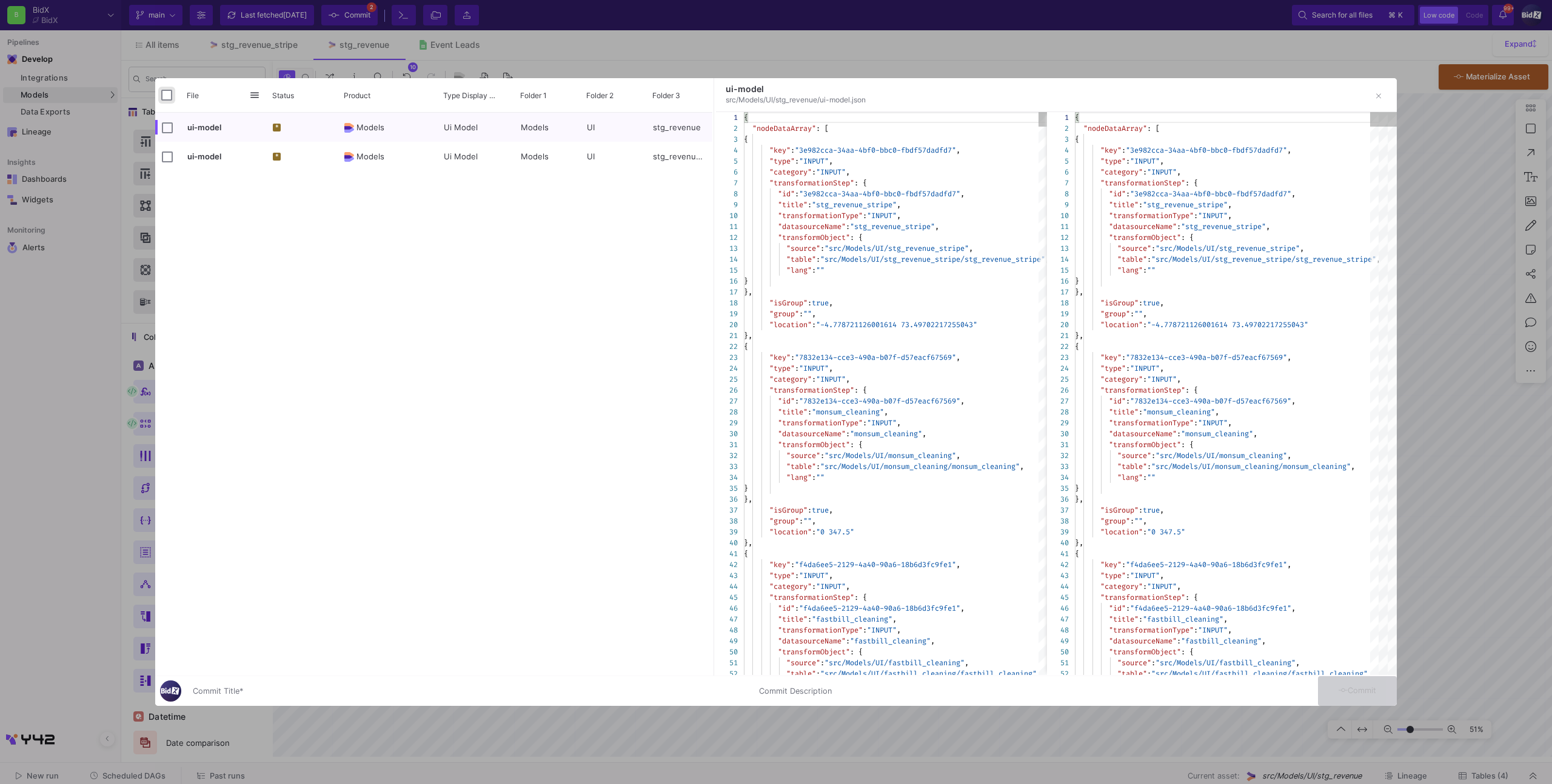
drag, startPoint x: 165, startPoint y: 92, endPoint x: 190, endPoint y: 131, distance: 46.3
click at [165, 93] on input "Press Space to toggle all rows selection (unchecked)" at bounding box center [166, 95] width 11 height 11
checkbox input "true"
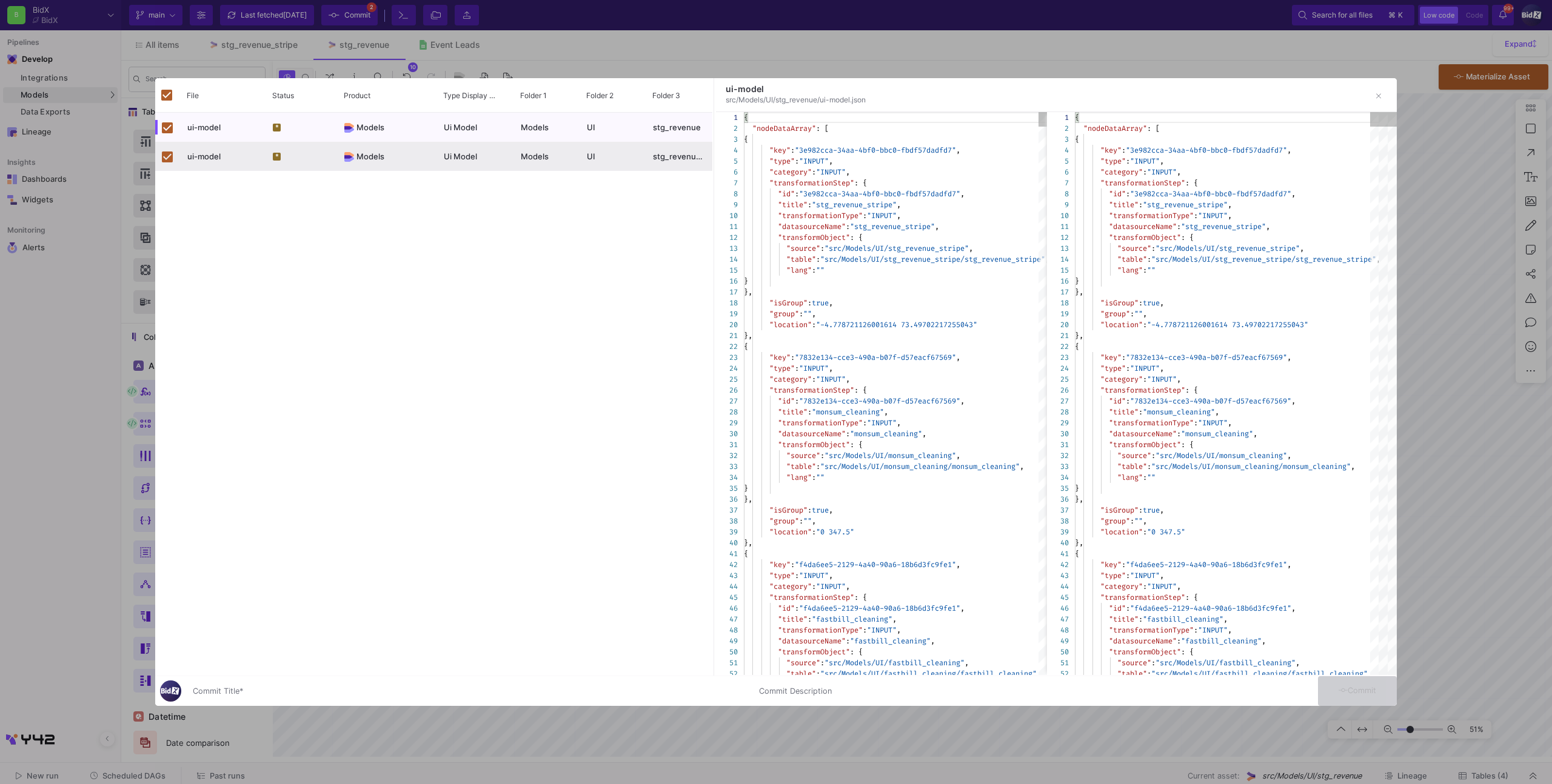
click at [369, 697] on div "Commit Title *" at bounding box center [468, 693] width 551 height 32
click at [369, 692] on input "Commit Title *" at bounding box center [468, 691] width 551 height 10
type input "x"
click at [1321, 685] on button "Commit" at bounding box center [1357, 691] width 79 height 30
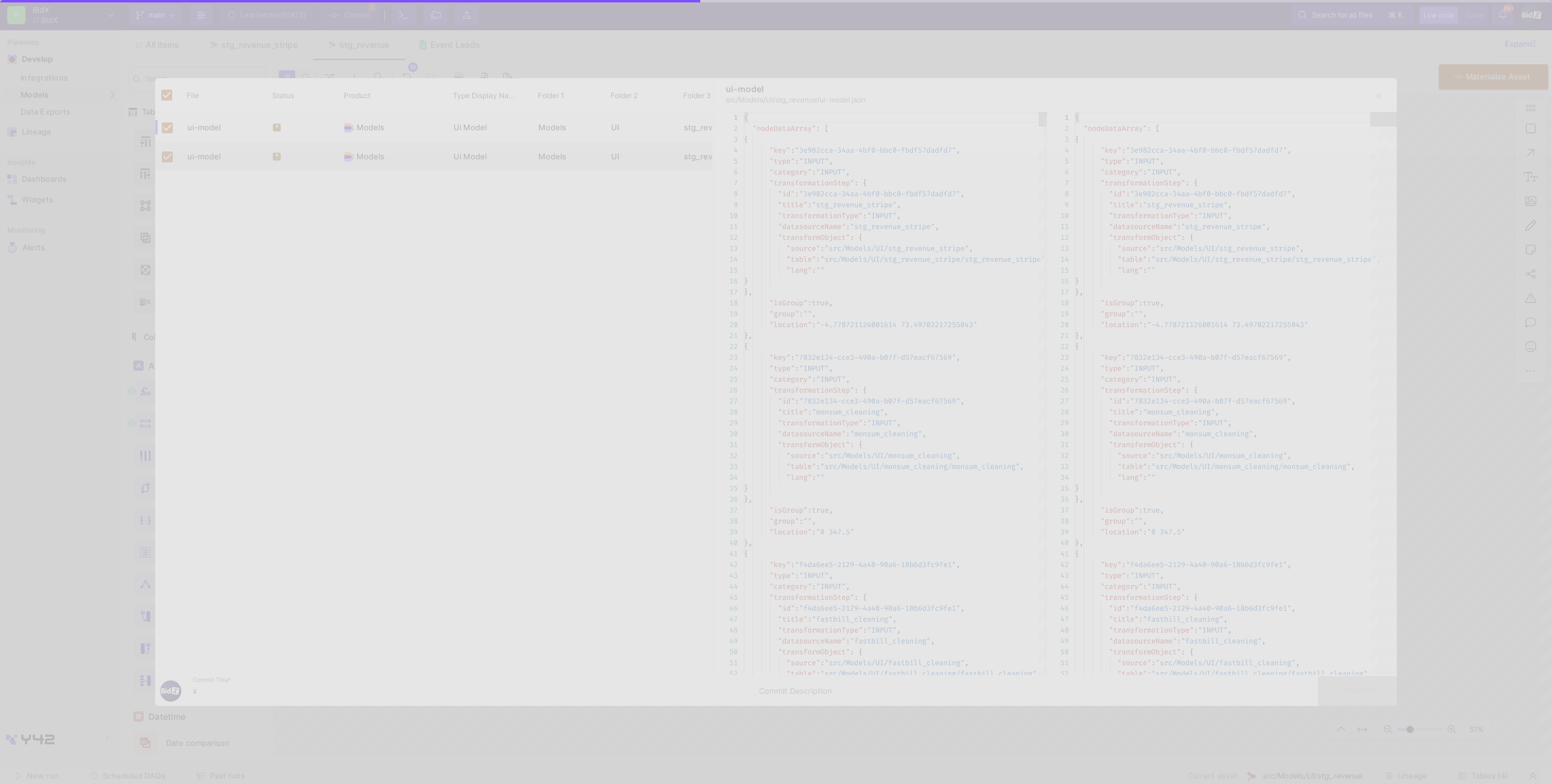
checkbox input "false"
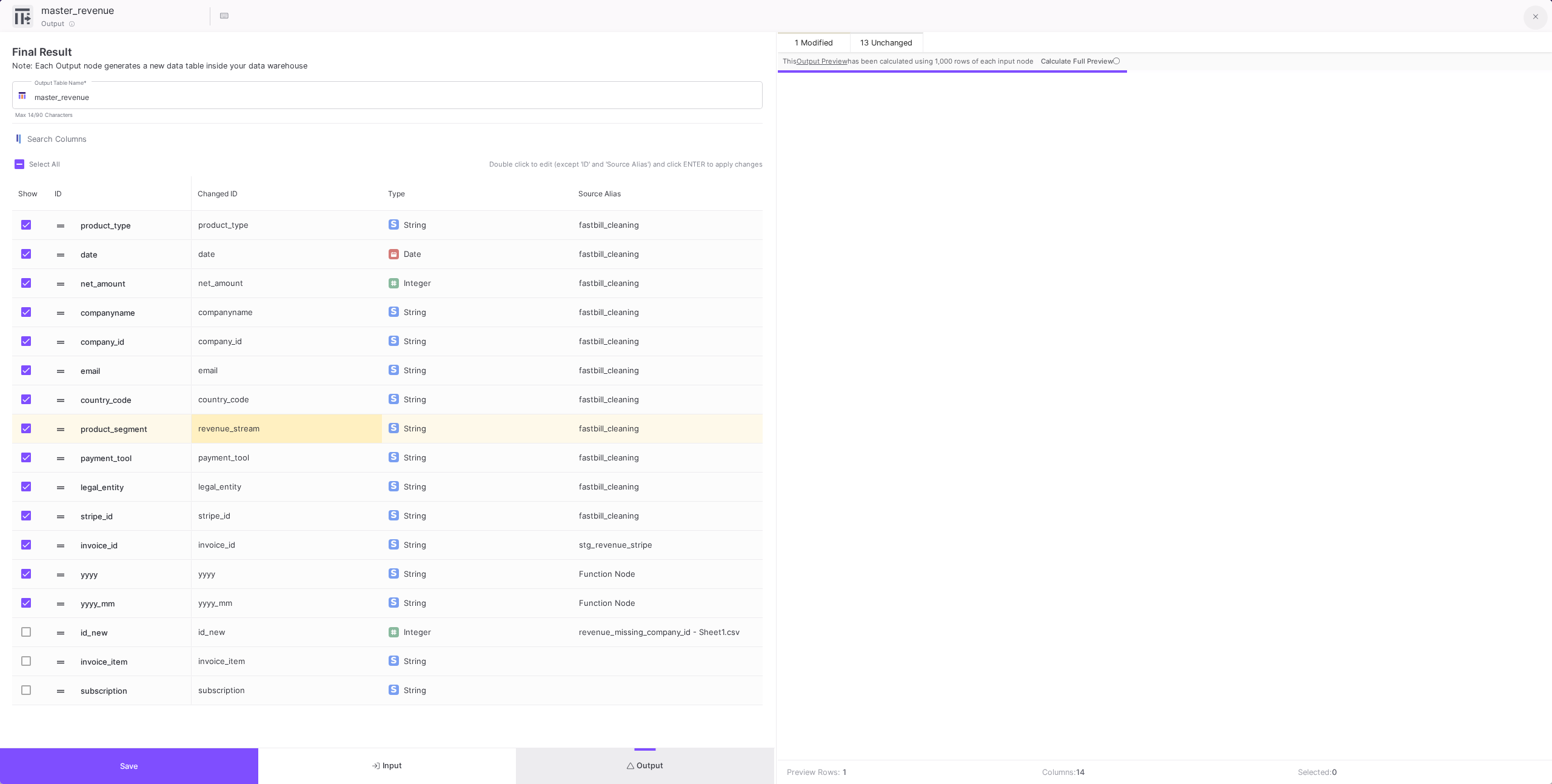
click at [1536, 17] on icon at bounding box center [1535, 17] width 6 height 8
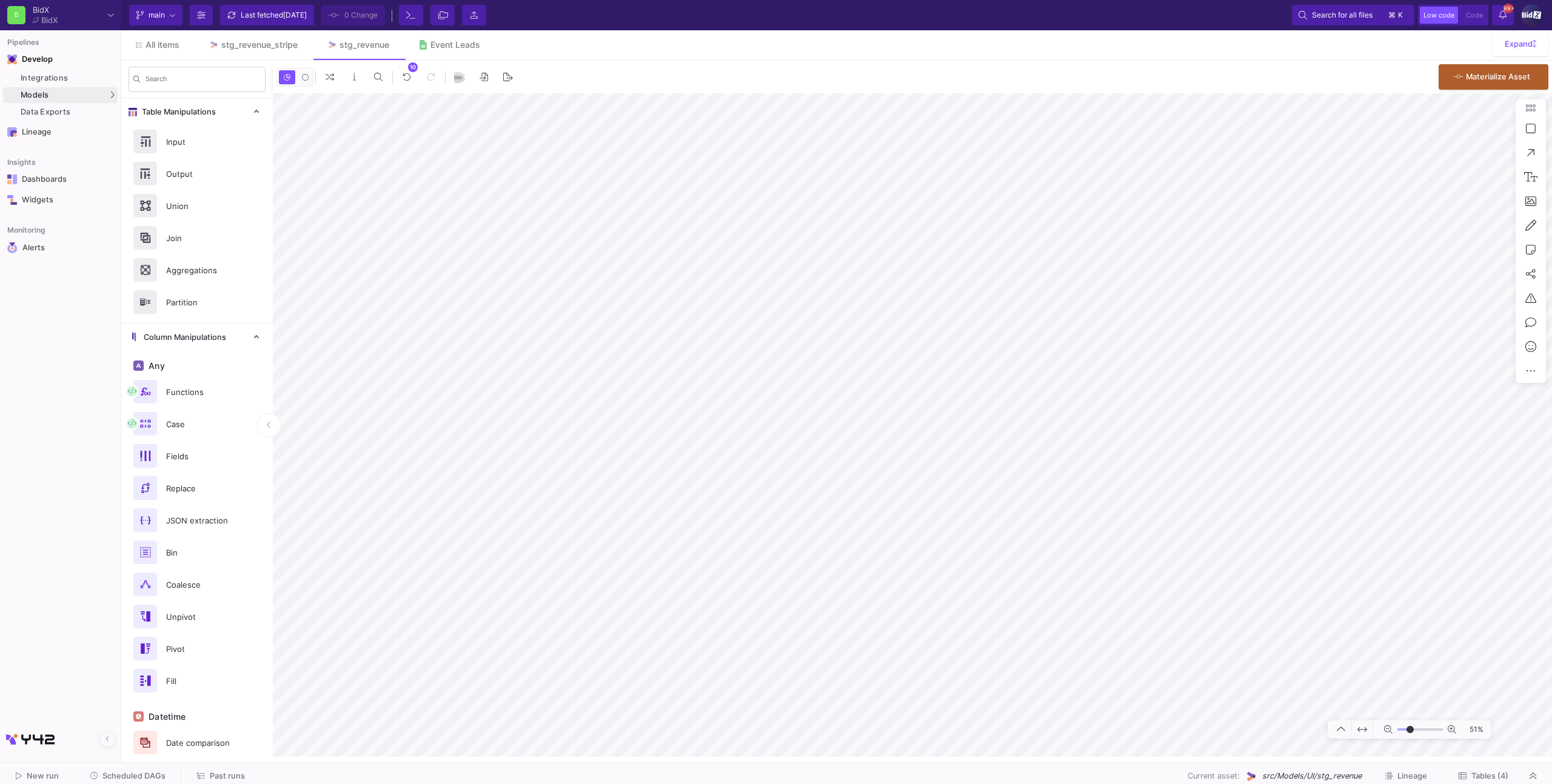
click at [152, 774] on span "Scheduled DAGs" at bounding box center [134, 776] width 63 height 9
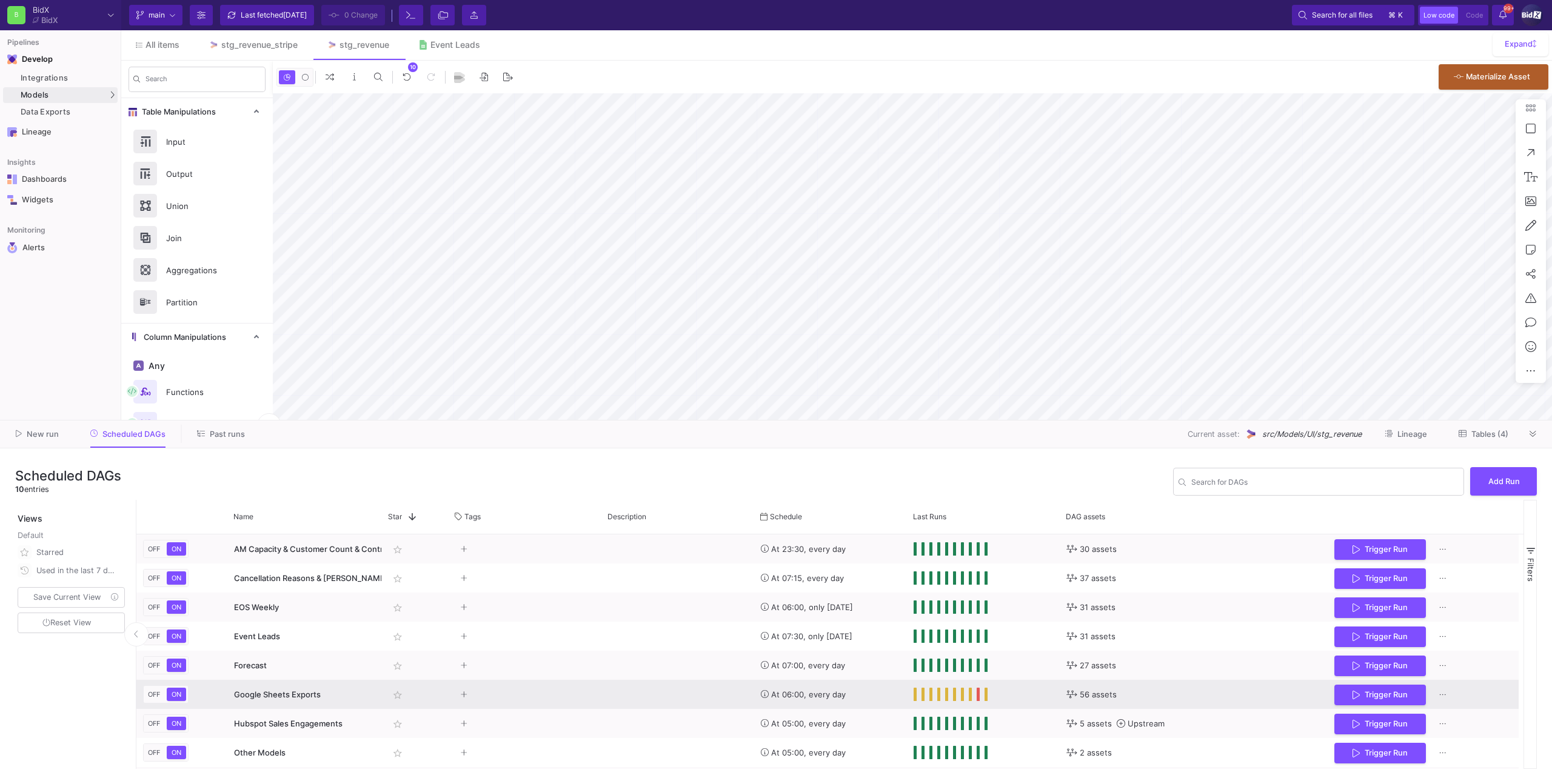
click at [340, 690] on div "Google Sheets Exports" at bounding box center [304, 695] width 141 height 28
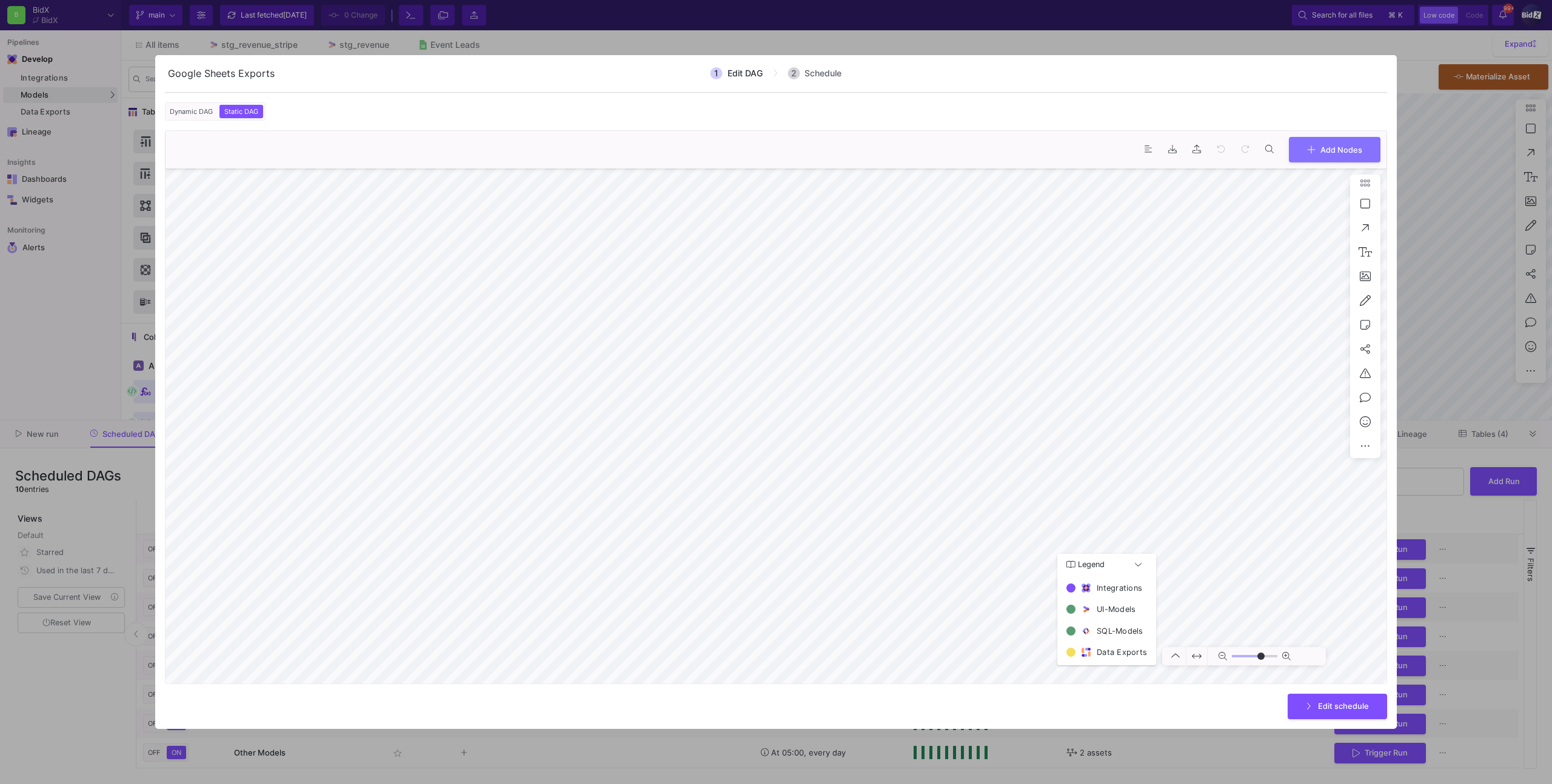
type input "0"
click at [1418, 209] on div at bounding box center [776, 392] width 1552 height 784
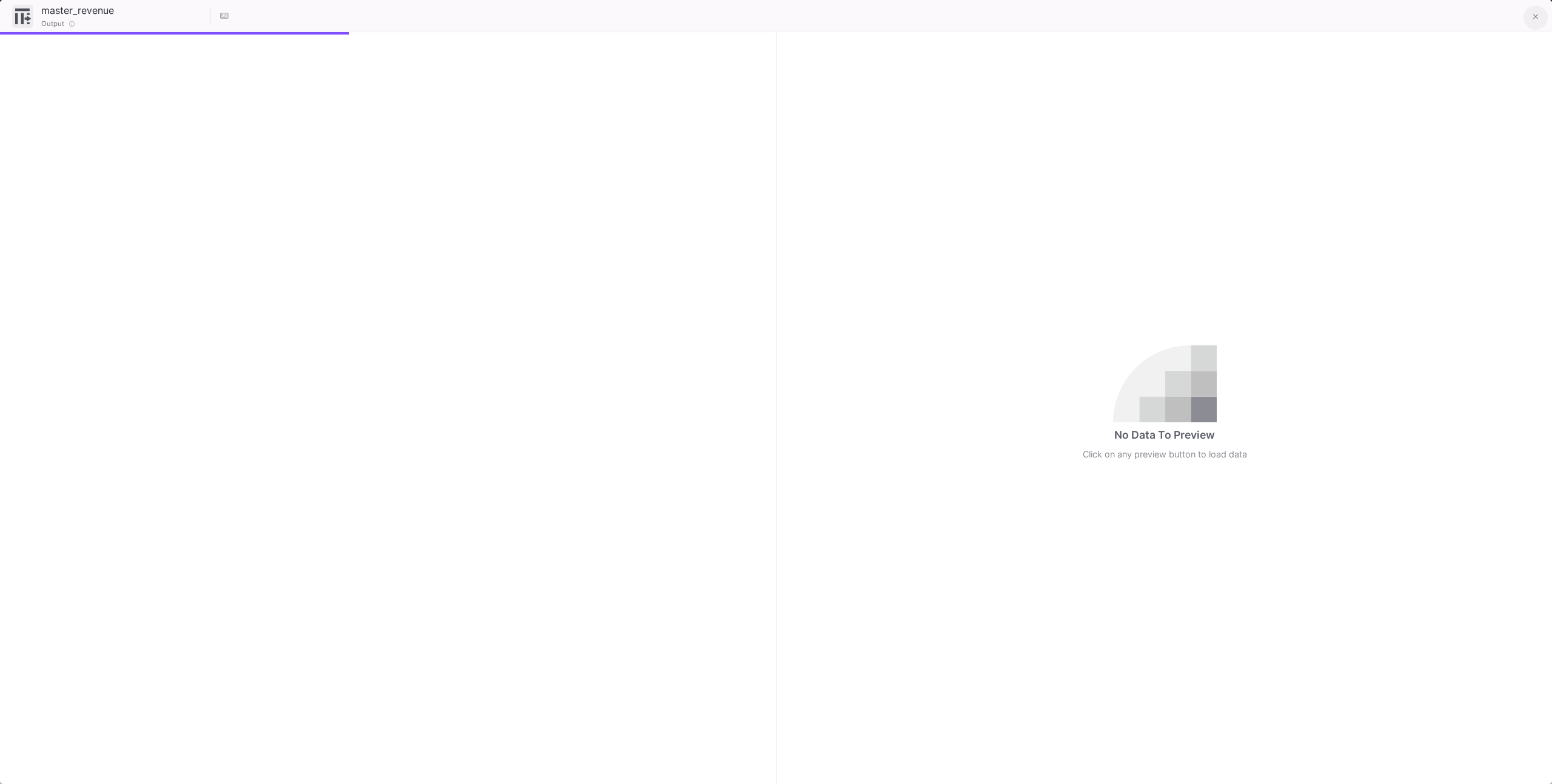
click at [1530, 24] on button at bounding box center [1535, 17] width 24 height 24
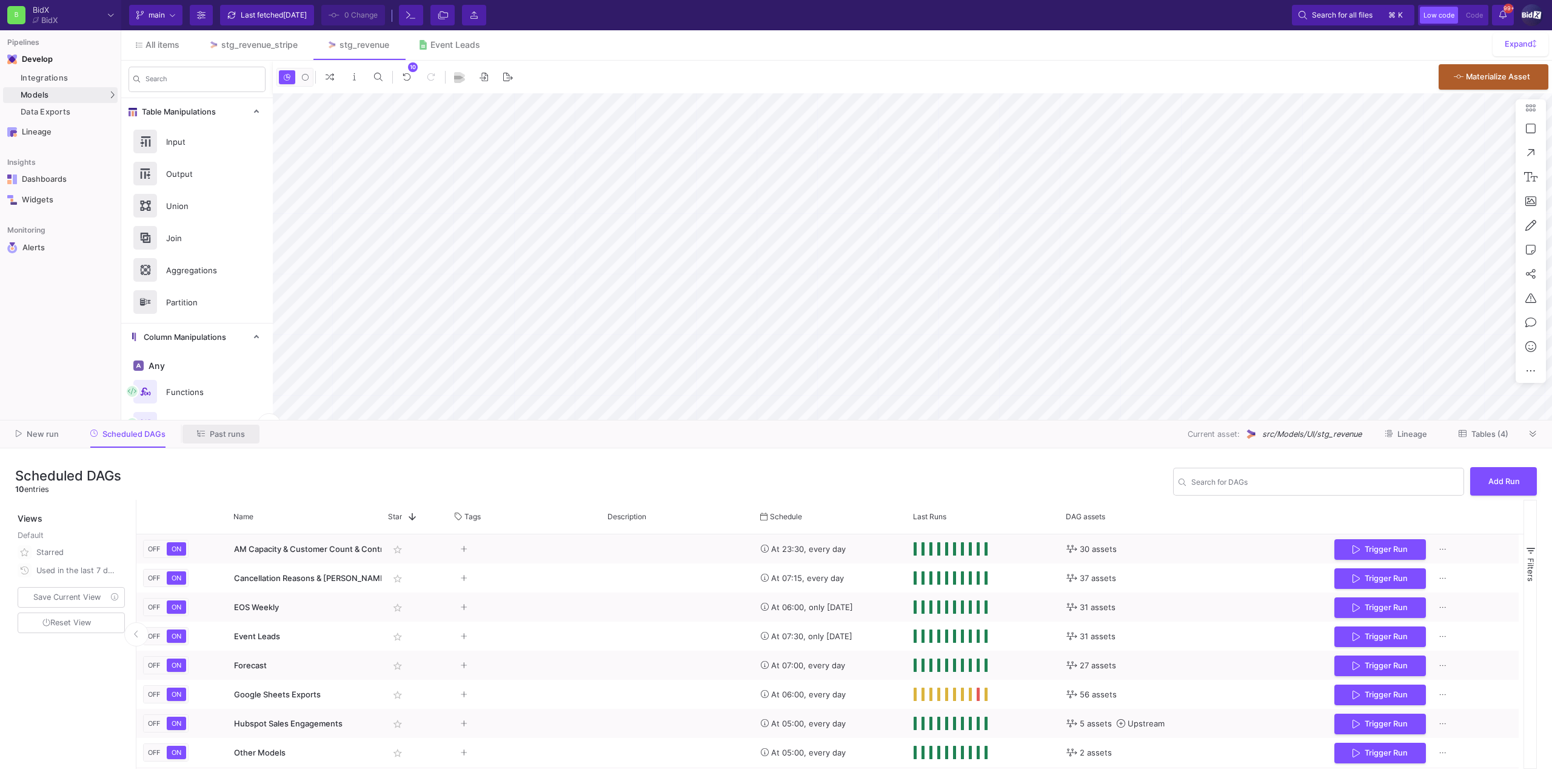
click at [218, 432] on span "Past runs" at bounding box center [227, 434] width 36 height 9
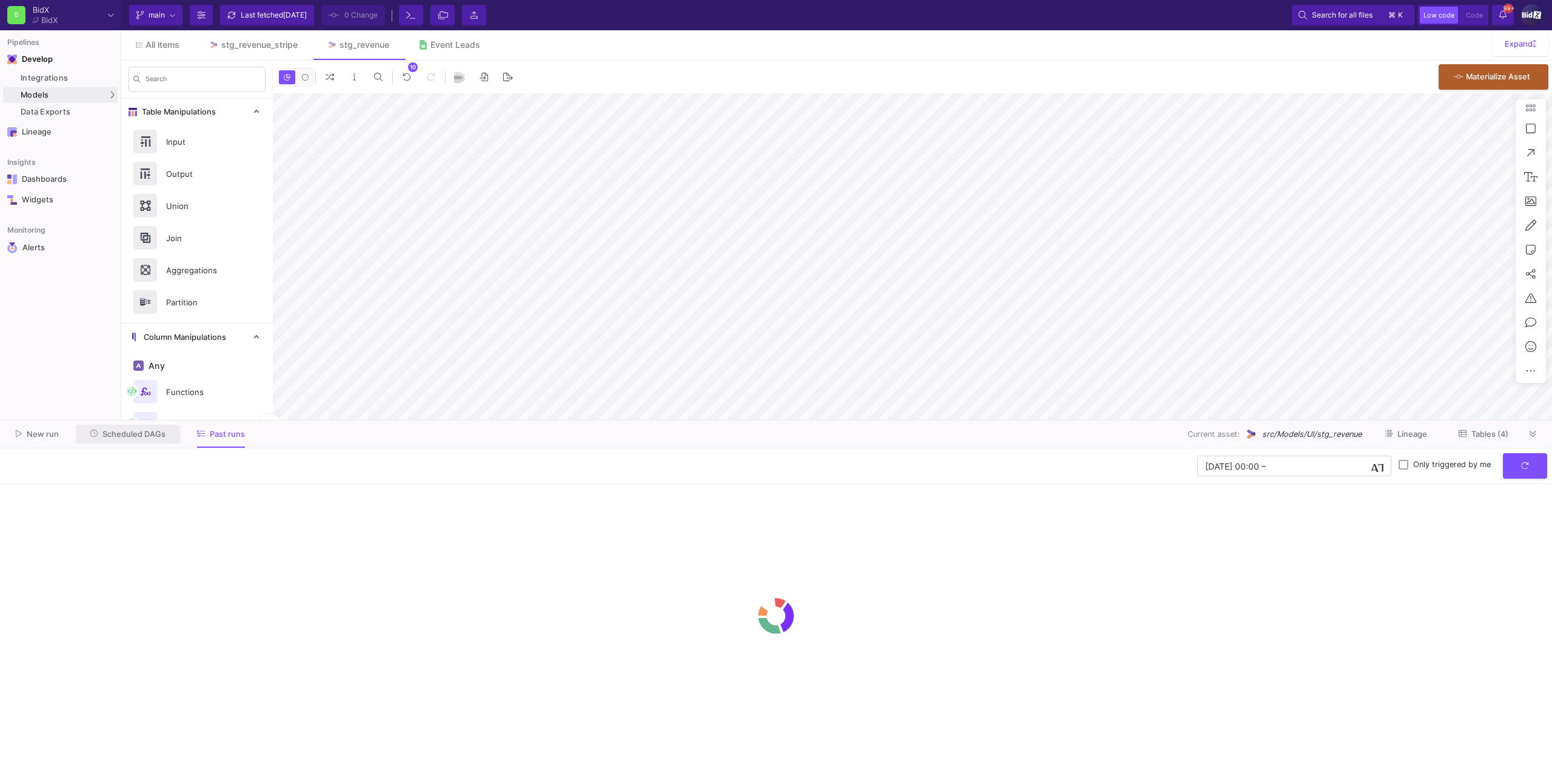
click at [126, 436] on span "Scheduled DAGs" at bounding box center [134, 434] width 63 height 9
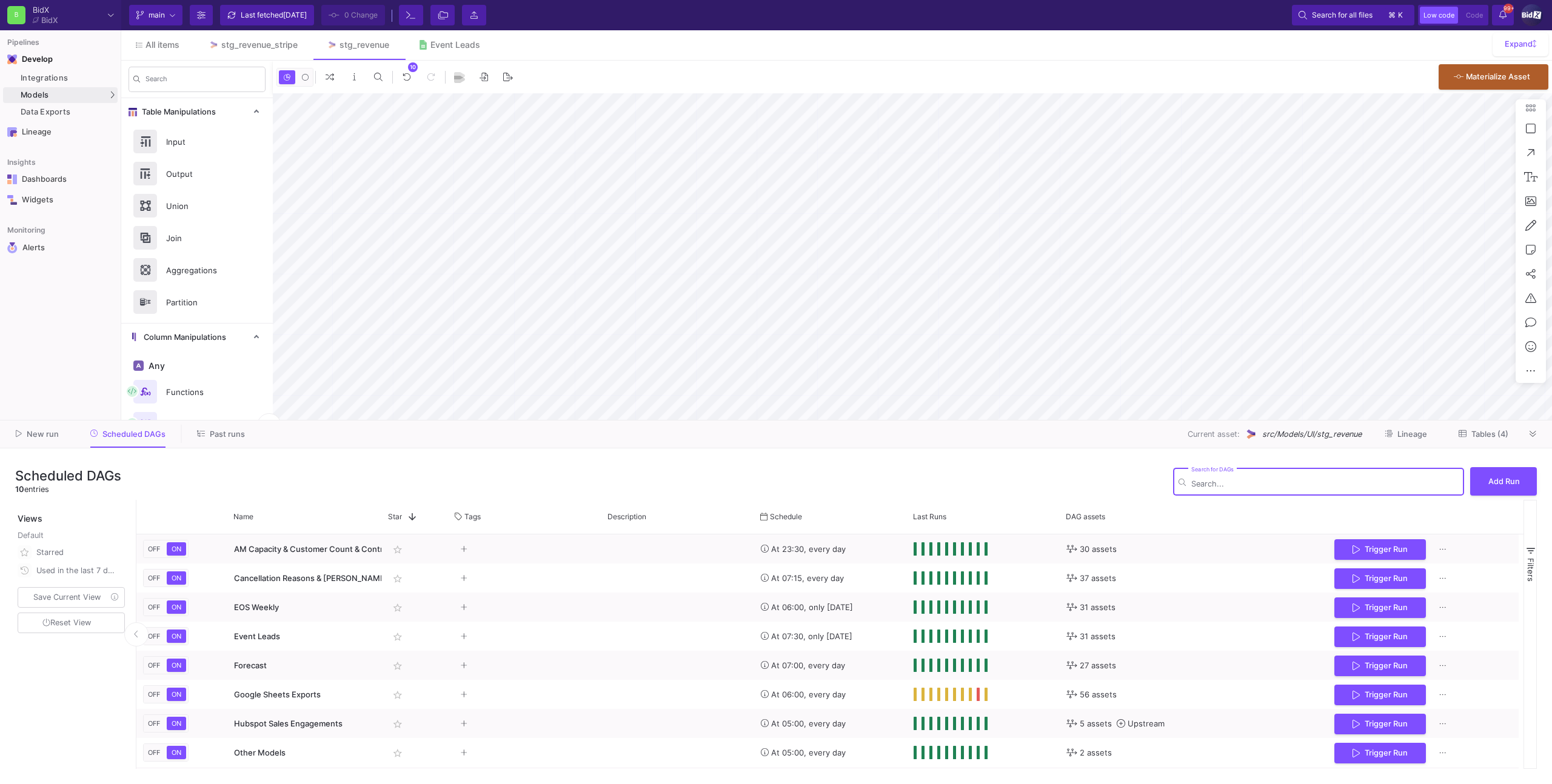
click at [1429, 436] on button "Lineage" at bounding box center [1406, 434] width 72 height 19
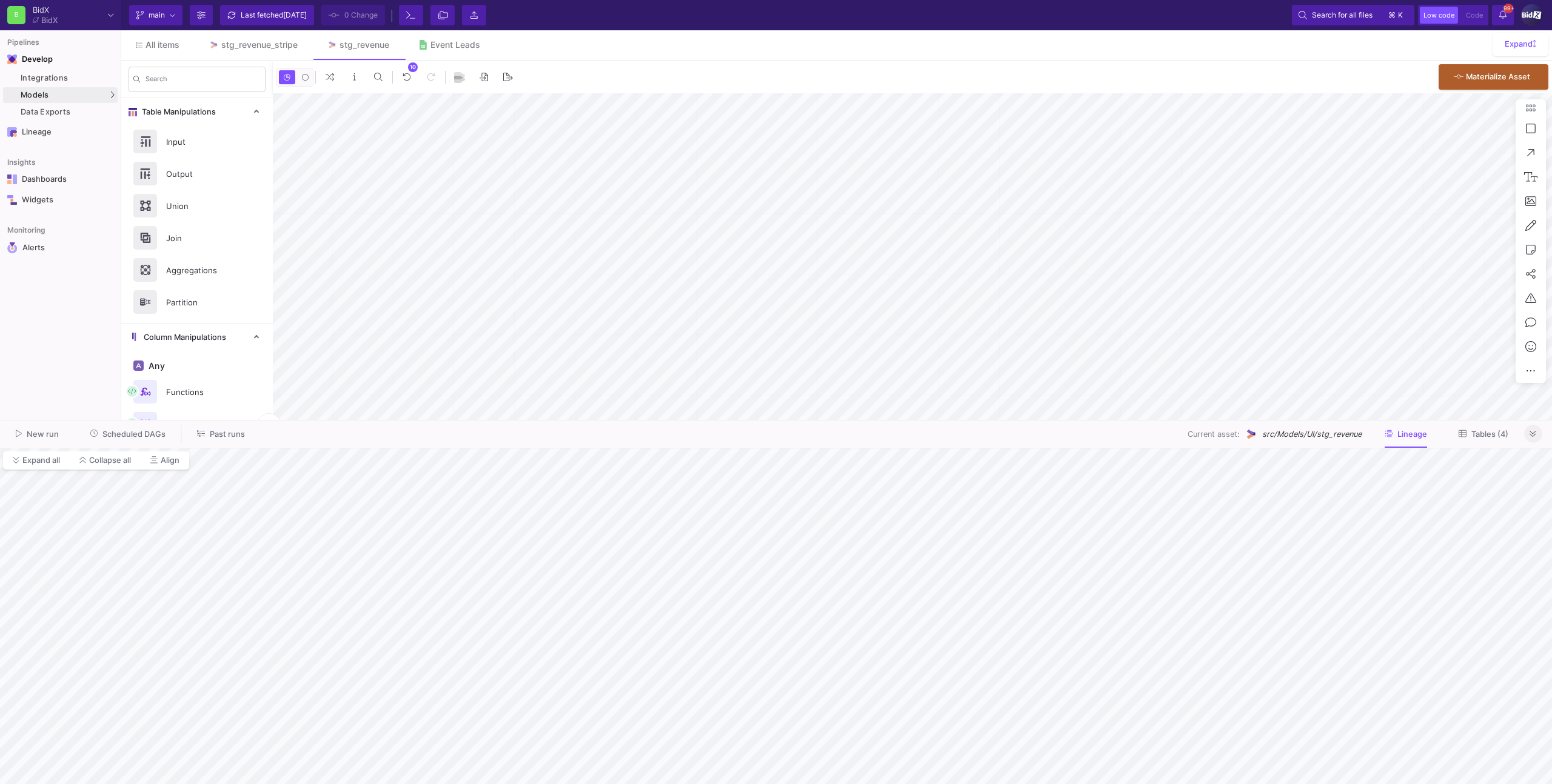
click at [1527, 435] on button at bounding box center [1533, 434] width 18 height 18
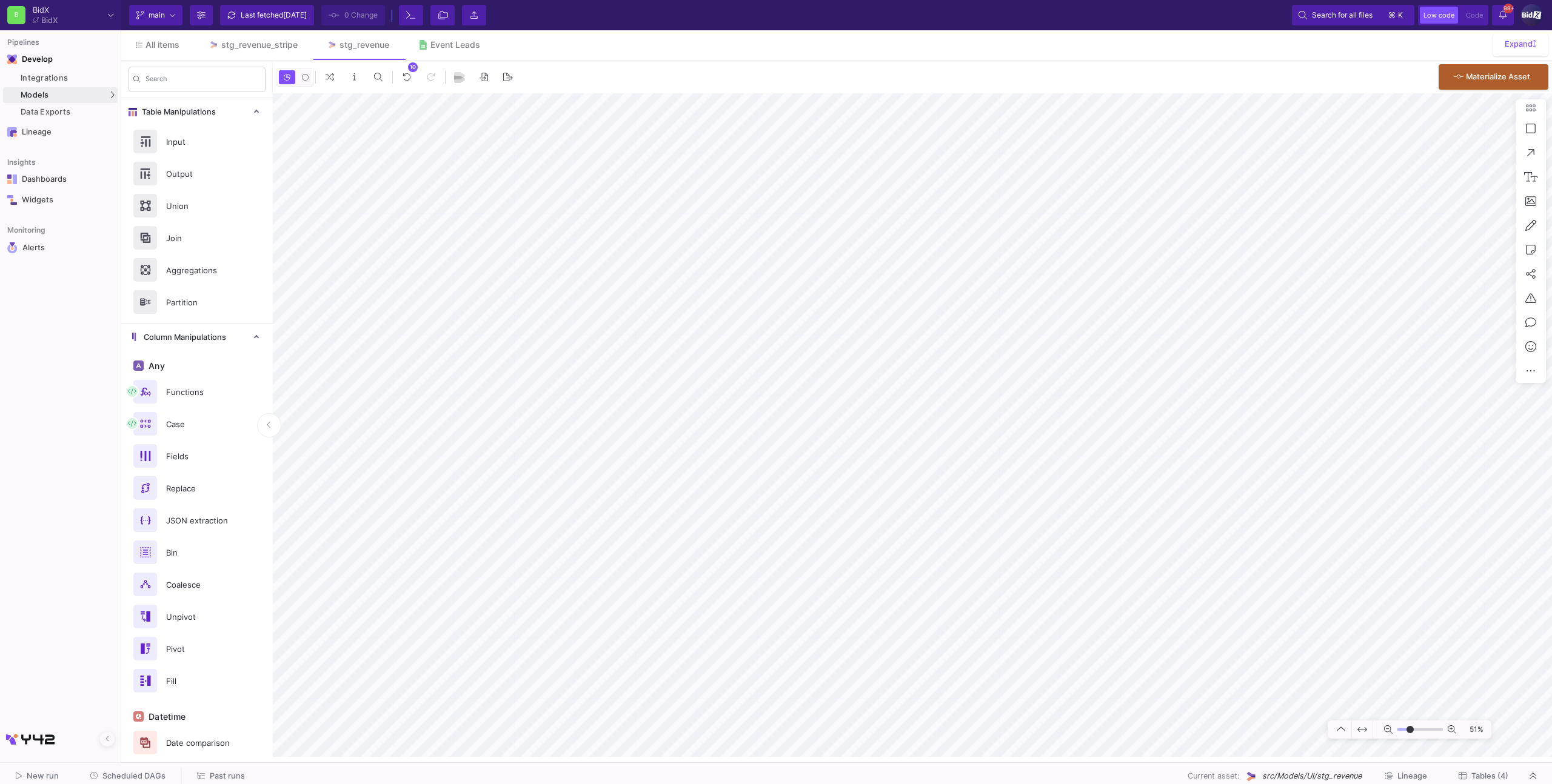
click at [138, 780] on span "Scheduled DAGs" at bounding box center [134, 776] width 63 height 9
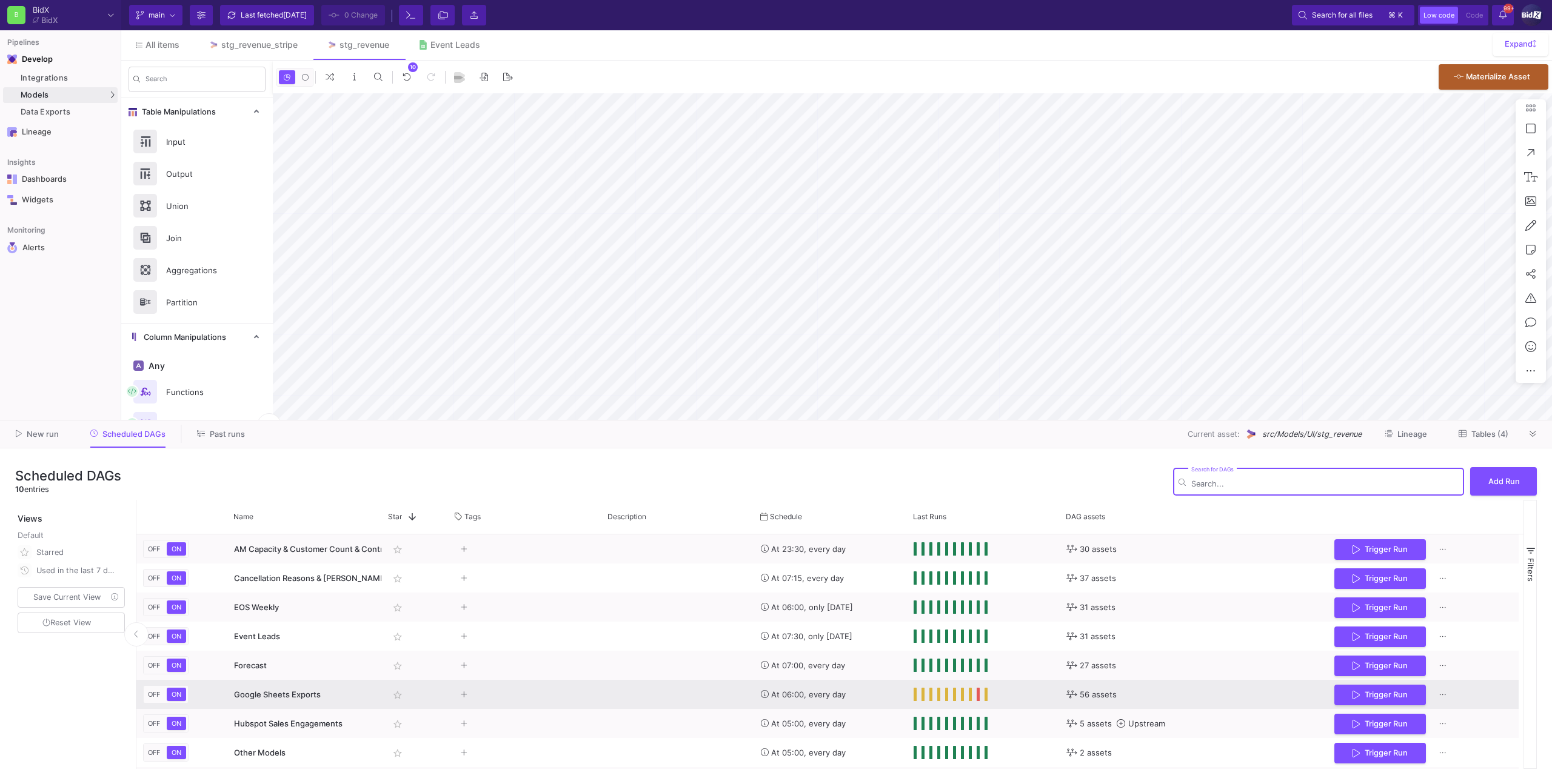
click at [288, 695] on span "Google Sheets Exports" at bounding box center [277, 695] width 87 height 10
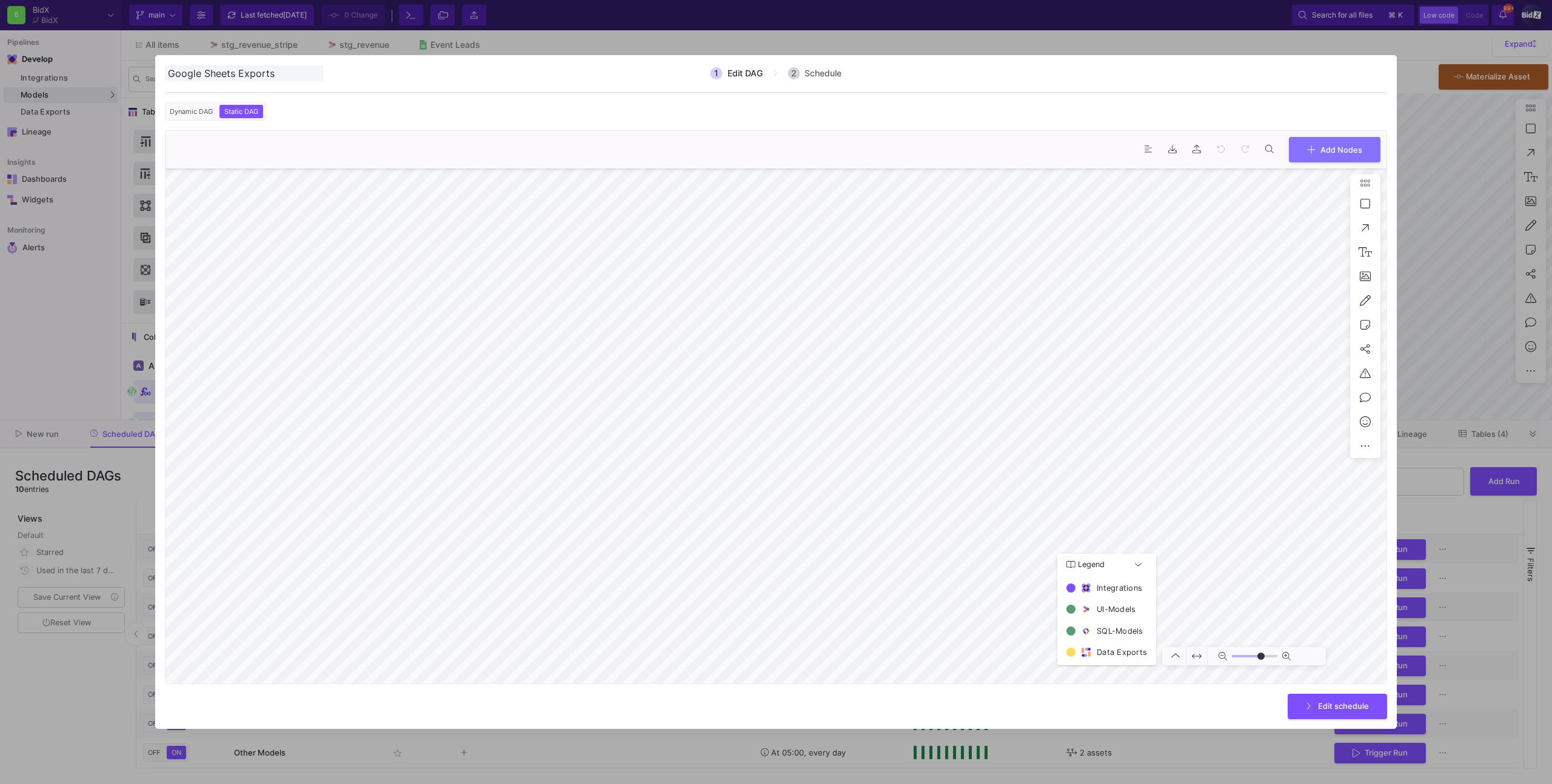
type input "0"
click at [1425, 119] on div at bounding box center [776, 392] width 1552 height 784
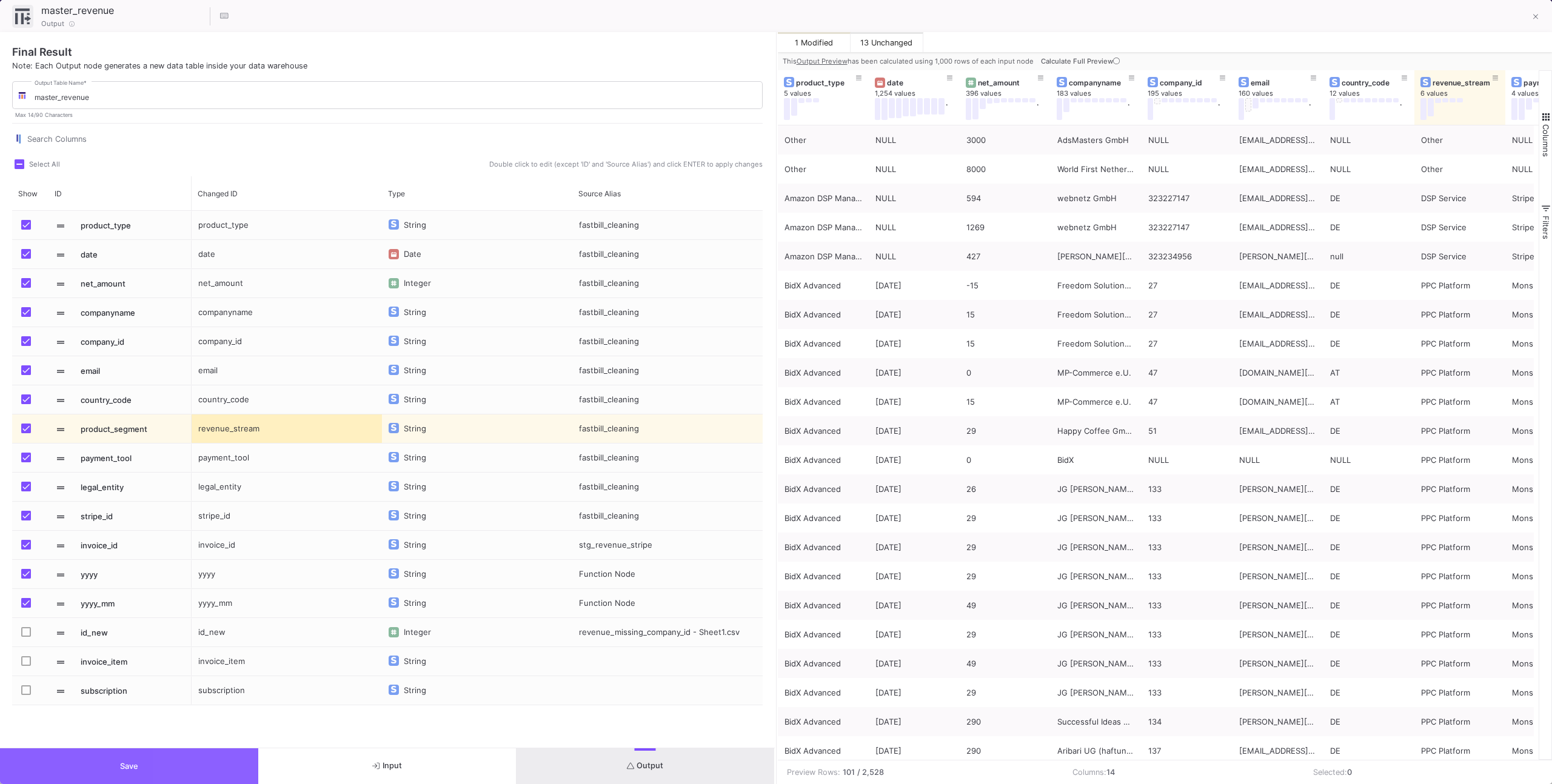
click at [223, 764] on button "Save" at bounding box center [129, 766] width 258 height 36
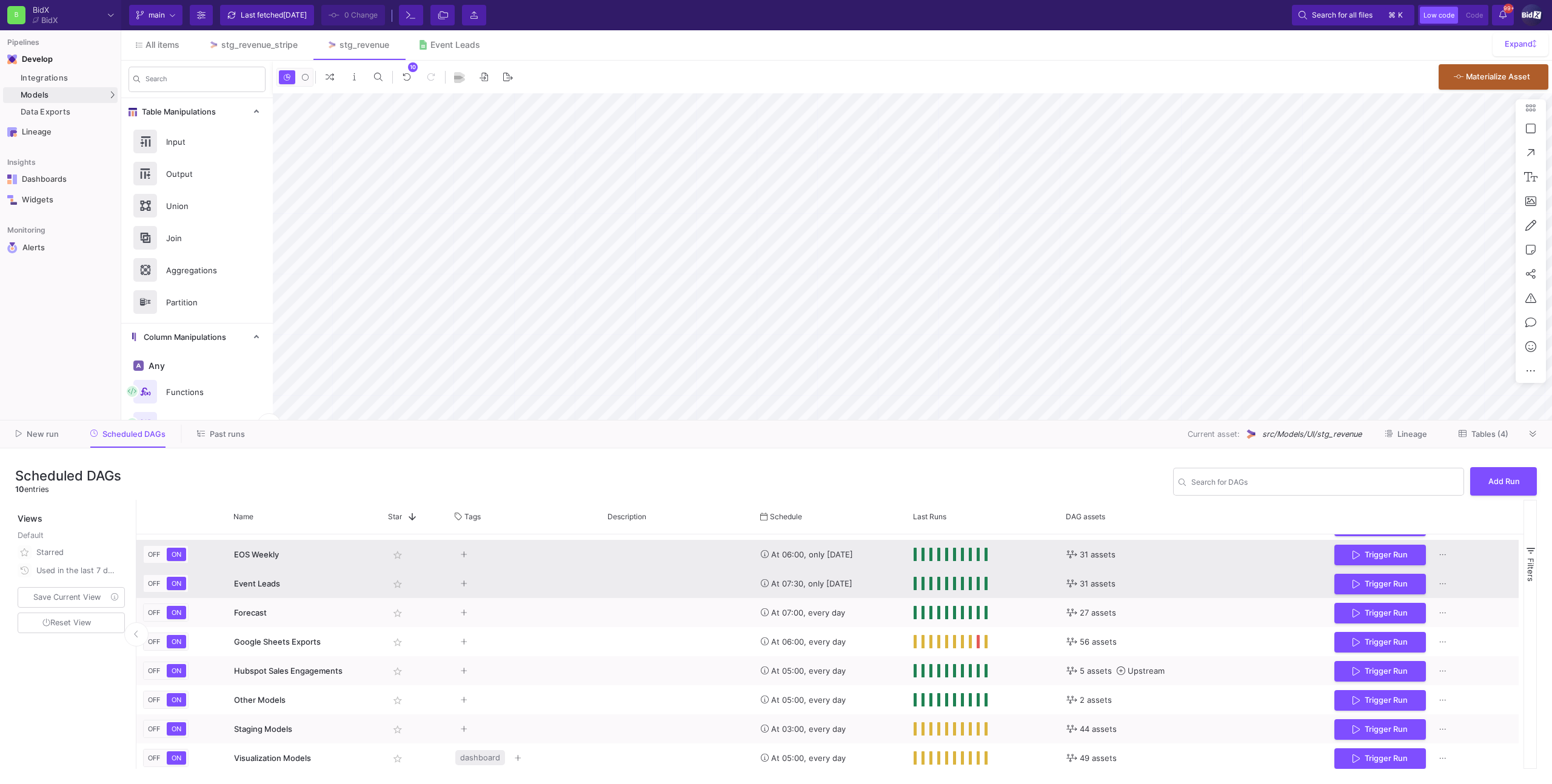
scroll to position [56, 0]
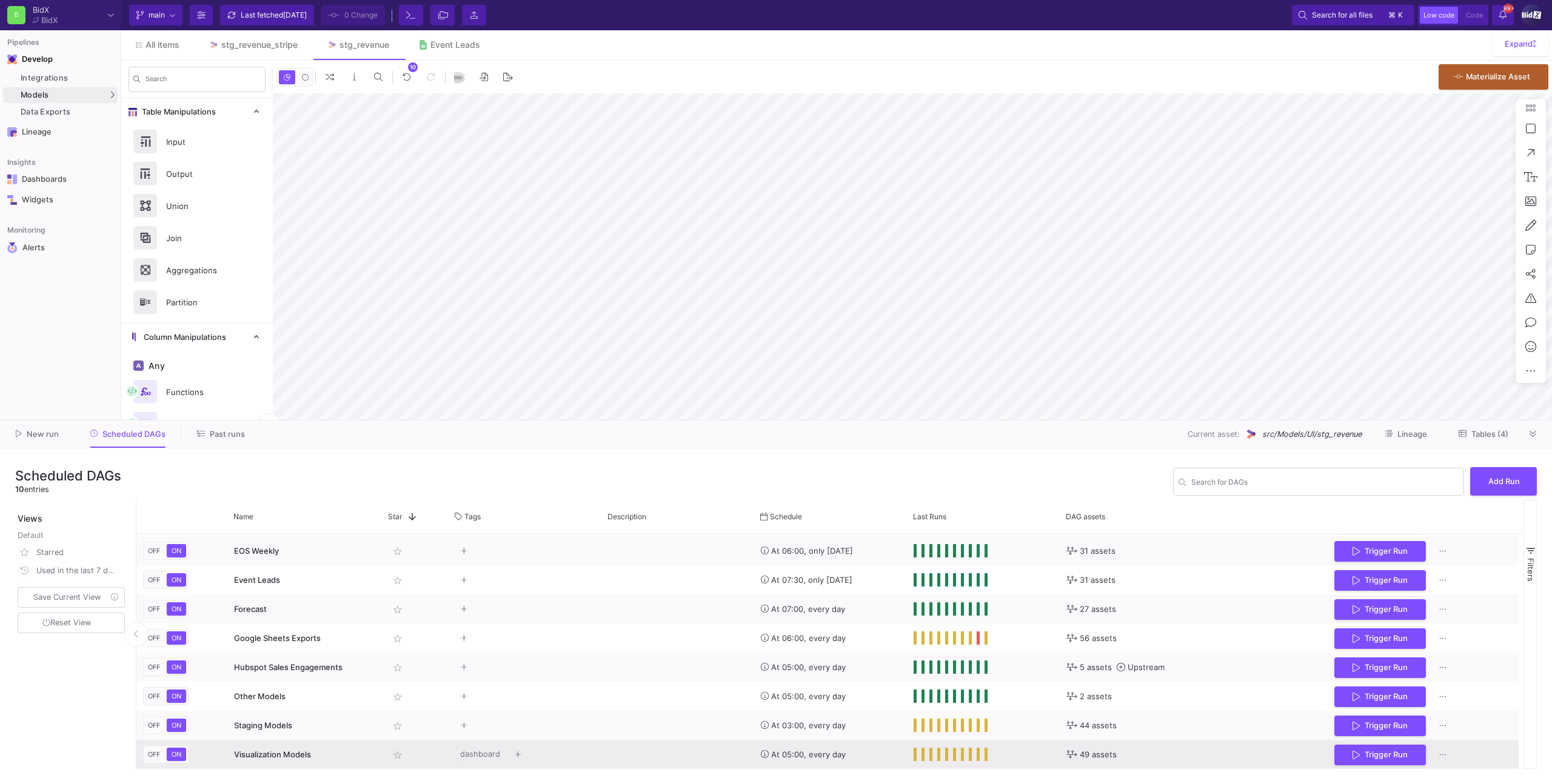
click at [294, 763] on div "Visualization Models" at bounding box center [304, 754] width 141 height 28
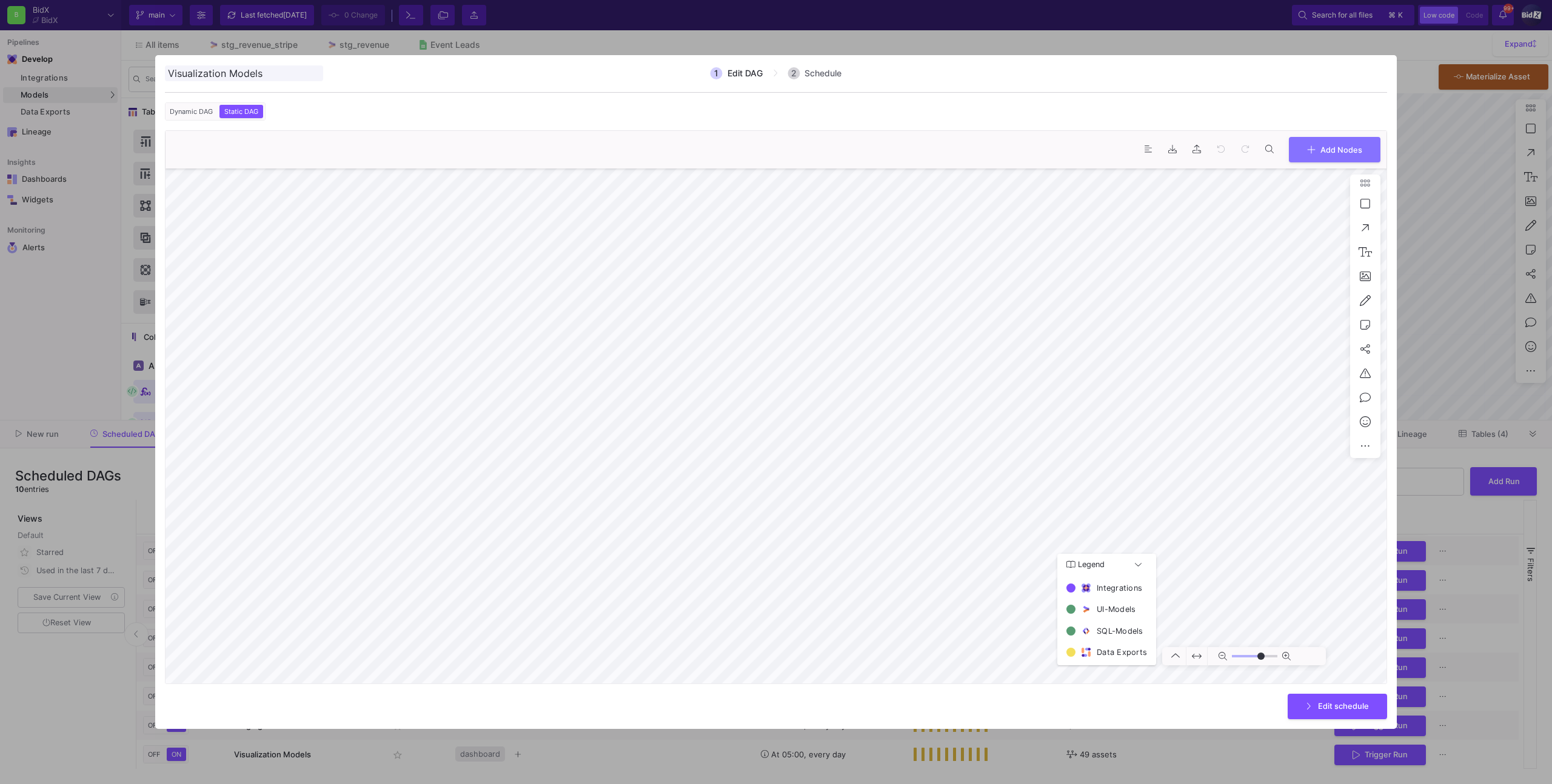
type input "0"
click at [1452, 331] on div at bounding box center [776, 392] width 1552 height 784
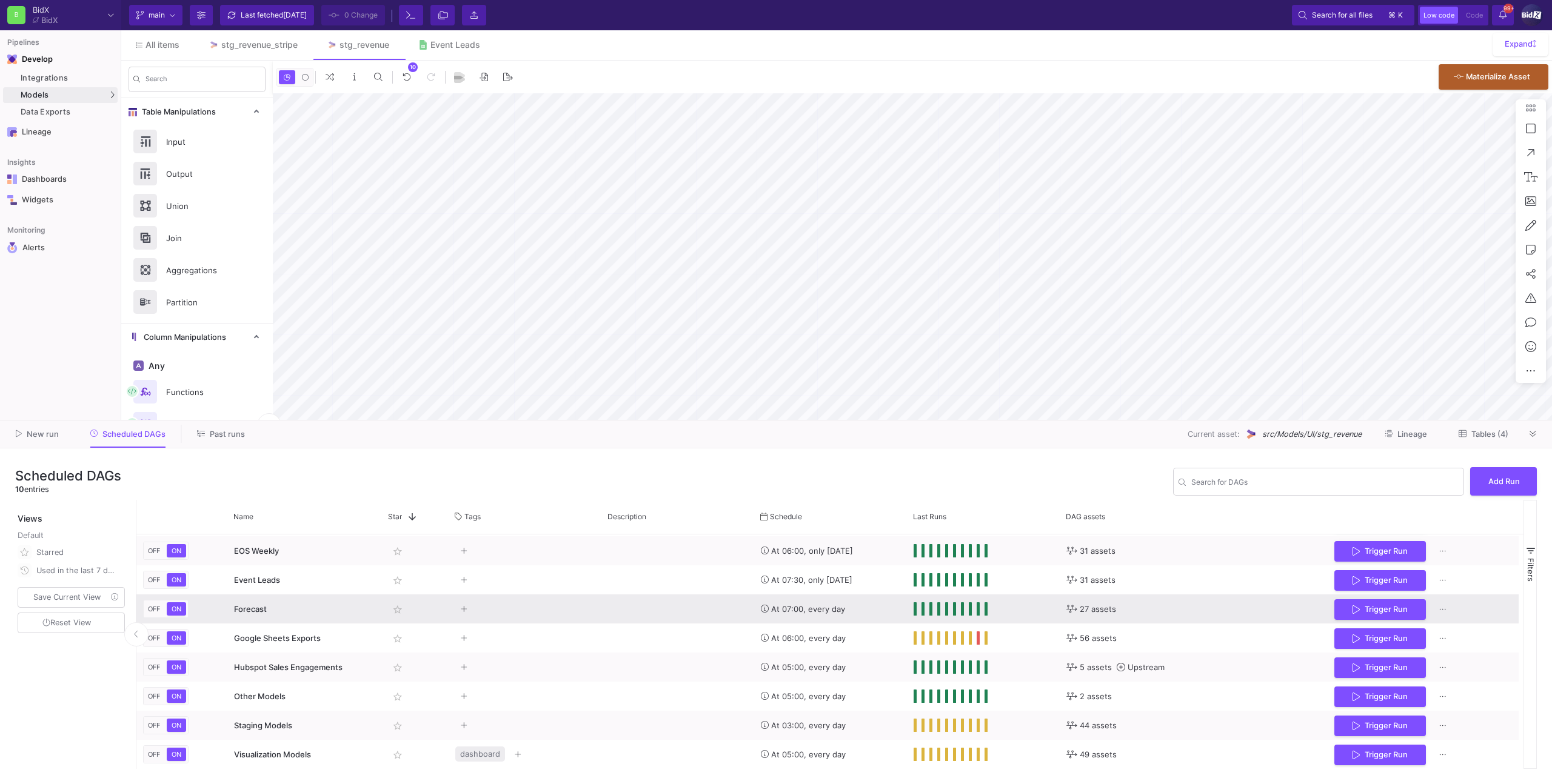
click at [671, 606] on div "Press SPACE to select this row." at bounding box center [678, 609] width 153 height 29
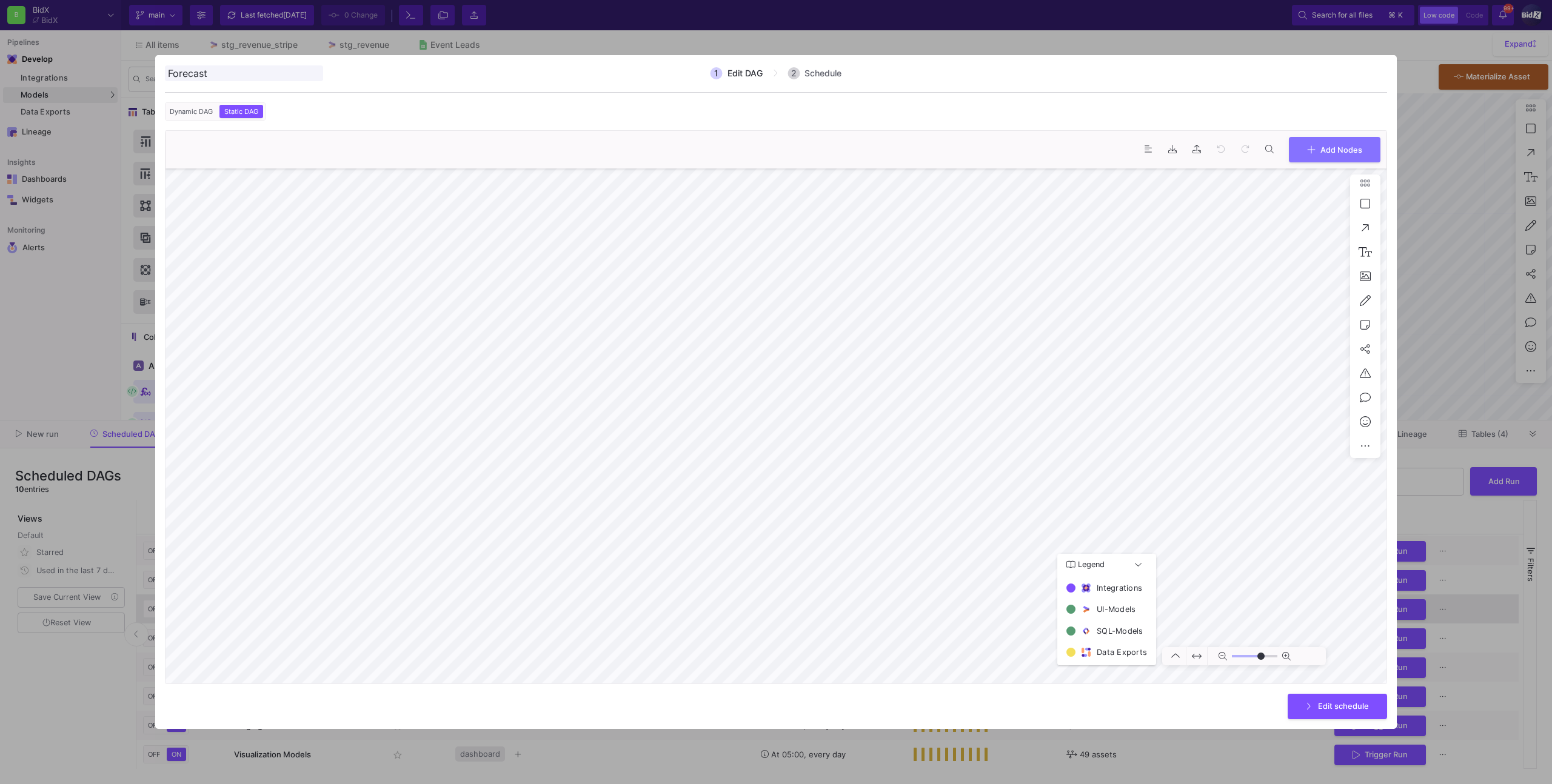
type input "0"
click at [1425, 383] on div at bounding box center [776, 392] width 1552 height 784
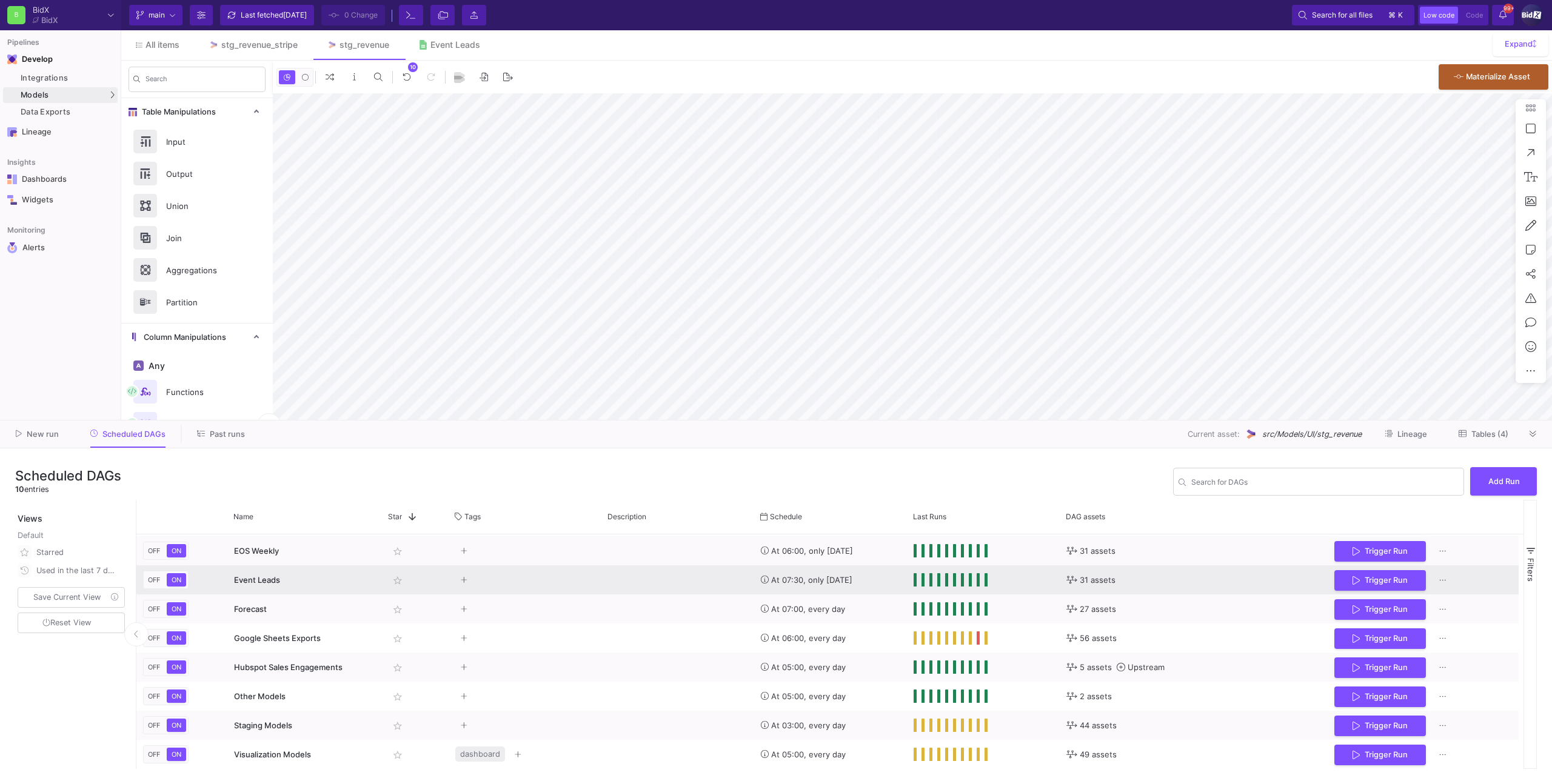
click at [579, 566] on y42-tags-cell-renderer "Press SPACE to select this row." at bounding box center [525, 580] width 140 height 28
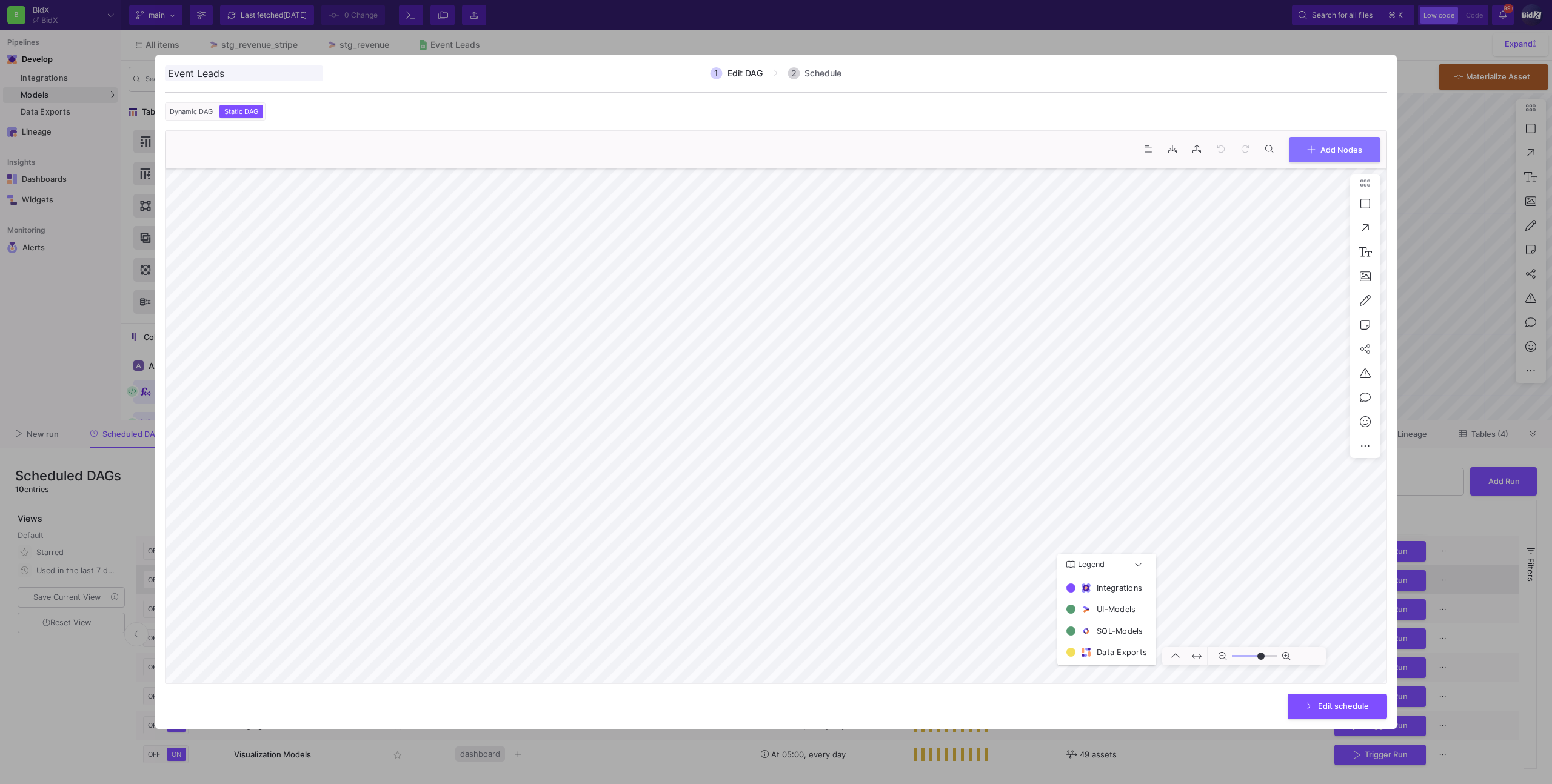
type input "0"
click at [1413, 356] on div at bounding box center [776, 392] width 1552 height 784
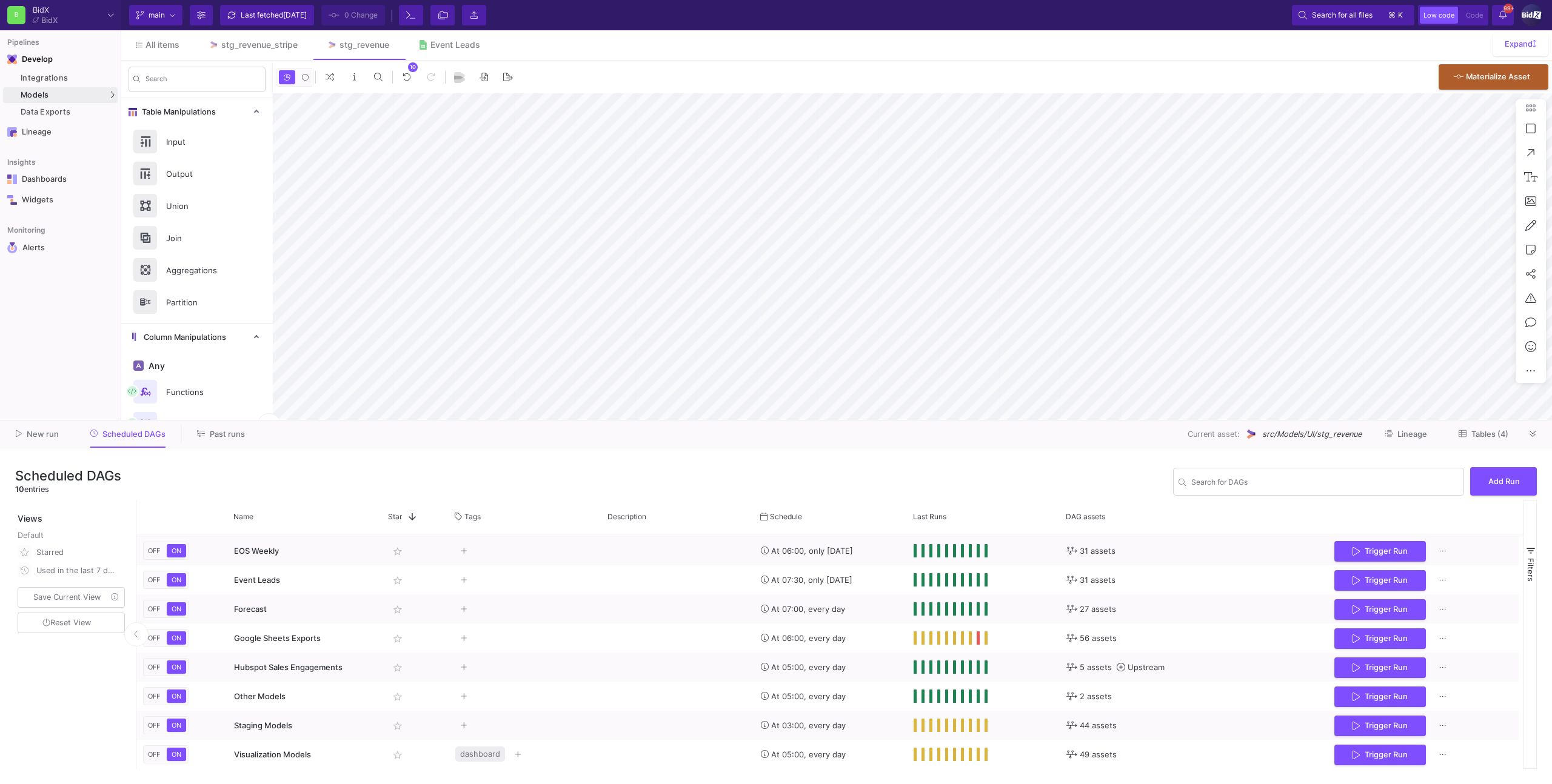
click at [293, 643] on mat-tooltip-component "src/Orchestrations/Forecast-28c08a56" at bounding box center [305, 641] width 121 height 26
drag, startPoint x: 298, startPoint y: 635, endPoint x: 305, endPoint y: 634, distance: 7.1
click at [298, 635] on mat-tooltip-component "src/Orchestrations/Forecast-28c08a56" at bounding box center [305, 641] width 121 height 26
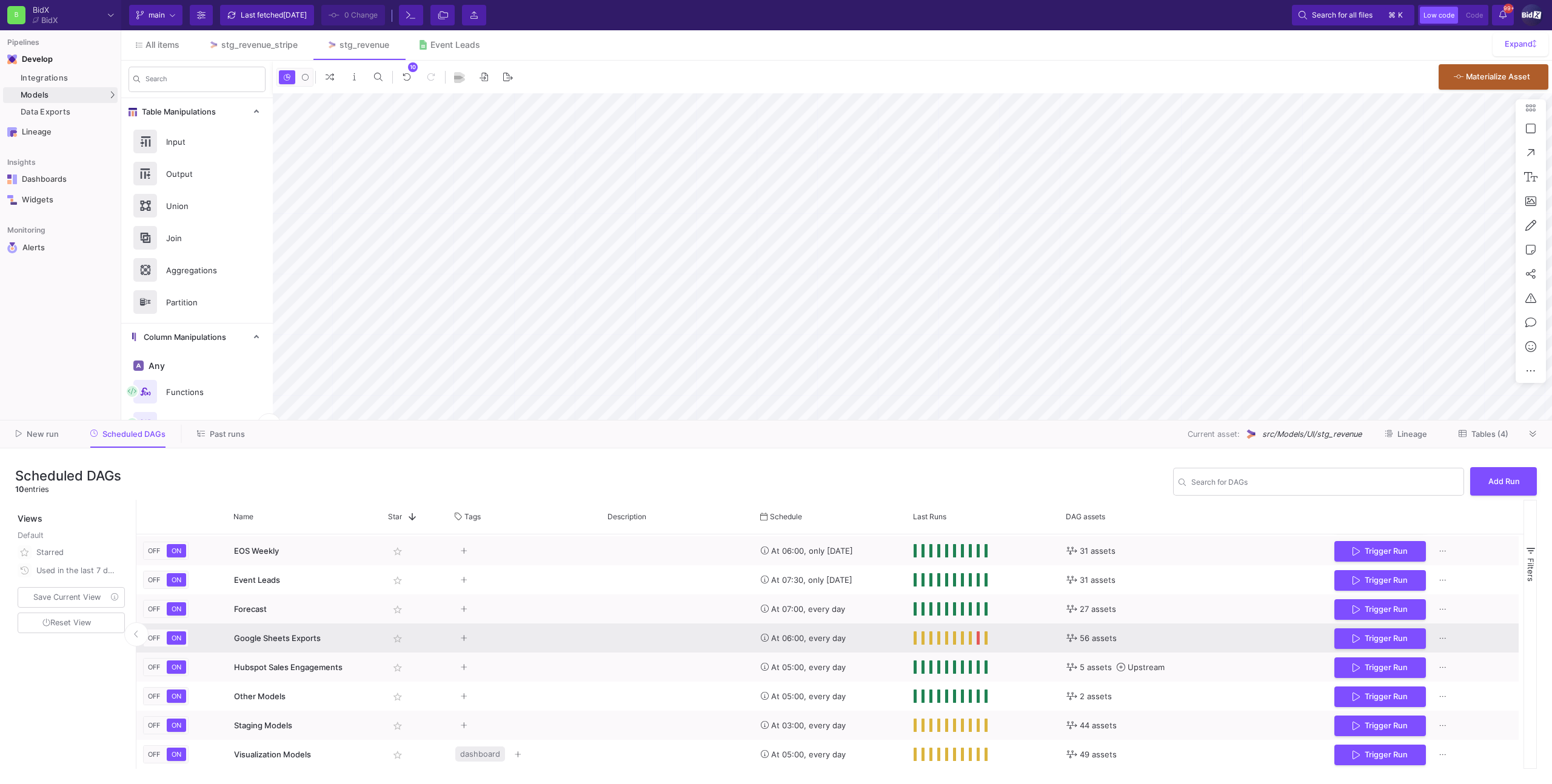
click at [531, 633] on y42-tags-cell-renderer "Press SPACE to select this row." at bounding box center [525, 639] width 140 height 28
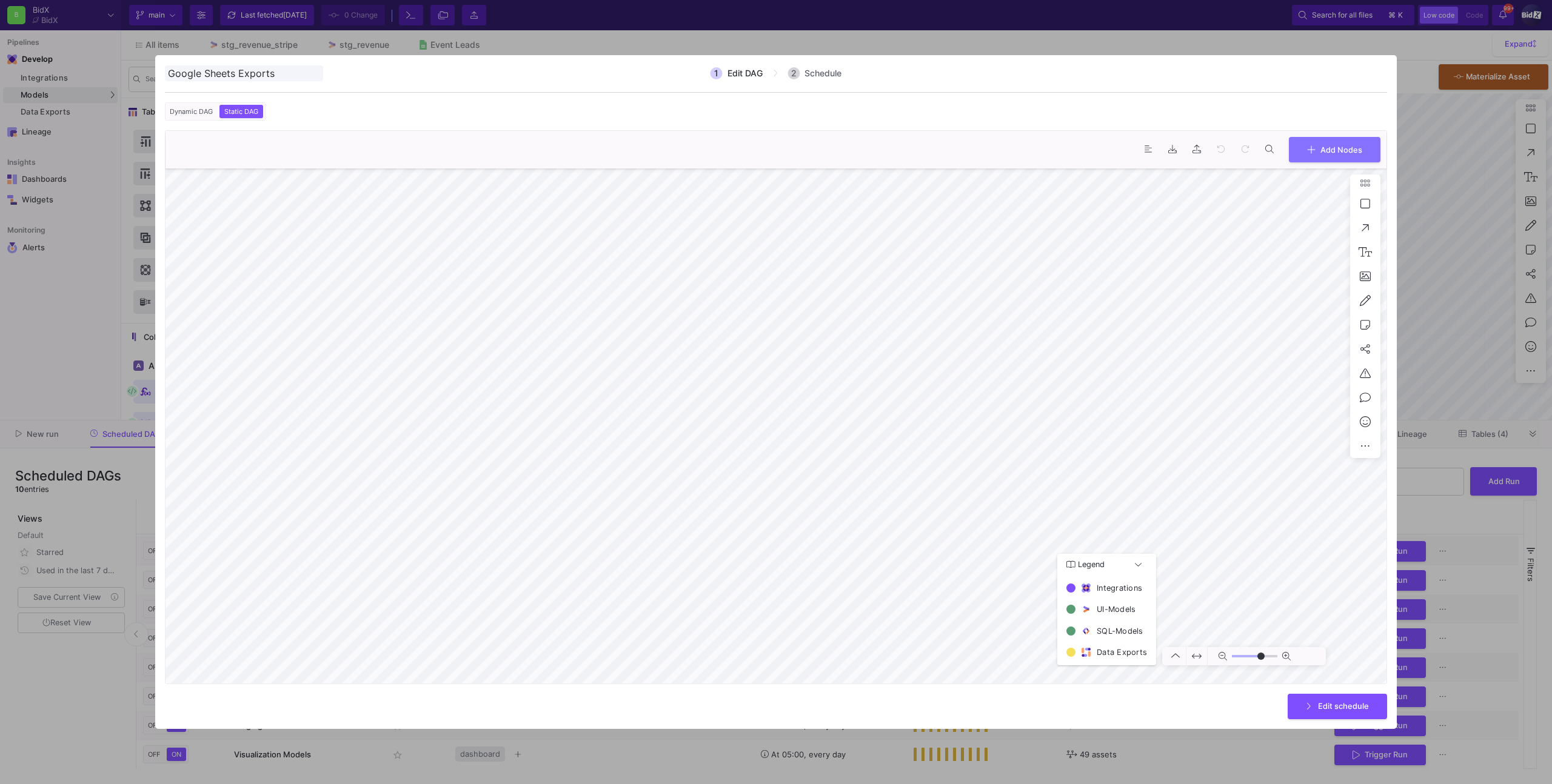
type input "0"
click at [1443, 116] on div at bounding box center [776, 392] width 1552 height 784
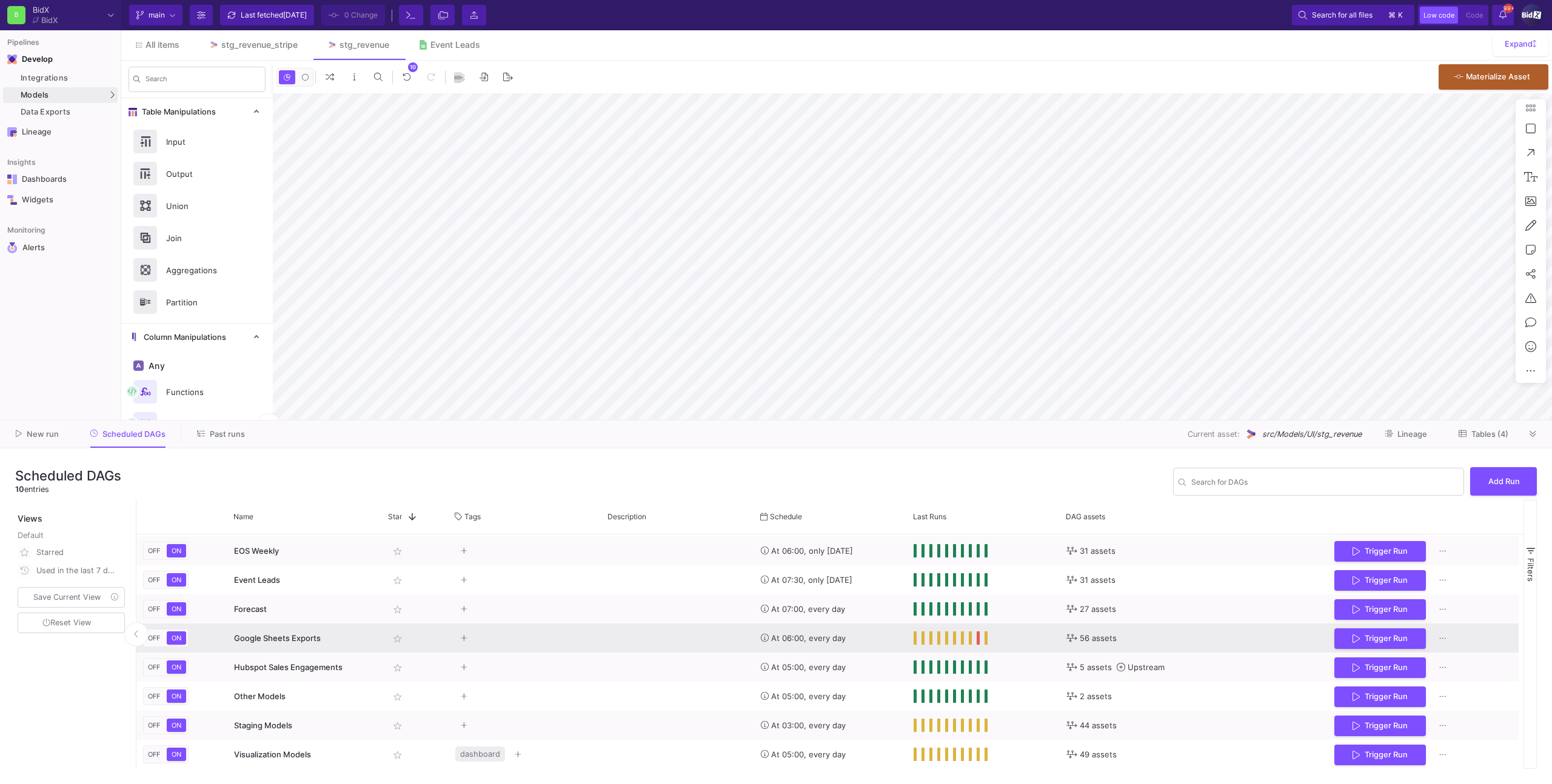
click at [340, 639] on div "Google Sheets Exports" at bounding box center [304, 639] width 141 height 28
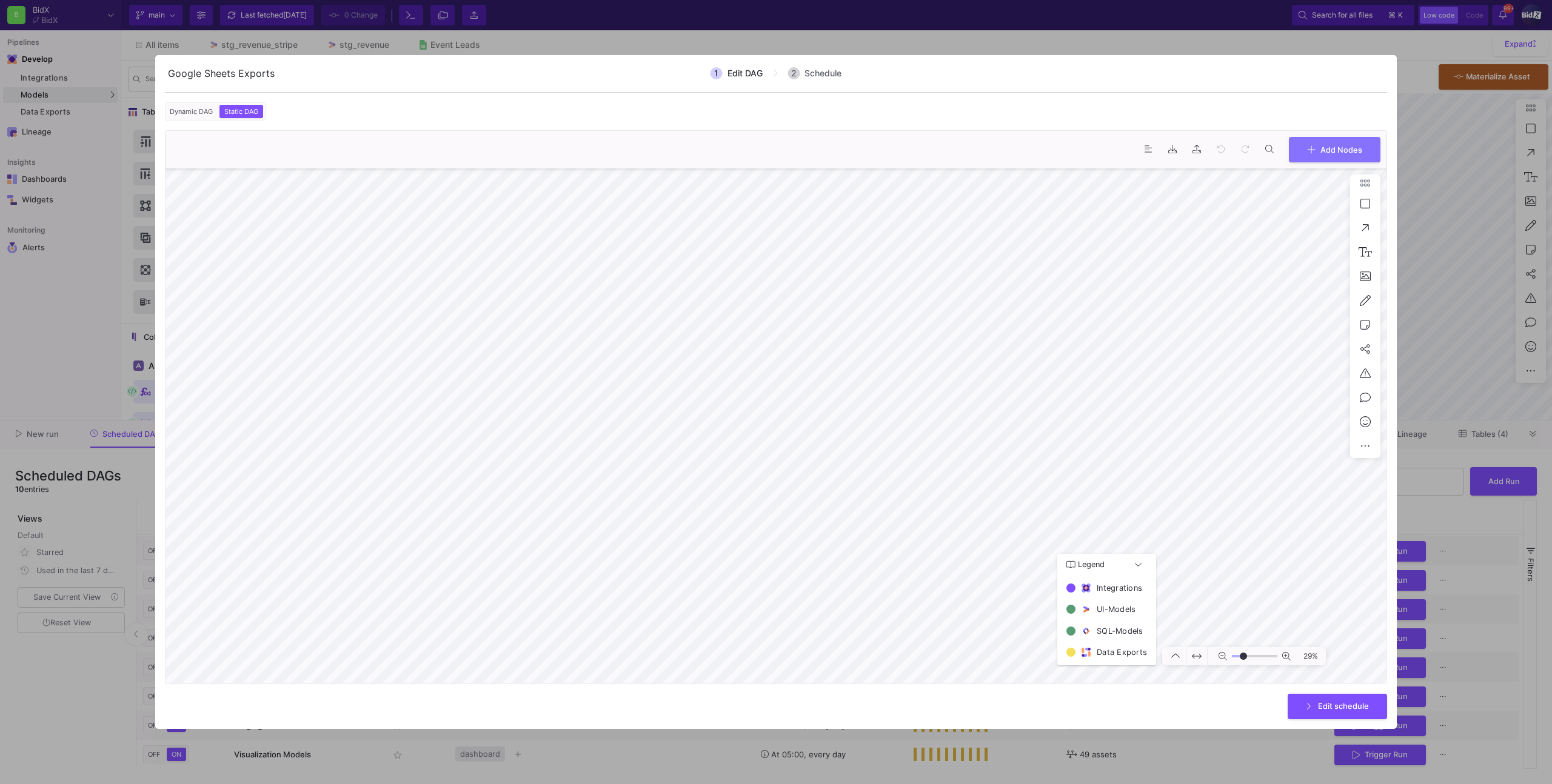
type input "-15"
click at [1378, 142] on button "Add Nodes" at bounding box center [1334, 149] width 92 height 26
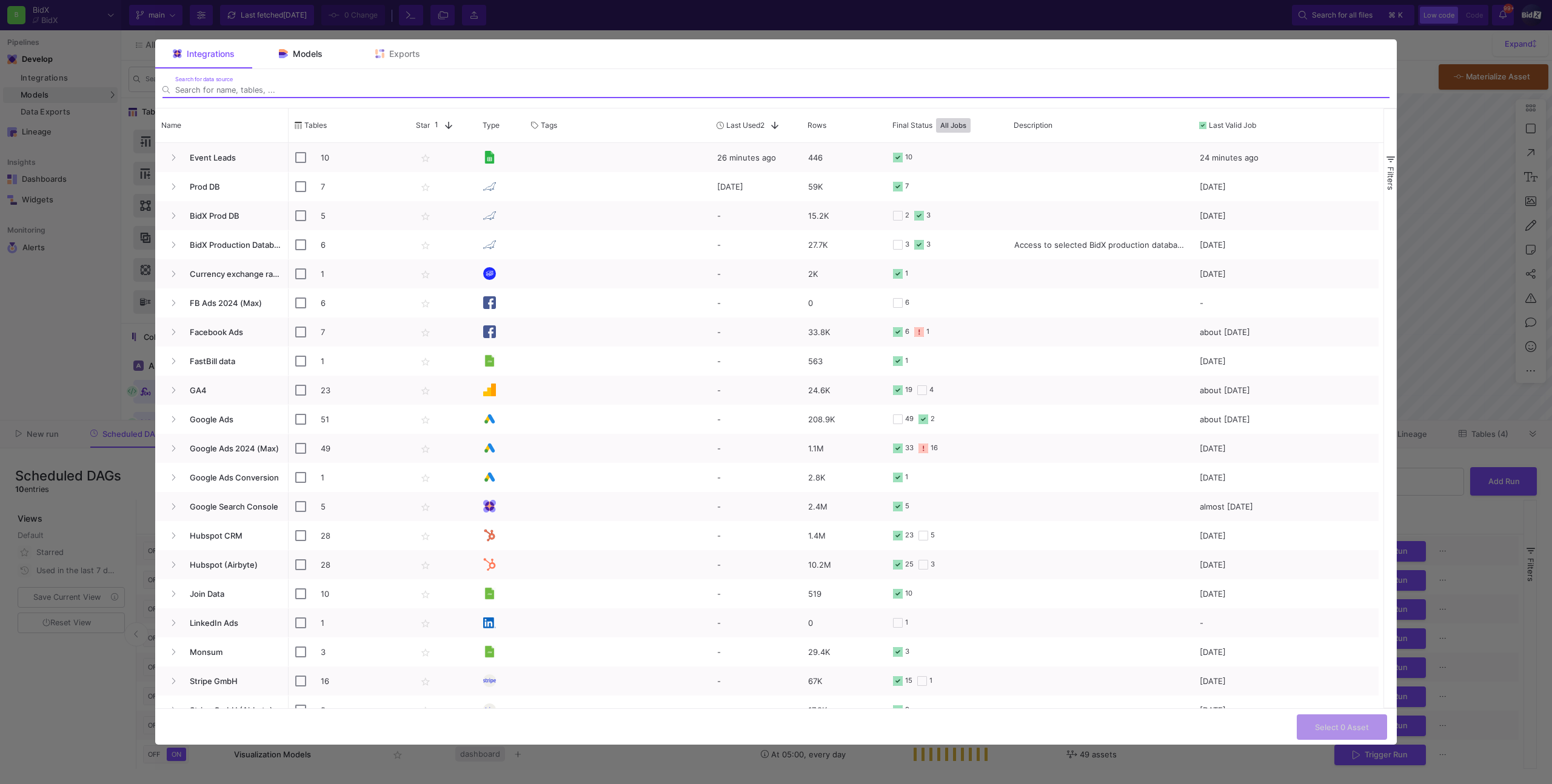
click at [293, 64] on div "Models" at bounding box center [300, 54] width 97 height 29
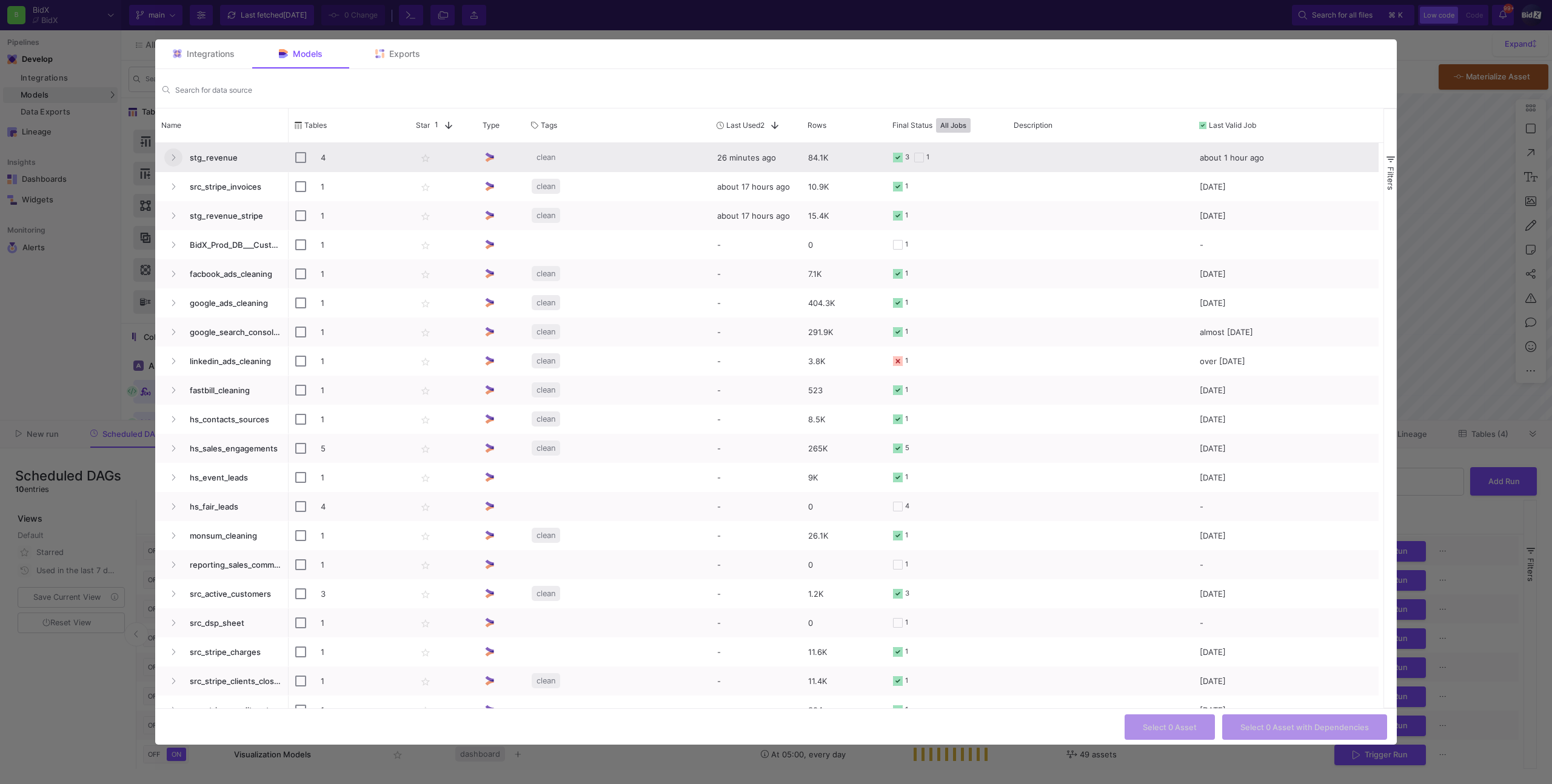
click at [169, 159] on button "Press SPACE to select this row." at bounding box center [174, 158] width 18 height 18
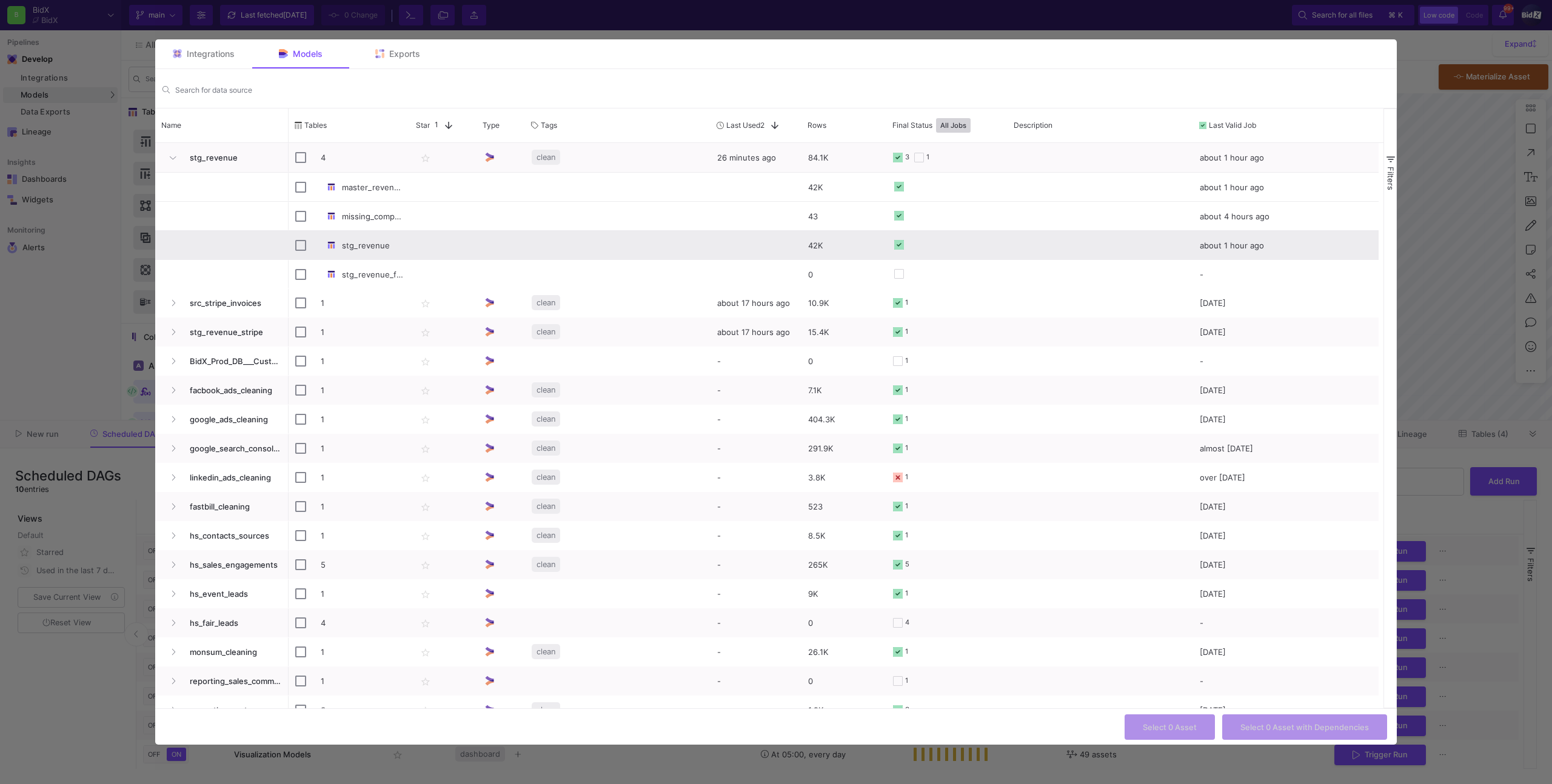
click at [312, 244] on div "stg_revenue" at bounding box center [349, 245] width 108 height 28
checkbox input "false"
click at [312, 232] on div "stg_revenue" at bounding box center [349, 245] width 108 height 28
checkbox input "false"
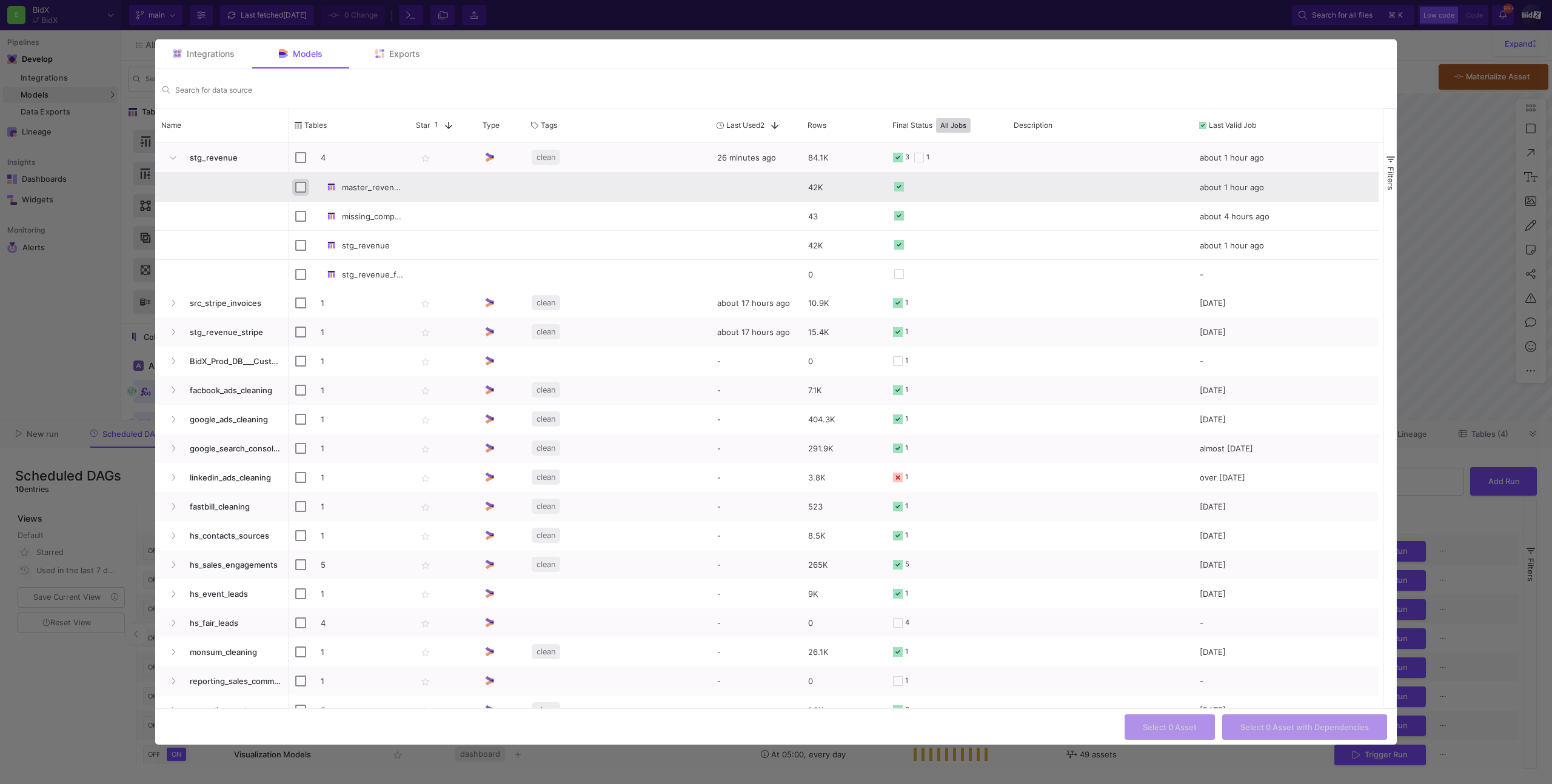
click at [302, 191] on input "Press Space to toggle row selection (unchecked)" at bounding box center [300, 187] width 11 height 11
checkbox input "true"
checkbox input "false"
click at [302, 191] on input "Press Space to toggle row selection (checked)" at bounding box center [300, 187] width 11 height 11
checkbox input "false"
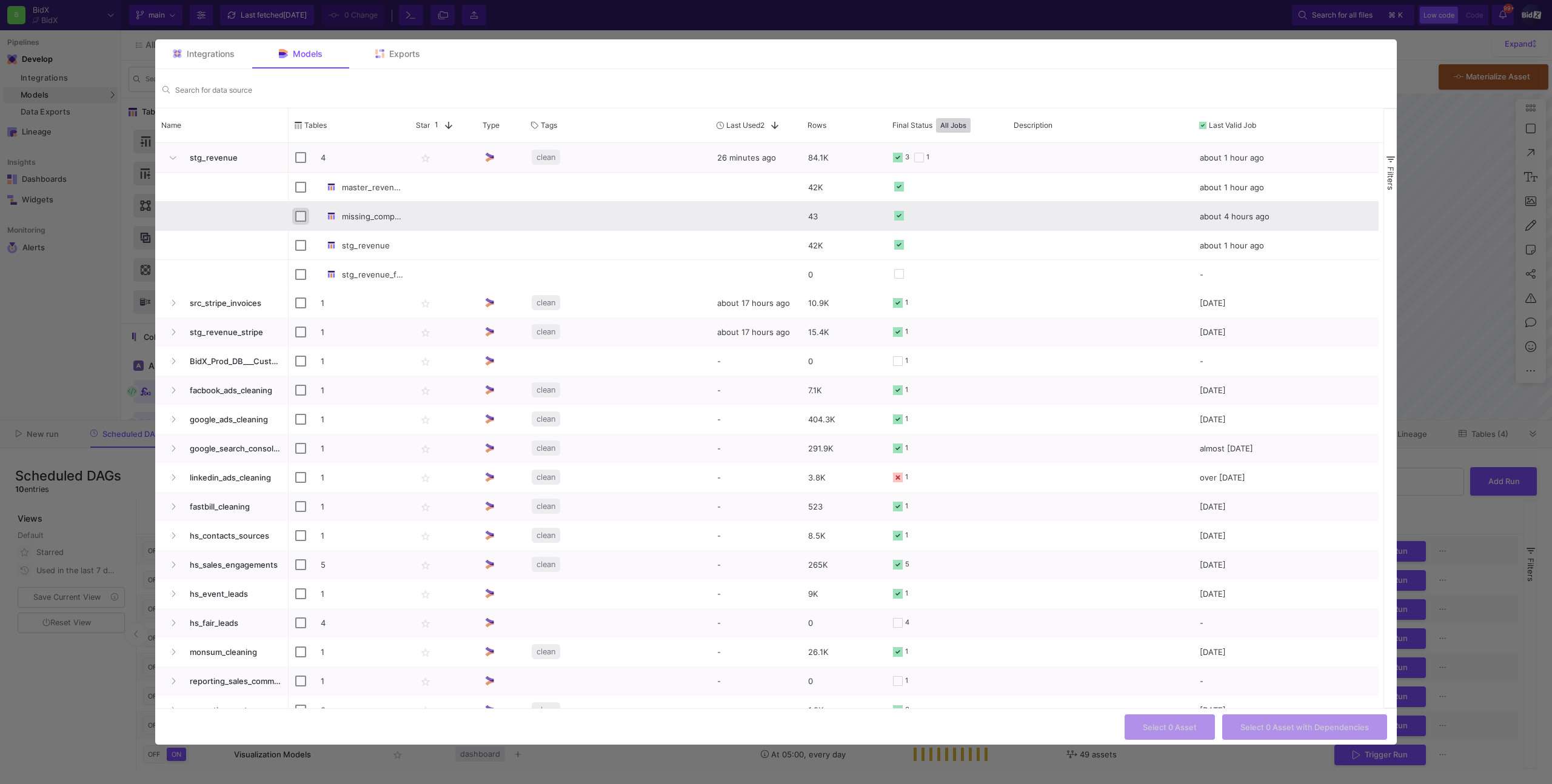
click at [302, 213] on input "Press Space to toggle row selection (unchecked)" at bounding box center [300, 216] width 11 height 11
checkbox input "true"
checkbox input "false"
click at [302, 213] on input "Press Space to toggle row selection (checked)" at bounding box center [300, 216] width 11 height 11
checkbox input "false"
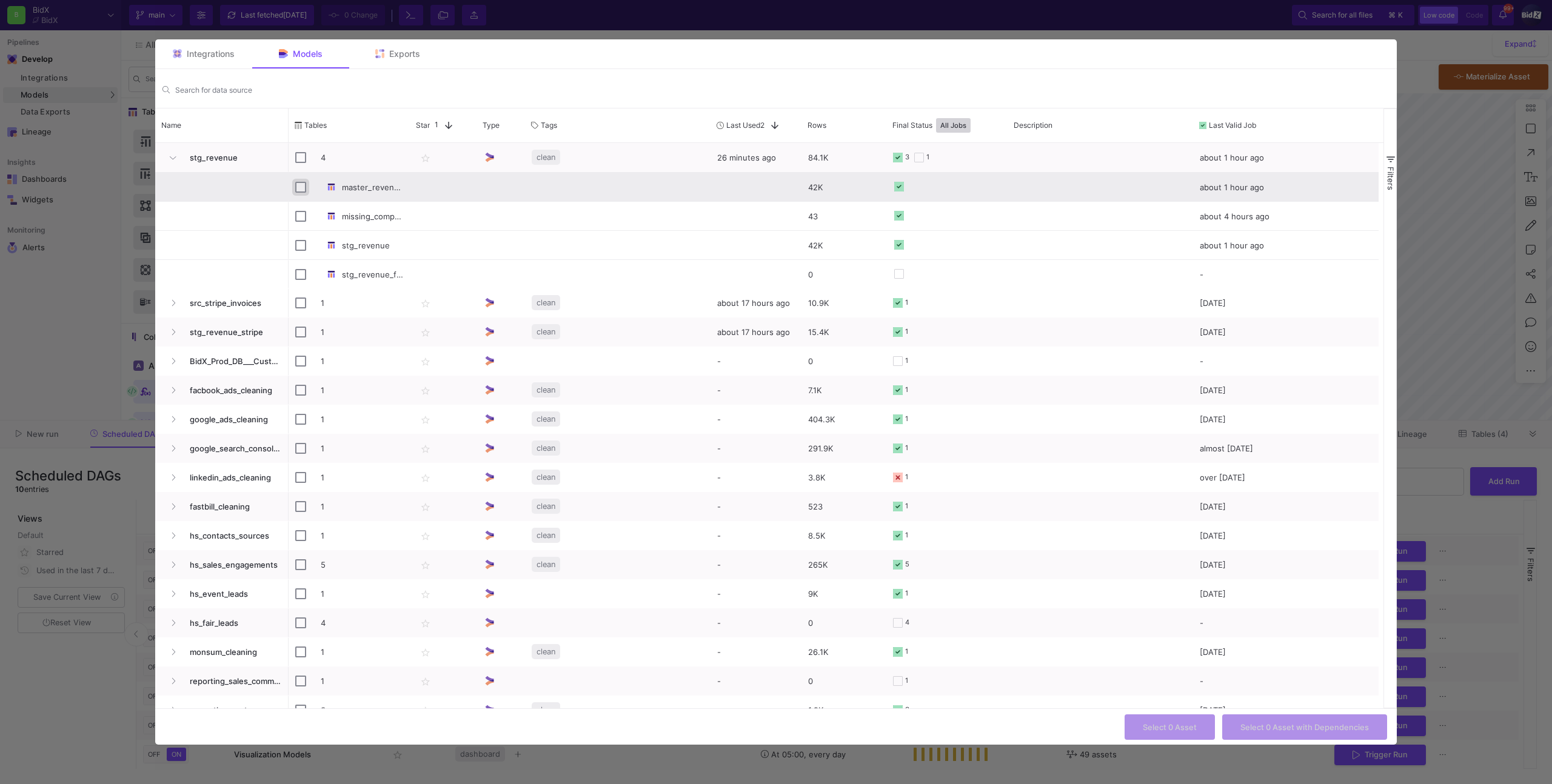
click at [303, 192] on input "Press Space to toggle row selection (unchecked)" at bounding box center [300, 187] width 11 height 11
checkbox input "true"
checkbox input "false"
click at [1409, 247] on div at bounding box center [776, 392] width 1552 height 784
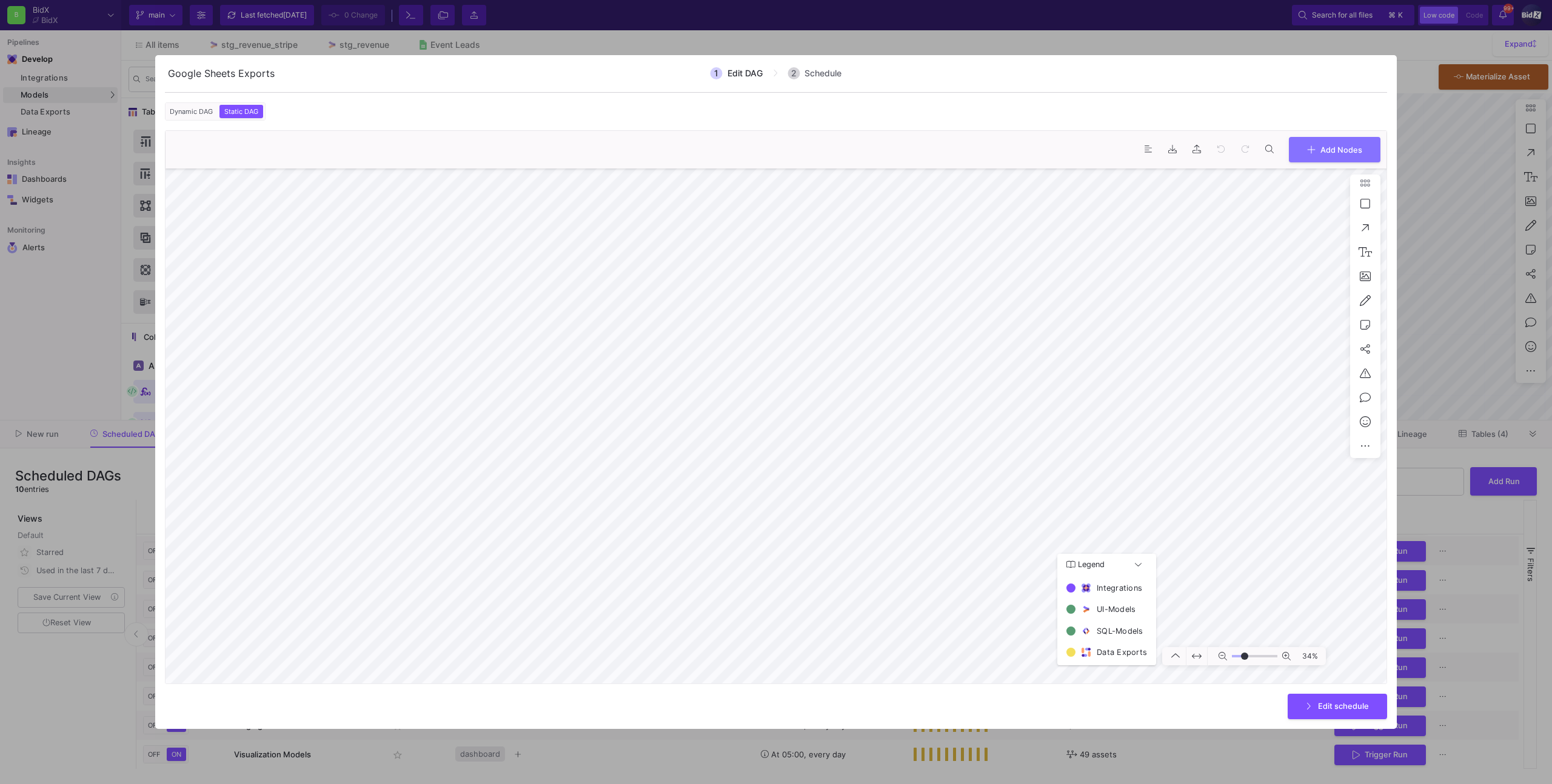
click at [1430, 232] on div at bounding box center [776, 392] width 1552 height 784
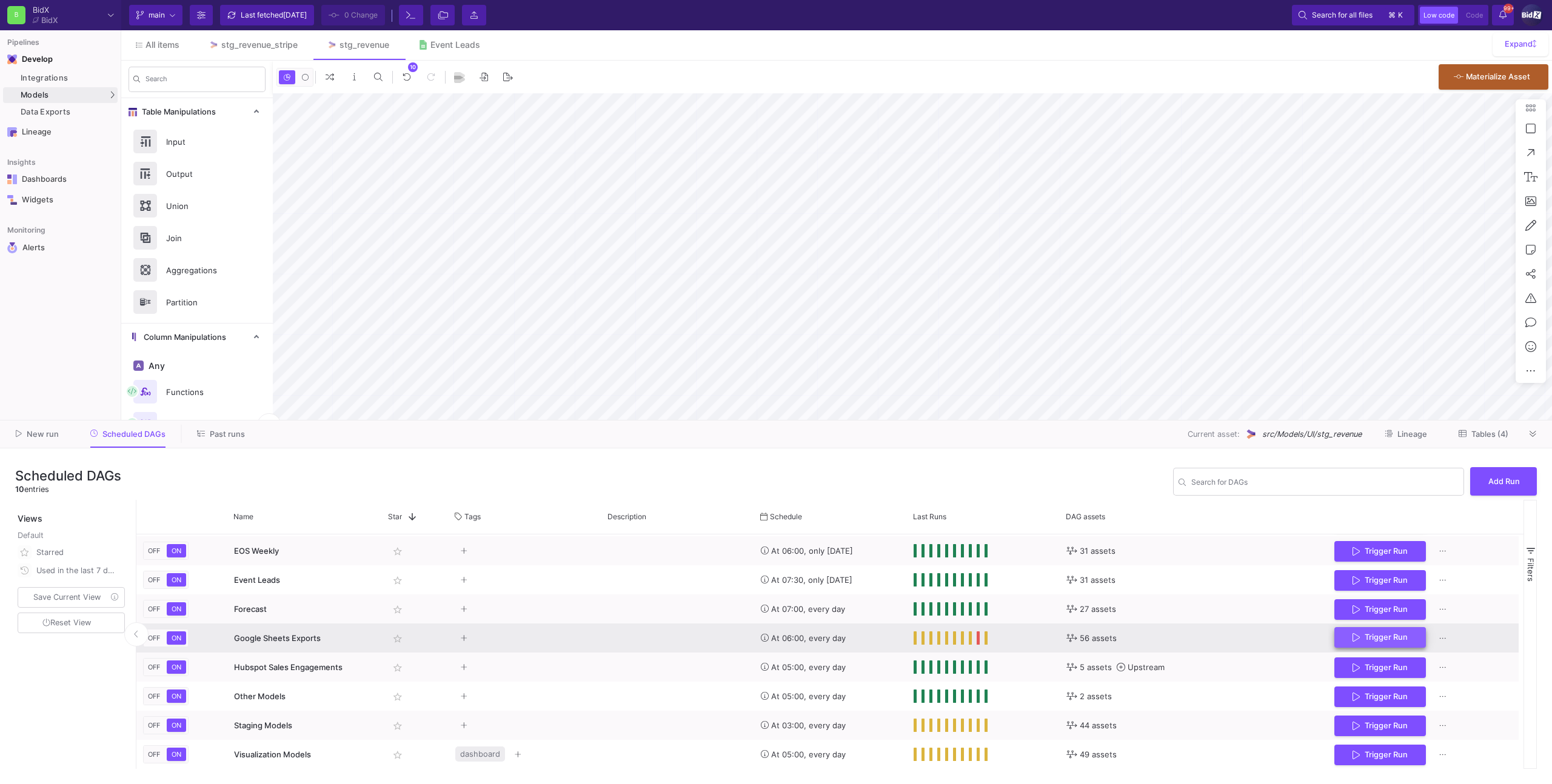
click at [1334, 642] on button "Trigger Run" at bounding box center [1379, 638] width 92 height 21
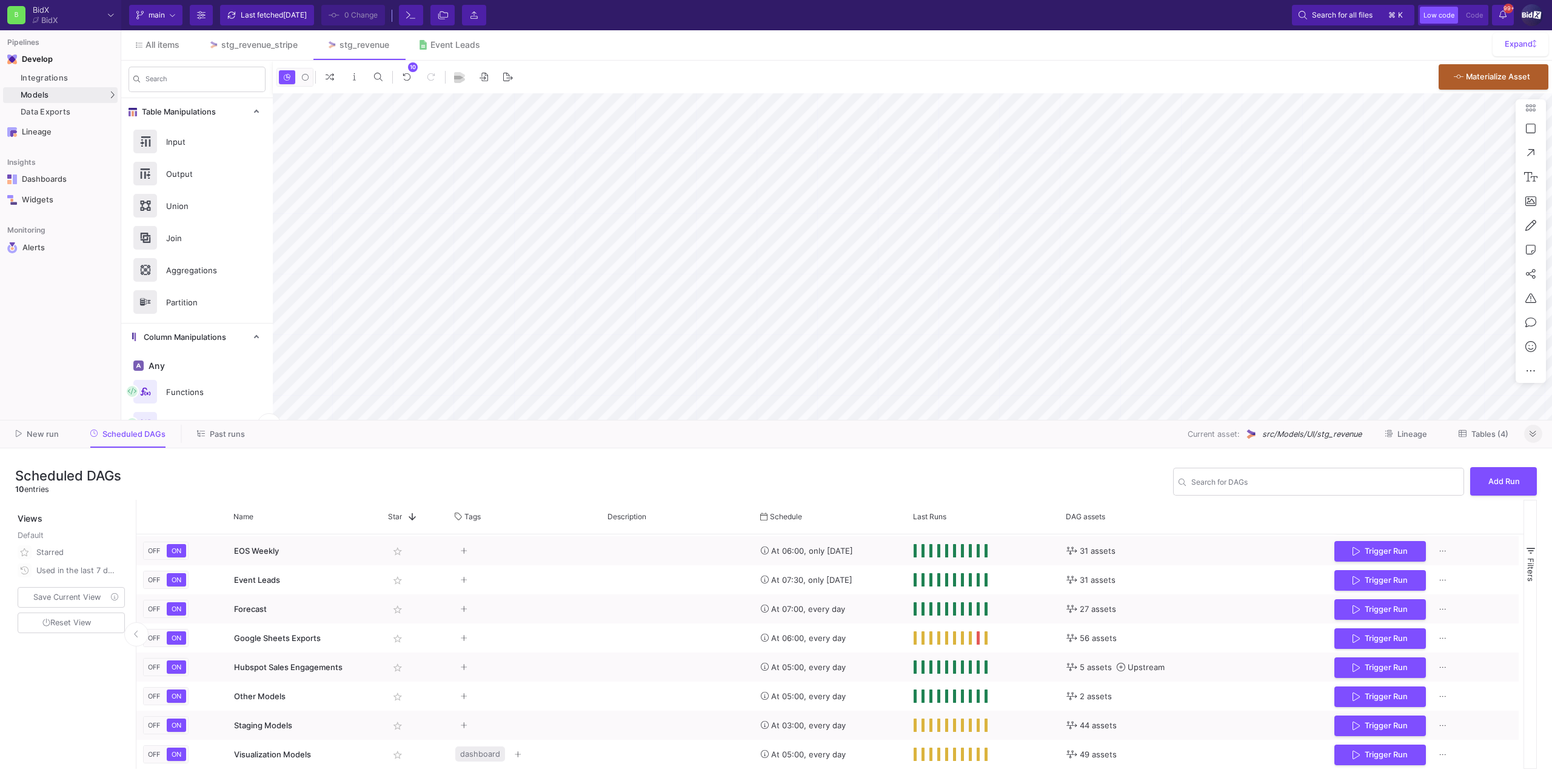
click at [1526, 437] on button at bounding box center [1533, 434] width 18 height 18
